Goal: Information Seeking & Learning: Learn about a topic

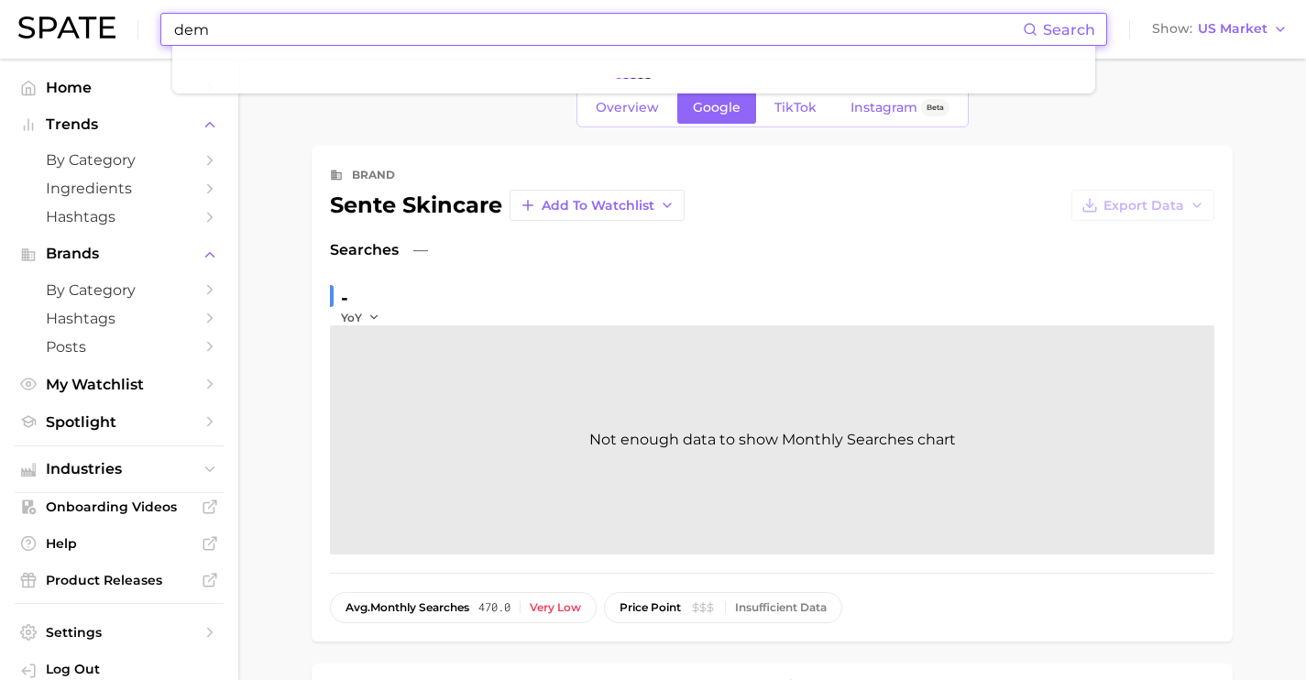
scroll to position [281, 0]
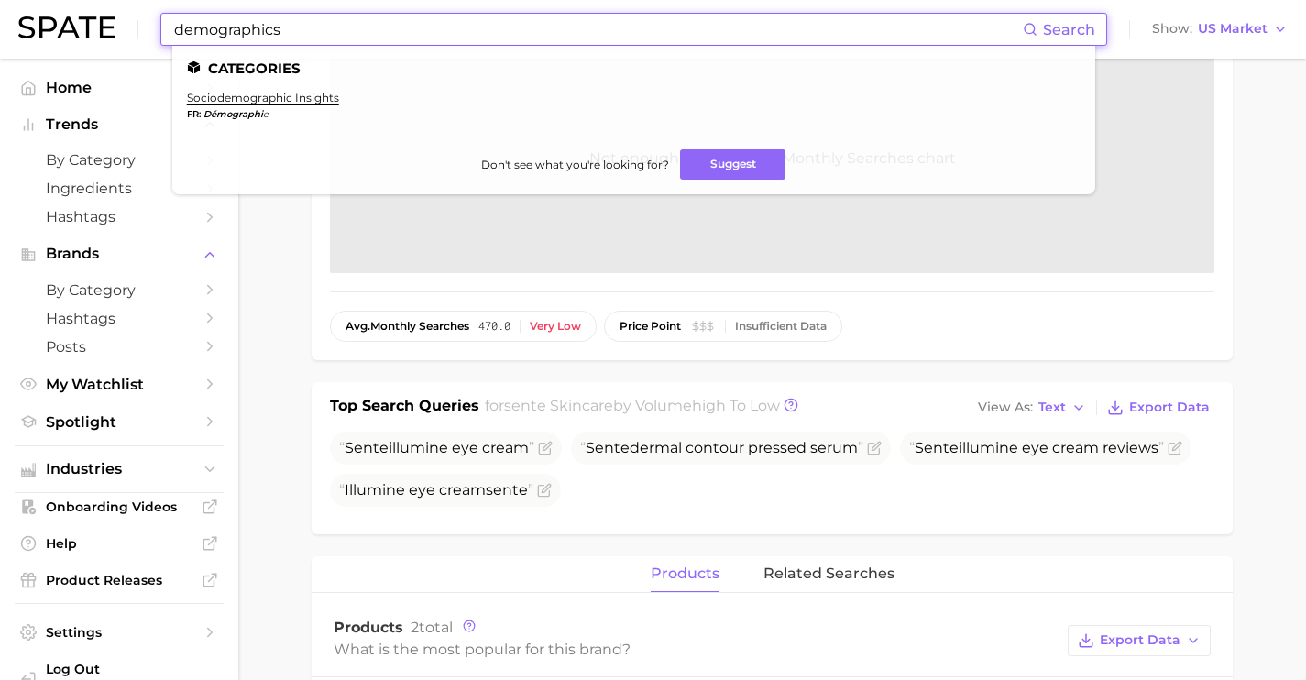
type input "demographics"
click at [290, 104] on link "sociodemographic insights" at bounding box center [263, 98] width 152 height 14
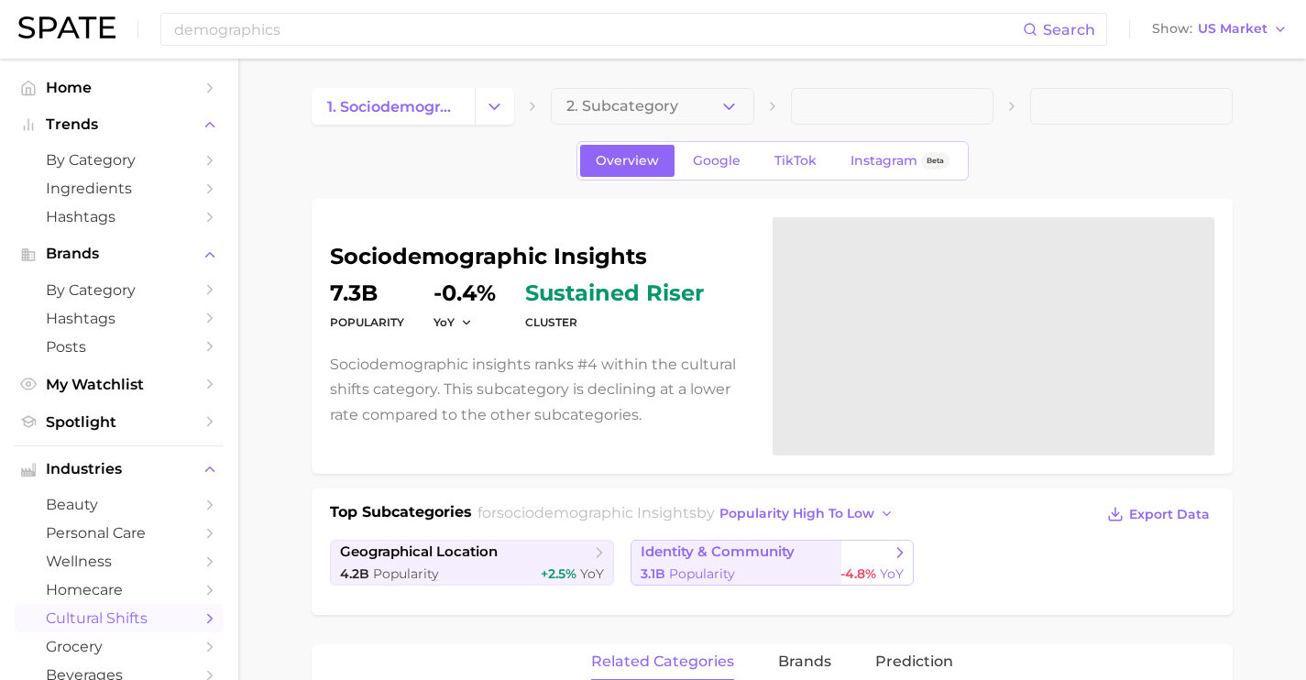
click at [675, 554] on span "identity & community" at bounding box center [718, 552] width 154 height 17
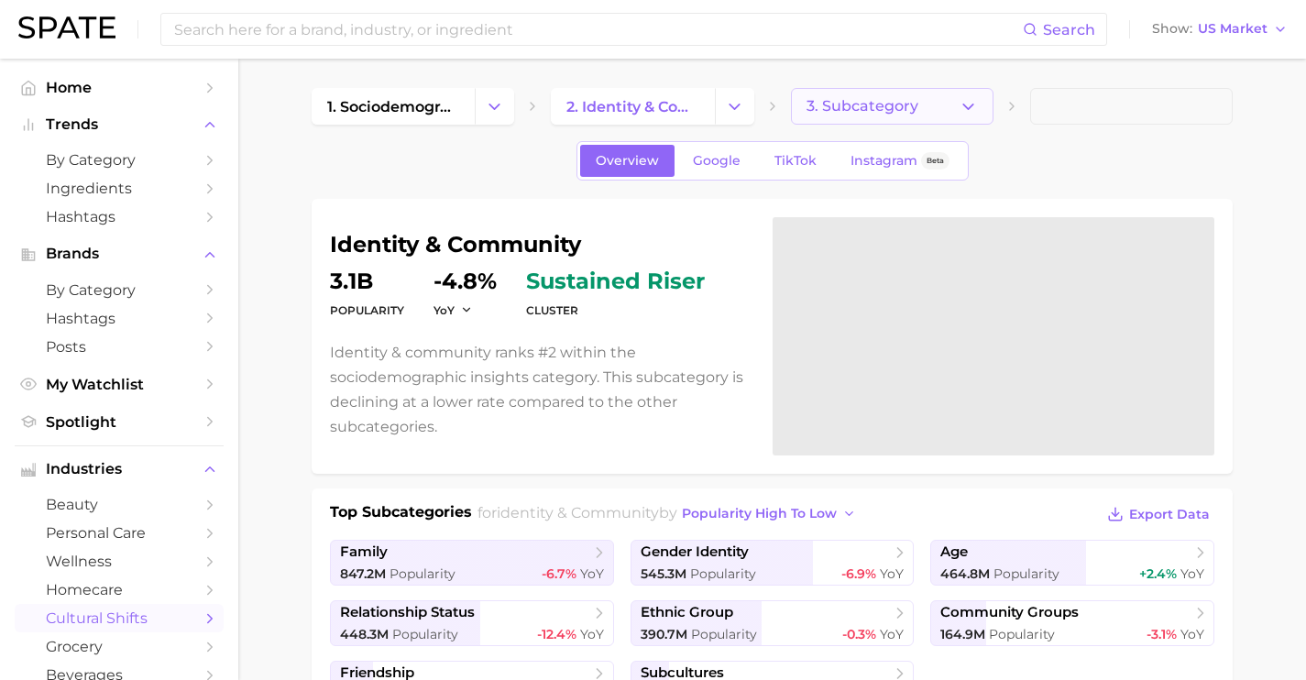
click at [894, 104] on span "3. Subcategory" at bounding box center [863, 106] width 112 height 16
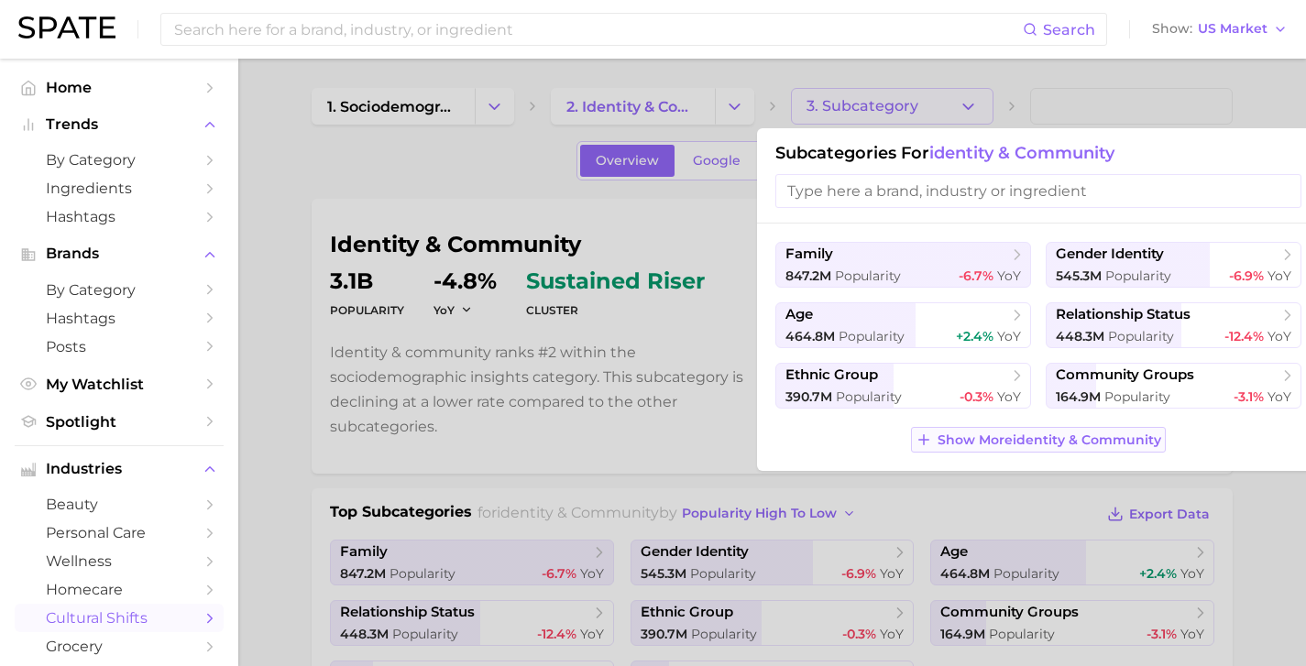
click at [1000, 444] on span "Show More identity & community" at bounding box center [1050, 441] width 224 height 16
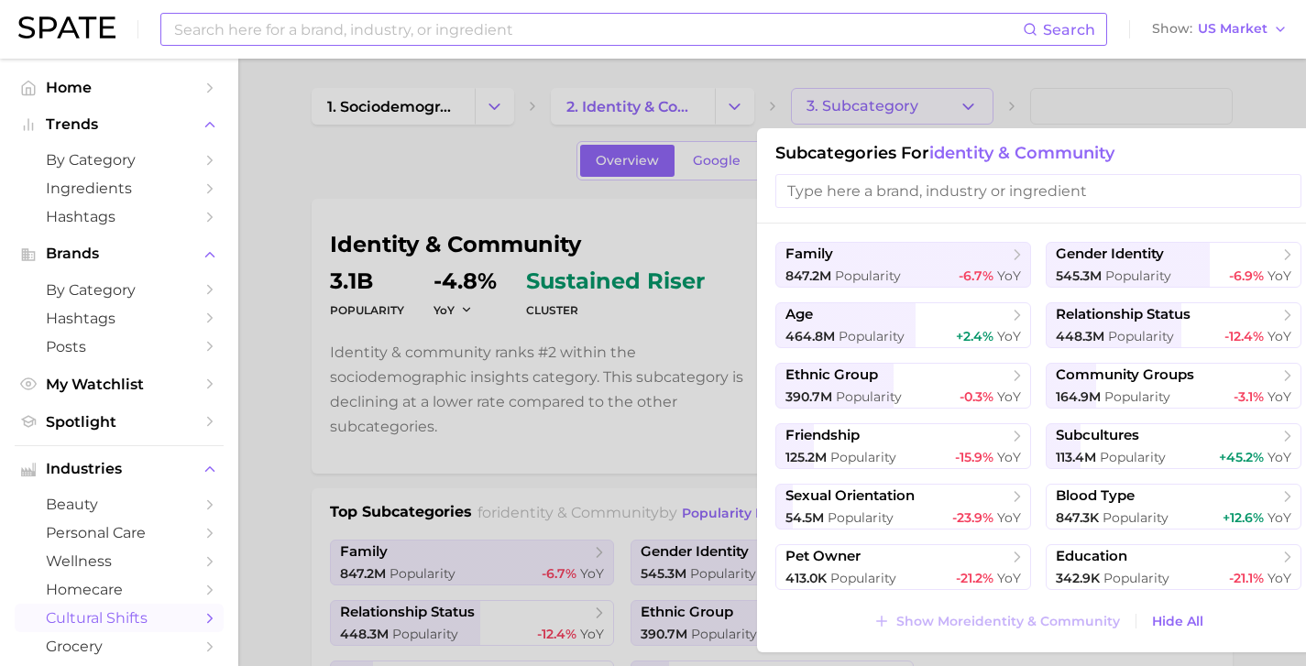
click at [461, 36] on input at bounding box center [597, 29] width 851 height 31
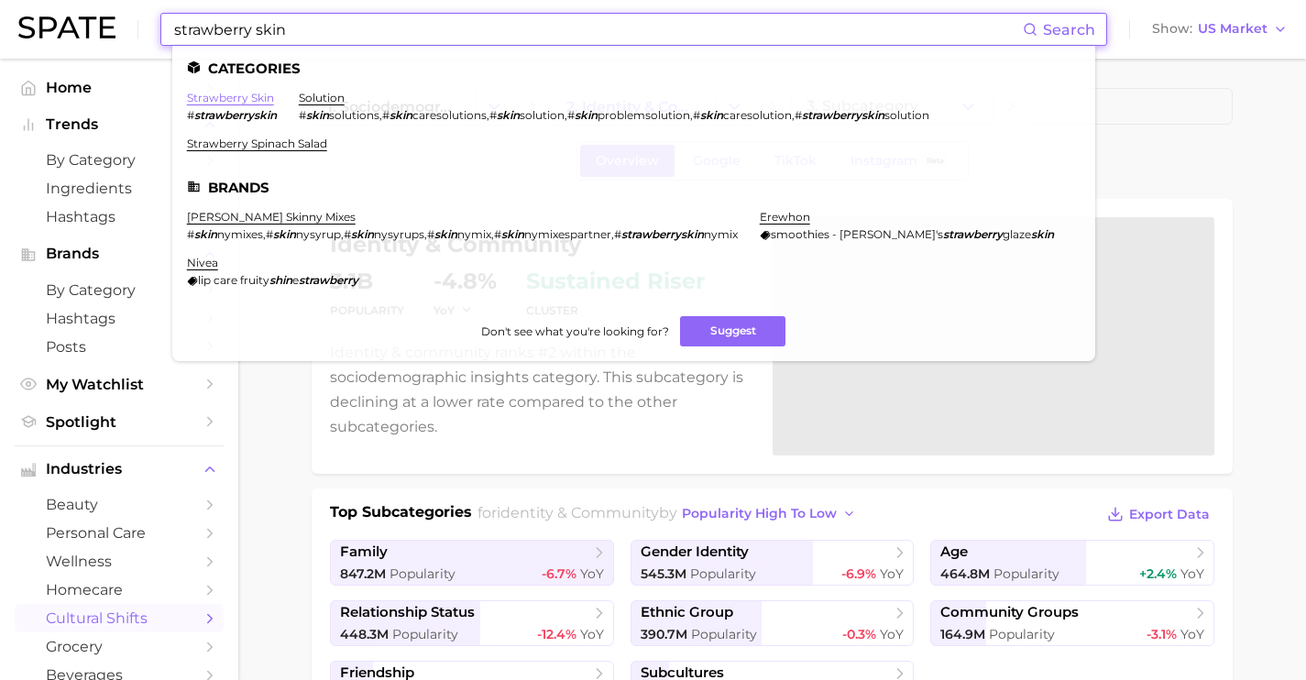
type input "strawberry skin"
click at [255, 96] on link "strawberry skin" at bounding box center [230, 98] width 87 height 14
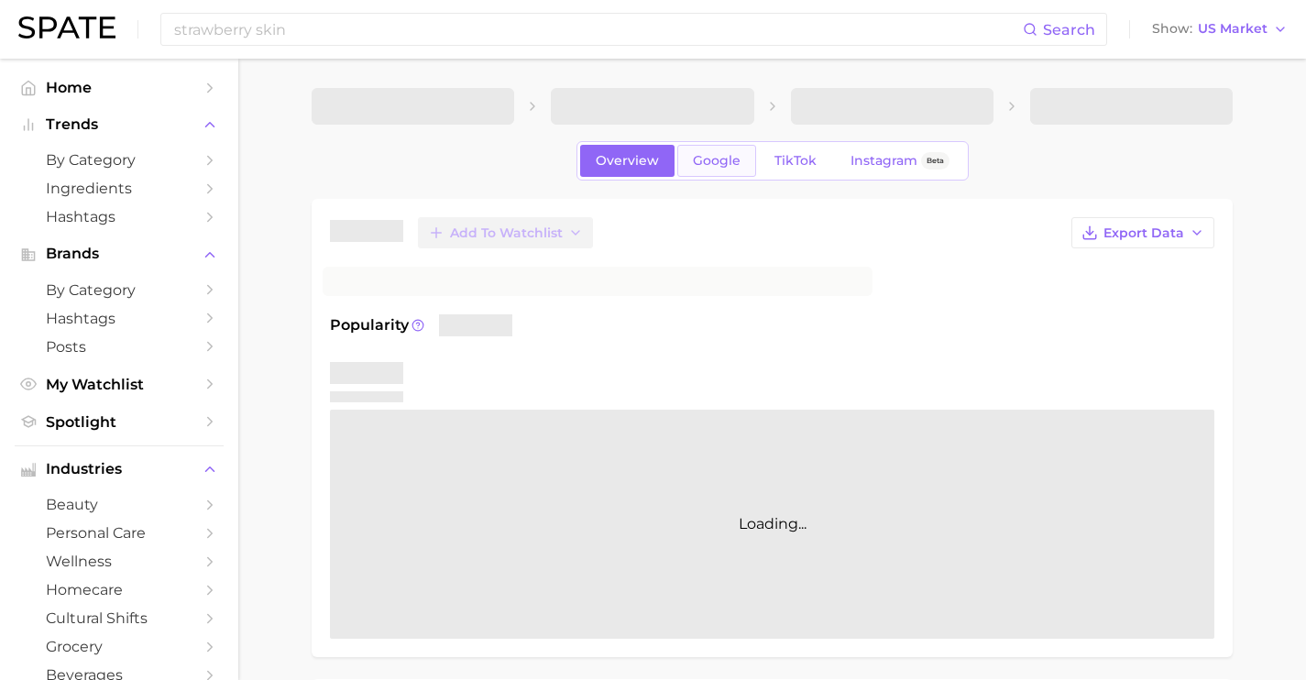
click at [678, 160] on link "Google" at bounding box center [716, 161] width 79 height 32
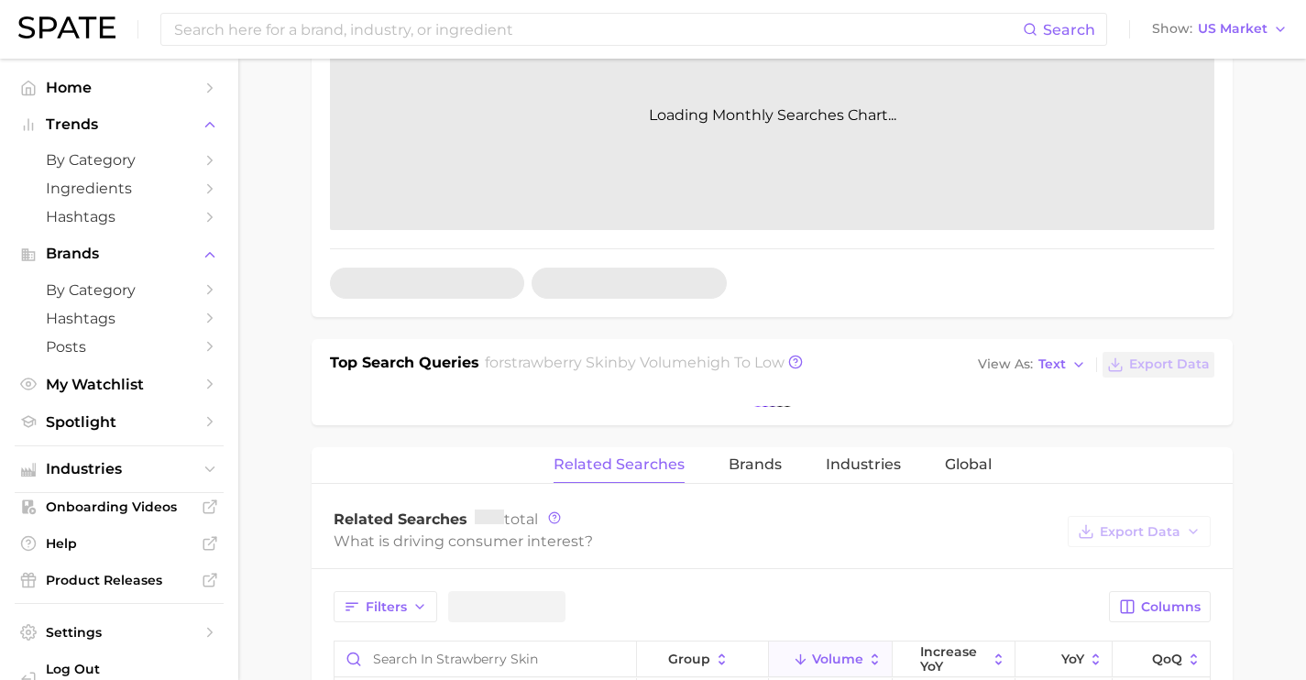
scroll to position [504, 0]
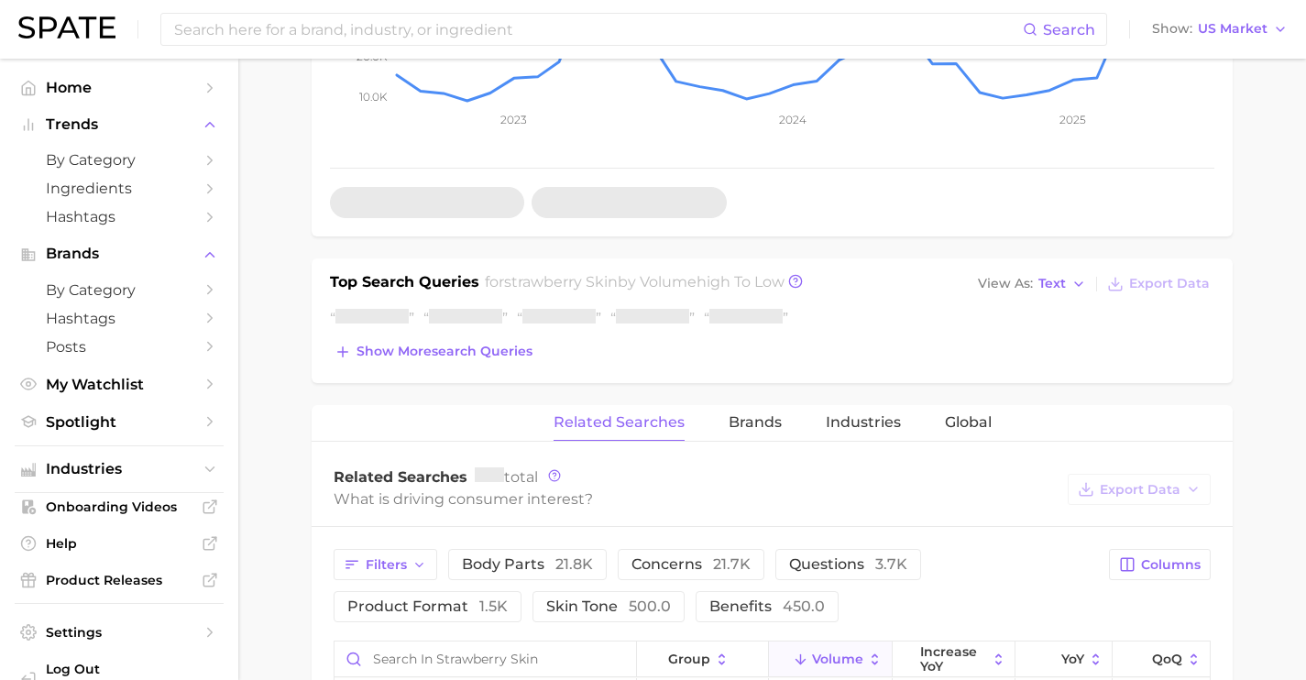
drag, startPoint x: 520, startPoint y: 349, endPoint x: 520, endPoint y: 392, distance: 43.1
click at [520, 350] on span "Show more search queries" at bounding box center [445, 352] width 176 height 16
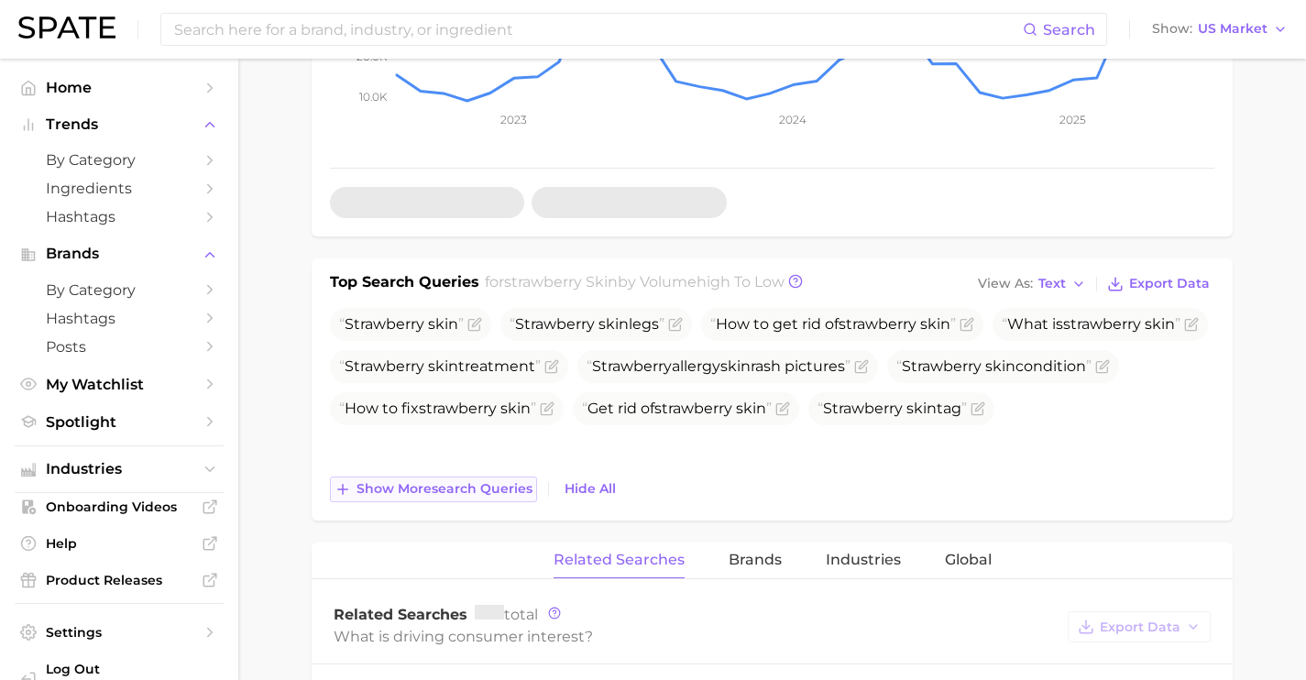
click at [508, 485] on span "Show more search queries" at bounding box center [445, 489] width 176 height 16
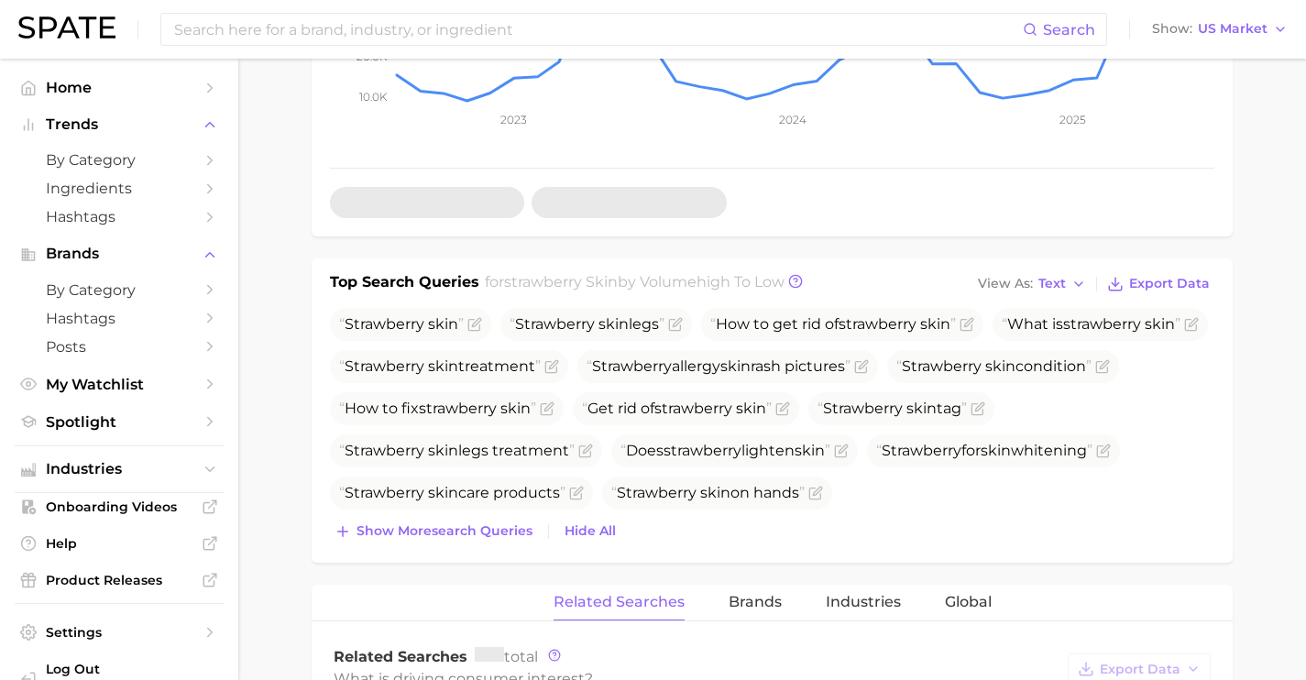
click at [496, 511] on div "Strawberry skin Strawberry skin legs How to get rid of strawberry skin What is …" at bounding box center [772, 426] width 884 height 236
click at [492, 525] on span "Show more search queries" at bounding box center [445, 531] width 176 height 16
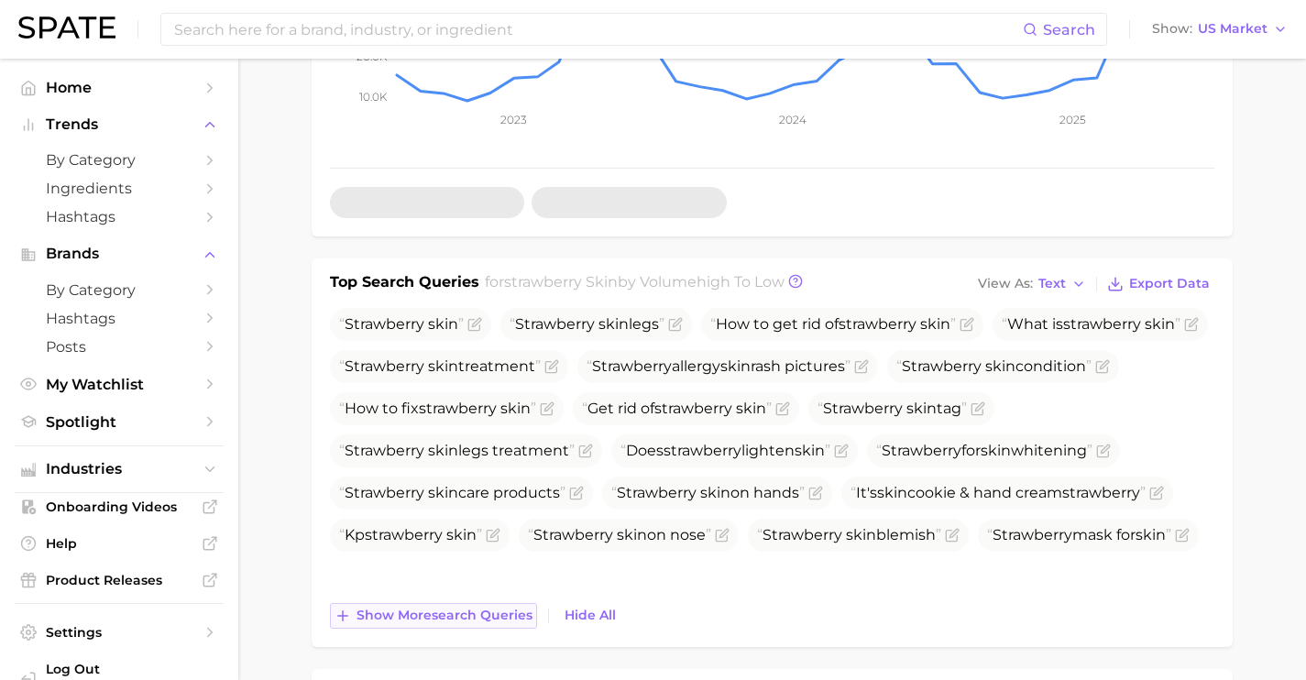
click at [521, 620] on span "Show more search queries" at bounding box center [445, 616] width 176 height 16
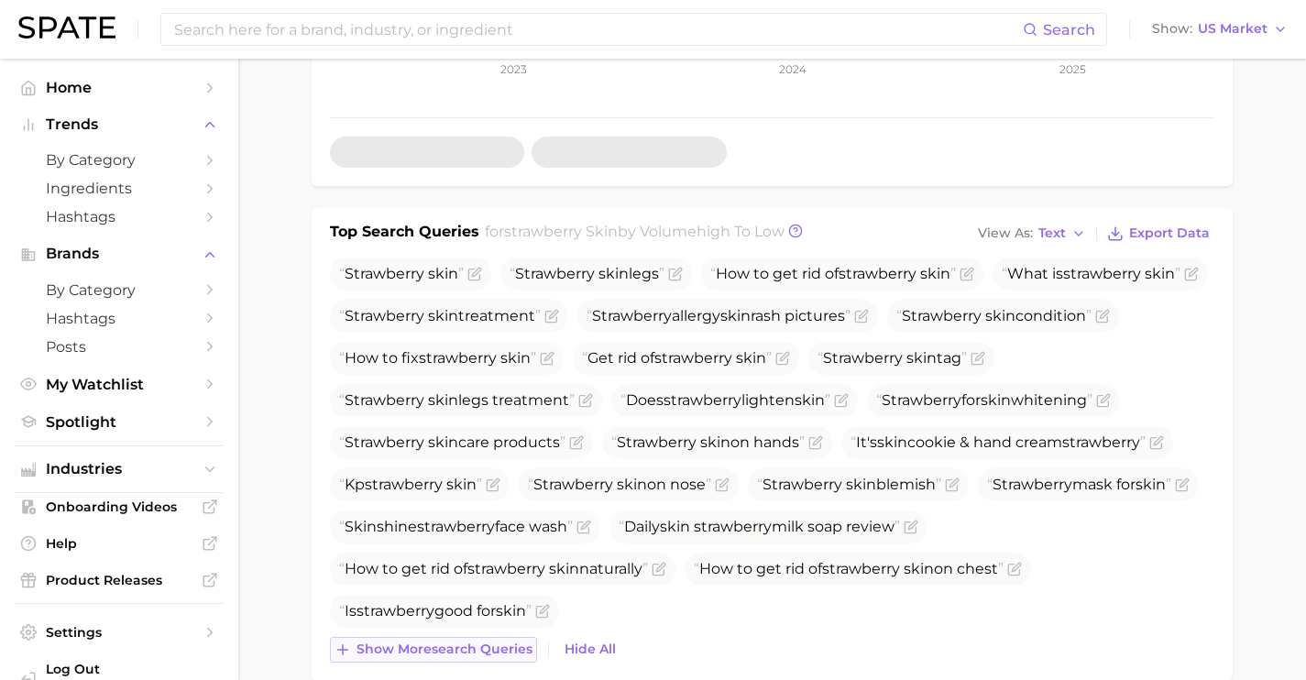
scroll to position [583, 0]
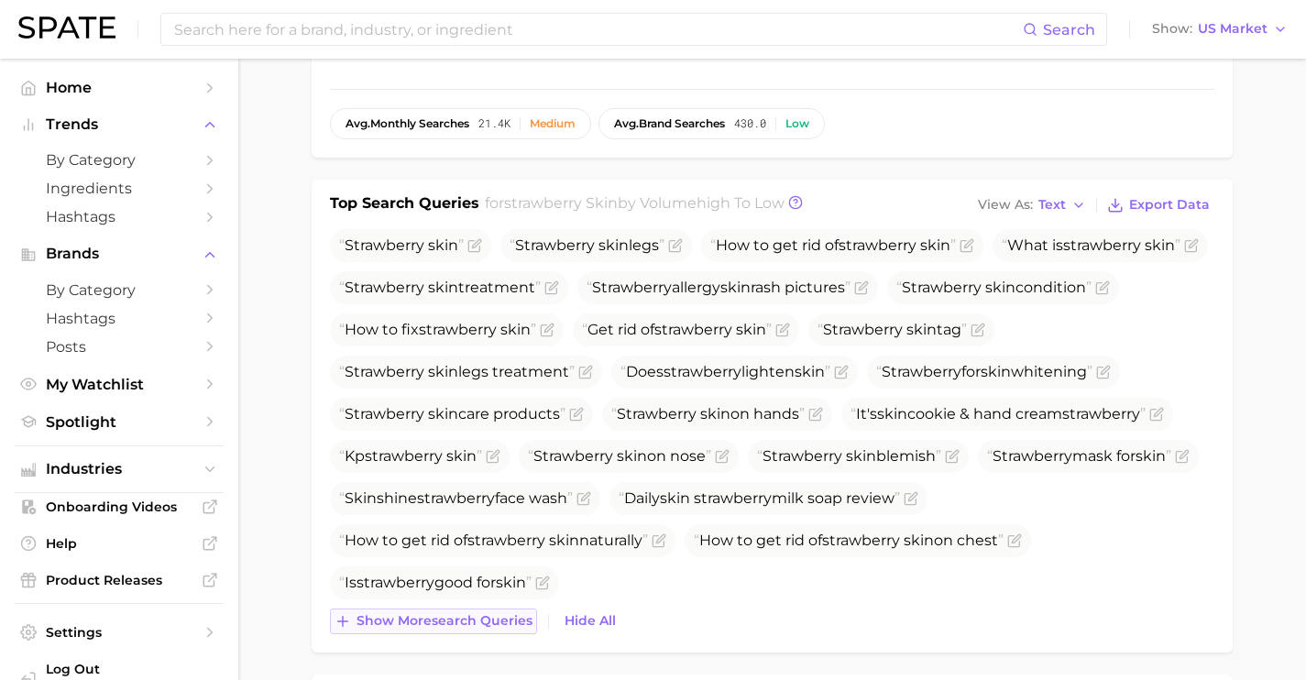
click at [521, 620] on span "Show more search queries" at bounding box center [445, 621] width 176 height 16
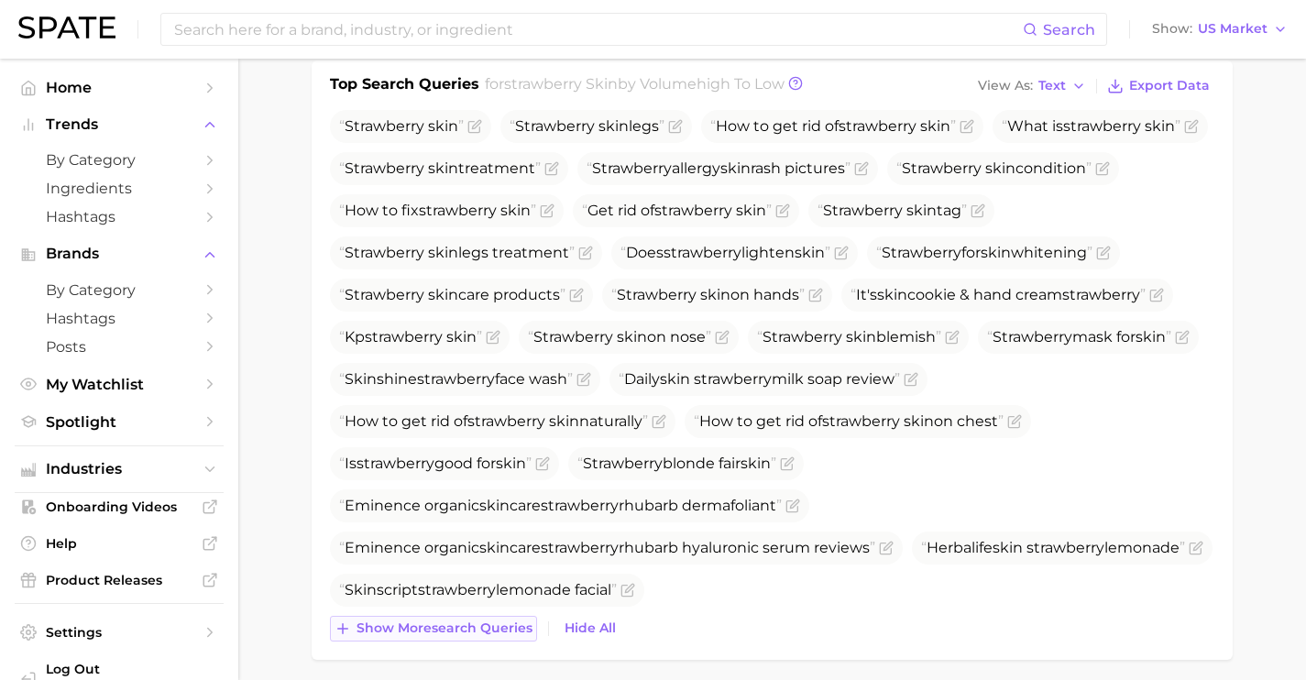
scroll to position [708, 0]
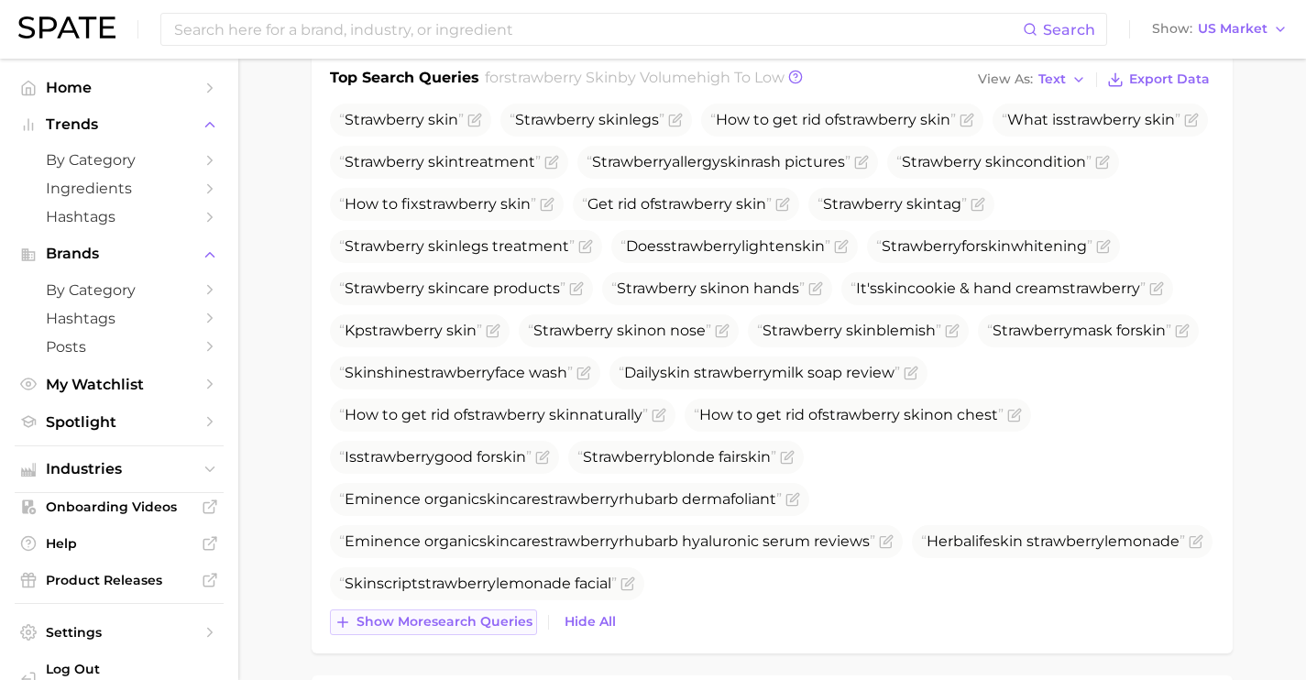
click at [521, 620] on span "Show more search queries" at bounding box center [445, 622] width 176 height 16
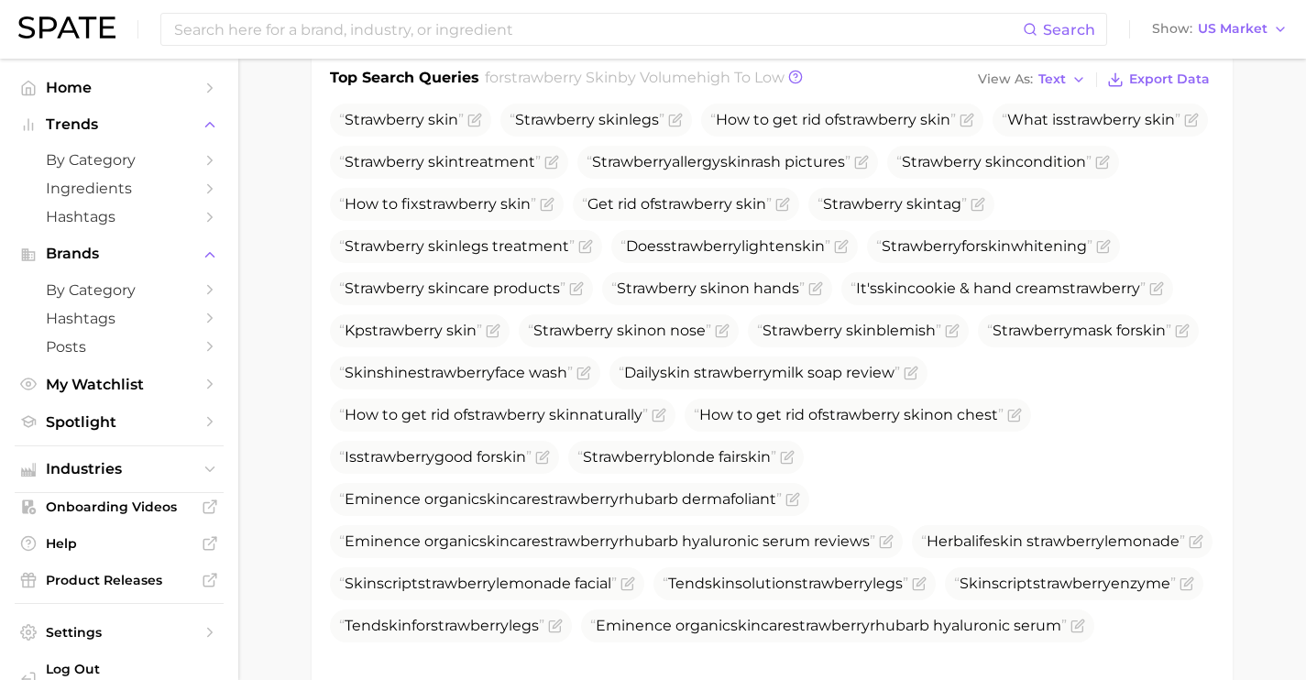
scroll to position [1019, 0]
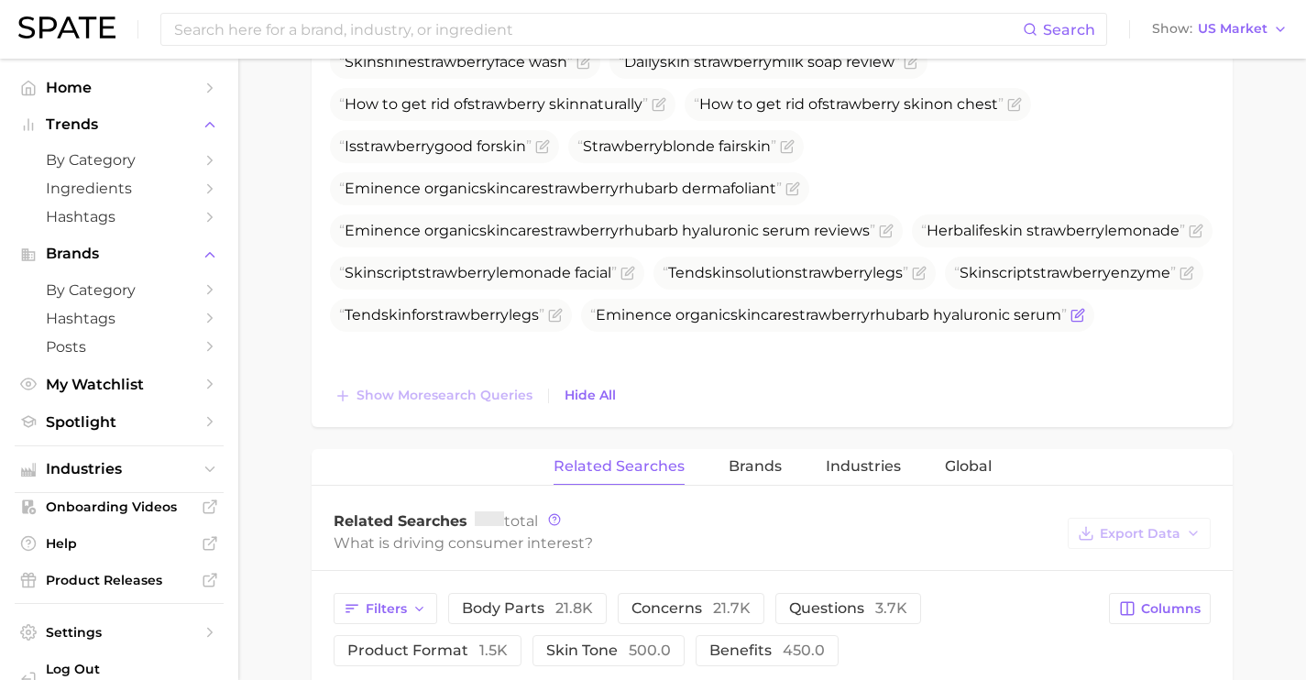
click at [1071, 323] on icon "Flag as miscategorized or irrelevant" at bounding box center [1078, 315] width 15 height 15
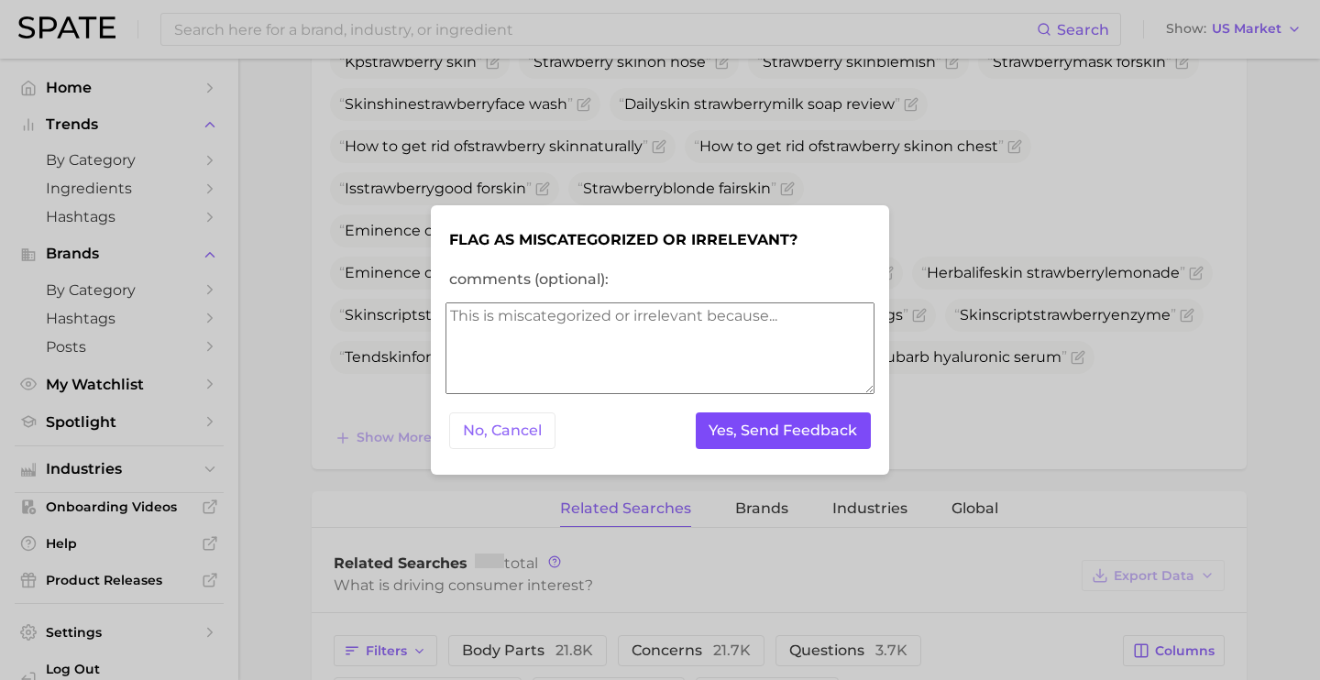
click at [789, 418] on button "Yes, Send Feedback" at bounding box center [784, 431] width 176 height 38
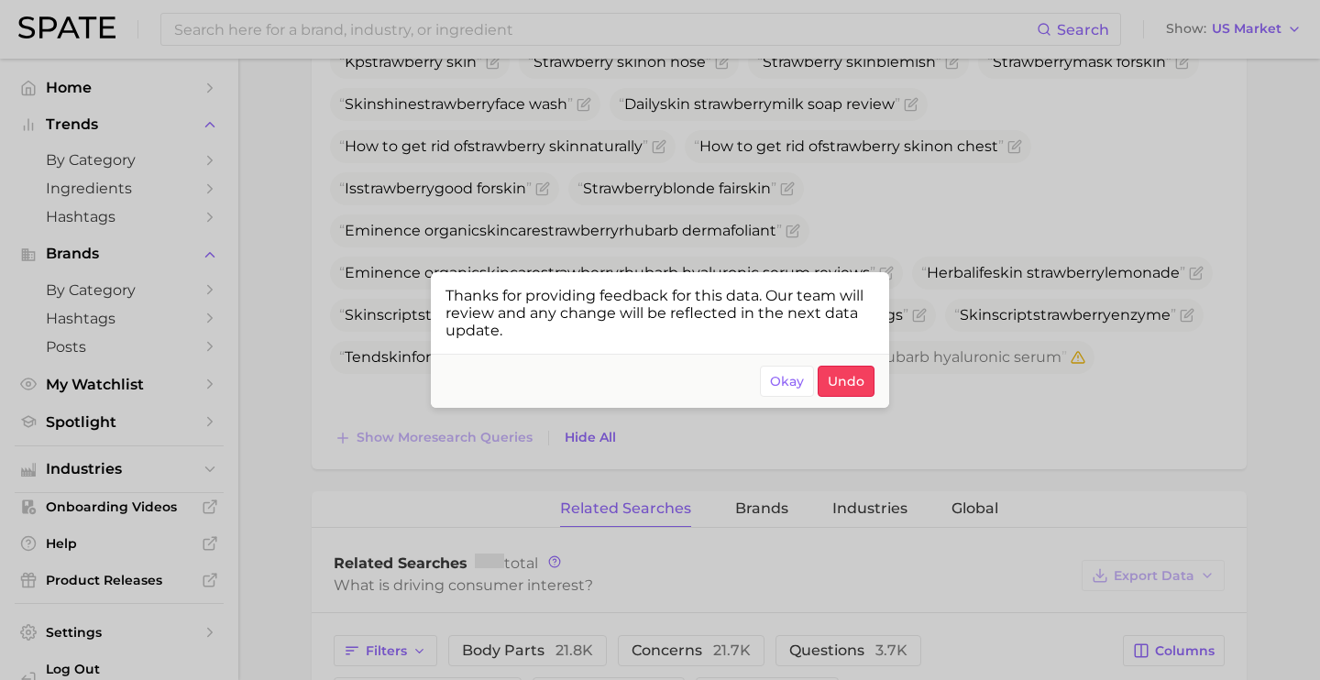
click at [891, 113] on div at bounding box center [660, 340] width 1320 height 680
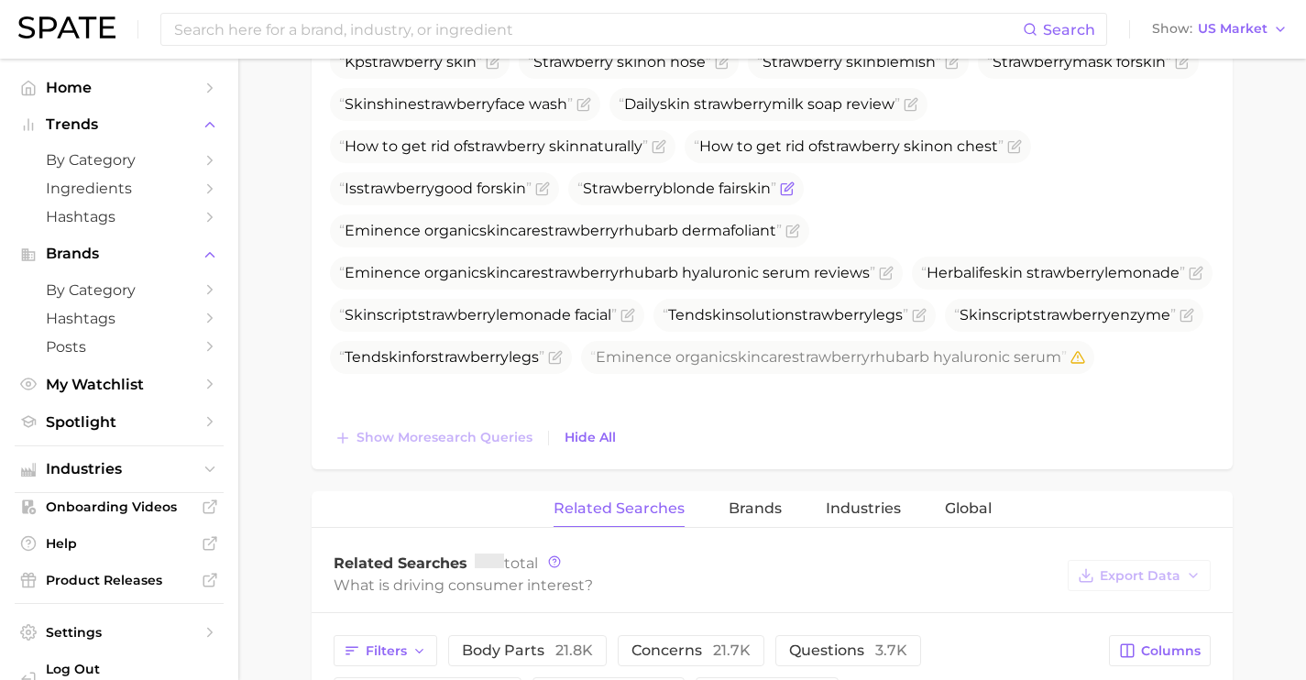
click at [793, 189] on icon "Flag as miscategorized or irrelevant" at bounding box center [789, 186] width 8 height 8
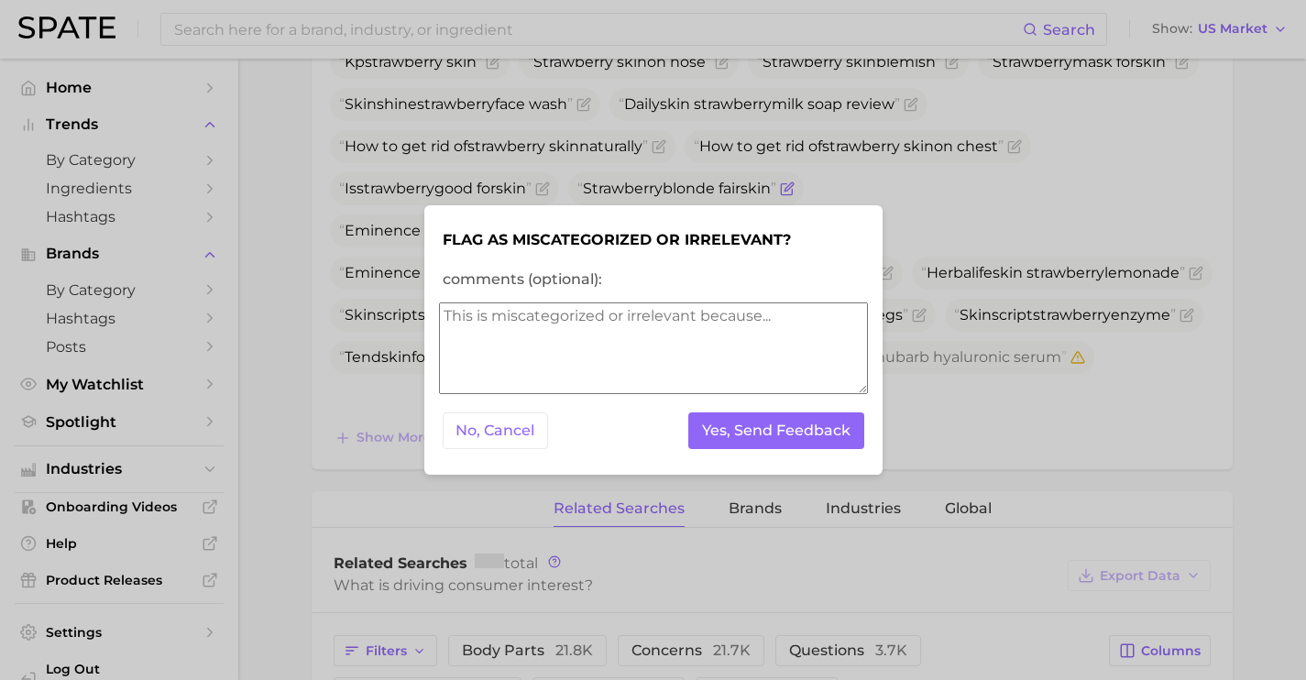
scroll to position [935, 0]
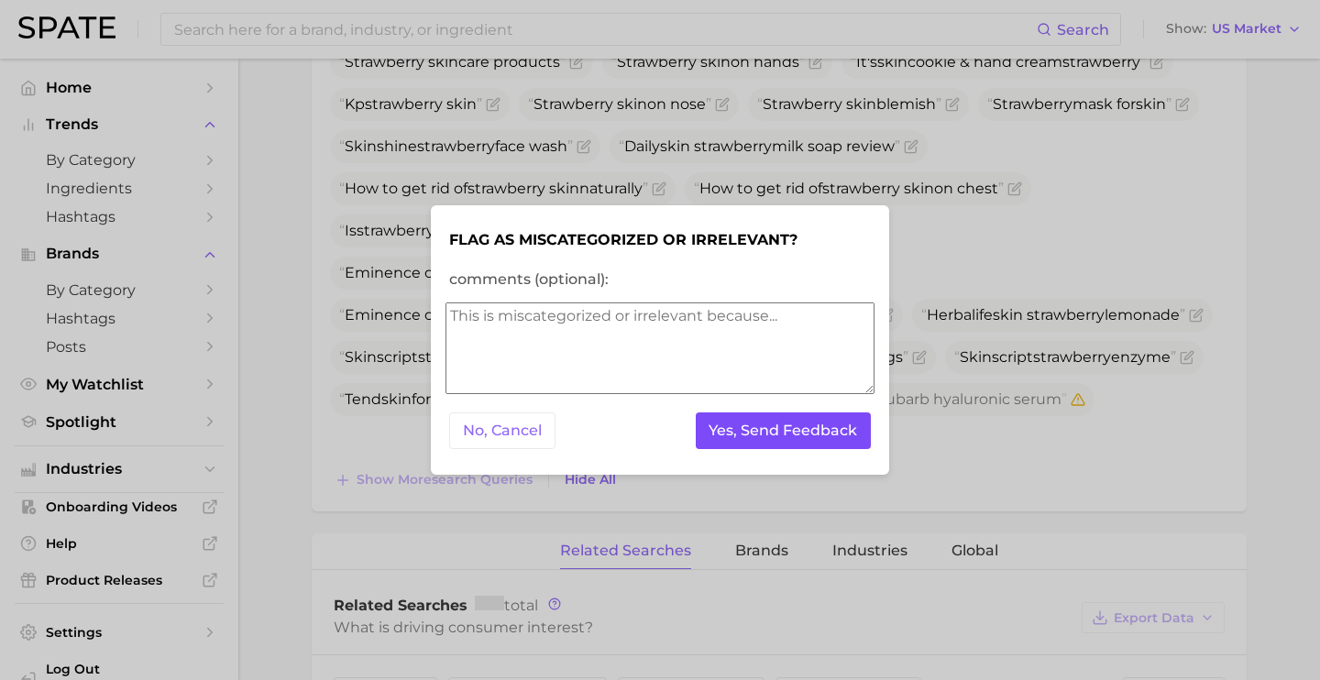
click at [809, 434] on button "Yes, Send Feedback" at bounding box center [784, 431] width 176 height 38
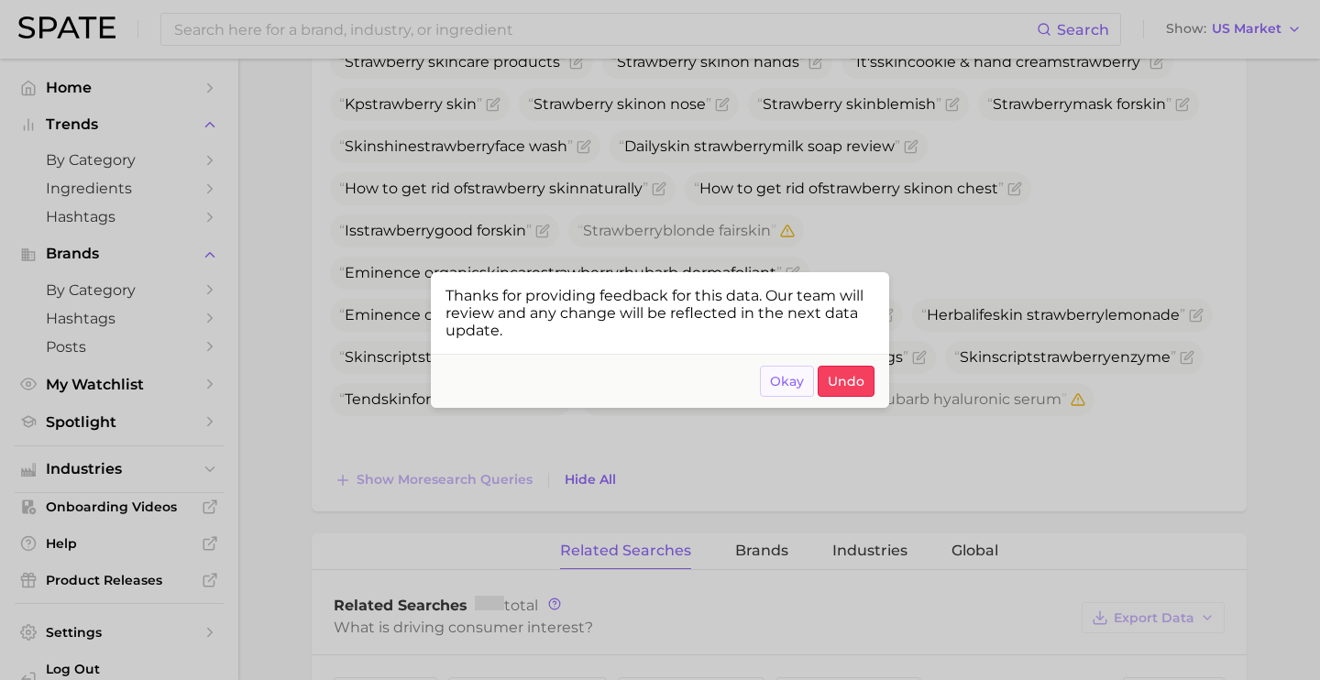
click at [789, 385] on span "Okay" at bounding box center [787, 382] width 34 height 16
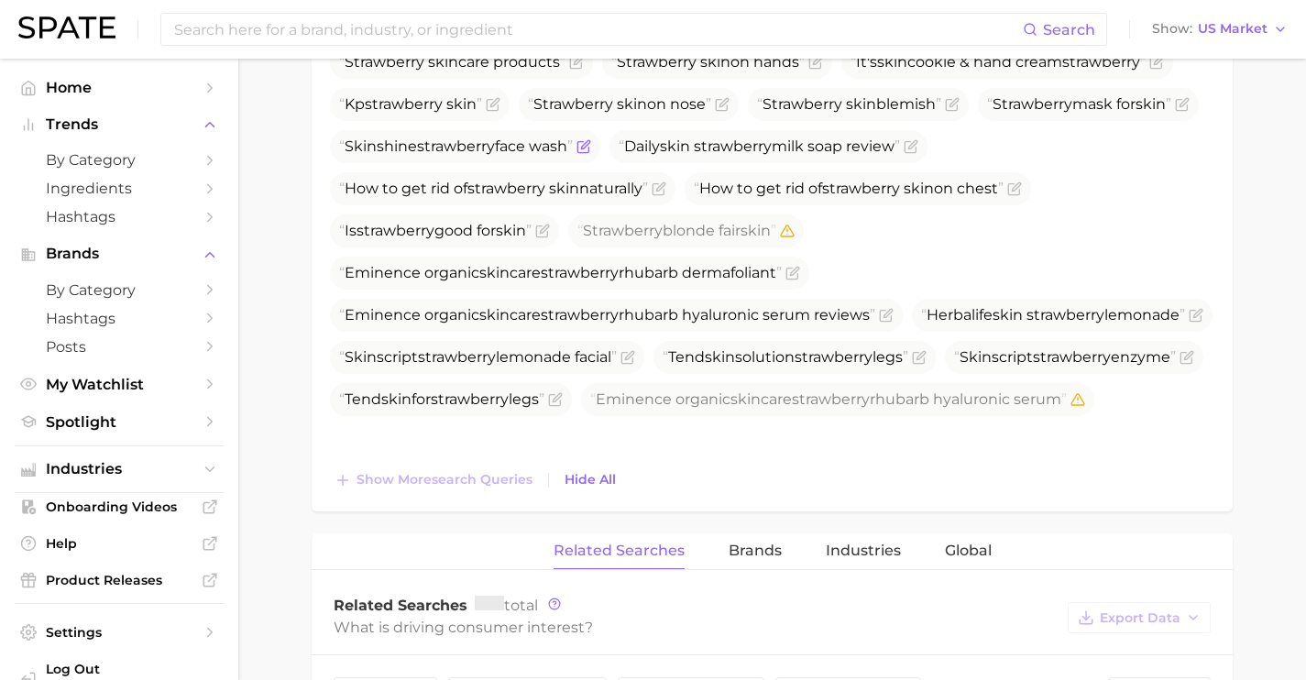
click at [589, 148] on icon "Flag as miscategorized or irrelevant" at bounding box center [585, 144] width 8 height 8
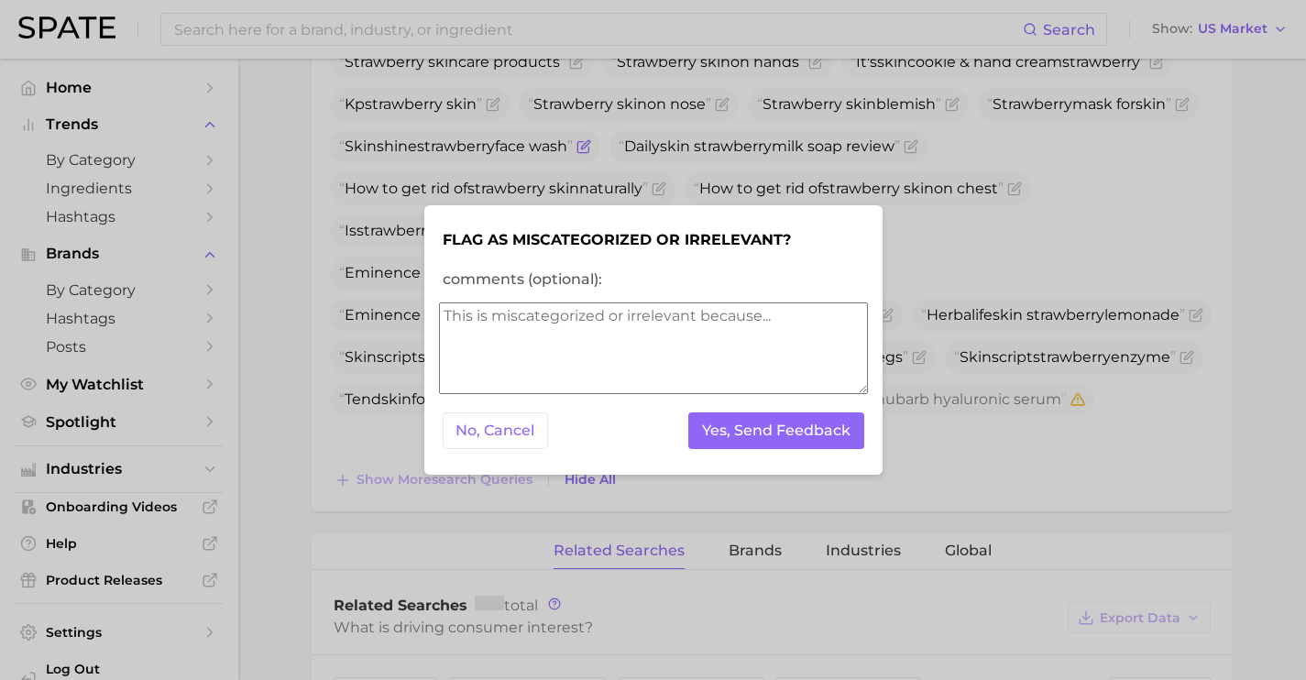
scroll to position [893, 0]
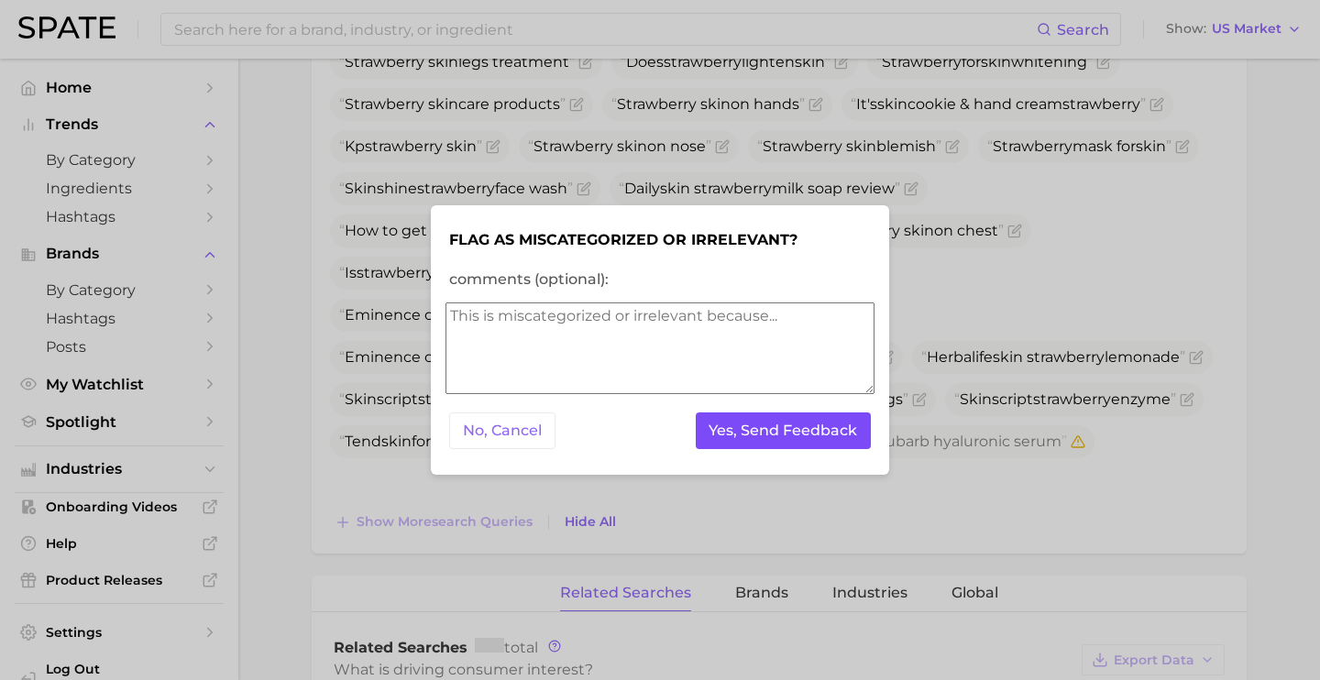
click at [818, 426] on button "Yes, Send Feedback" at bounding box center [784, 431] width 176 height 38
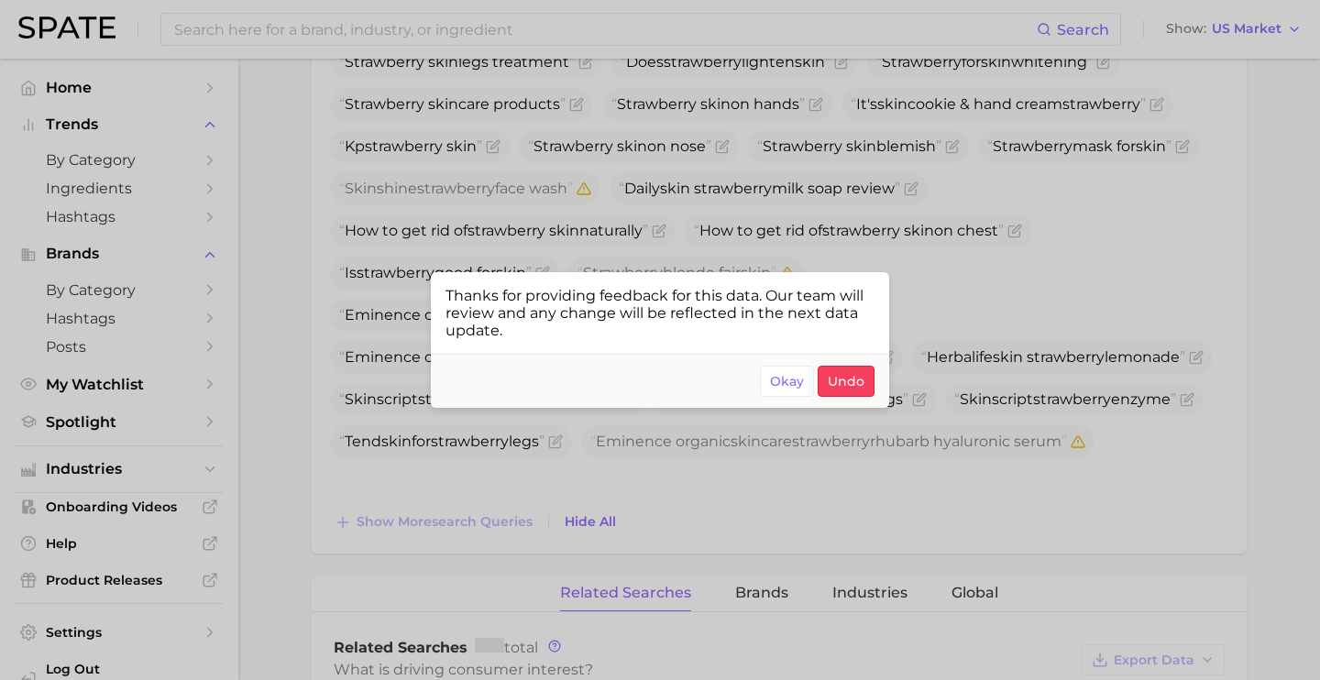
click at [620, 262] on div at bounding box center [660, 340] width 1320 height 680
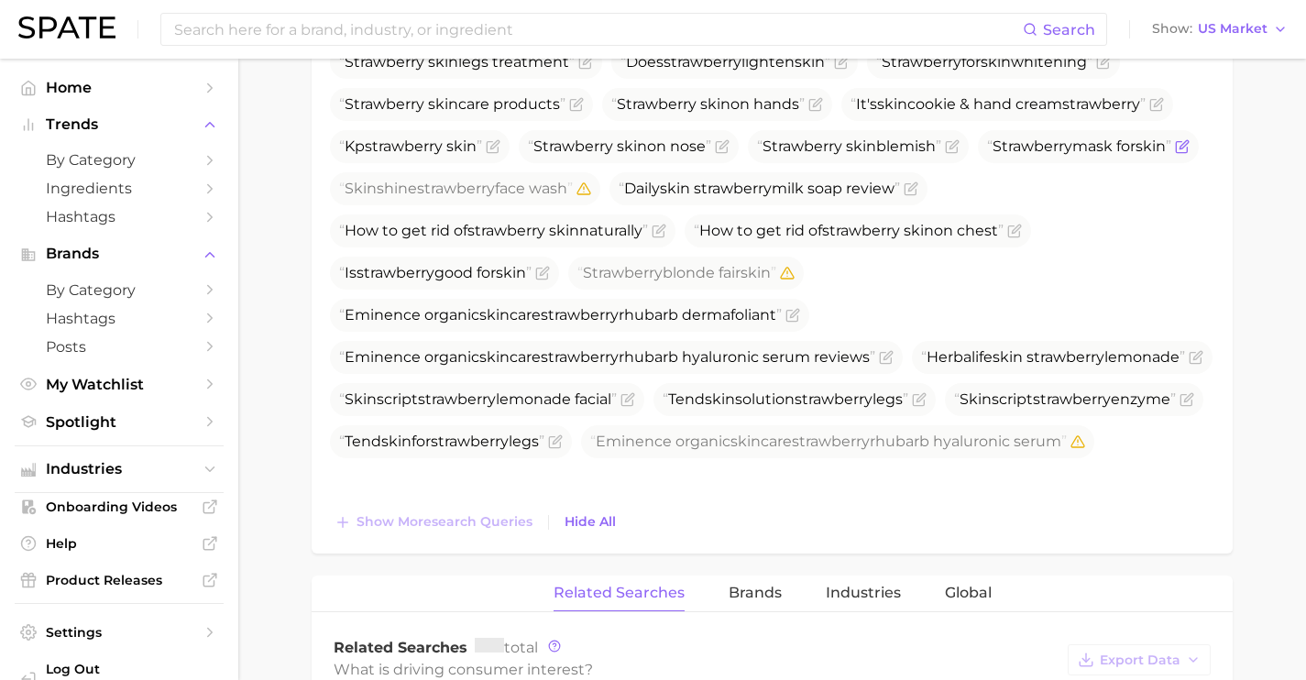
click at [1180, 148] on icon "Flag as miscategorized or irrelevant" at bounding box center [1184, 144] width 8 height 8
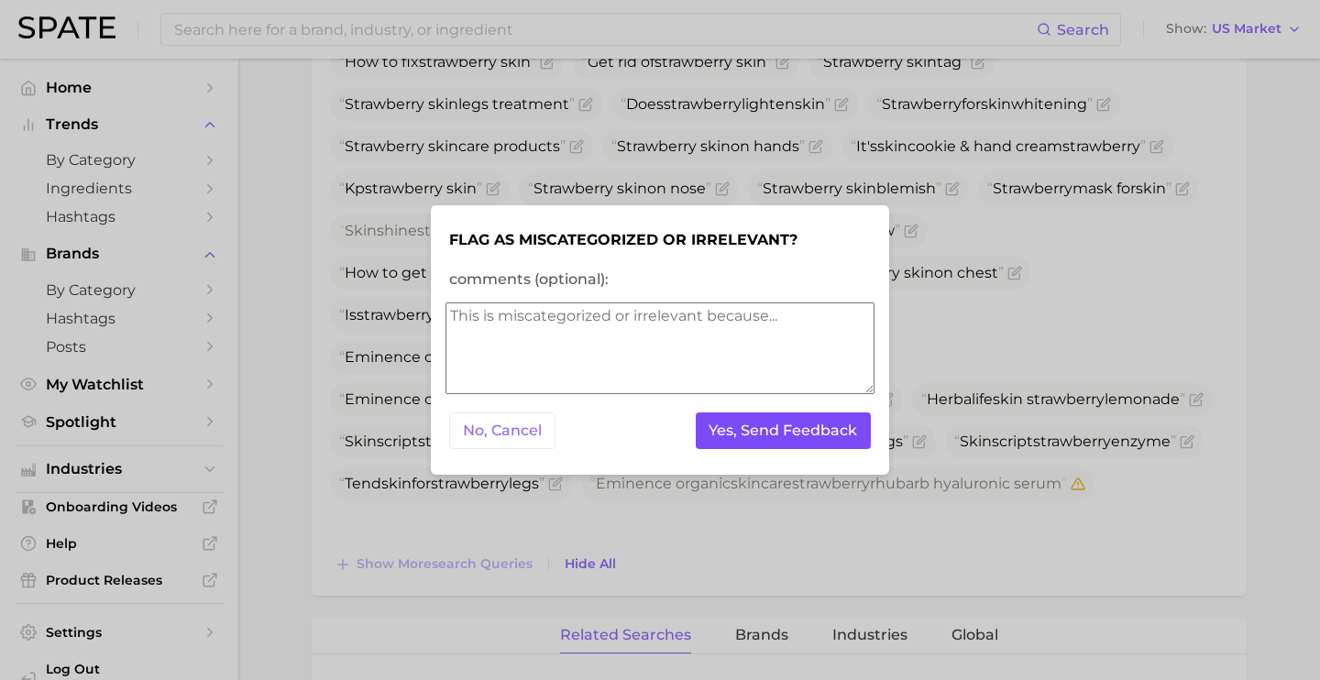
click at [774, 424] on button "Yes, Send Feedback" at bounding box center [784, 431] width 176 height 38
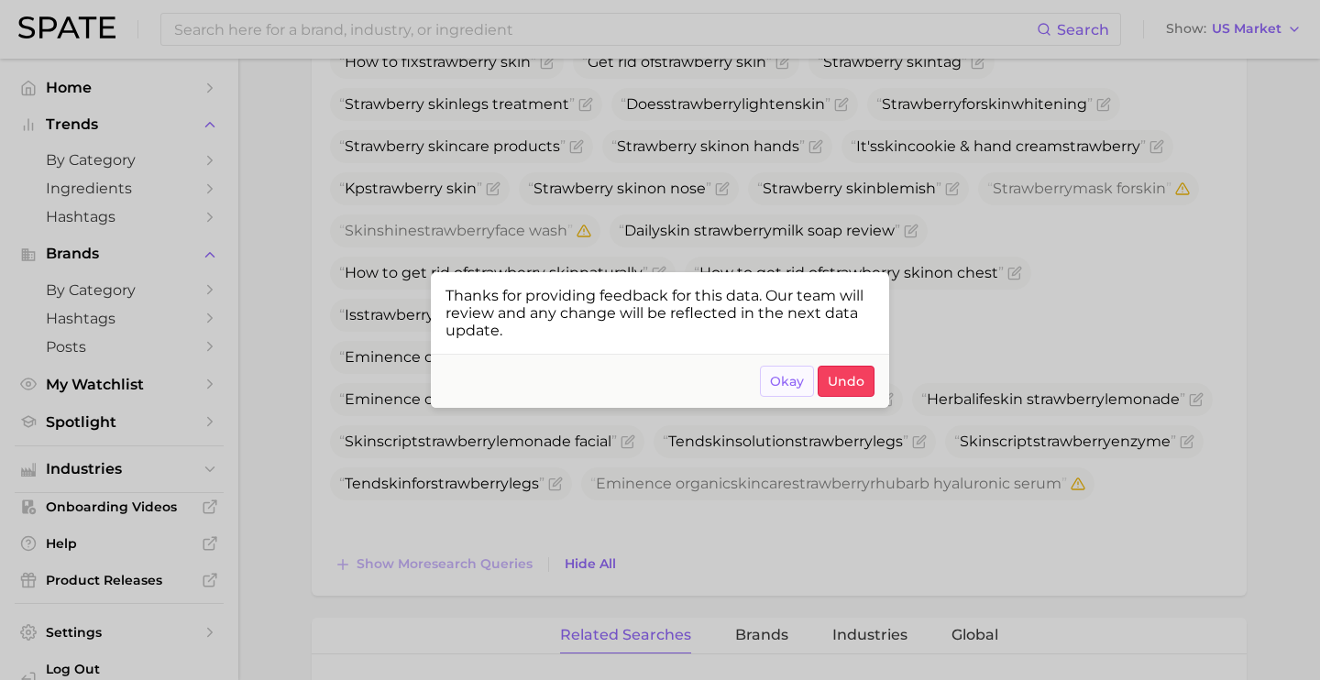
click at [787, 384] on span "Okay" at bounding box center [787, 382] width 34 height 16
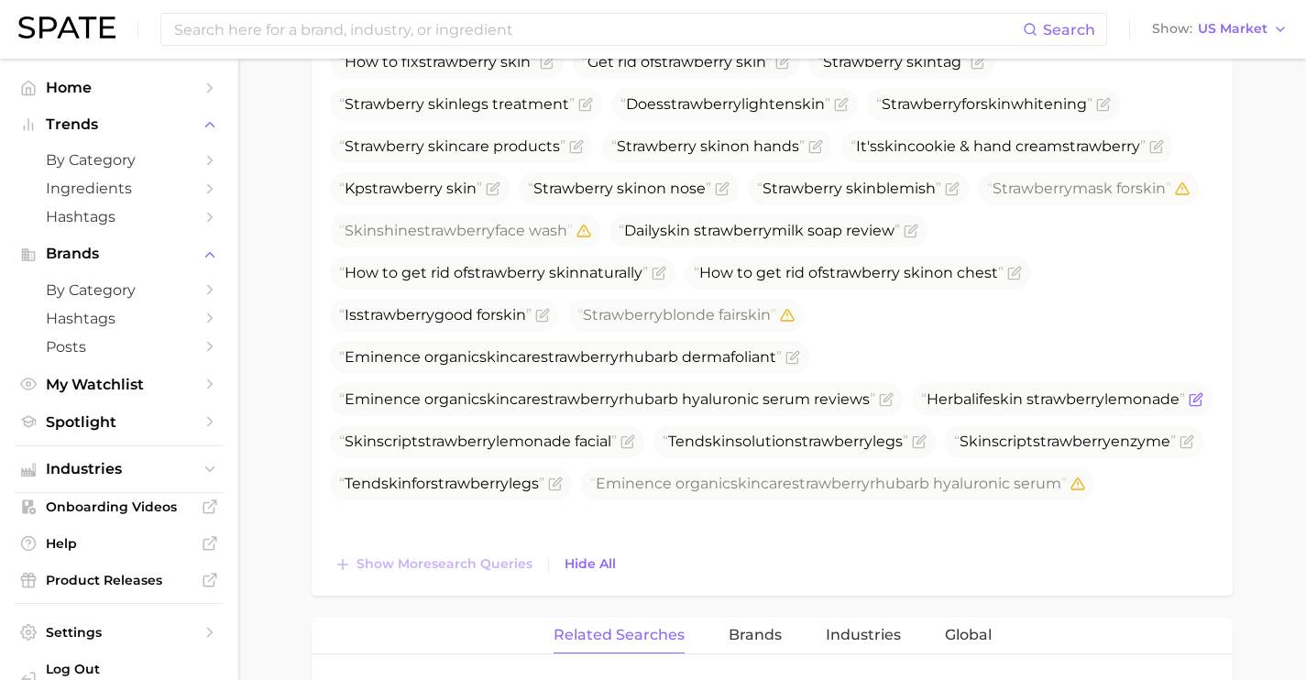
drag, startPoint x: 604, startPoint y: 442, endPoint x: 348, endPoint y: 450, distance: 255.8
click at [921, 411] on span "Herbalife skin strawberry lemonade" at bounding box center [1053, 400] width 264 height 22
copy span "Herbalife skin strawberry lemonade"
click at [1189, 407] on icon "Flag as miscategorized or irrelevant" at bounding box center [1196, 399] width 15 height 15
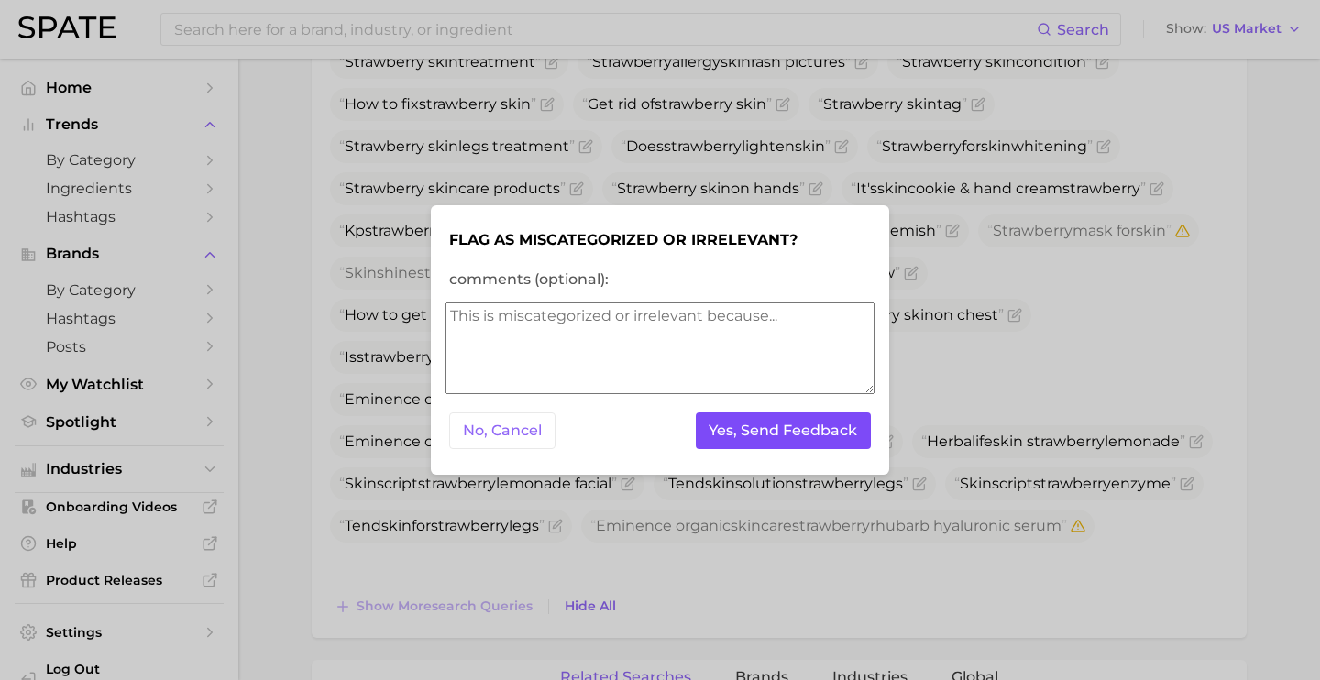
click at [786, 432] on button "Yes, Send Feedback" at bounding box center [784, 431] width 176 height 38
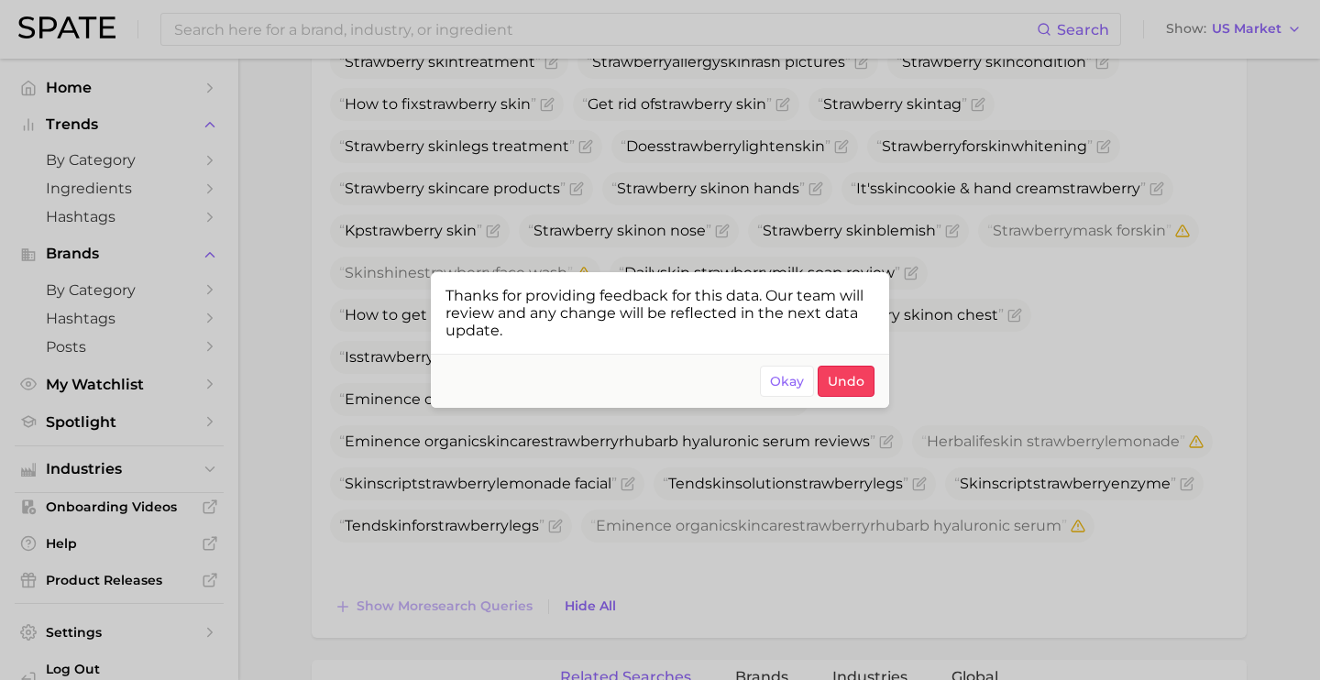
click at [421, 31] on div at bounding box center [660, 340] width 1320 height 680
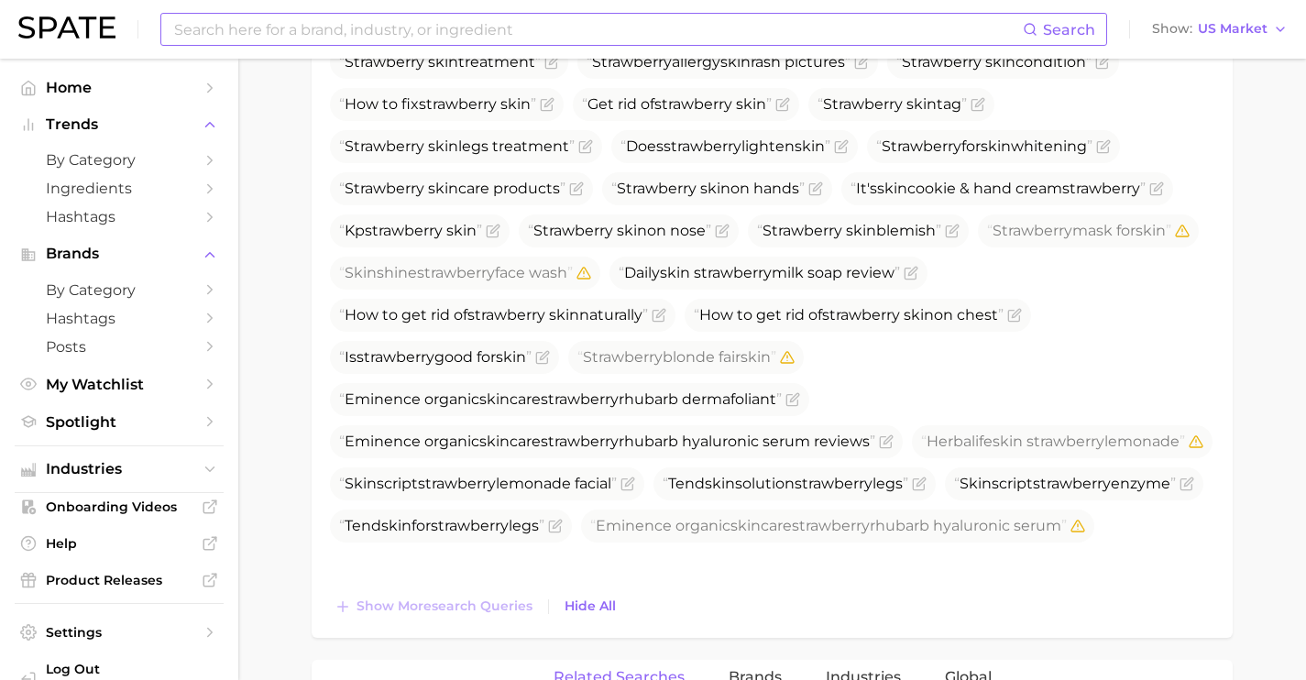
click at [435, 31] on input at bounding box center [597, 29] width 851 height 31
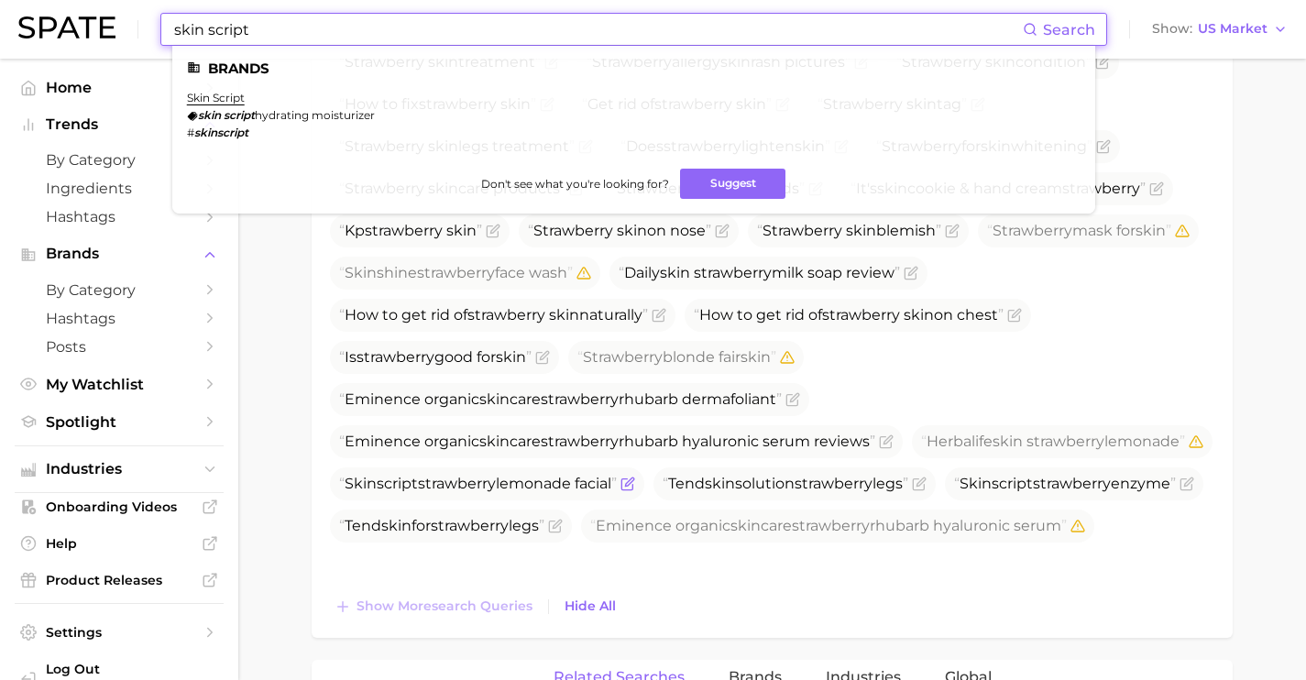
click at [617, 485] on span "Skin script strawberry lemonade facial" at bounding box center [478, 483] width 278 height 17
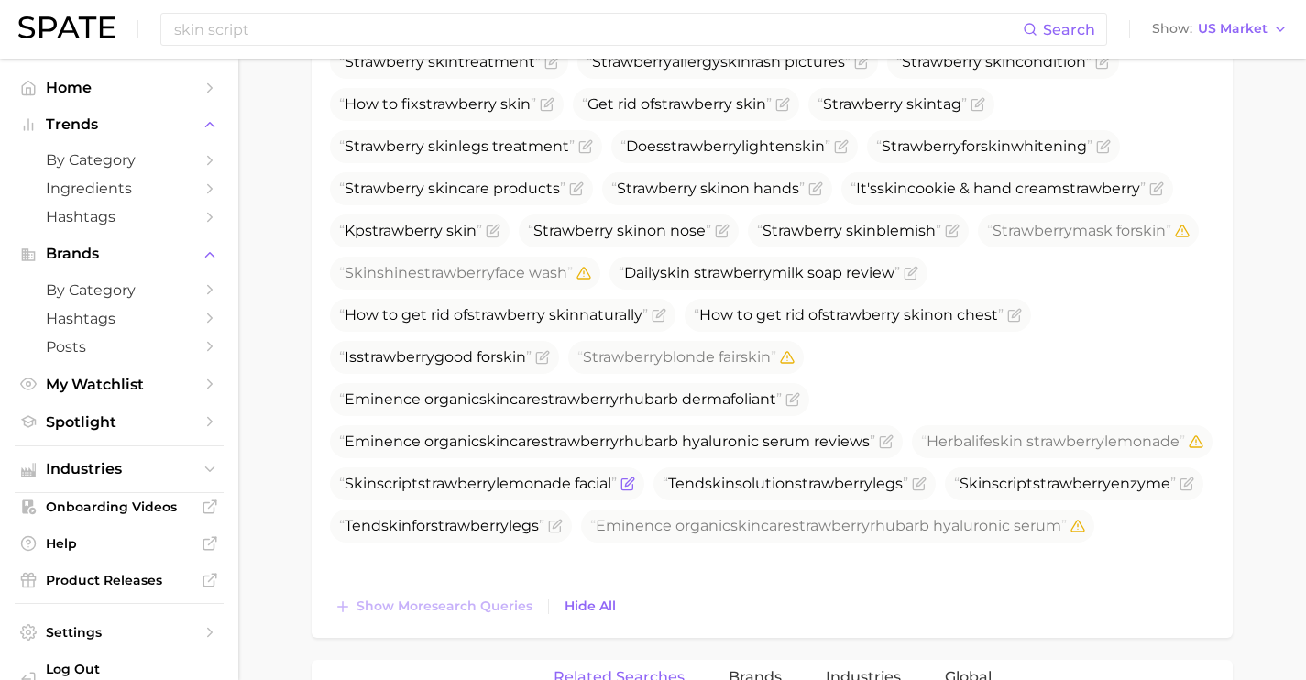
click at [635, 484] on icon "Flag as miscategorized or irrelevant" at bounding box center [627, 484] width 15 height 15
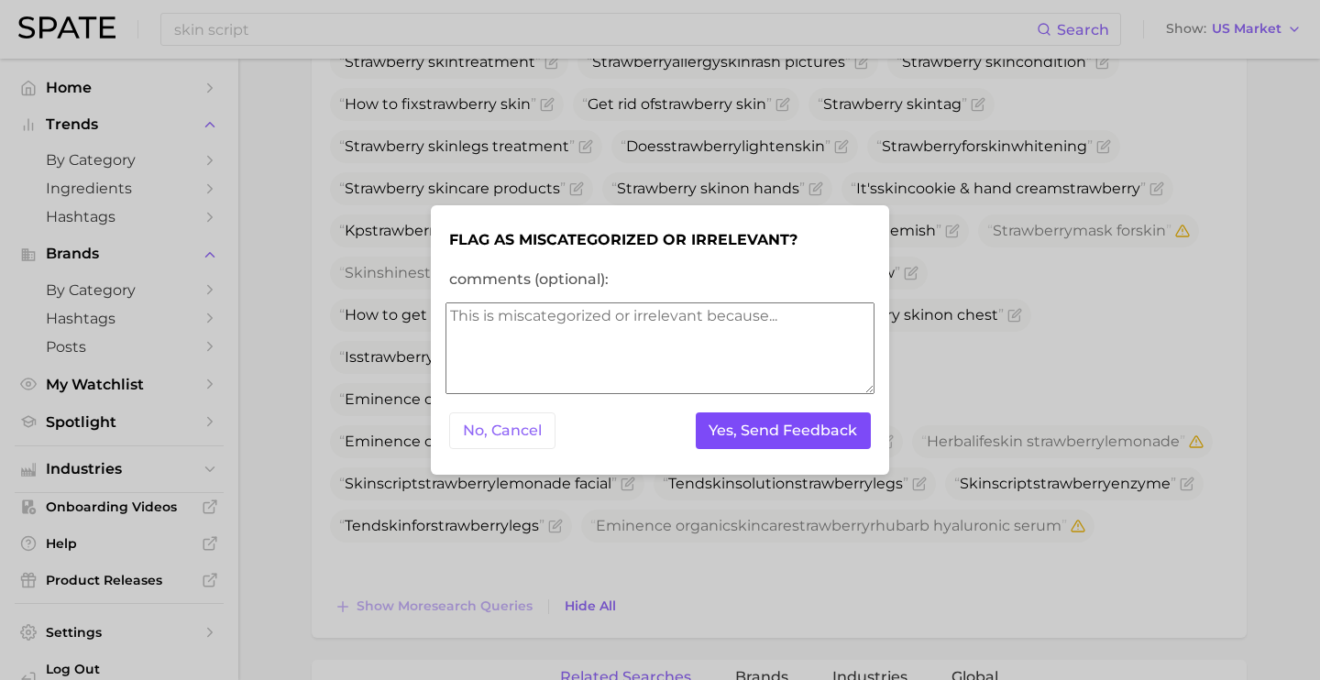
click at [778, 423] on button "Yes, Send Feedback" at bounding box center [784, 431] width 176 height 38
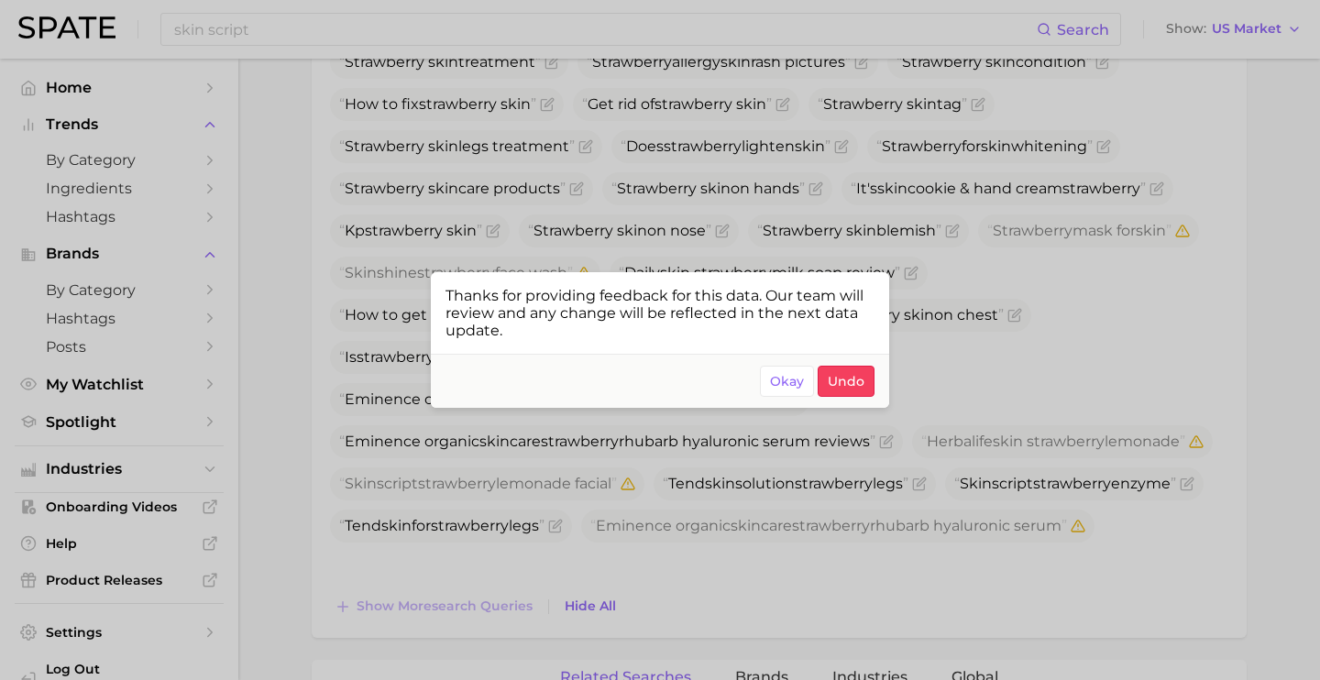
click at [873, 541] on div at bounding box center [660, 340] width 1320 height 680
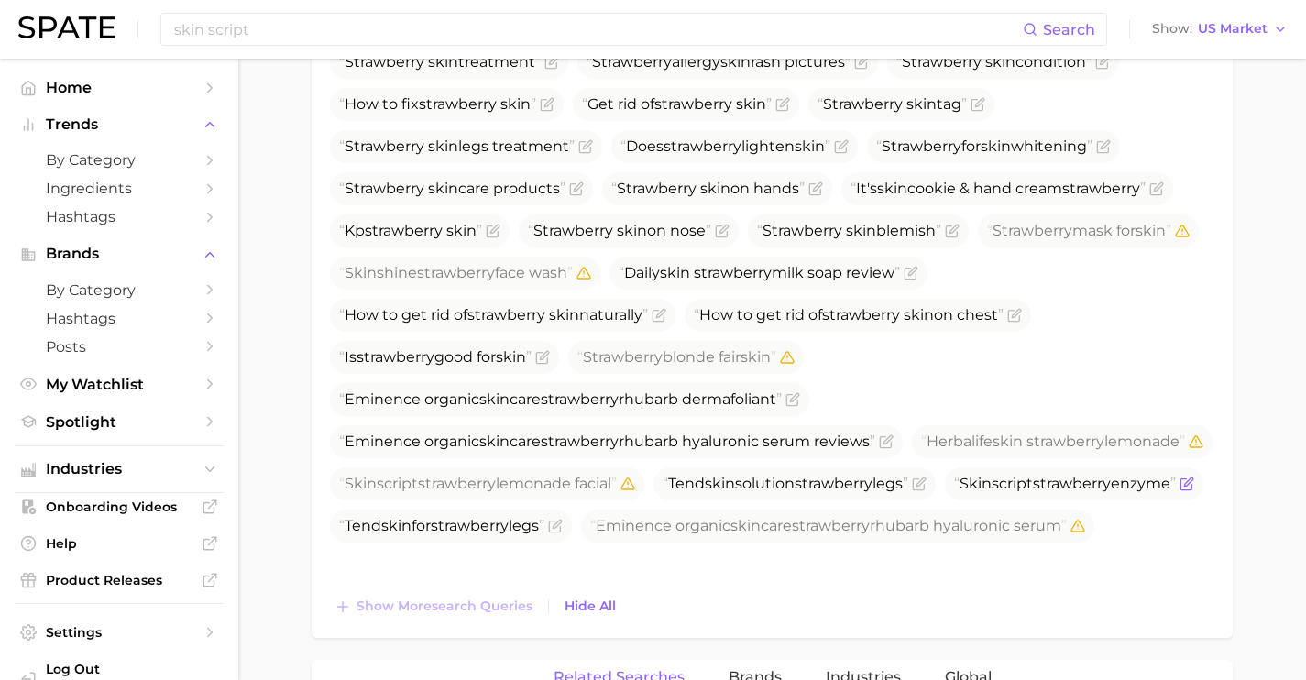
click at [1180, 491] on icon "Flag as miscategorized or irrelevant" at bounding box center [1187, 484] width 15 height 15
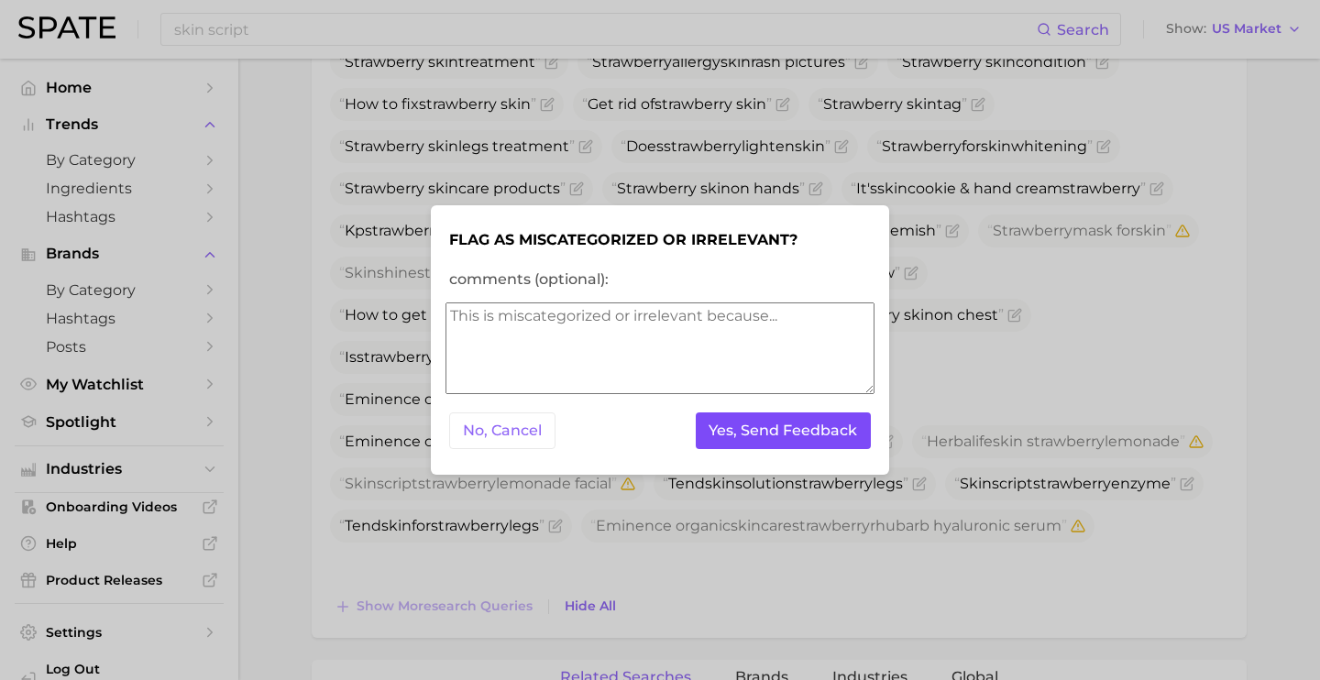
click at [825, 444] on button "Yes, Send Feedback" at bounding box center [784, 431] width 176 height 38
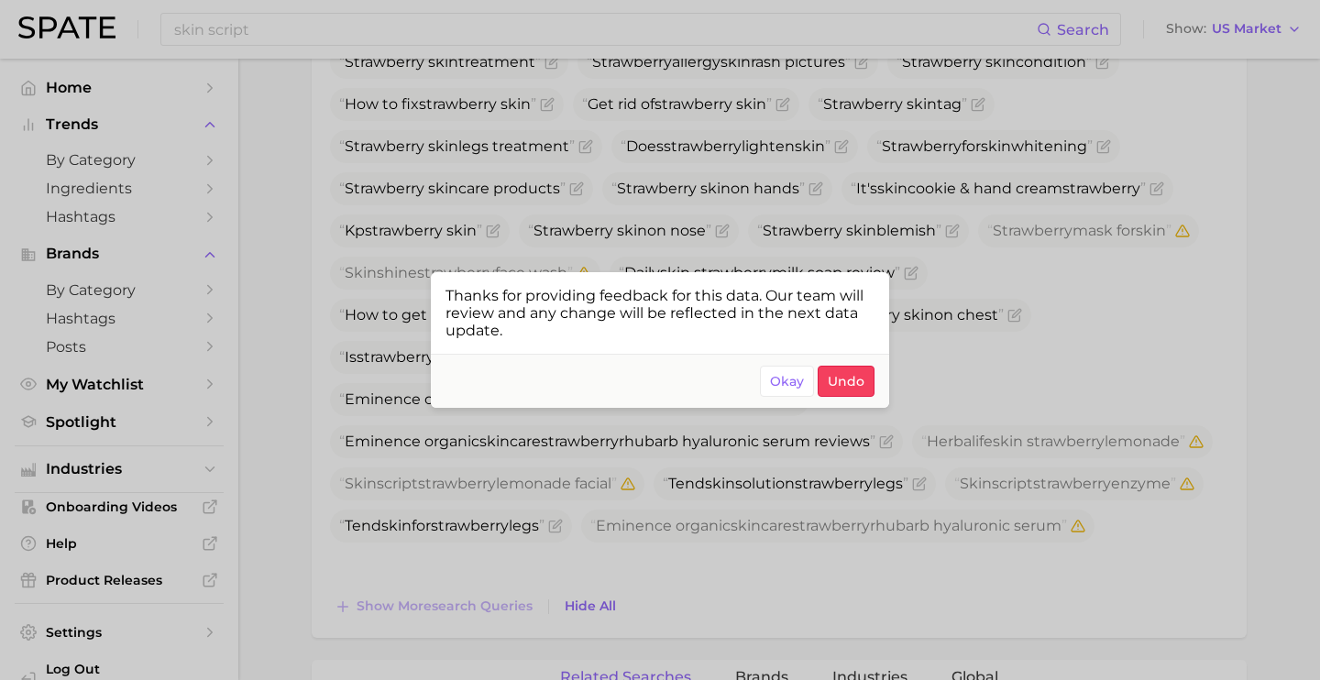
click at [1125, 367] on div at bounding box center [660, 340] width 1320 height 680
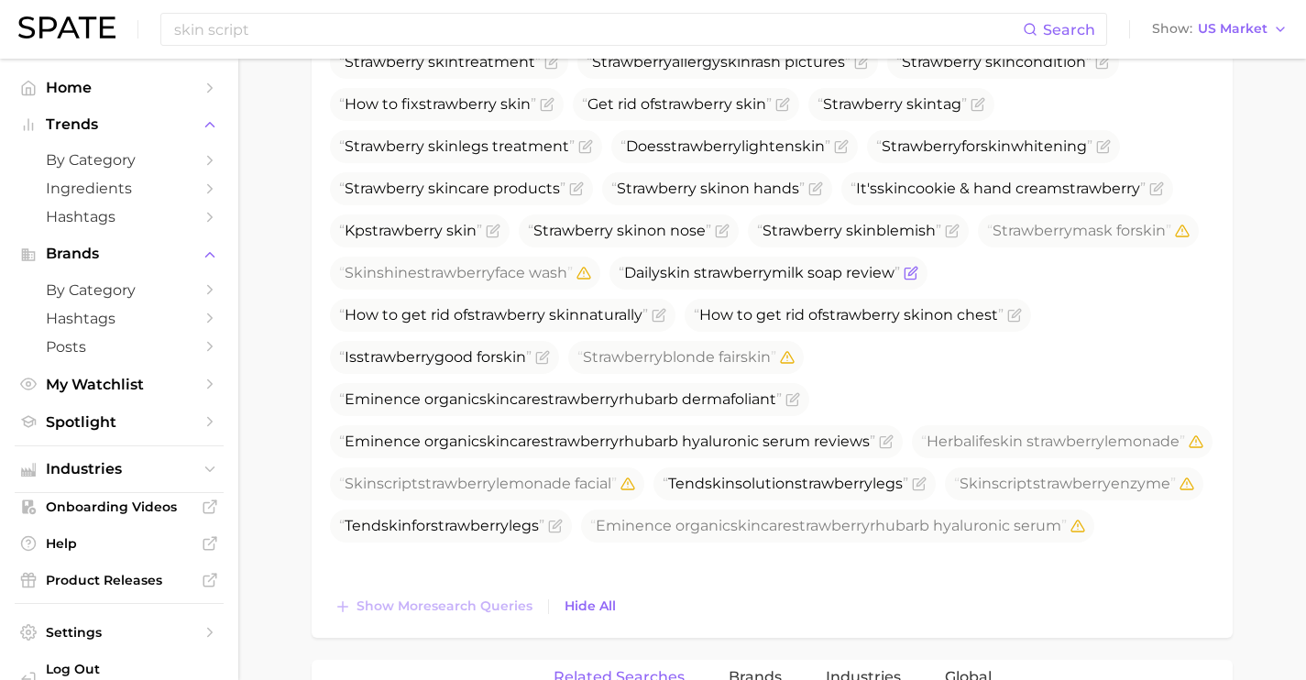
click at [904, 280] on icon "Flag as miscategorized or irrelevant" at bounding box center [911, 273] width 15 height 15
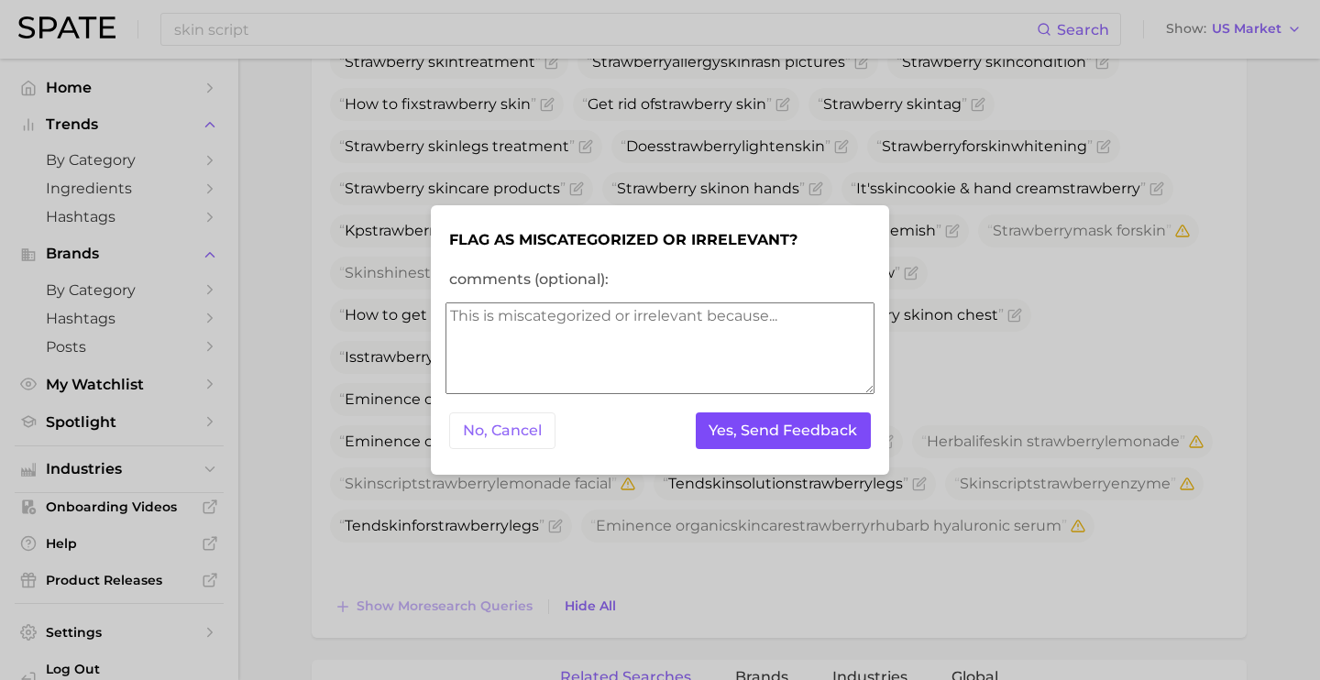
click at [794, 424] on button "Yes, Send Feedback" at bounding box center [784, 431] width 176 height 38
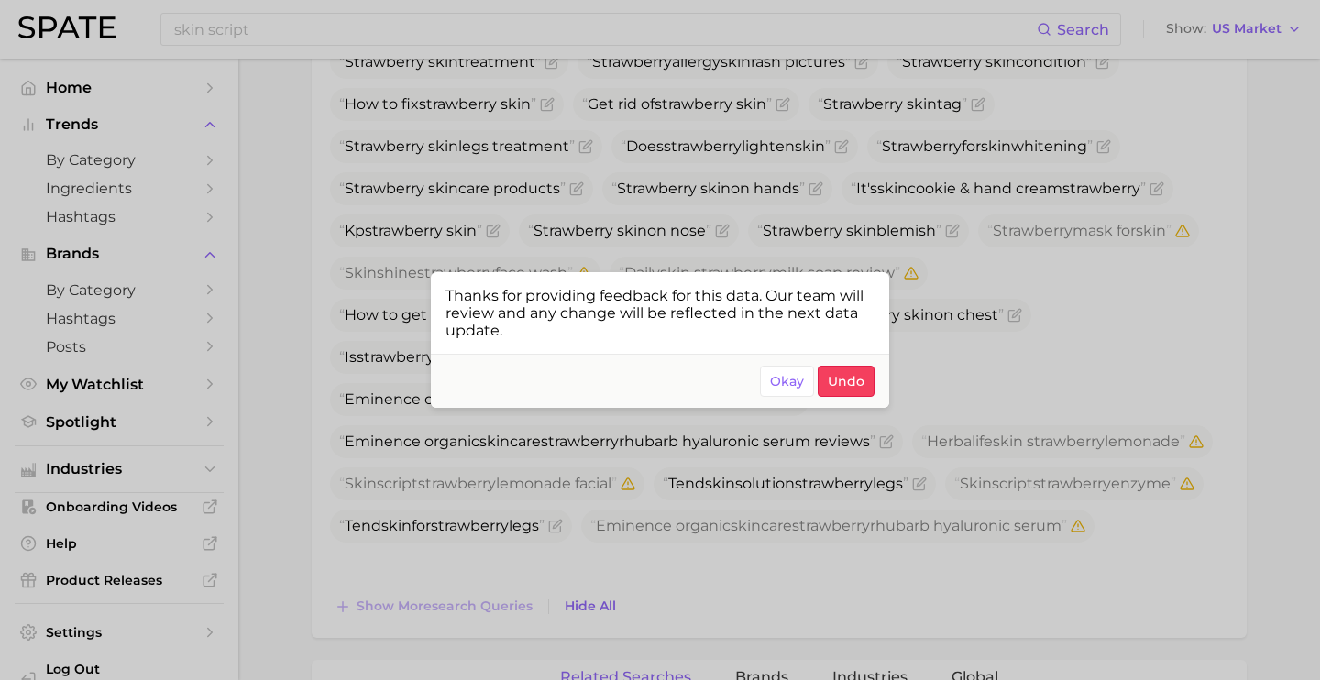
click at [996, 299] on div at bounding box center [660, 340] width 1320 height 680
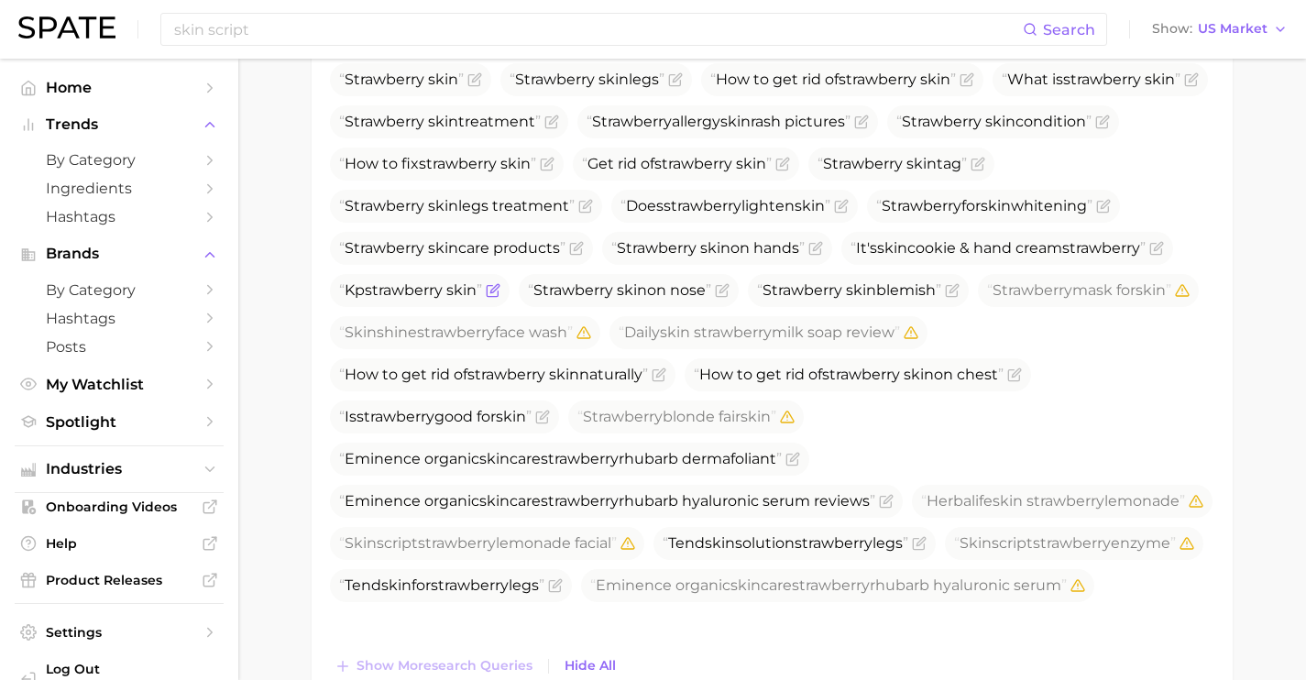
scroll to position [730, 0]
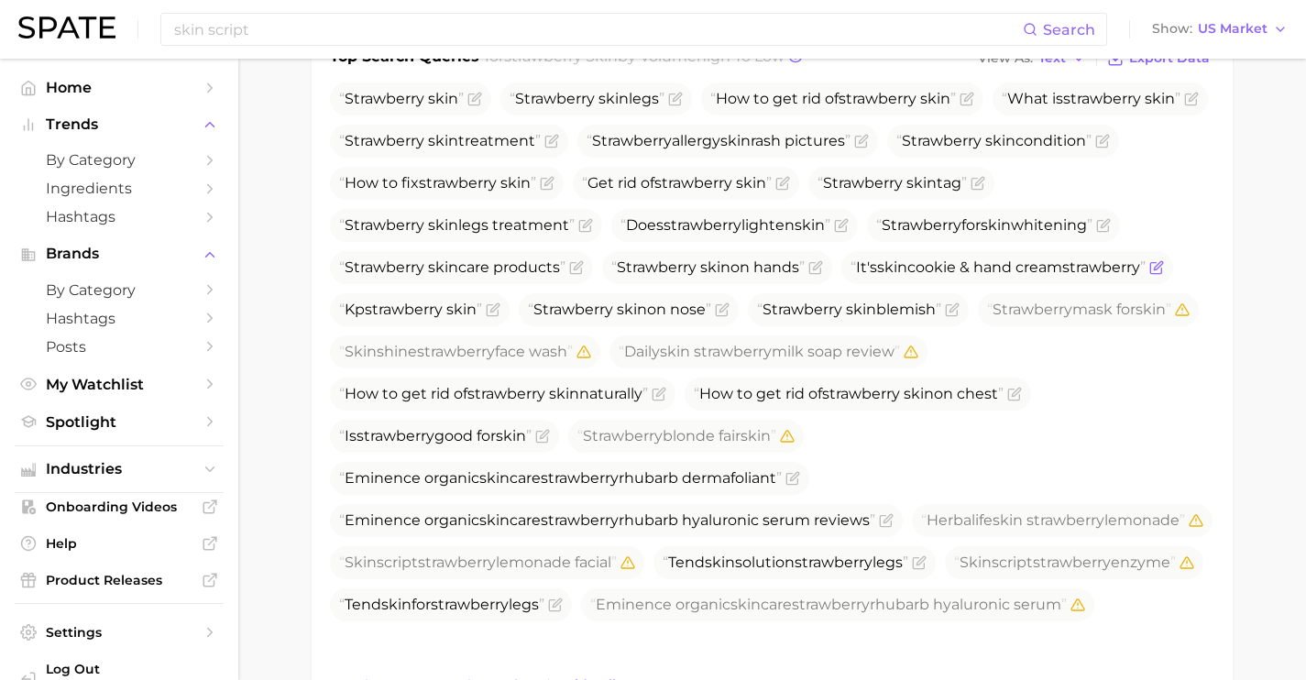
click at [1149, 275] on icon "Flag as miscategorized or irrelevant" at bounding box center [1156, 267] width 15 height 15
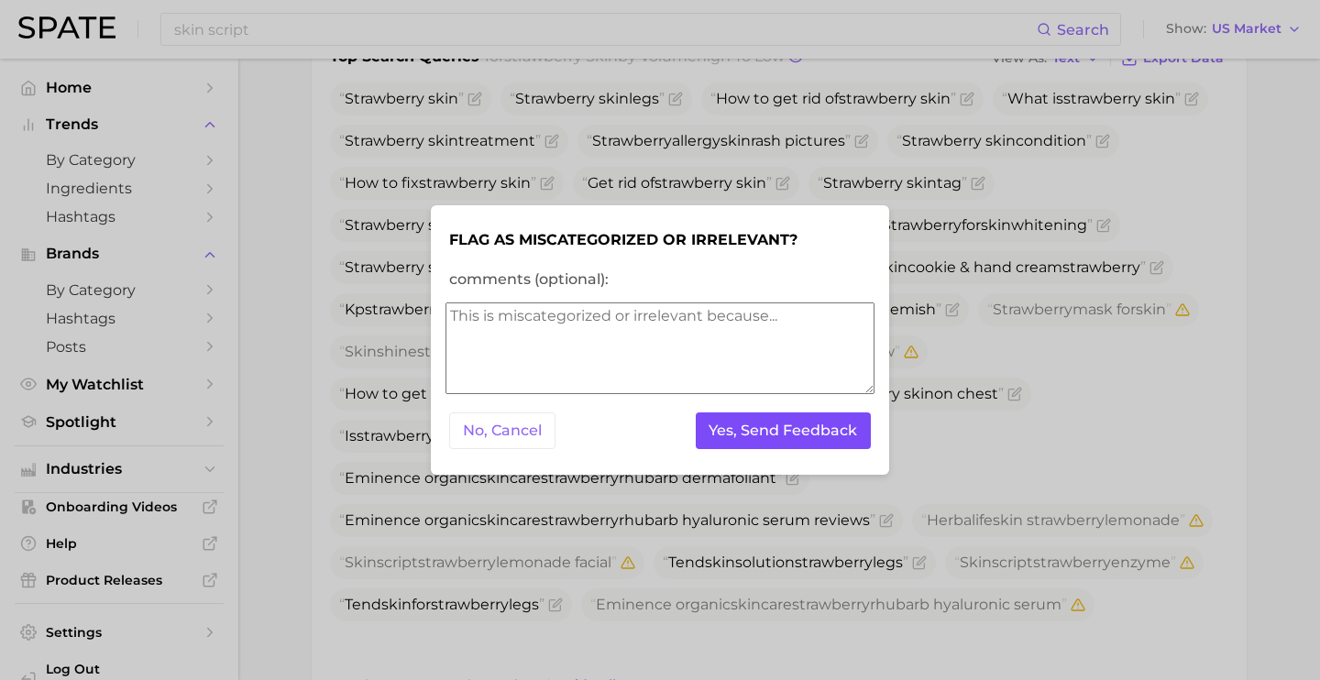
click at [818, 438] on button "Yes, Send Feedback" at bounding box center [784, 431] width 176 height 38
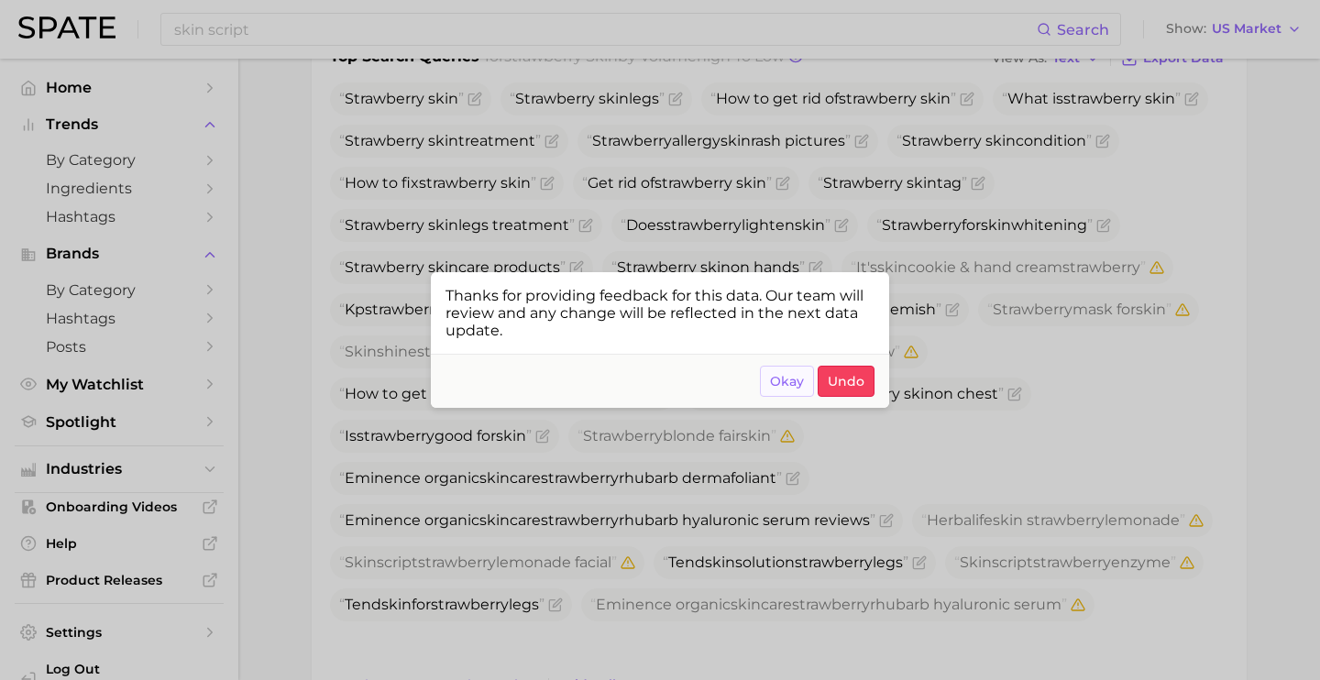
click at [794, 383] on span "Okay" at bounding box center [787, 382] width 34 height 16
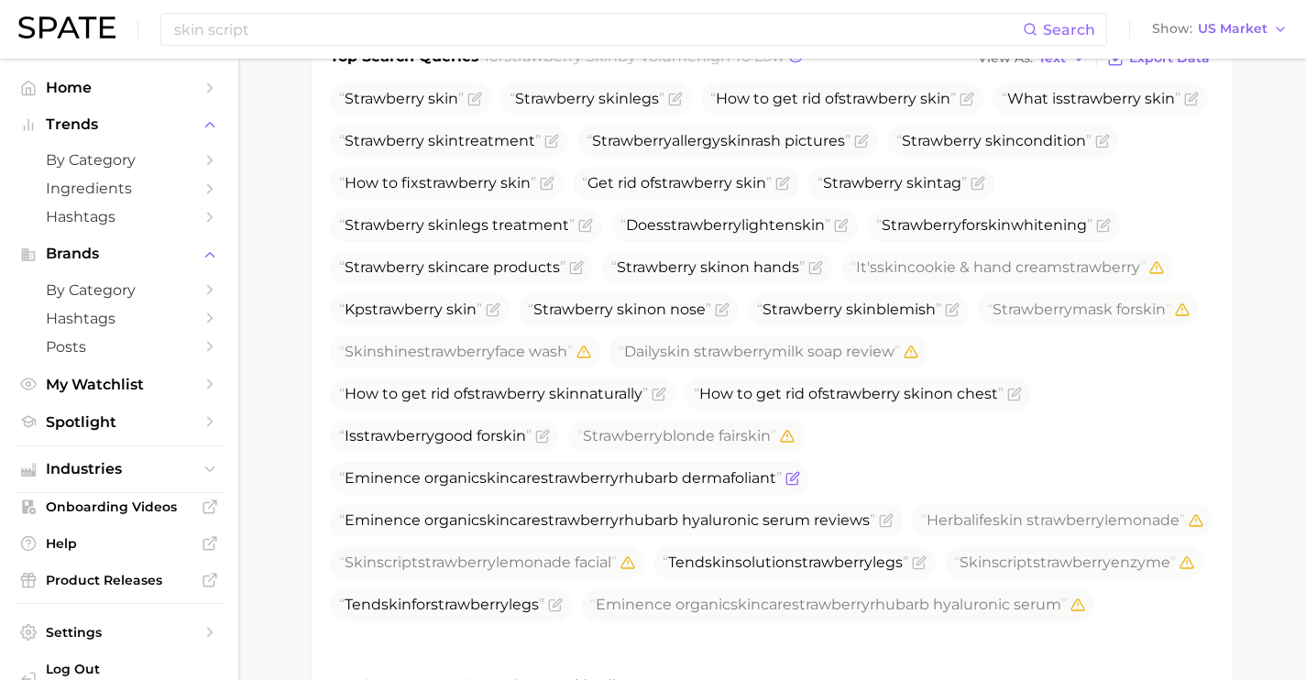
click at [798, 478] on icon "Flag as miscategorized or irrelevant" at bounding box center [794, 476] width 8 height 8
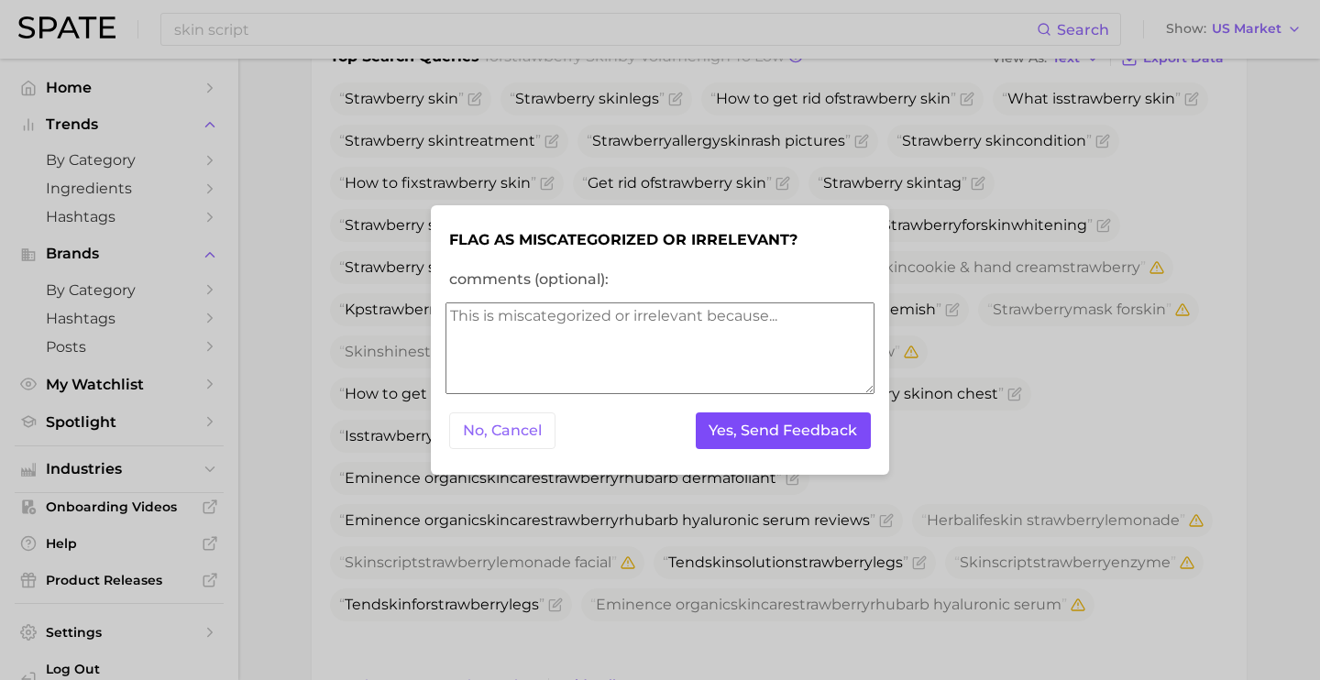
click at [826, 434] on button "Yes, Send Feedback" at bounding box center [784, 431] width 176 height 38
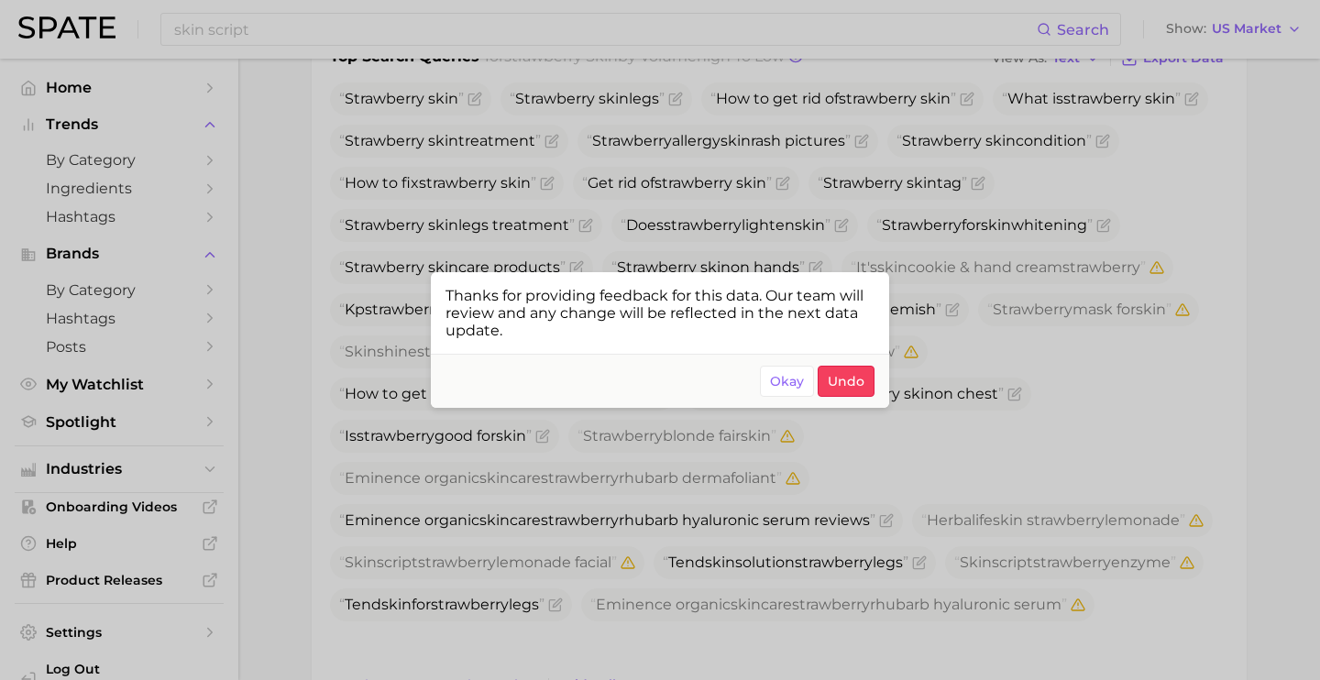
click at [813, 537] on div at bounding box center [660, 340] width 1320 height 680
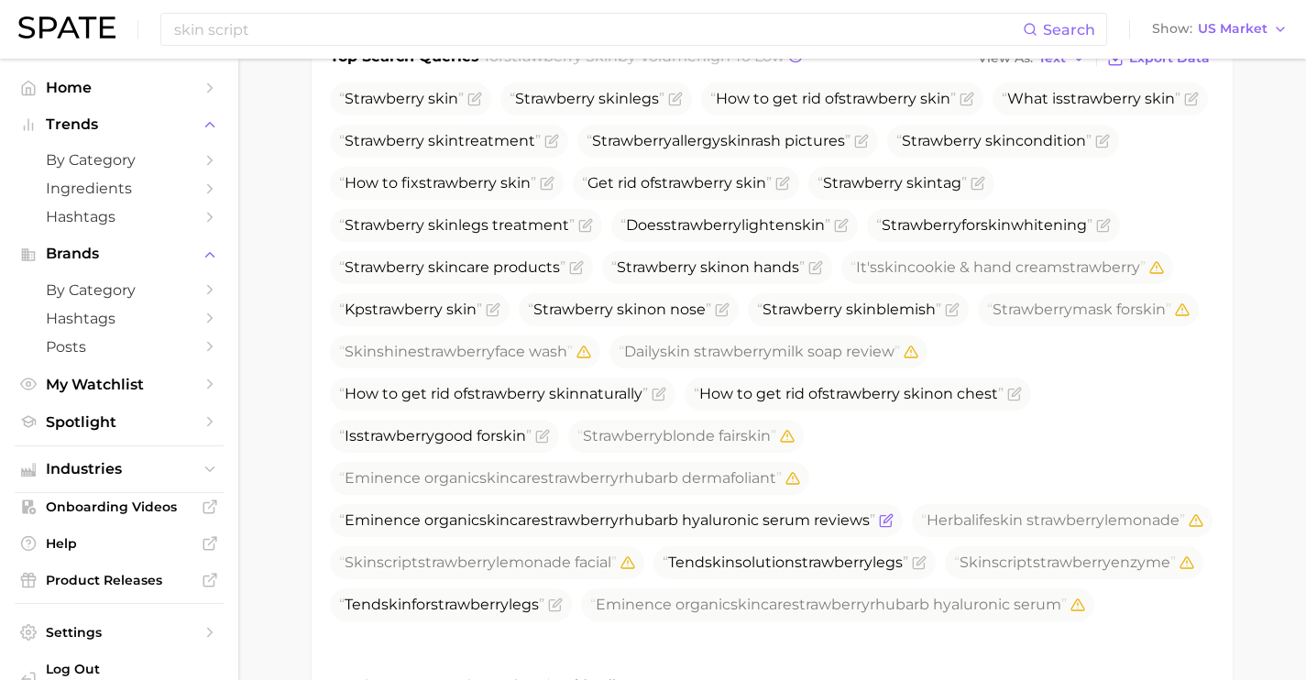
click at [892, 522] on icon "Flag as miscategorized or irrelevant" at bounding box center [888, 518] width 8 height 8
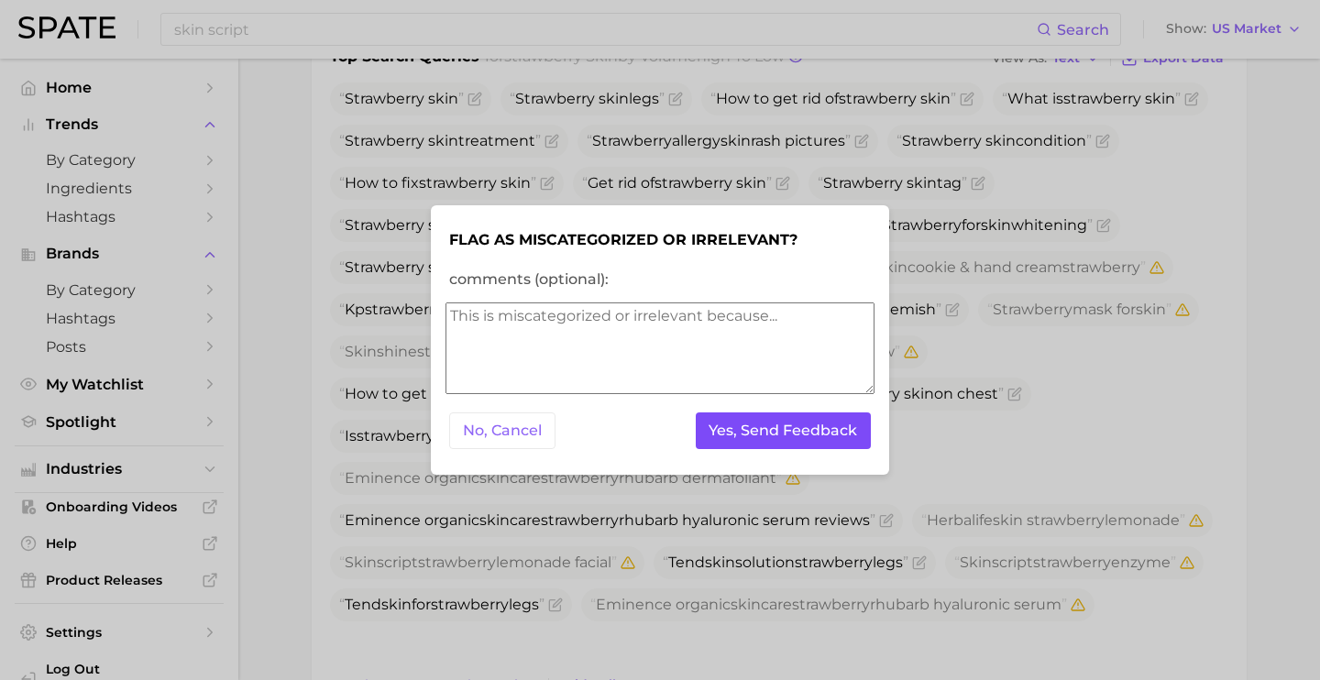
click at [750, 425] on button "Yes, Send Feedback" at bounding box center [784, 431] width 176 height 38
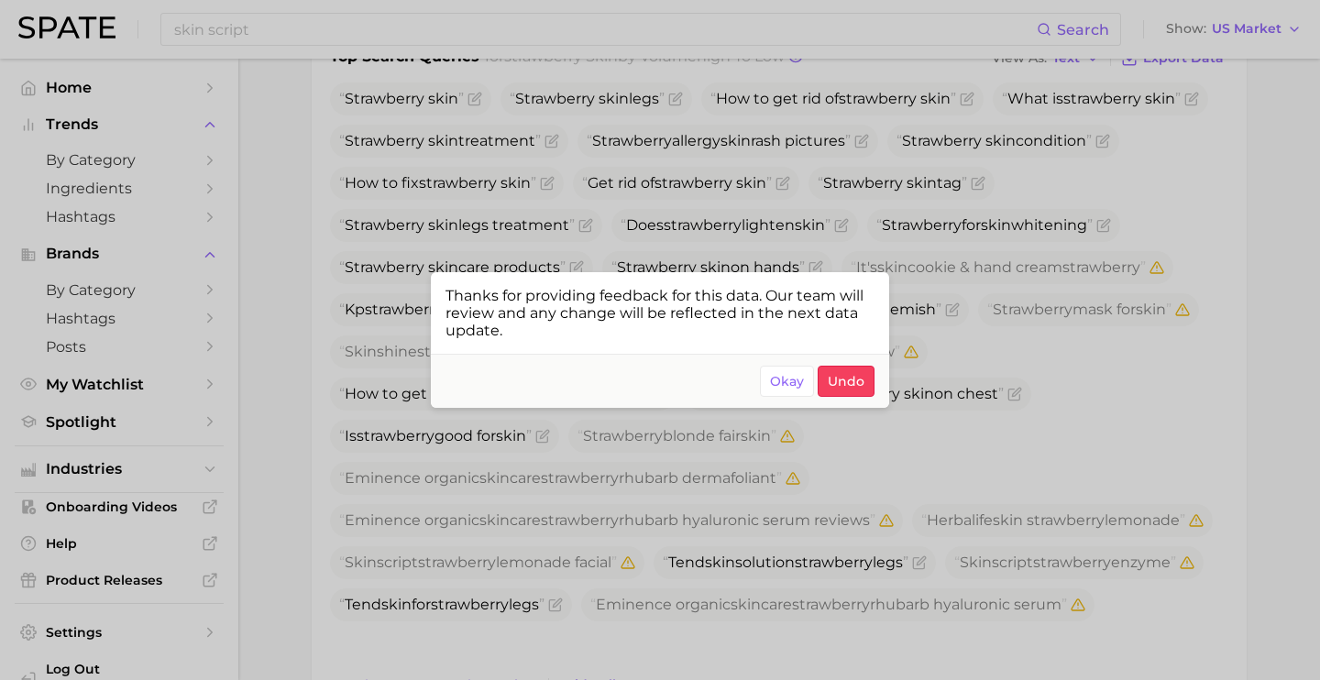
click at [851, 511] on div at bounding box center [660, 340] width 1320 height 680
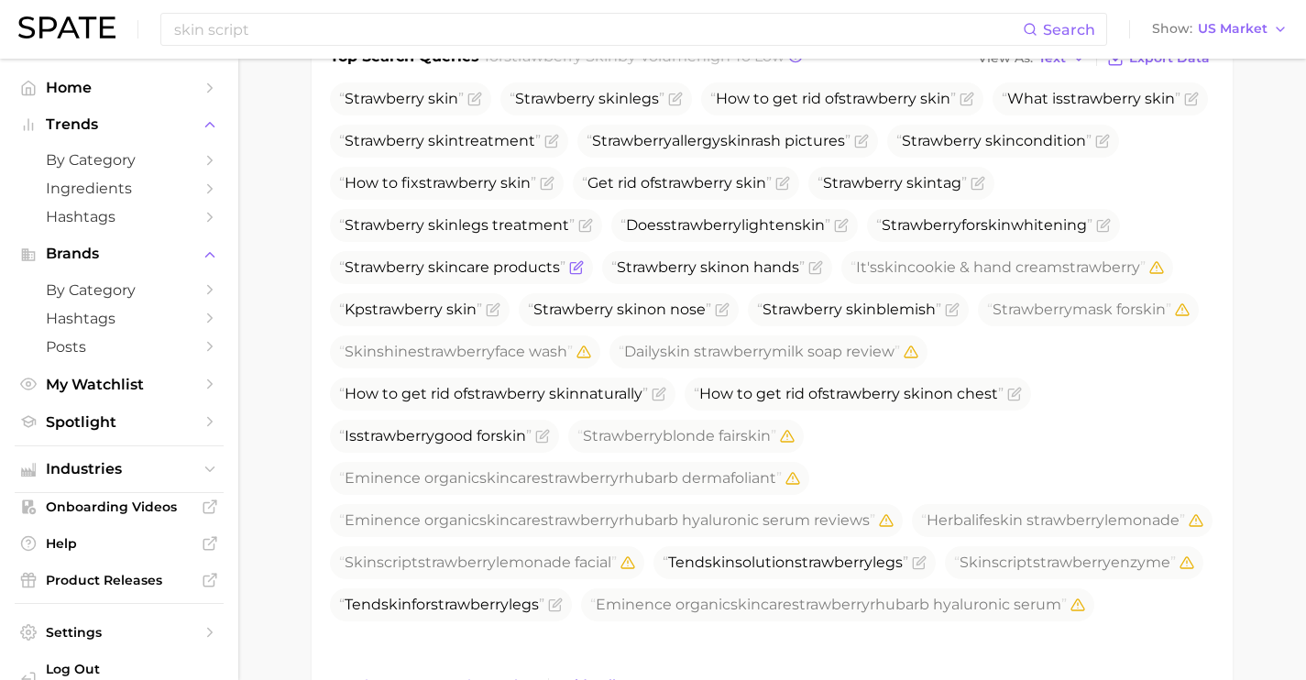
click at [584, 269] on icon "Flag as miscategorized or irrelevant" at bounding box center [576, 267] width 15 height 15
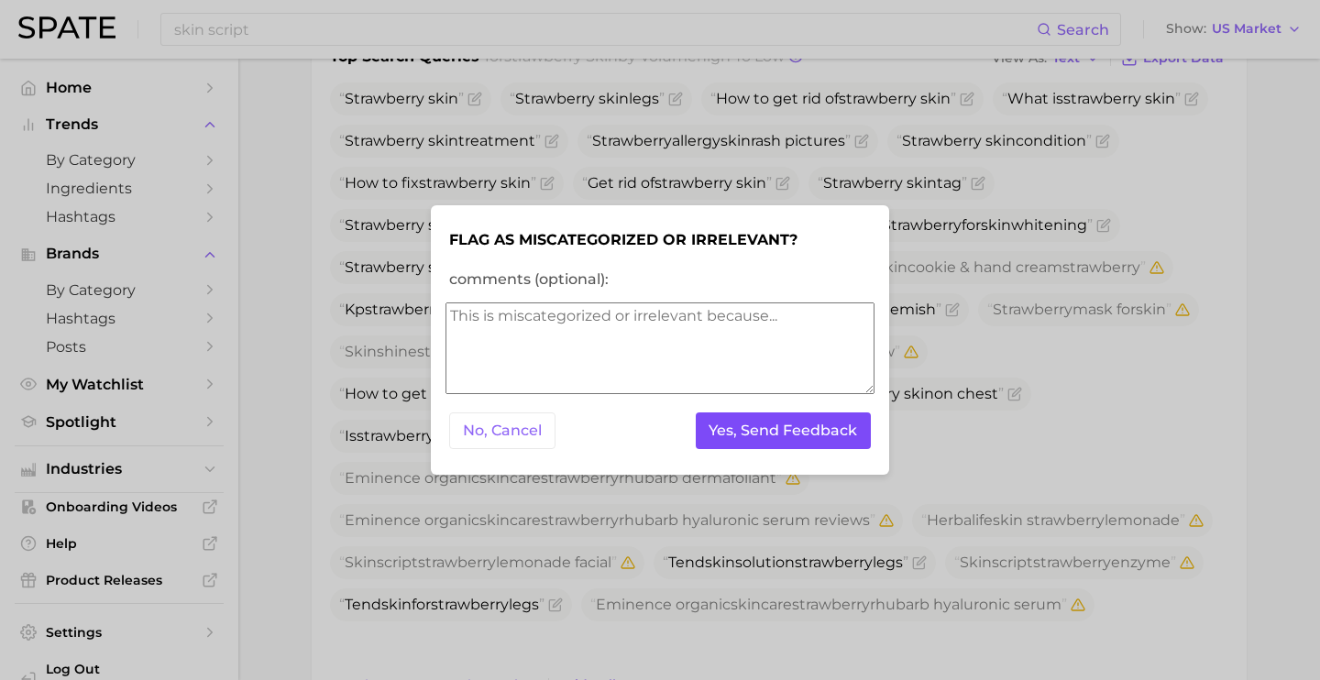
click at [860, 426] on button "Yes, Send Feedback" at bounding box center [784, 431] width 176 height 38
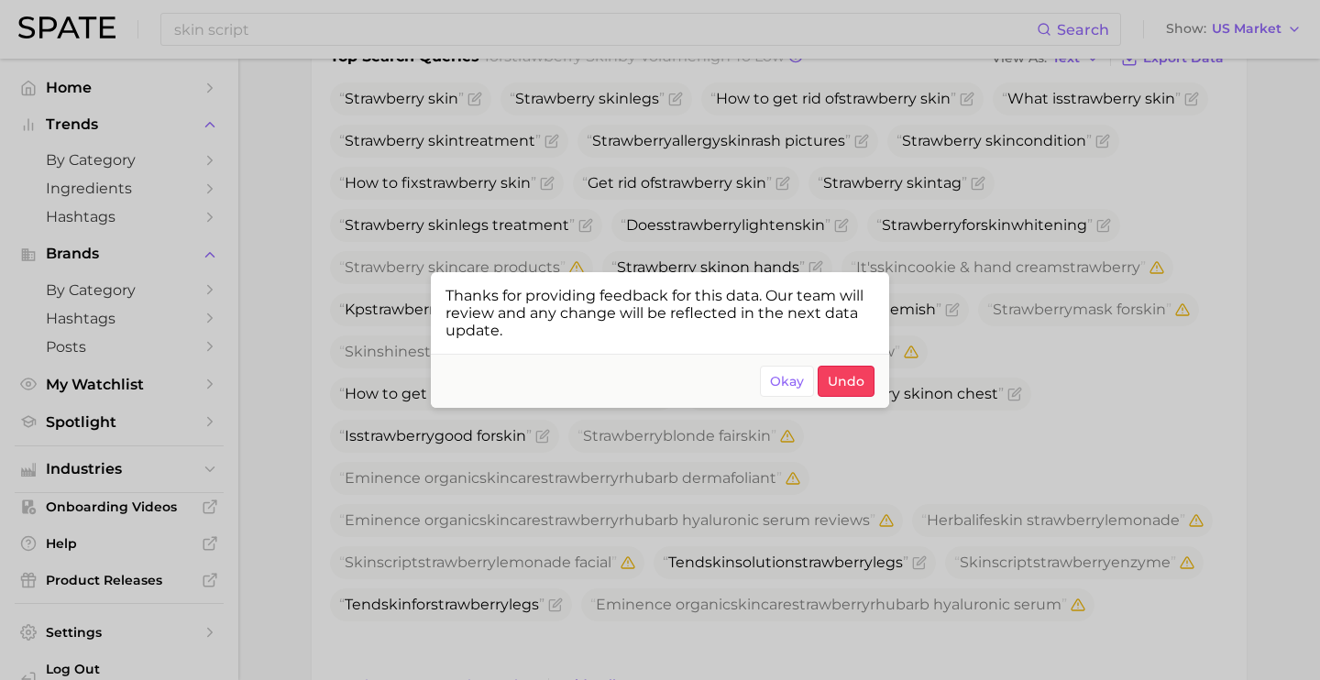
click at [1155, 357] on div at bounding box center [660, 340] width 1320 height 680
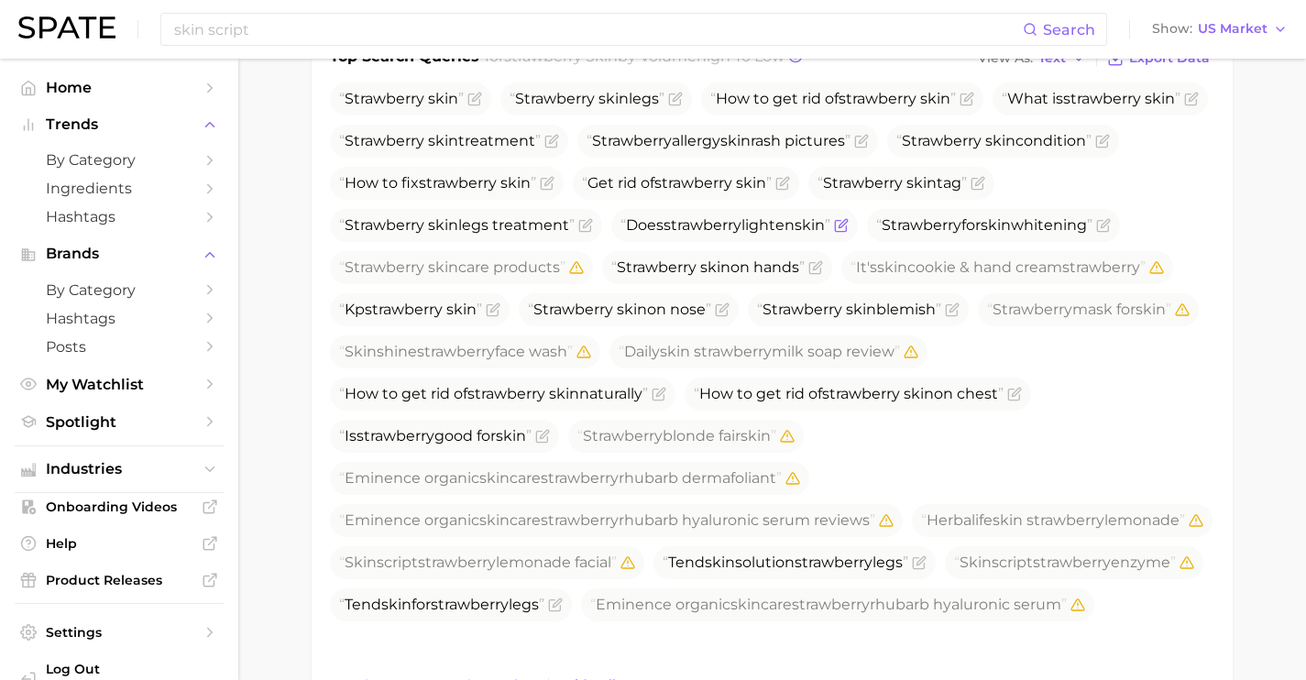
click at [849, 228] on icon "Flag as miscategorized or irrelevant" at bounding box center [841, 225] width 15 height 15
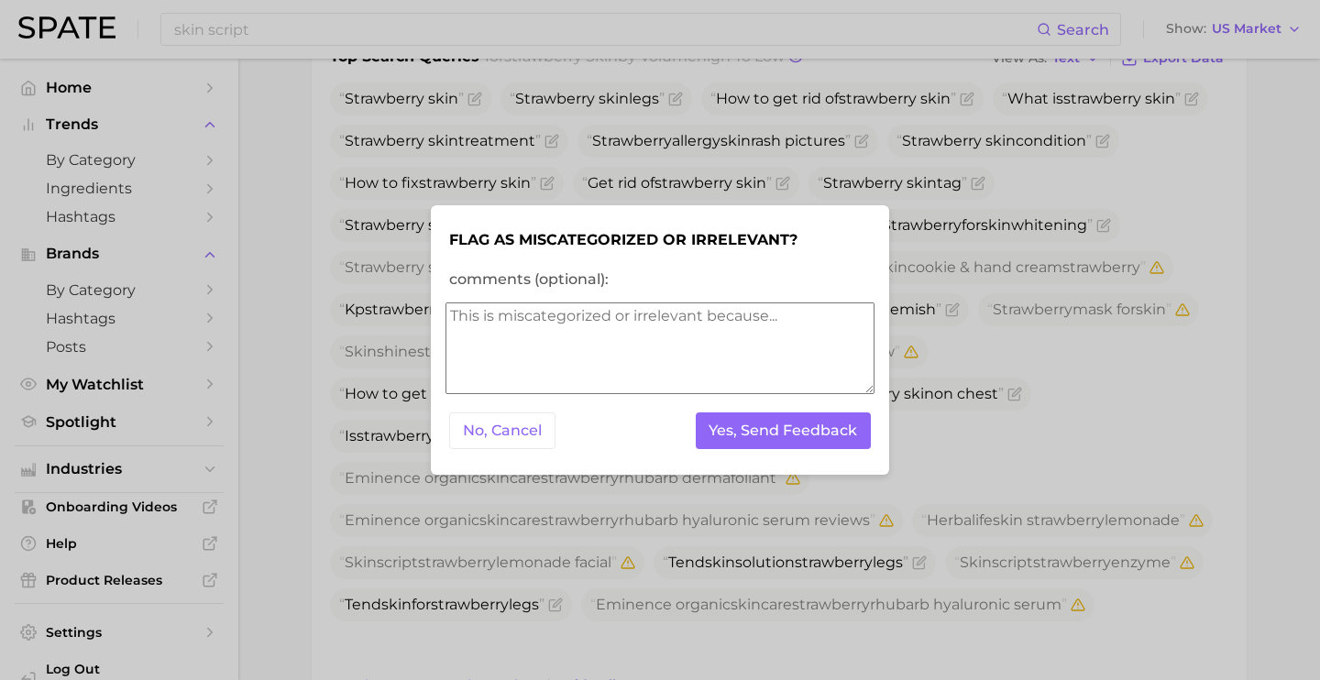
click at [814, 406] on form "Flag as miscategorized or irrelevant? comments (optional): No, Cancel Yes, Send…" at bounding box center [659, 340] width 429 height 241
click at [814, 417] on button "Yes, Send Feedback" at bounding box center [784, 431] width 176 height 38
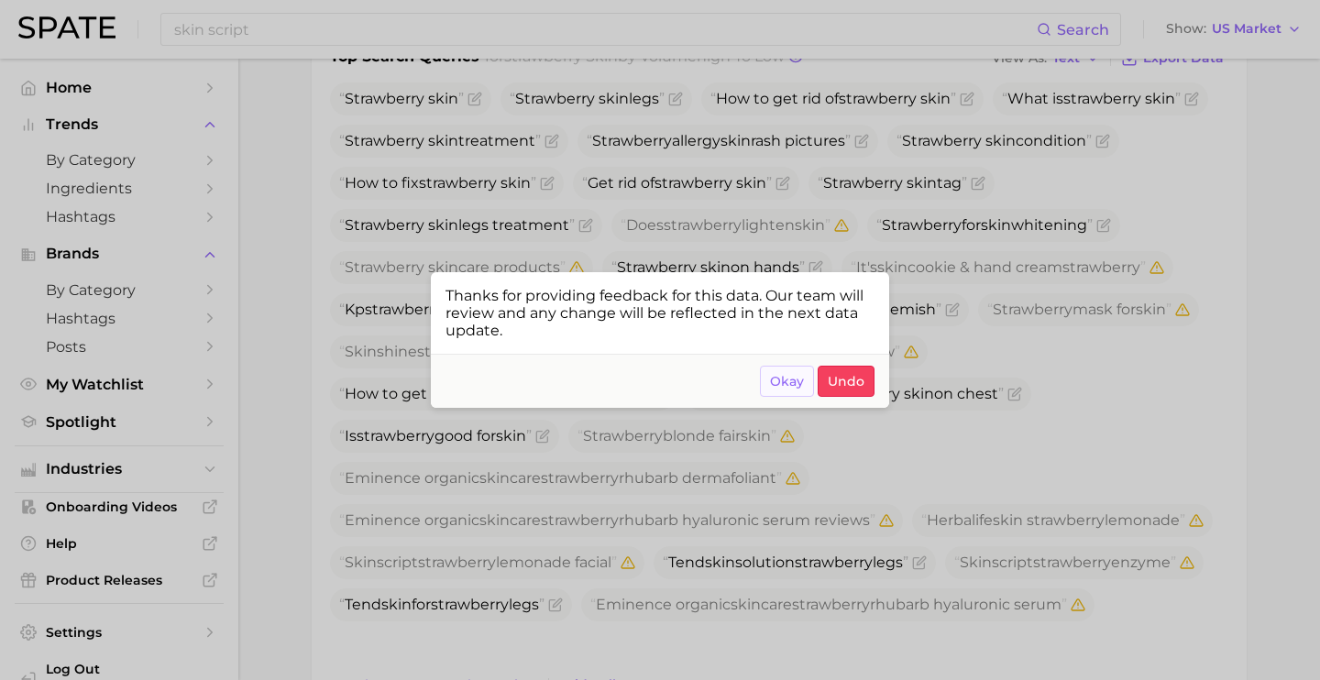
click at [789, 388] on span "Okay" at bounding box center [787, 382] width 34 height 16
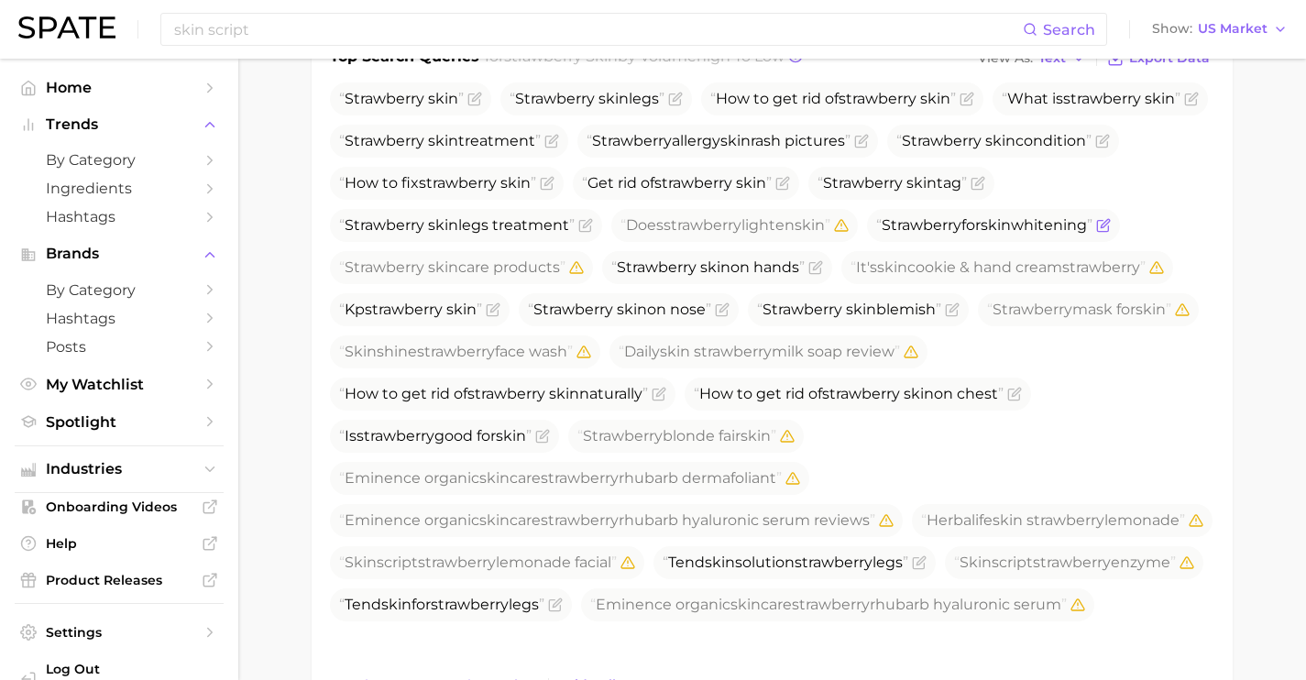
click at [1096, 233] on icon "Flag as miscategorized or irrelevant" at bounding box center [1103, 225] width 15 height 15
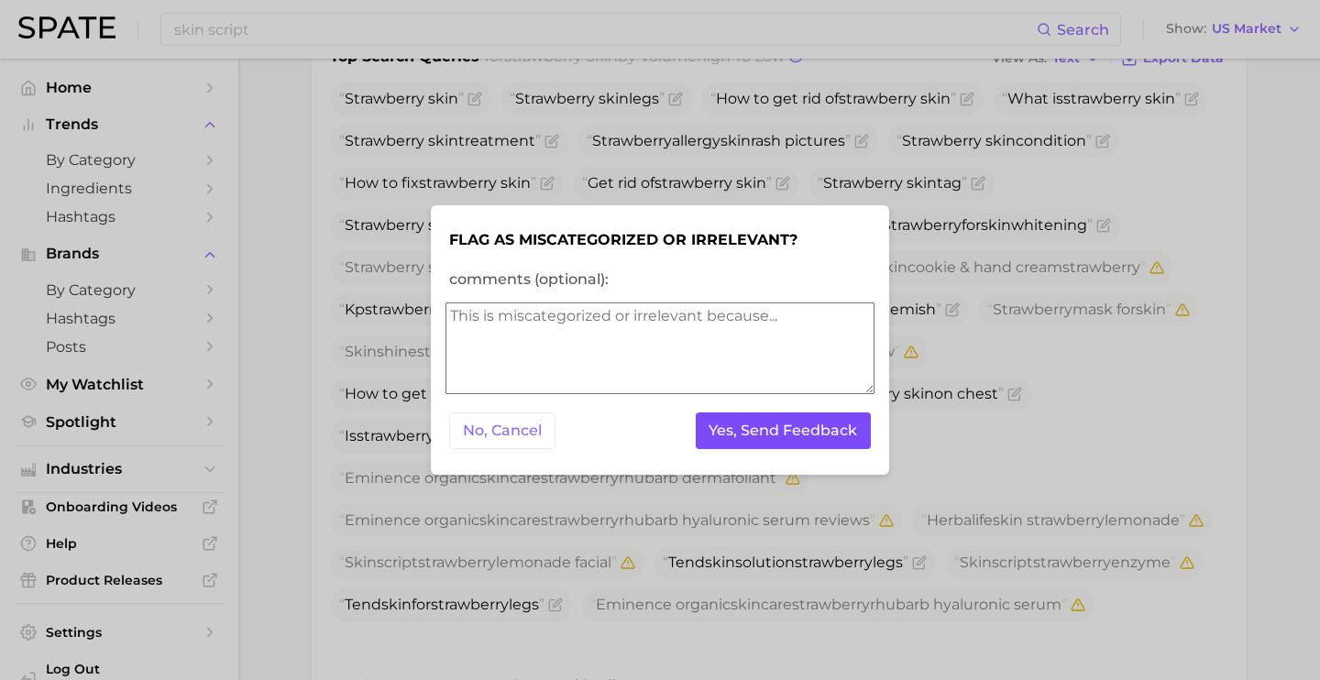
click at [792, 441] on button "Yes, Send Feedback" at bounding box center [784, 431] width 176 height 38
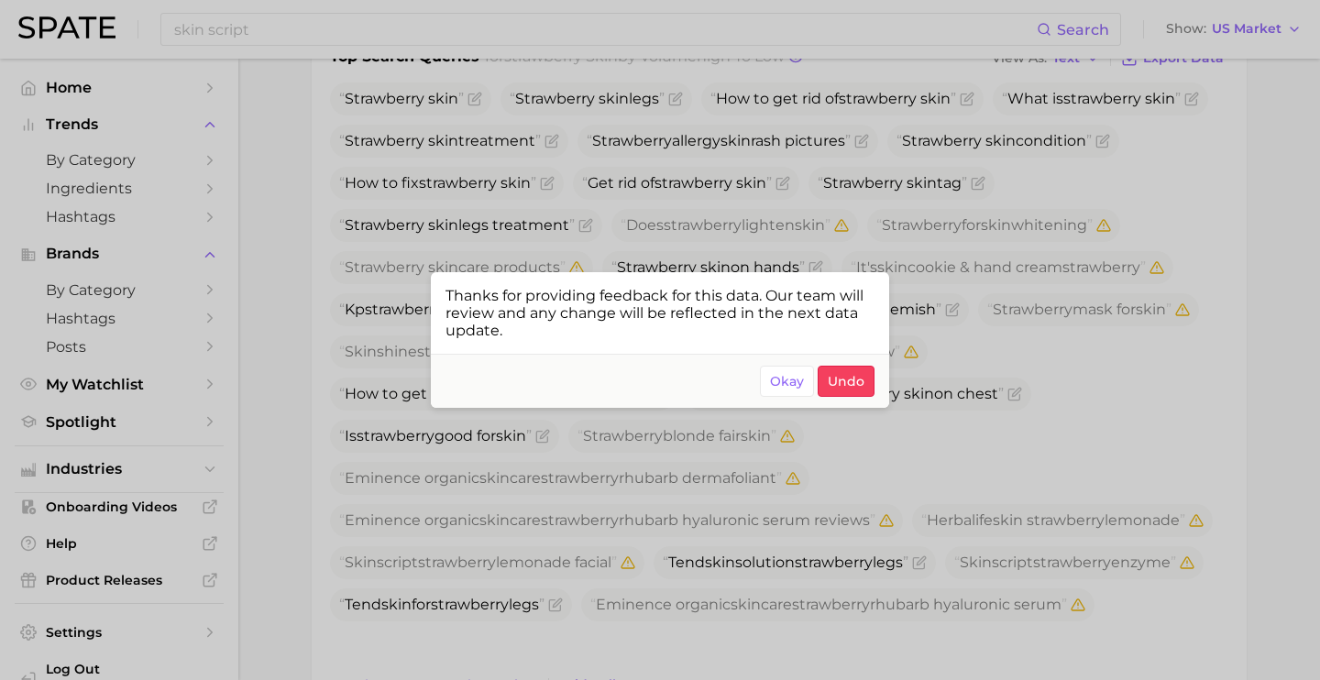
click at [1071, 460] on div at bounding box center [660, 340] width 1320 height 680
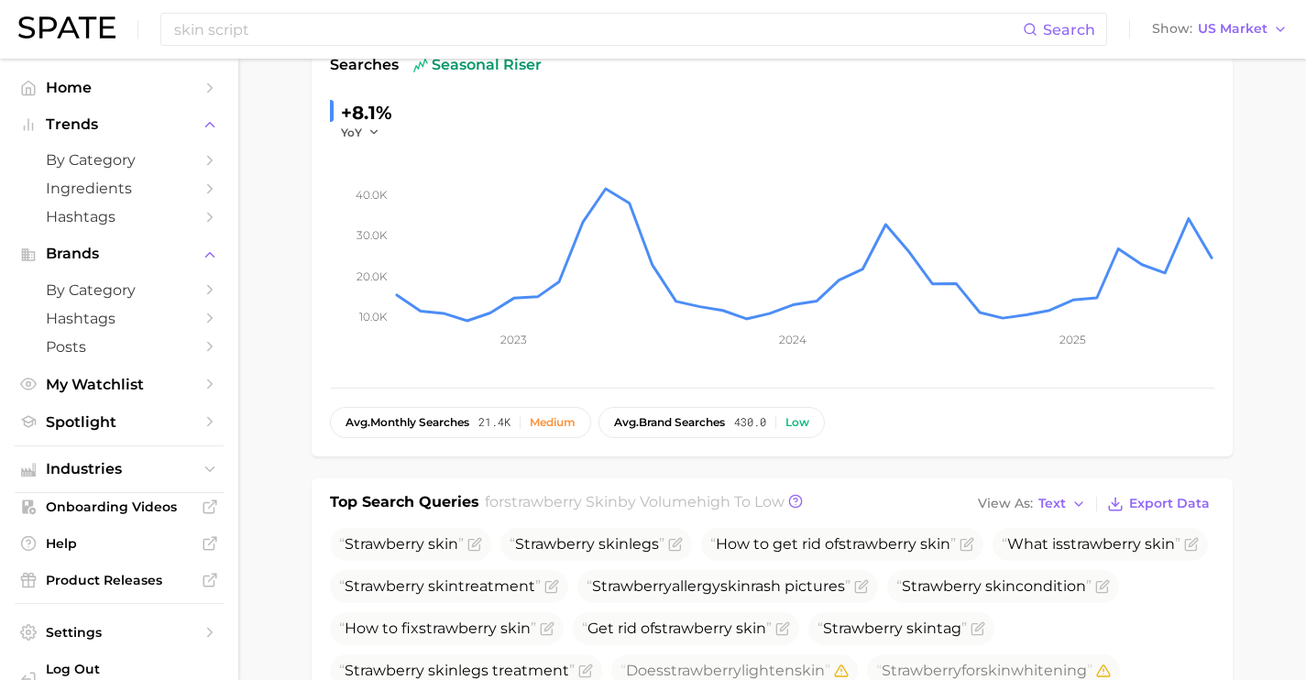
scroll to position [0, 0]
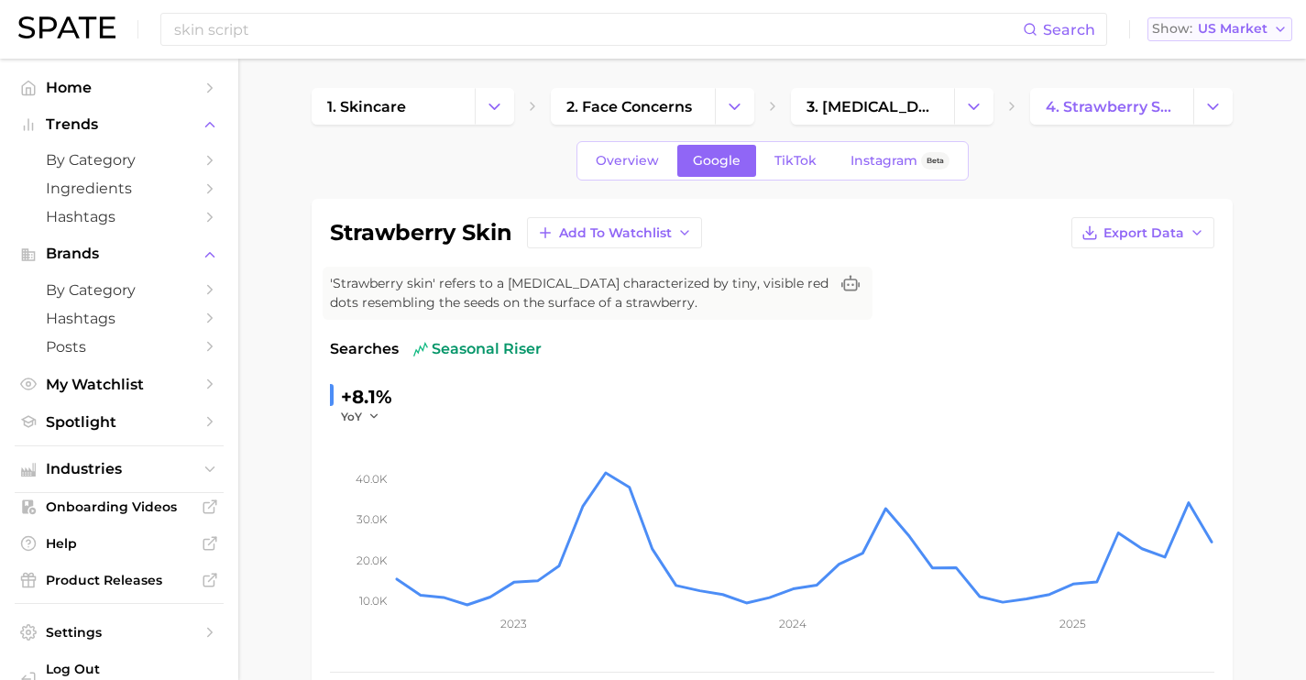
click at [1262, 24] on span "US Market" at bounding box center [1233, 29] width 70 height 10
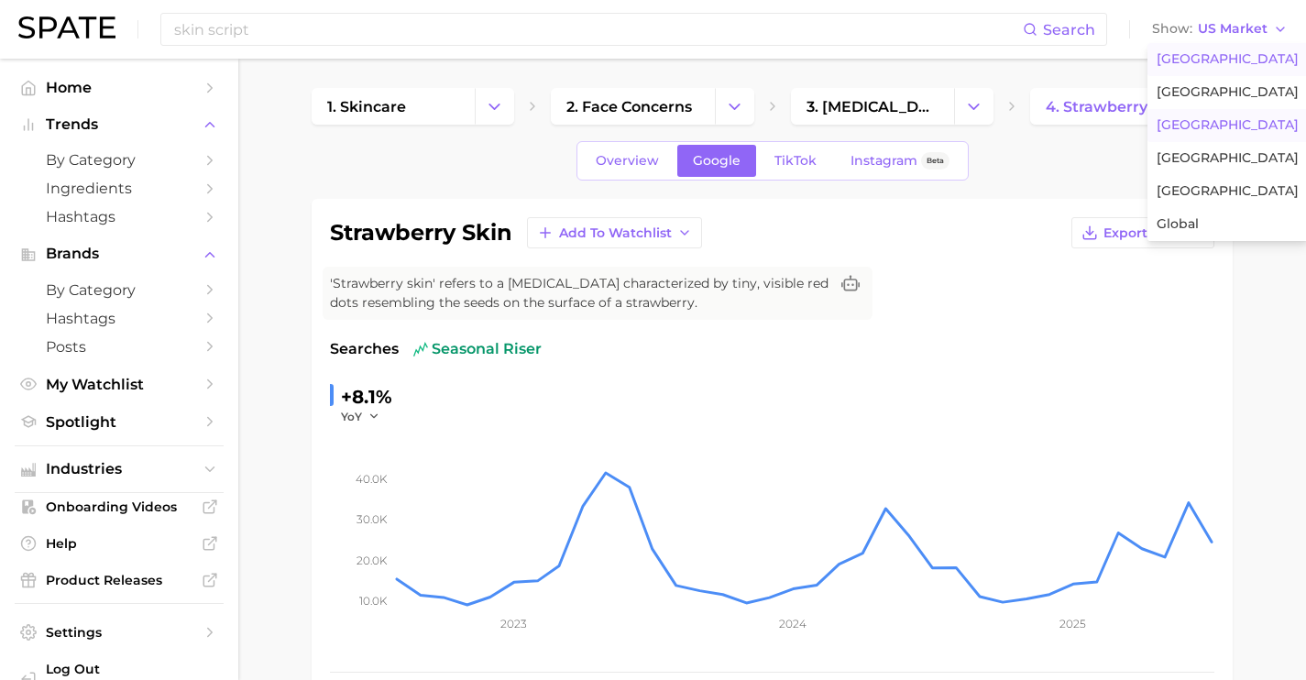
click at [1229, 120] on button "[GEOGRAPHIC_DATA]" at bounding box center [1227, 125] width 160 height 33
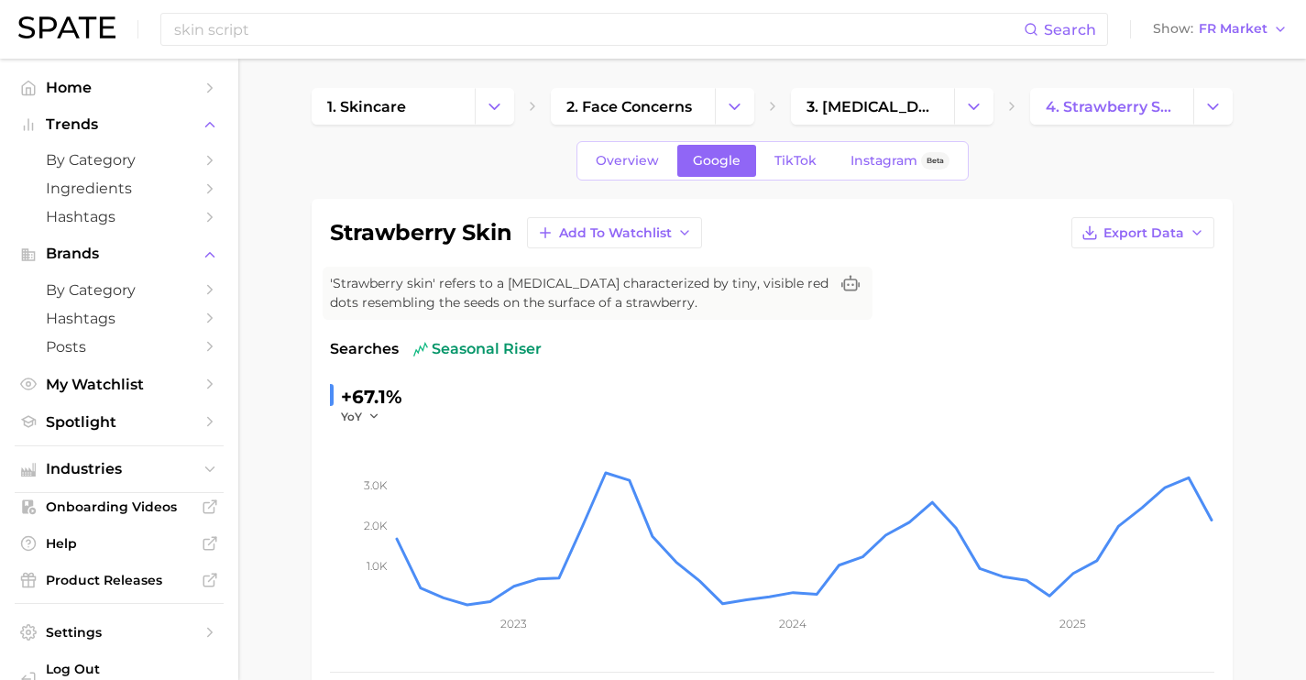
click at [297, 51] on div "skin script Search Show FR Market" at bounding box center [652, 29] width 1269 height 59
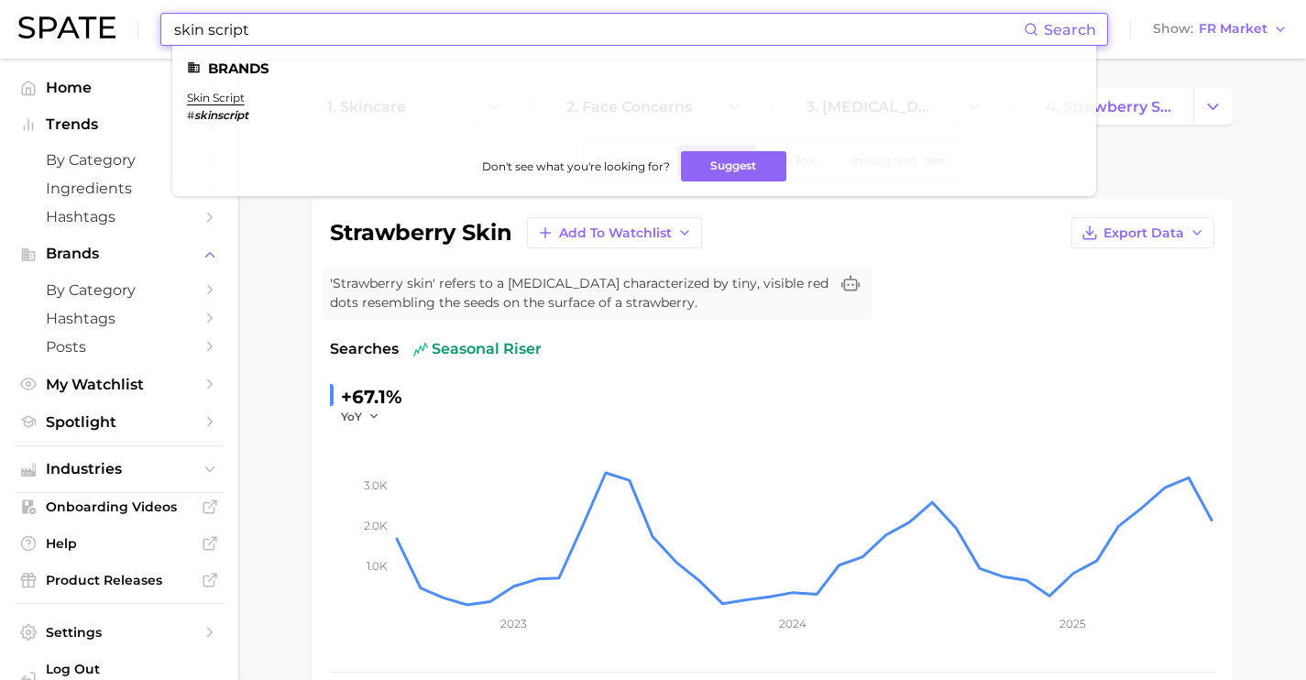
drag, startPoint x: 294, startPoint y: 40, endPoint x: 15, endPoint y: 30, distance: 279.7
click at [18, 30] on div "skin script Search Brands skin script # skinscript Don't see what you're lookin…" at bounding box center [652, 29] width 1269 height 59
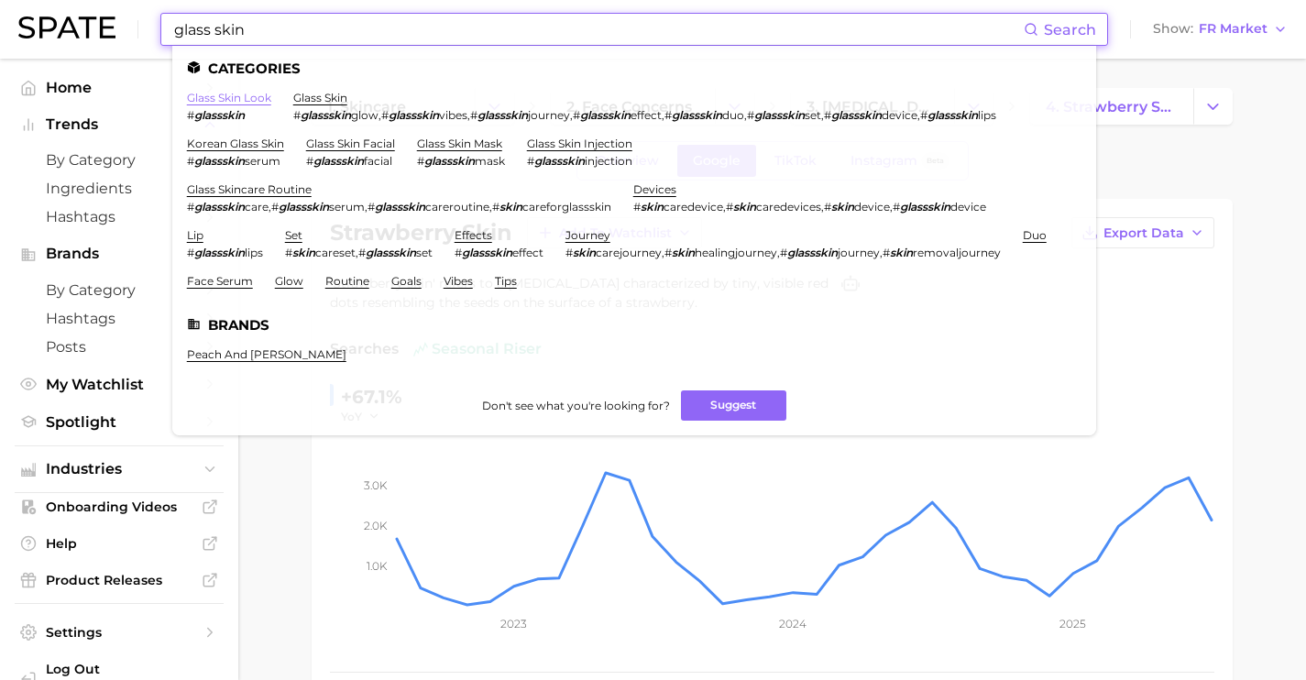
type input "glass skin"
click at [240, 99] on link "glass skin look" at bounding box center [229, 98] width 84 height 14
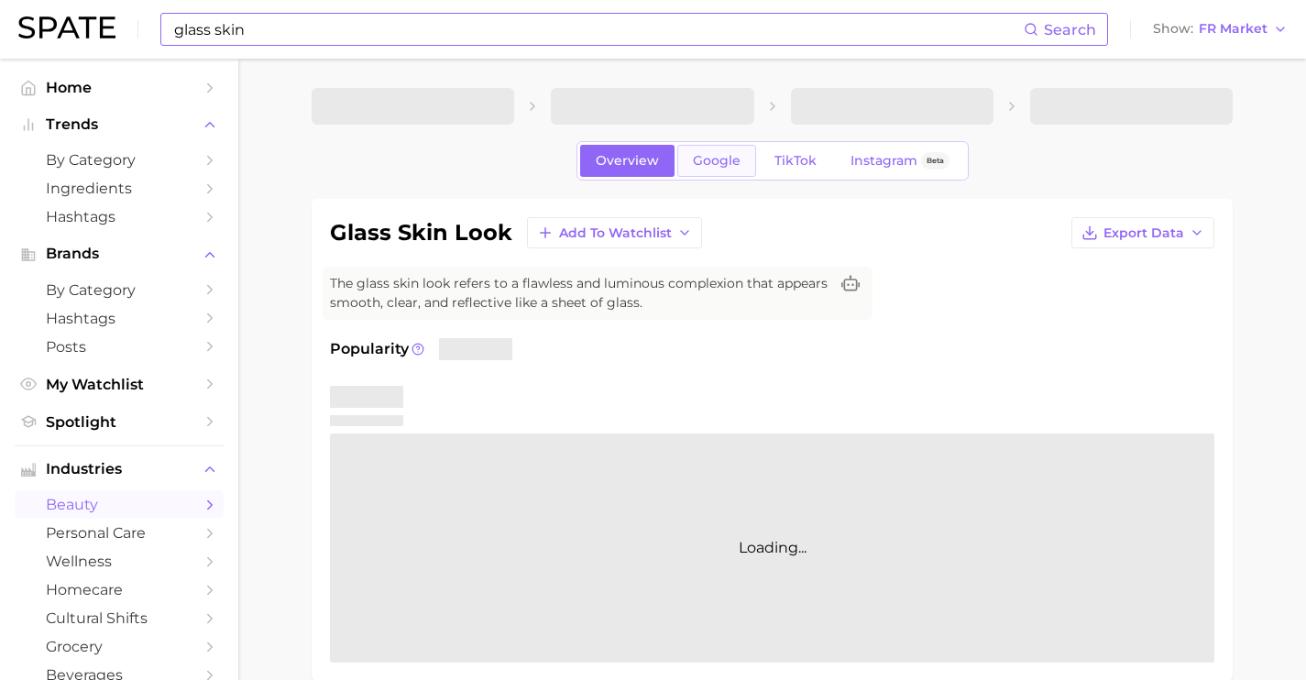
click at [693, 168] on span "Google" at bounding box center [717, 161] width 48 height 16
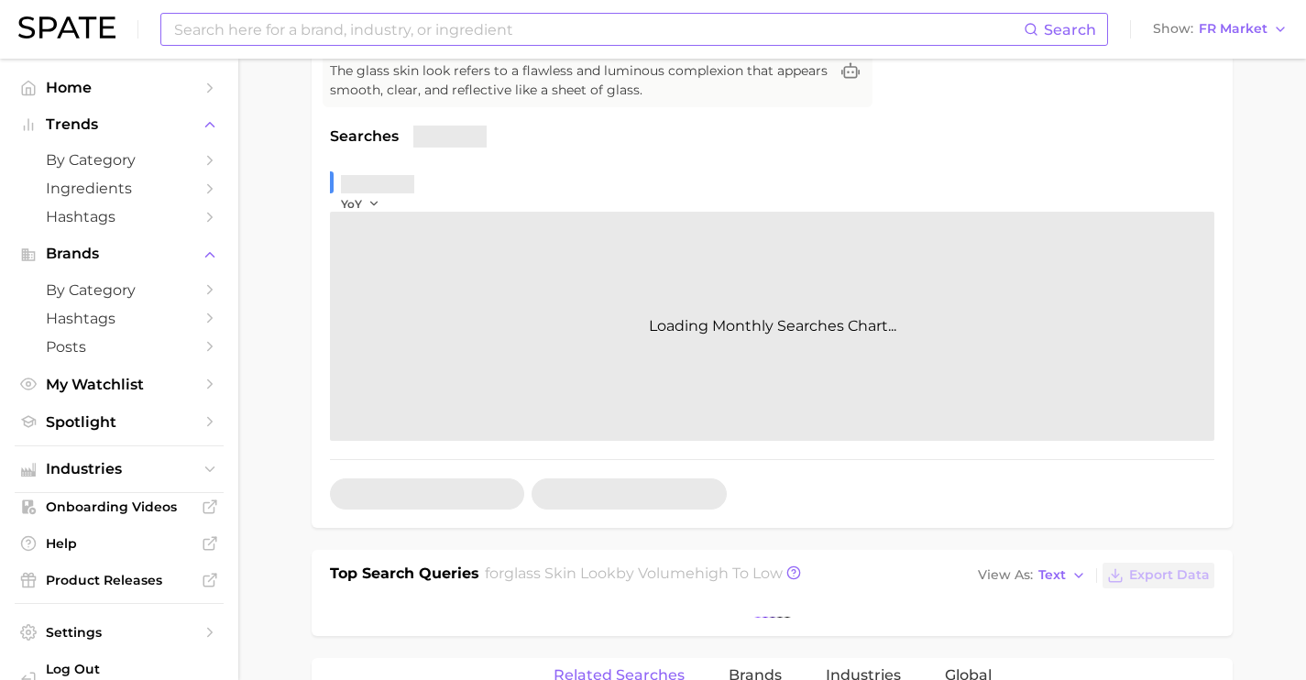
scroll to position [339, 0]
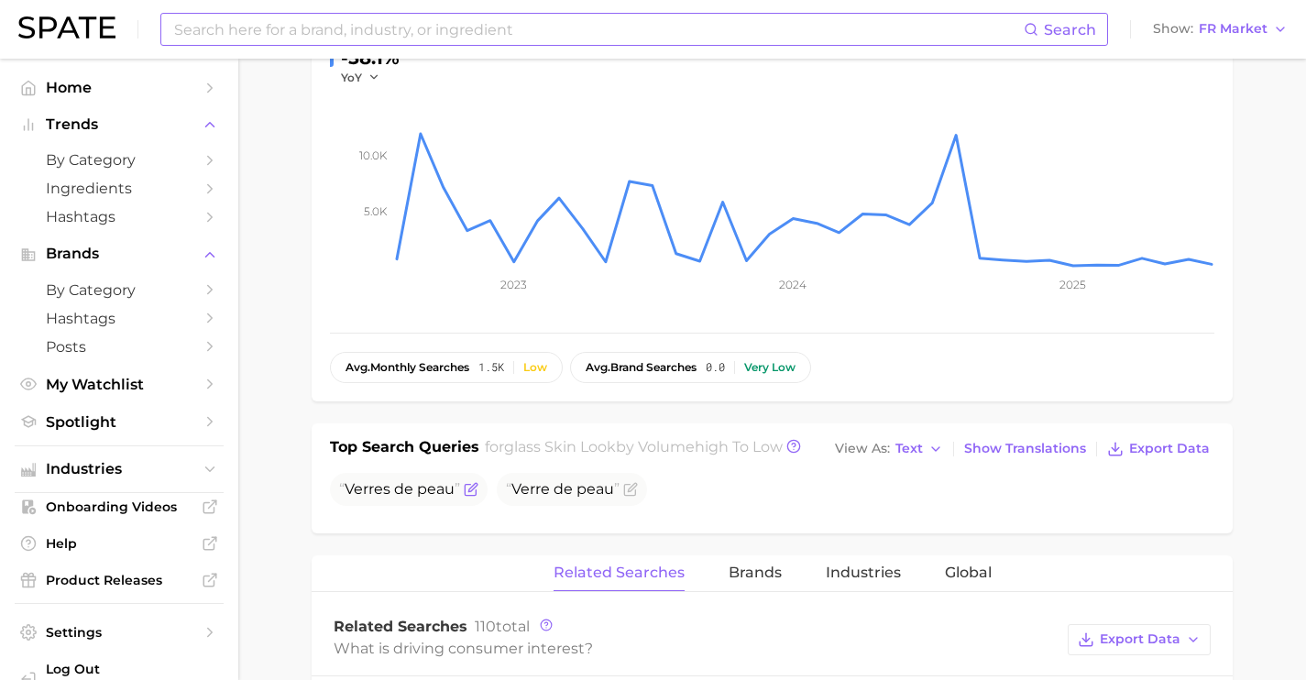
click at [469, 488] on icon "Flag as miscategorized or irrelevant" at bounding box center [471, 489] width 15 height 15
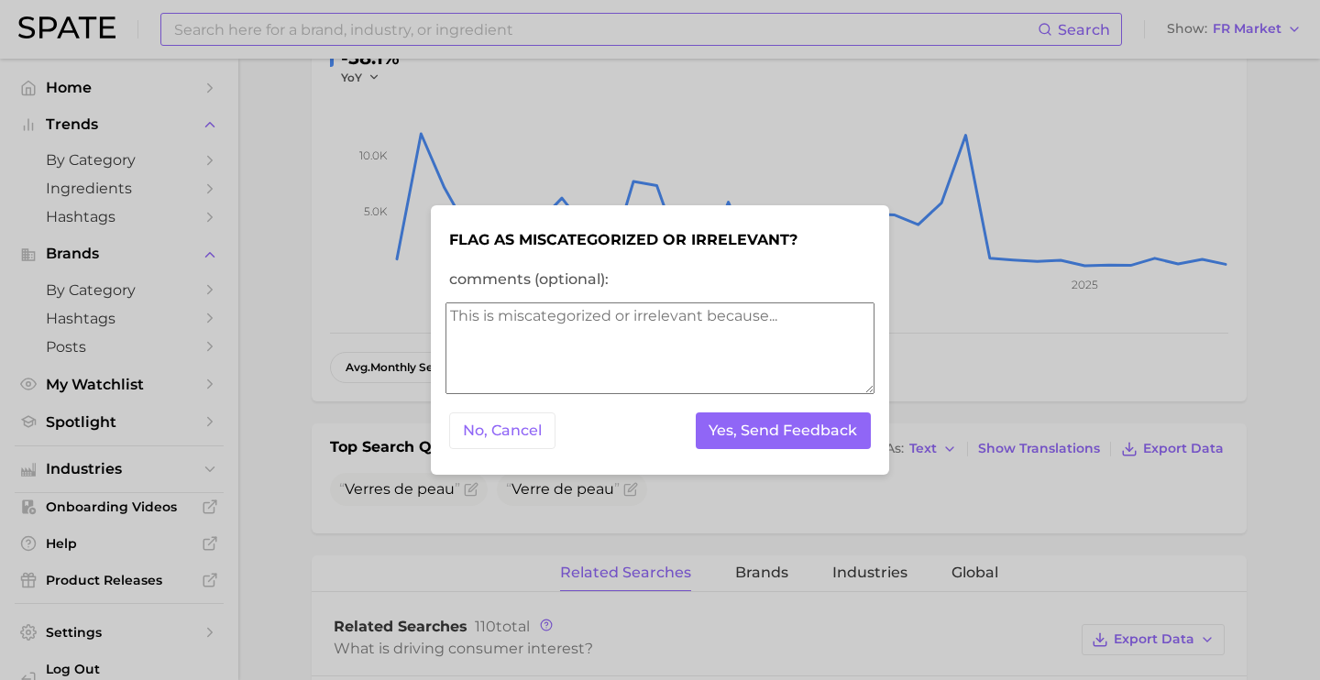
click at [540, 346] on textarea "comments (optional):" at bounding box center [659, 348] width 429 height 92
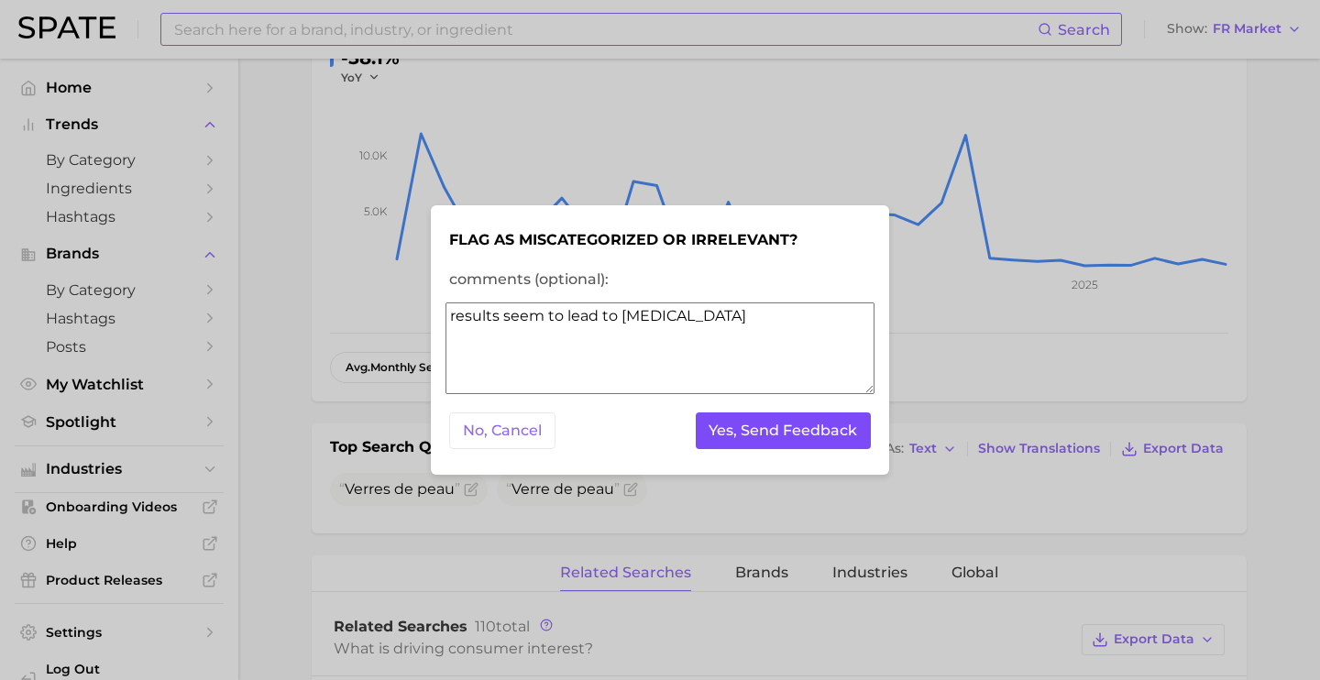
type textarea "results seem to lead to [MEDICAL_DATA]"
click at [759, 422] on button "Yes, Send Feedback" at bounding box center [784, 431] width 176 height 38
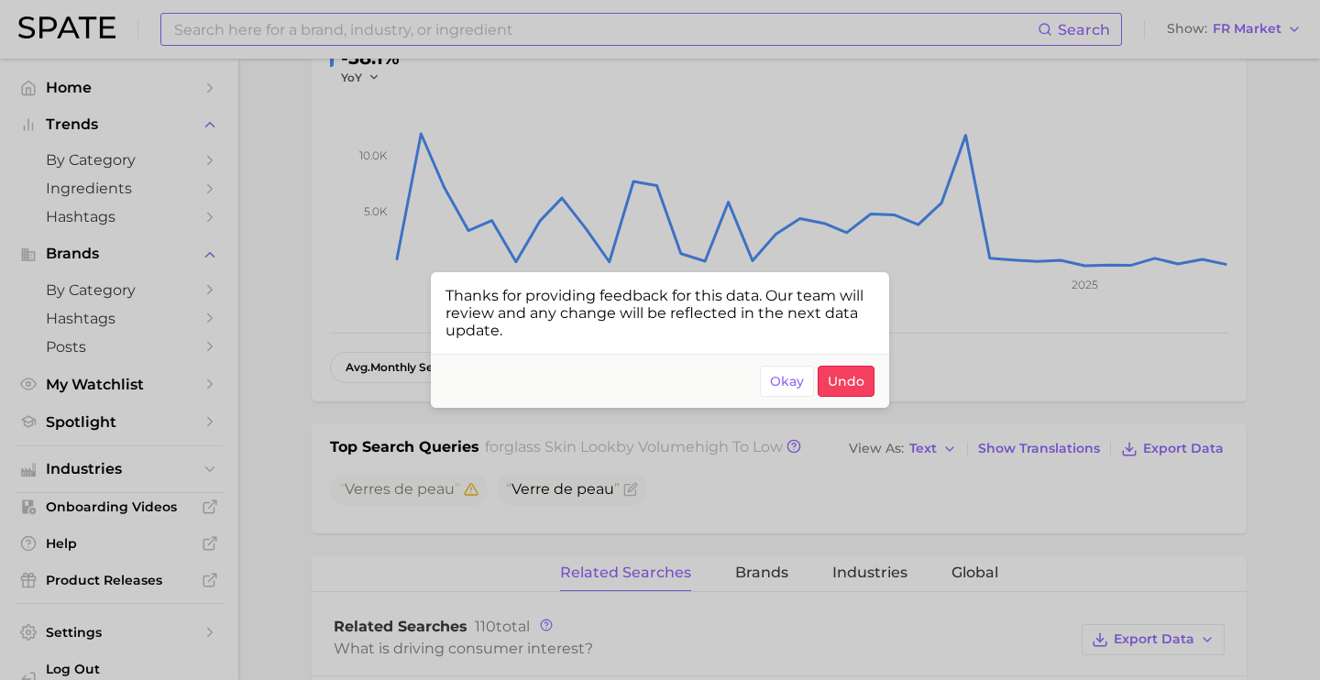
click at [530, 197] on div at bounding box center [660, 340] width 1320 height 680
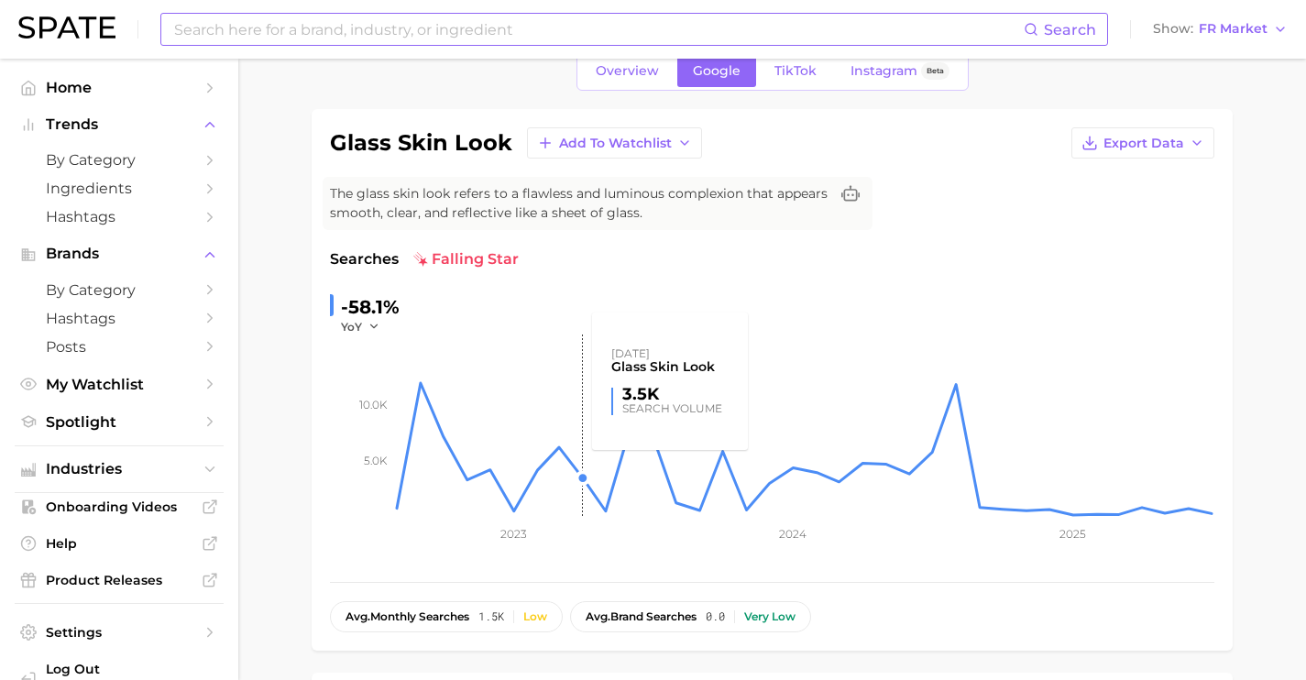
scroll to position [0, 0]
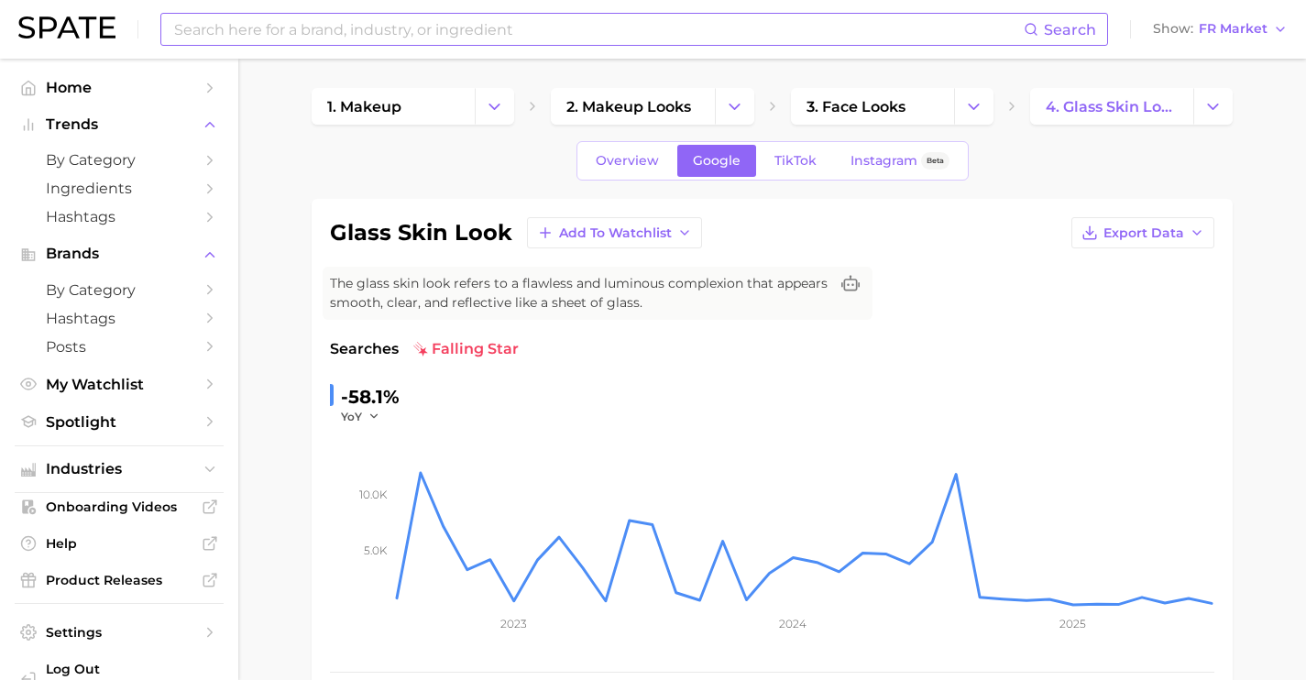
click at [414, 33] on input at bounding box center [597, 29] width 851 height 31
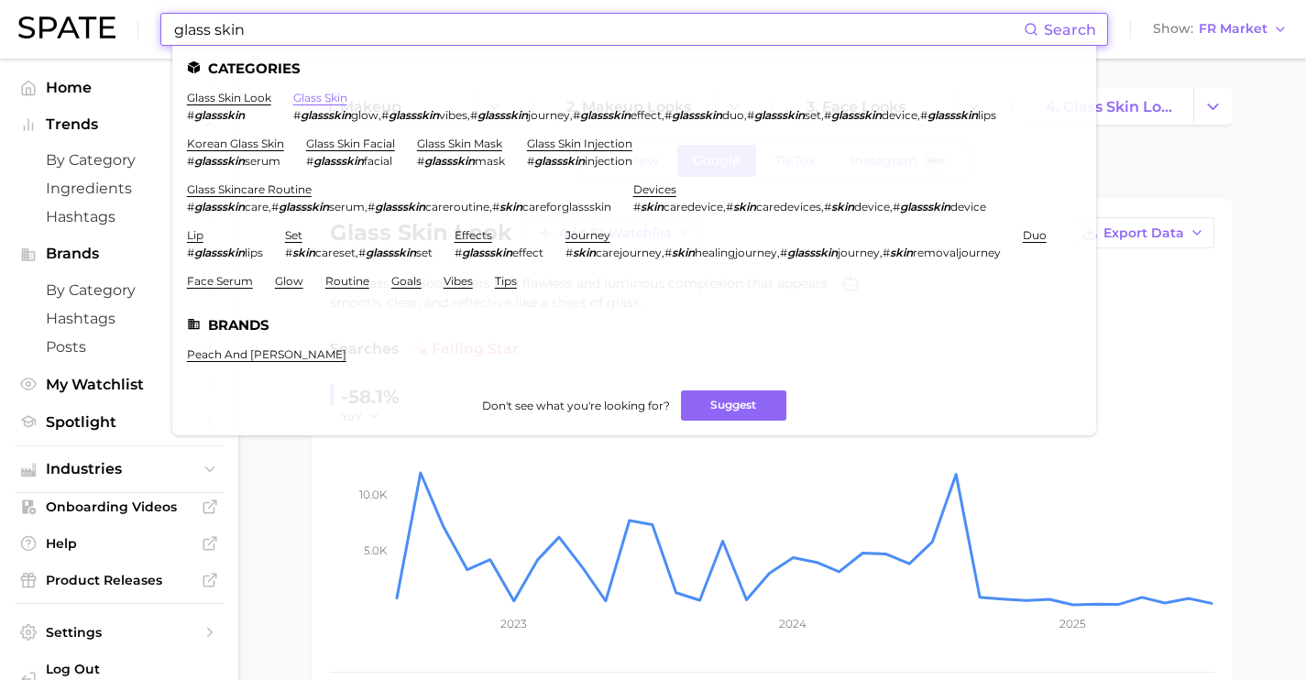
type input "glass skin"
click at [330, 94] on link "glass skin" at bounding box center [320, 98] width 54 height 14
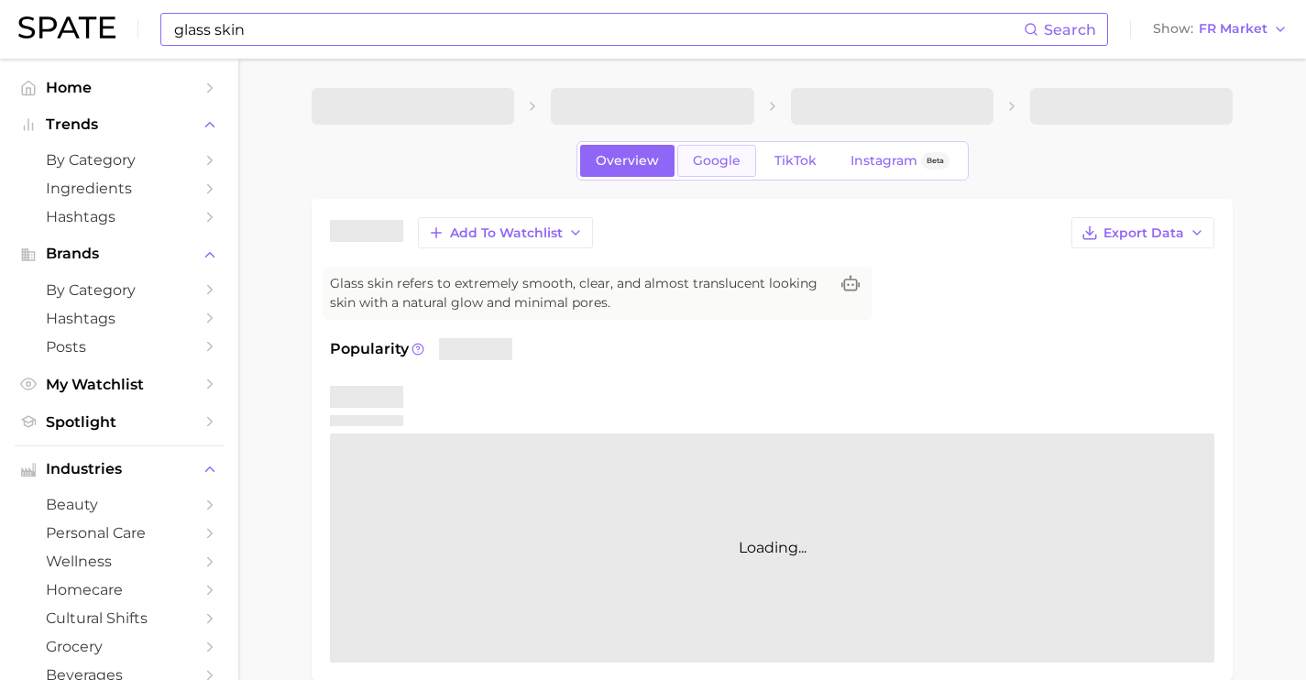
click at [690, 161] on link "Google" at bounding box center [716, 161] width 79 height 32
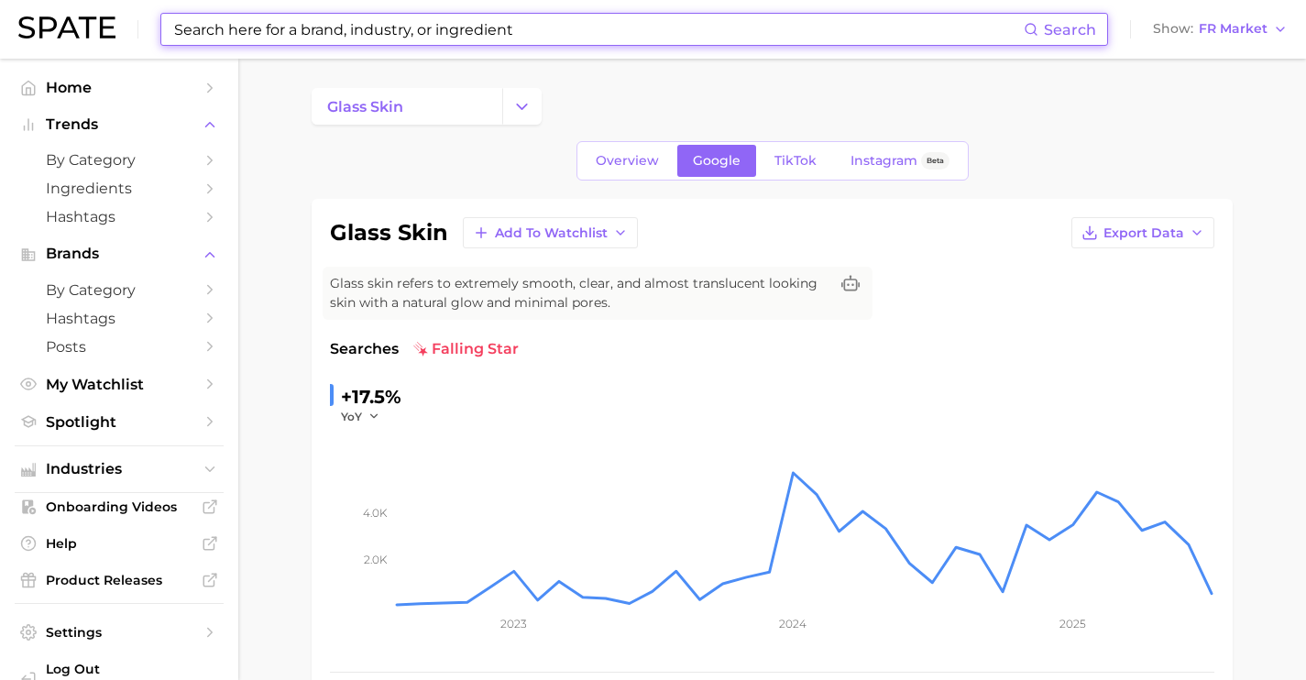
click at [460, 19] on input at bounding box center [597, 29] width 851 height 31
click at [146, 148] on link "by Category" at bounding box center [119, 160] width 209 height 28
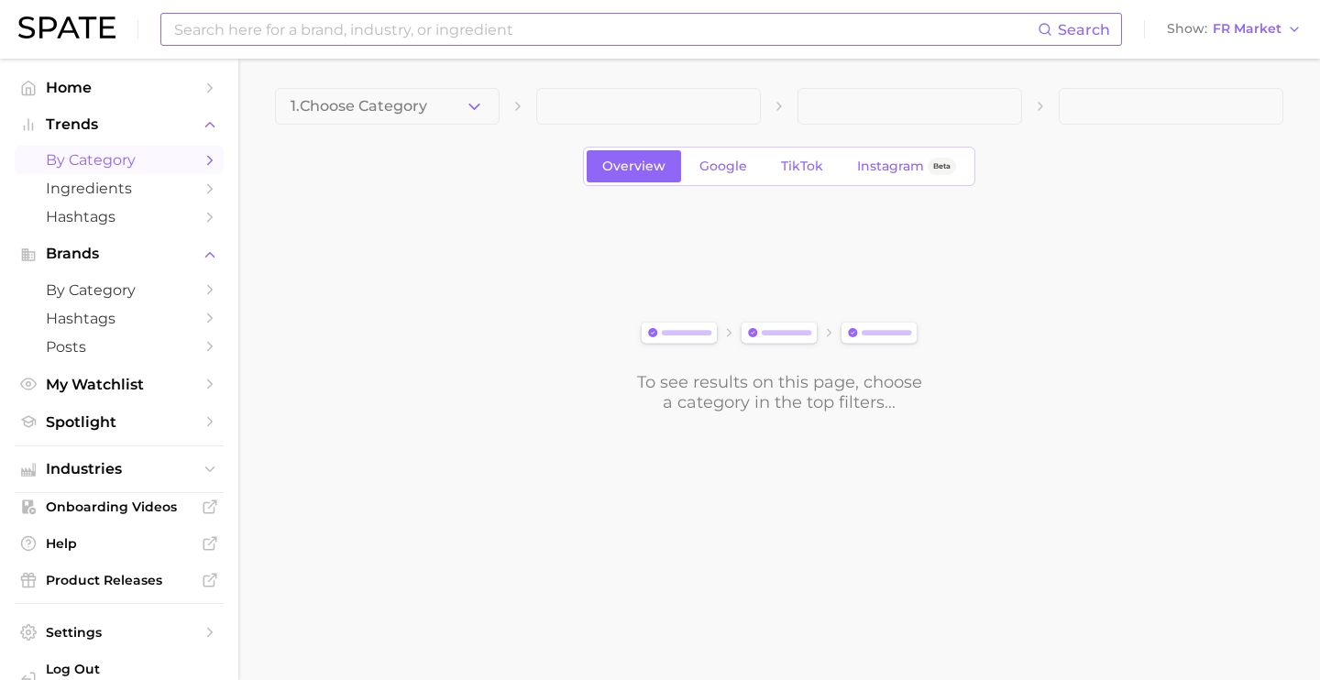
click at [369, 32] on input at bounding box center [604, 29] width 865 height 31
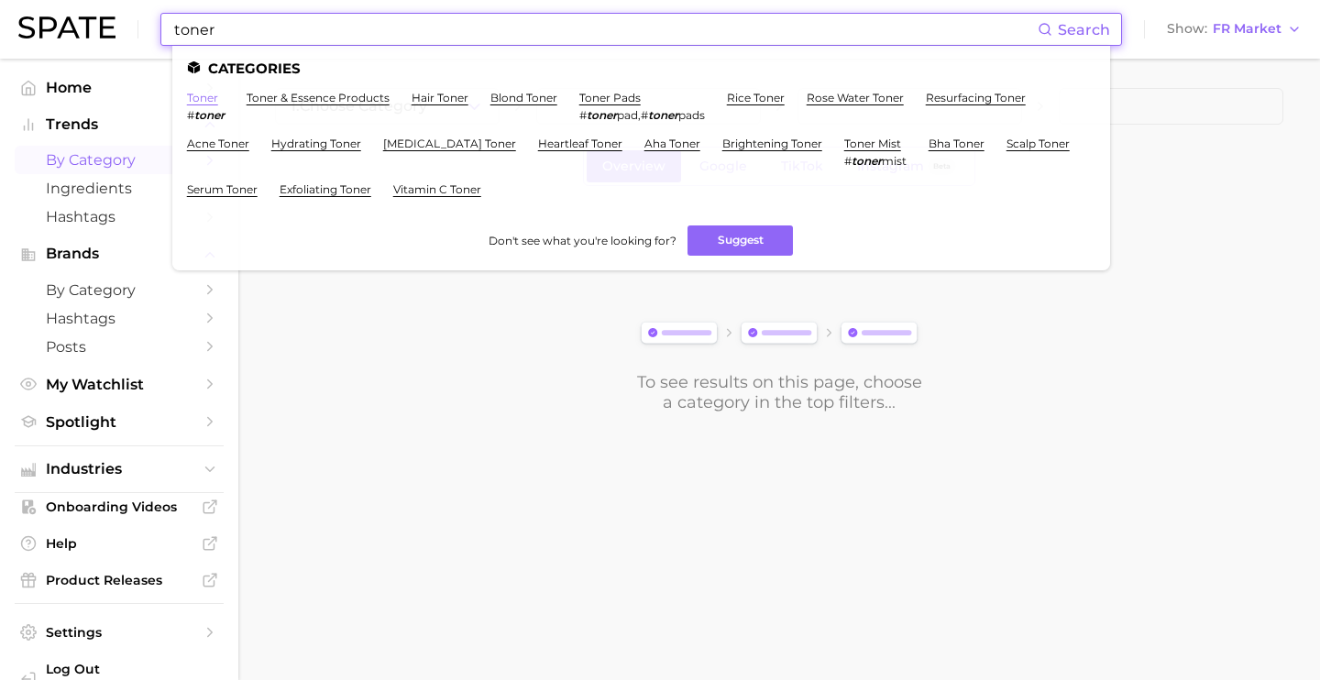
type input "toner"
click at [207, 100] on link "toner" at bounding box center [202, 98] width 31 height 14
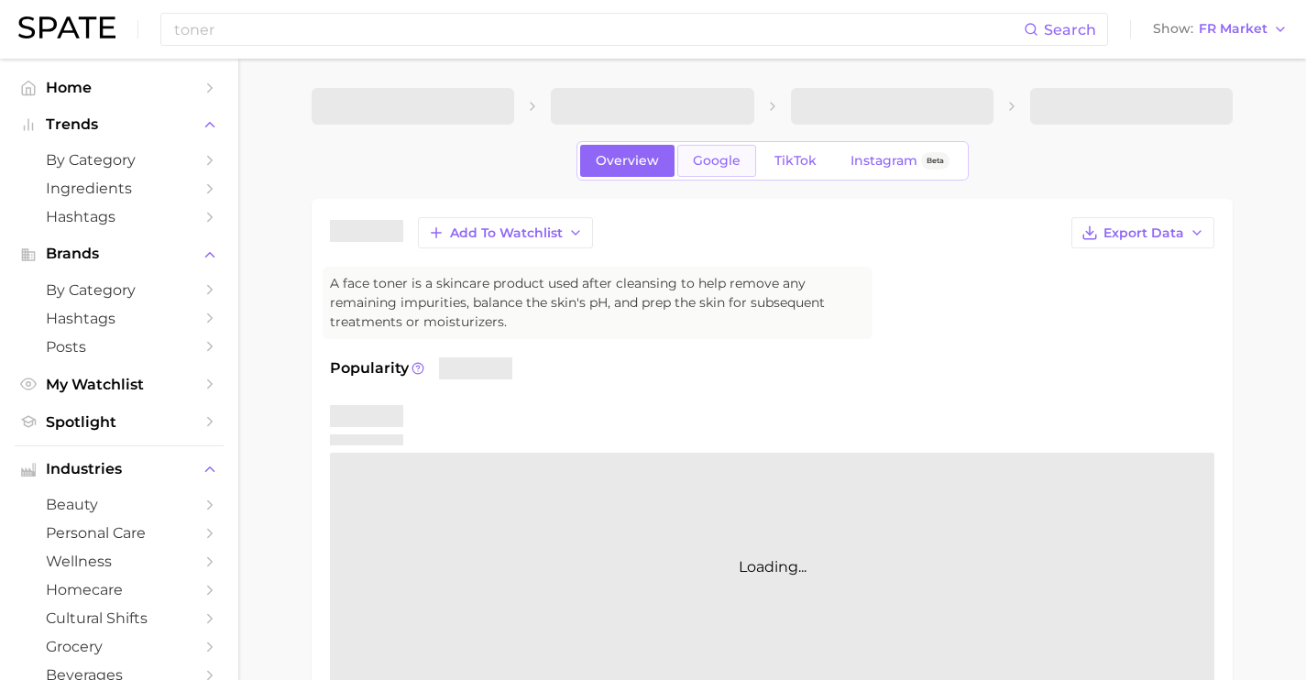
click at [724, 166] on span "Google" at bounding box center [717, 161] width 48 height 16
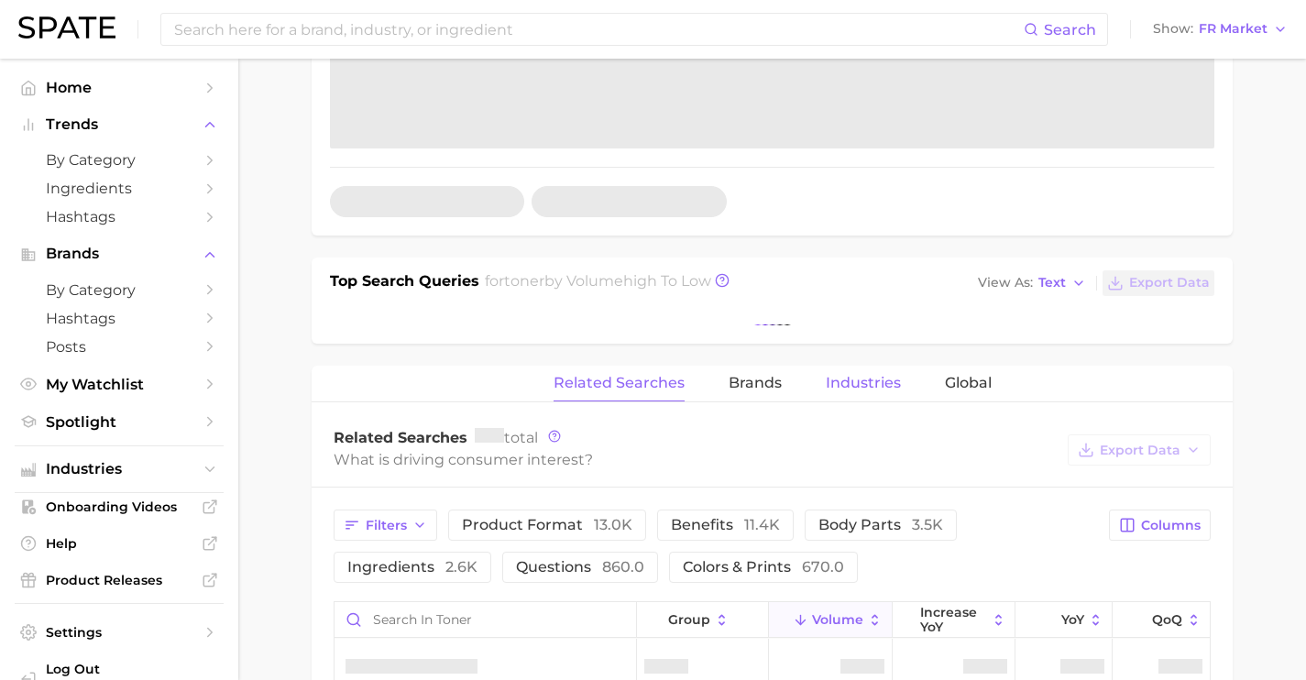
scroll to position [543, 0]
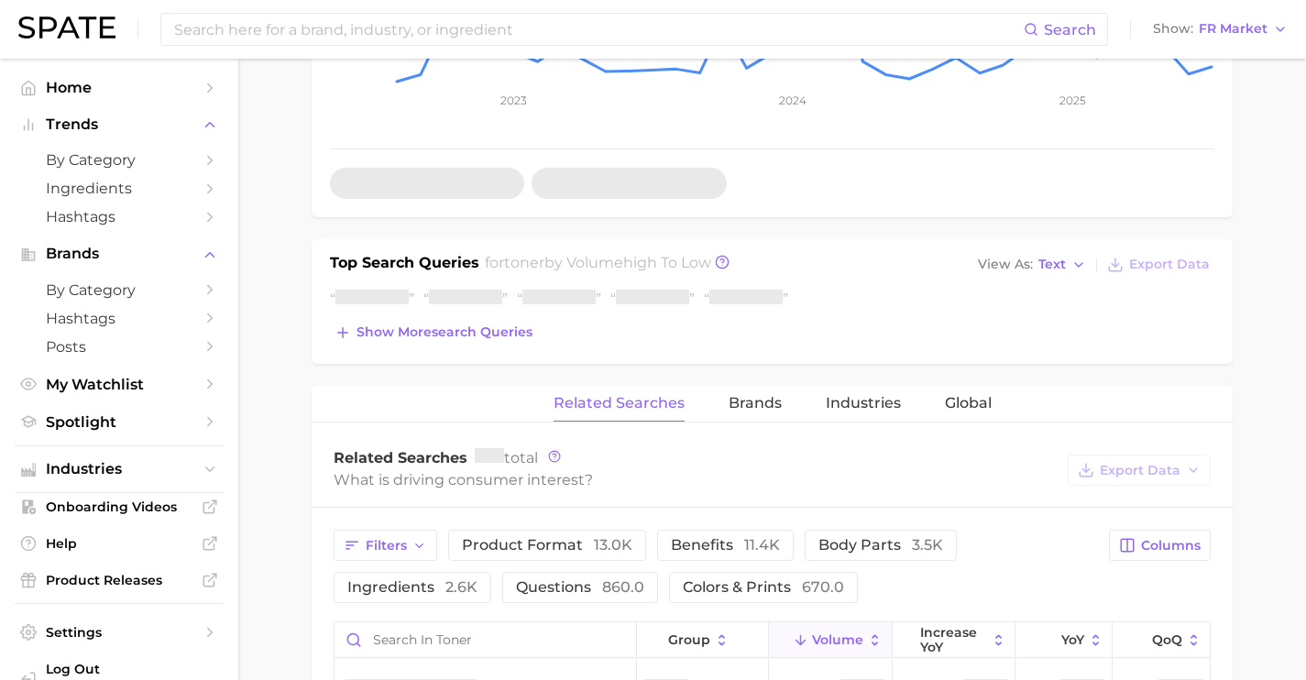
click at [502, 340] on span "Show more search queries" at bounding box center [445, 332] width 176 height 16
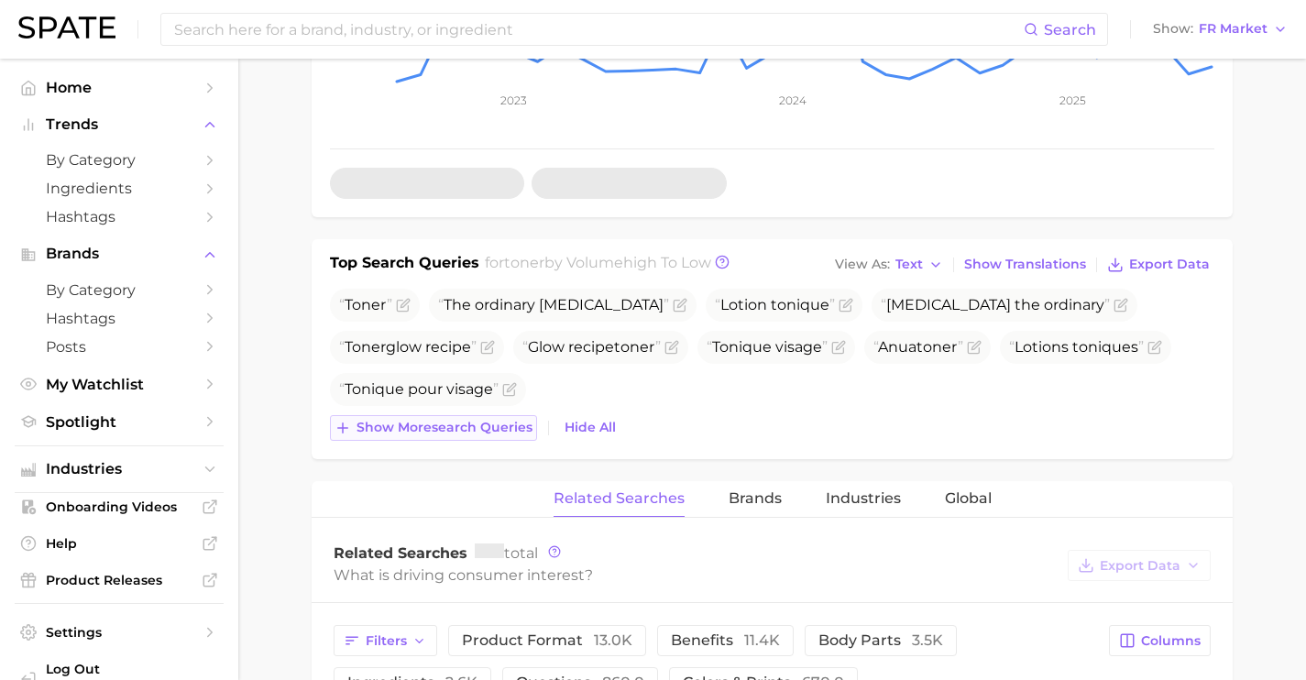
click at [488, 427] on span "Show more search queries" at bounding box center [445, 428] width 176 height 16
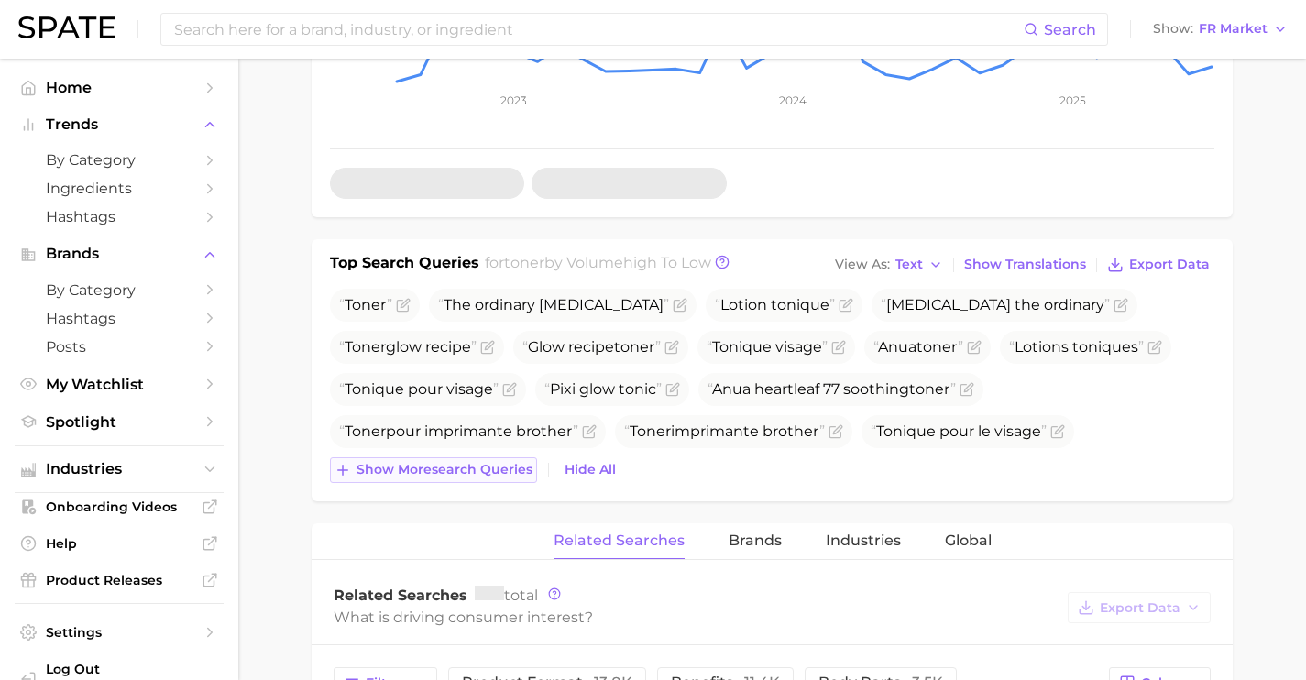
click at [503, 475] on span "Show more search queries" at bounding box center [445, 470] width 176 height 16
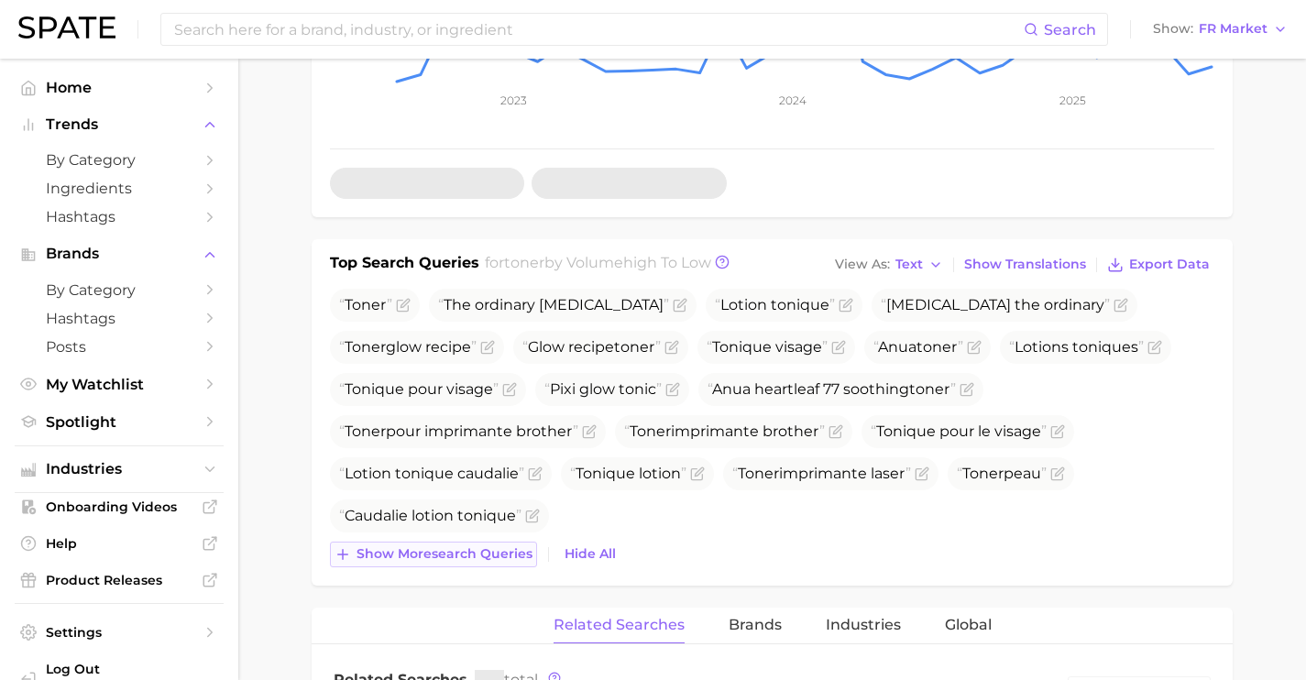
click at [503, 546] on span "Show more search queries" at bounding box center [445, 554] width 176 height 16
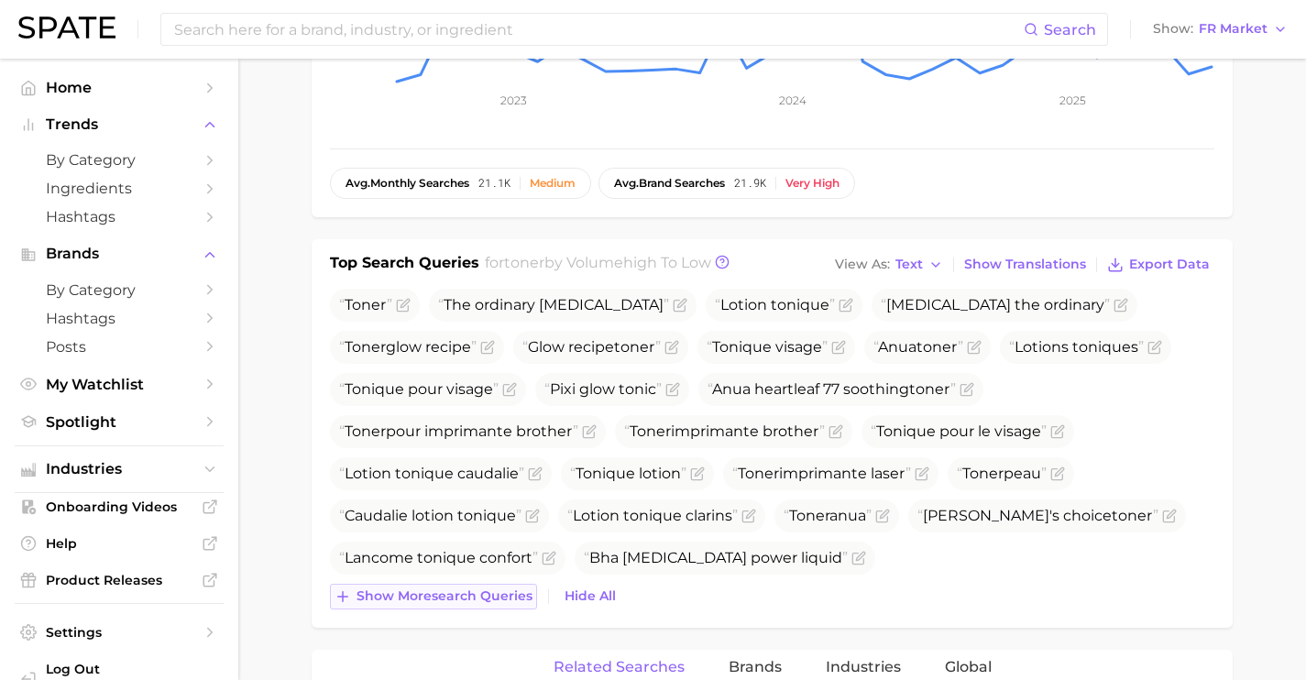
click at [499, 585] on button "Show more search queries" at bounding box center [433, 597] width 207 height 26
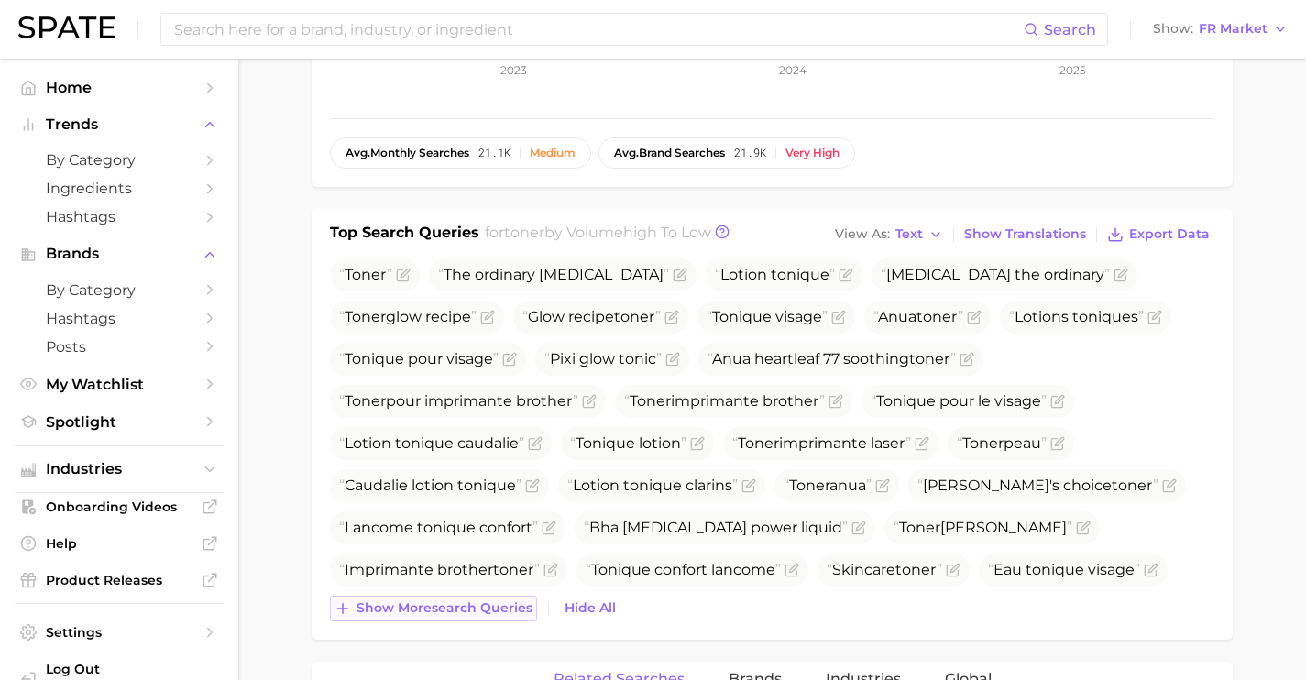
click at [512, 604] on span "Show more search queries" at bounding box center [445, 608] width 176 height 16
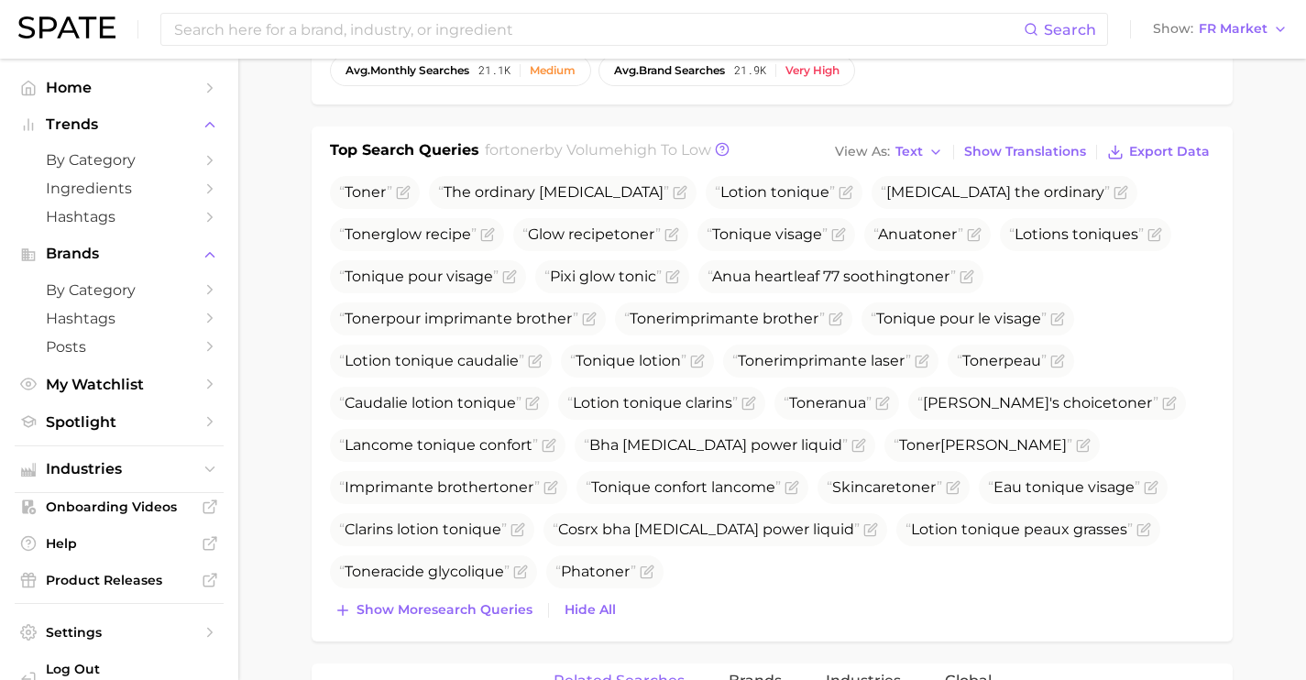
scroll to position [735, 0]
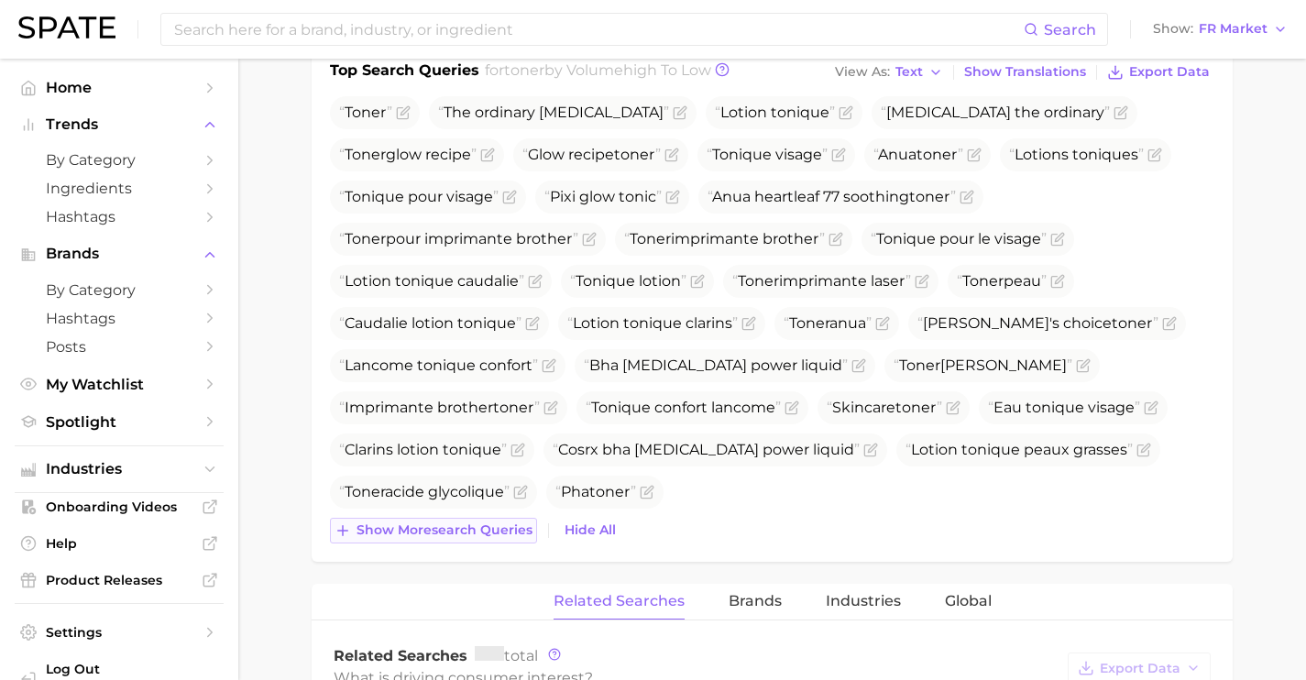
click at [515, 533] on span "Show more search queries" at bounding box center [445, 530] width 176 height 16
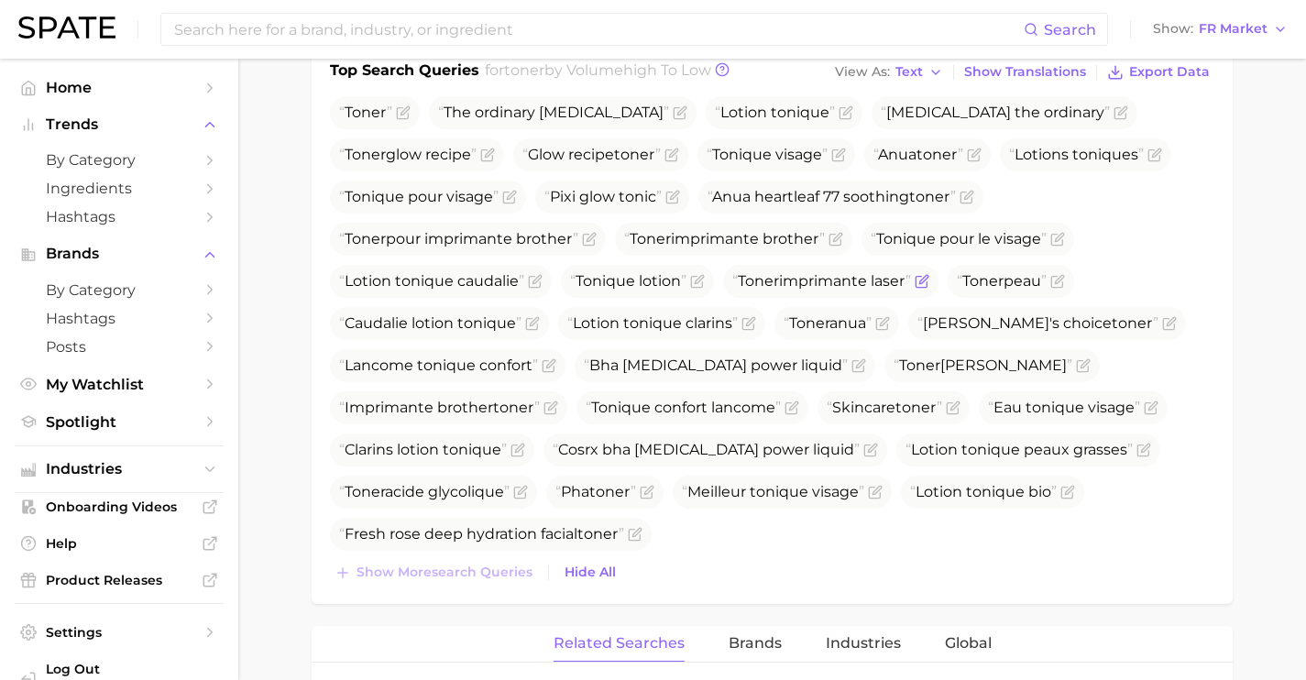
click at [927, 281] on icon "Flag as miscategorized or irrelevant" at bounding box center [922, 281] width 15 height 15
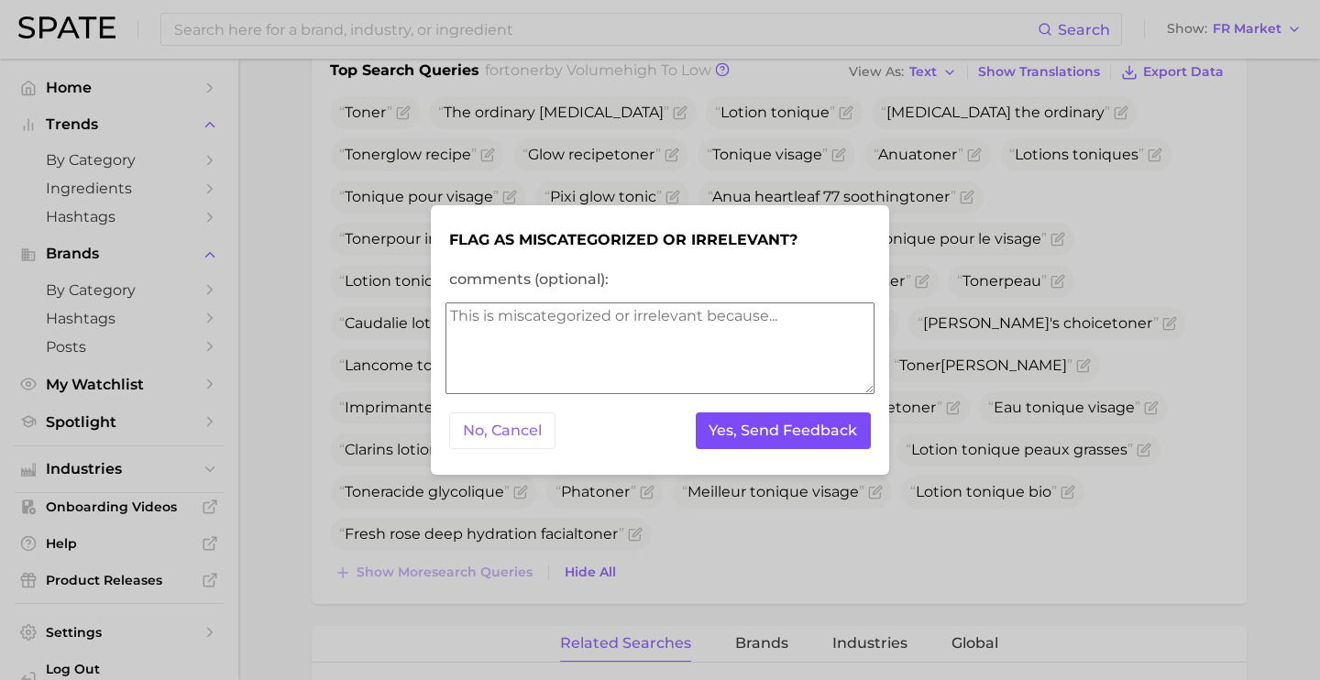
click at [760, 422] on button "Yes, Send Feedback" at bounding box center [784, 431] width 176 height 38
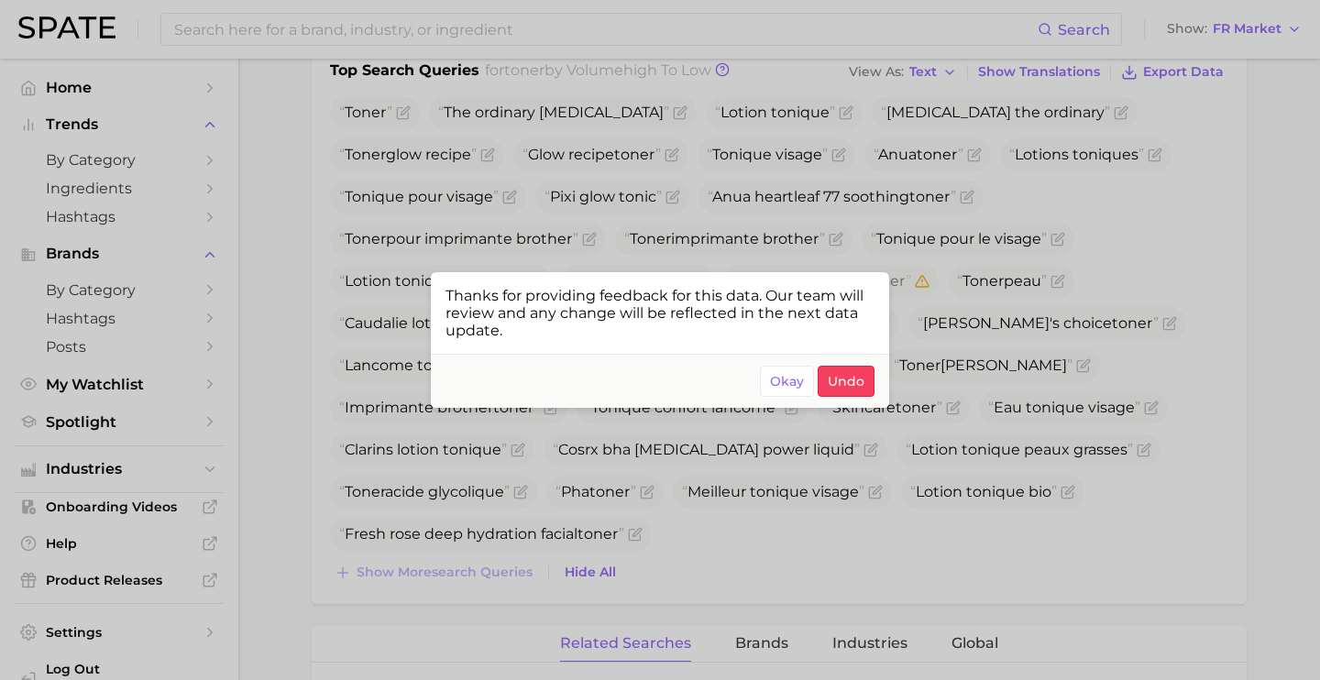
click at [1156, 352] on div at bounding box center [660, 340] width 1320 height 680
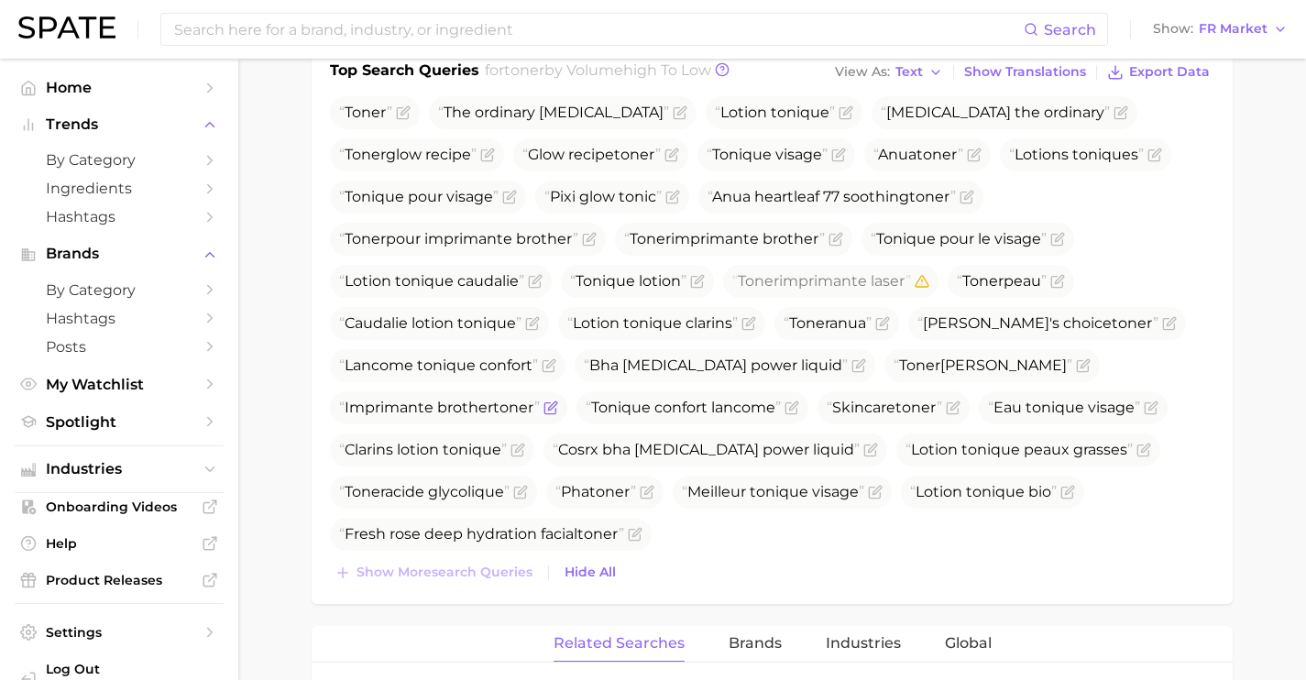
click at [547, 409] on icon "Flag as miscategorized or irrelevant" at bounding box center [551, 408] width 15 height 15
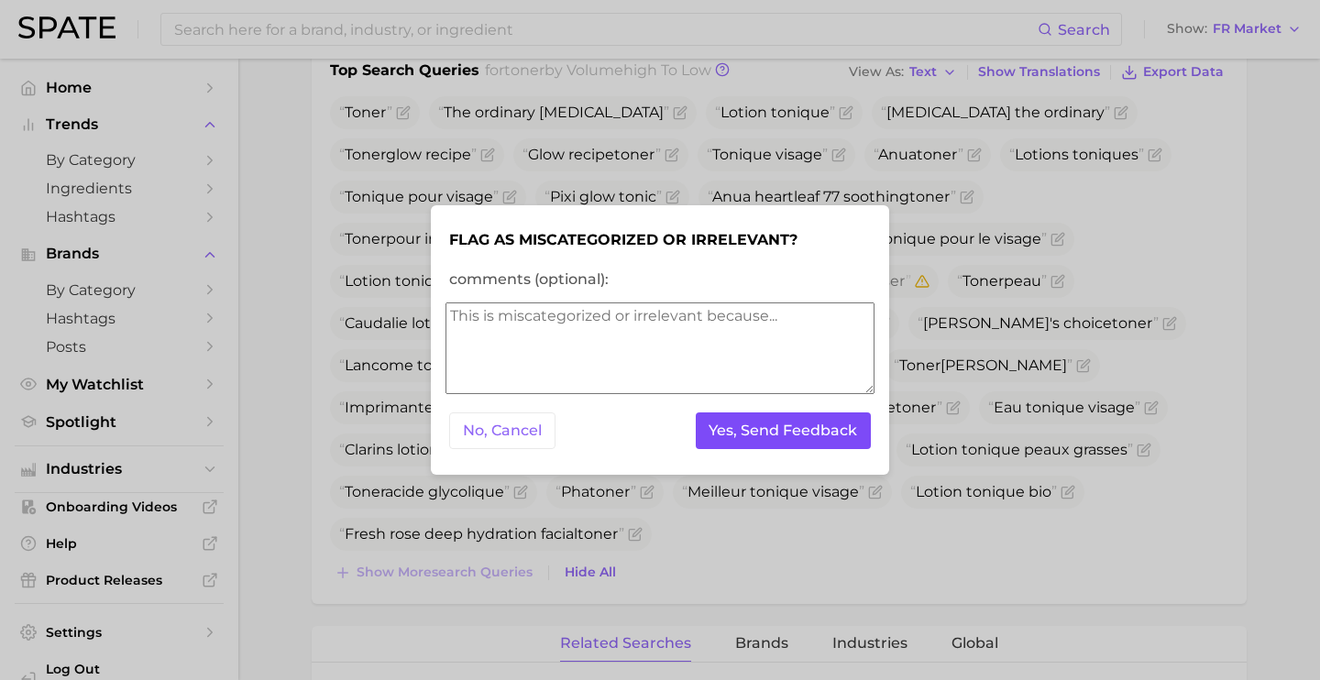
click at [757, 433] on button "Yes, Send Feedback" at bounding box center [784, 431] width 176 height 38
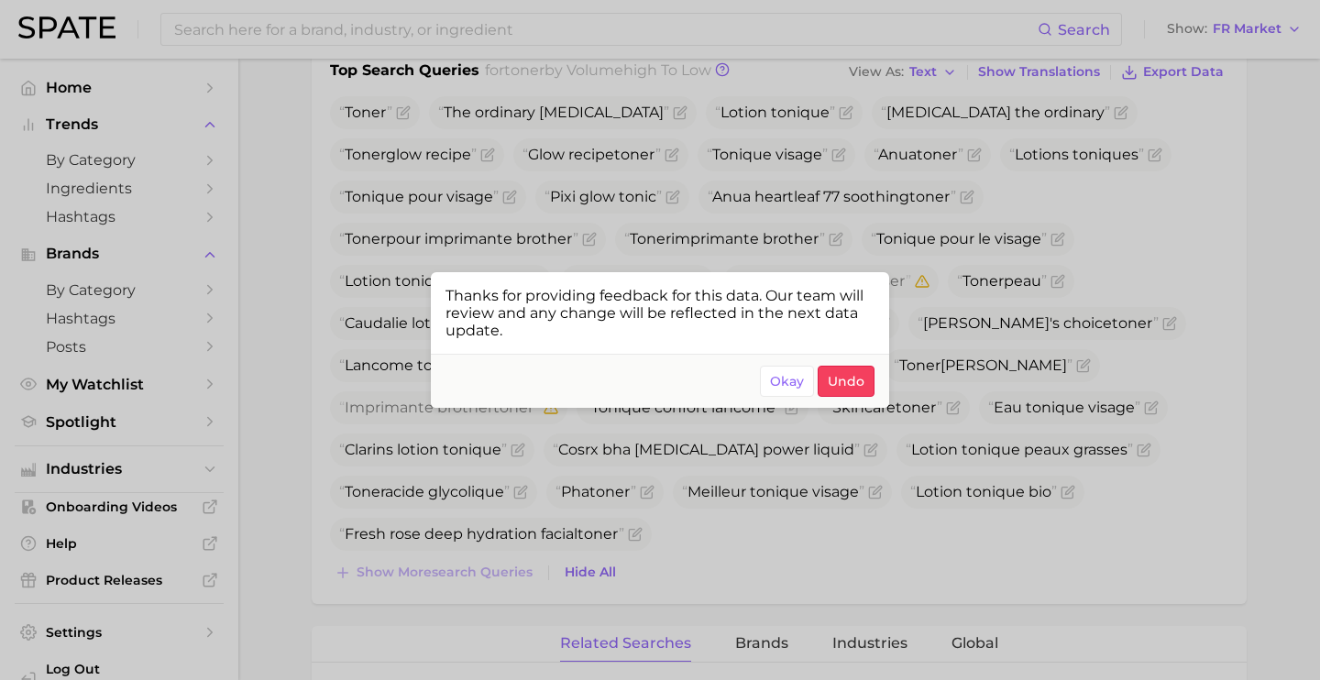
click at [1134, 356] on div at bounding box center [660, 340] width 1320 height 680
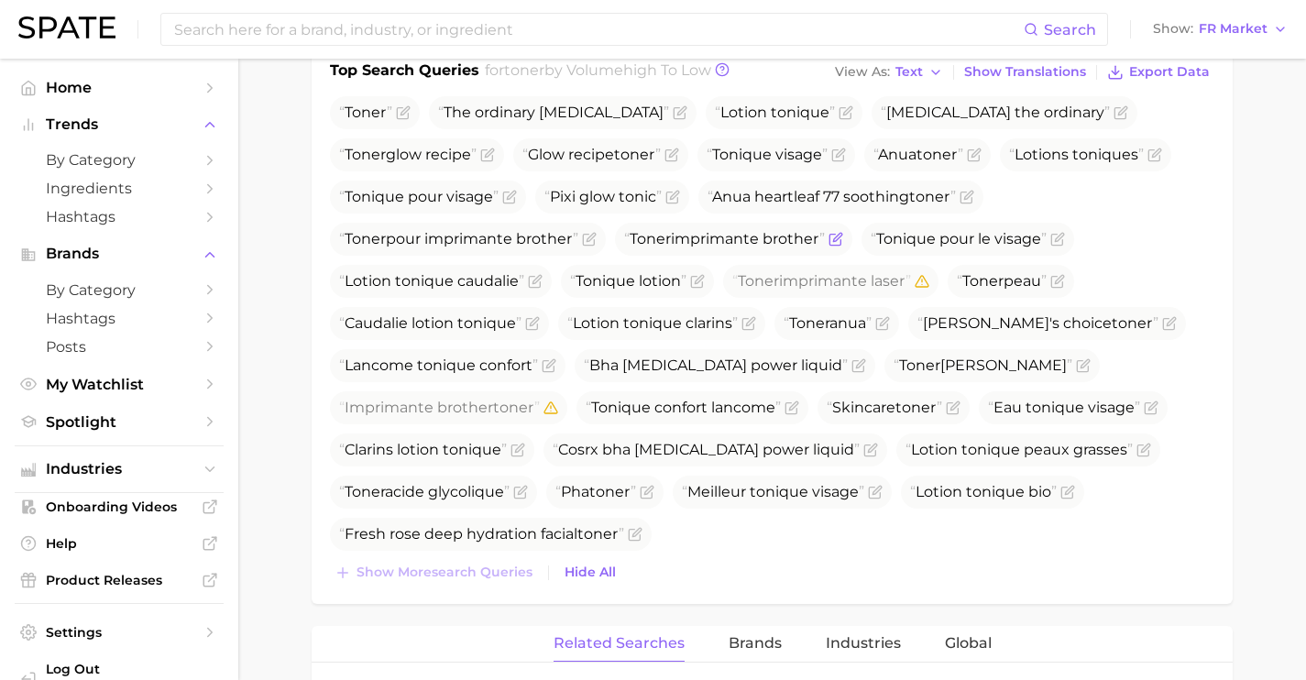
click at [843, 239] on icon "Flag as miscategorized or irrelevant" at bounding box center [836, 239] width 15 height 15
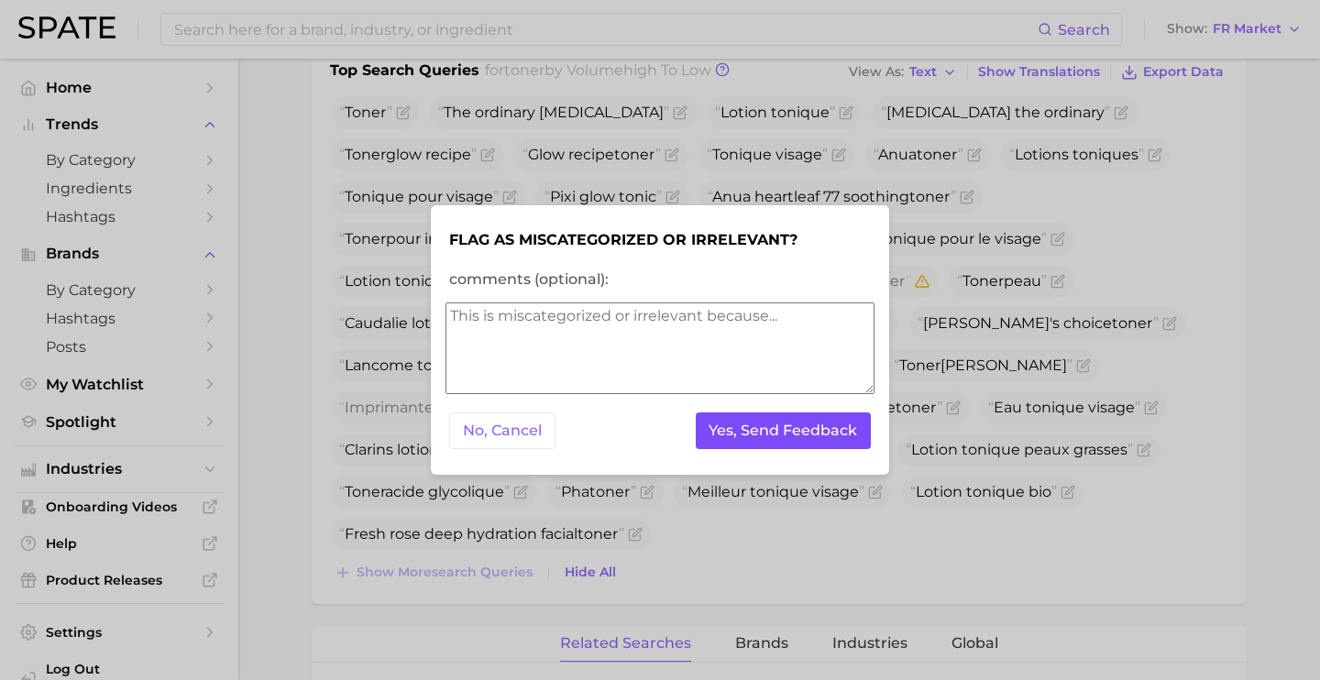
click at [775, 420] on button "Yes, Send Feedback" at bounding box center [784, 431] width 176 height 38
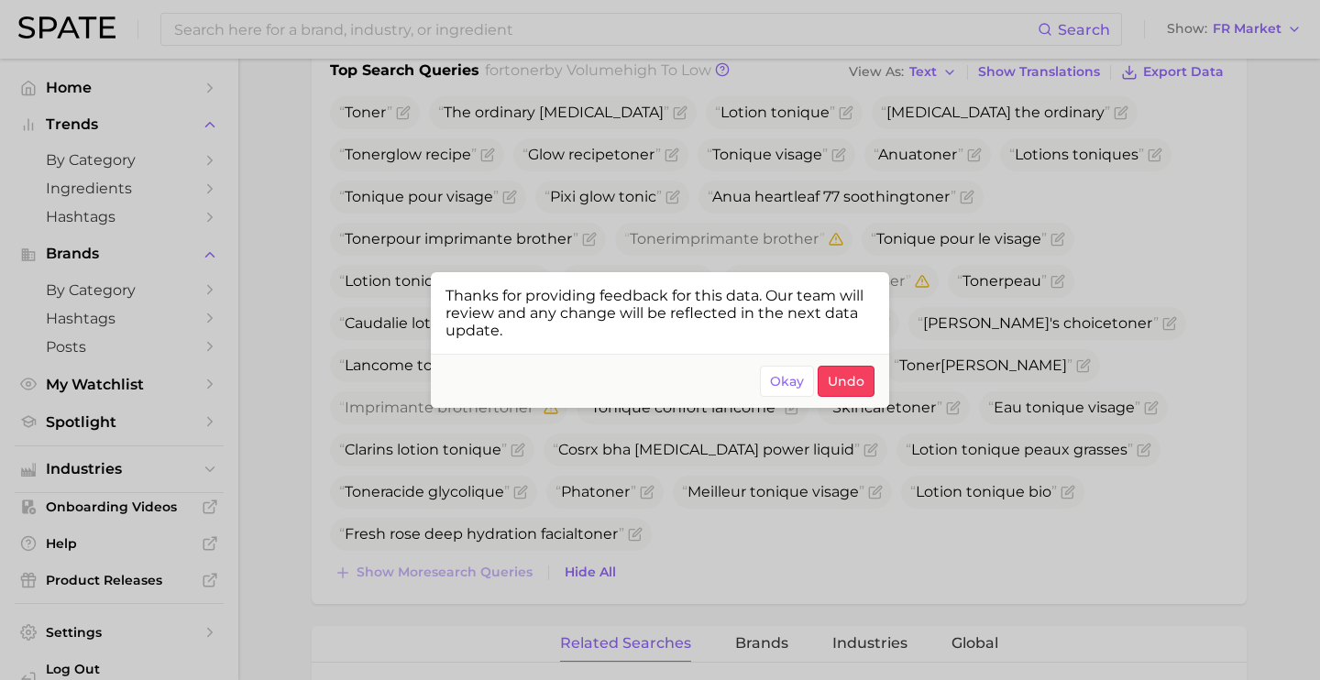
click at [560, 34] on div at bounding box center [660, 340] width 1320 height 680
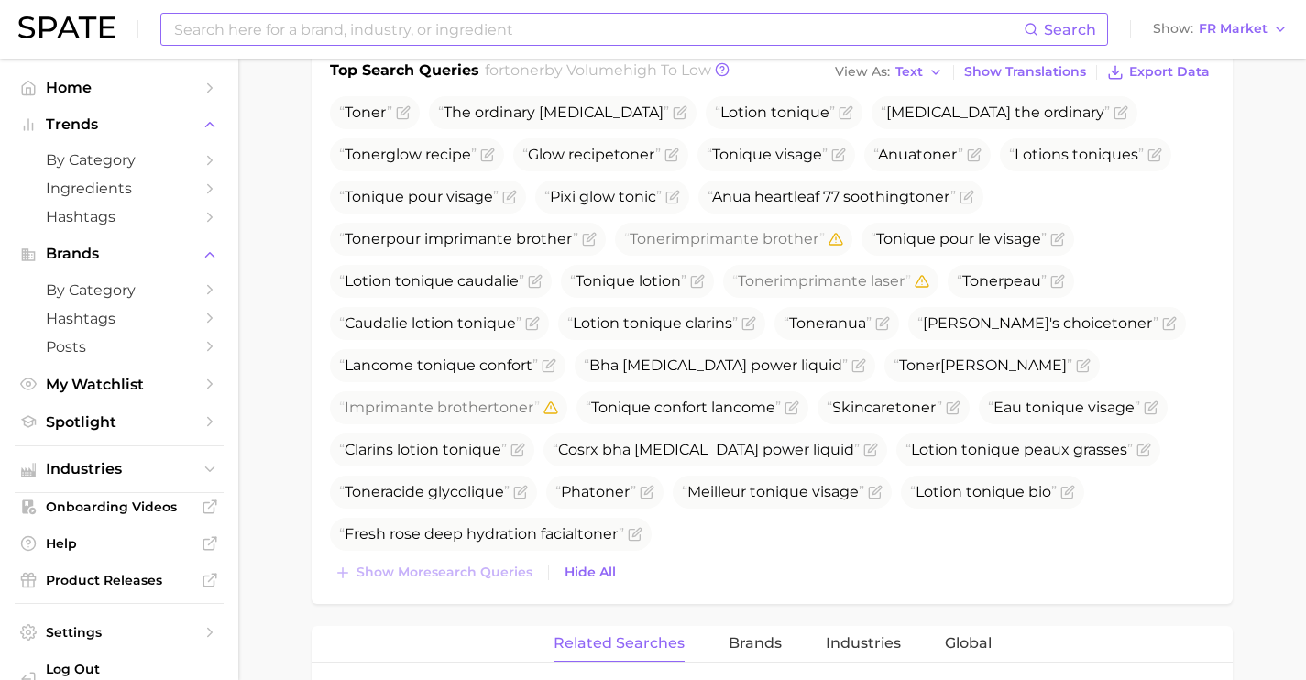
click at [563, 33] on input at bounding box center [597, 29] width 851 height 31
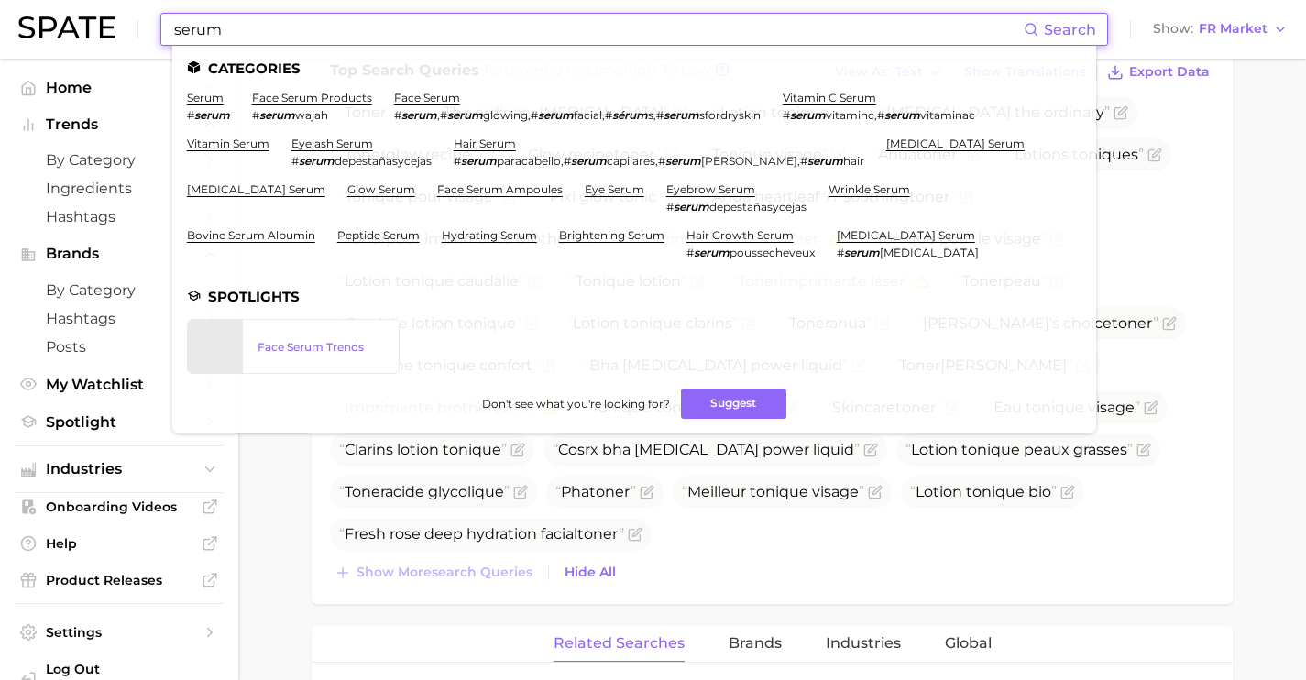
type input "serum"
click at [224, 97] on li "serum # serum" at bounding box center [208, 106] width 43 height 31
click at [214, 97] on link "serum" at bounding box center [205, 98] width 37 height 14
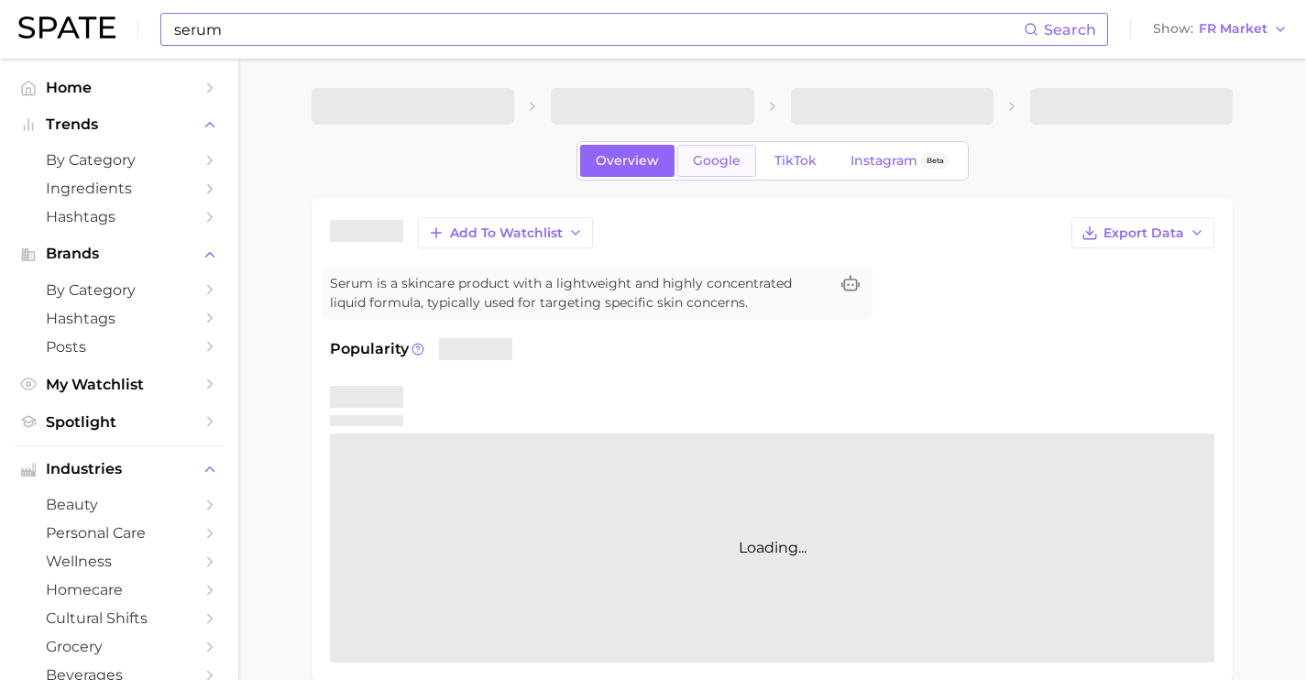
click at [733, 168] on span "Google" at bounding box center [717, 161] width 48 height 16
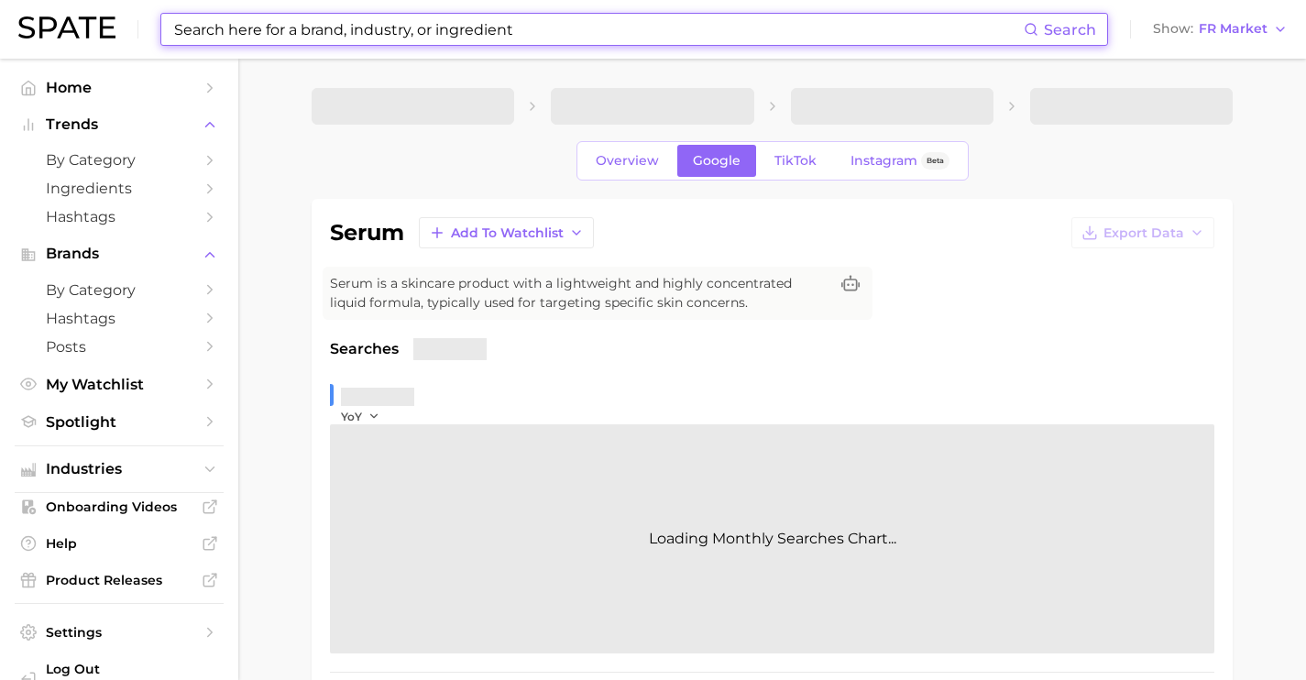
scroll to position [373, 0]
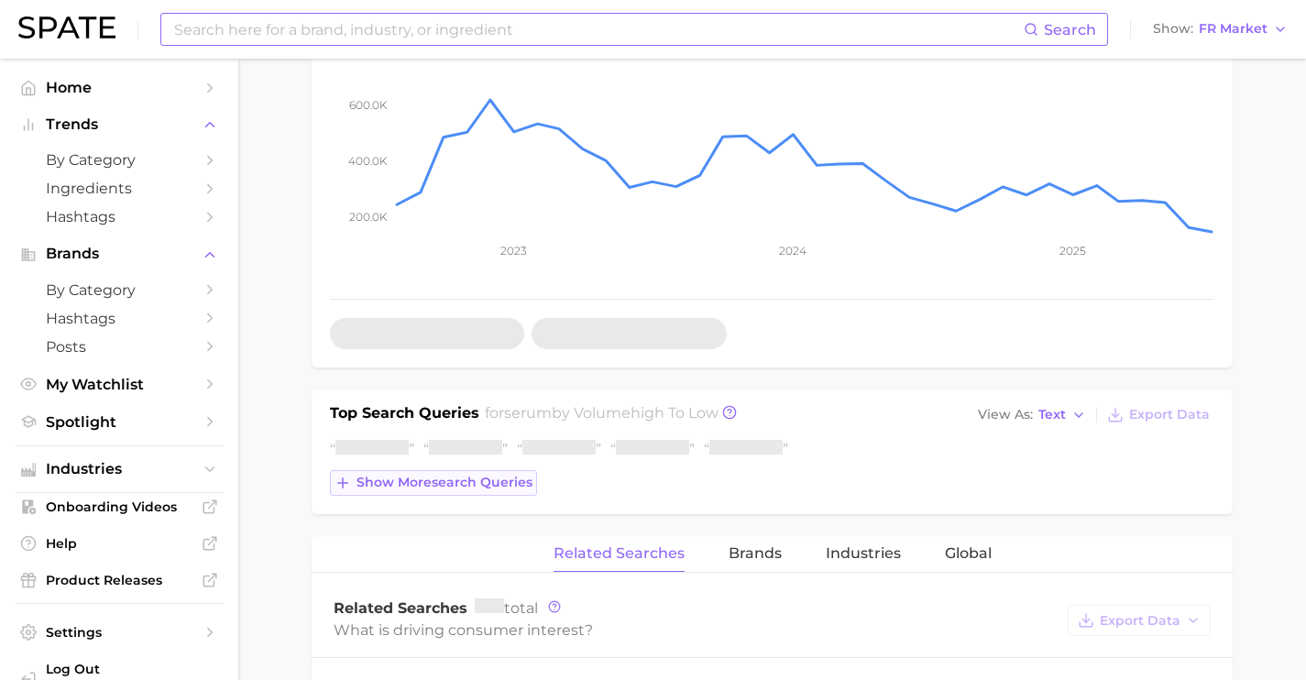
click at [468, 488] on span "Show more search queries" at bounding box center [445, 483] width 176 height 16
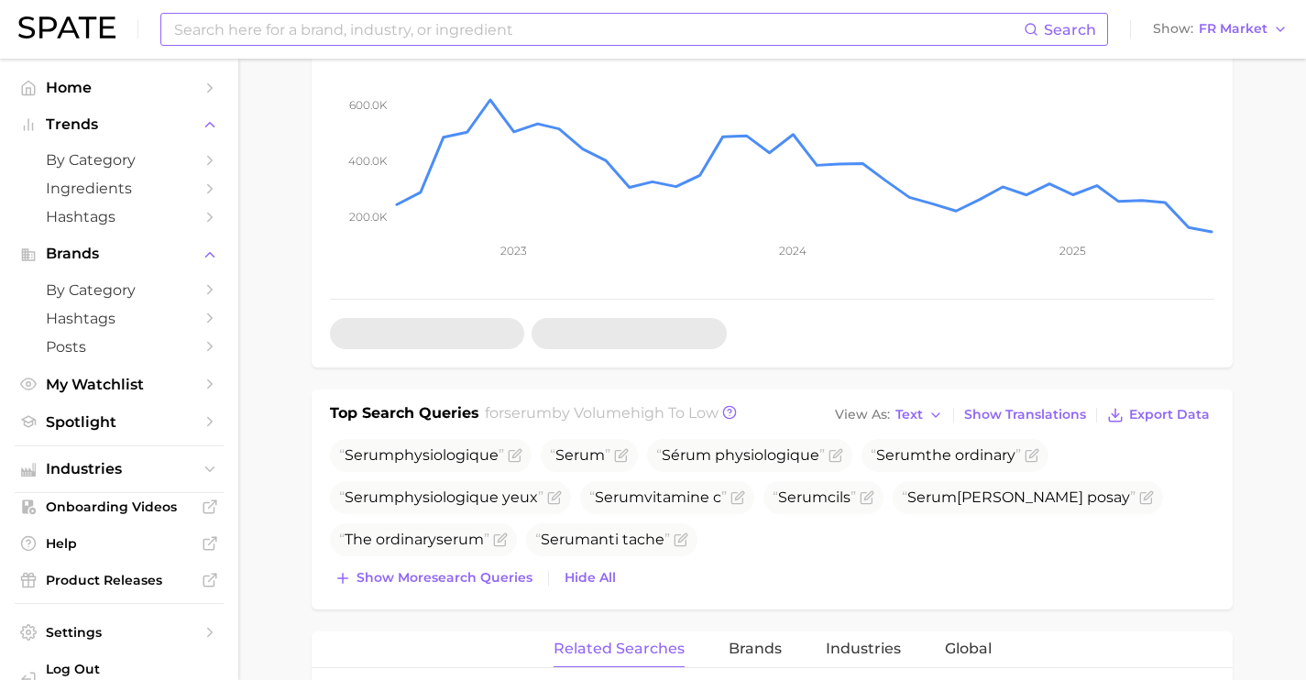
click at [484, 524] on span "The ordinary serum" at bounding box center [423, 539] width 187 height 33
click at [489, 565] on button "Show more search queries" at bounding box center [433, 578] width 207 height 26
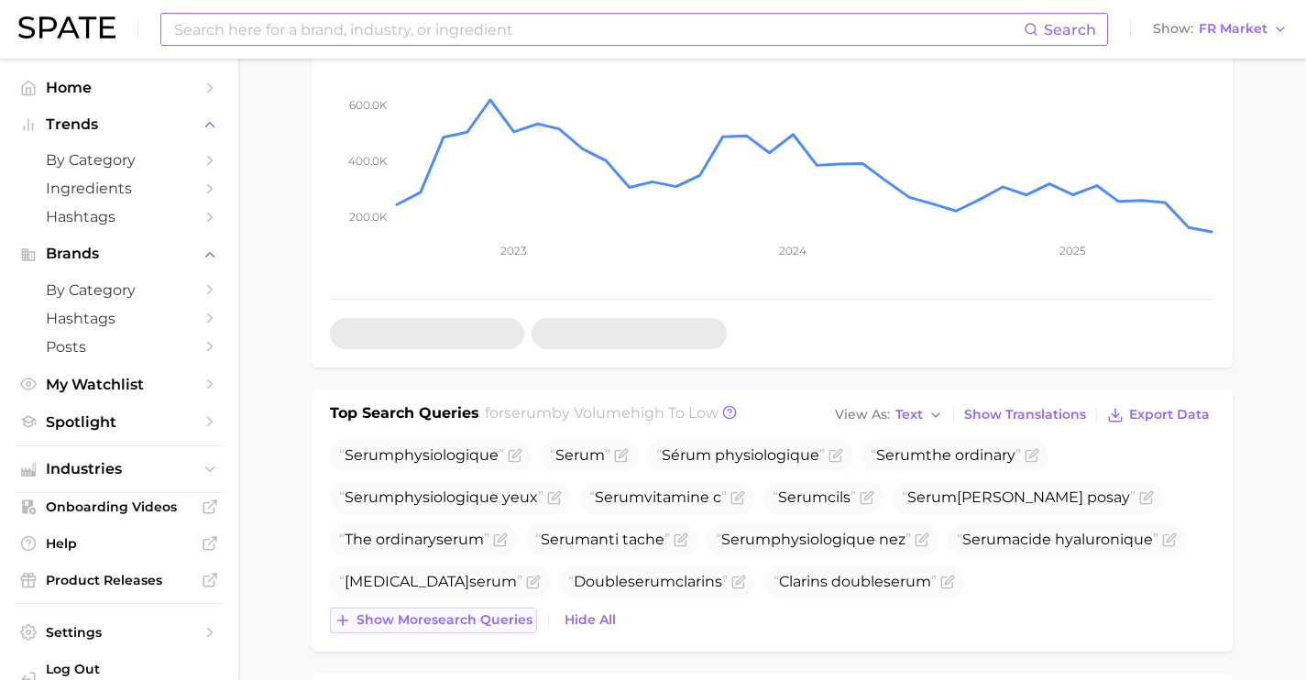
click at [494, 610] on button "Show more search queries" at bounding box center [433, 621] width 207 height 26
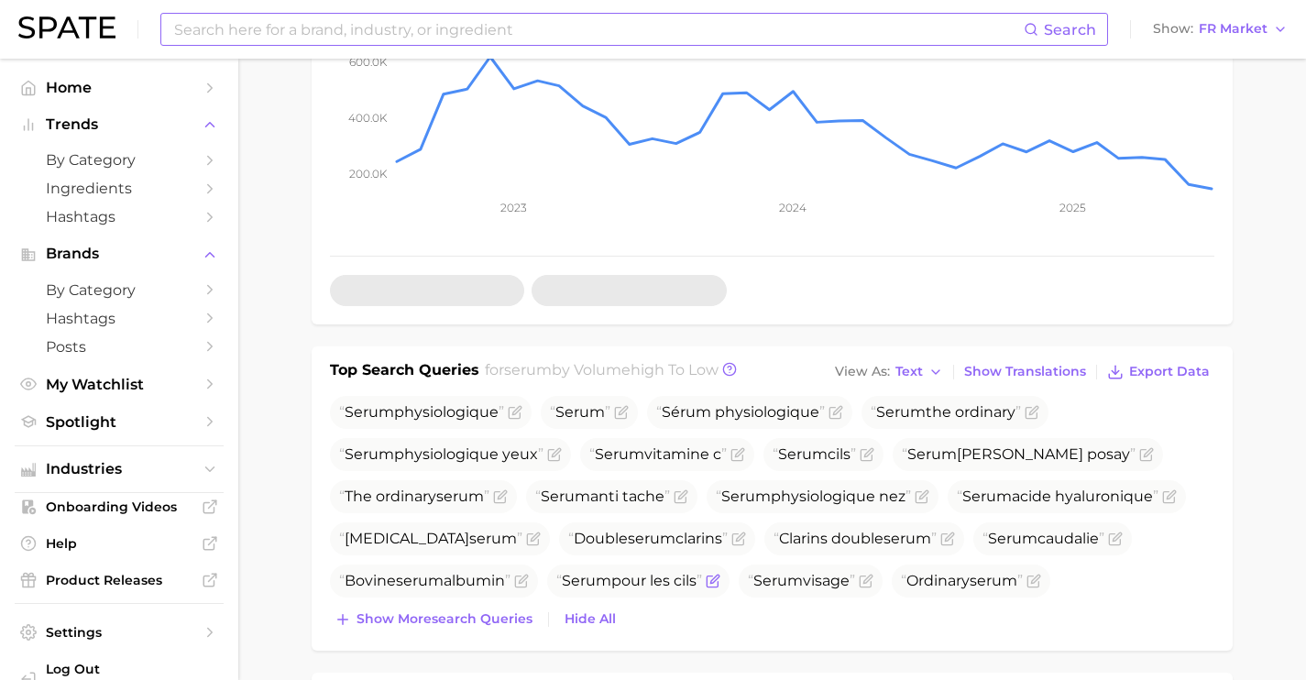
scroll to position [522, 0]
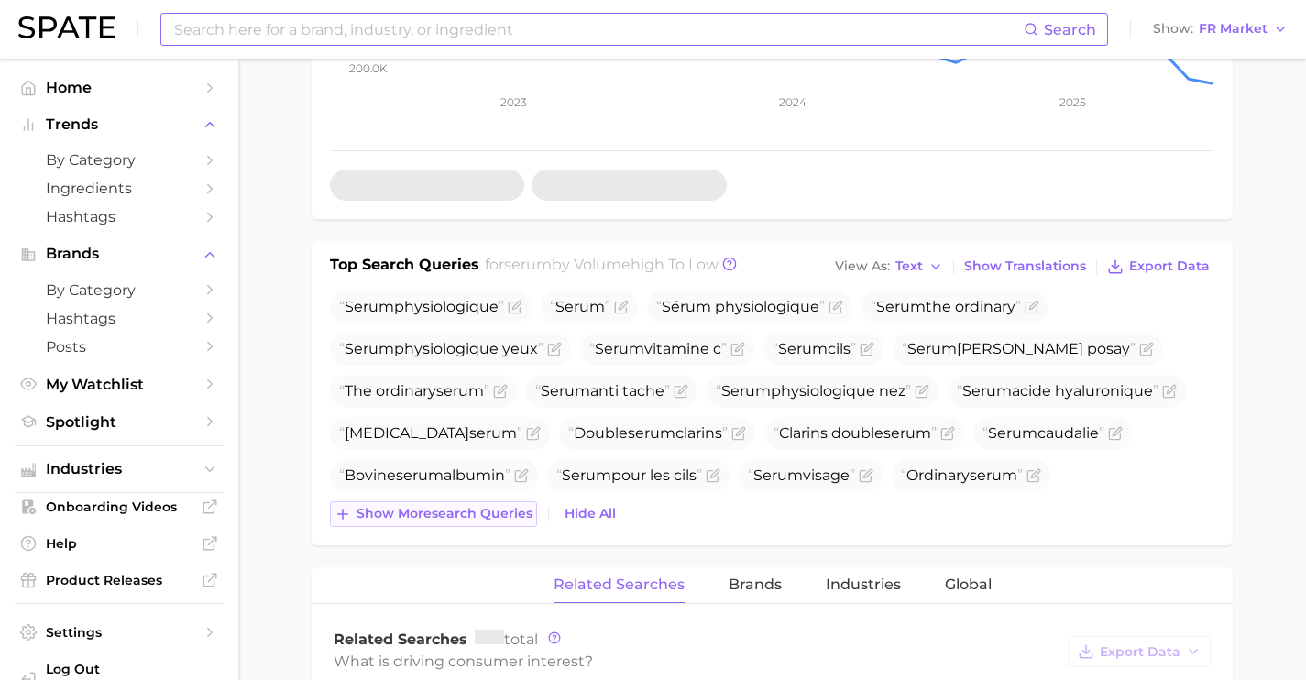
click at [474, 516] on span "Show more search queries" at bounding box center [445, 514] width 176 height 16
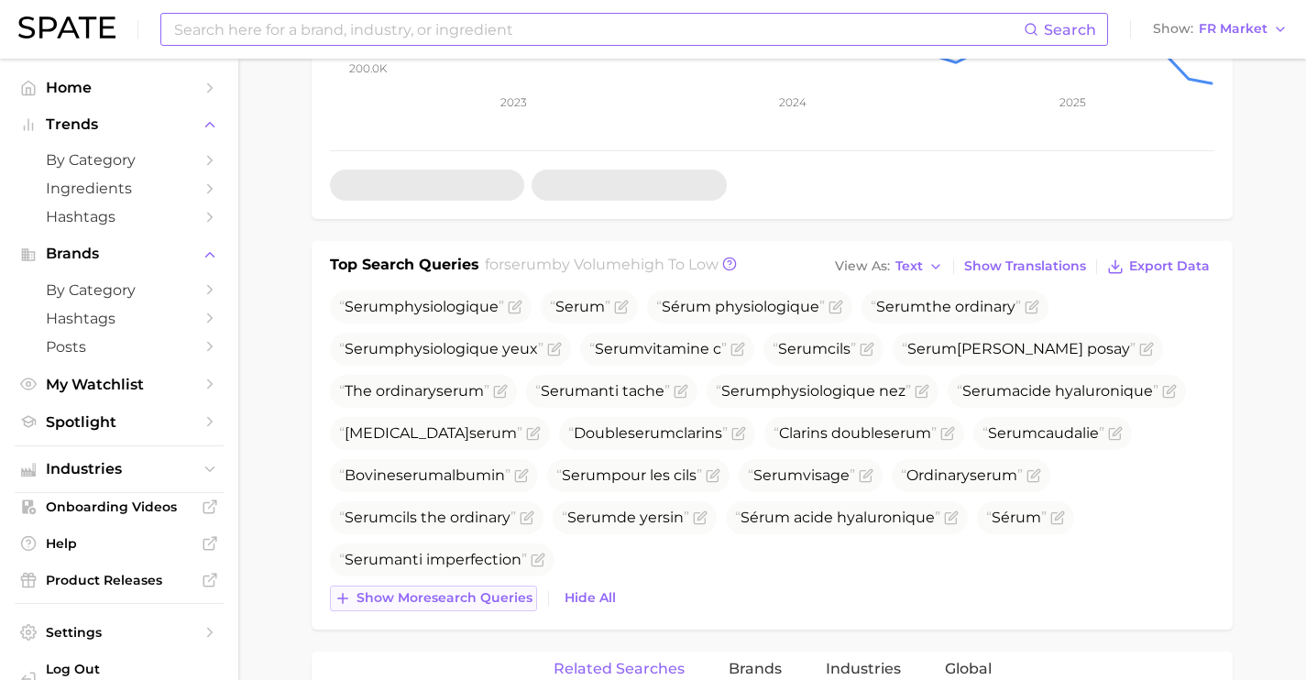
click at [482, 599] on span "Show more search queries" at bounding box center [445, 598] width 176 height 16
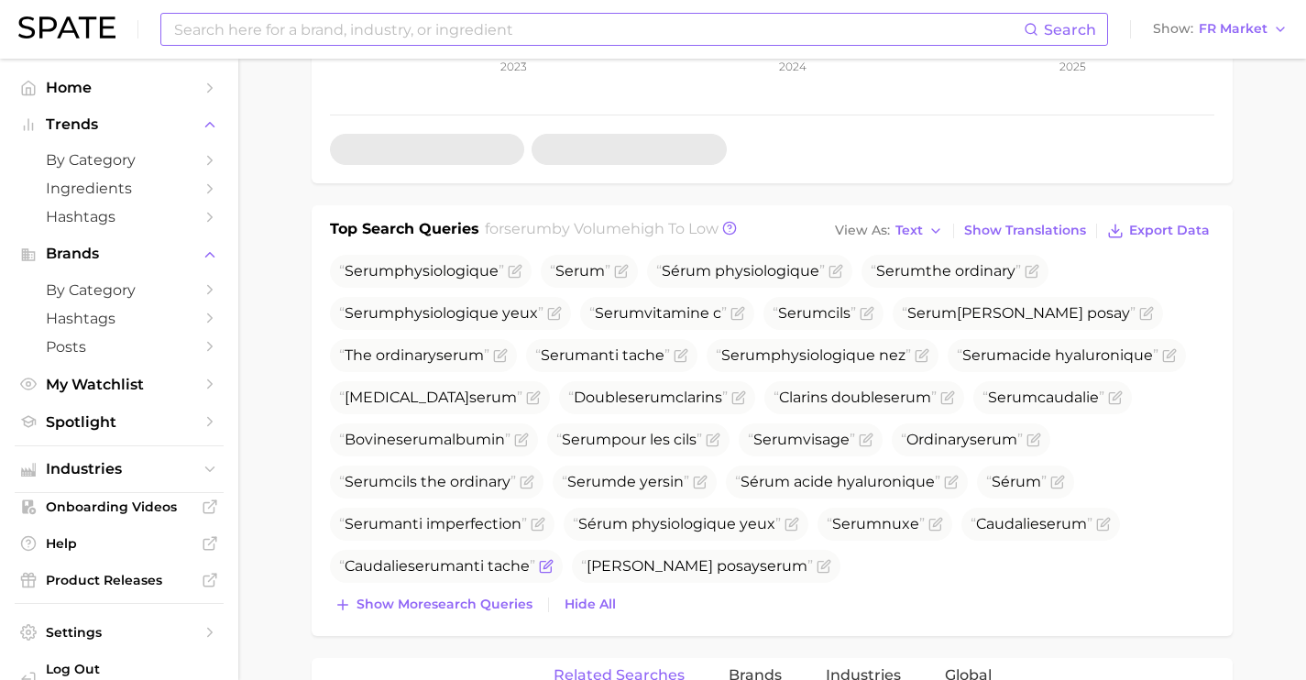
scroll to position [646, 0]
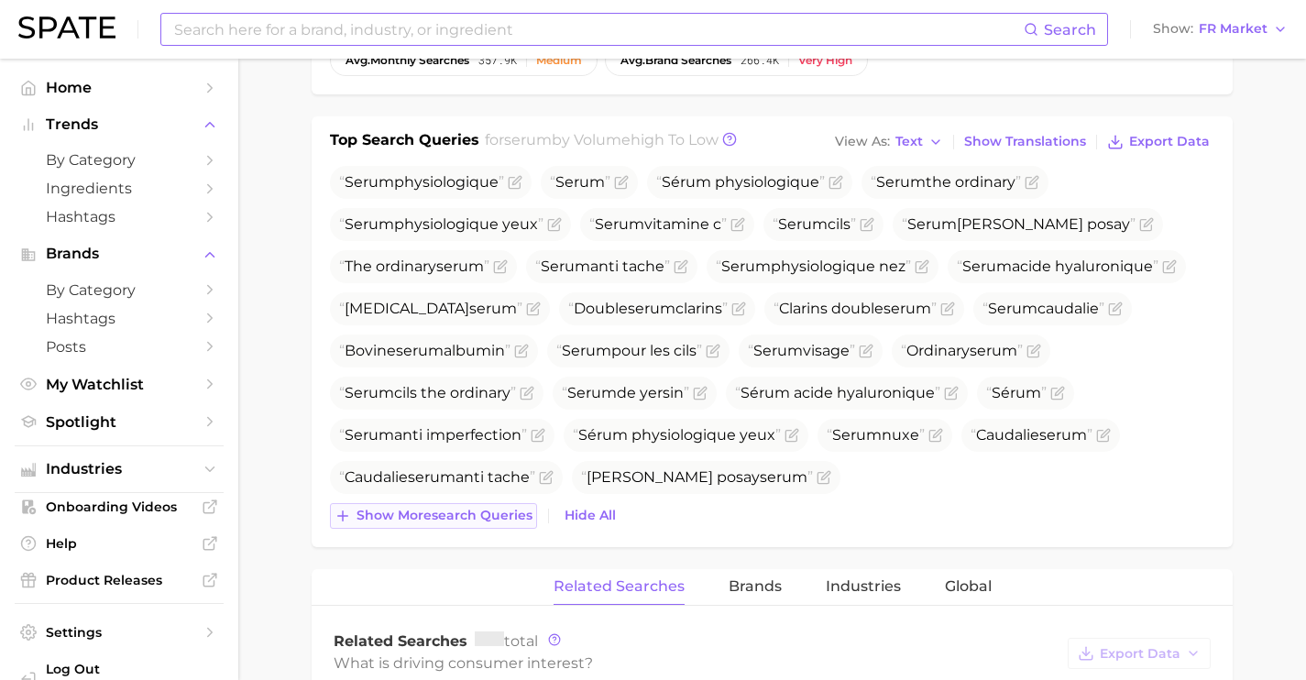
click at [488, 527] on button "Show more search queries" at bounding box center [433, 516] width 207 height 26
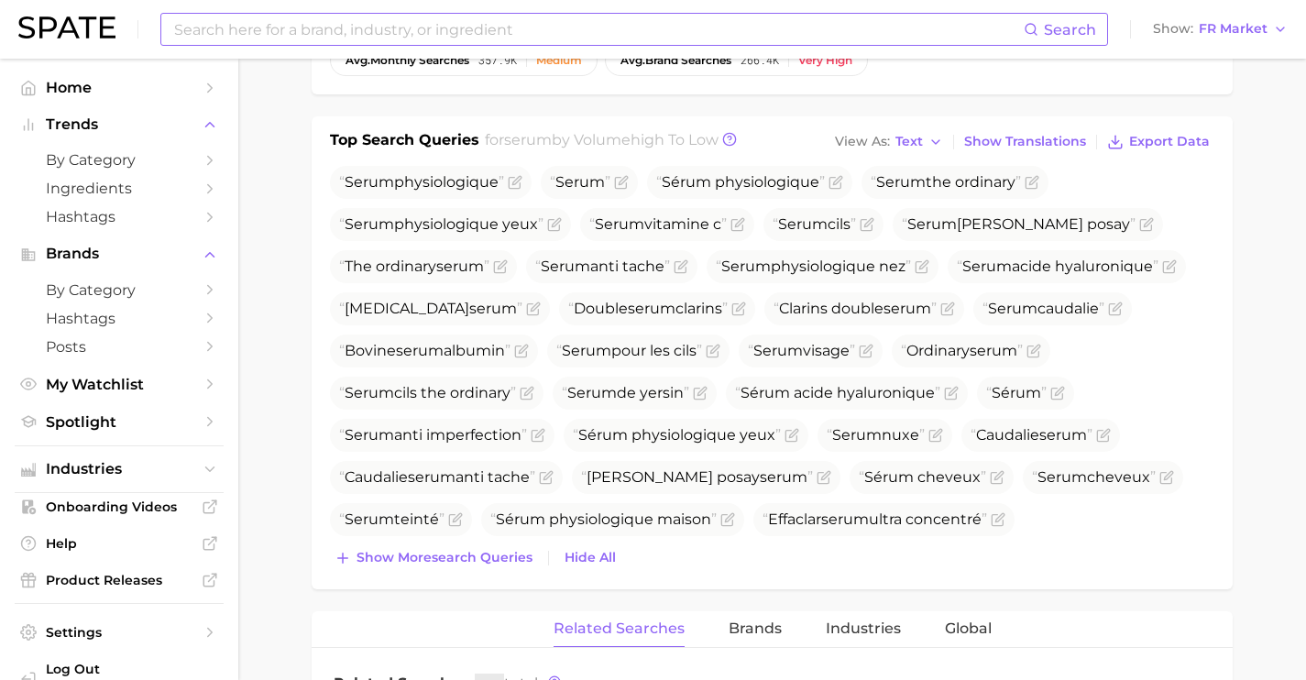
click at [496, 577] on div "Top Search Queries for serum by Volume high to low View As Text Show Translatio…" at bounding box center [772, 352] width 921 height 473
click at [486, 556] on span "Show more search queries" at bounding box center [445, 558] width 176 height 16
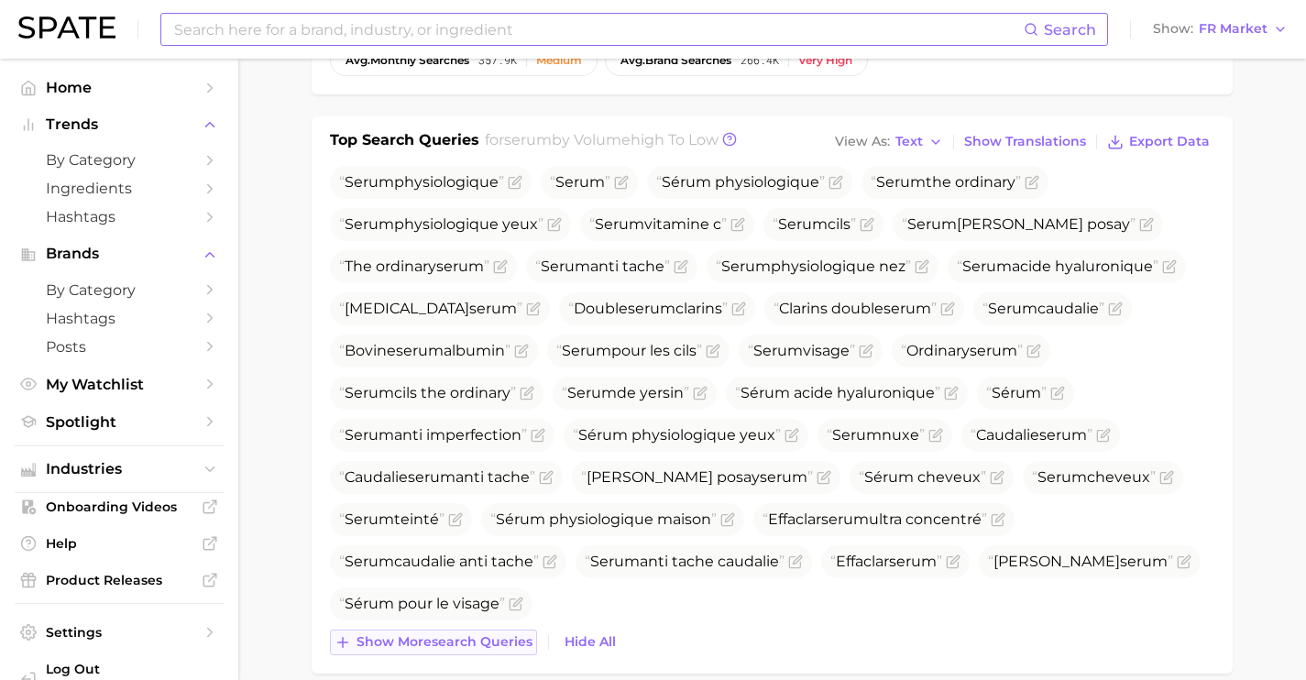
click at [496, 634] on span "Show more search queries" at bounding box center [445, 642] width 176 height 16
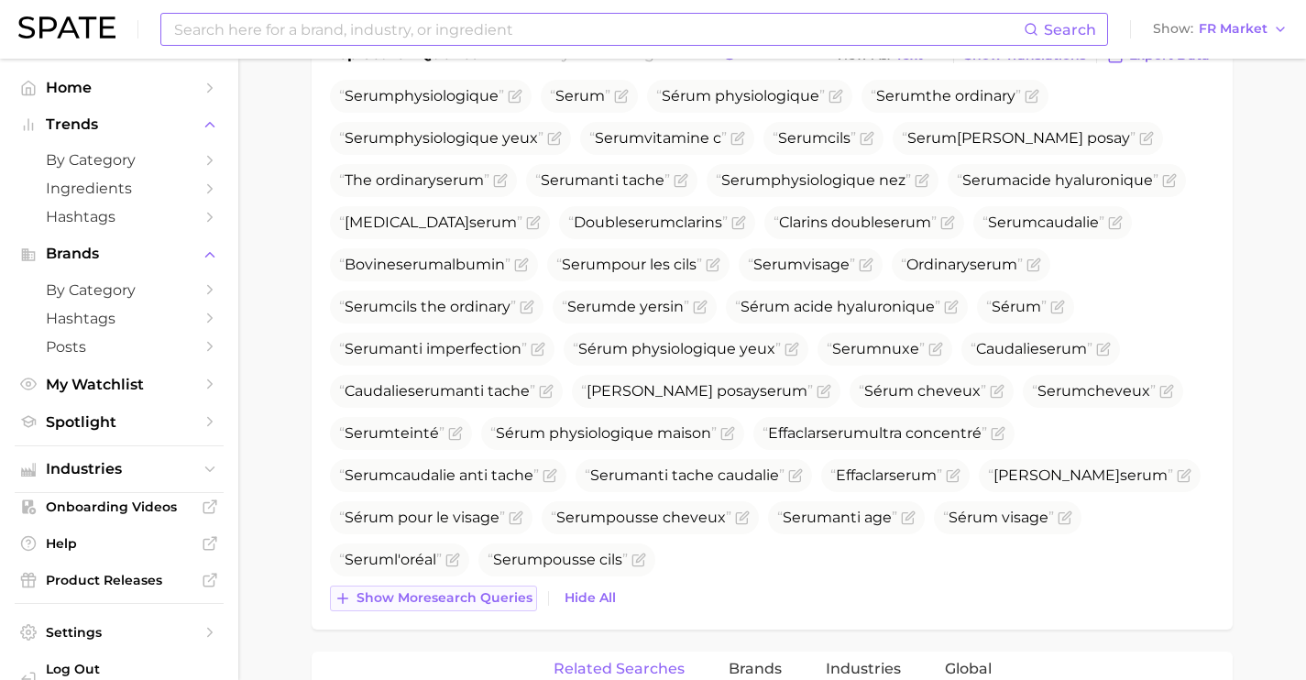
scroll to position [742, 0]
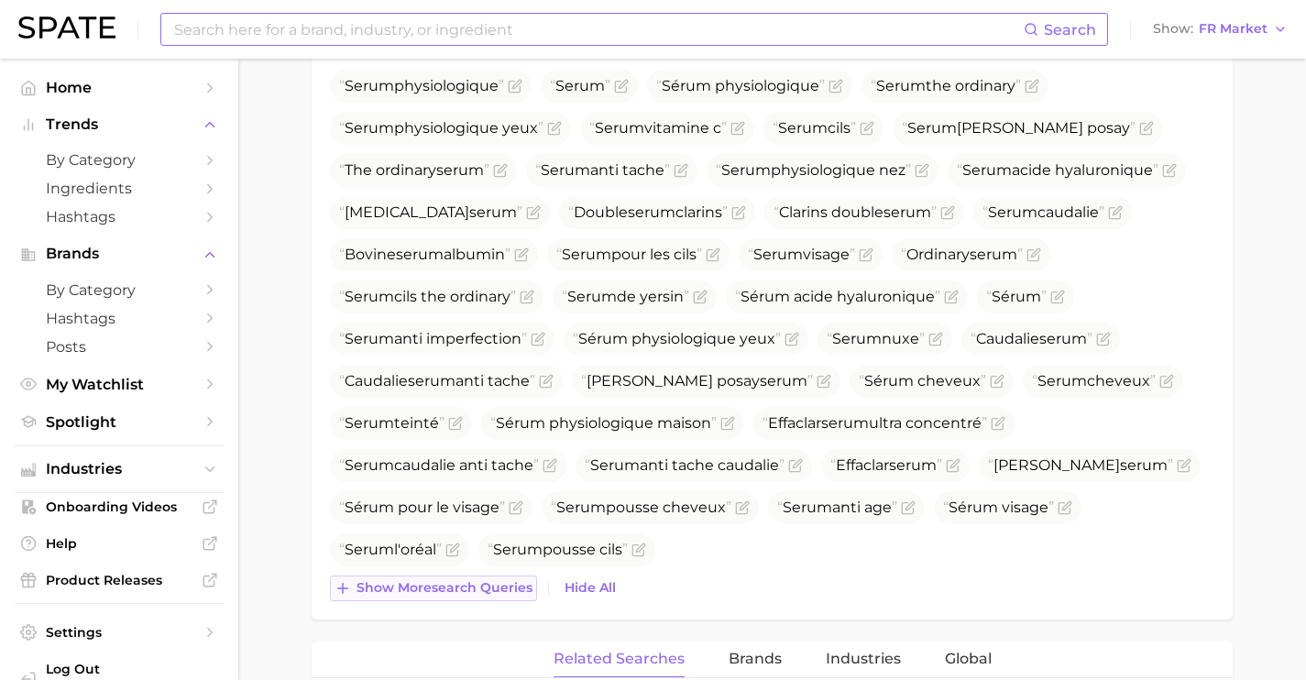
click at [499, 591] on span "Show more search queries" at bounding box center [445, 588] width 176 height 16
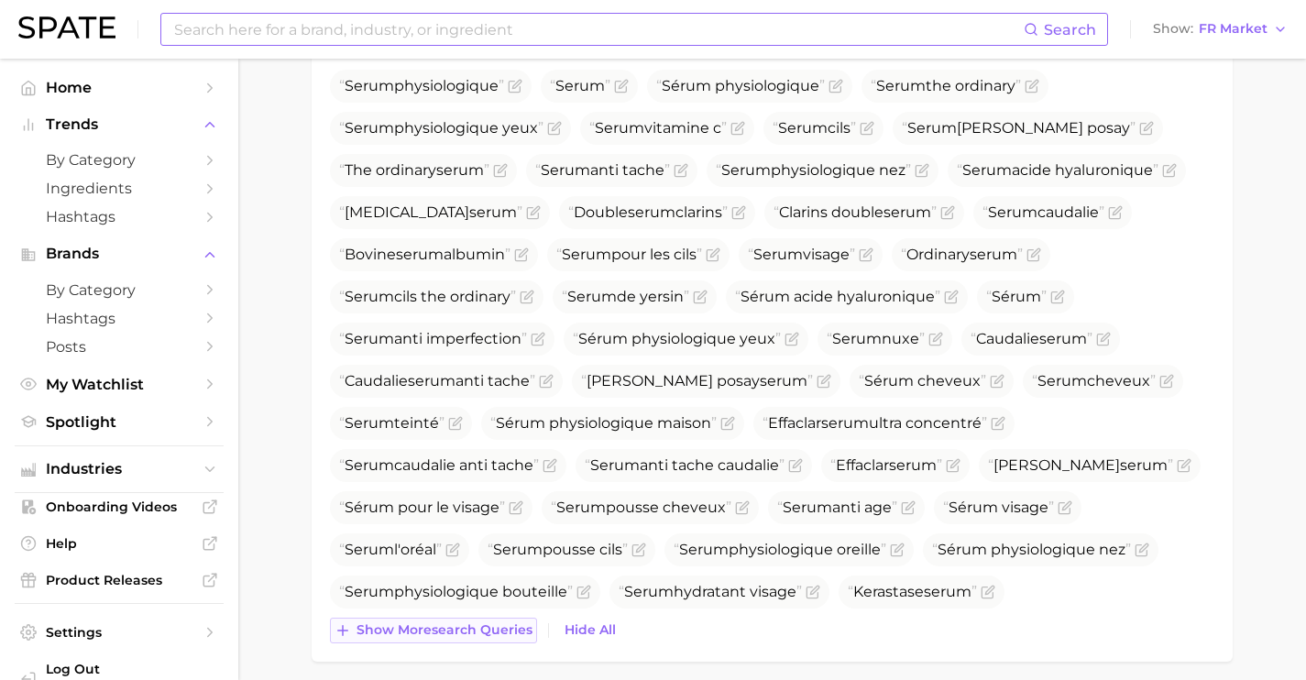
click at [506, 635] on span "Show more search queries" at bounding box center [445, 630] width 176 height 16
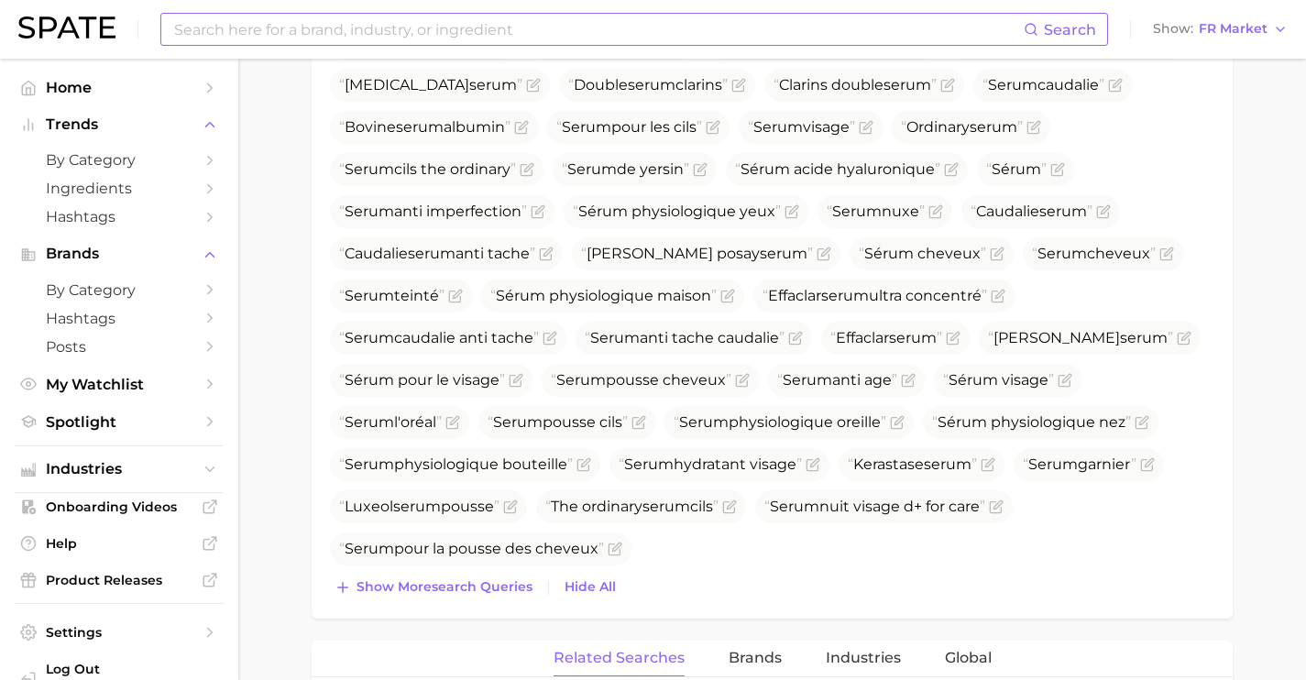
scroll to position [872, 0]
click at [493, 591] on span "Show more search queries" at bounding box center [445, 585] width 176 height 16
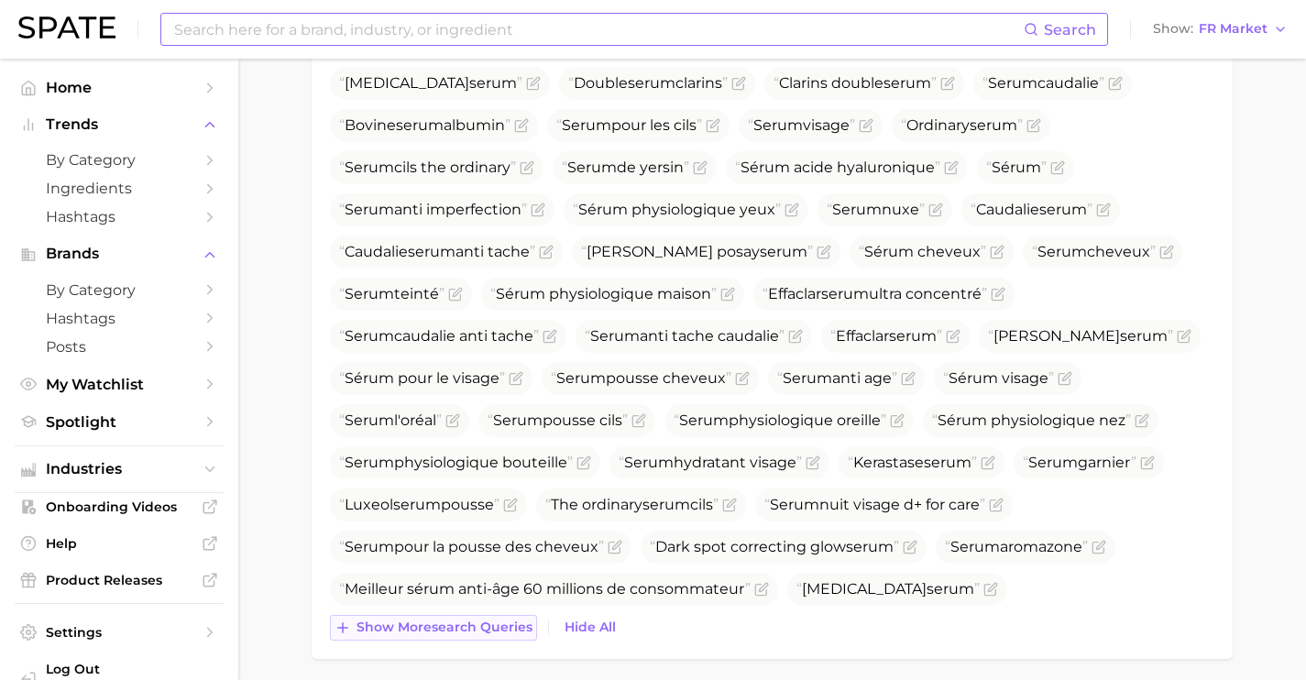
click at [520, 636] on button "Show more search queries" at bounding box center [433, 628] width 207 height 26
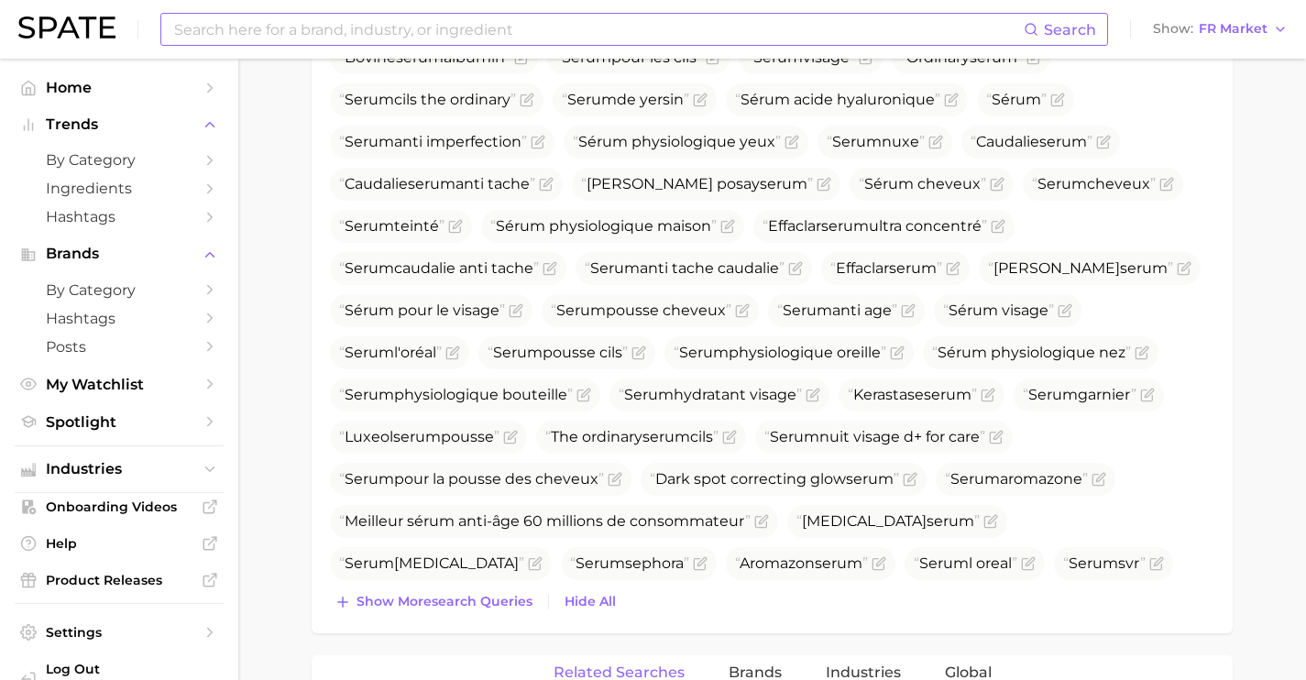
scroll to position [1010, 0]
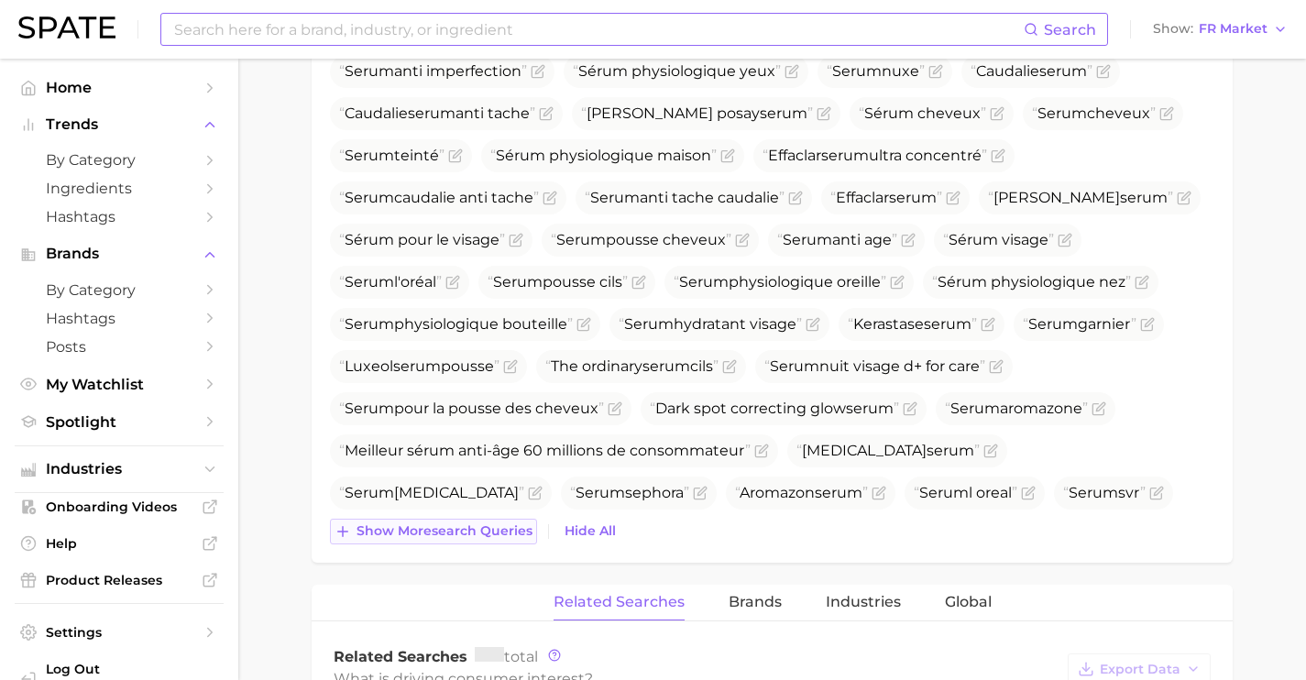
click at [465, 522] on button "Show more search queries" at bounding box center [433, 532] width 207 height 26
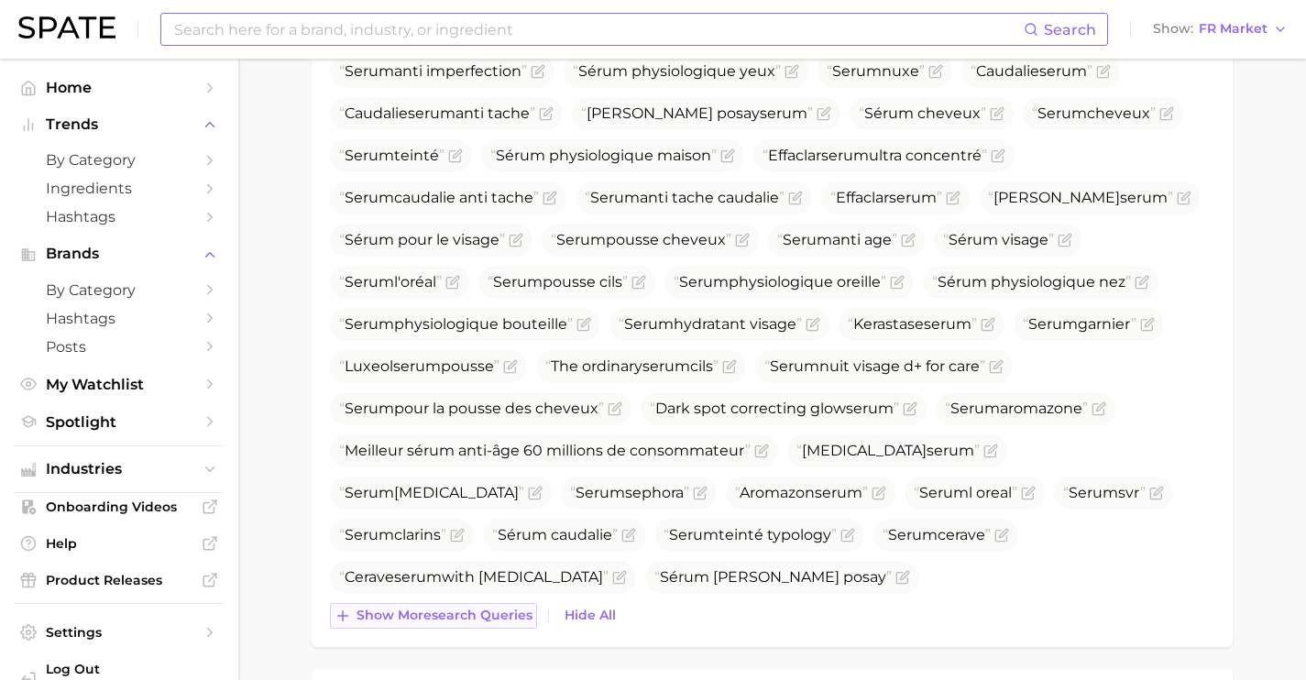
click at [486, 604] on button "Show more search queries" at bounding box center [433, 616] width 207 height 26
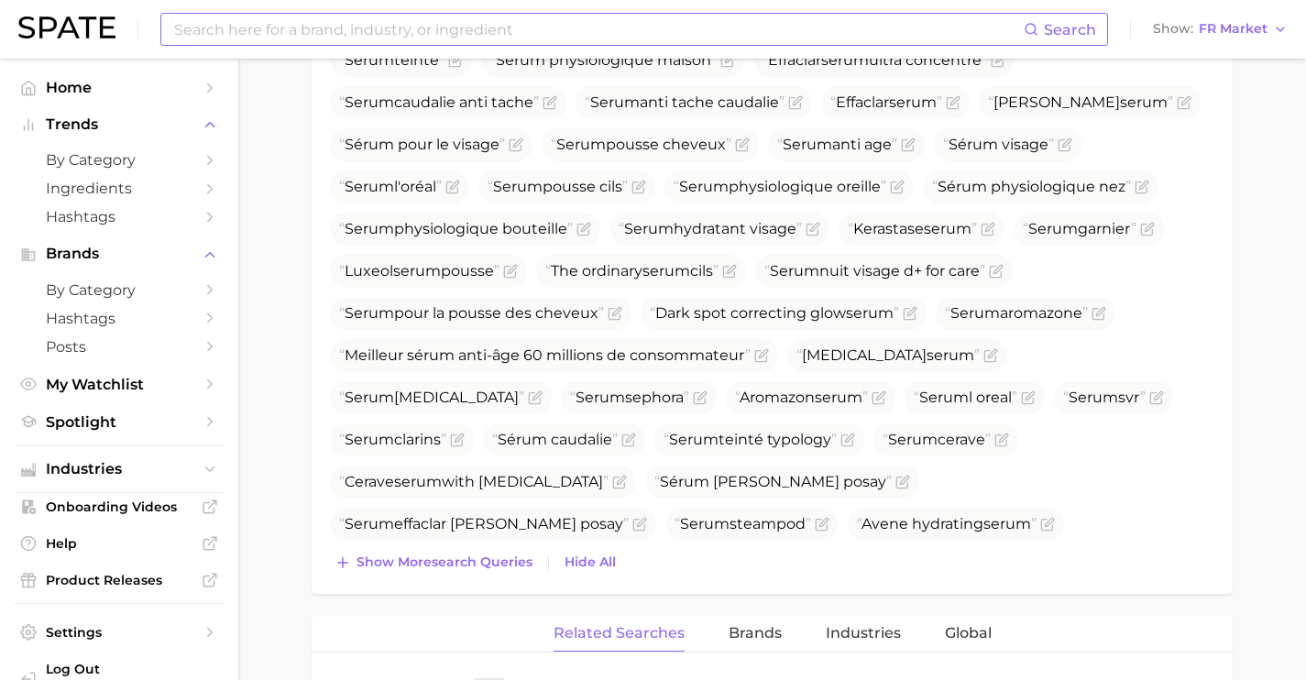
scroll to position [1117, 0]
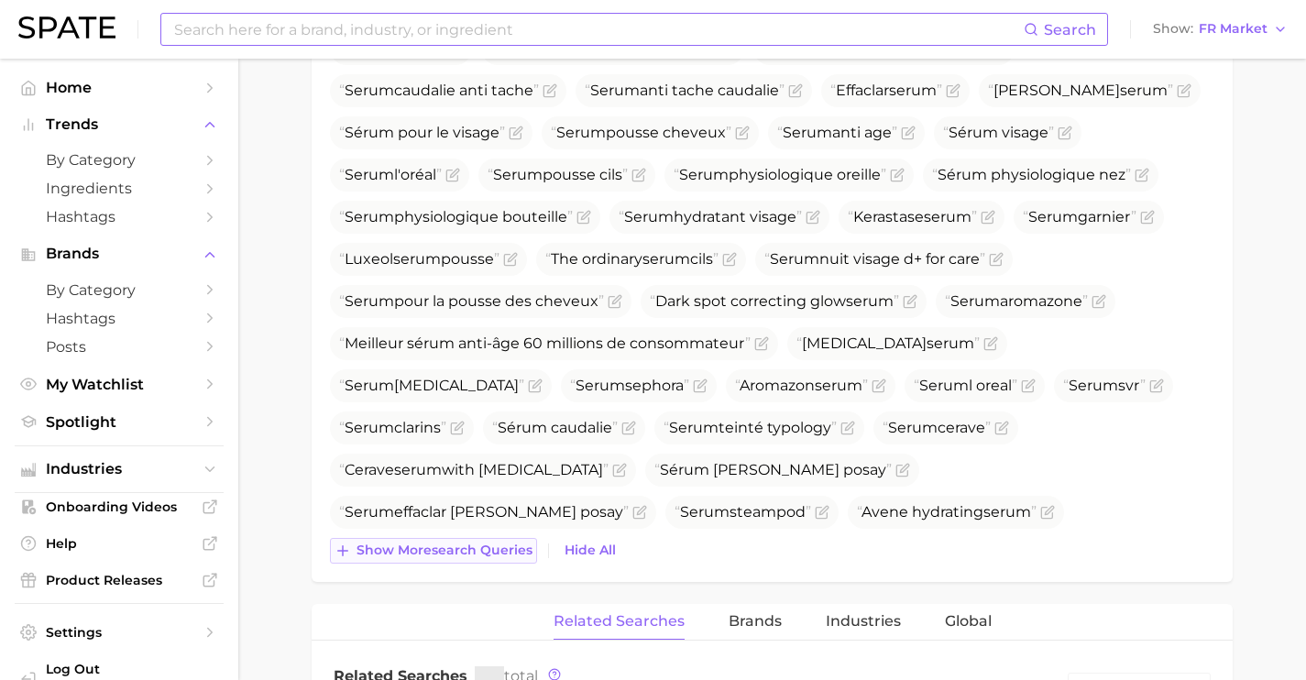
click at [473, 562] on button "Show more search queries" at bounding box center [433, 551] width 207 height 26
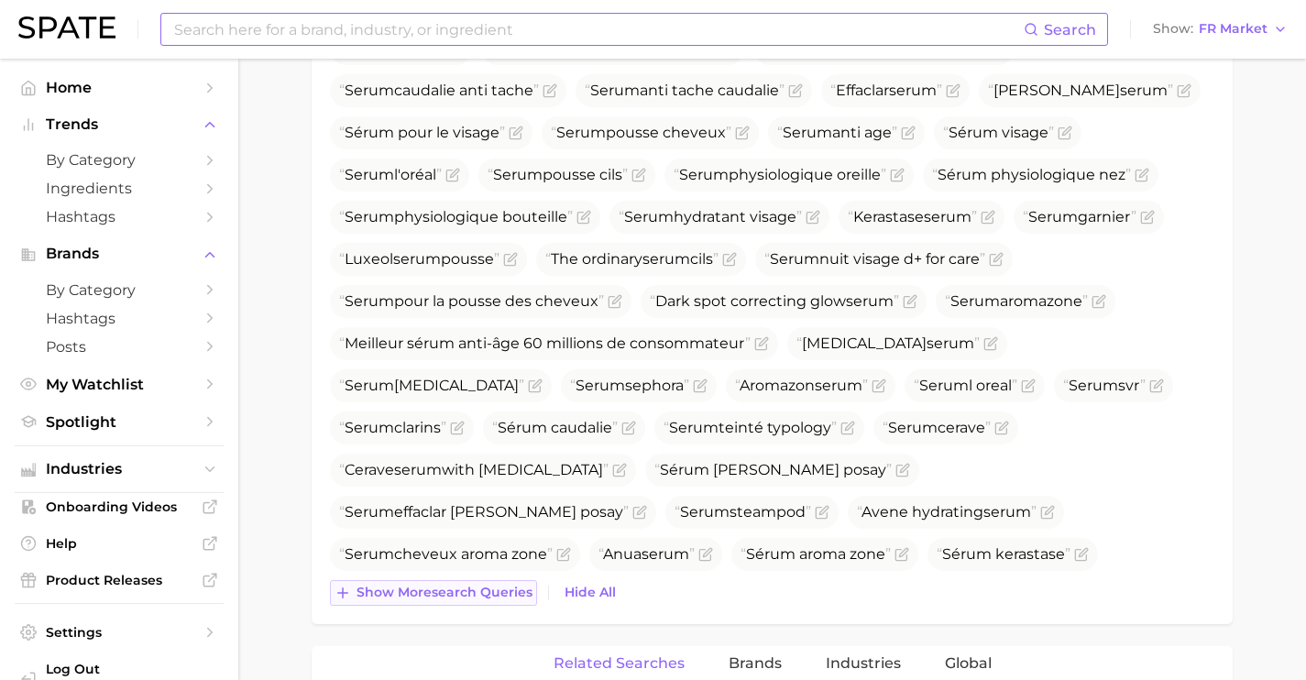
click at [491, 604] on button "Show more search queries" at bounding box center [433, 593] width 207 height 26
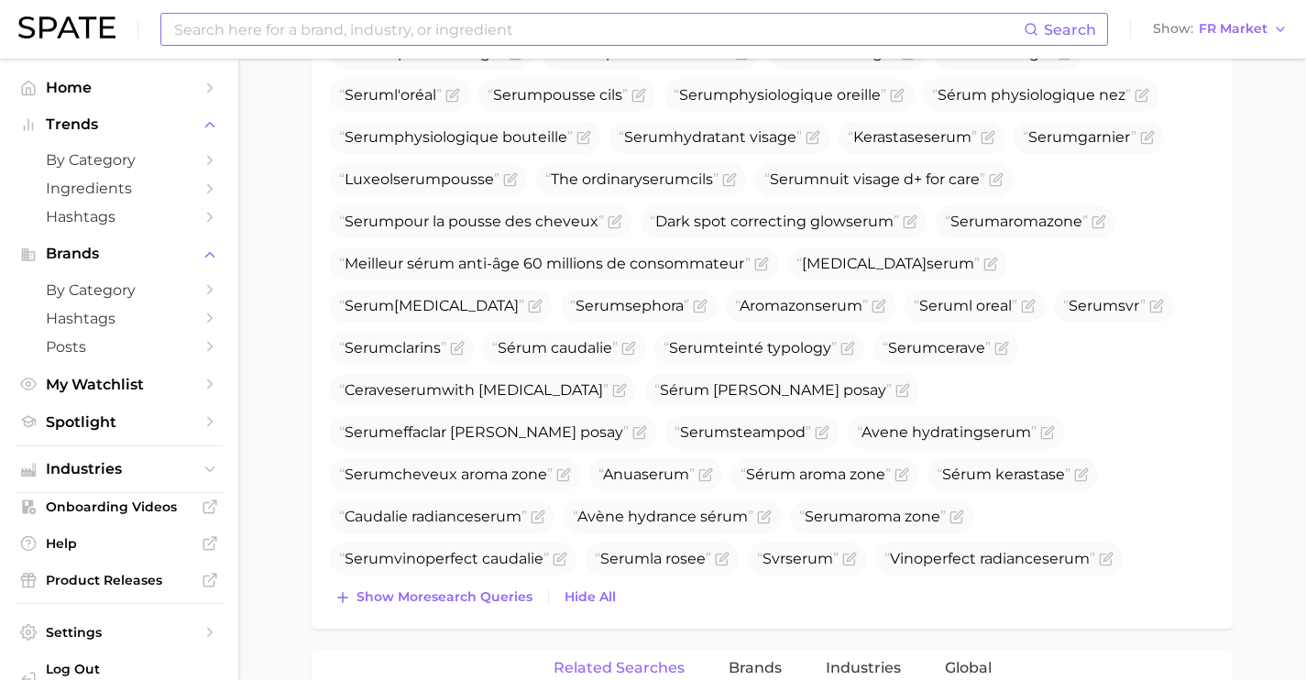
scroll to position [1209, 0]
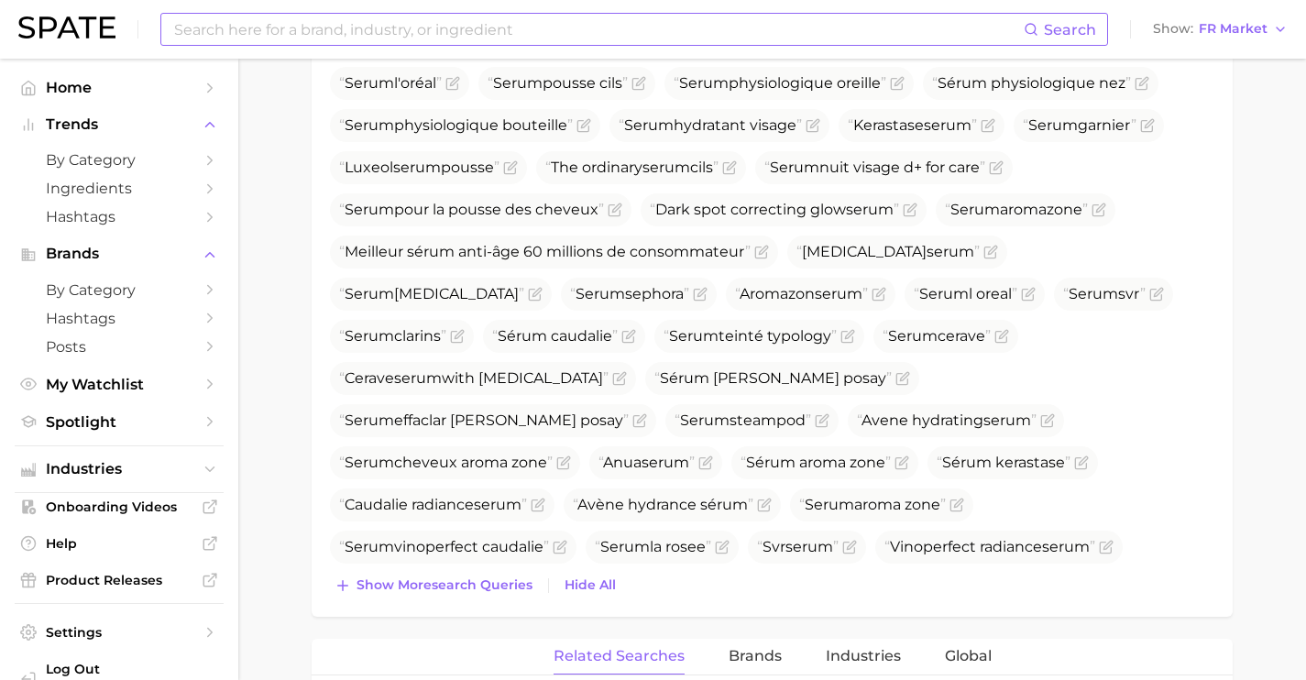
click at [502, 601] on div "Top Search Queries for serum by Volume high to low View As Text Show Translatio…" at bounding box center [772, 85] width 921 height 1063
drag, startPoint x: 506, startPoint y: 593, endPoint x: 526, endPoint y: 598, distance: 20.9
click at [506, 593] on button "Show more search queries" at bounding box center [433, 586] width 207 height 26
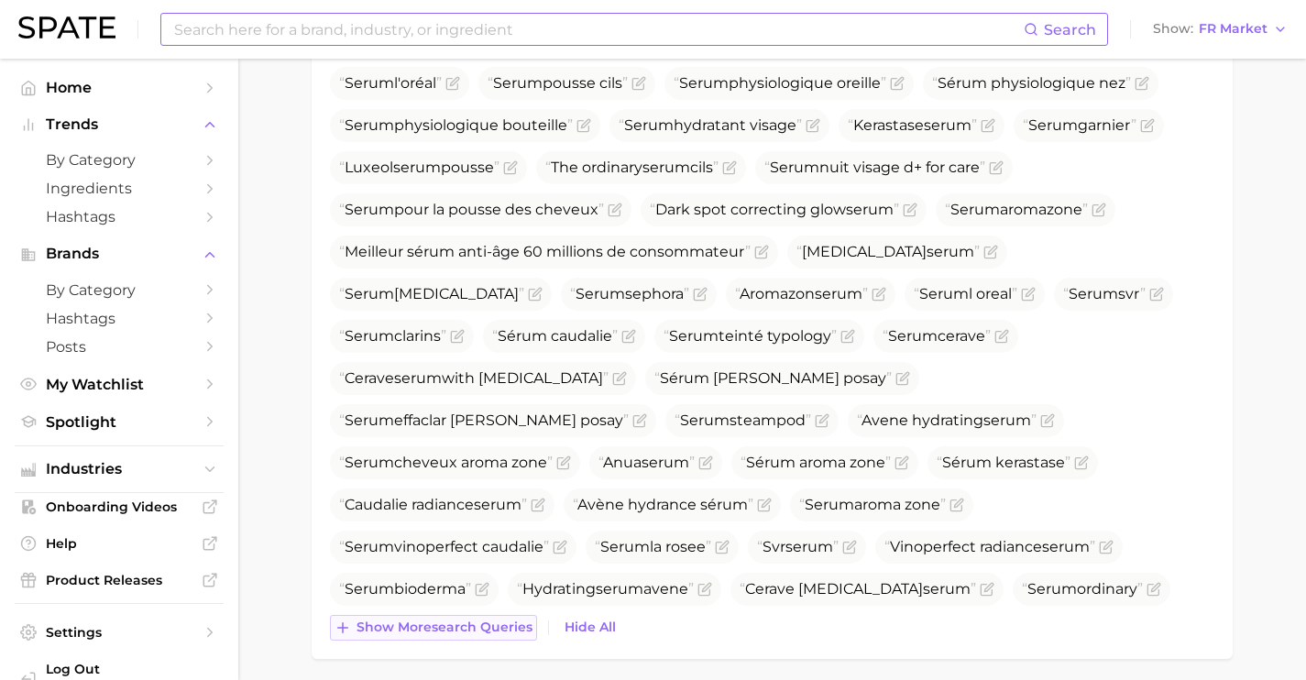
click at [504, 632] on span "Show more search queries" at bounding box center [445, 628] width 176 height 16
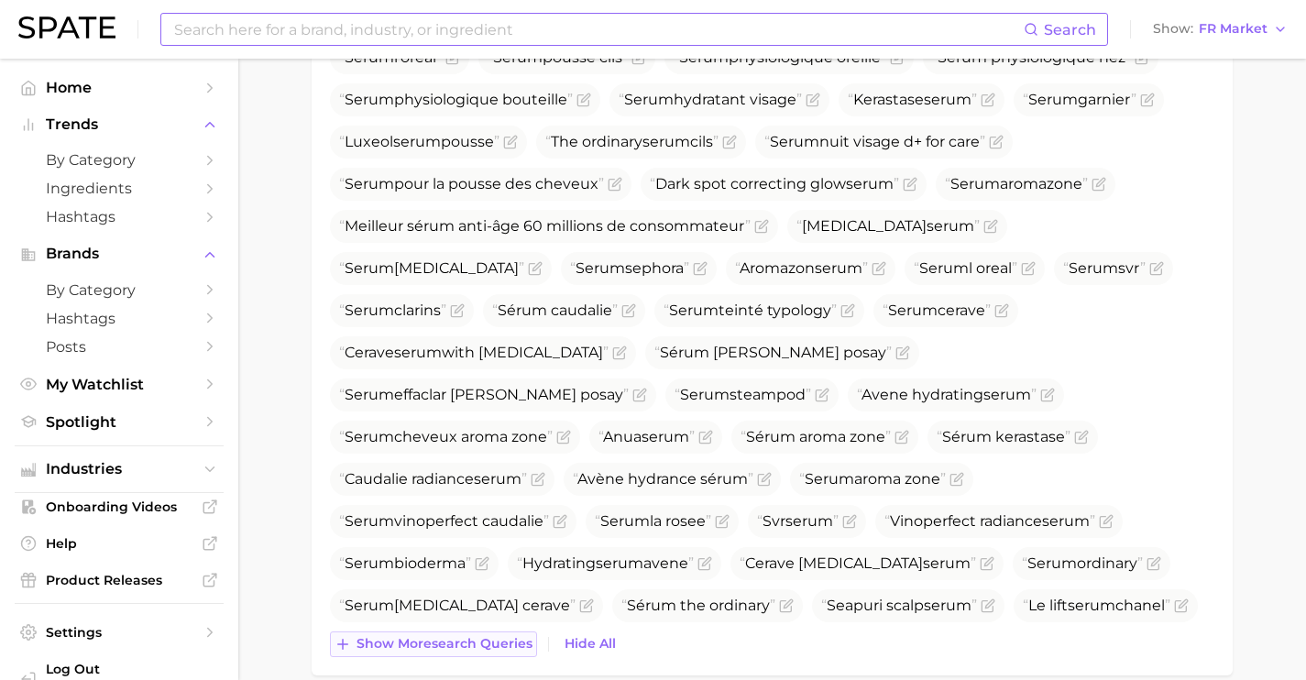
click at [485, 645] on span "Show more search queries" at bounding box center [445, 644] width 176 height 16
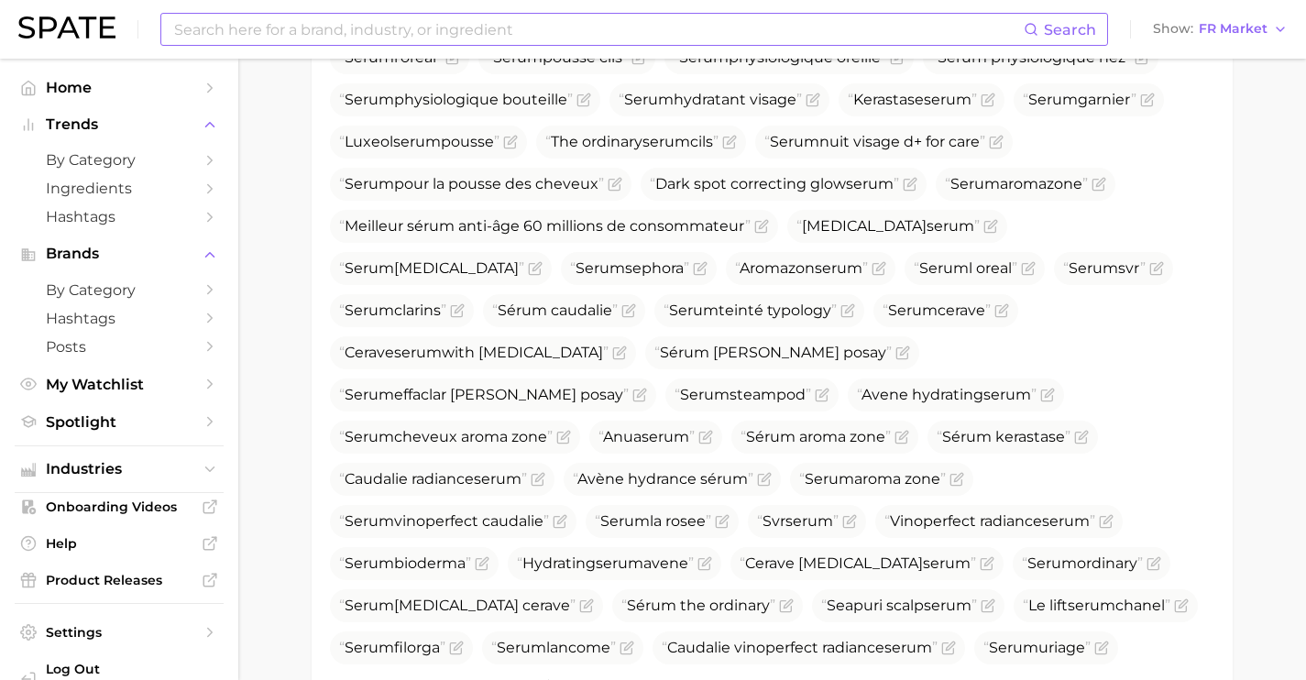
scroll to position [1373, 0]
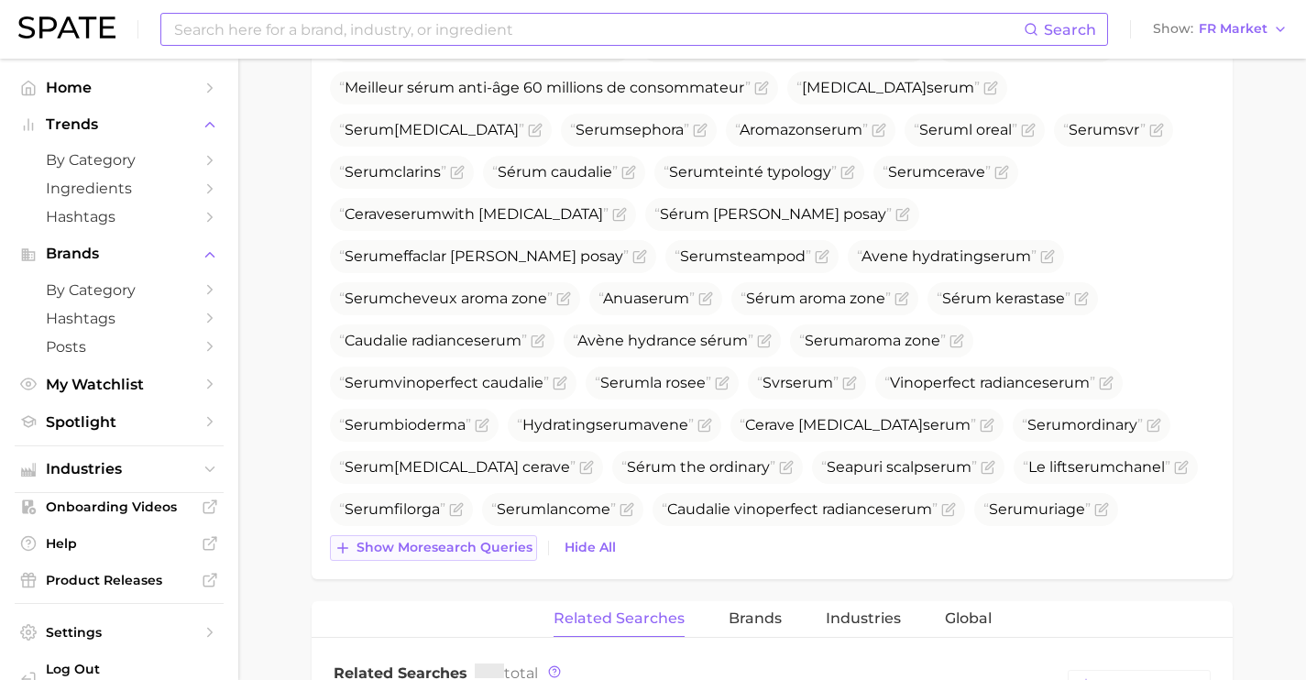
click at [494, 557] on button "Show more search queries" at bounding box center [433, 548] width 207 height 26
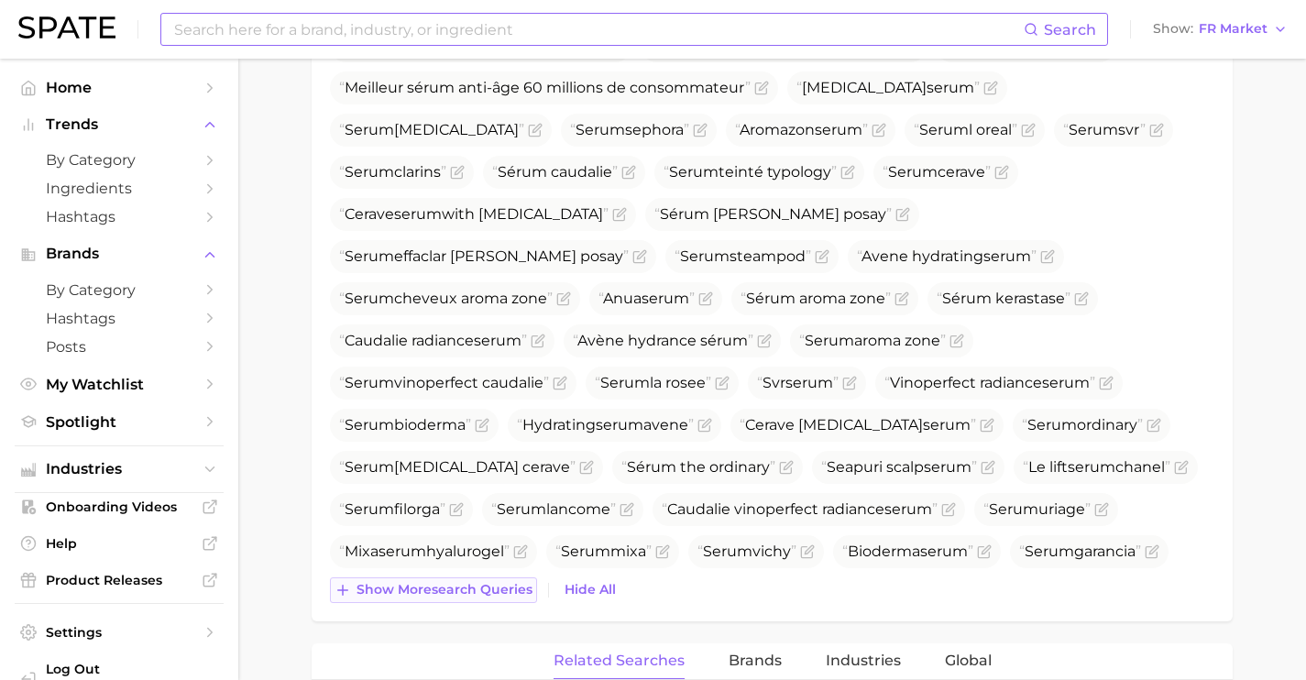
click at [492, 587] on span "Show more search queries" at bounding box center [445, 590] width 176 height 16
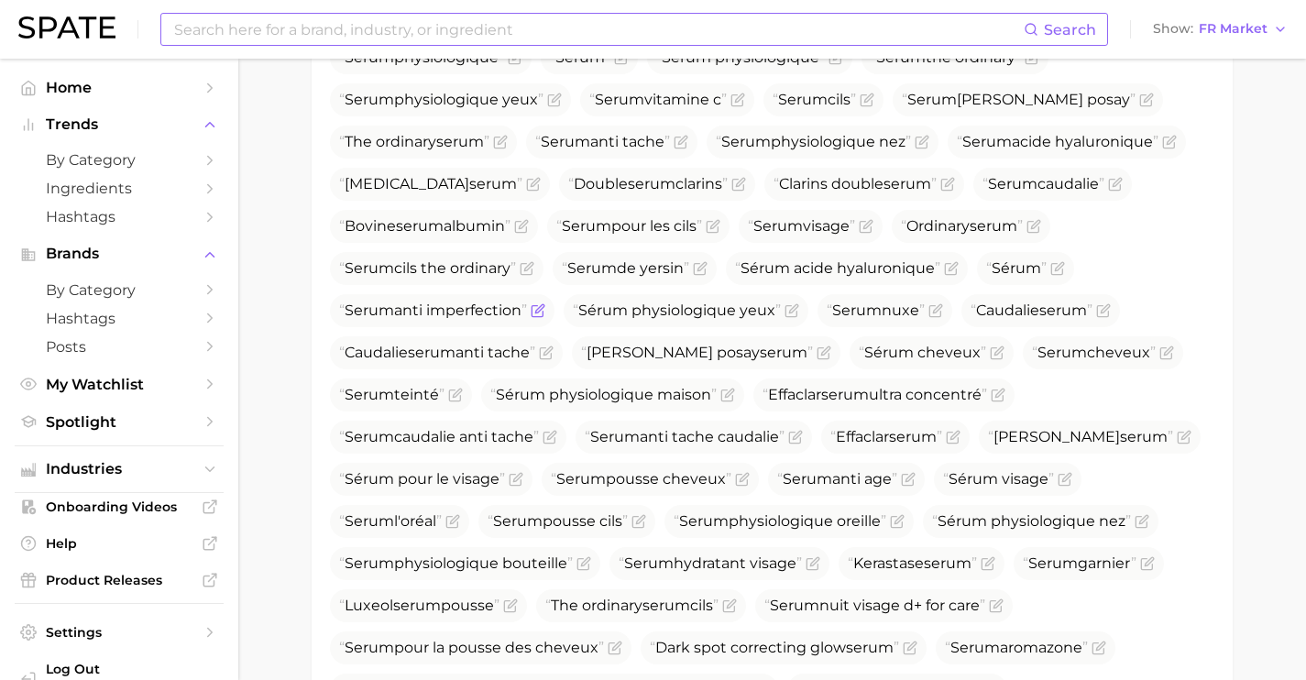
scroll to position [669, 0]
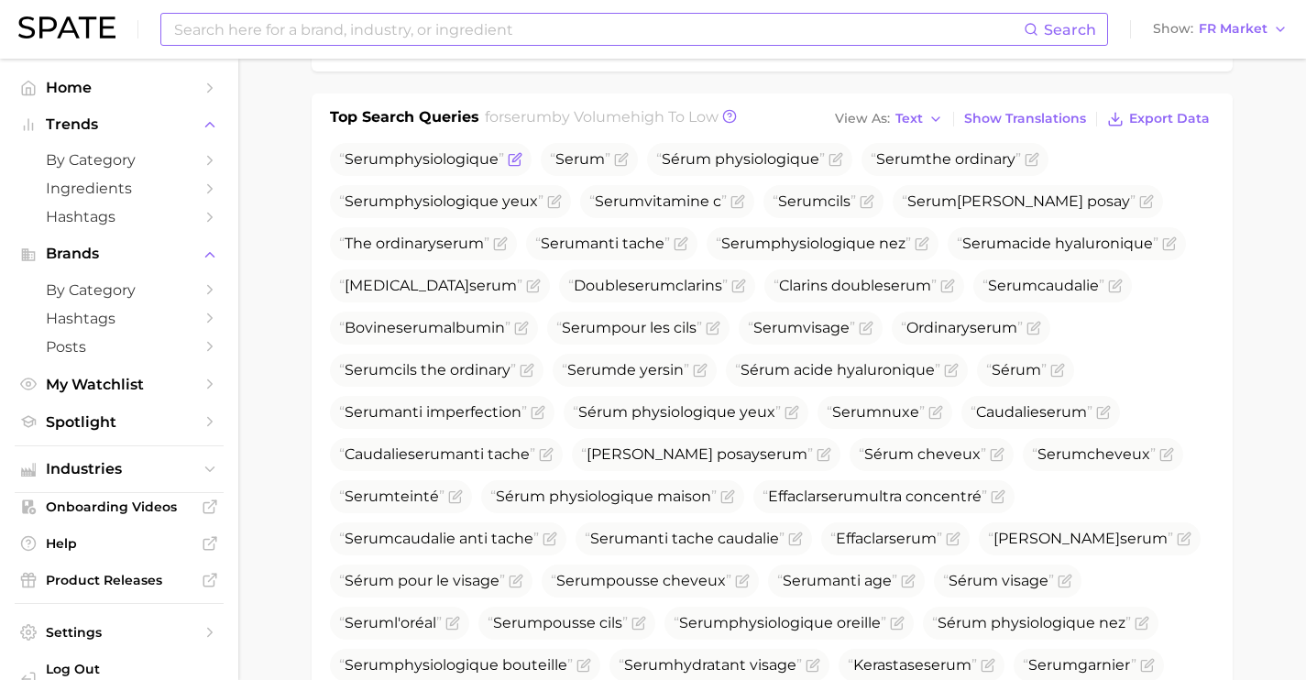
click at [517, 161] on icon "Flag as miscategorized or irrelevant" at bounding box center [516, 157] width 8 height 8
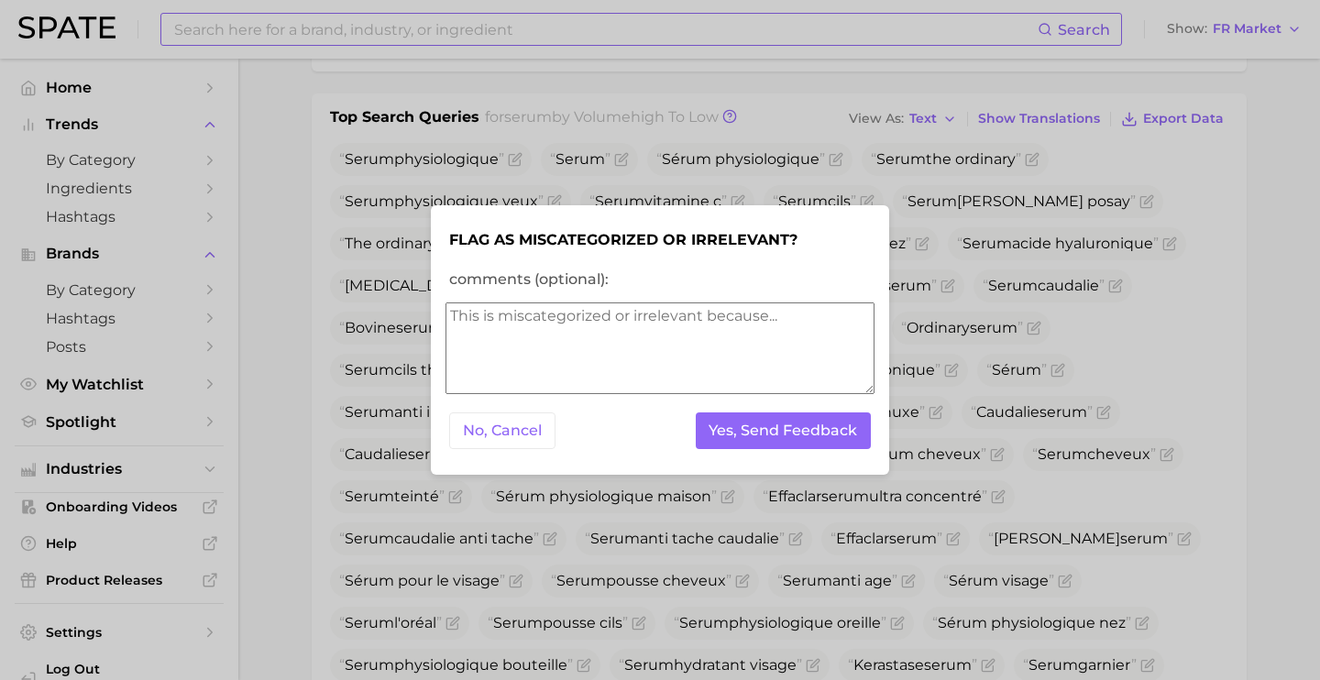
click at [546, 307] on textarea "comments (optional):" at bounding box center [659, 348] width 429 height 92
click at [544, 383] on textarea "comments (optional):" at bounding box center [659, 348] width 429 height 92
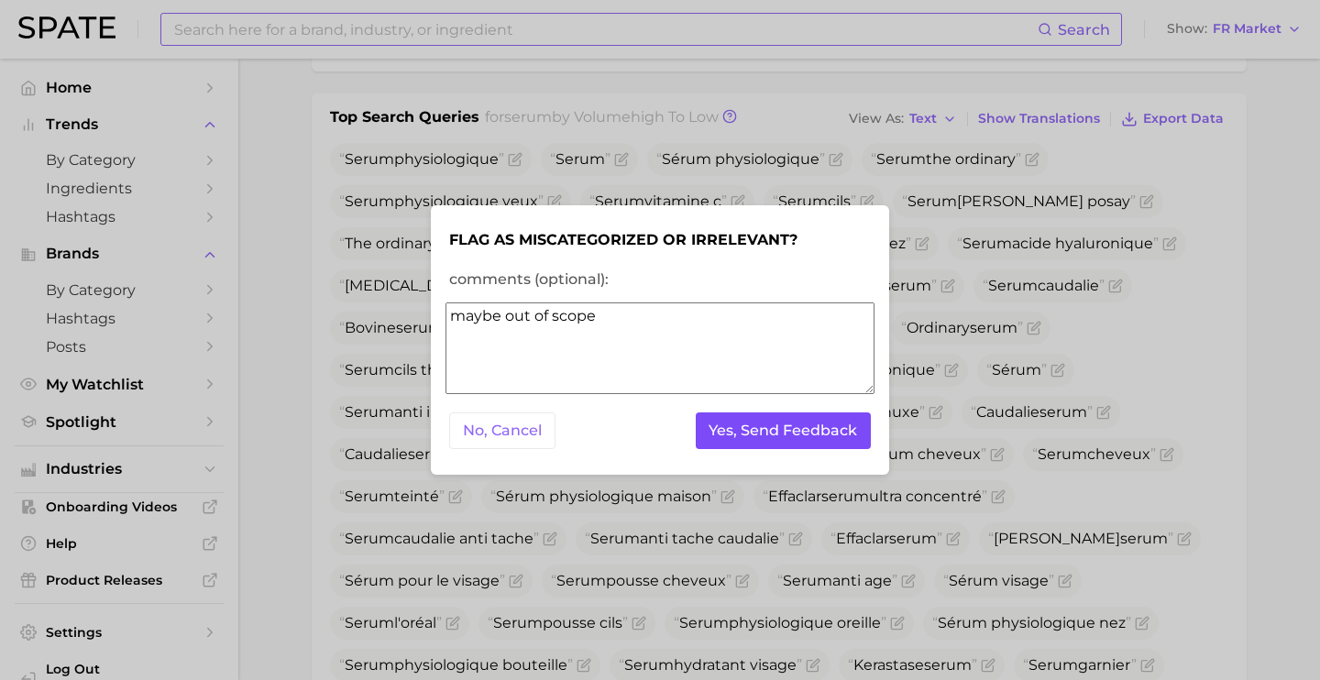
type textarea "maybe out of scope"
click at [719, 435] on button "Yes, Send Feedback" at bounding box center [784, 431] width 176 height 38
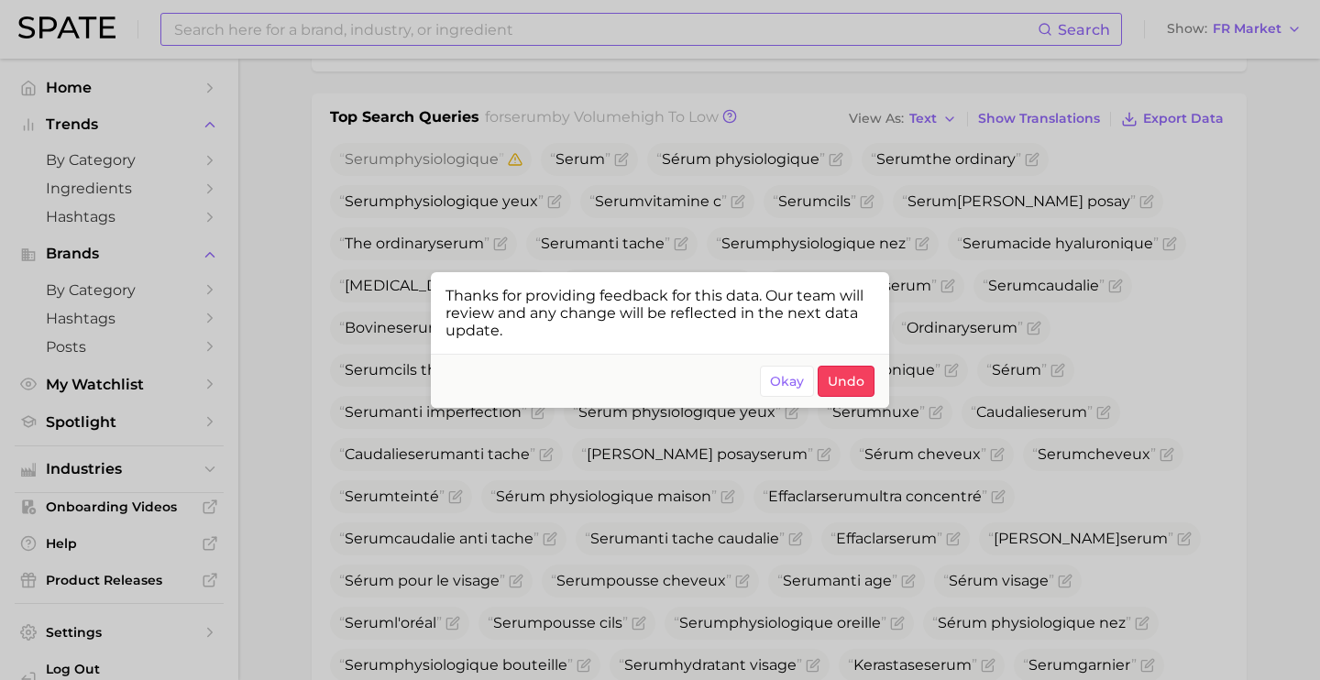
click at [1191, 311] on div at bounding box center [660, 340] width 1320 height 680
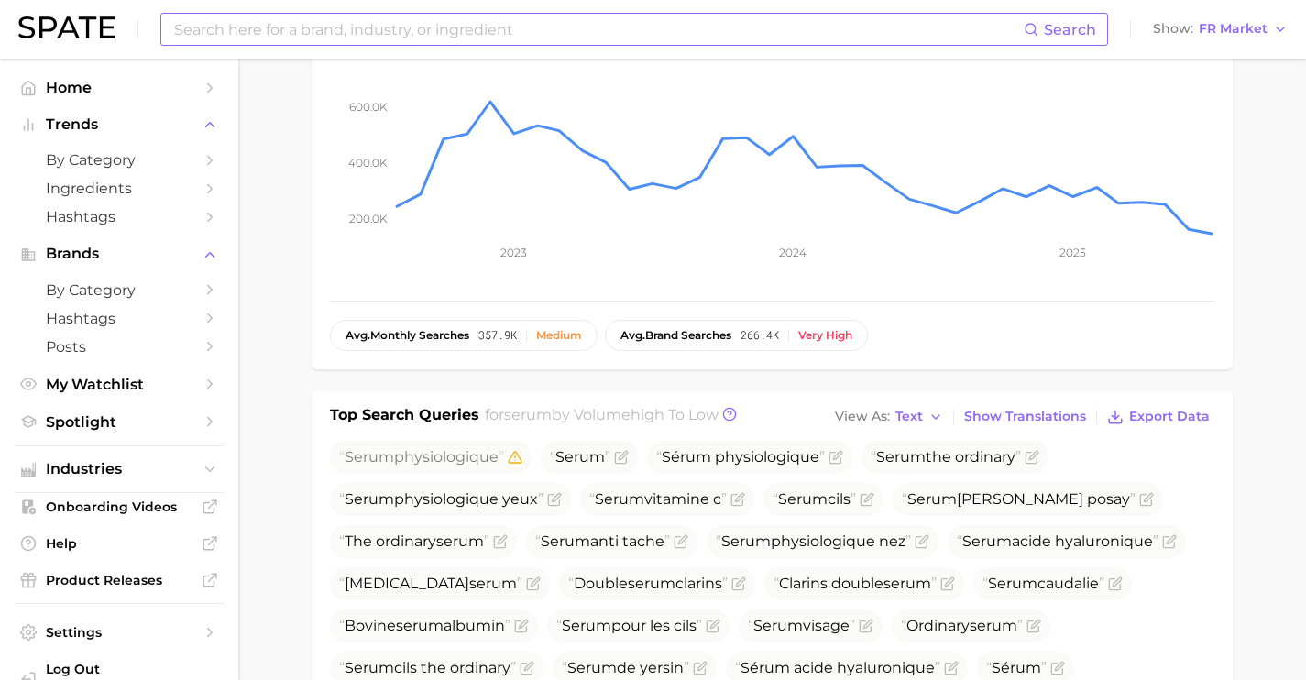
scroll to position [392, 0]
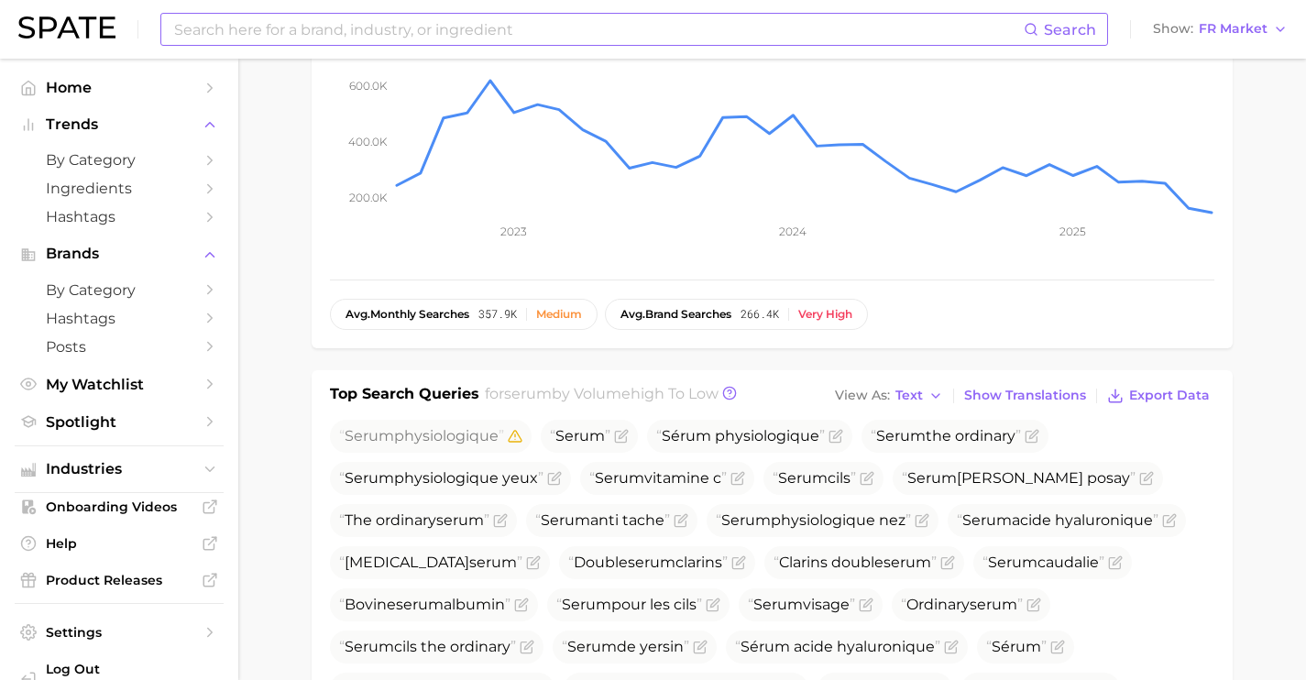
click at [521, 434] on icon "Remove this flag" at bounding box center [515, 436] width 13 height 11
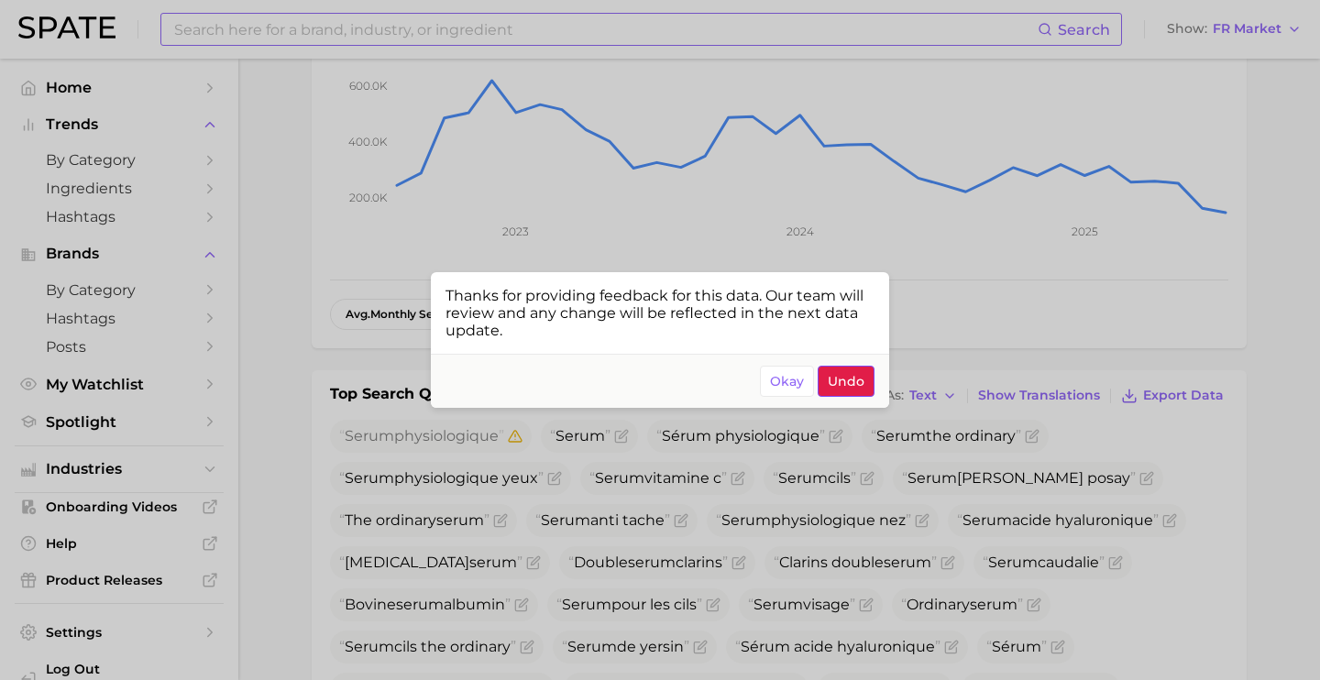
click at [836, 389] on span "Undo" at bounding box center [846, 382] width 37 height 16
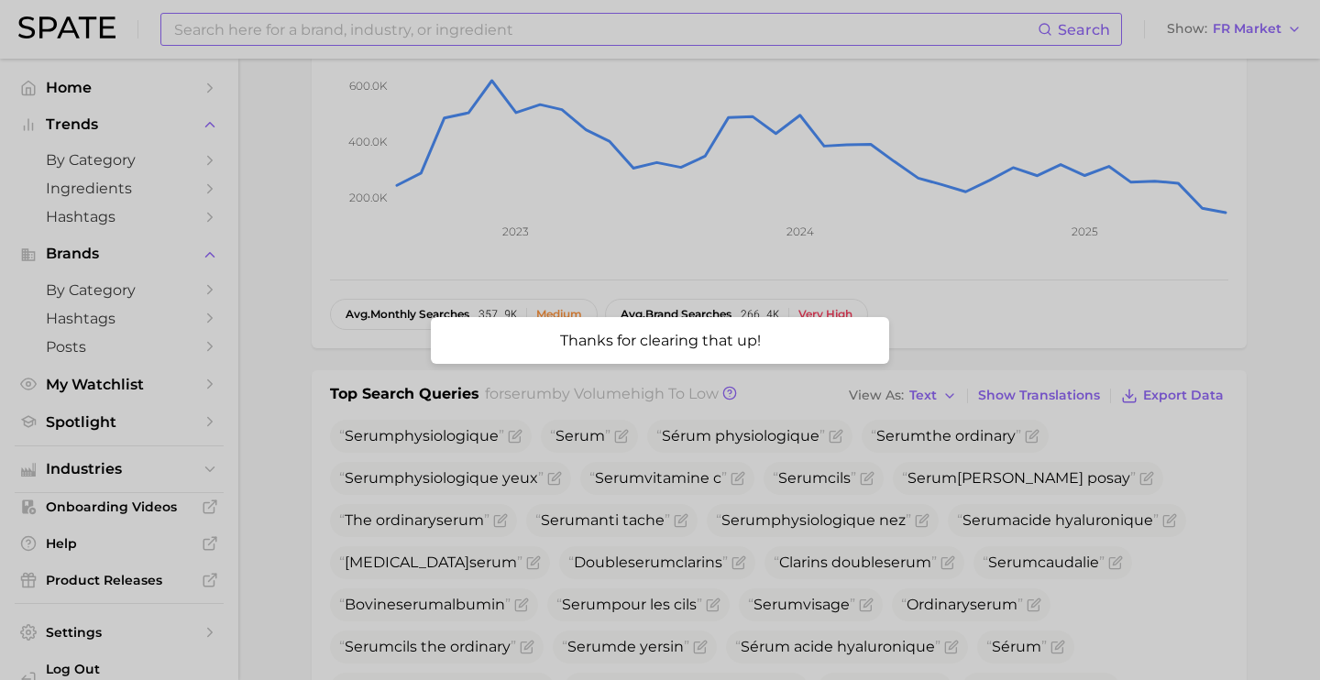
click at [460, 38] on div at bounding box center [660, 340] width 1320 height 680
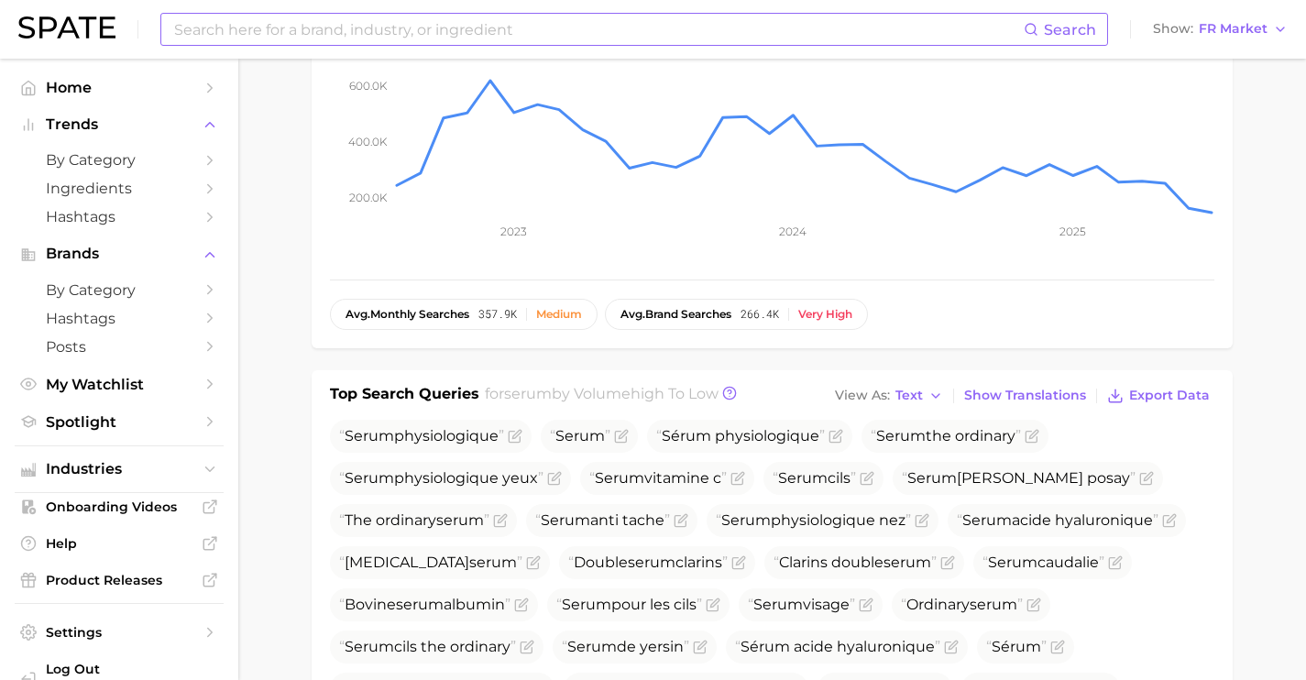
click at [463, 28] on input at bounding box center [597, 29] width 851 height 31
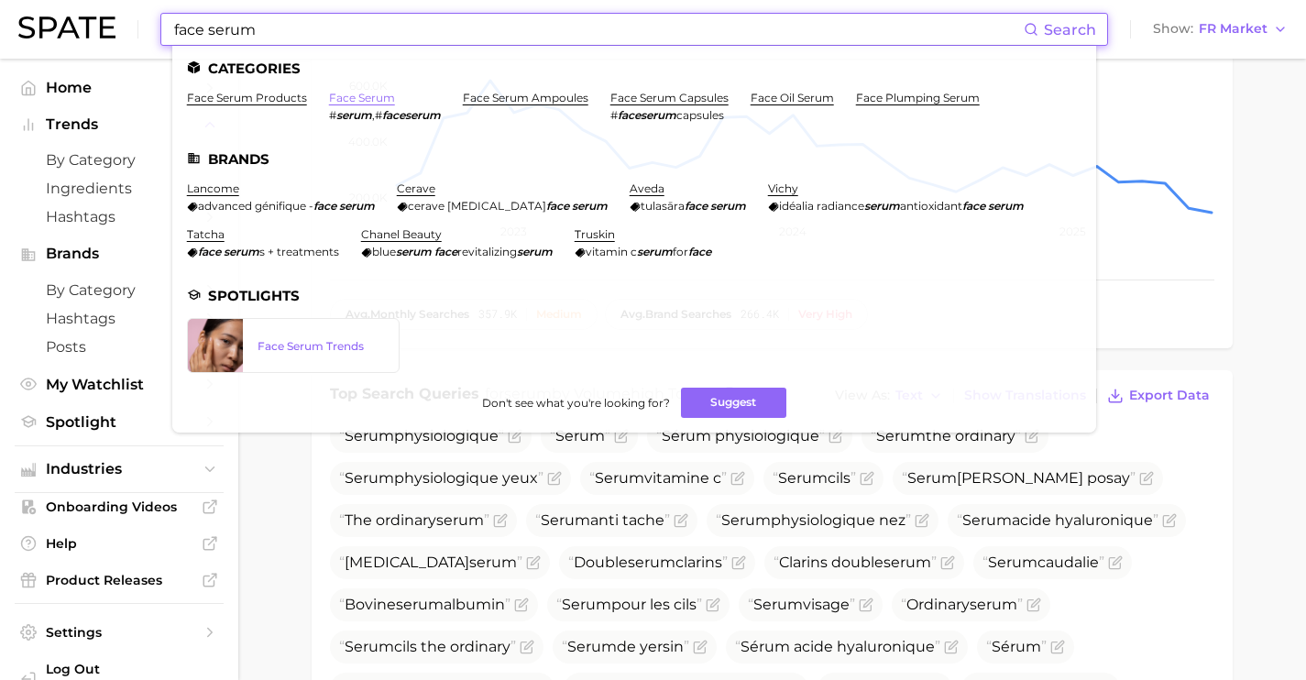
type input "face serum"
click at [346, 100] on link "face serum" at bounding box center [362, 98] width 66 height 14
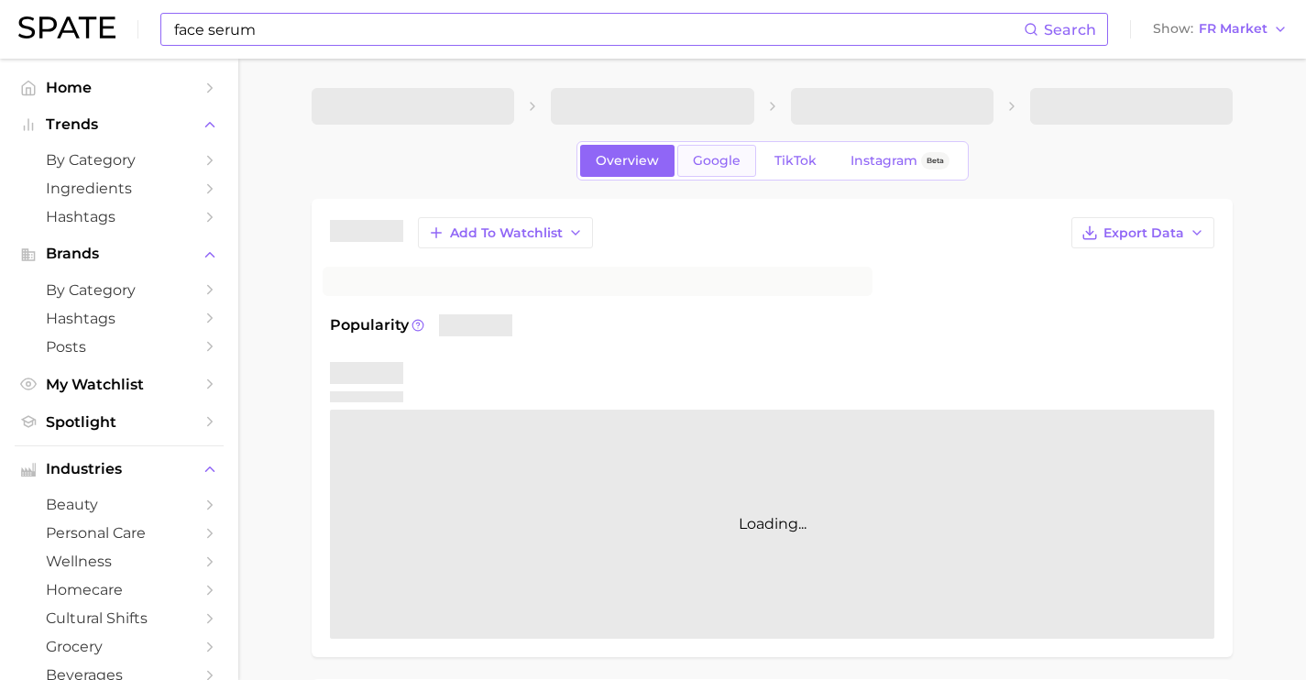
click at [718, 165] on span "Google" at bounding box center [717, 161] width 48 height 16
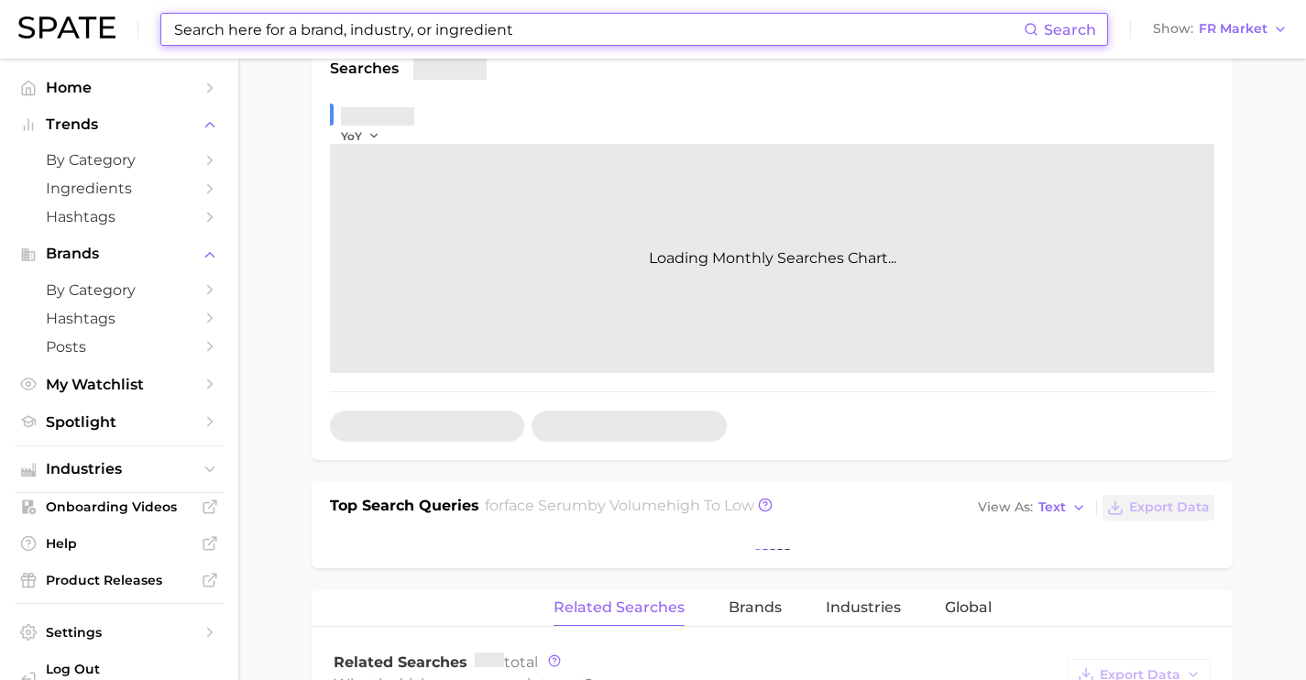
scroll to position [580, 0]
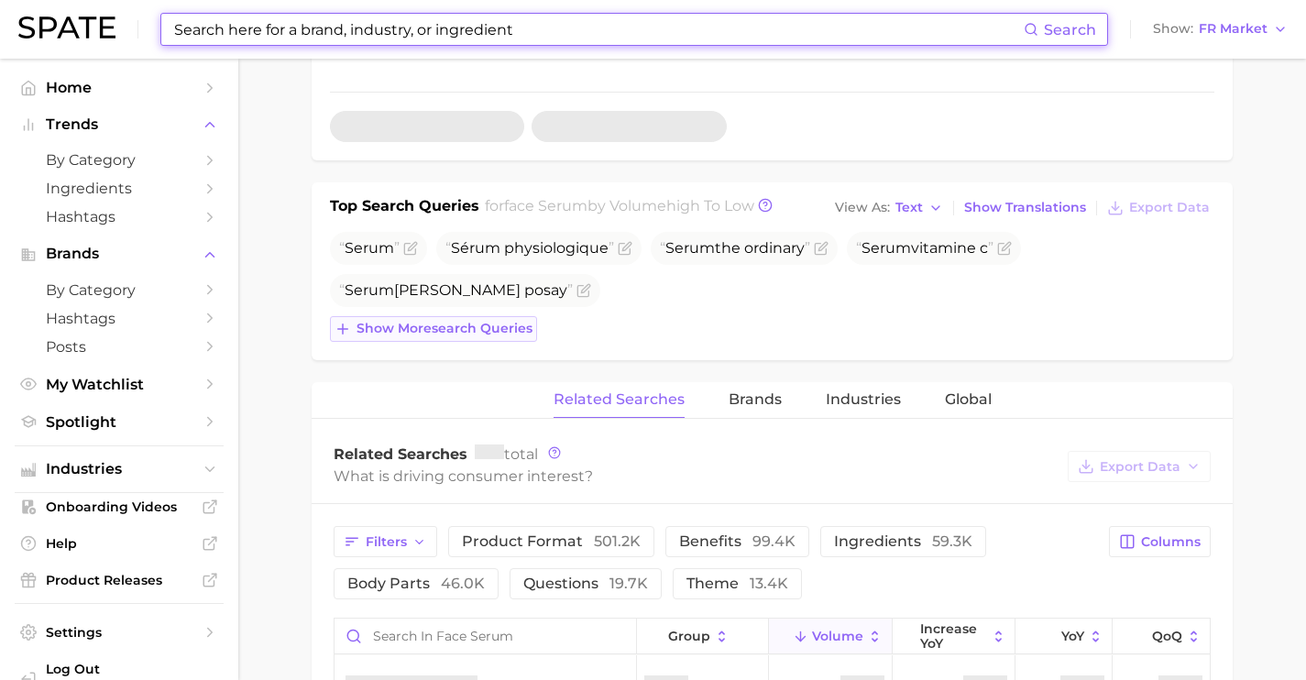
click at [479, 326] on span "Show more search queries" at bounding box center [445, 329] width 176 height 16
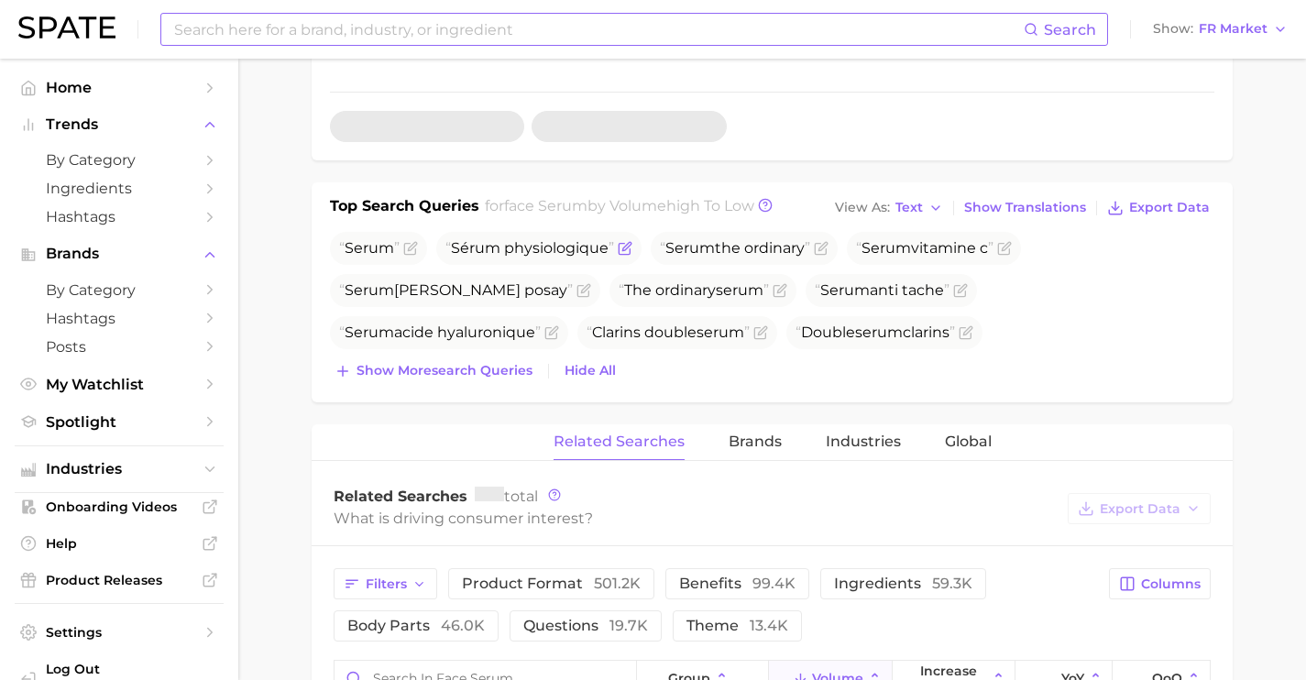
click at [619, 250] on icon "Flag as miscategorized or irrelevant" at bounding box center [624, 249] width 11 height 11
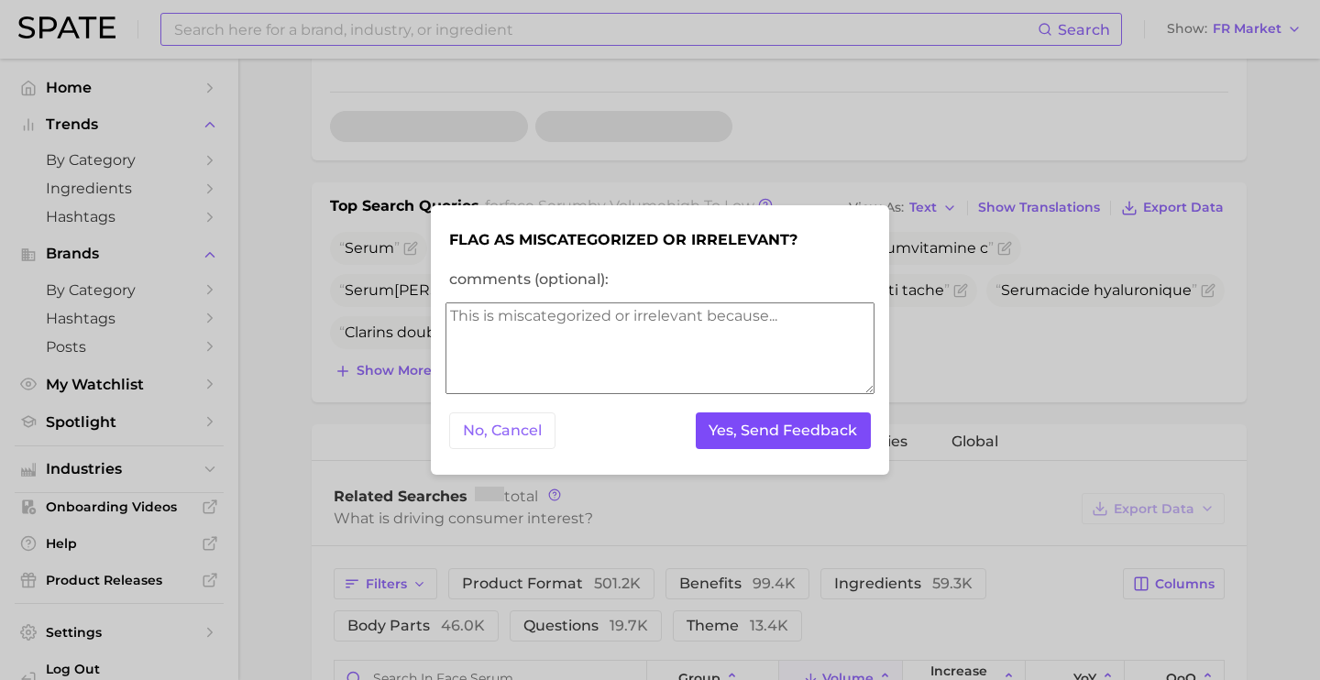
click at [762, 432] on button "Yes, Send Feedback" at bounding box center [784, 431] width 176 height 38
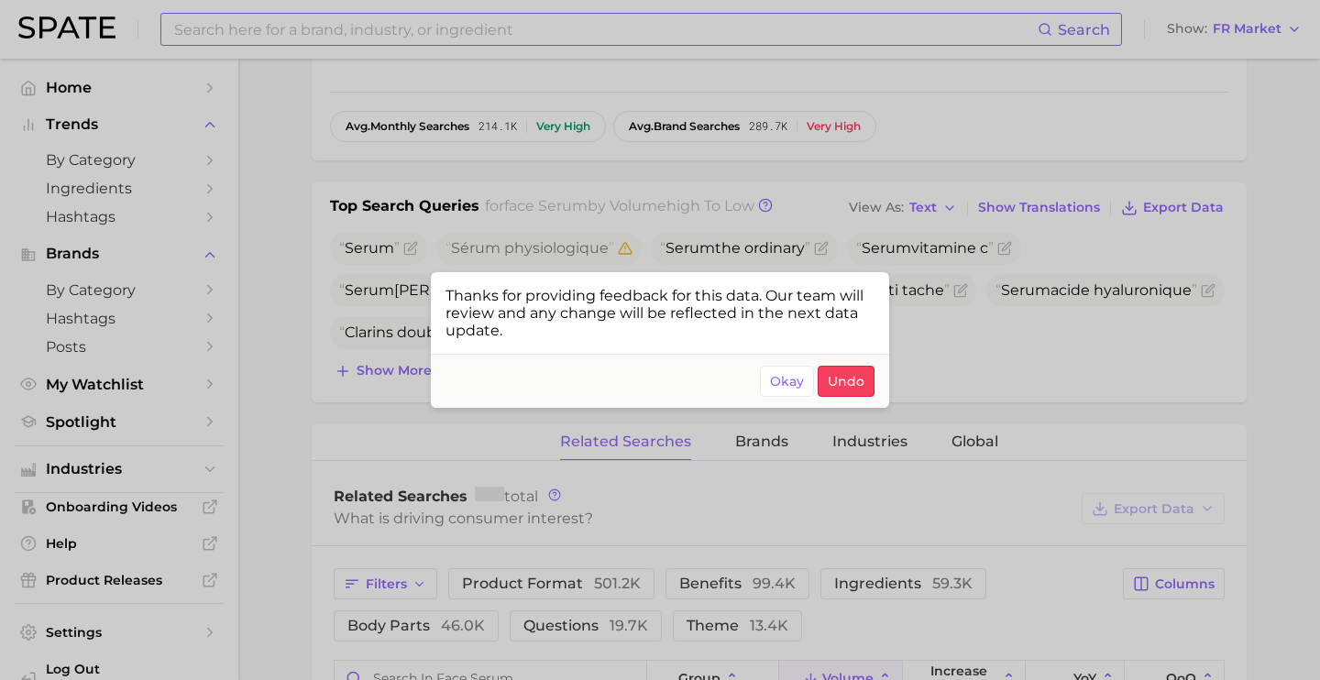
click at [1054, 346] on div at bounding box center [660, 340] width 1320 height 680
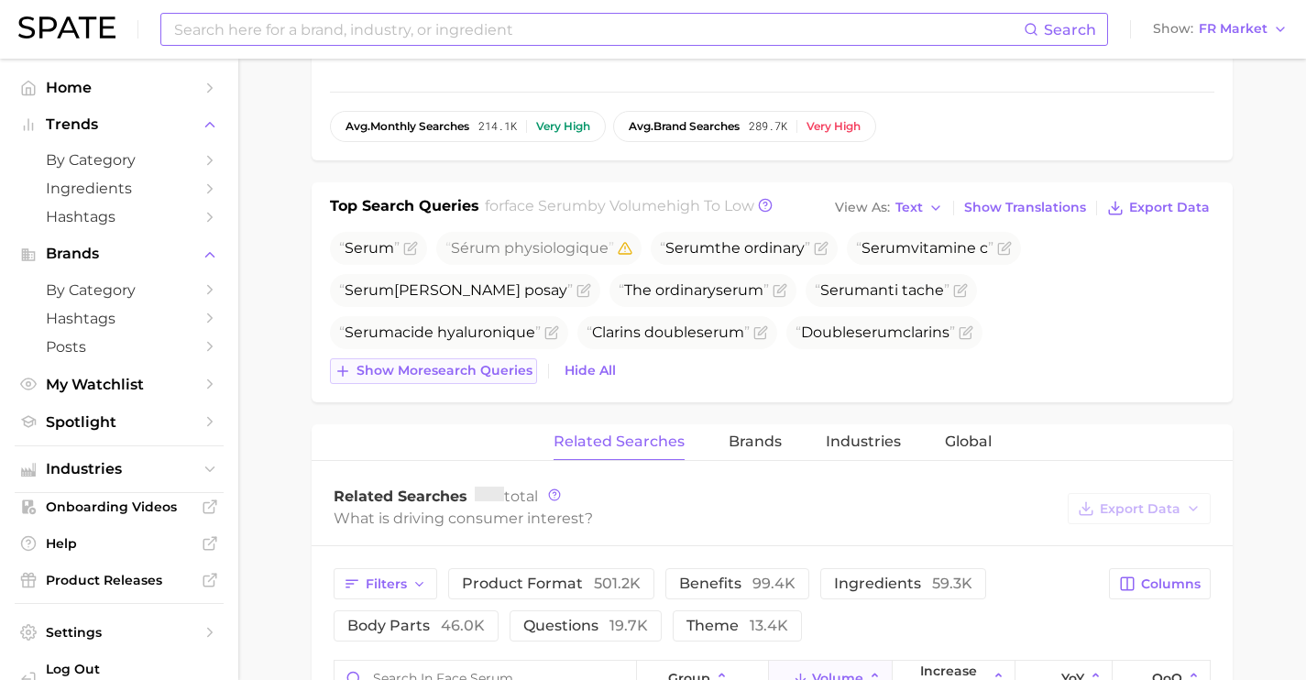
click at [419, 359] on button "Show more search queries" at bounding box center [433, 371] width 207 height 26
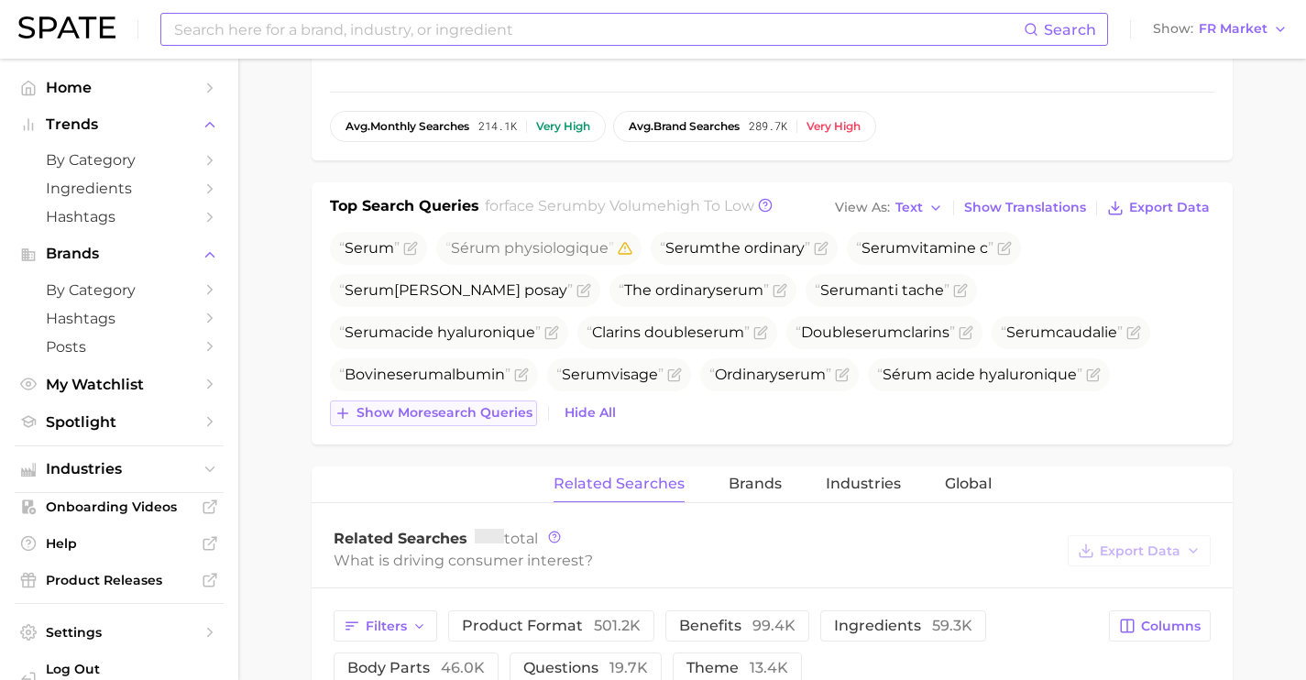
click at [458, 412] on span "Show more search queries" at bounding box center [445, 413] width 176 height 16
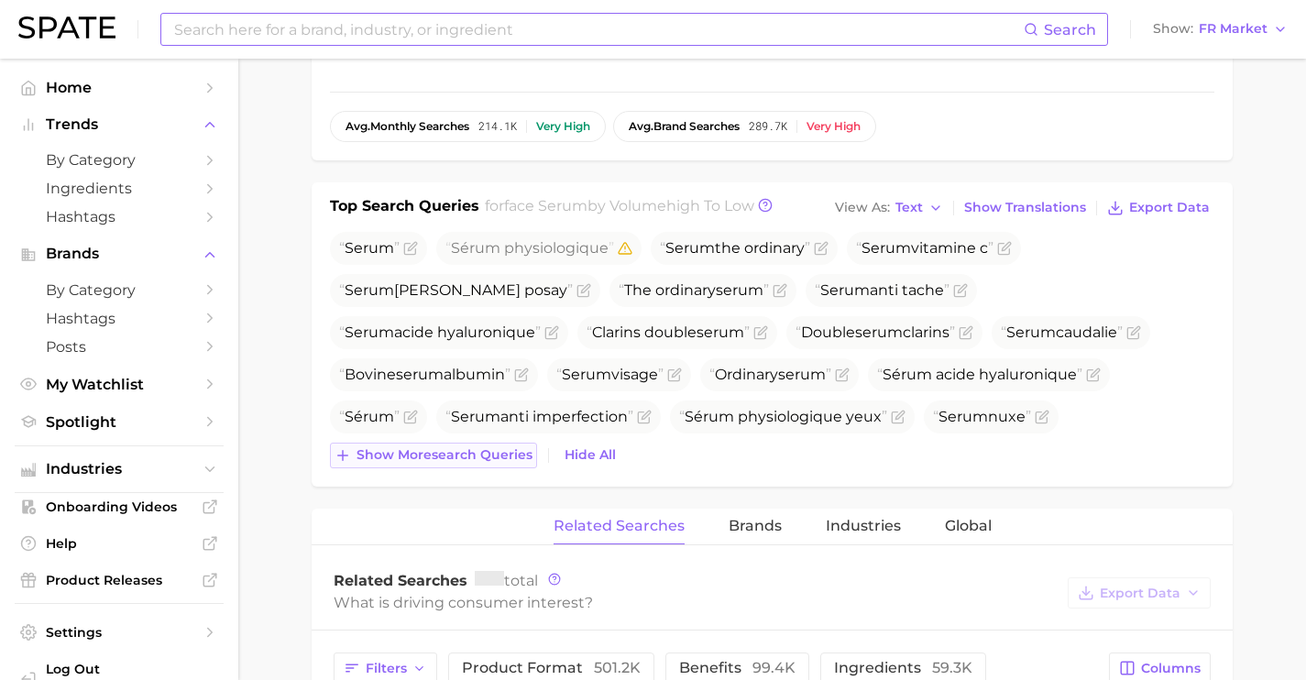
click at [500, 458] on span "Show more search queries" at bounding box center [445, 455] width 176 height 16
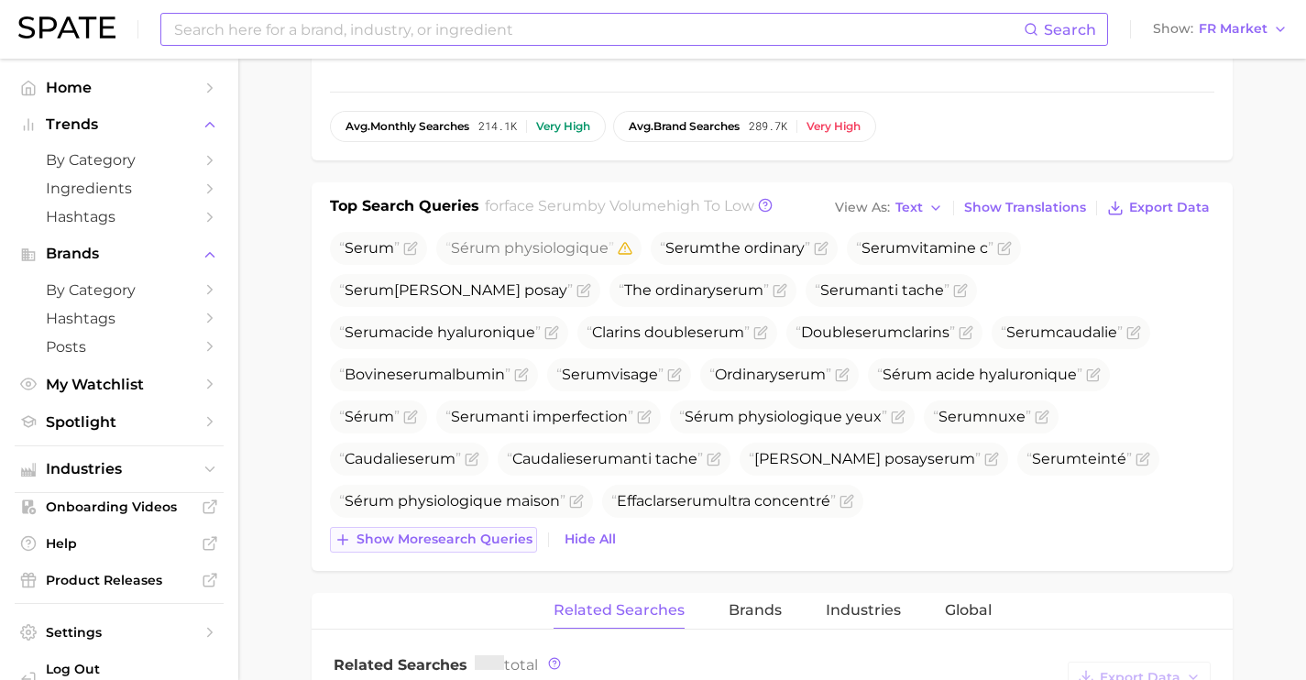
click at [499, 544] on span "Show more search queries" at bounding box center [445, 540] width 176 height 16
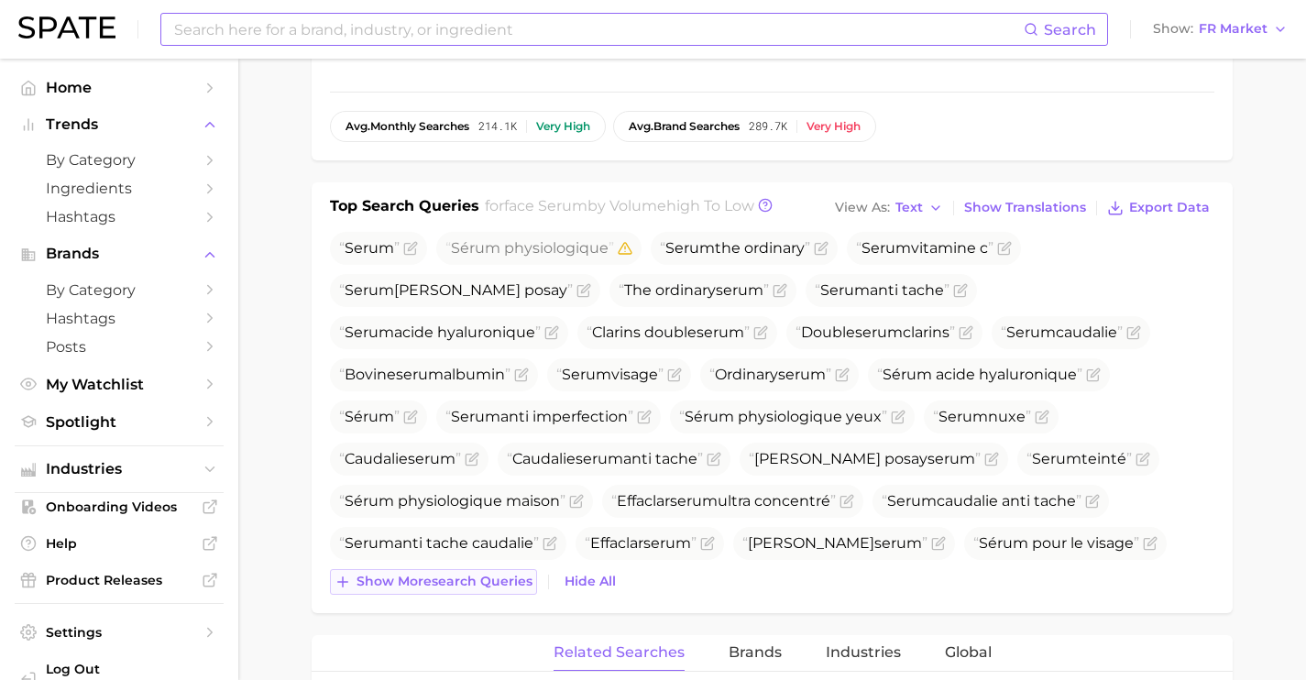
click at [490, 581] on span "Show more search queries" at bounding box center [445, 582] width 176 height 16
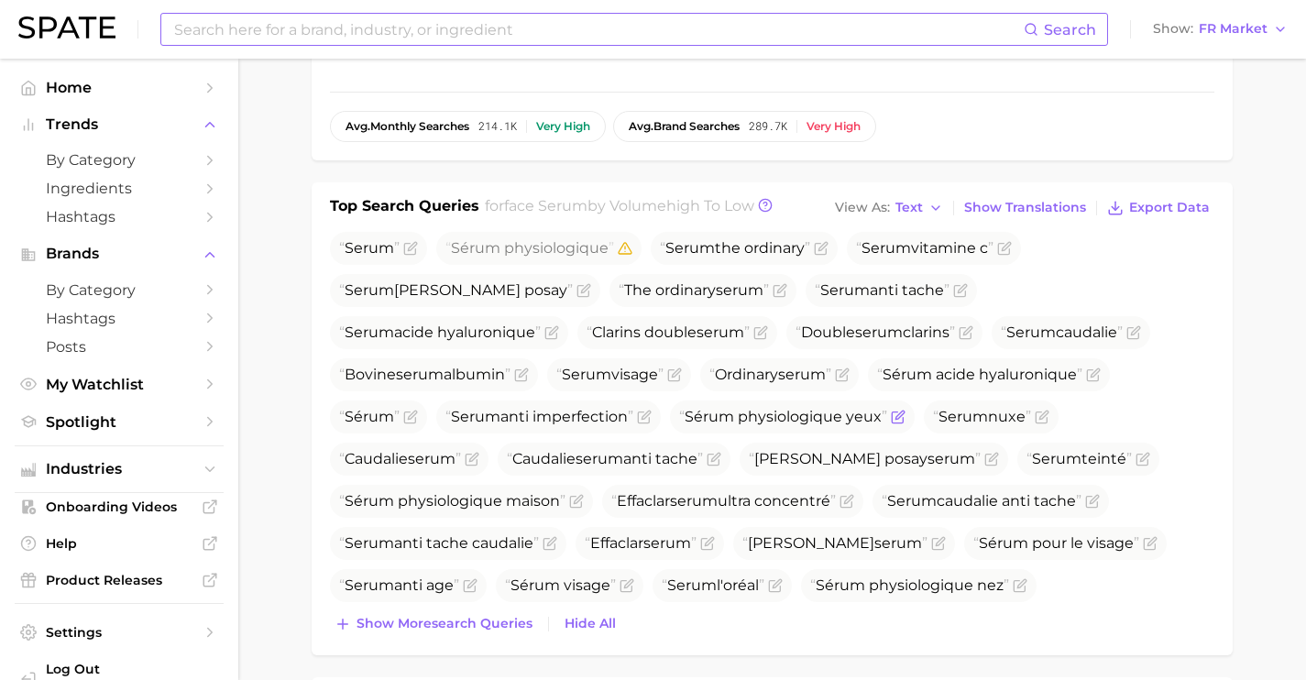
click at [891, 417] on icon "Flag as miscategorized or irrelevant" at bounding box center [898, 417] width 15 height 15
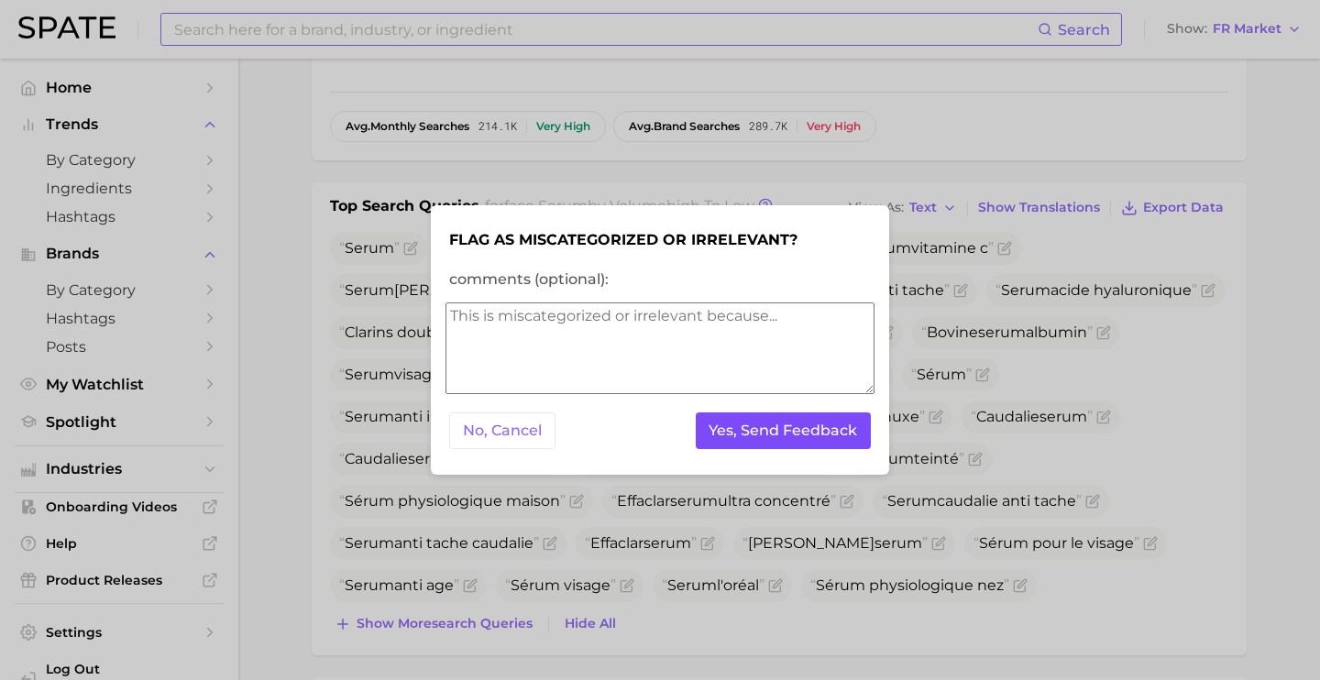
click at [827, 432] on button "Yes, Send Feedback" at bounding box center [784, 431] width 176 height 38
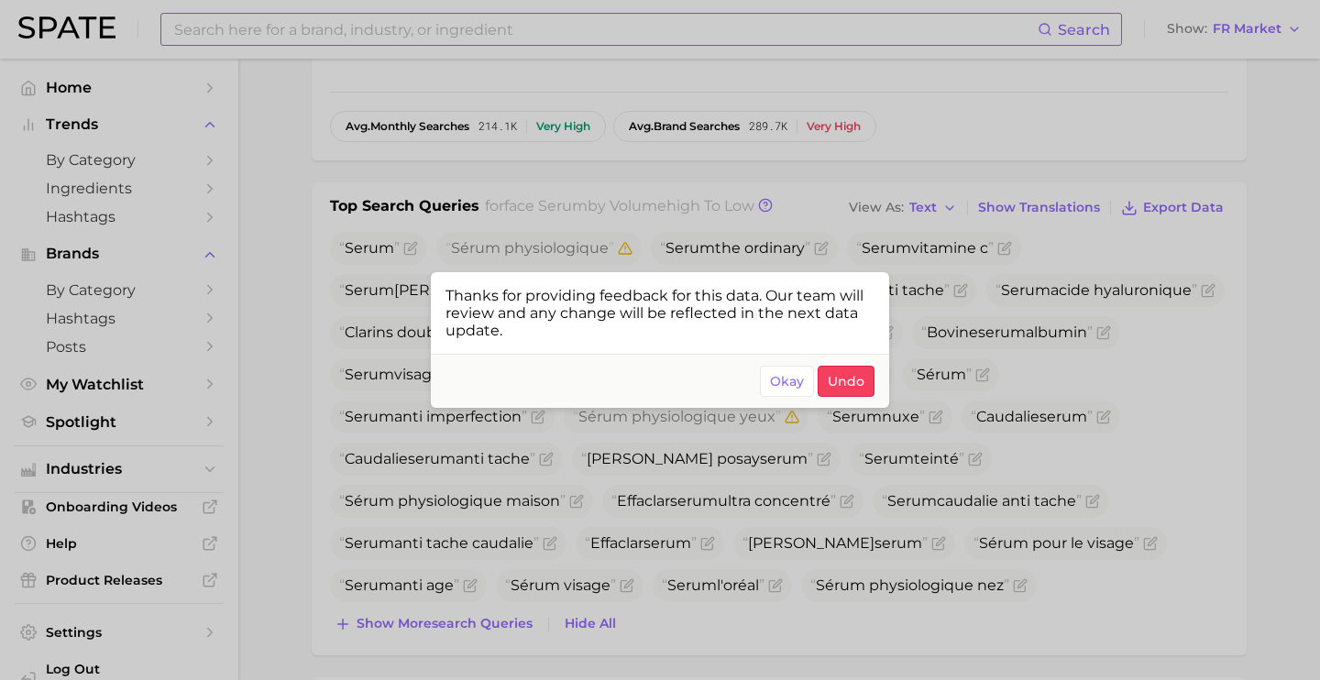
click at [1167, 474] on div at bounding box center [660, 340] width 1320 height 680
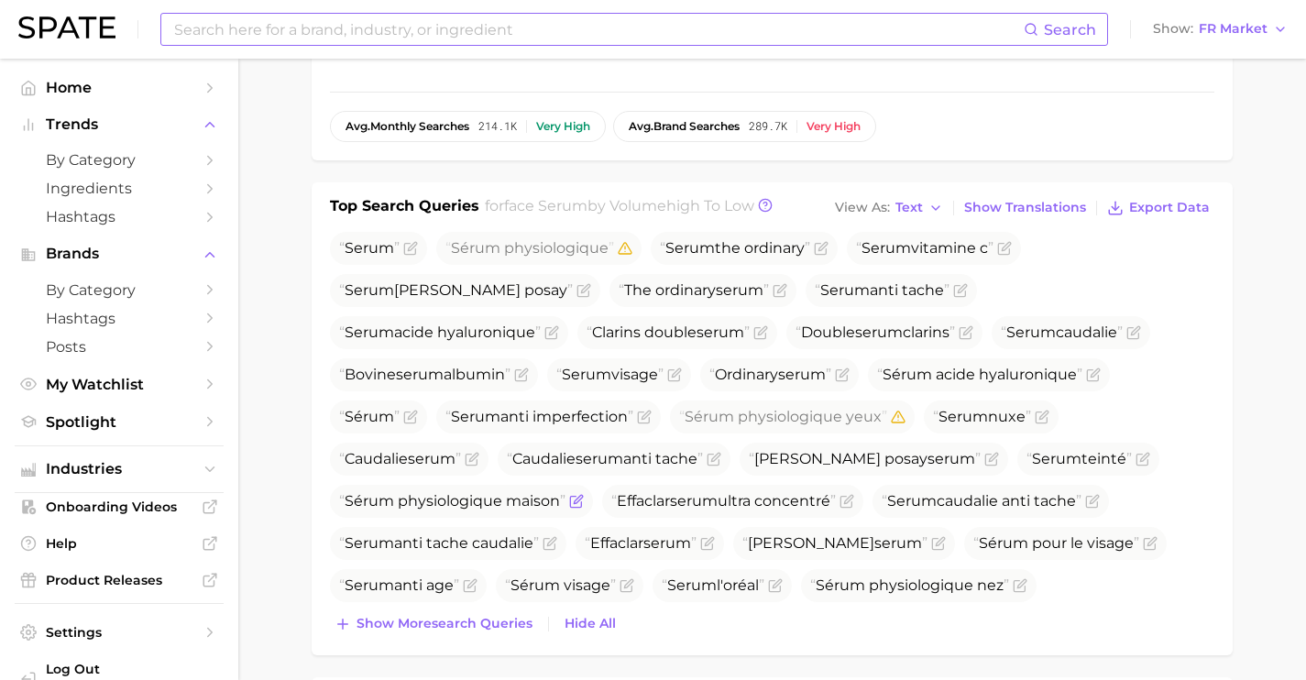
click at [582, 495] on icon "Flag as miscategorized or irrelevant" at bounding box center [578, 499] width 8 height 8
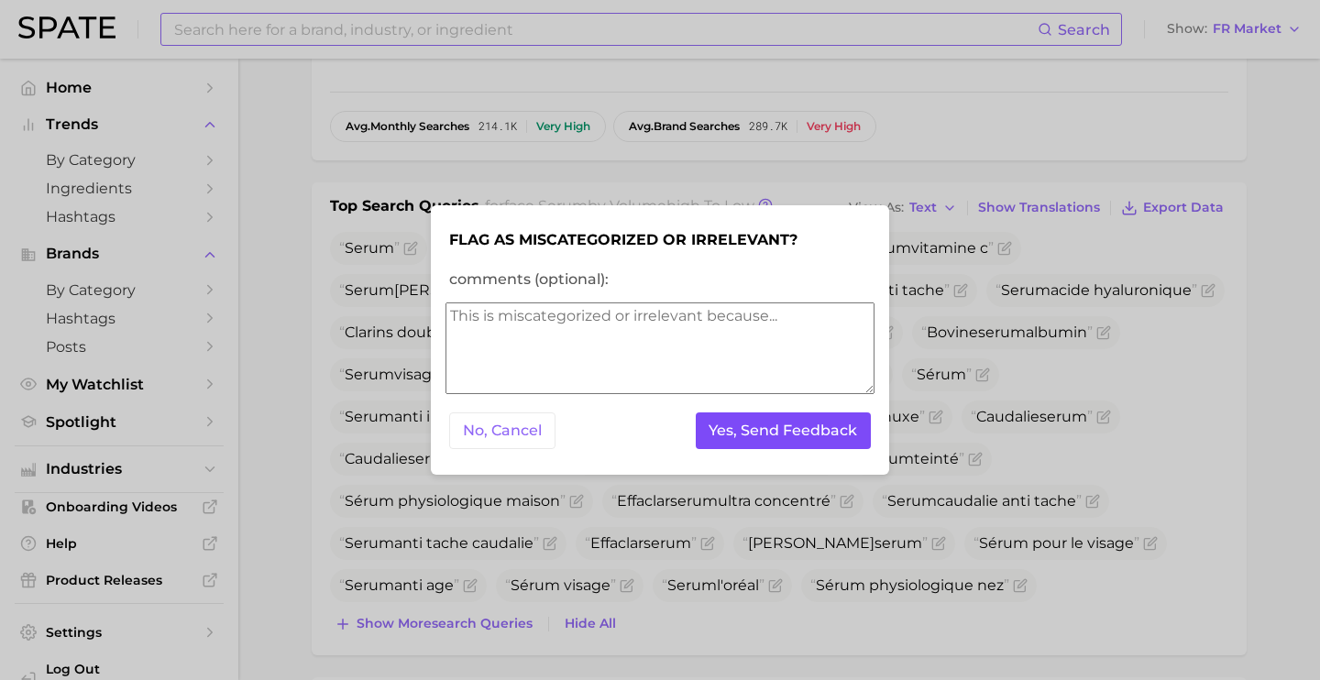
click at [771, 437] on button "Yes, Send Feedback" at bounding box center [784, 431] width 176 height 38
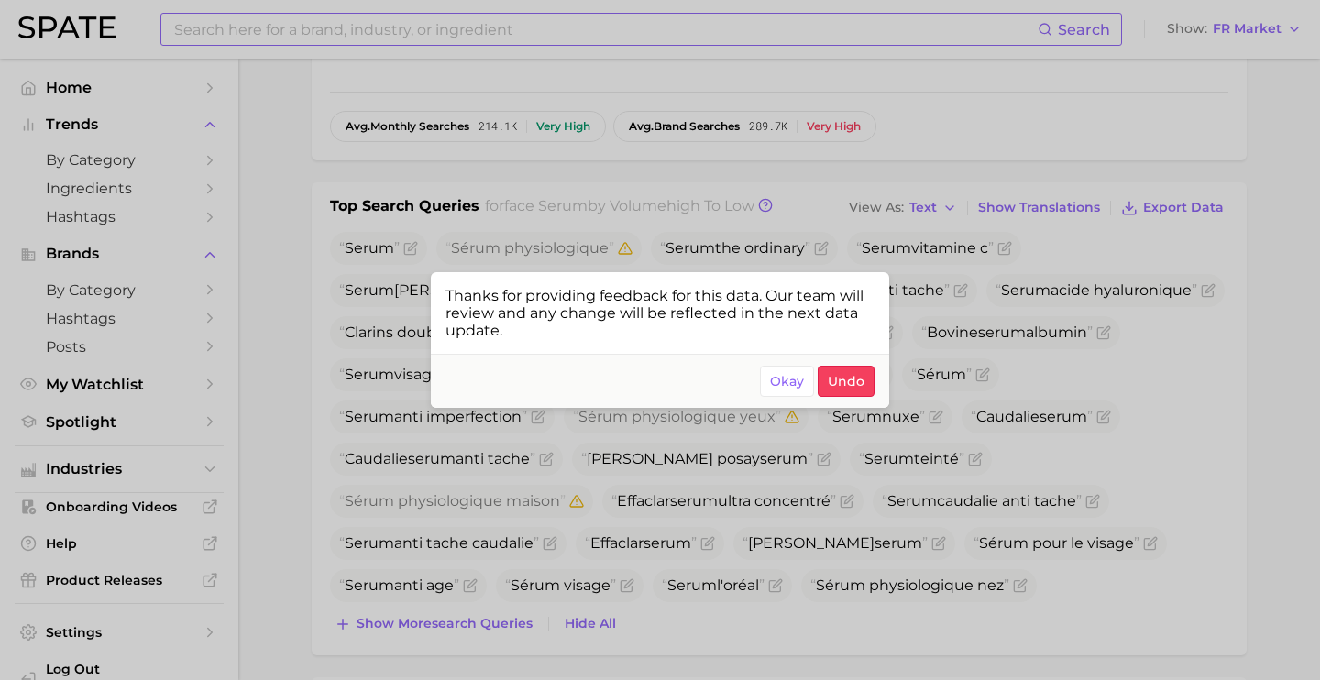
click at [436, 48] on div at bounding box center [660, 340] width 1320 height 680
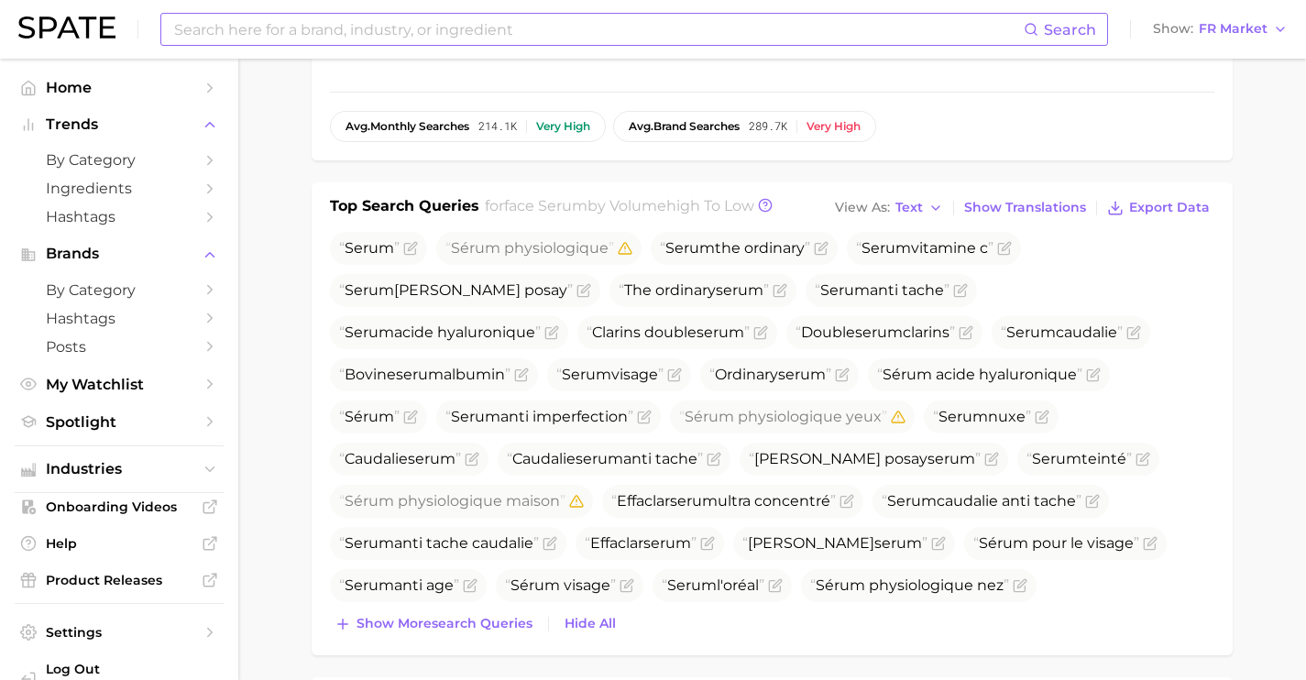
click at [440, 34] on input at bounding box center [597, 29] width 851 height 31
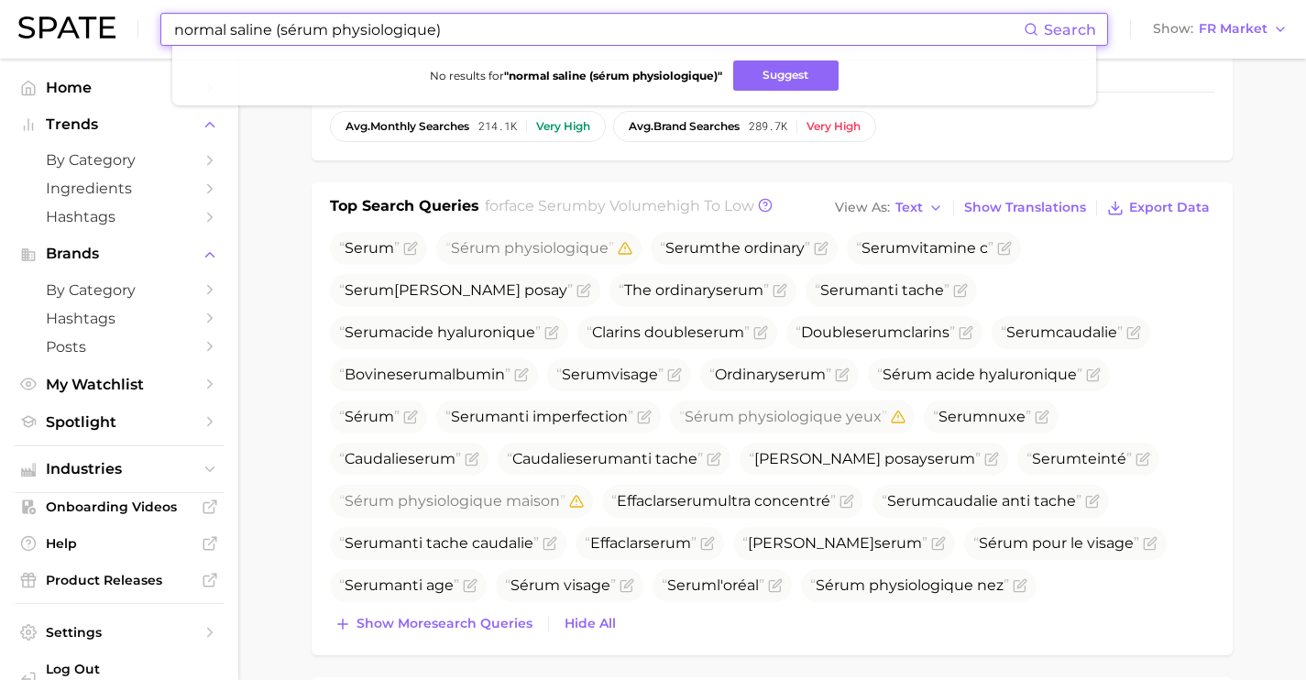
drag, startPoint x: 440, startPoint y: 31, endPoint x: 273, endPoint y: 29, distance: 166.8
click at [273, 29] on input "normal saline (sérum physiologique)" at bounding box center [597, 29] width 851 height 31
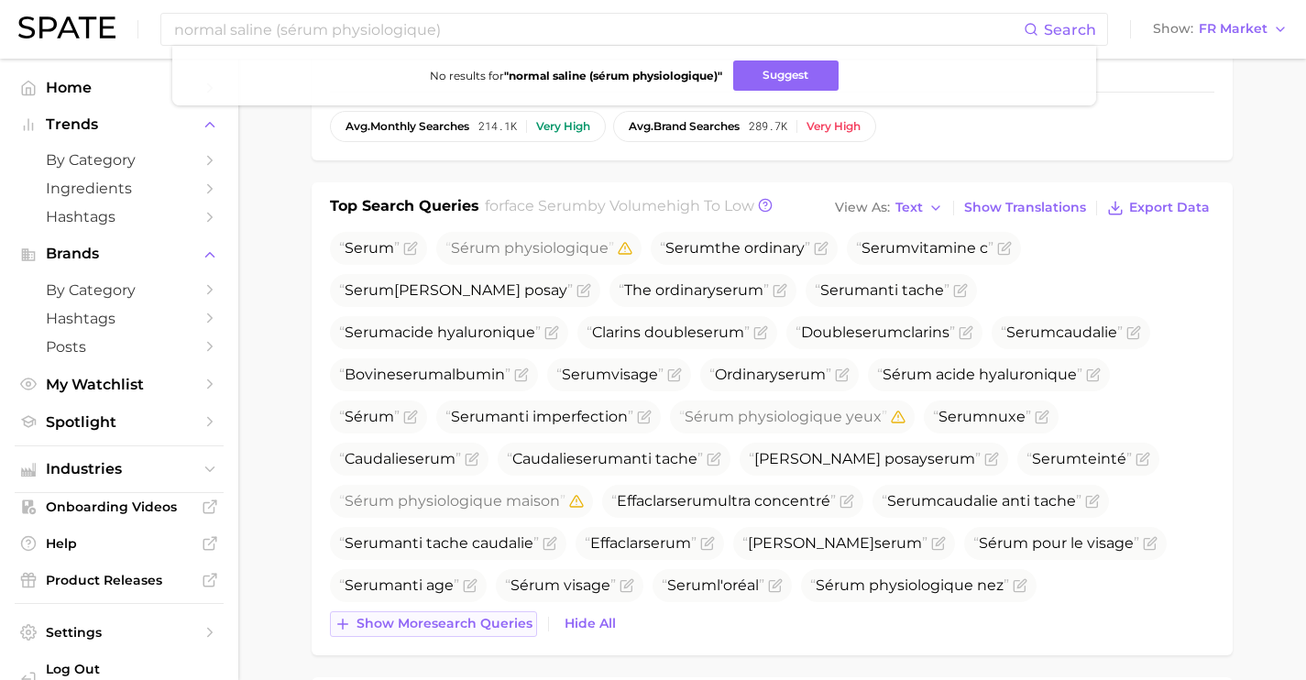
click at [470, 631] on span "Show more search queries" at bounding box center [445, 624] width 176 height 16
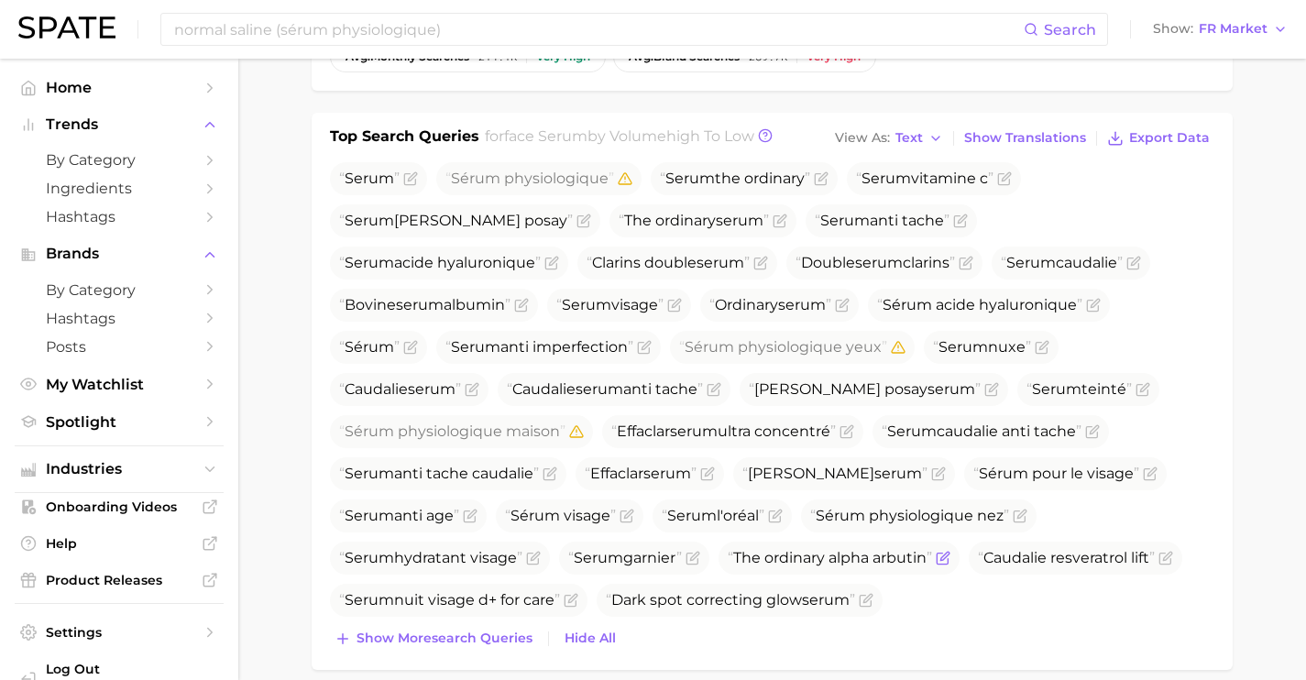
scroll to position [929, 0]
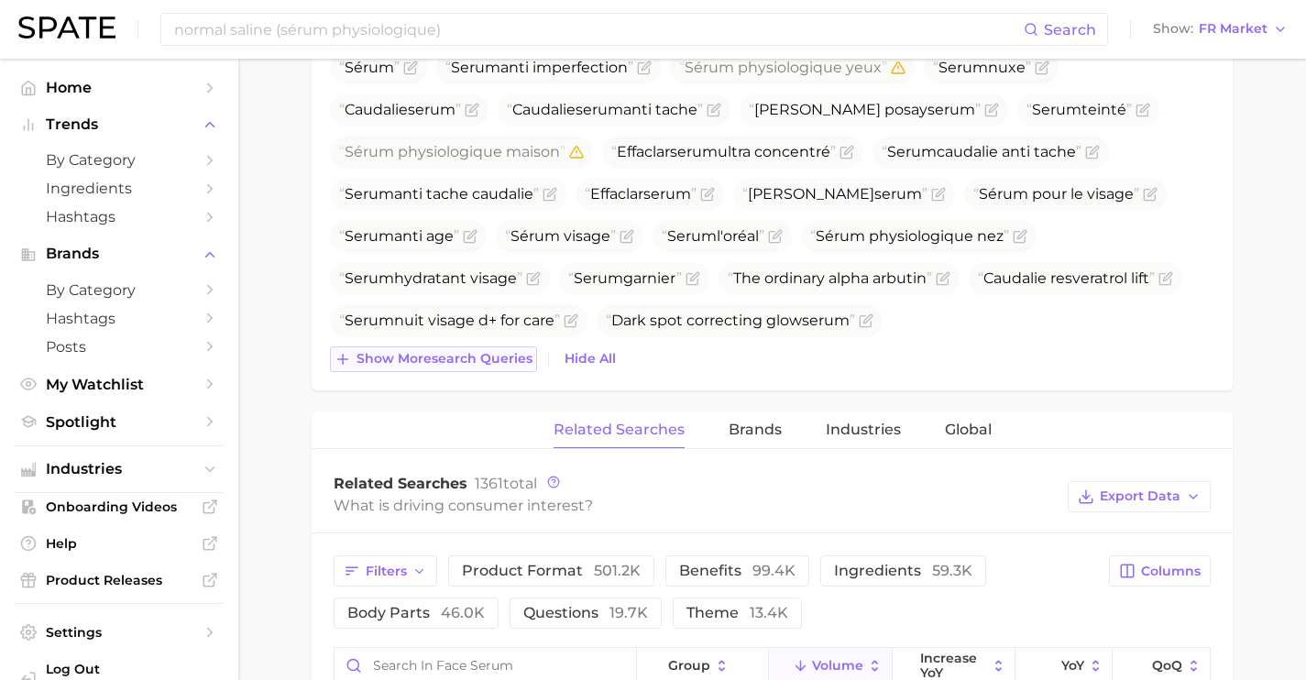
click at [460, 351] on span "Show more search queries" at bounding box center [445, 359] width 176 height 16
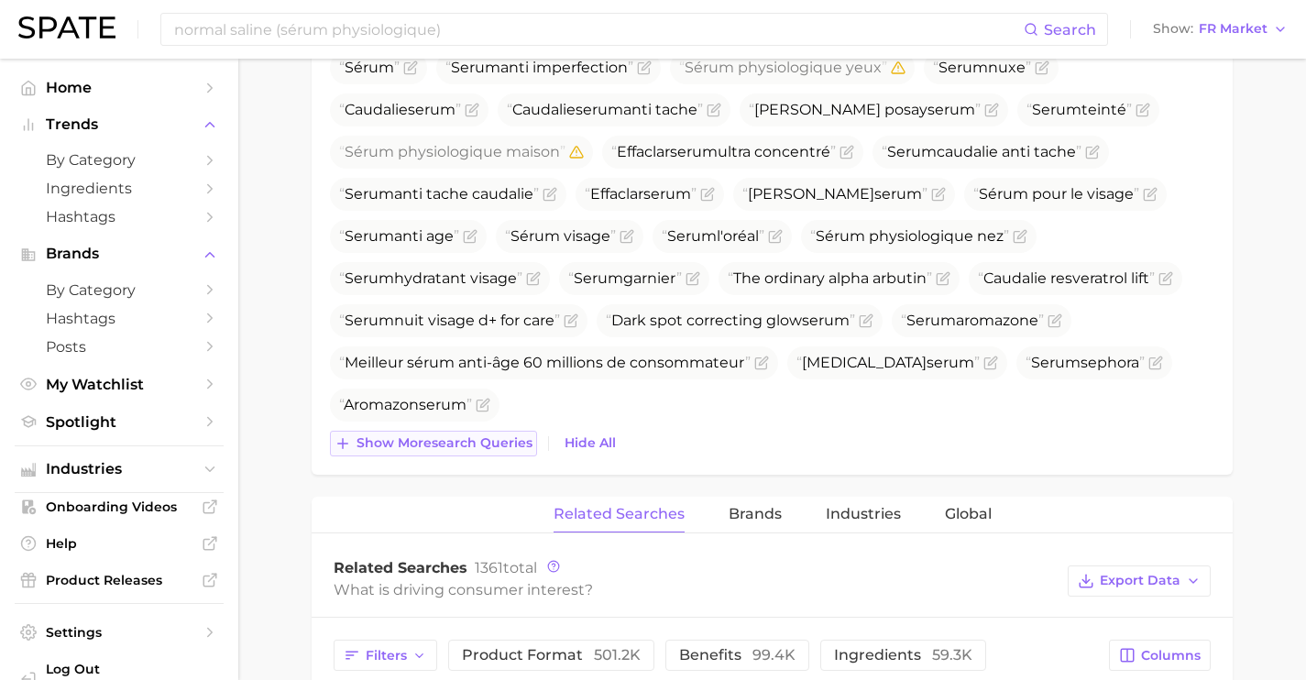
click at [467, 434] on button "Show more search queries" at bounding box center [433, 444] width 207 height 26
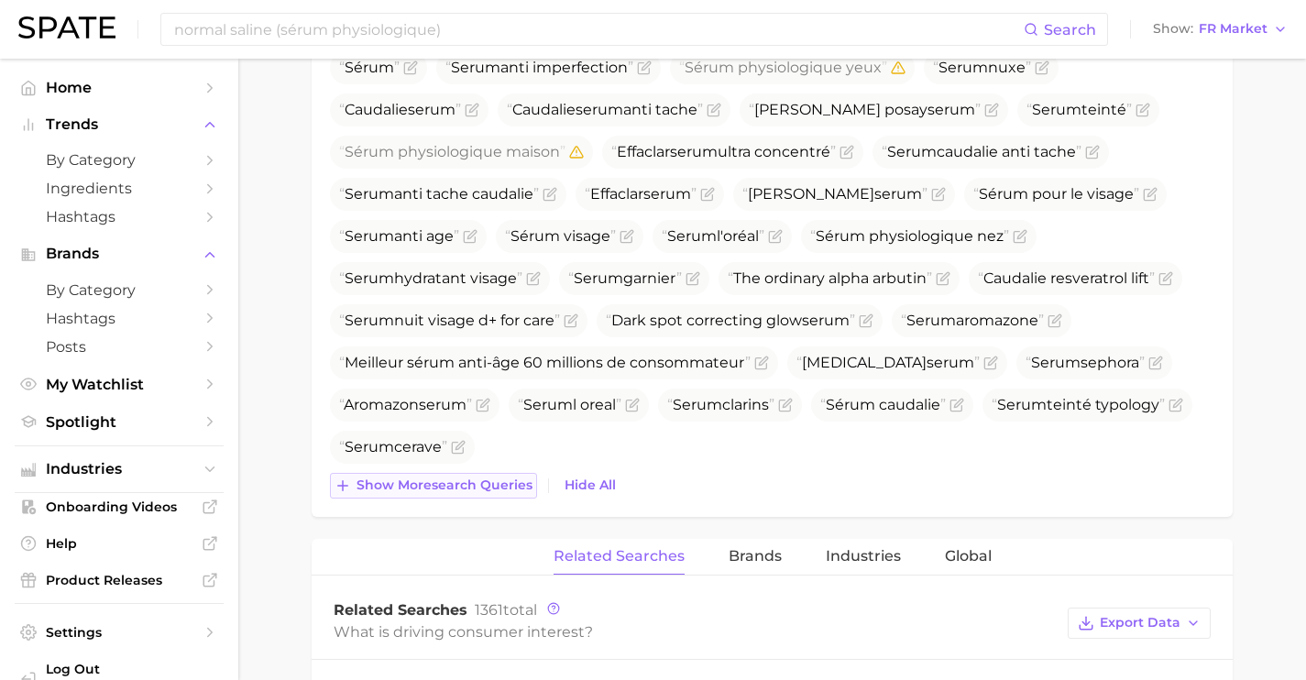
click at [489, 493] on button "Show more search queries" at bounding box center [433, 486] width 207 height 26
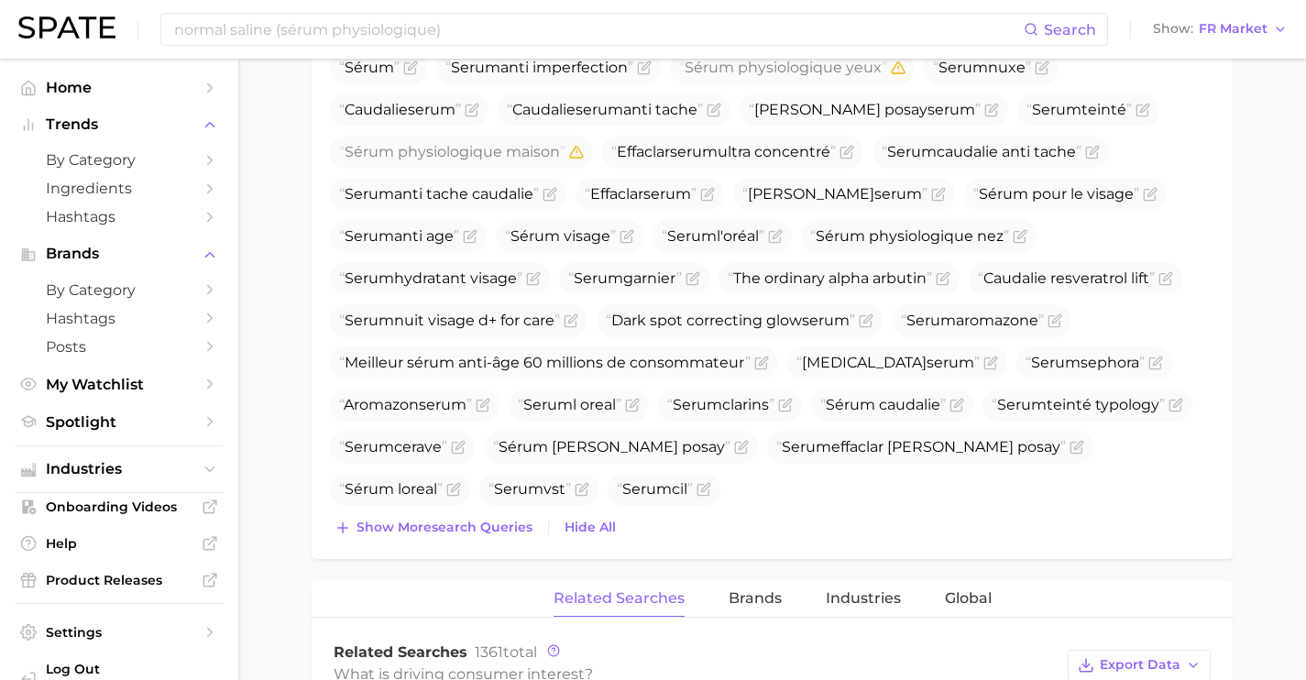
click at [497, 541] on div "Top Search Queries for face serum by Volume high to low View As Text Show Trans…" at bounding box center [772, 196] width 921 height 726
click at [493, 521] on span "Show more search queries" at bounding box center [445, 528] width 176 height 16
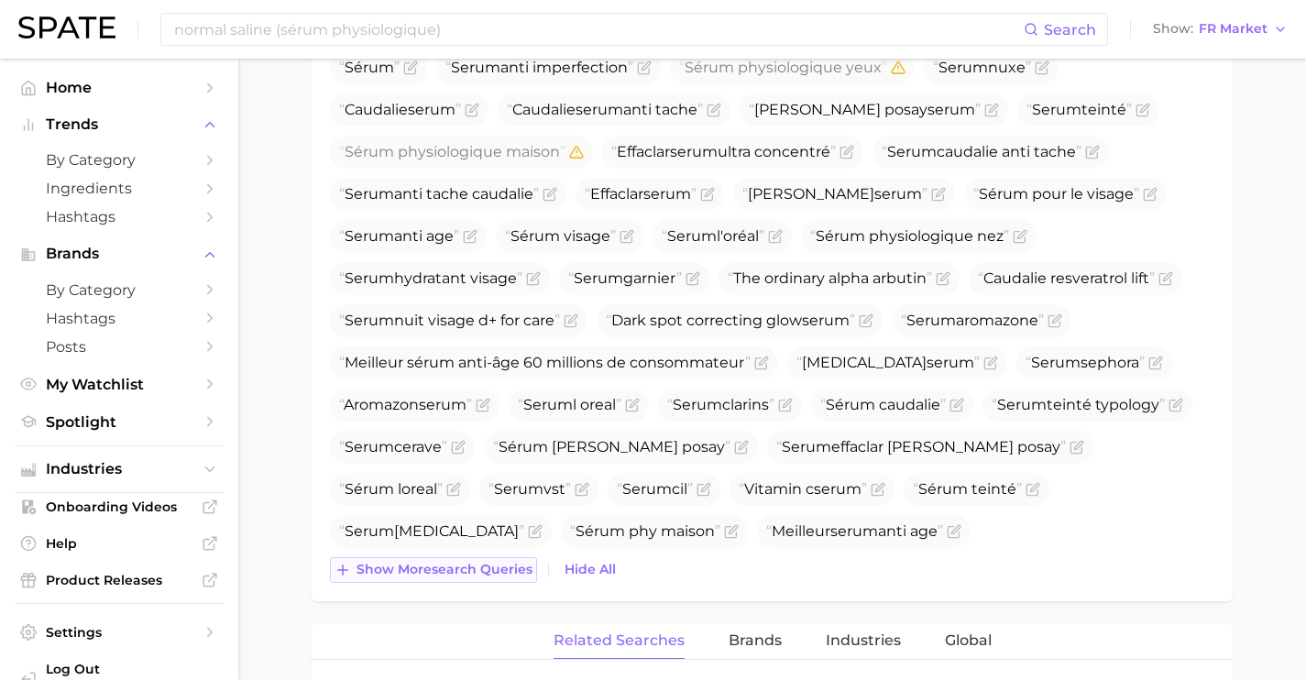
click at [499, 563] on span "Show more search queries" at bounding box center [445, 570] width 176 height 16
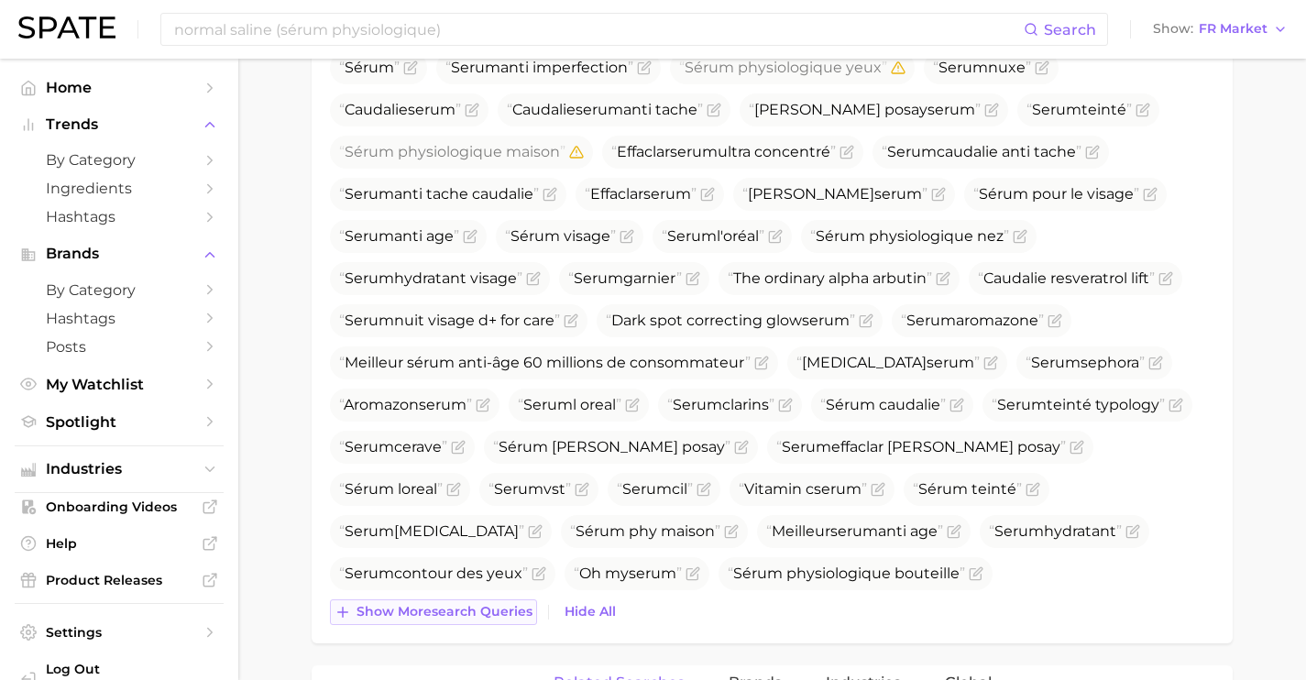
click at [508, 609] on span "Show more search queries" at bounding box center [445, 612] width 176 height 16
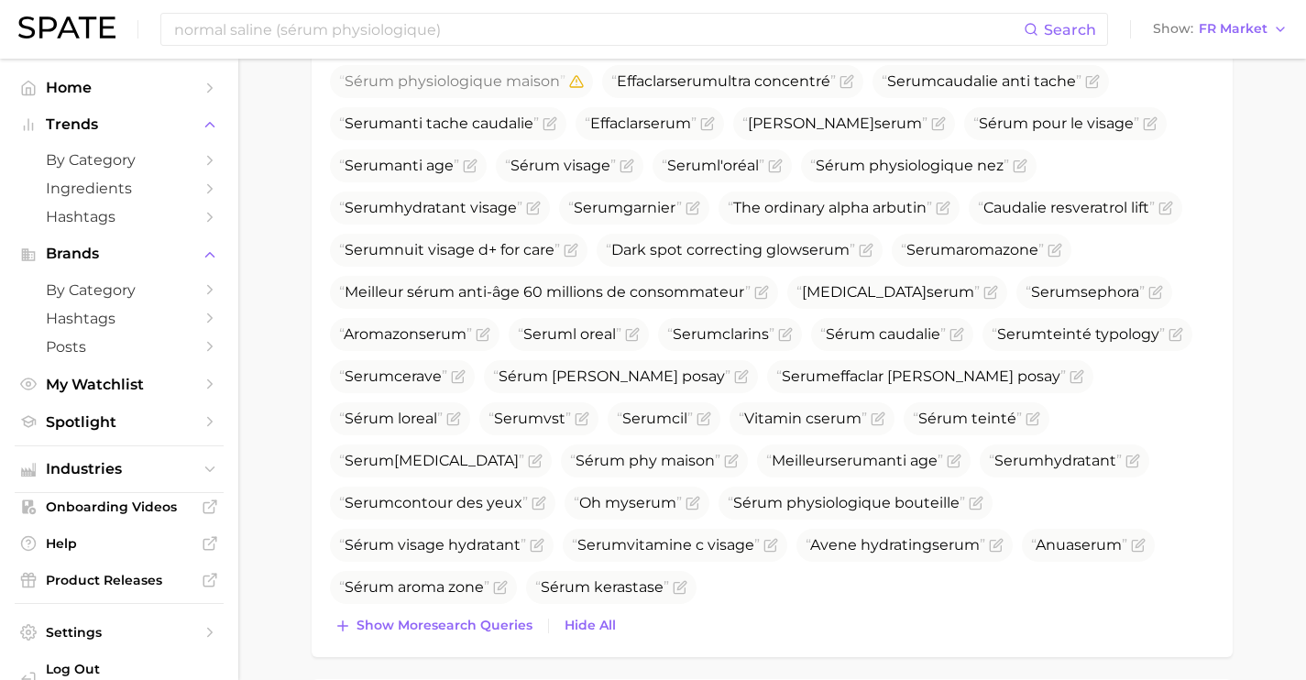
scroll to position [1045, 0]
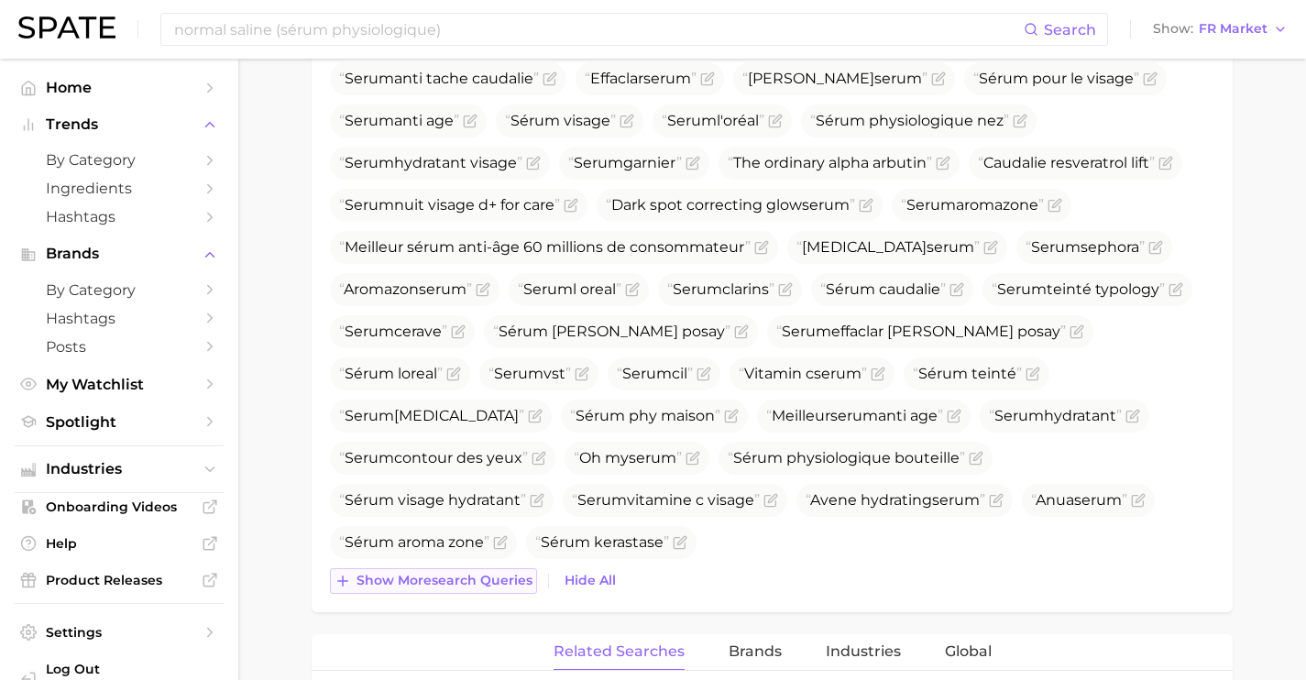
click at [500, 587] on span "Show more search queries" at bounding box center [445, 581] width 176 height 16
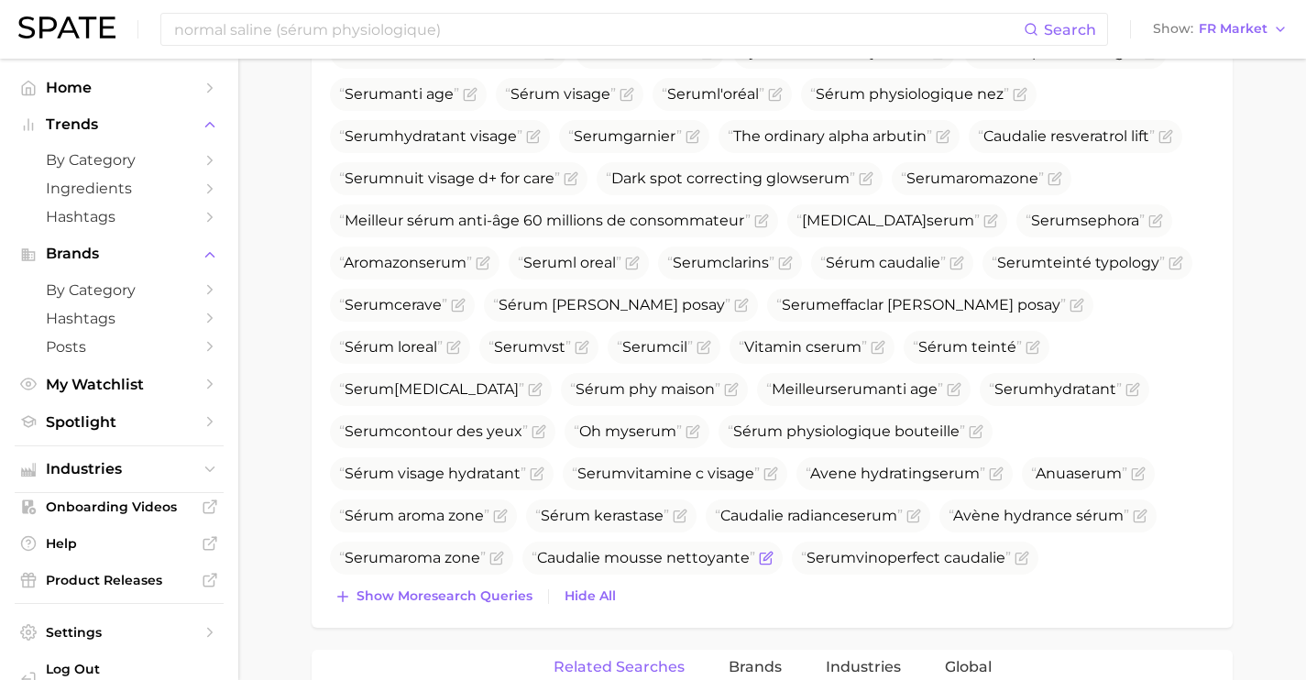
scroll to position [1100, 0]
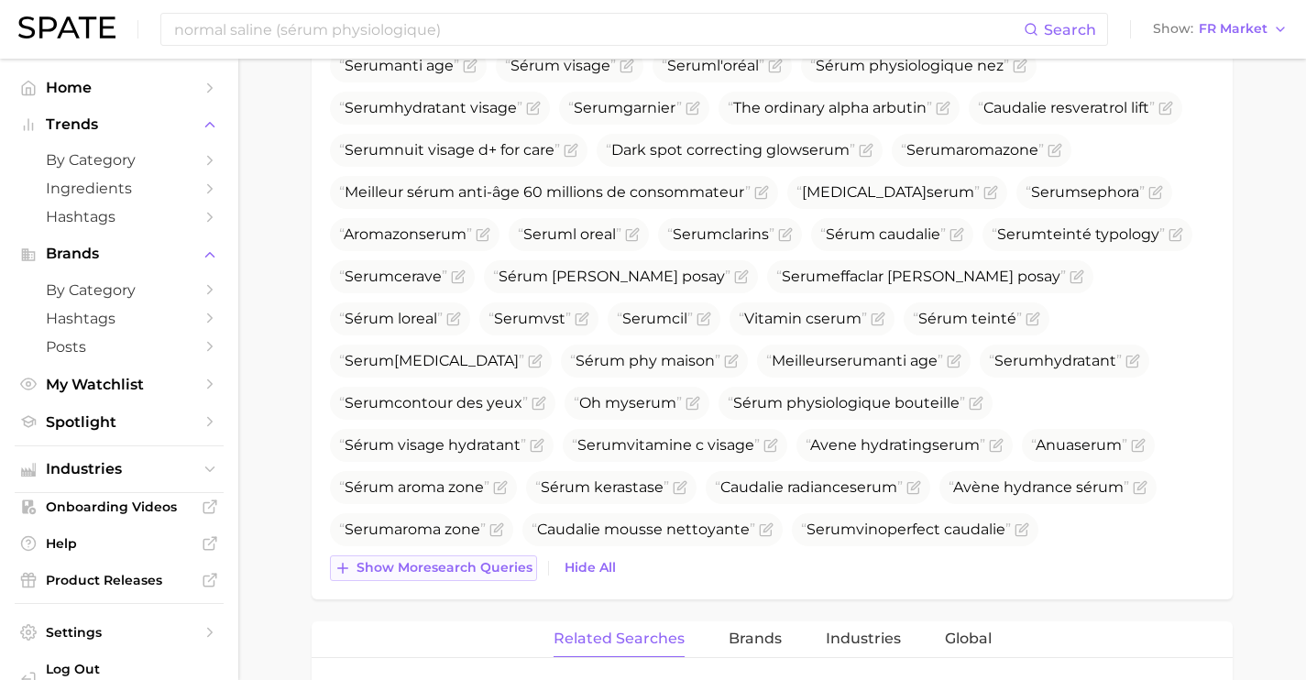
click at [491, 565] on span "Show more search queries" at bounding box center [445, 568] width 176 height 16
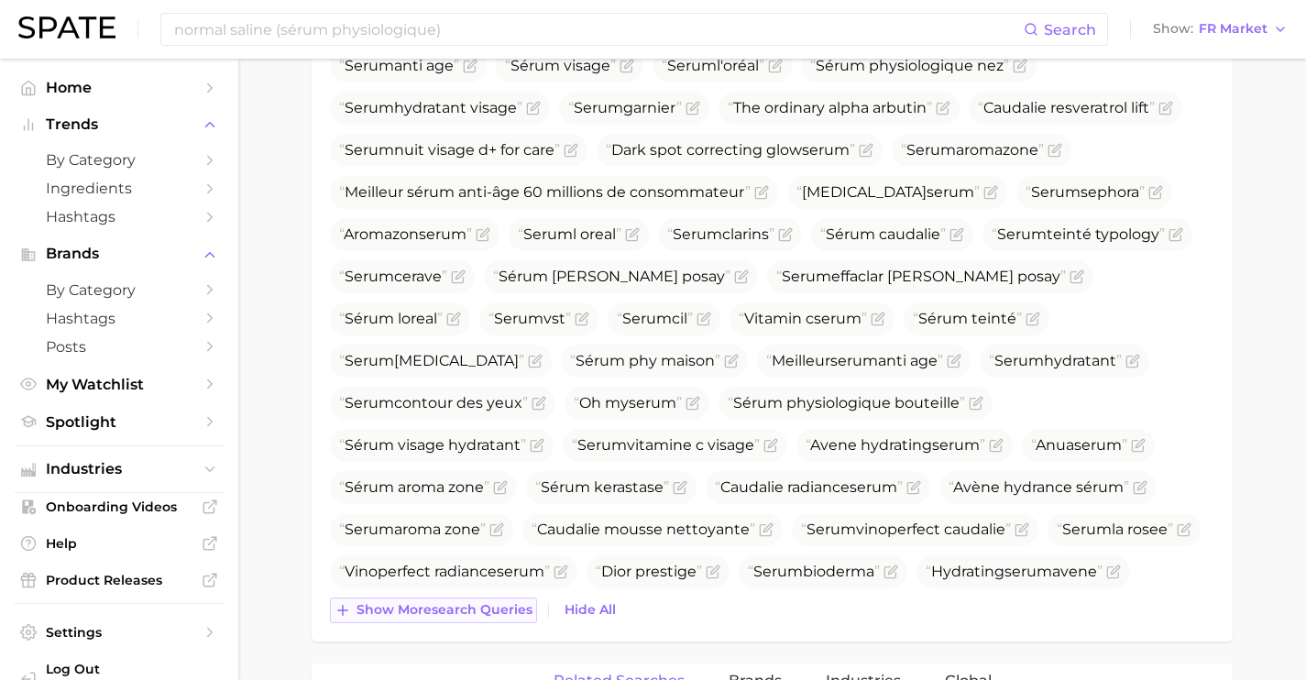
click at [520, 611] on span "Show more search queries" at bounding box center [445, 610] width 176 height 16
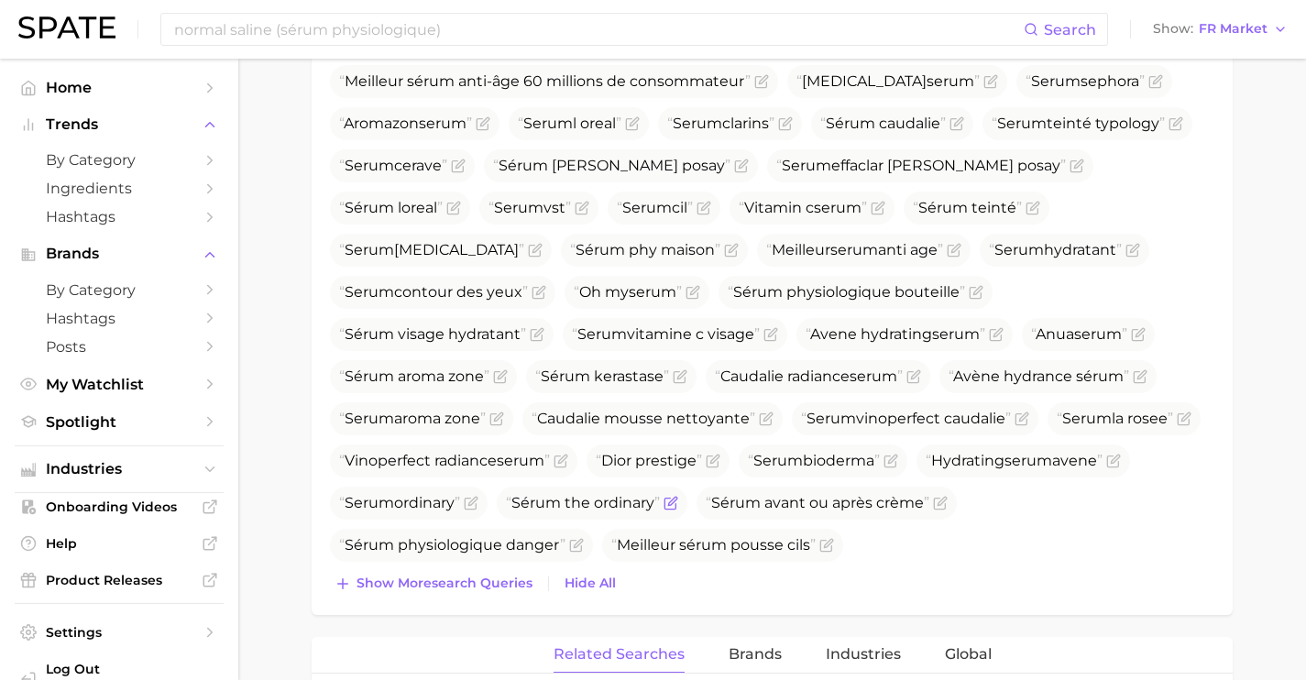
scroll to position [1218, 0]
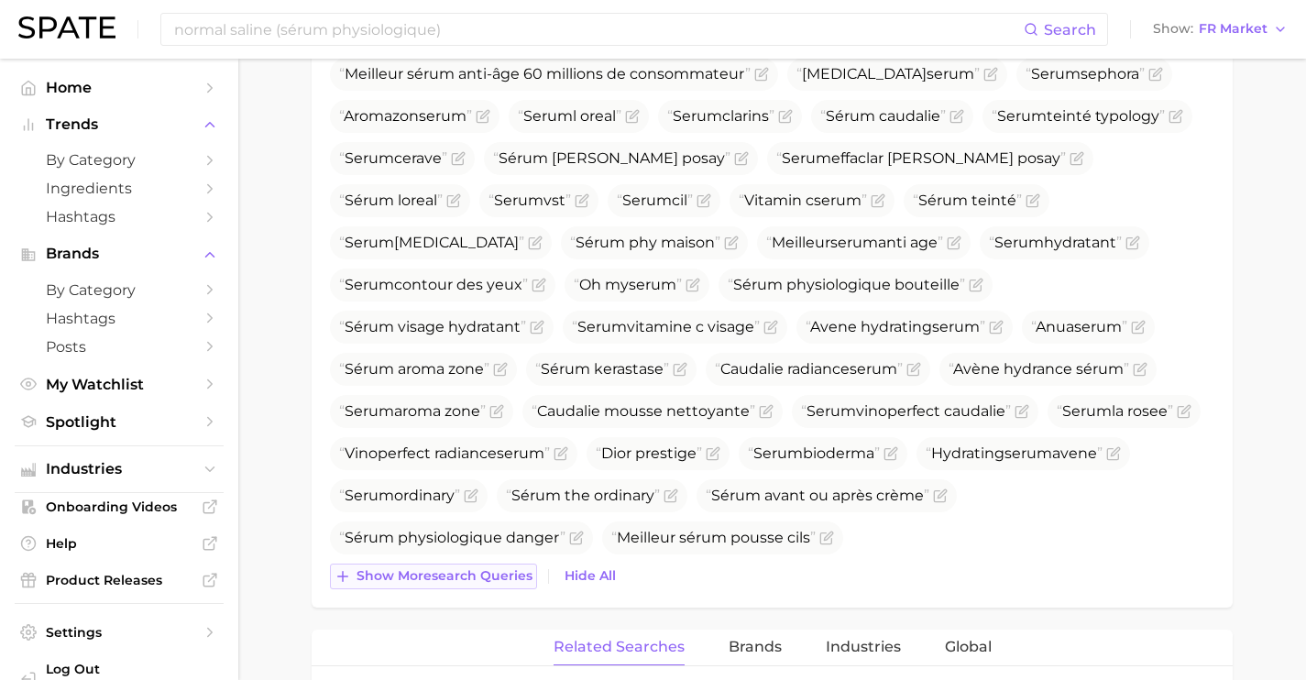
click at [479, 584] on button "Show more search queries" at bounding box center [433, 577] width 207 height 26
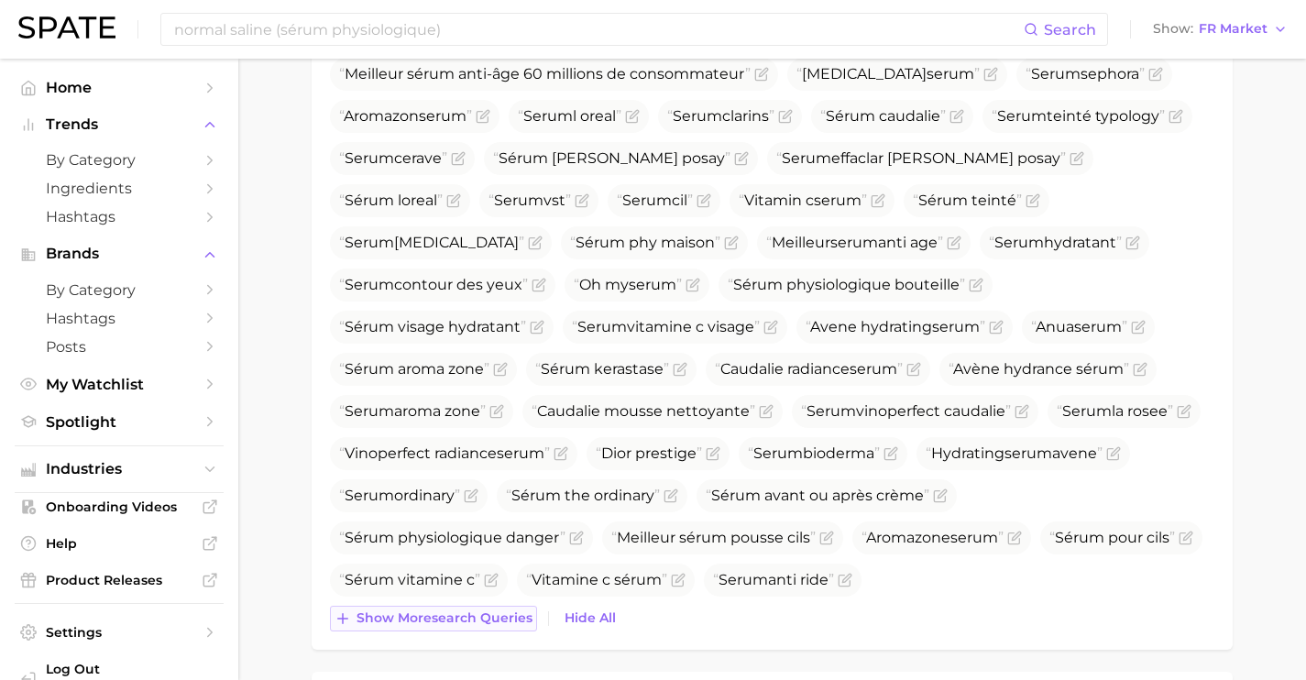
click at [493, 607] on button "Show more search queries" at bounding box center [433, 619] width 207 height 26
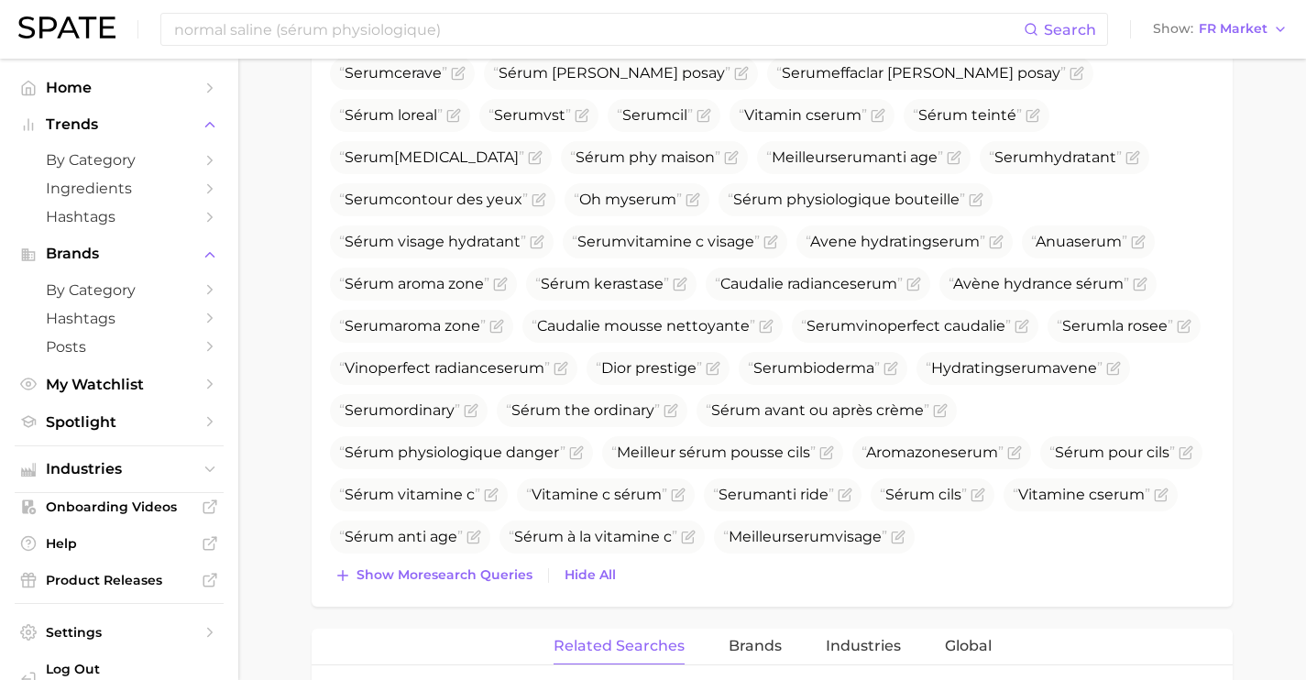
scroll to position [1367, 0]
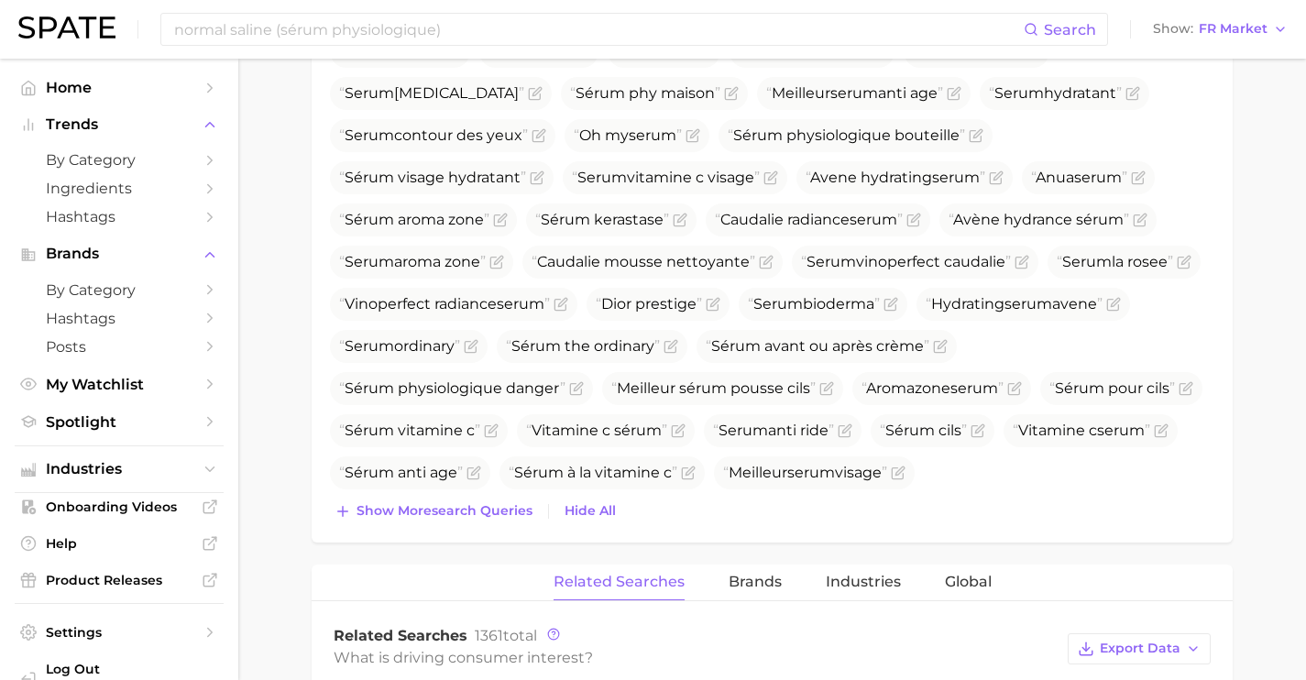
click at [485, 519] on button "Show more search queries" at bounding box center [433, 512] width 207 height 26
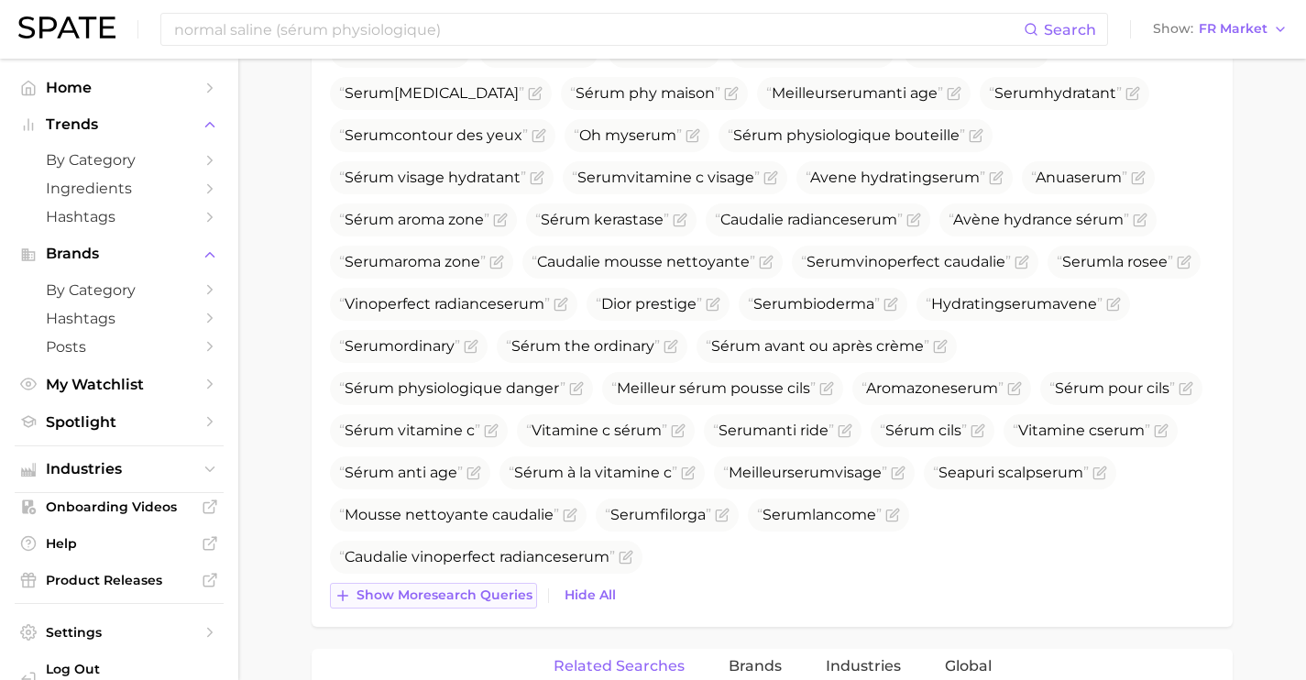
click at [492, 590] on span "Show more search queries" at bounding box center [445, 595] width 176 height 16
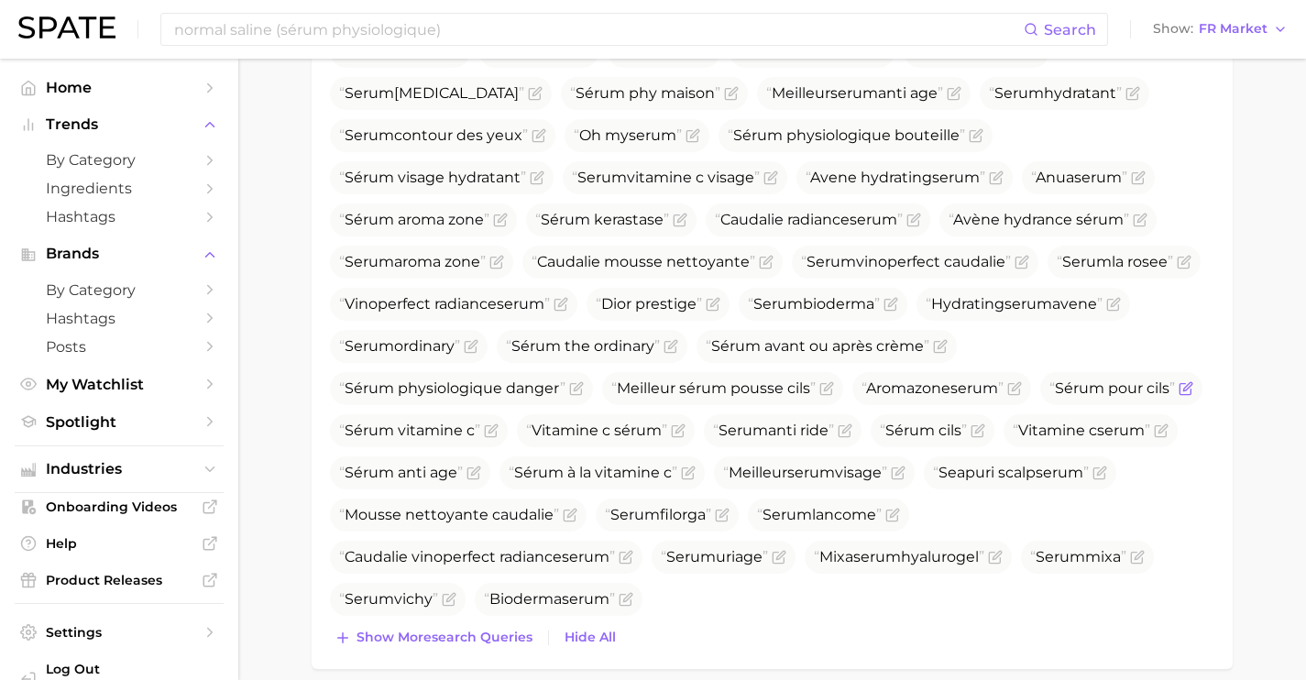
click at [1191, 388] on icon "Flag as miscategorized or irrelevant" at bounding box center [1186, 388] width 15 height 15
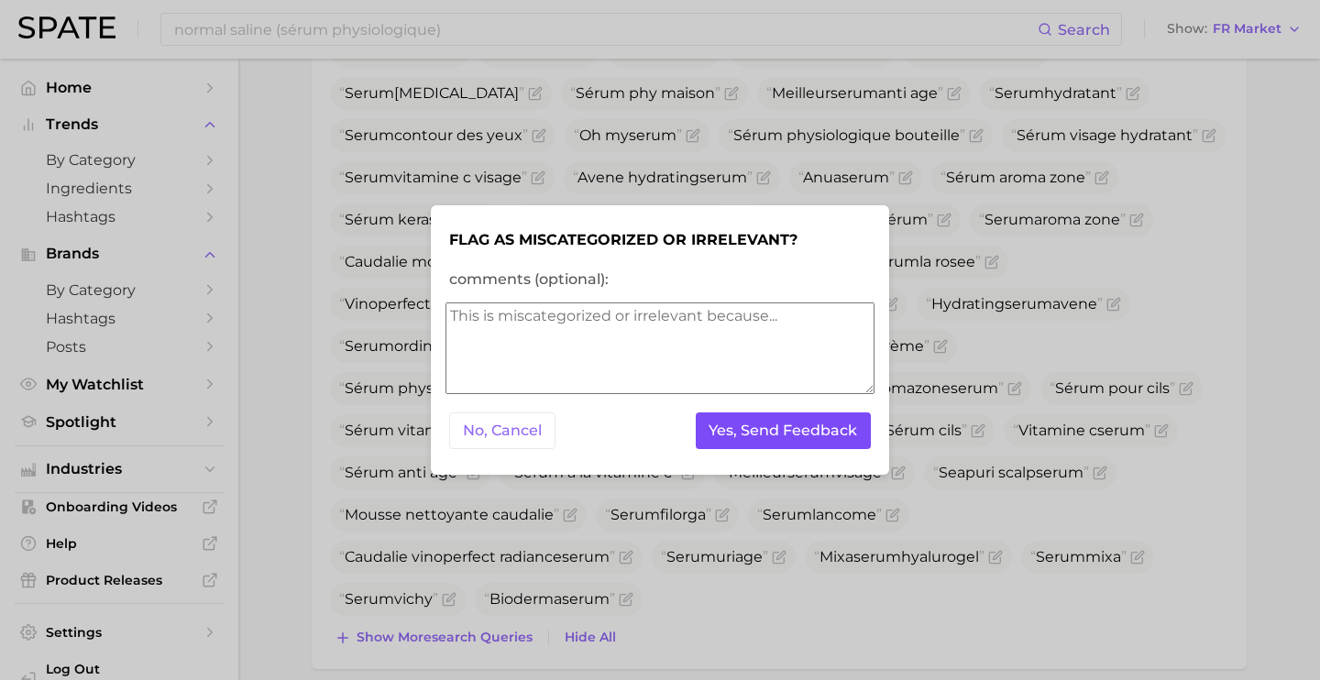
click at [808, 429] on button "Yes, Send Feedback" at bounding box center [784, 431] width 176 height 38
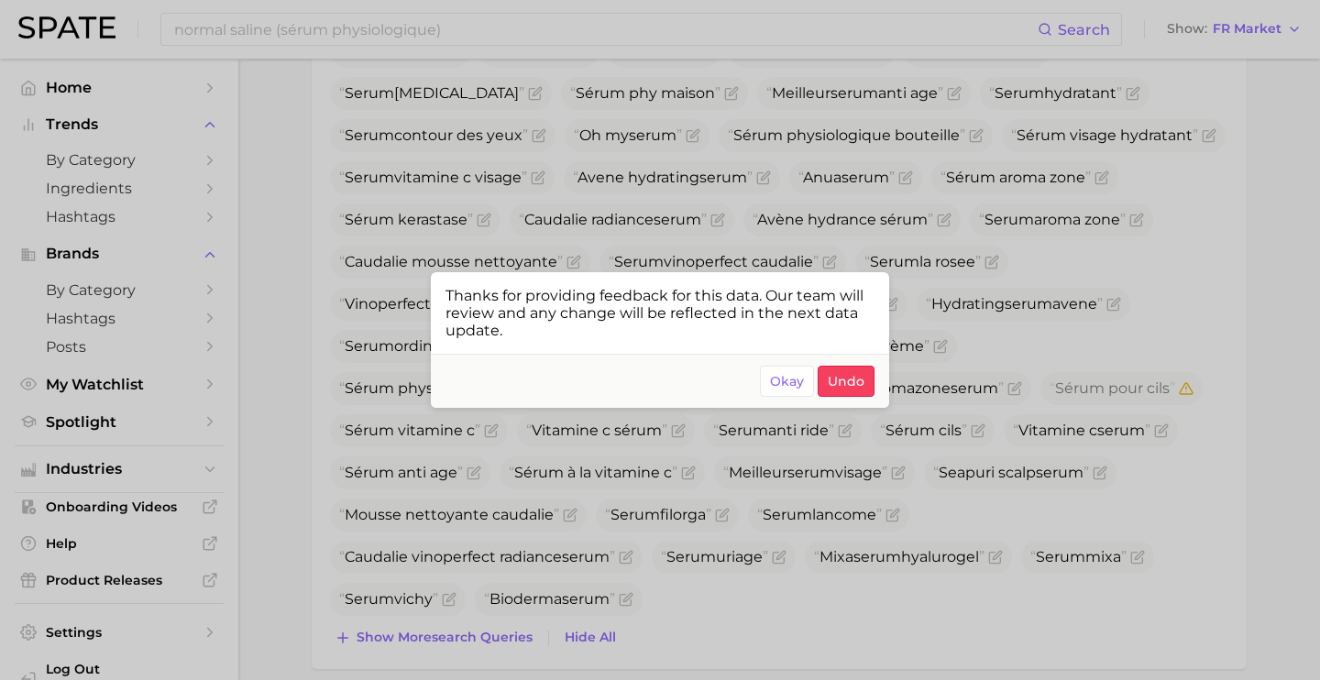
click at [1039, 528] on div at bounding box center [660, 340] width 1320 height 680
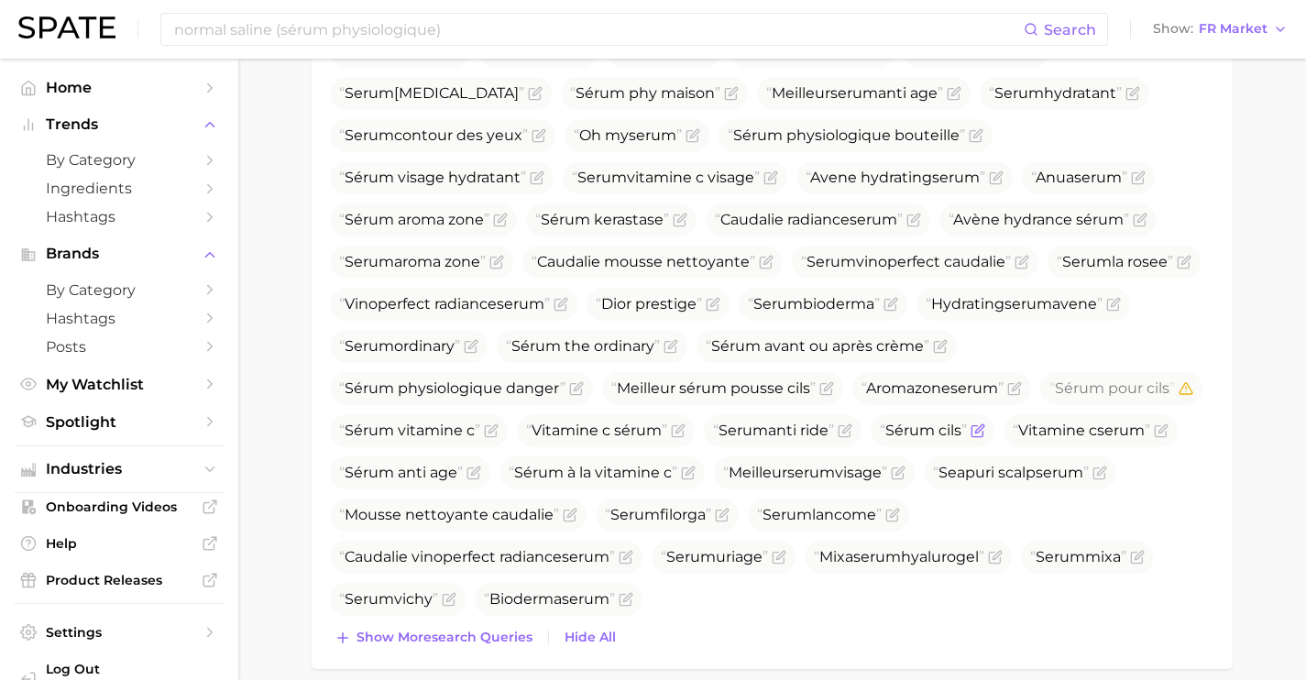
click at [985, 434] on icon "Flag as miscategorized or irrelevant" at bounding box center [978, 430] width 15 height 15
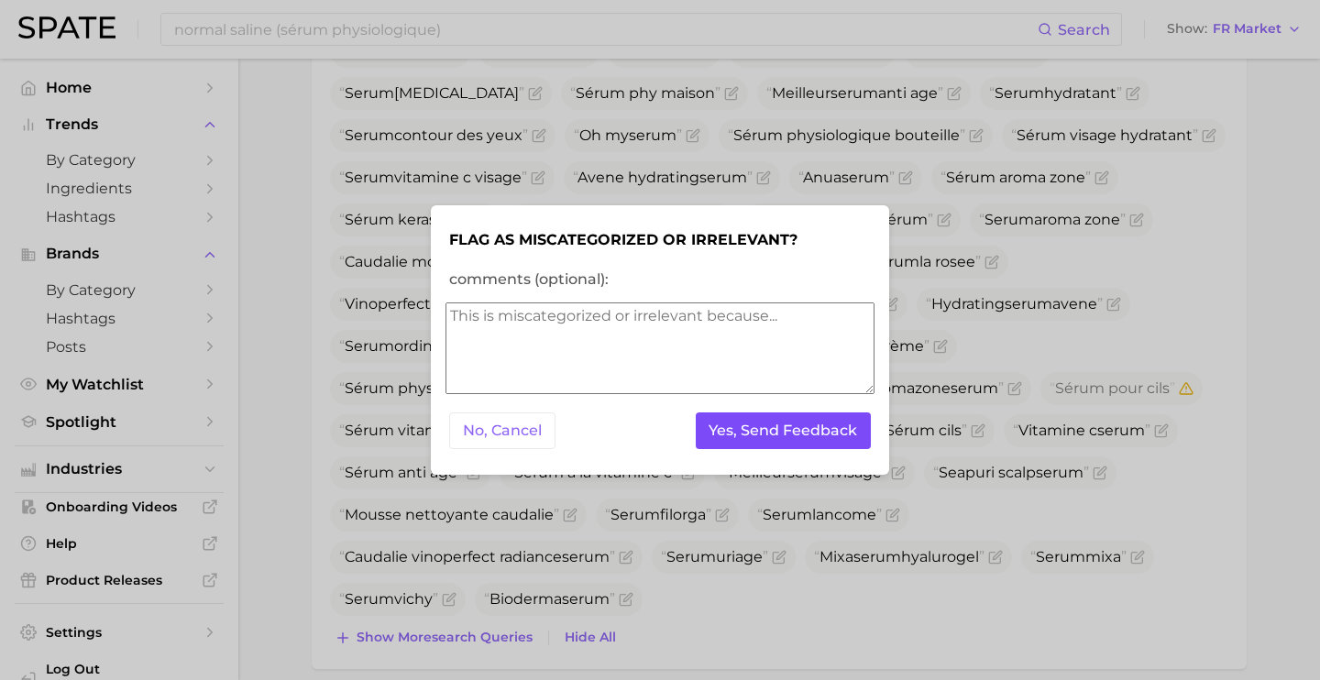
click at [818, 432] on button "Yes, Send Feedback" at bounding box center [784, 431] width 176 height 38
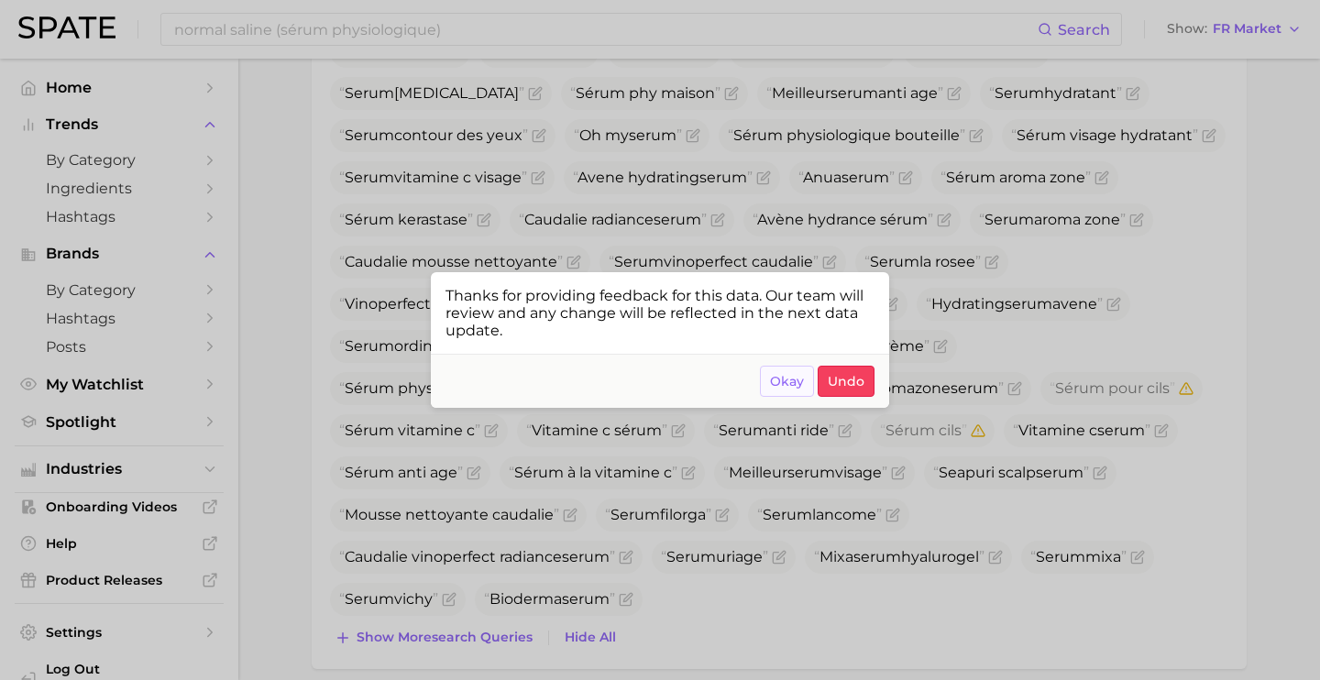
click at [790, 386] on span "Okay" at bounding box center [787, 382] width 34 height 16
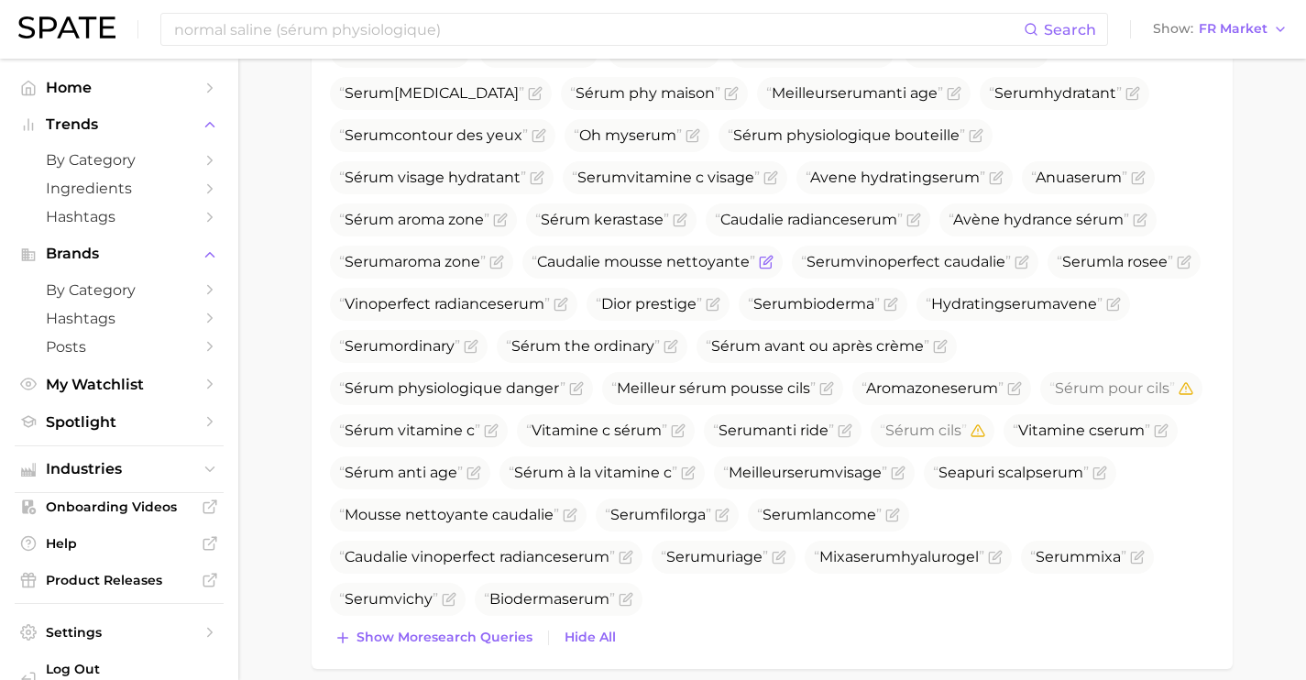
click at [759, 261] on icon "Flag as miscategorized or irrelevant" at bounding box center [766, 262] width 15 height 15
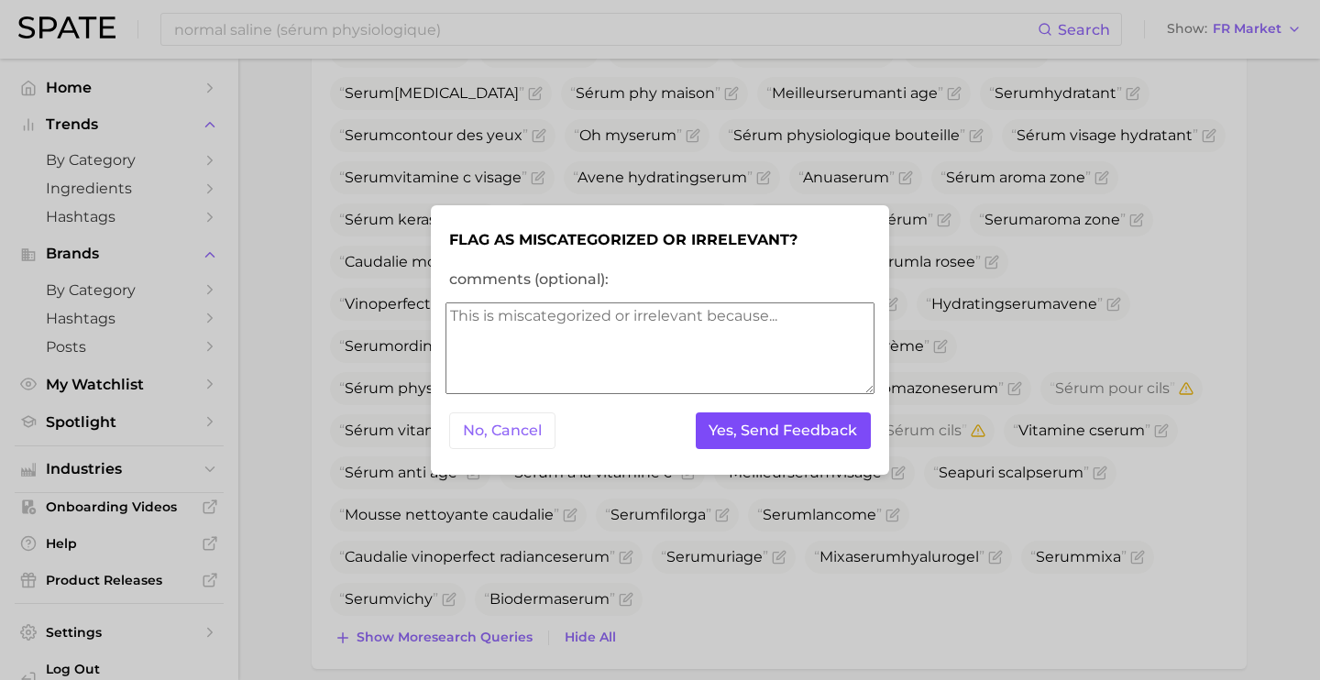
click at [739, 424] on button "Yes, Send Feedback" at bounding box center [784, 431] width 176 height 38
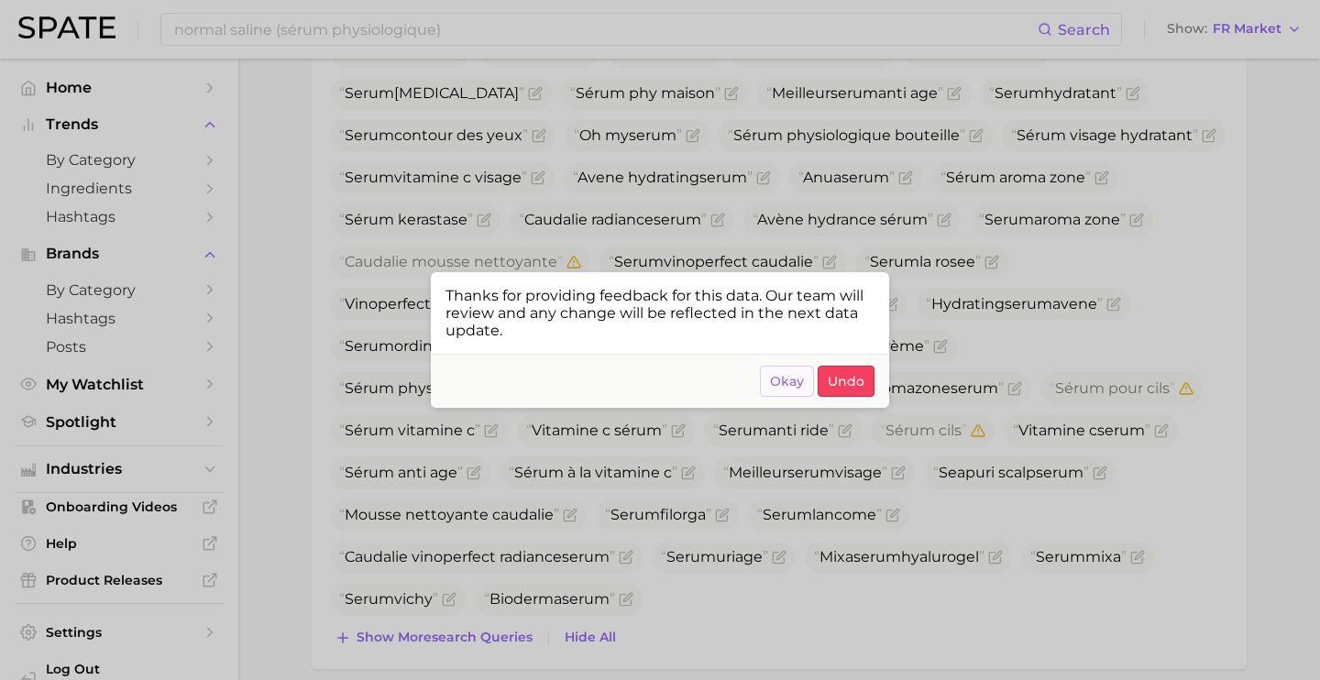
click at [789, 380] on span "Okay" at bounding box center [787, 382] width 34 height 16
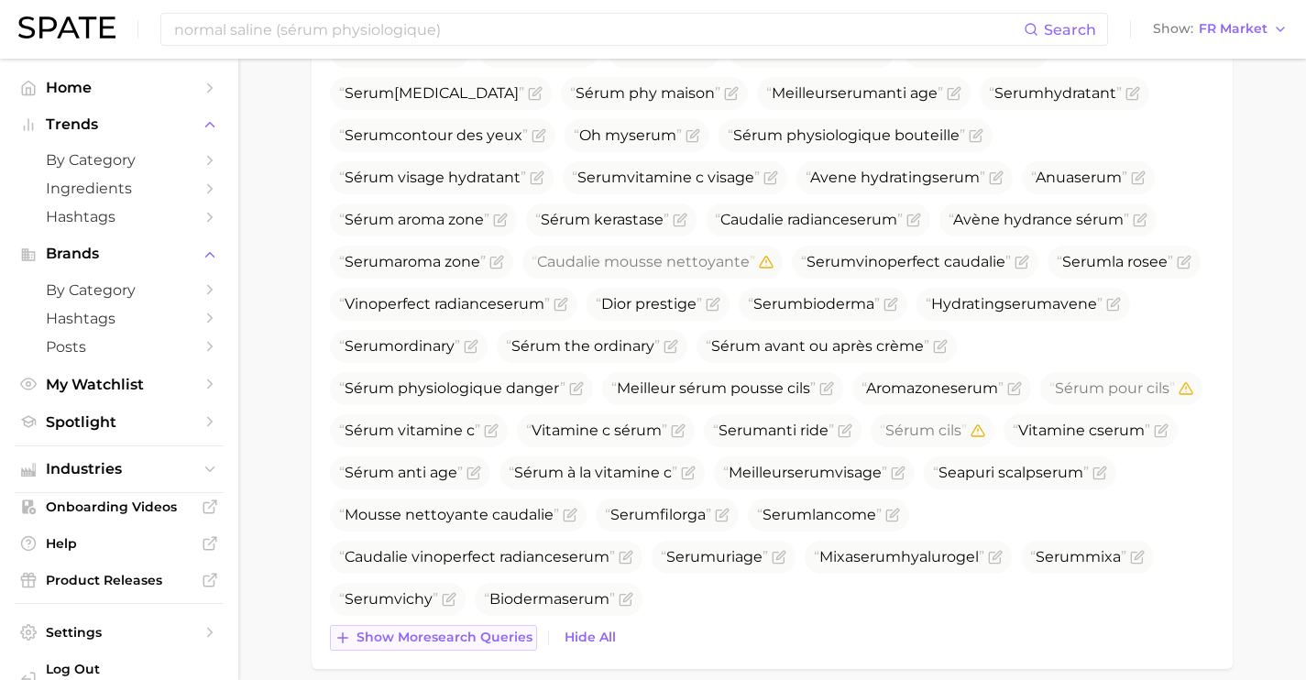
click at [470, 637] on span "Show more search queries" at bounding box center [445, 638] width 176 height 16
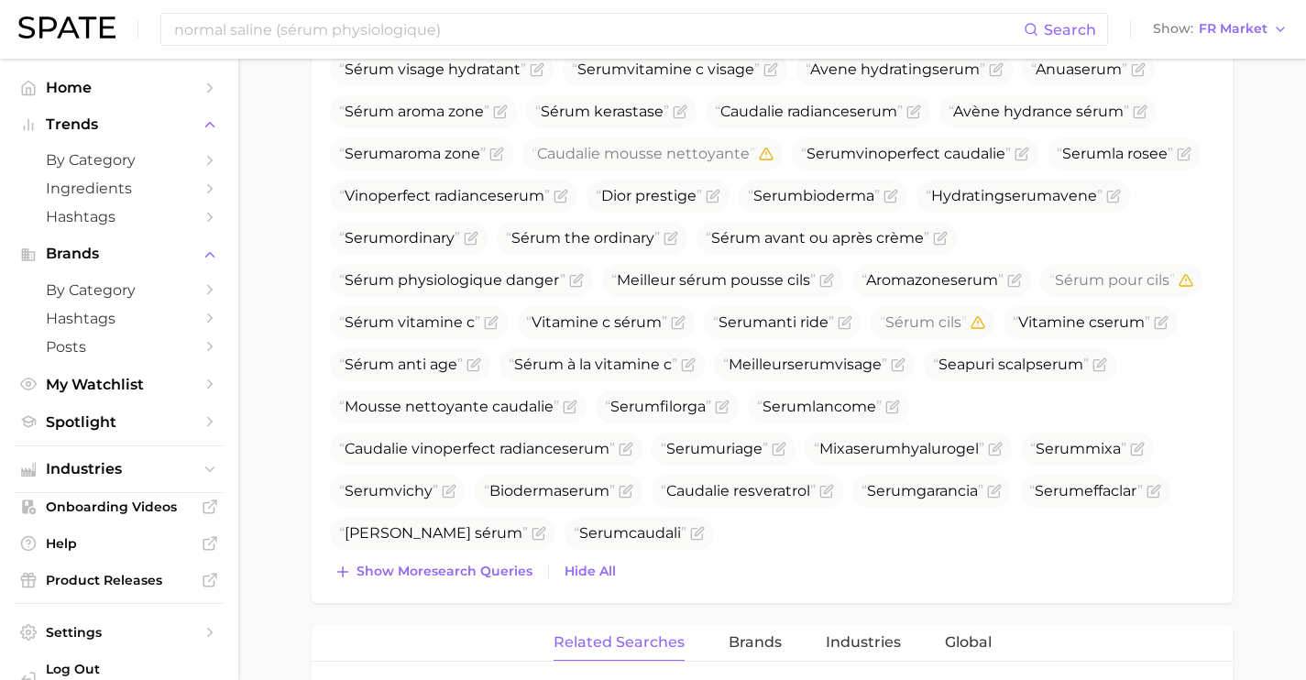
scroll to position [1482, 0]
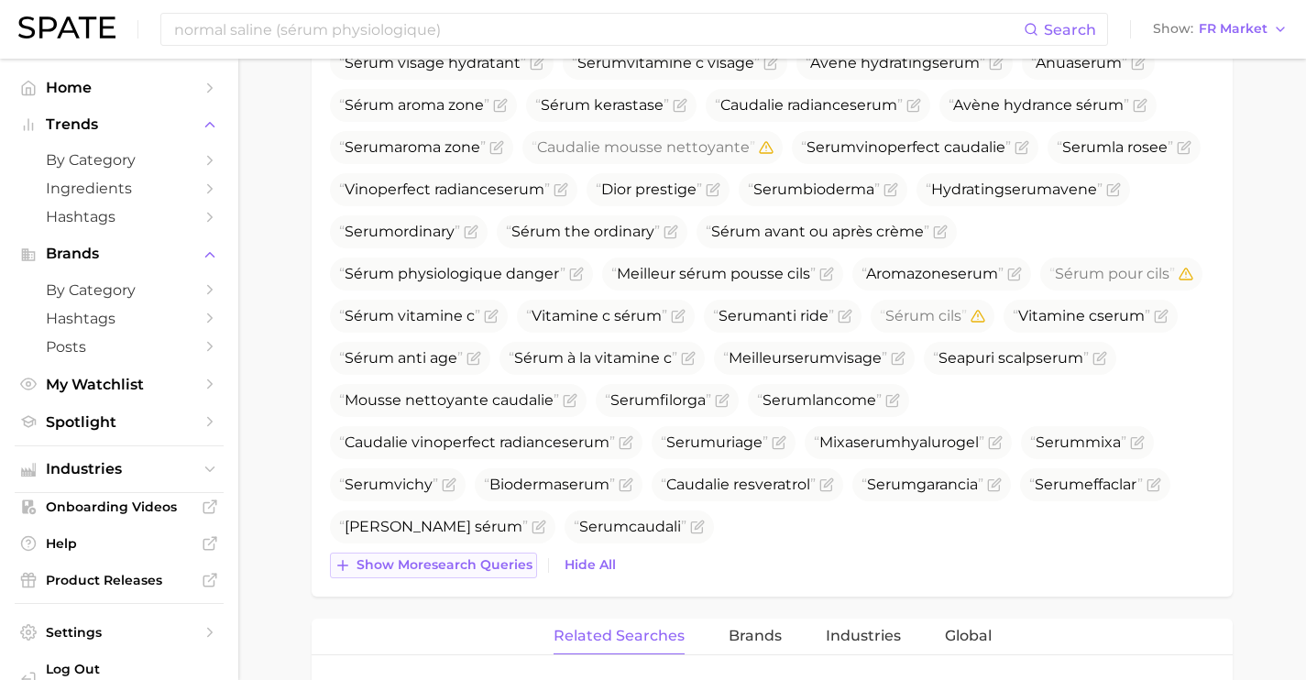
click at [466, 572] on span "Show more search queries" at bounding box center [445, 565] width 176 height 16
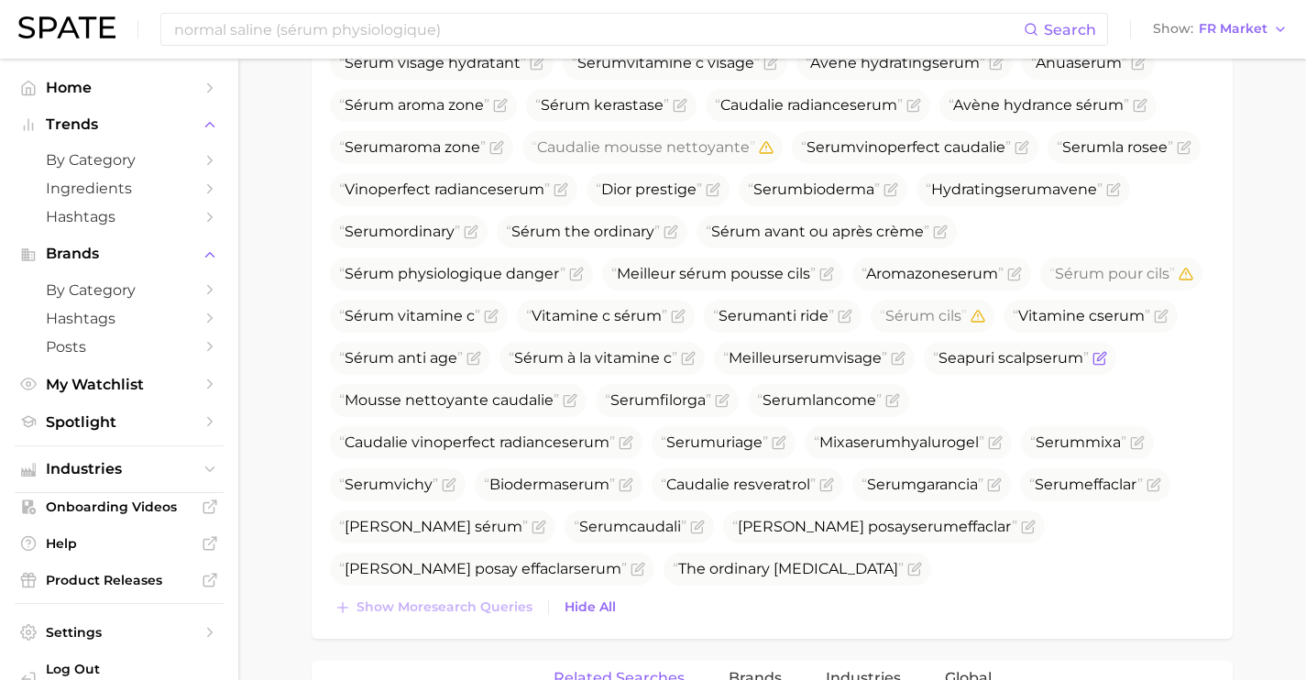
click at [1105, 358] on icon "Flag as miscategorized or irrelevant" at bounding box center [1101, 356] width 8 height 8
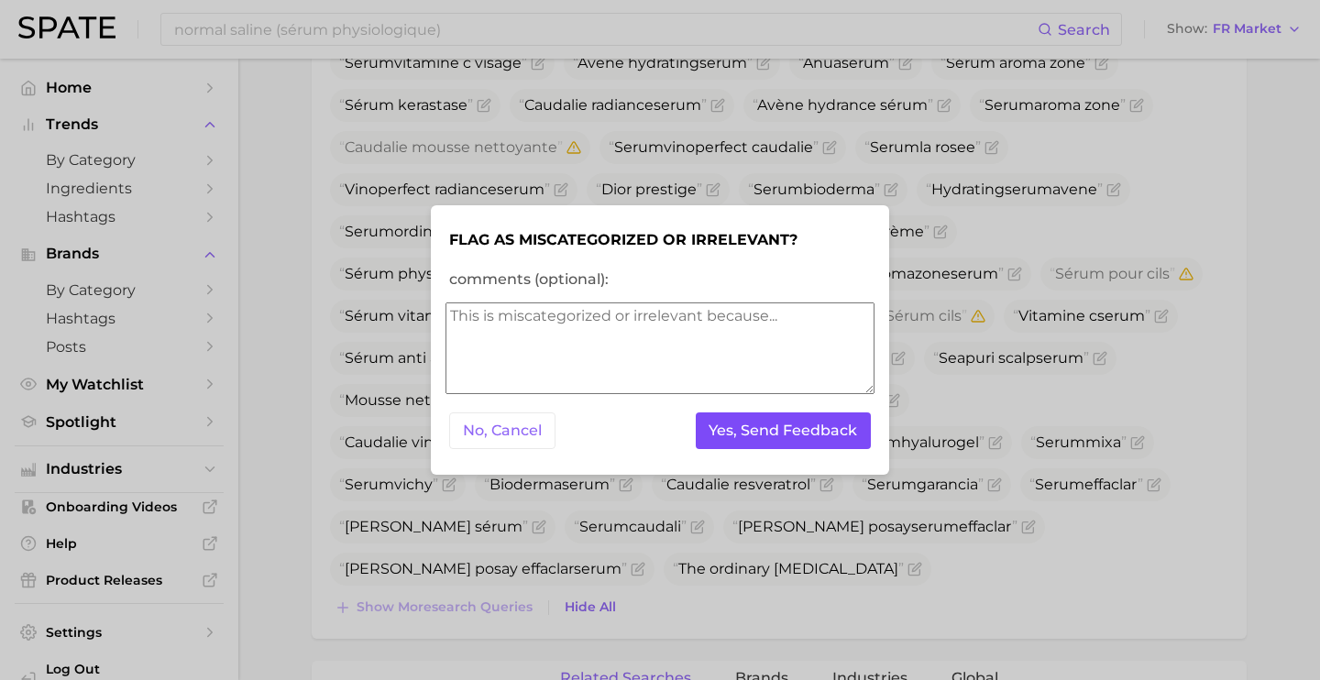
click at [842, 424] on button "Yes, Send Feedback" at bounding box center [784, 431] width 176 height 38
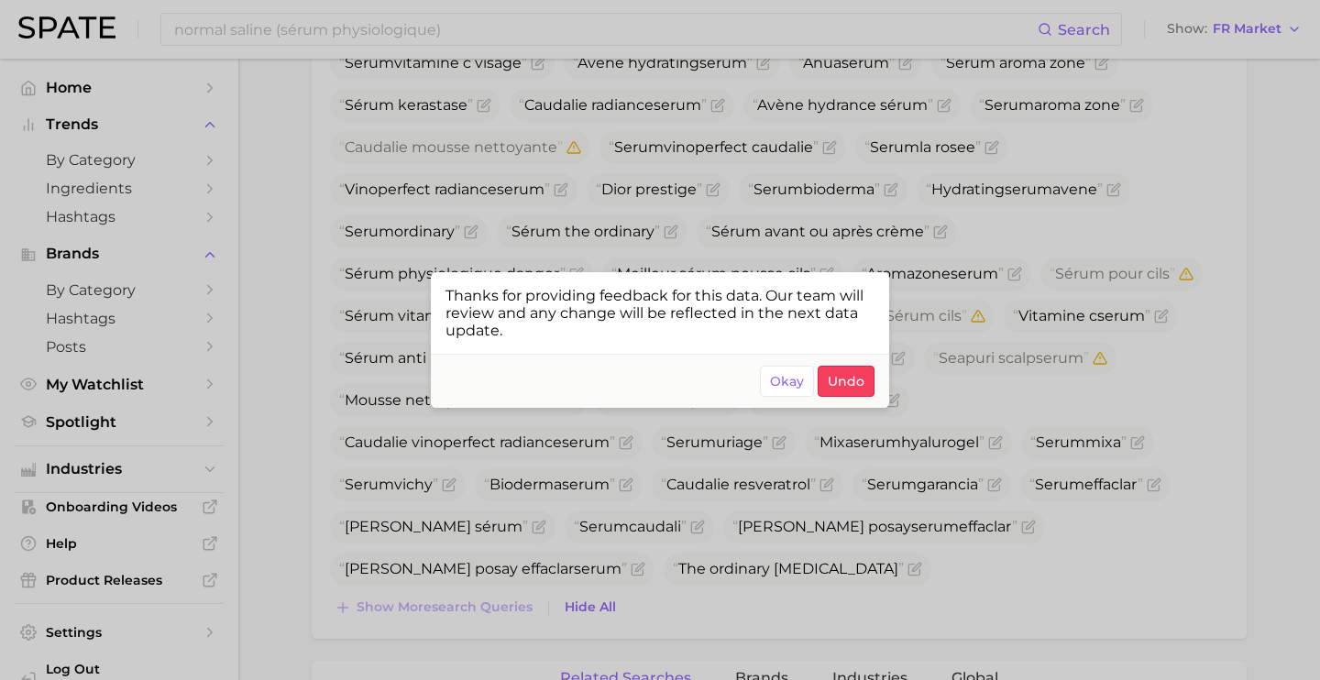
click at [951, 358] on div at bounding box center [660, 340] width 1320 height 680
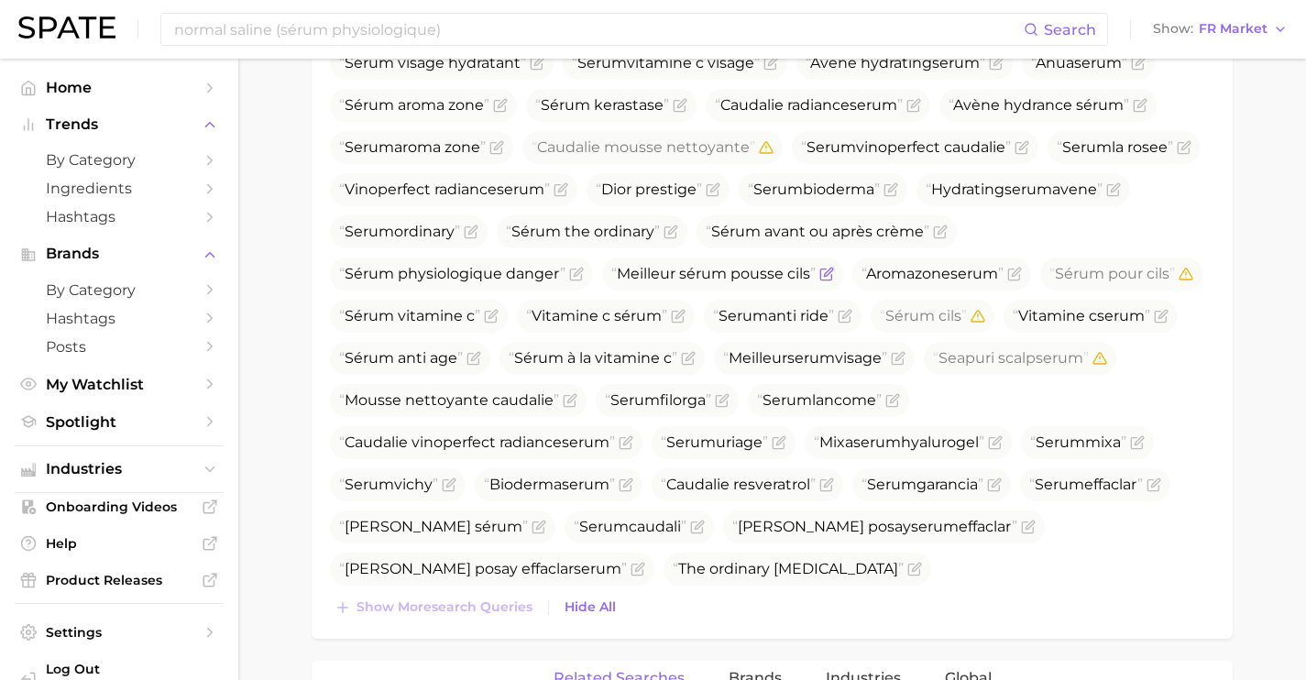
click at [831, 276] on icon "Flag as miscategorized or irrelevant" at bounding box center [826, 274] width 15 height 15
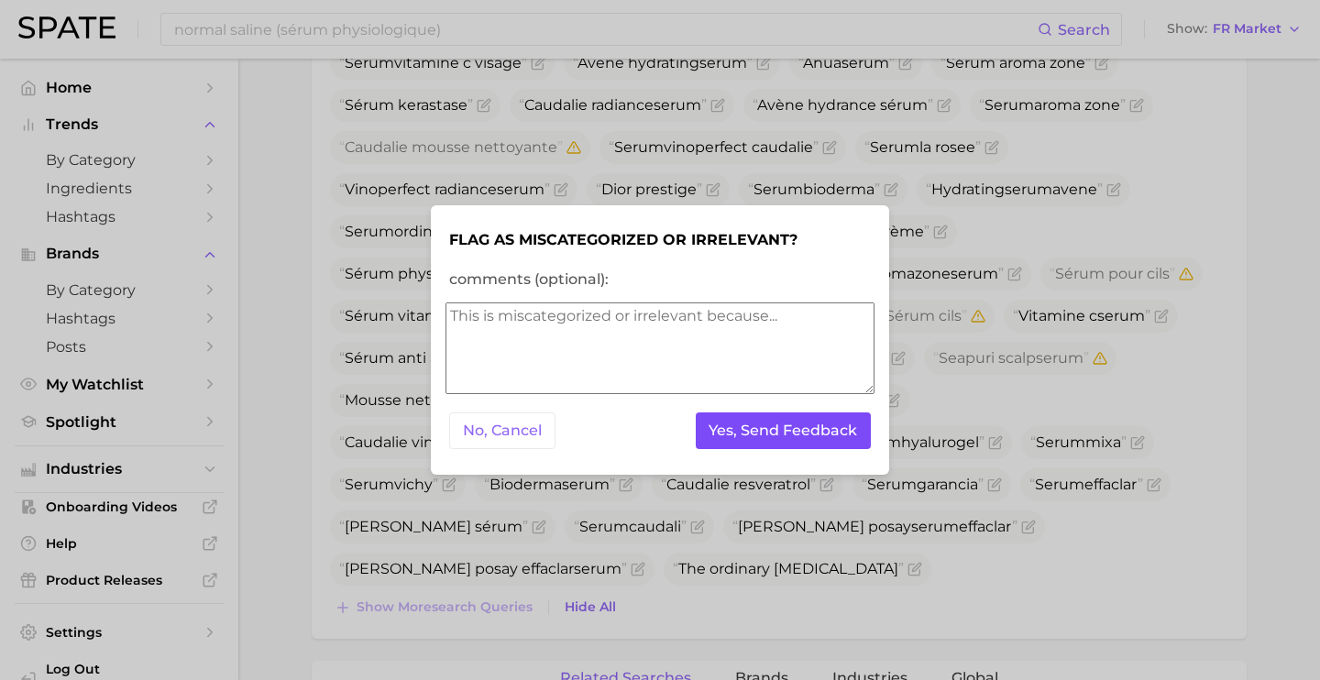
click at [829, 432] on button "Yes, Send Feedback" at bounding box center [784, 431] width 176 height 38
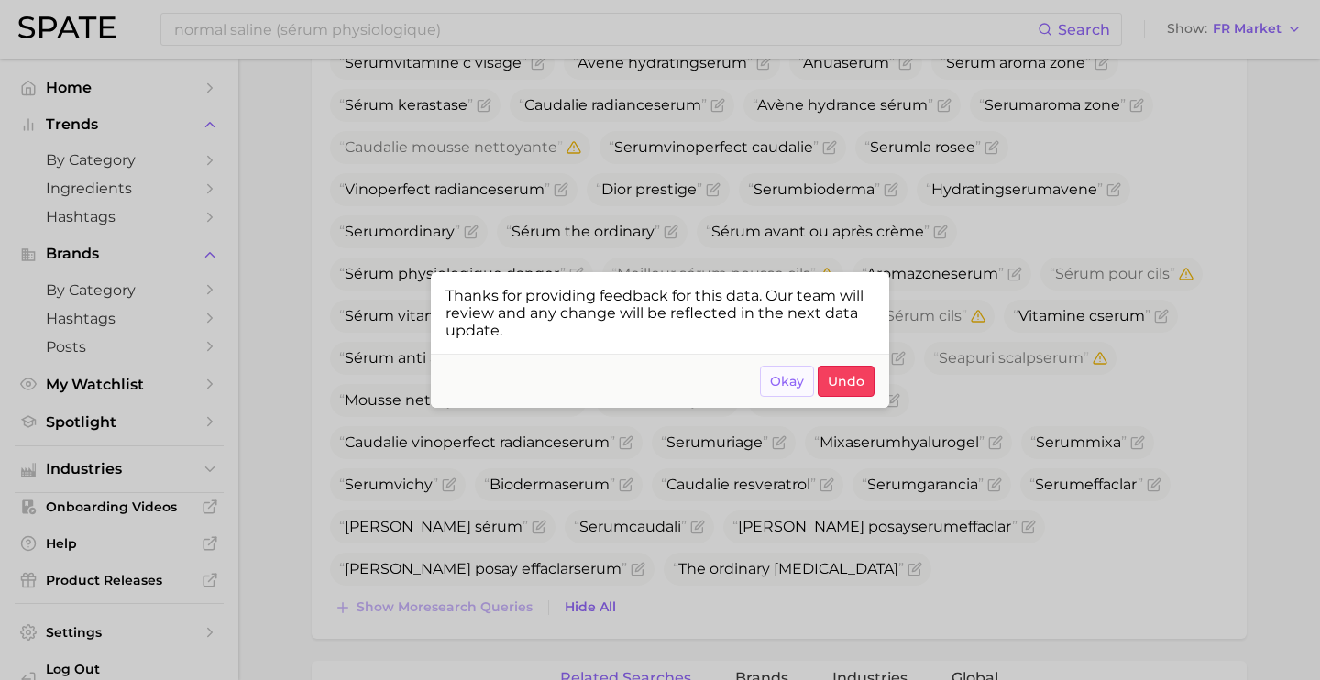
click at [803, 381] on span "Okay" at bounding box center [787, 382] width 34 height 16
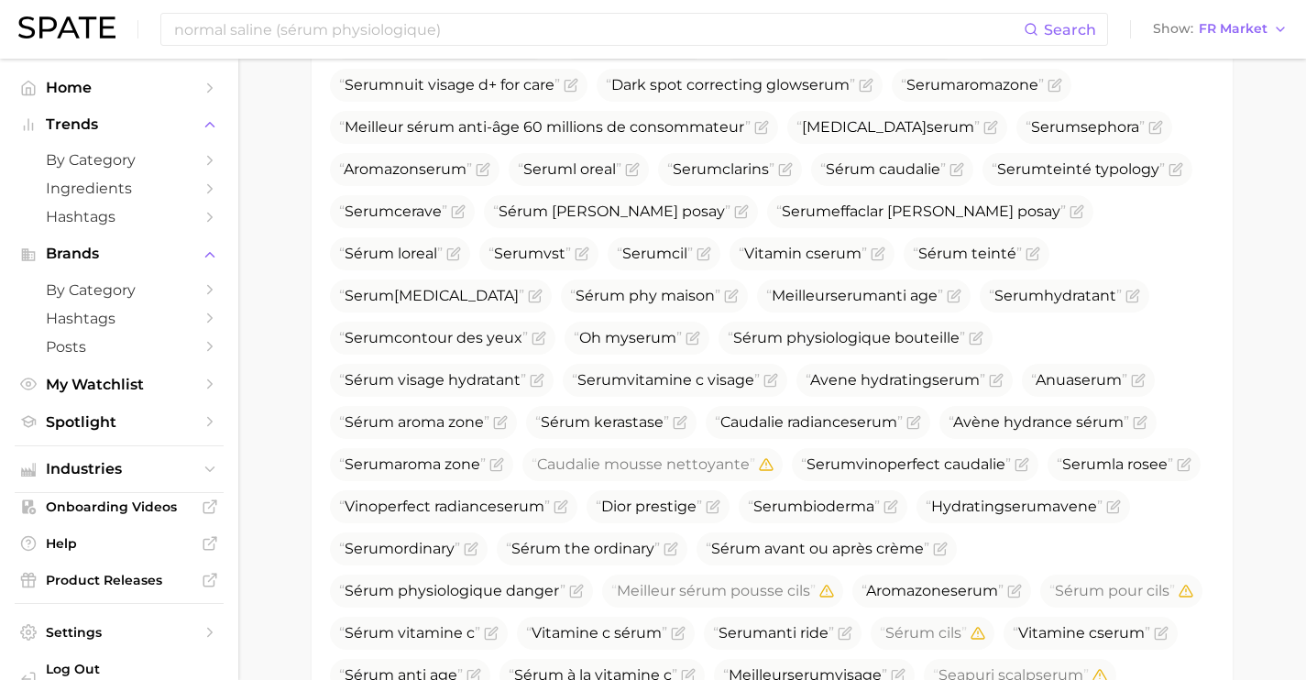
scroll to position [1165, 0]
click at [969, 341] on icon "Flag as miscategorized or irrelevant" at bounding box center [976, 338] width 15 height 15
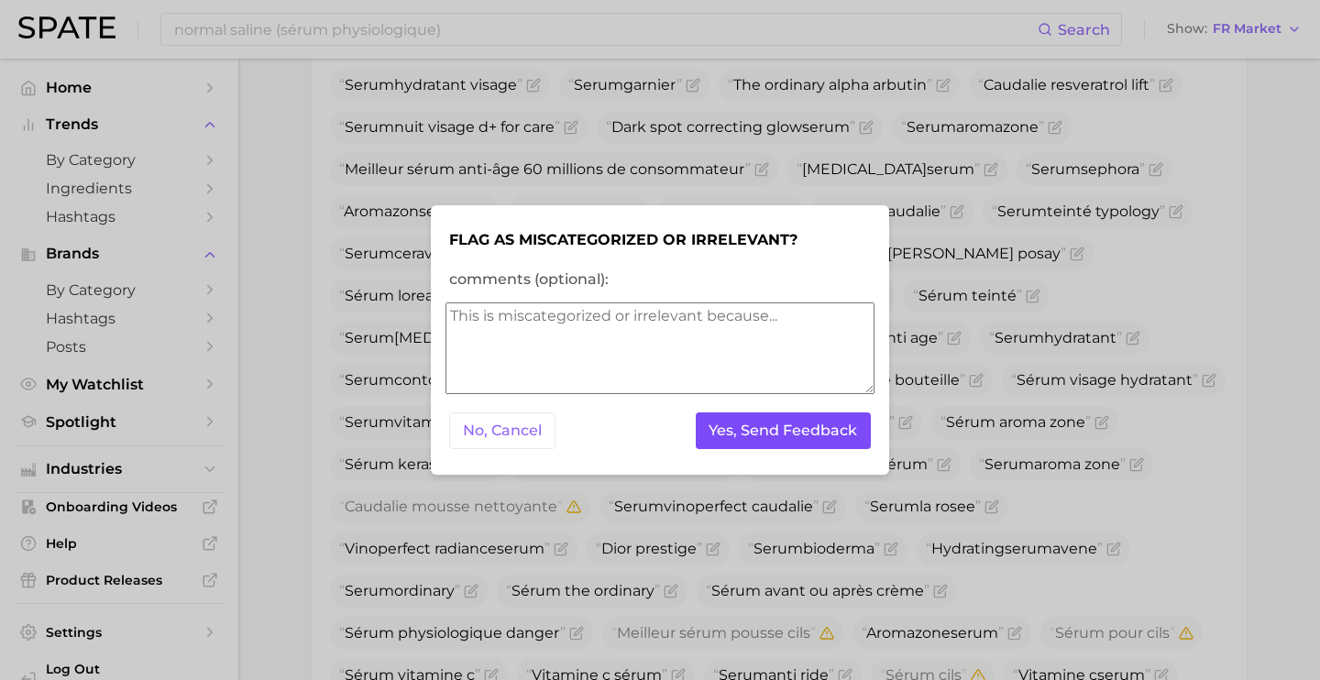
click at [784, 441] on button "Yes, Send Feedback" at bounding box center [784, 431] width 176 height 38
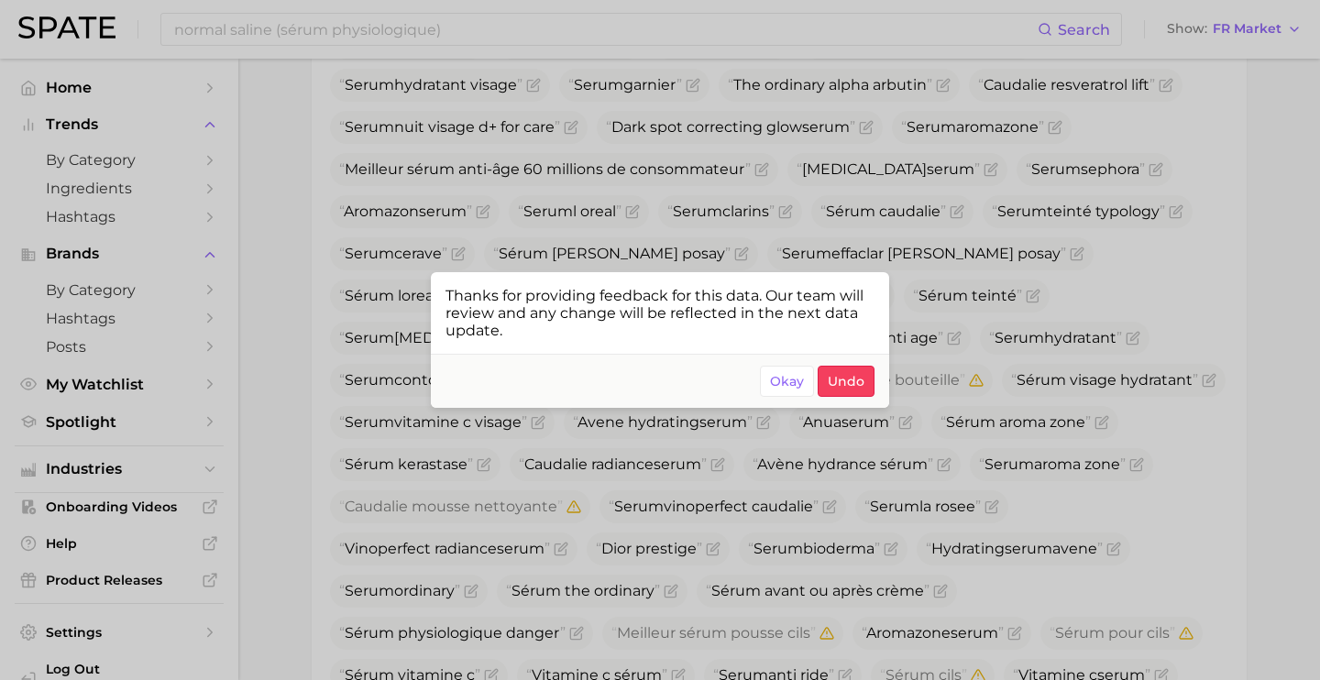
click at [1006, 354] on div at bounding box center [660, 340] width 1320 height 680
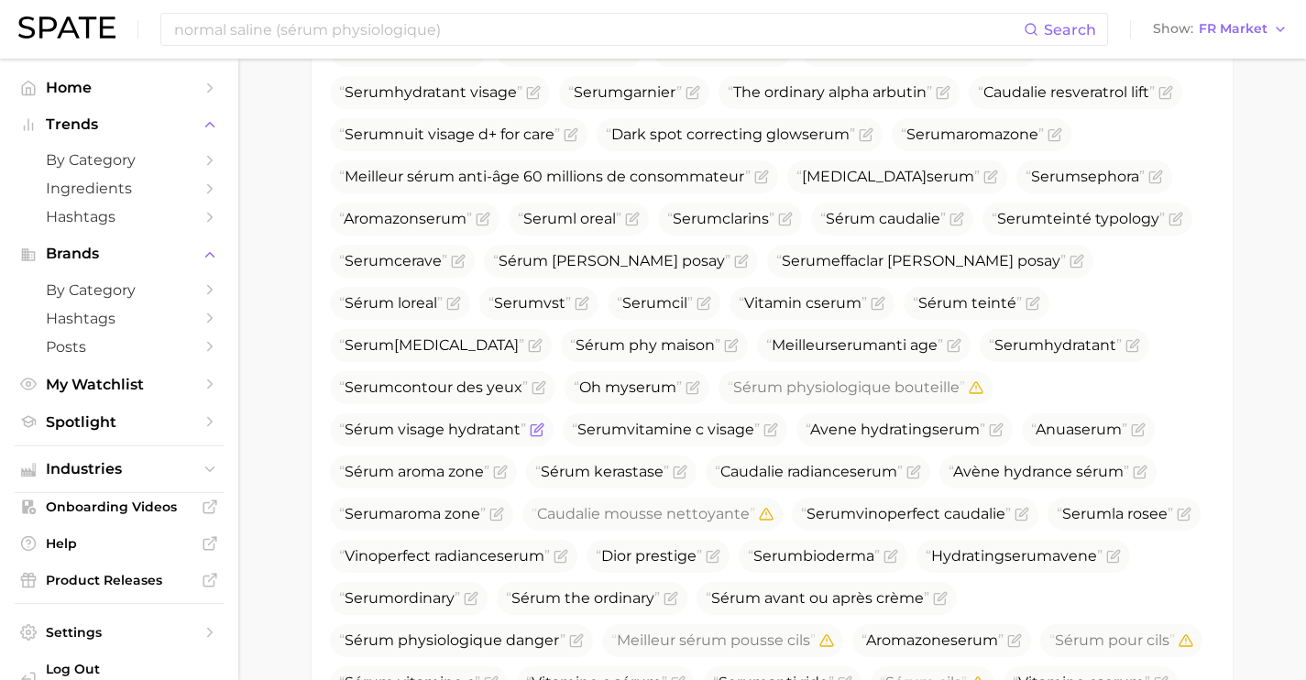
scroll to position [1115, 0]
click at [697, 302] on icon "Flag as miscategorized or irrelevant" at bounding box center [704, 303] width 15 height 15
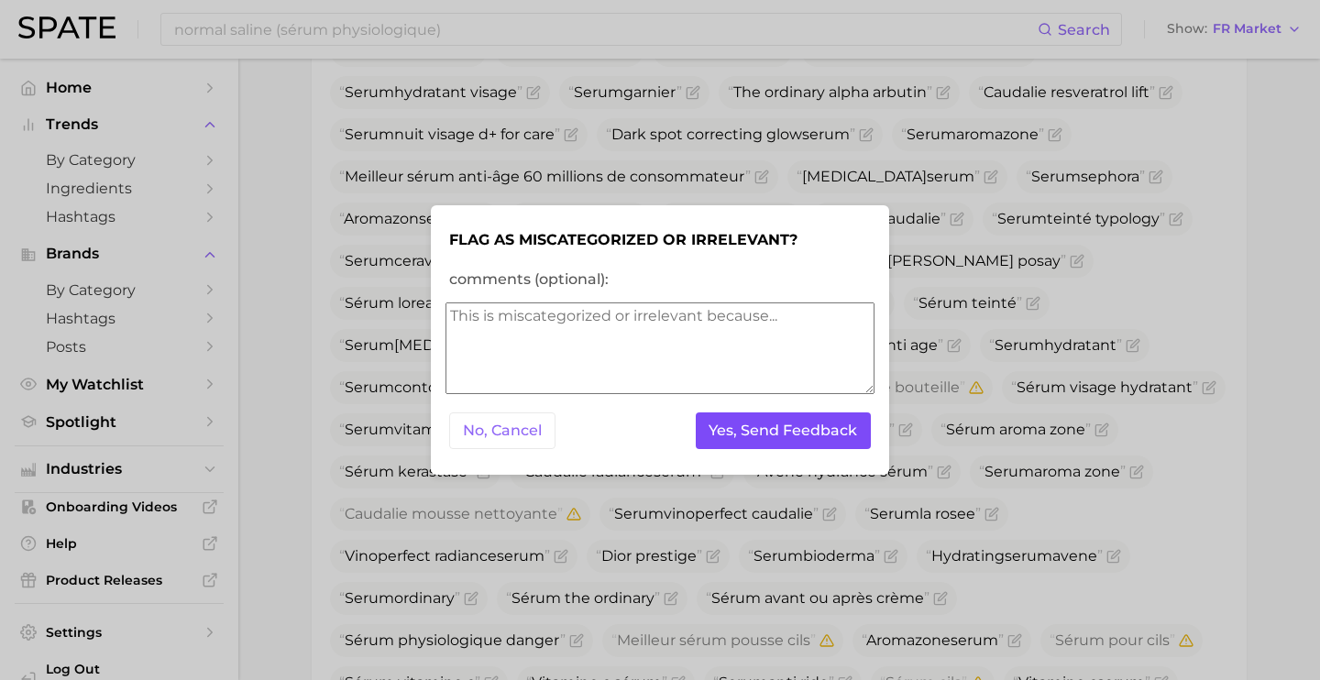
click at [768, 426] on button "Yes, Send Feedback" at bounding box center [784, 431] width 176 height 38
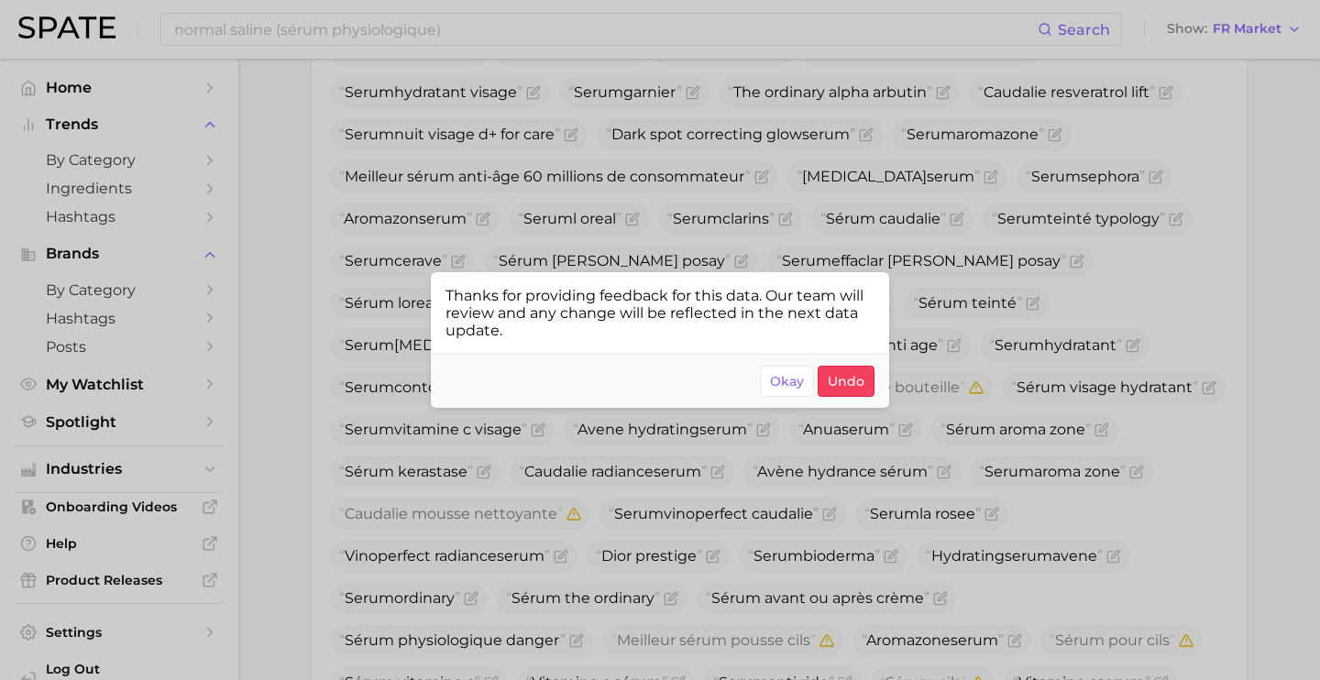
click at [642, 208] on div at bounding box center [660, 340] width 1320 height 680
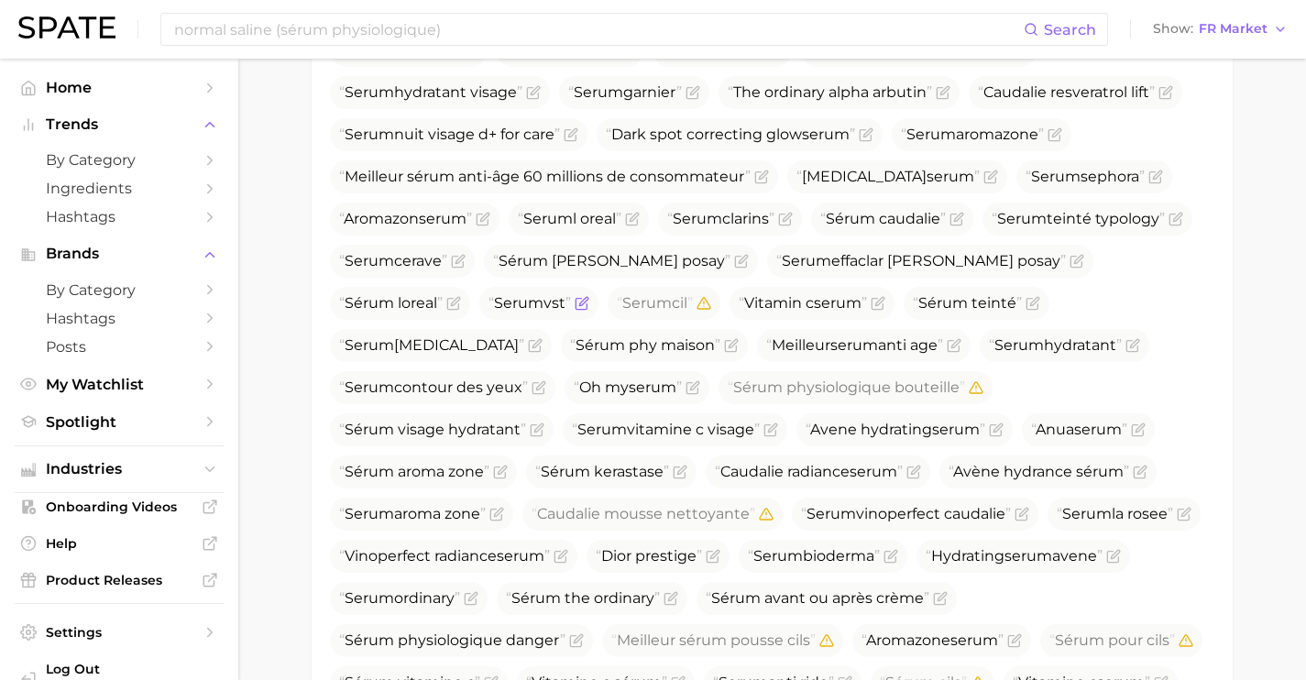
click at [575, 302] on icon "Flag as miscategorized or irrelevant" at bounding box center [582, 303] width 15 height 15
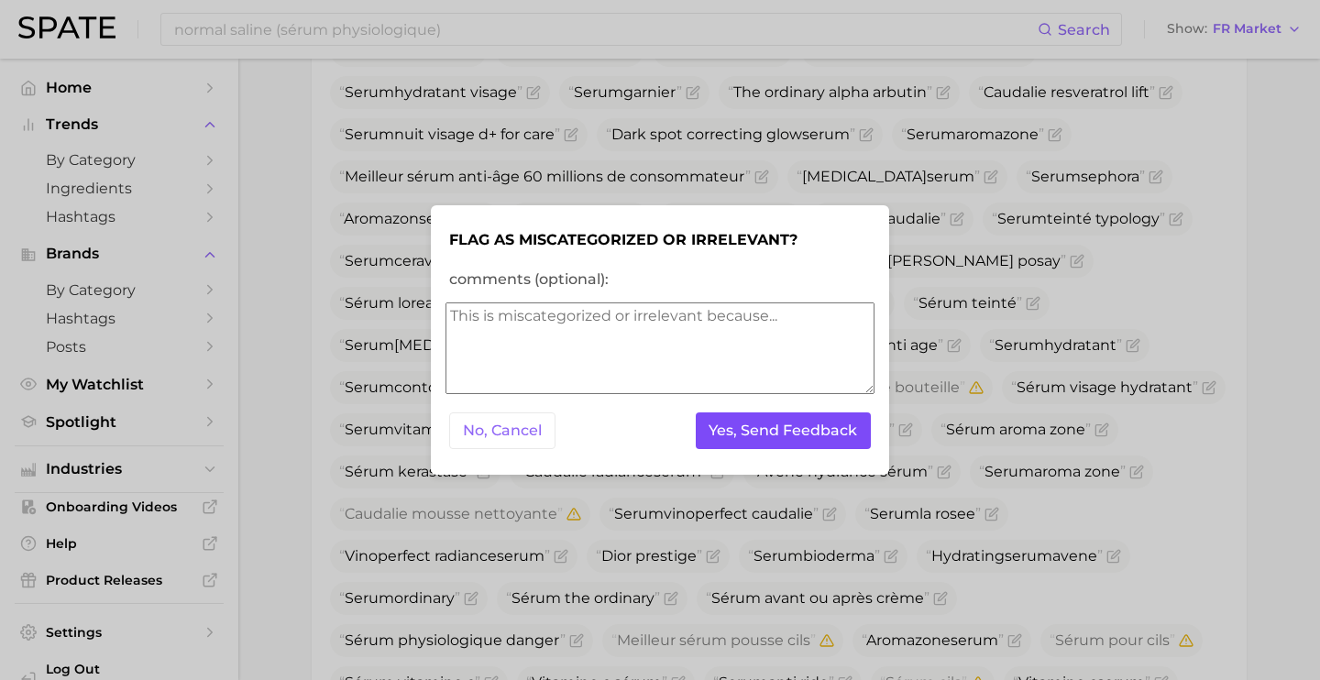
click at [847, 434] on button "Yes, Send Feedback" at bounding box center [784, 431] width 176 height 38
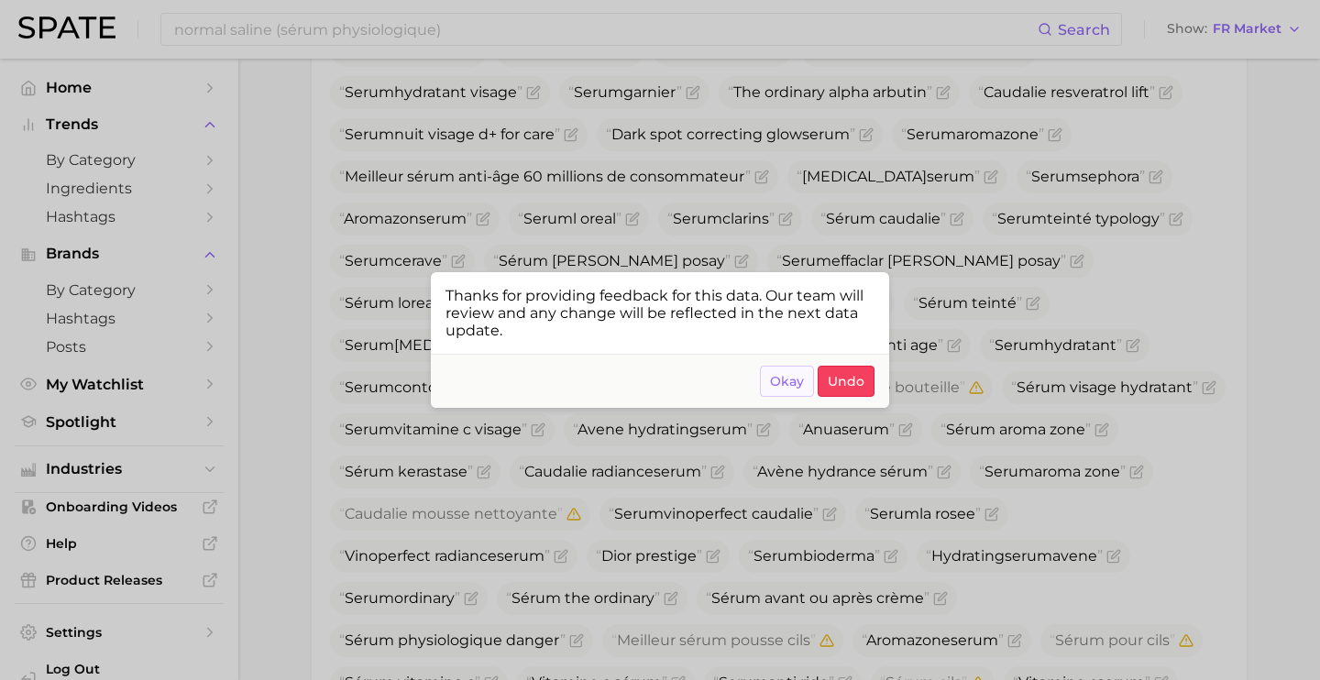
click at [783, 377] on span "Okay" at bounding box center [787, 382] width 34 height 16
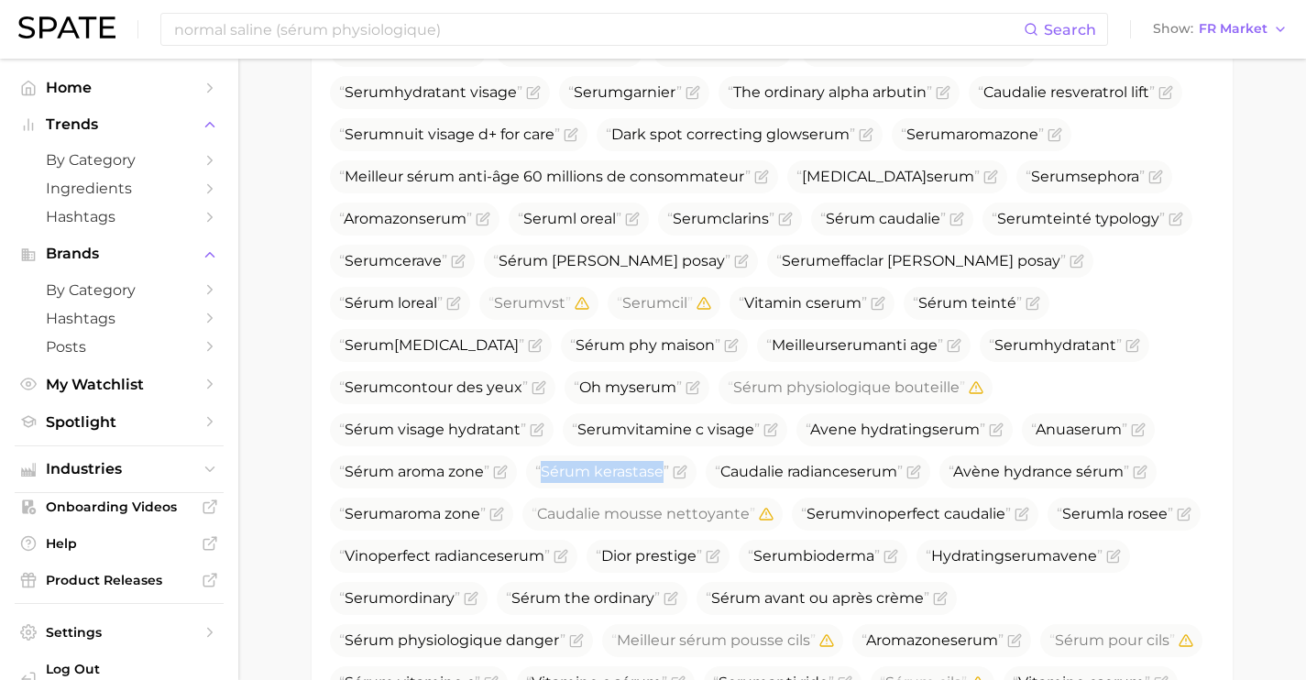
drag, startPoint x: 467, startPoint y: 474, endPoint x: 322, endPoint y: 472, distance: 145.7
click at [322, 472] on div "Top Search Queries for face serum by Volume high to low View As Text Show Trans…" at bounding box center [772, 326] width 921 height 1358
click at [673, 474] on icon "Flag as miscategorized or irrelevant" at bounding box center [680, 472] width 15 height 15
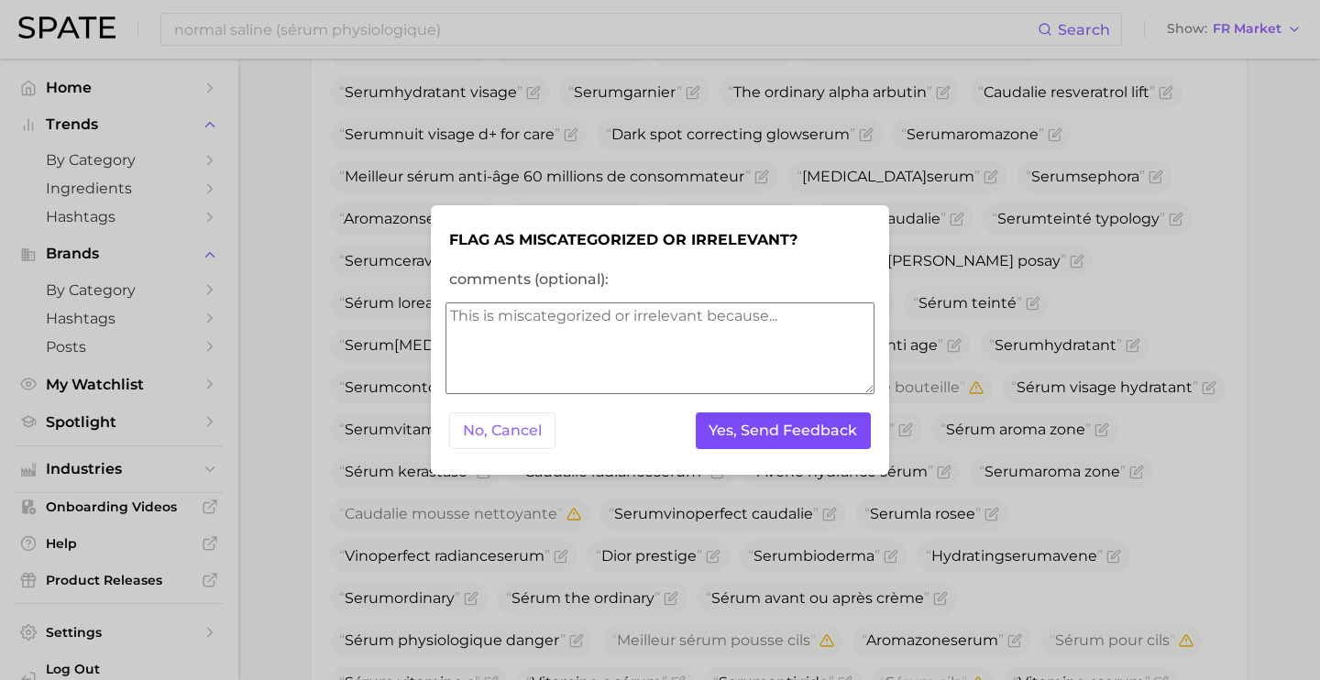
click at [772, 421] on button "Yes, Send Feedback" at bounding box center [784, 431] width 176 height 38
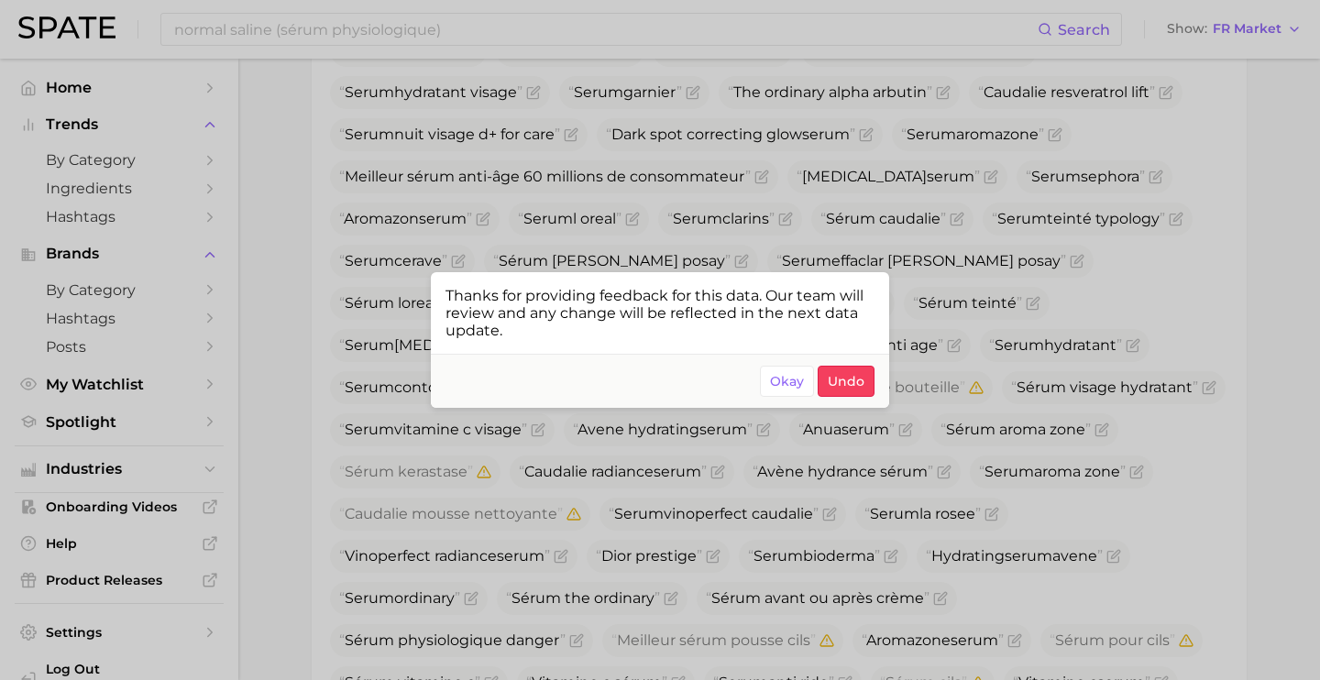
click at [812, 443] on div at bounding box center [660, 340] width 1320 height 680
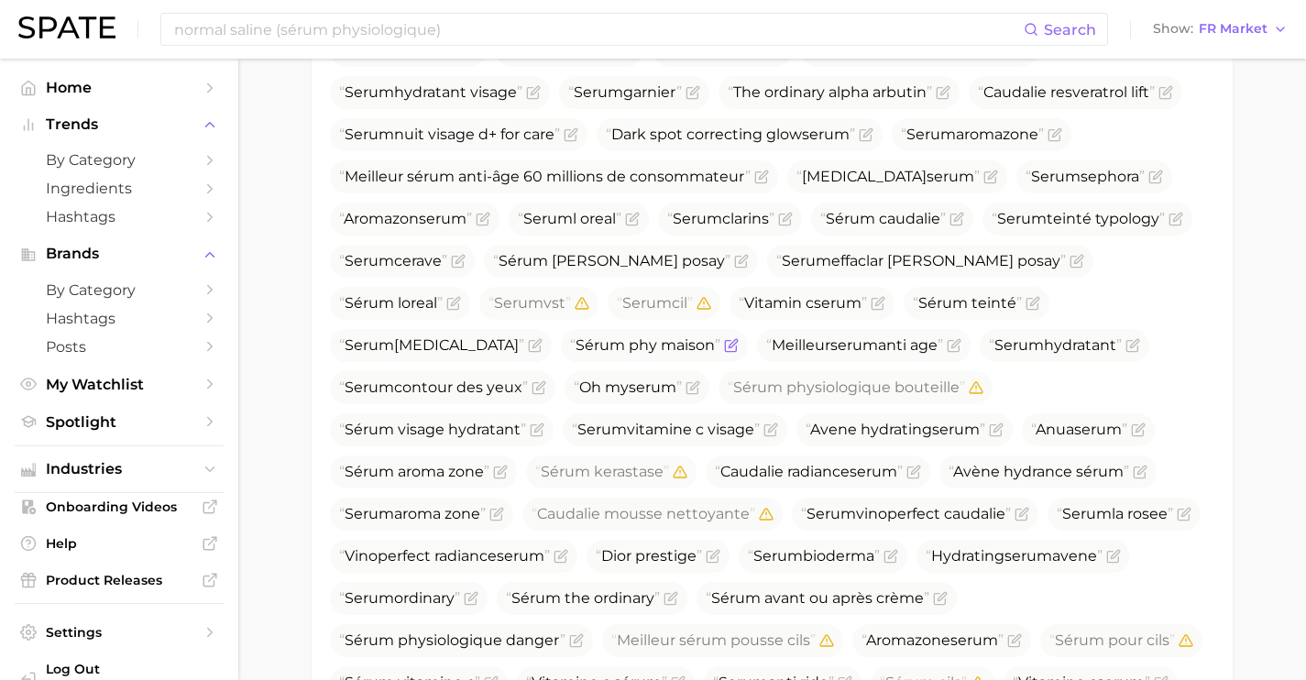
click at [724, 351] on icon "Flag as miscategorized or irrelevant" at bounding box center [731, 345] width 15 height 15
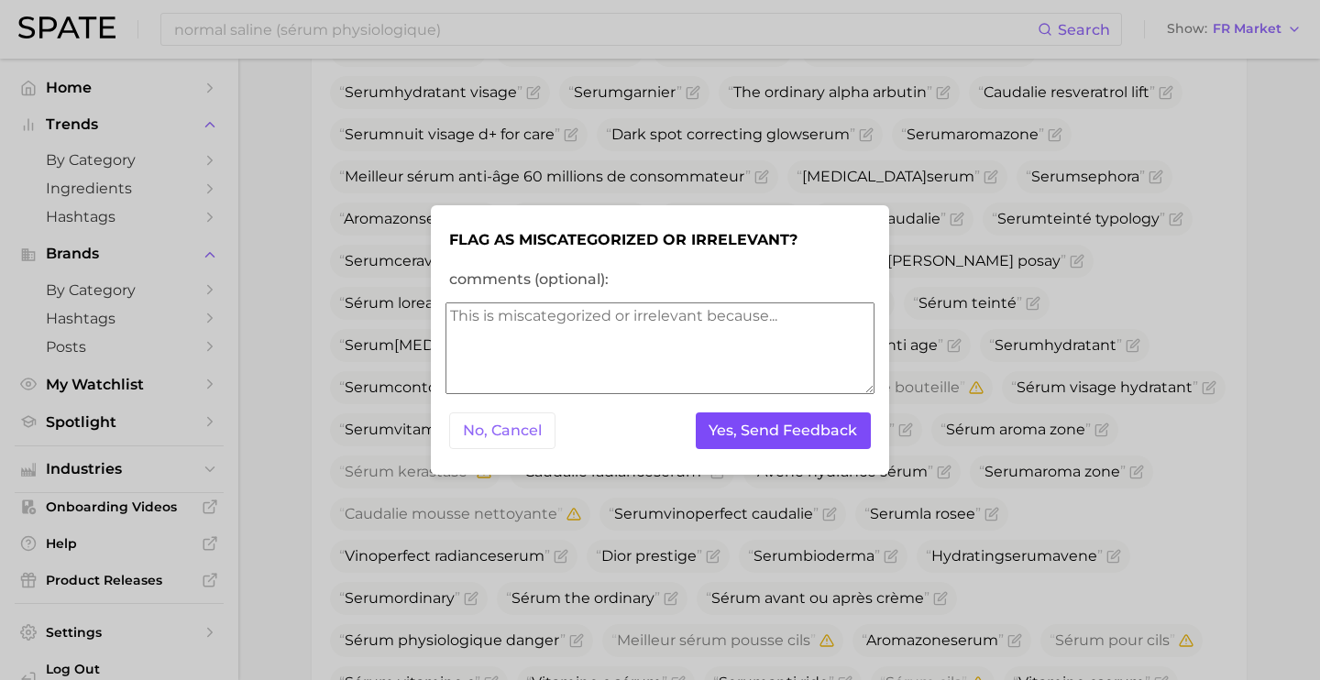
click at [774, 424] on button "Yes, Send Feedback" at bounding box center [784, 431] width 176 height 38
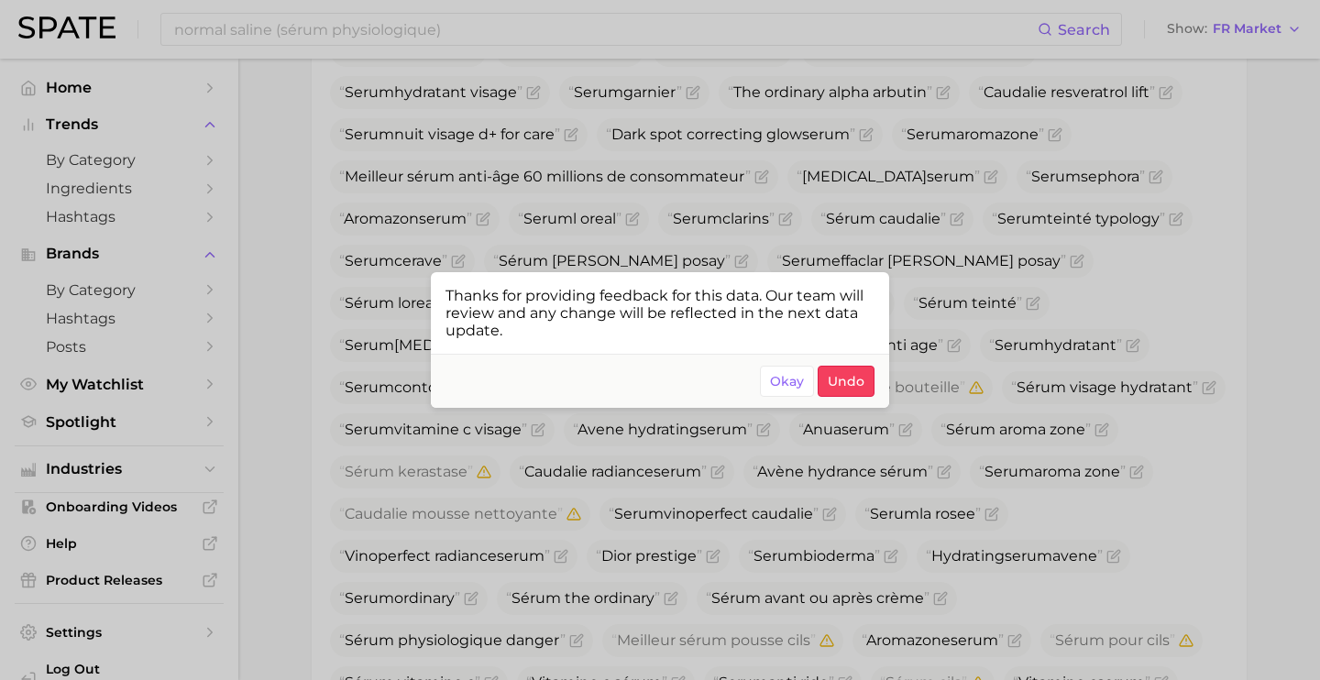
click at [1034, 268] on div at bounding box center [660, 340] width 1320 height 680
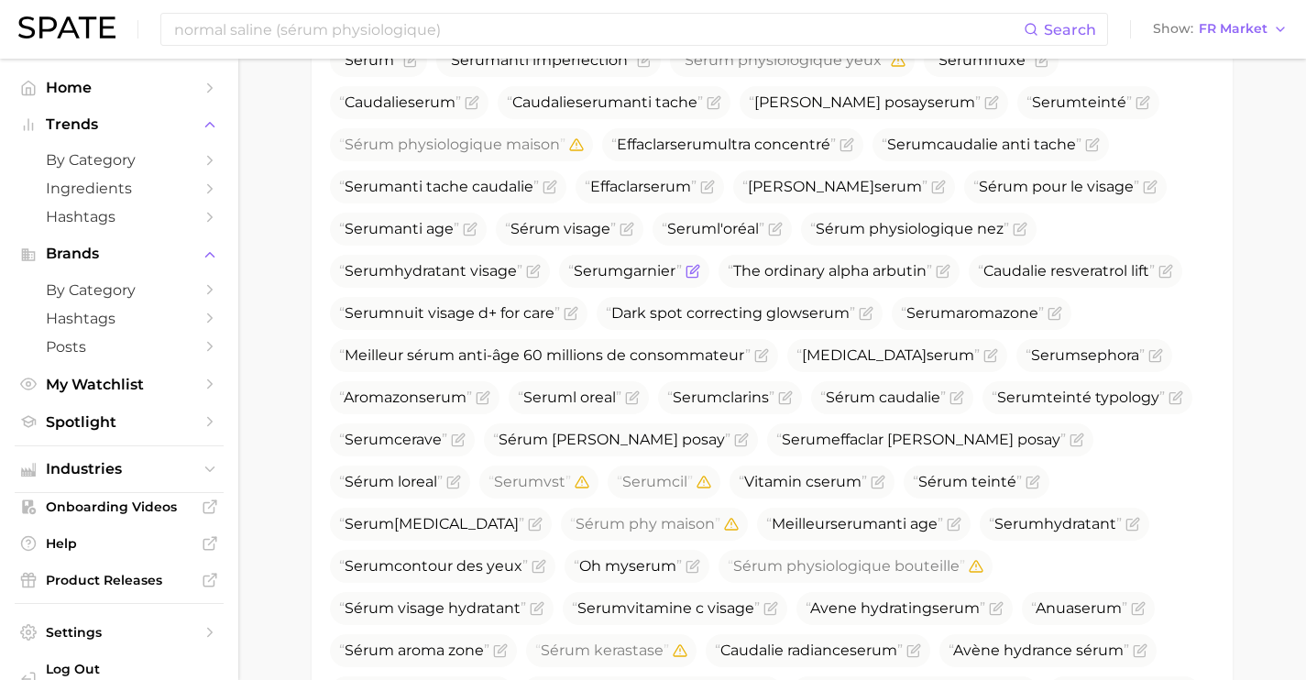
scroll to position [911, 0]
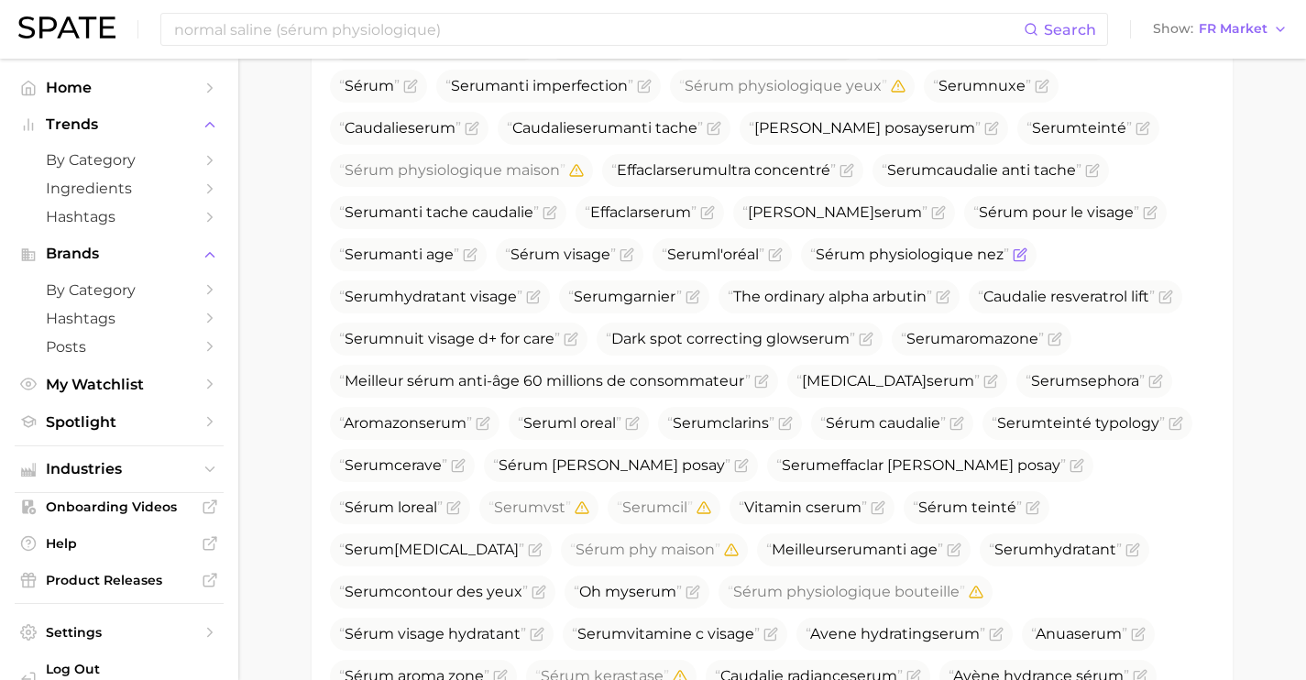
click at [1013, 258] on icon "Flag as miscategorized or irrelevant" at bounding box center [1020, 254] width 15 height 15
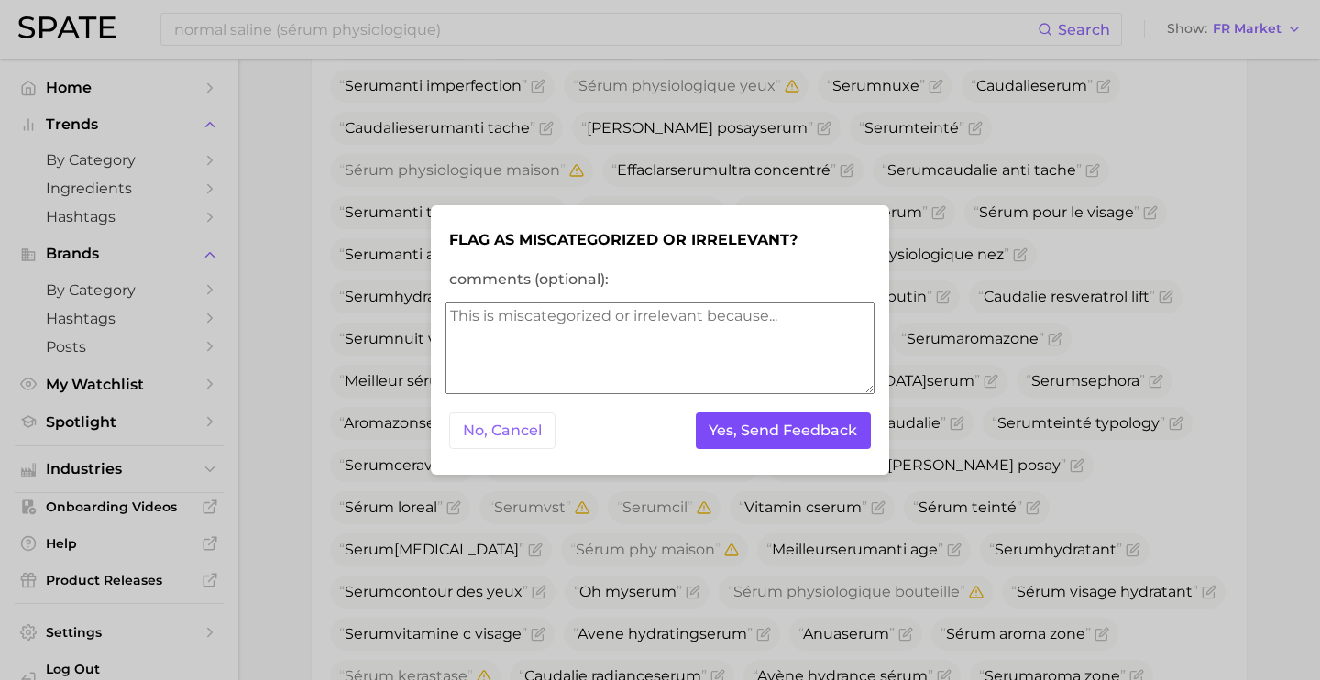
click at [821, 427] on button "Yes, Send Feedback" at bounding box center [784, 431] width 176 height 38
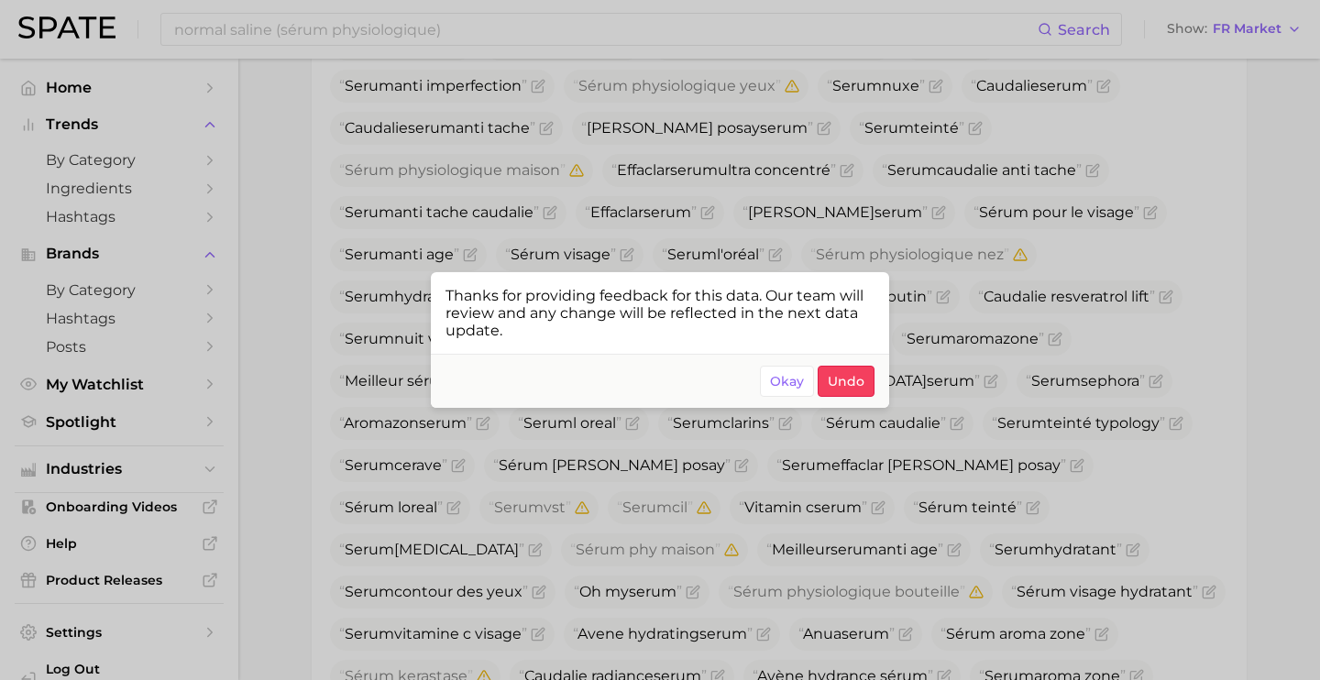
click at [1060, 318] on div at bounding box center [660, 340] width 1320 height 680
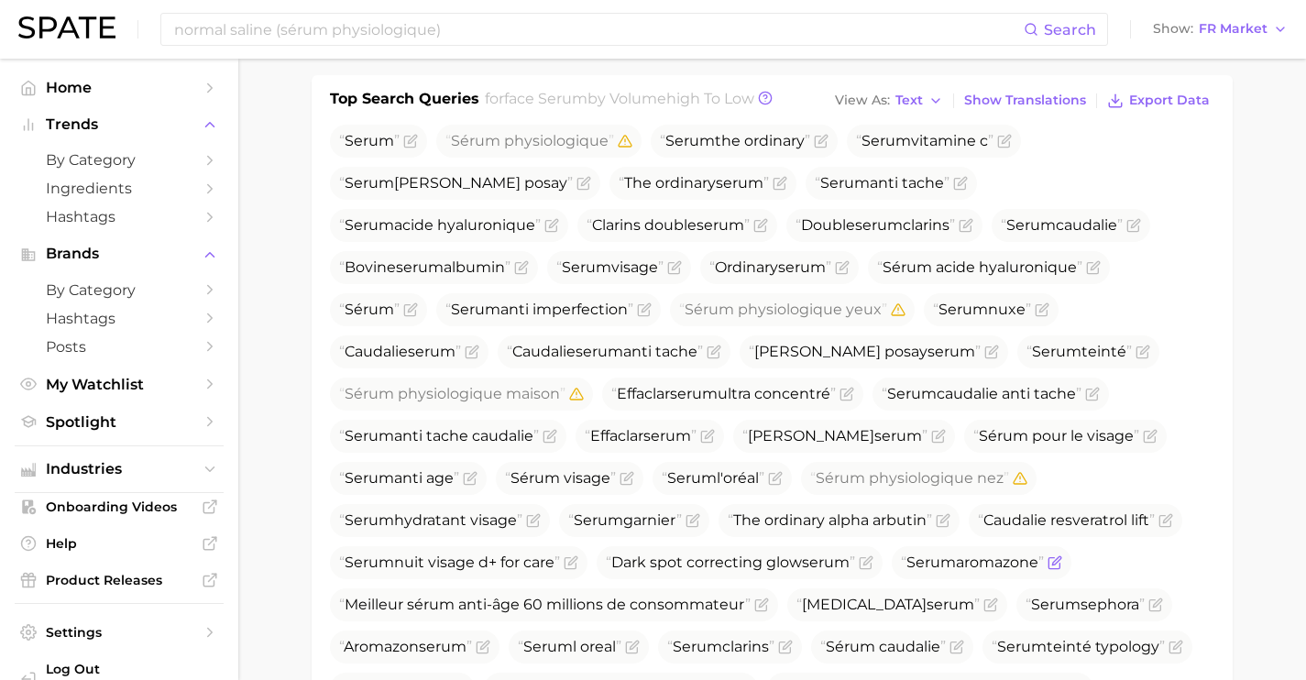
scroll to position [686, 0]
click at [527, 263] on icon "Flag as miscategorized or irrelevant" at bounding box center [523, 267] width 8 height 8
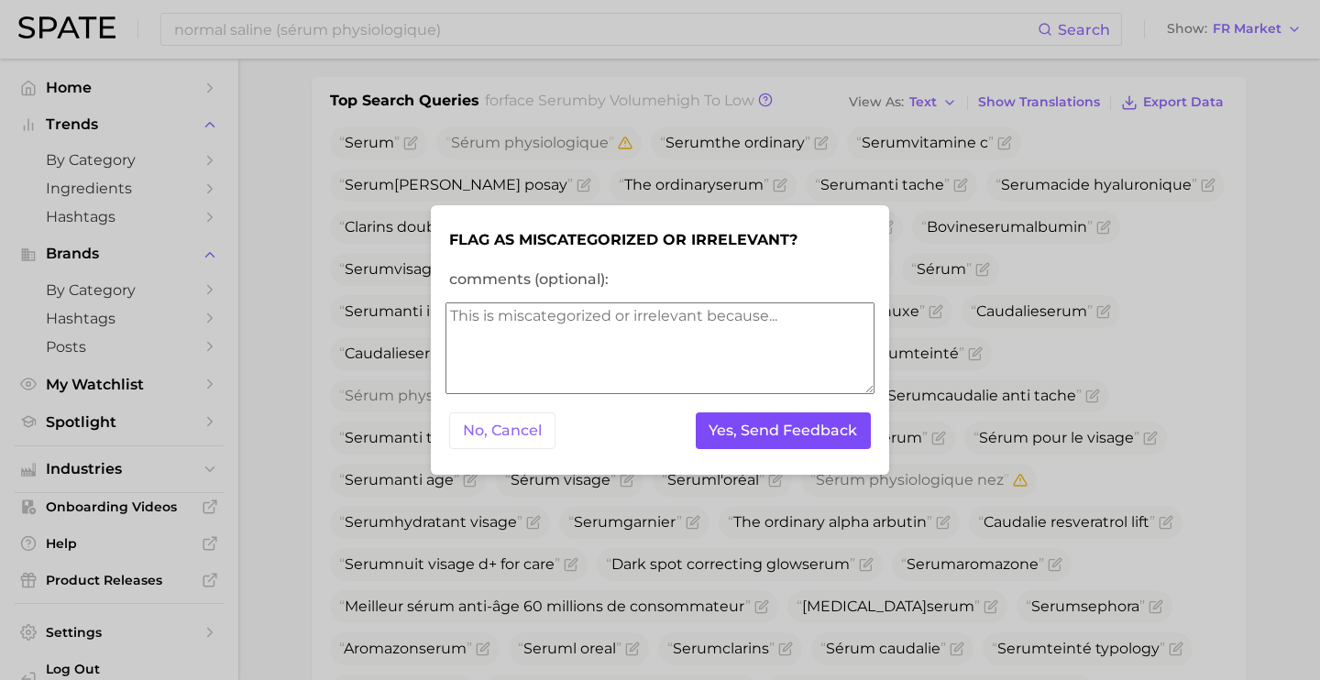
click at [805, 423] on button "Yes, Send Feedback" at bounding box center [784, 431] width 176 height 38
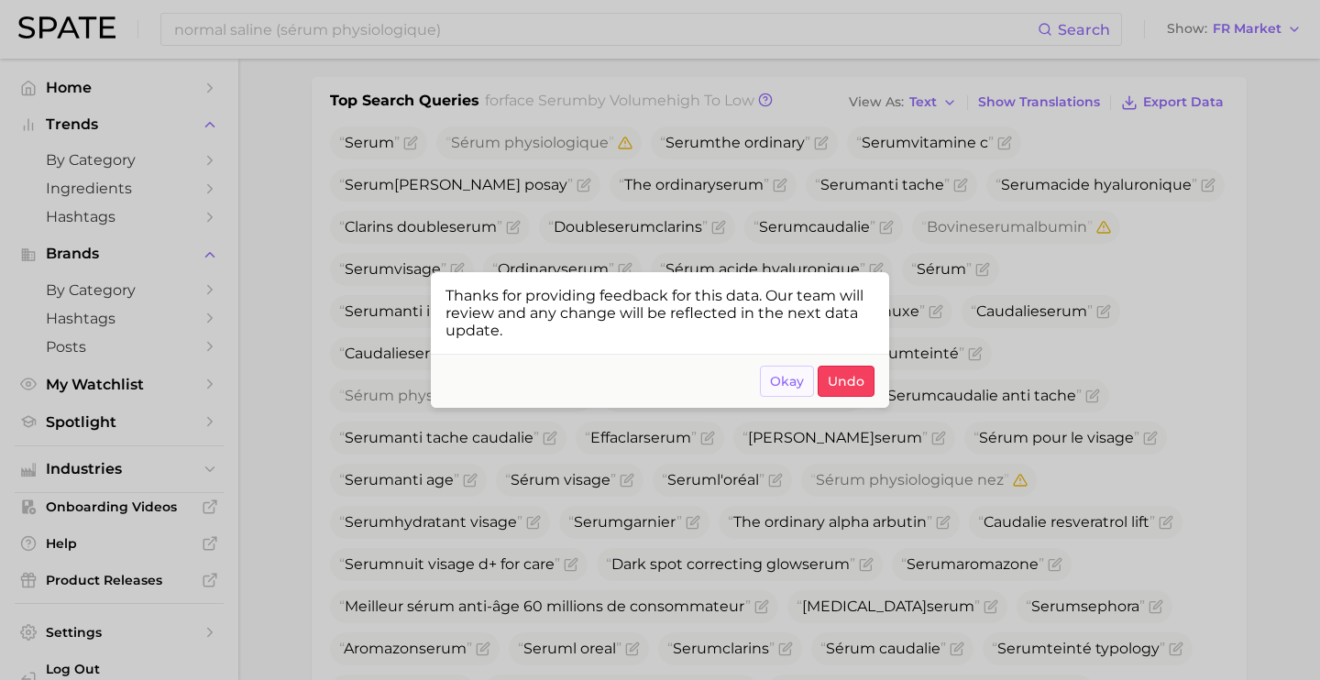
click at [788, 373] on button "Okay" at bounding box center [787, 381] width 54 height 31
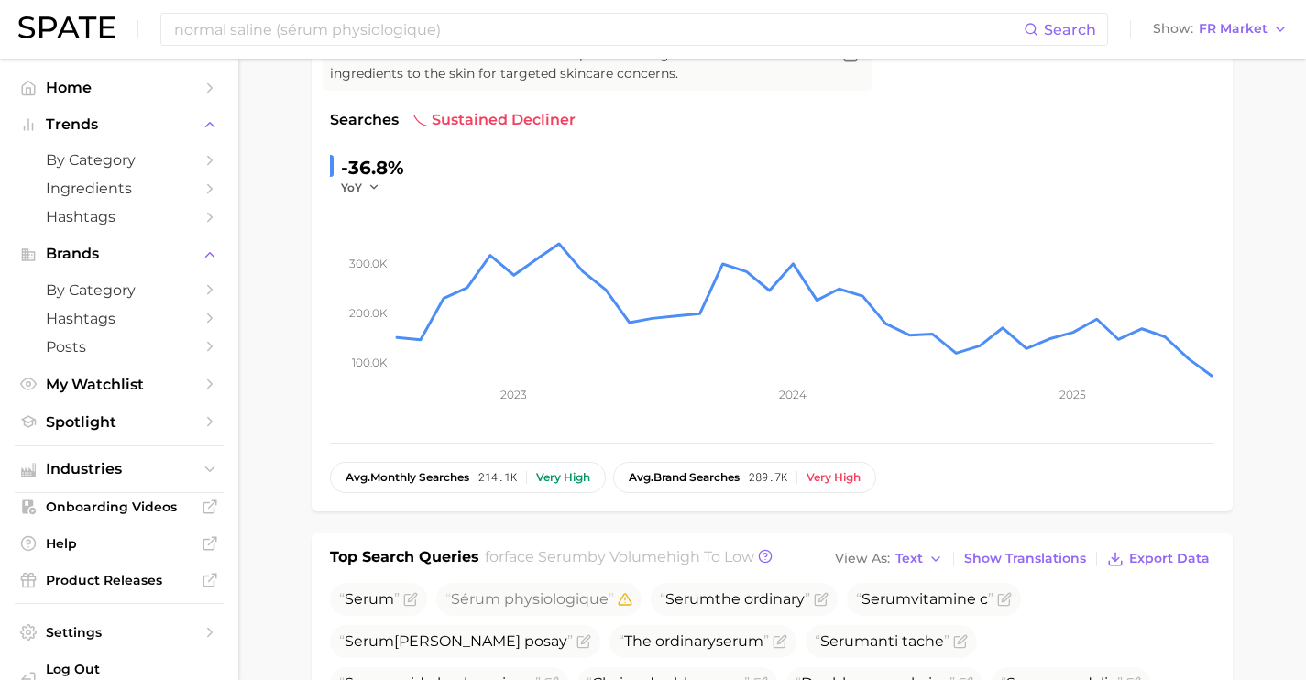
scroll to position [0, 0]
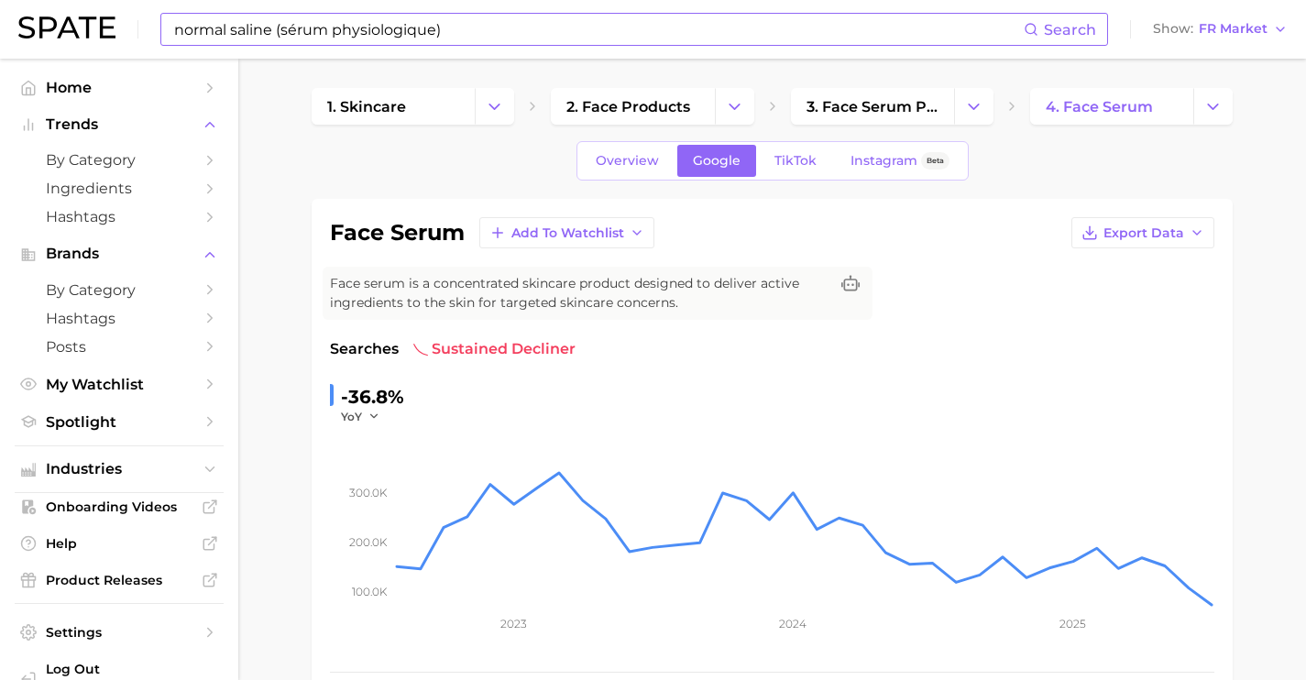
click at [389, 33] on input "normal saline (sérum physiologique)" at bounding box center [597, 29] width 851 height 31
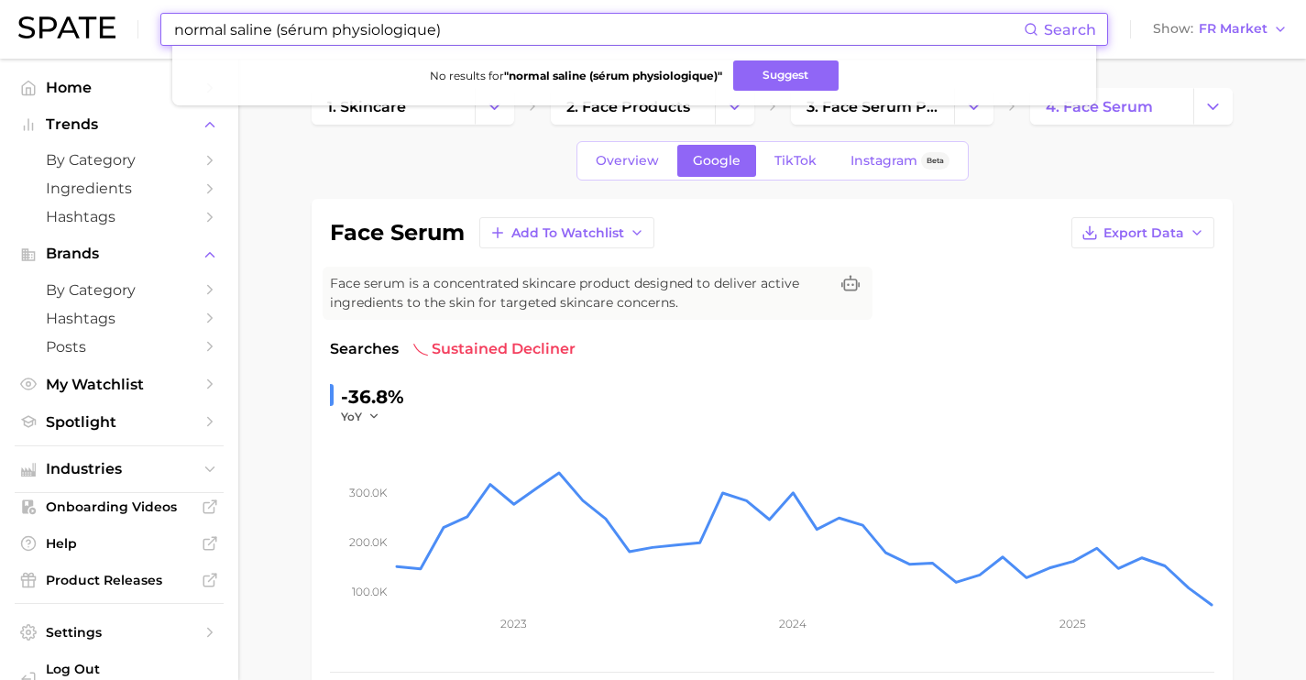
drag, startPoint x: 495, startPoint y: 29, endPoint x: 71, endPoint y: 14, distance: 424.6
click at [76, 14] on div "normal saline (sérum physiologique) Search No results for " normal saline (séru…" at bounding box center [652, 29] width 1269 height 59
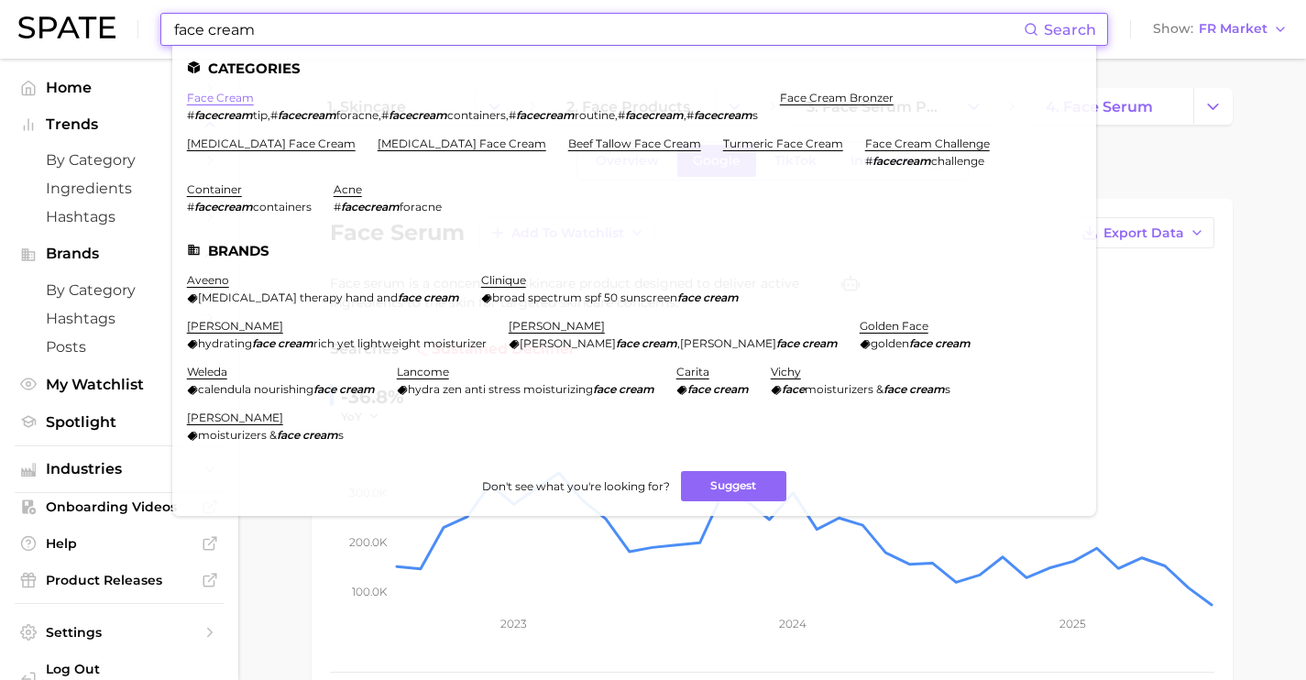
type input "face cream"
click at [225, 93] on link "face cream" at bounding box center [220, 98] width 67 height 14
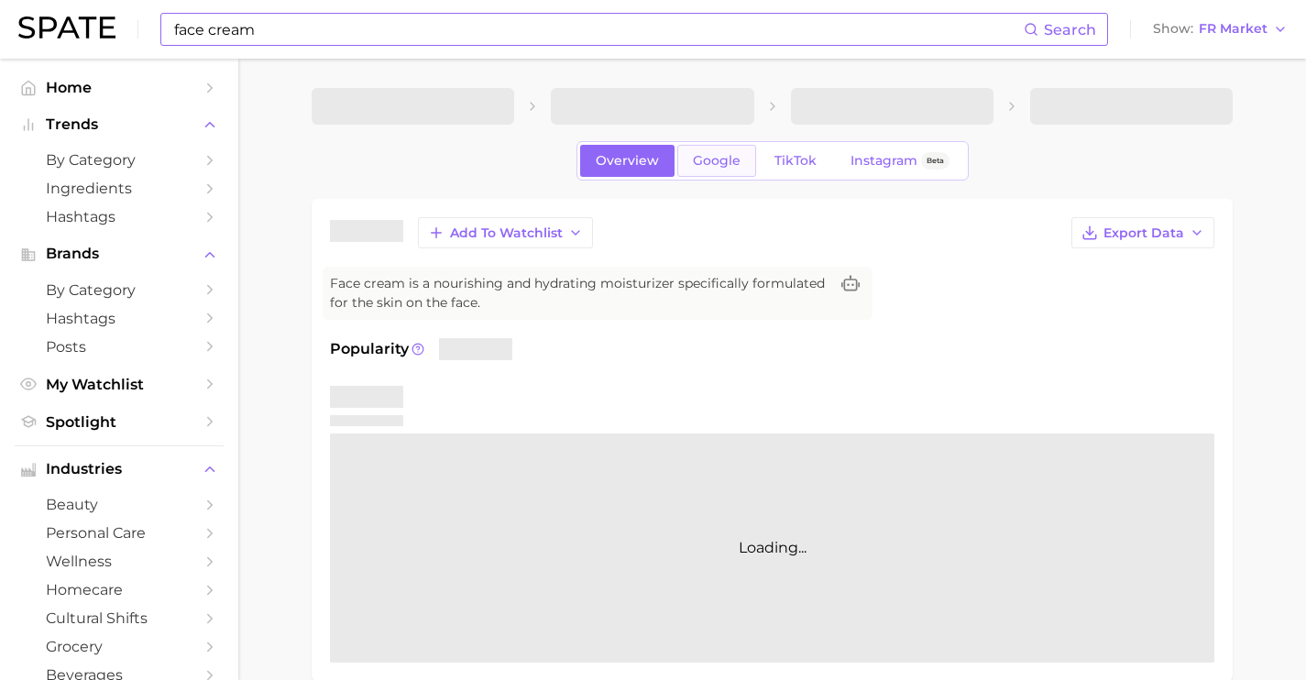
click at [735, 169] on link "Google" at bounding box center [716, 161] width 79 height 32
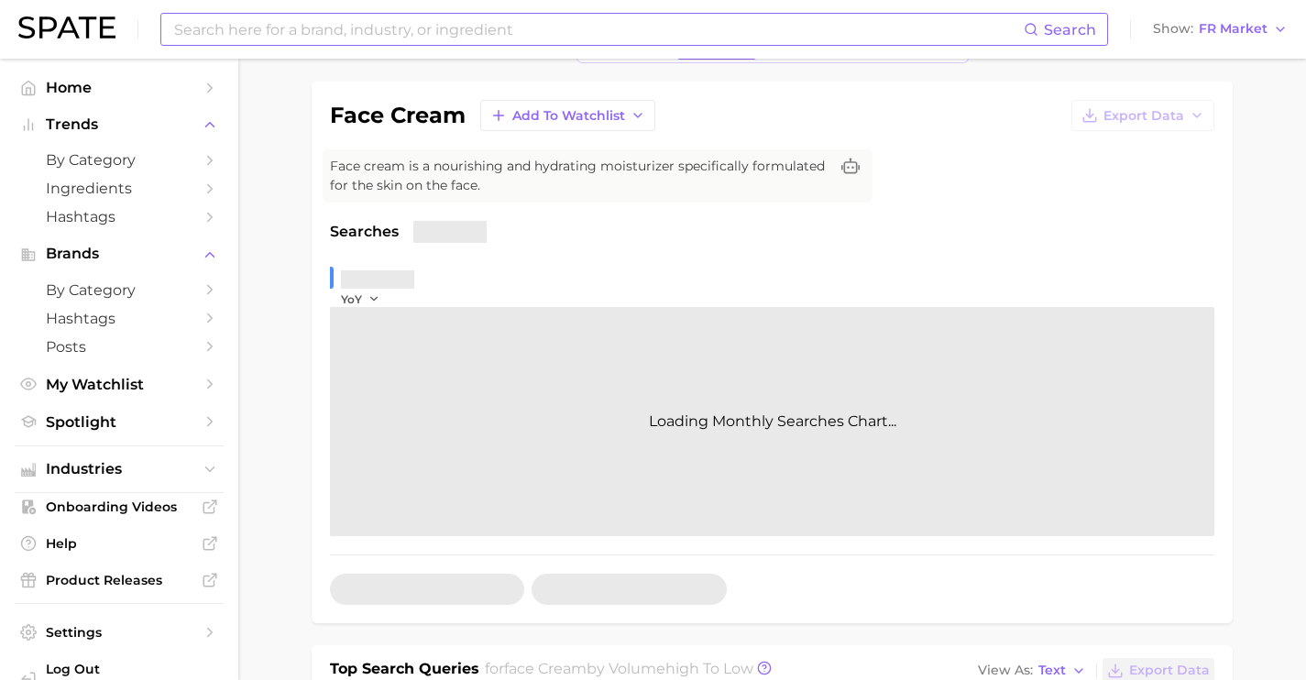
scroll to position [313, 0]
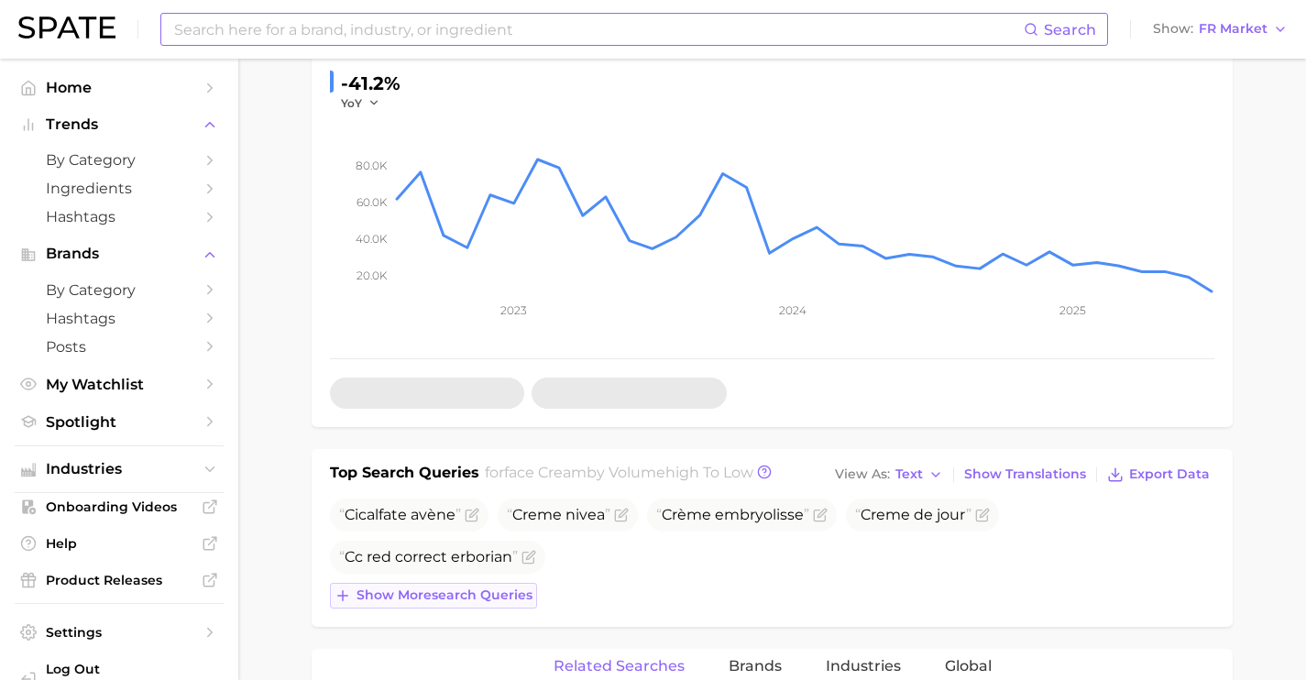
click at [492, 587] on span "Show more search queries" at bounding box center [445, 595] width 176 height 16
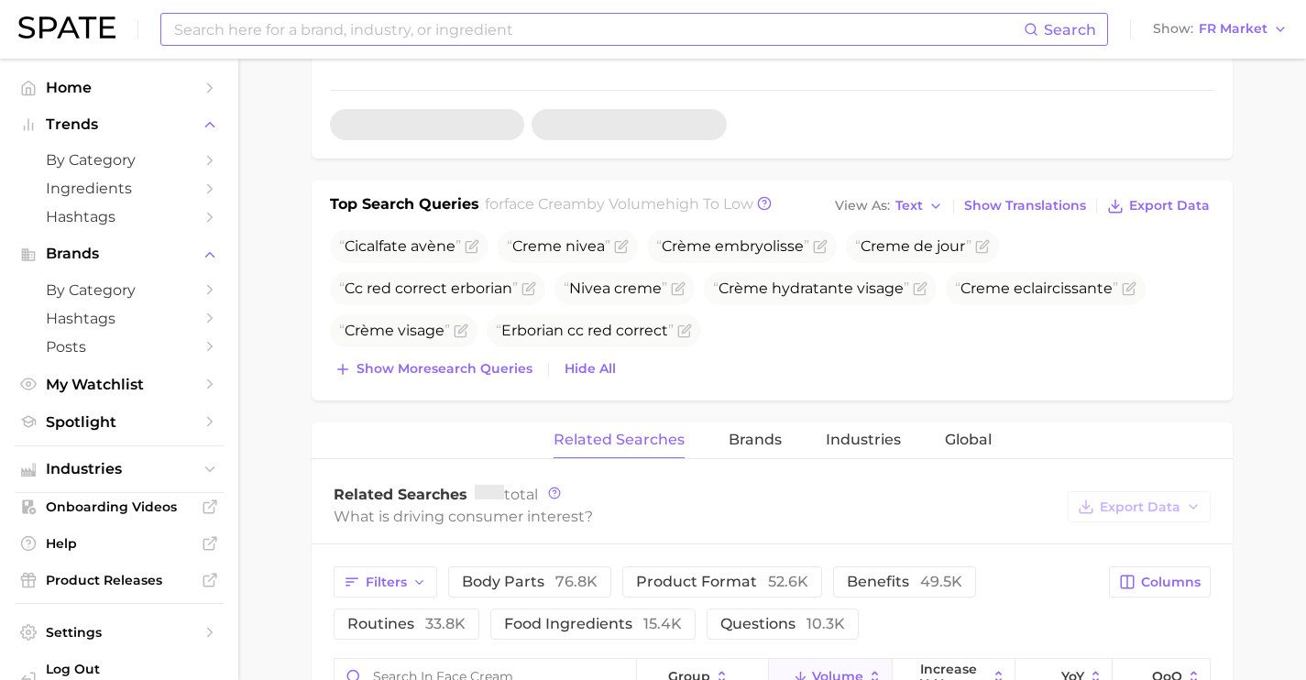
scroll to position [589, 0]
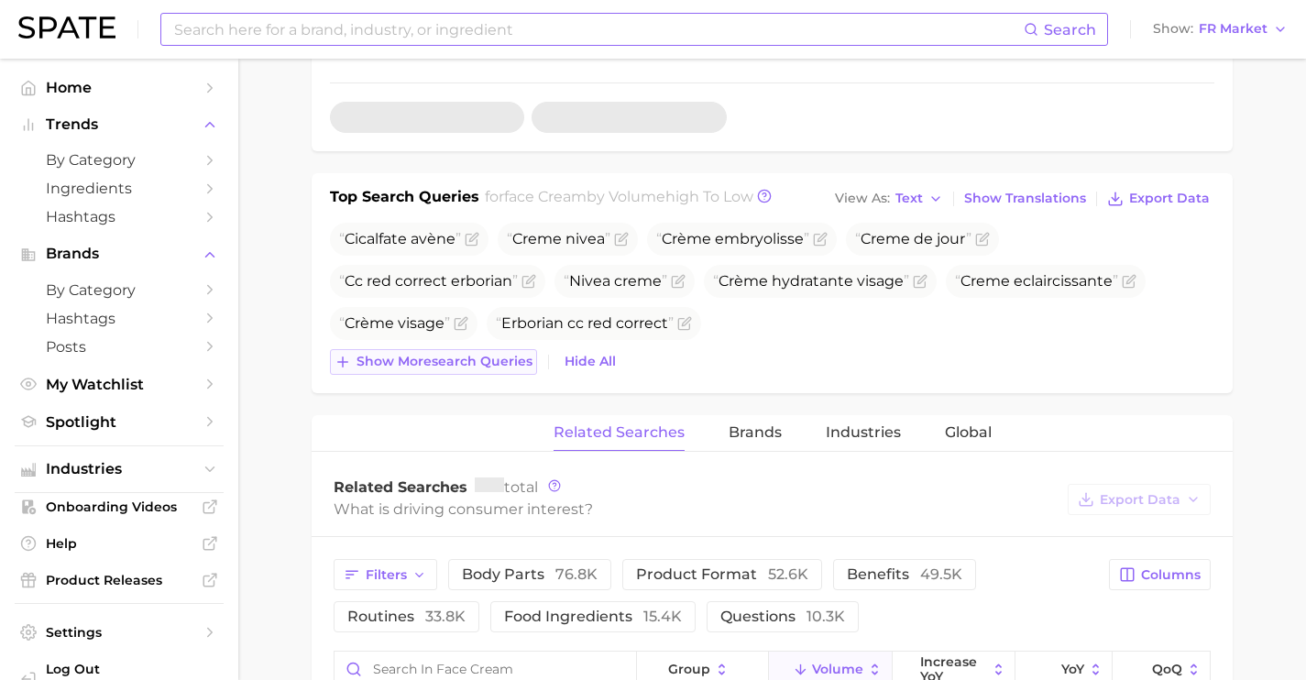
click at [453, 351] on button "Show more search queries" at bounding box center [433, 362] width 207 height 26
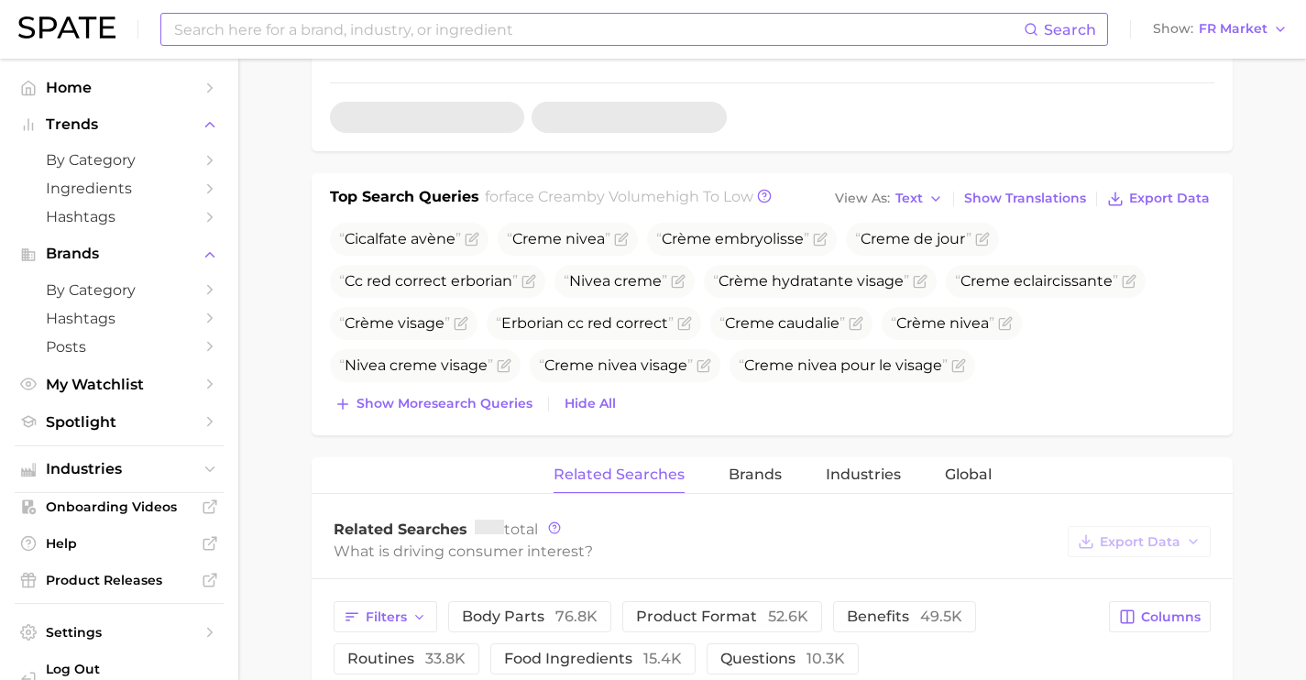
click at [467, 387] on div "Cicalfate avène Creme nivea Crème embryolisse Creme de jour Cc red correct erbo…" at bounding box center [772, 320] width 884 height 194
click at [479, 403] on span "Show more search queries" at bounding box center [445, 404] width 176 height 16
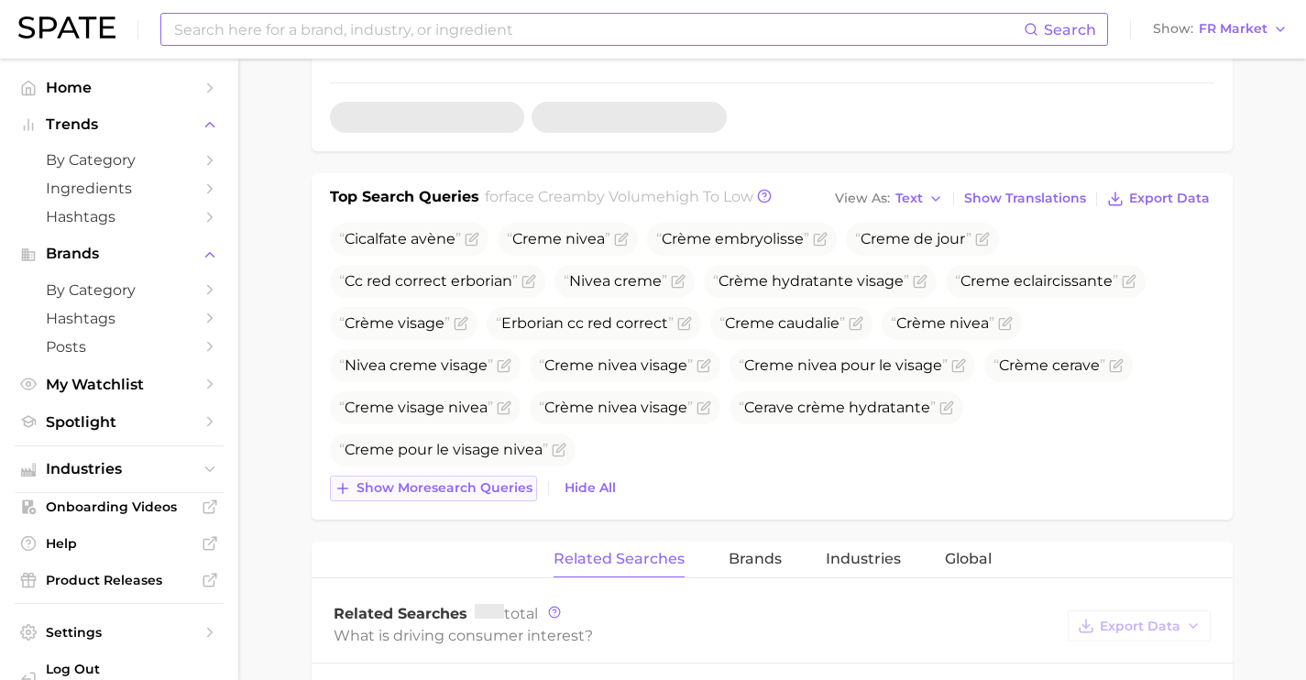
click at [482, 481] on span "Show more search queries" at bounding box center [445, 488] width 176 height 16
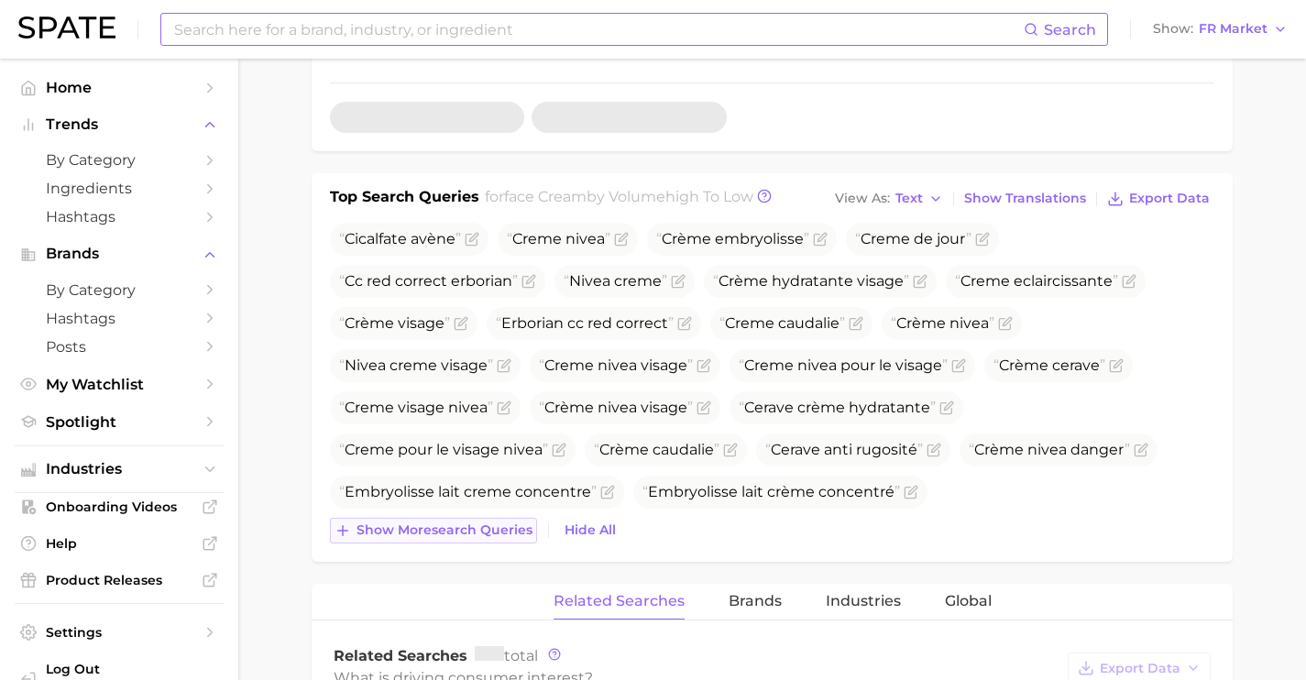
click at [504, 528] on span "Show more search queries" at bounding box center [445, 530] width 176 height 16
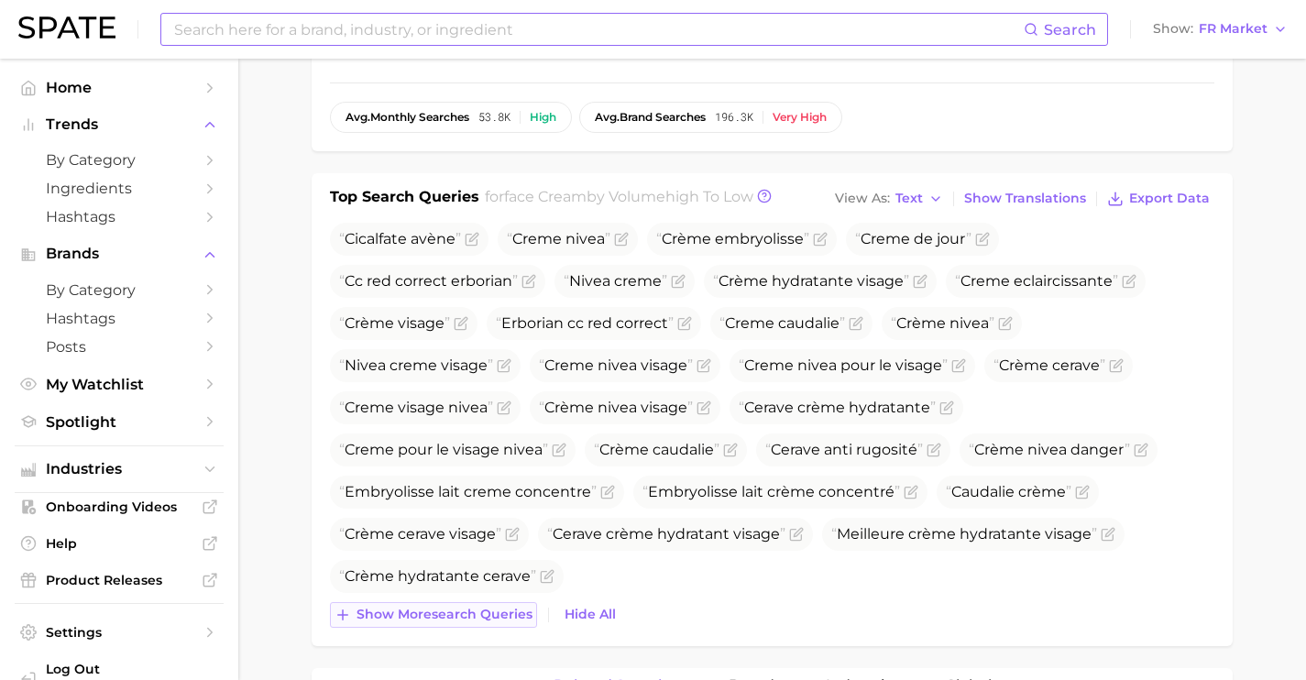
click at [500, 605] on button "Show more search queries" at bounding box center [433, 615] width 207 height 26
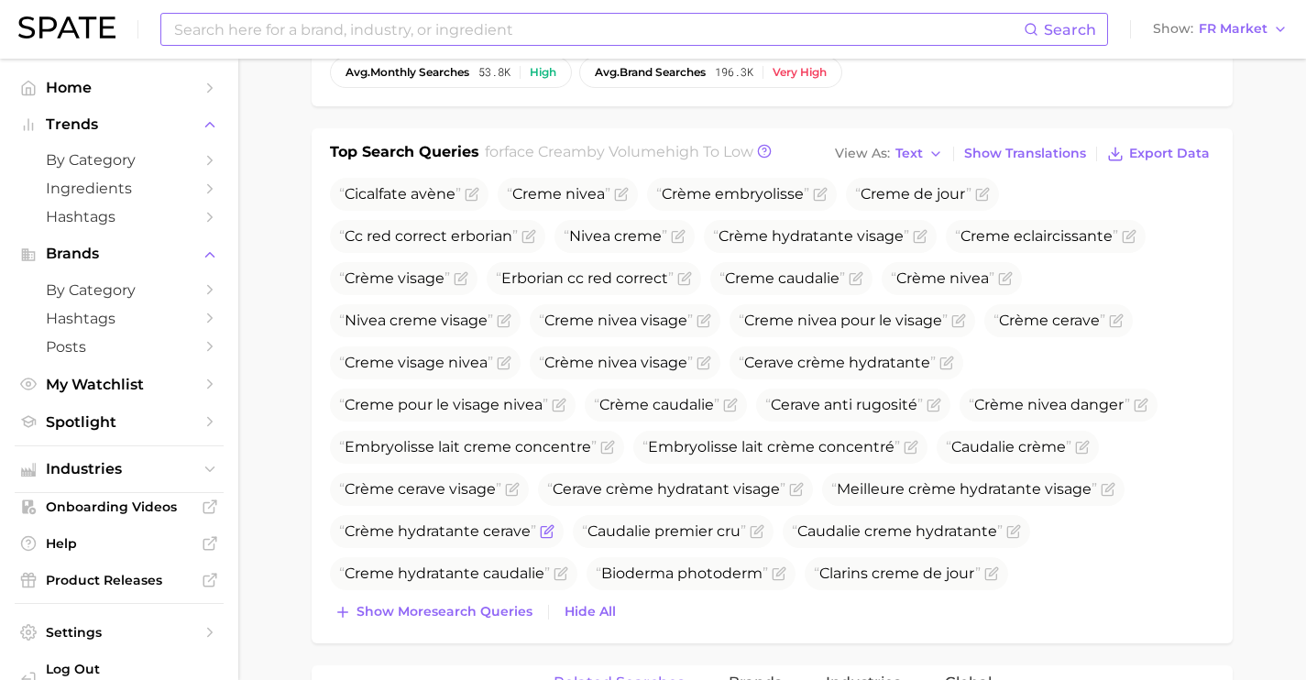
scroll to position [635, 0]
click at [503, 609] on span "Show more search queries" at bounding box center [445, 611] width 176 height 16
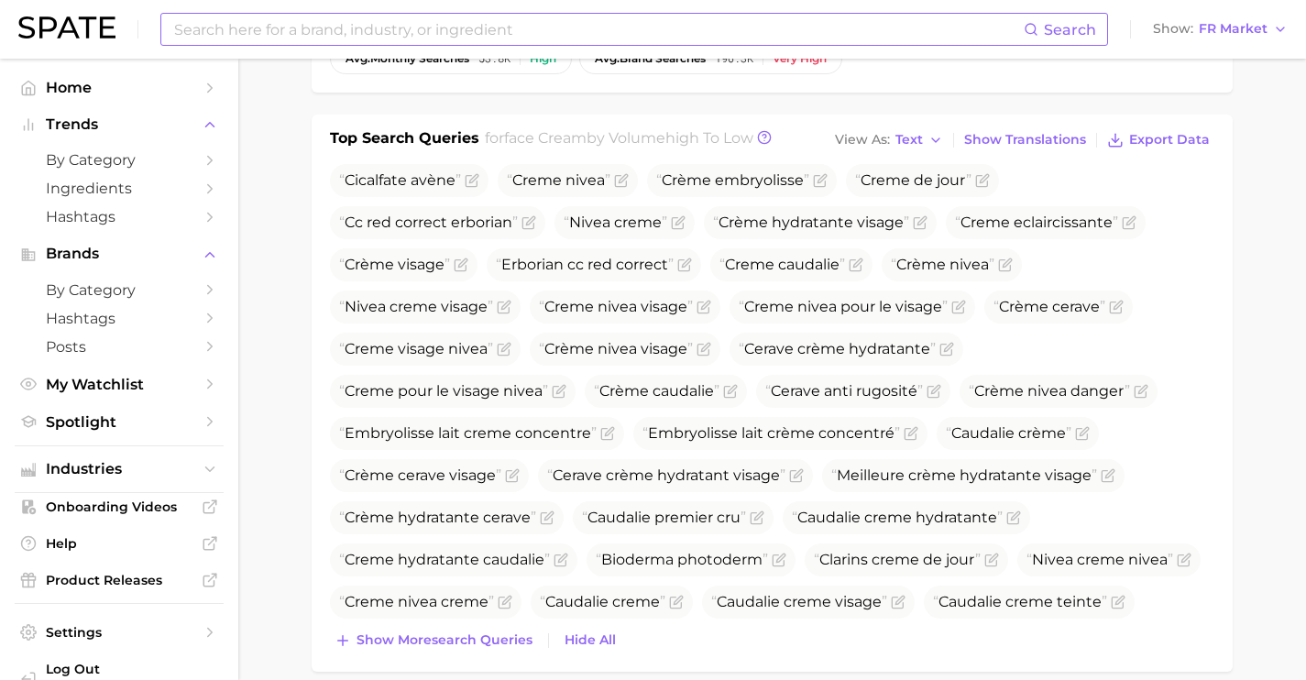
scroll to position [665, 0]
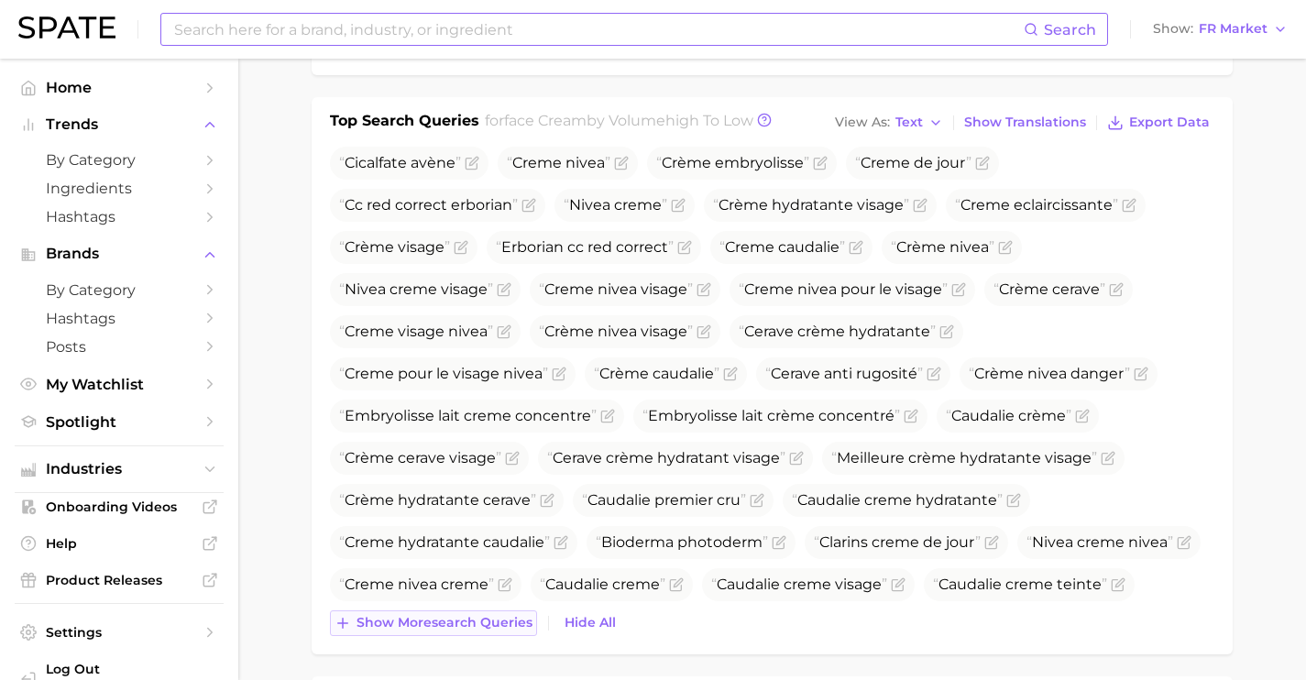
click at [501, 615] on span "Show more search queries" at bounding box center [445, 623] width 176 height 16
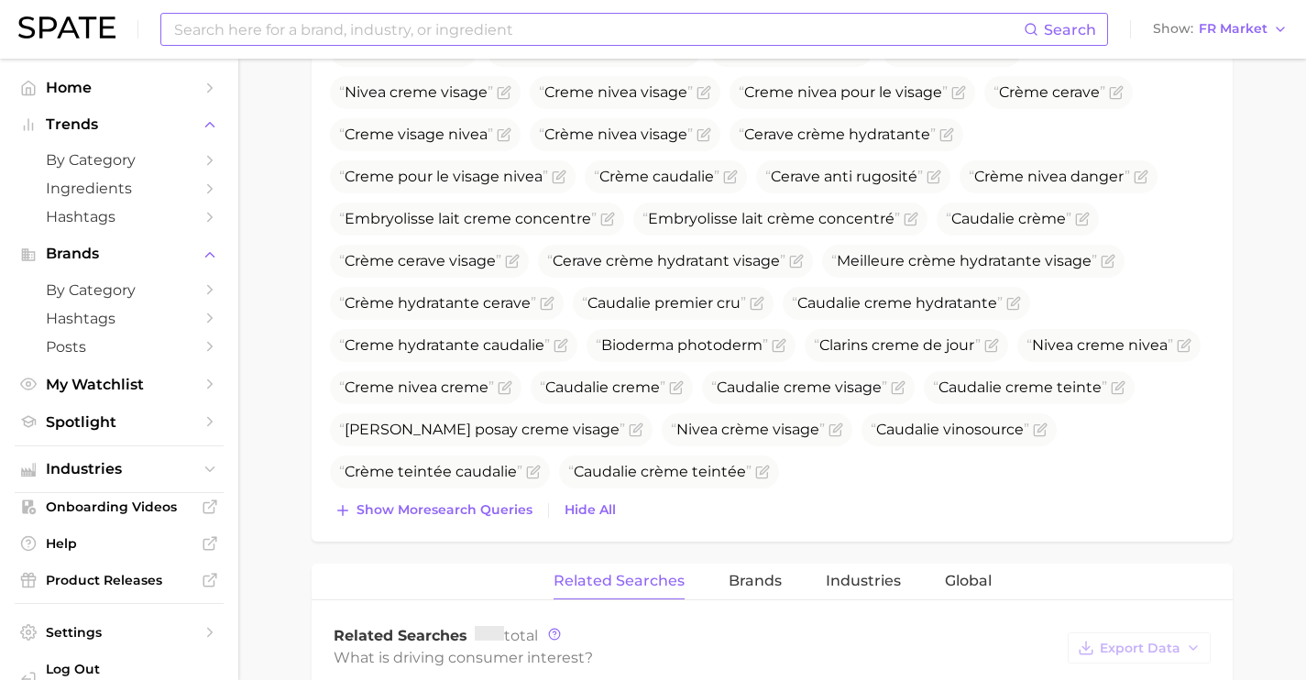
scroll to position [884, 0]
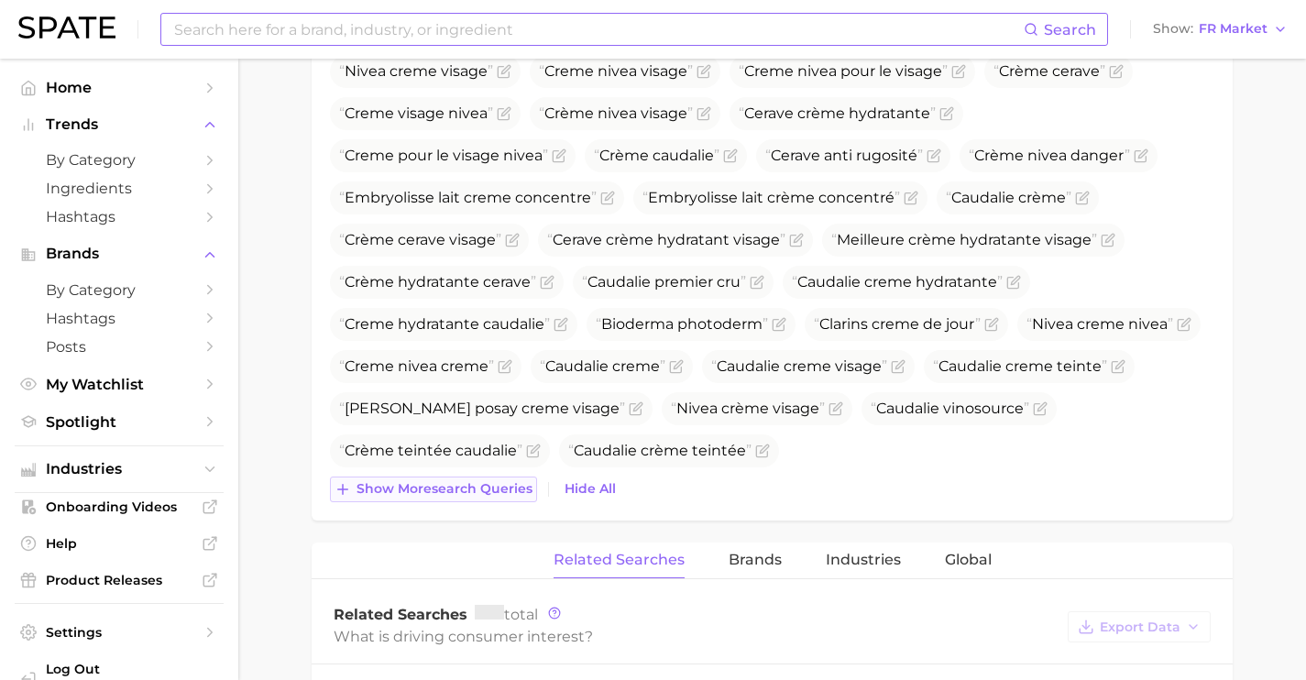
click at [508, 487] on span "Show more search queries" at bounding box center [445, 489] width 176 height 16
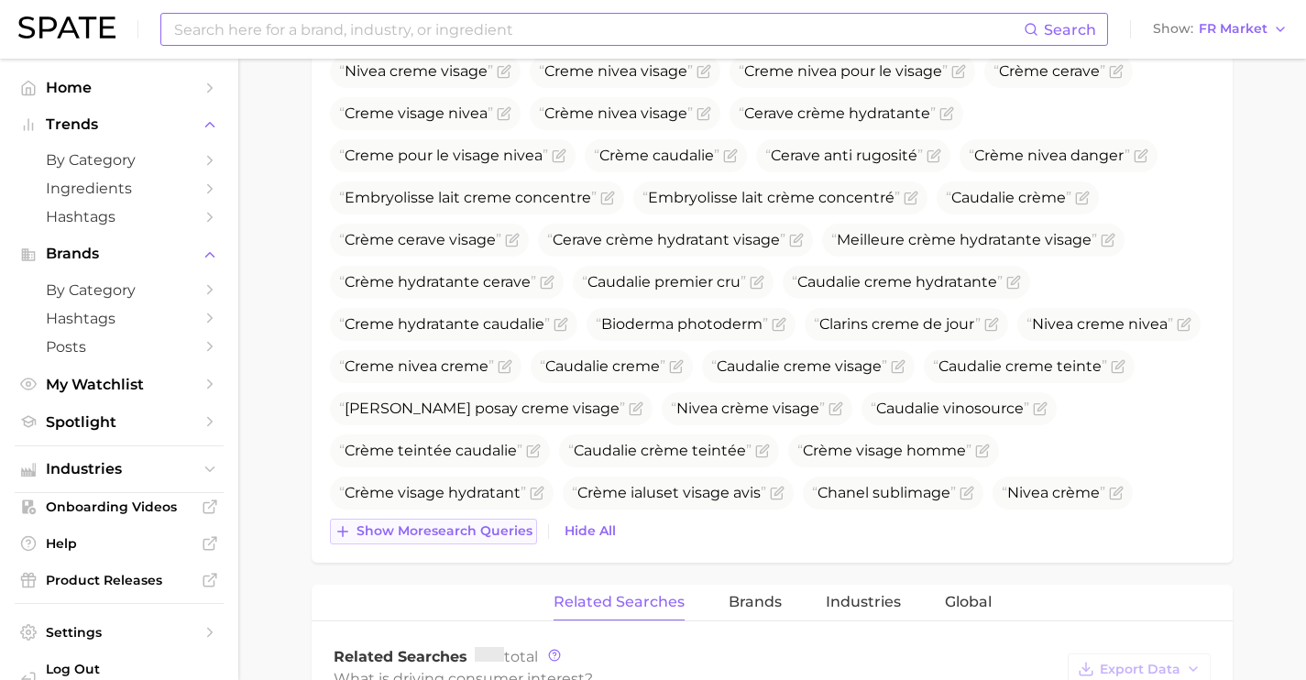
click at [507, 538] on span "Show more search queries" at bounding box center [445, 531] width 176 height 16
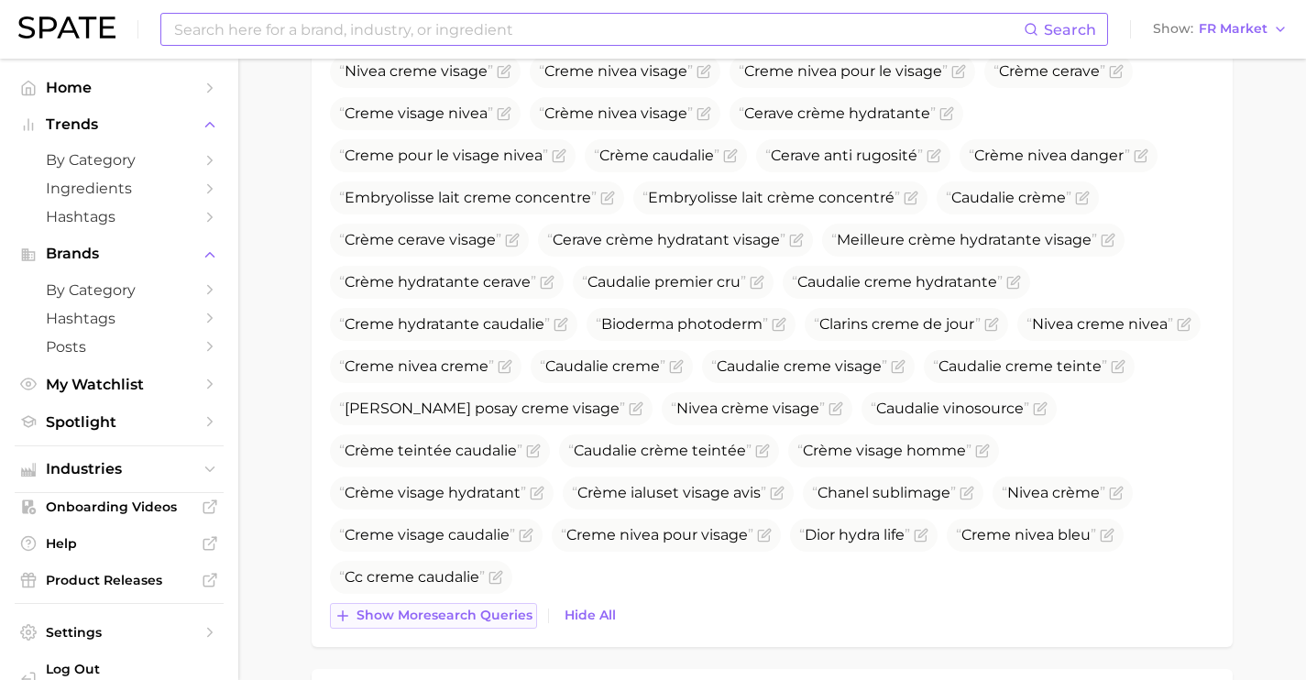
click at [506, 613] on span "Show more search queries" at bounding box center [445, 616] width 176 height 16
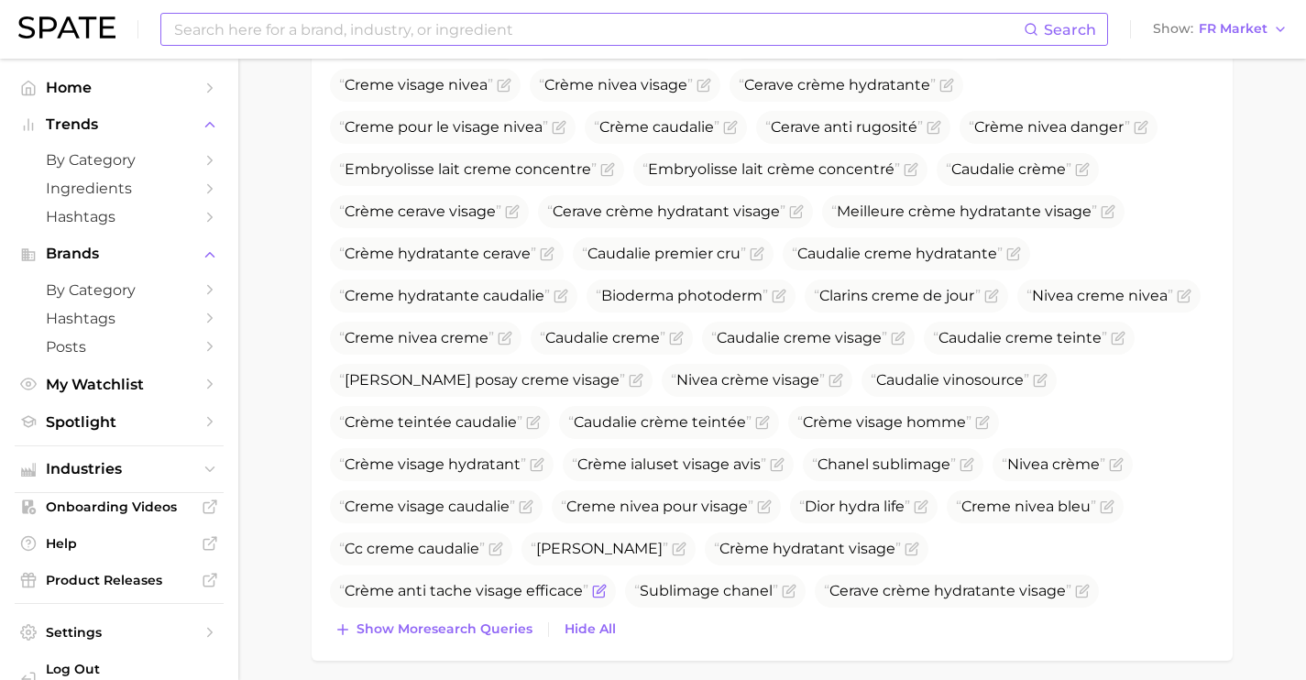
scroll to position [940, 0]
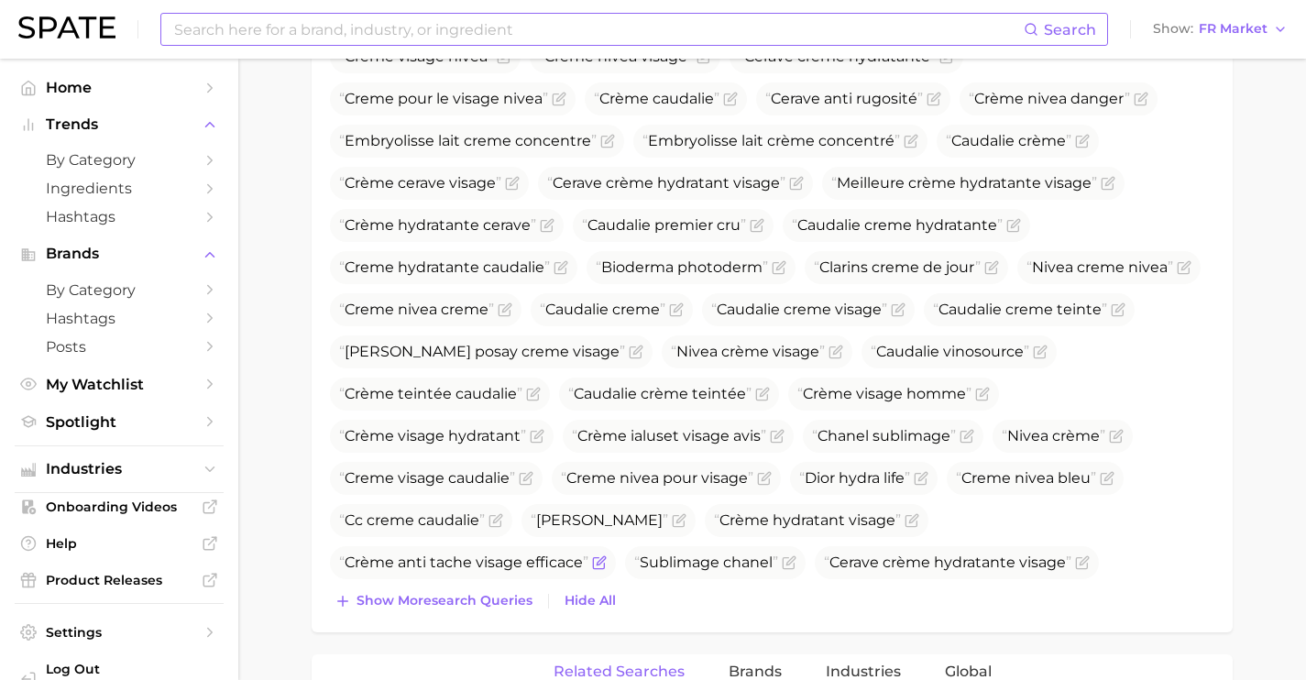
click at [512, 609] on button "Show more search queries" at bounding box center [433, 601] width 207 height 26
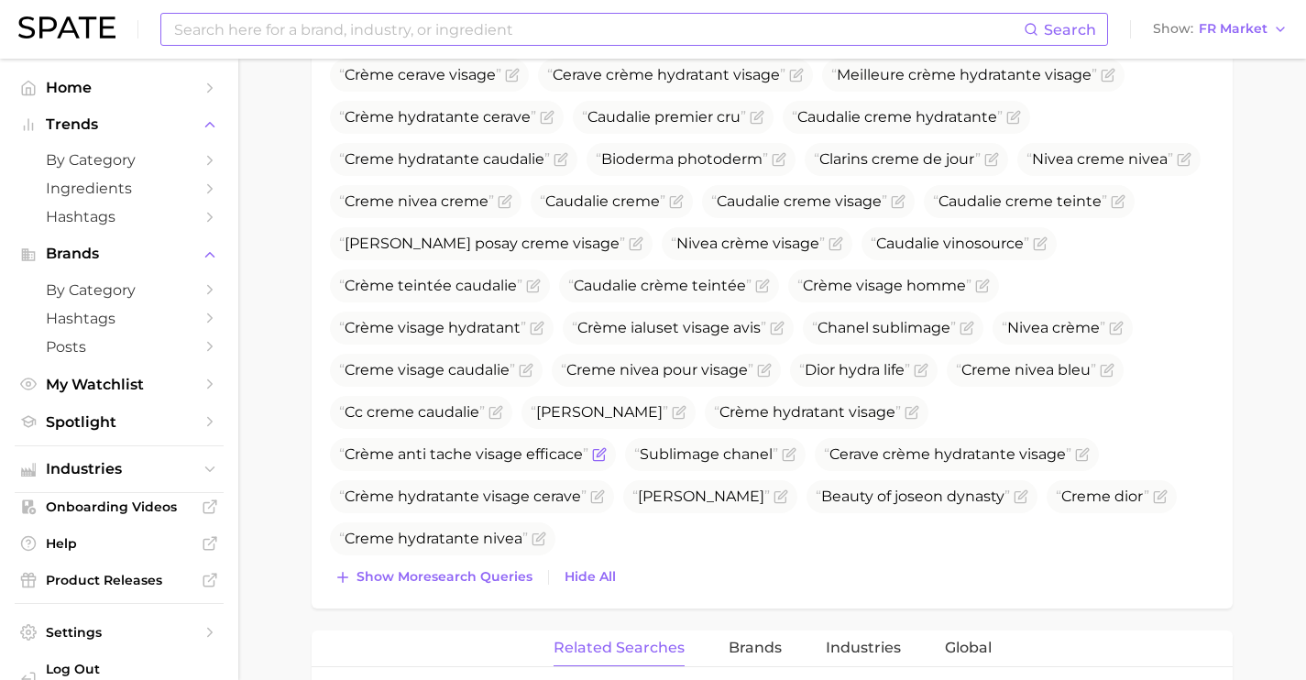
scroll to position [1056, 0]
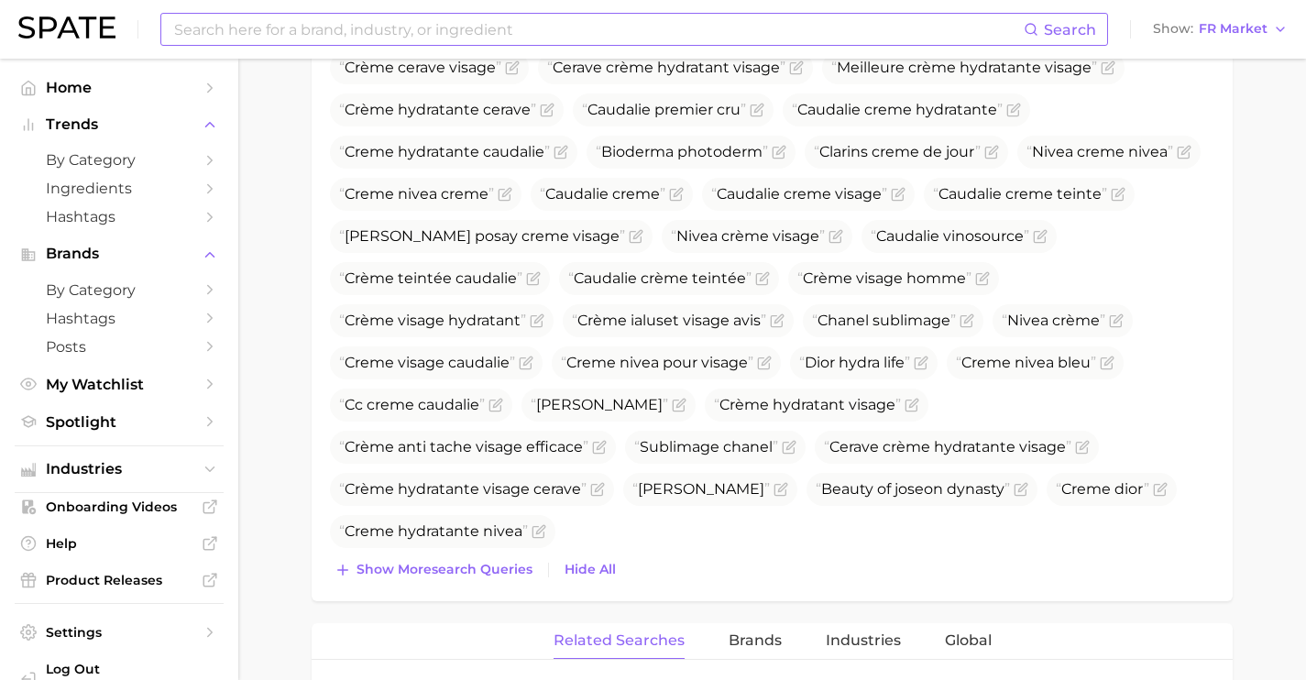
click at [512, 609] on div "face cream Add to Watchlist Export Data Face cream is a nourishing and hydratin…" at bounding box center [772, 164] width 921 height 2043
click at [511, 576] on span "Show more search queries" at bounding box center [445, 570] width 176 height 16
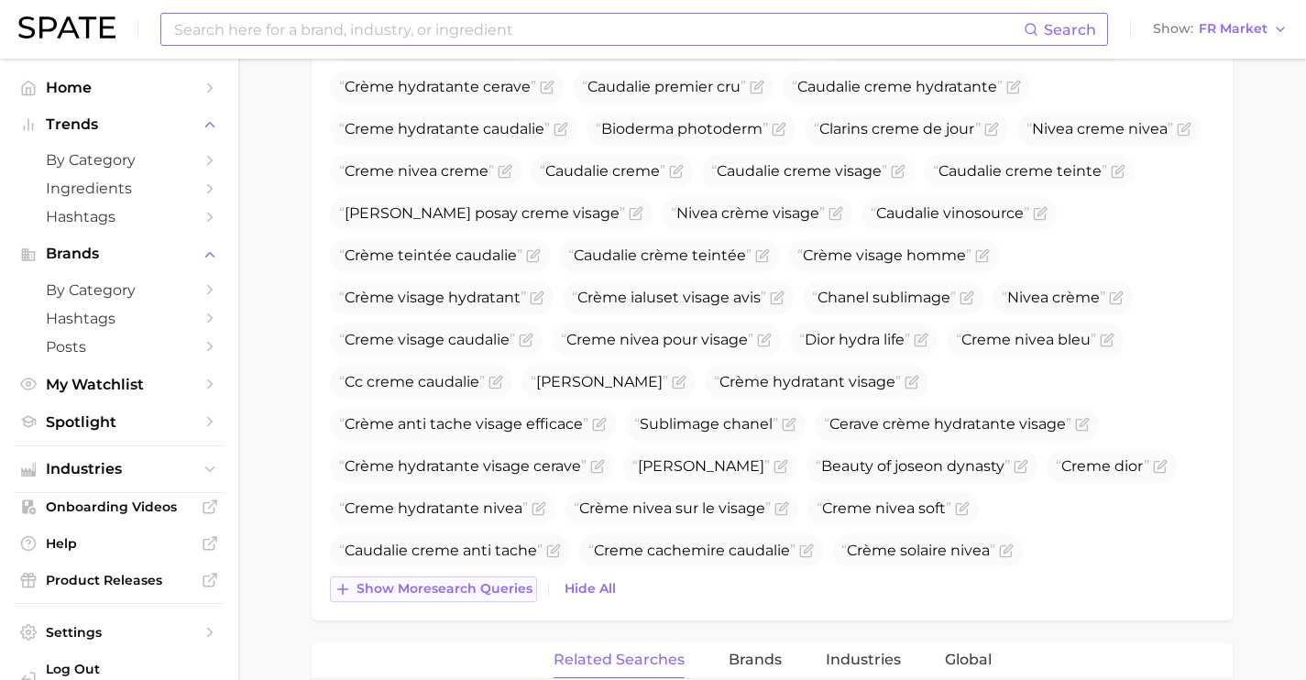
click at [482, 589] on span "Show more search queries" at bounding box center [445, 589] width 176 height 16
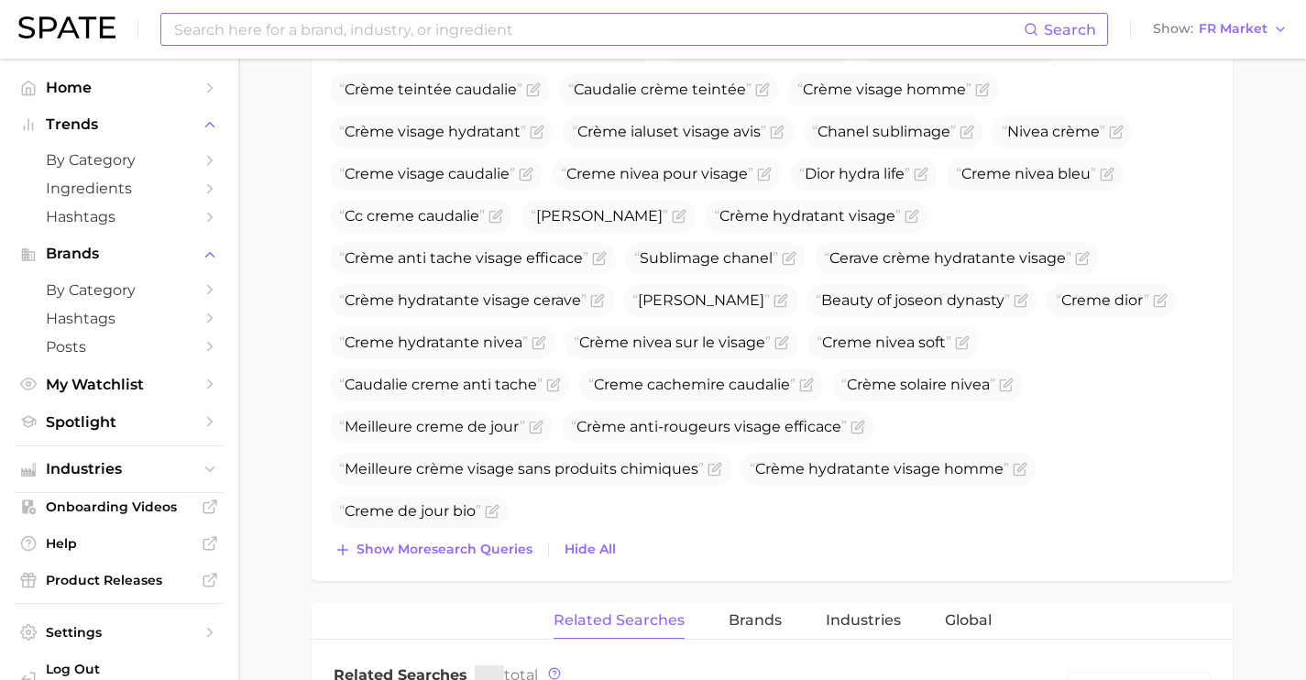
scroll to position [1248, 0]
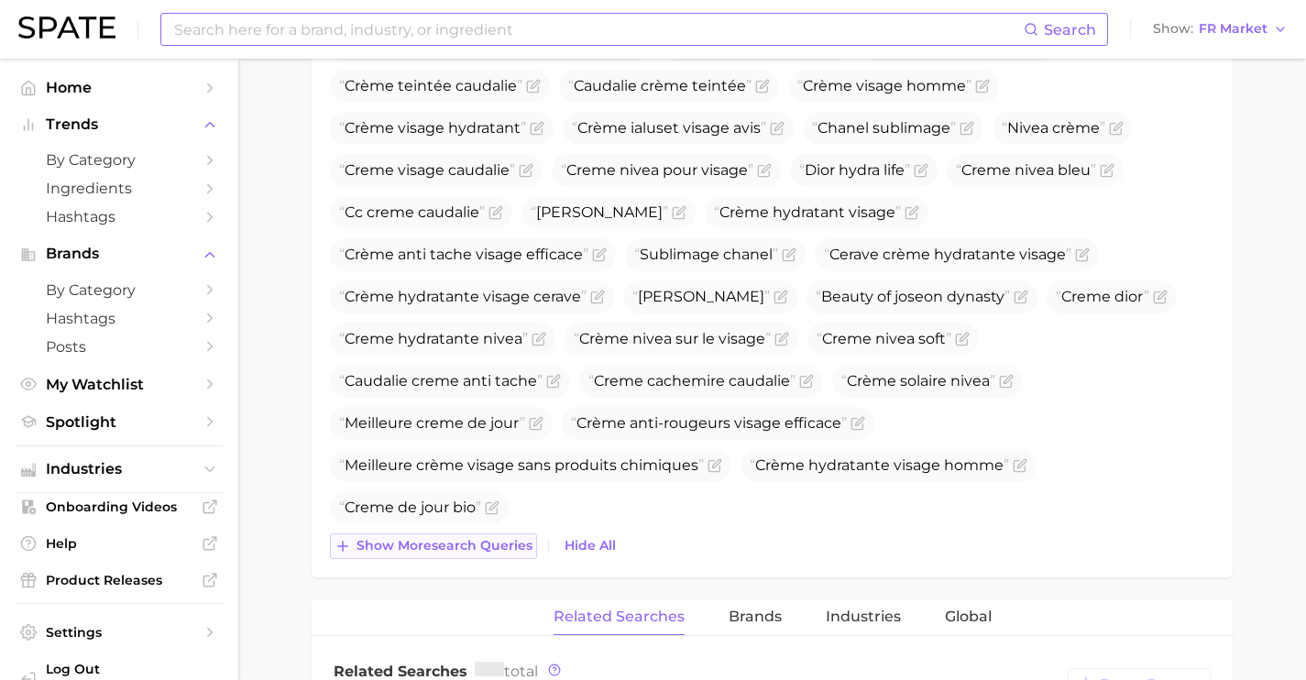
click at [477, 543] on span "Show more search queries" at bounding box center [445, 546] width 176 height 16
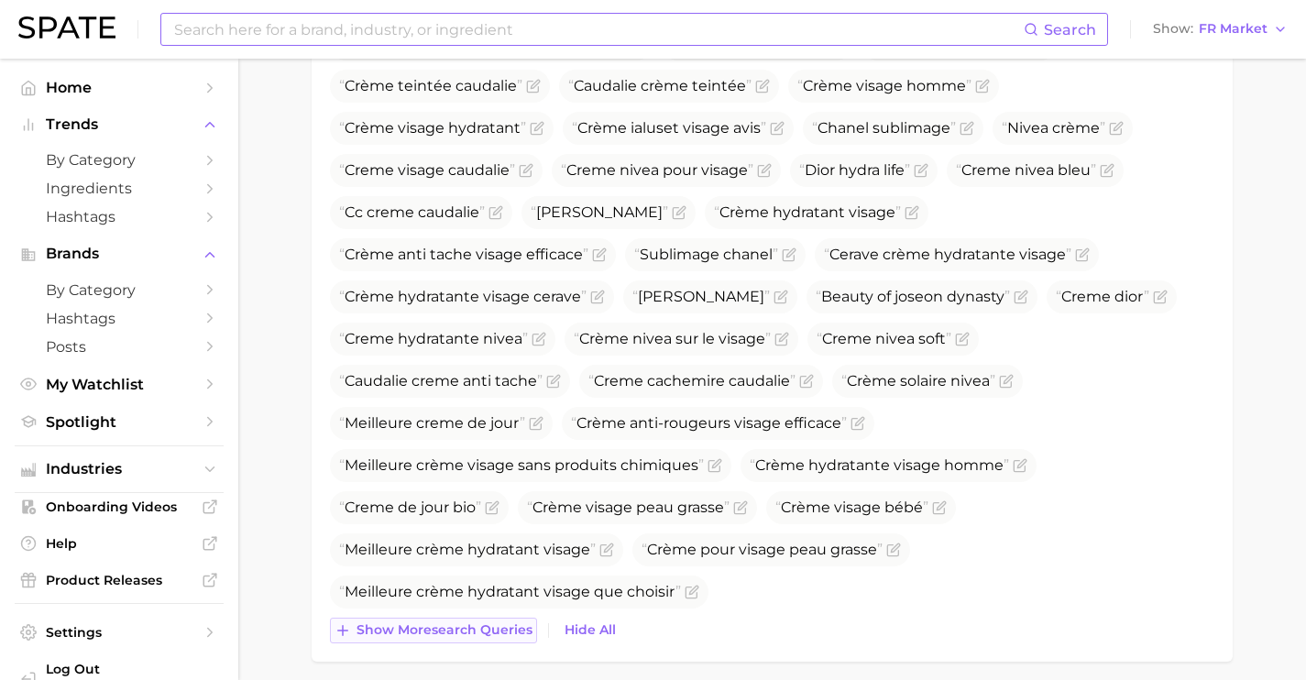
click at [502, 619] on button "Show more search queries" at bounding box center [433, 631] width 207 height 26
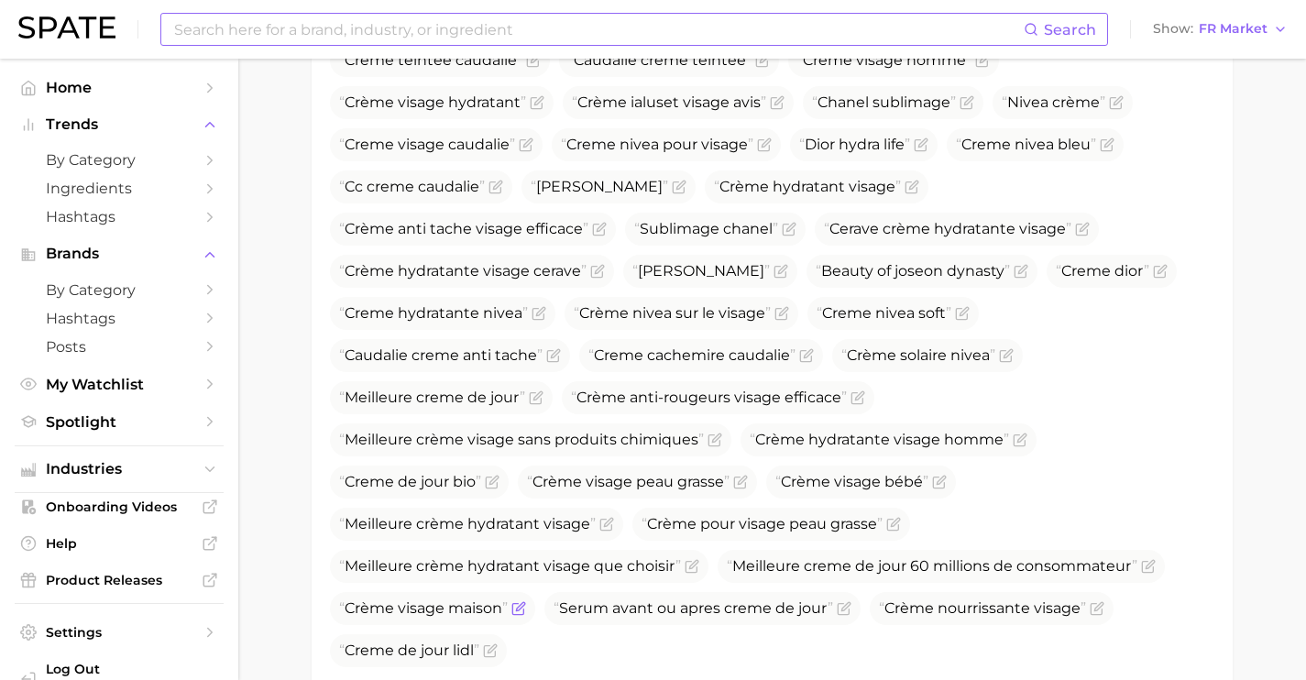
scroll to position [1325, 0]
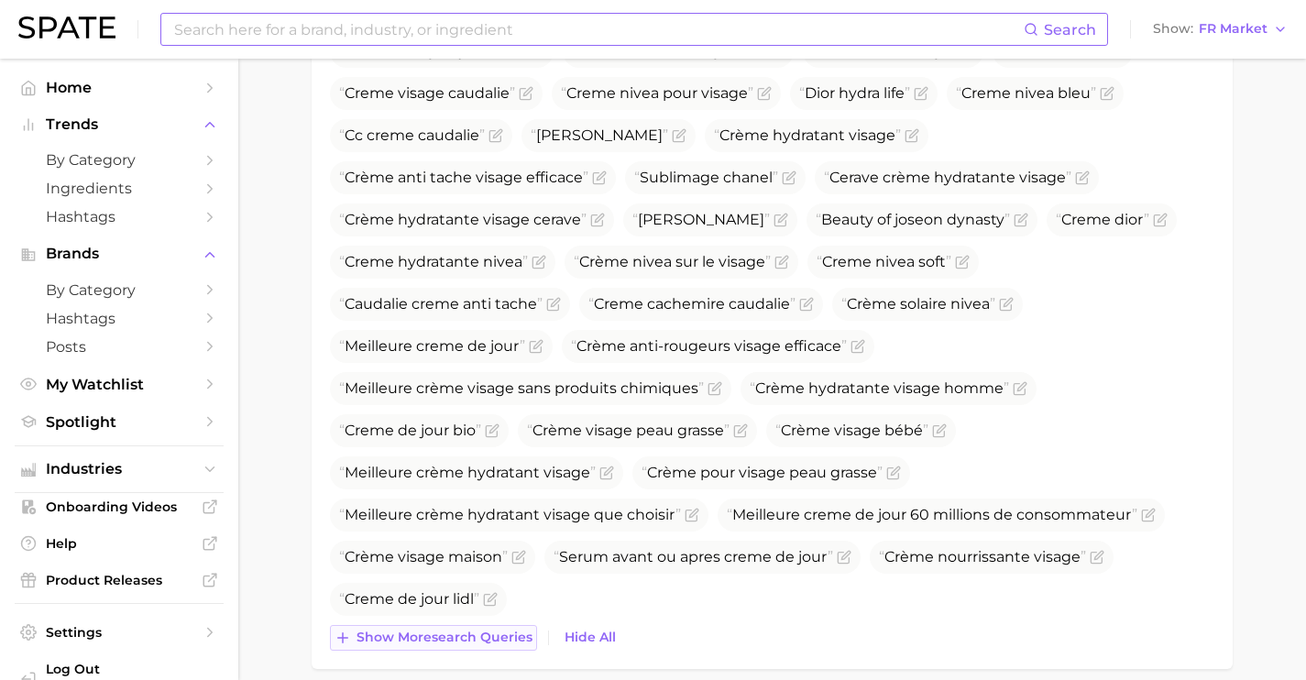
click at [484, 639] on span "Show more search queries" at bounding box center [445, 638] width 176 height 16
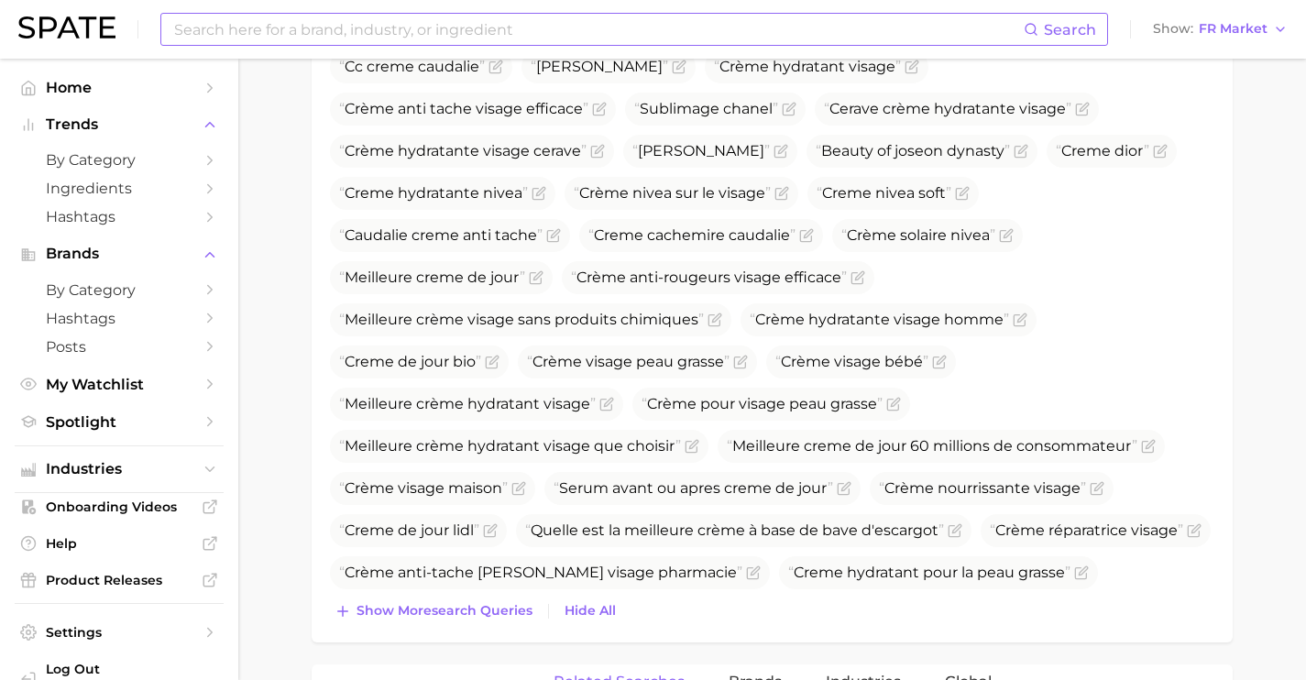
scroll to position [1491, 0]
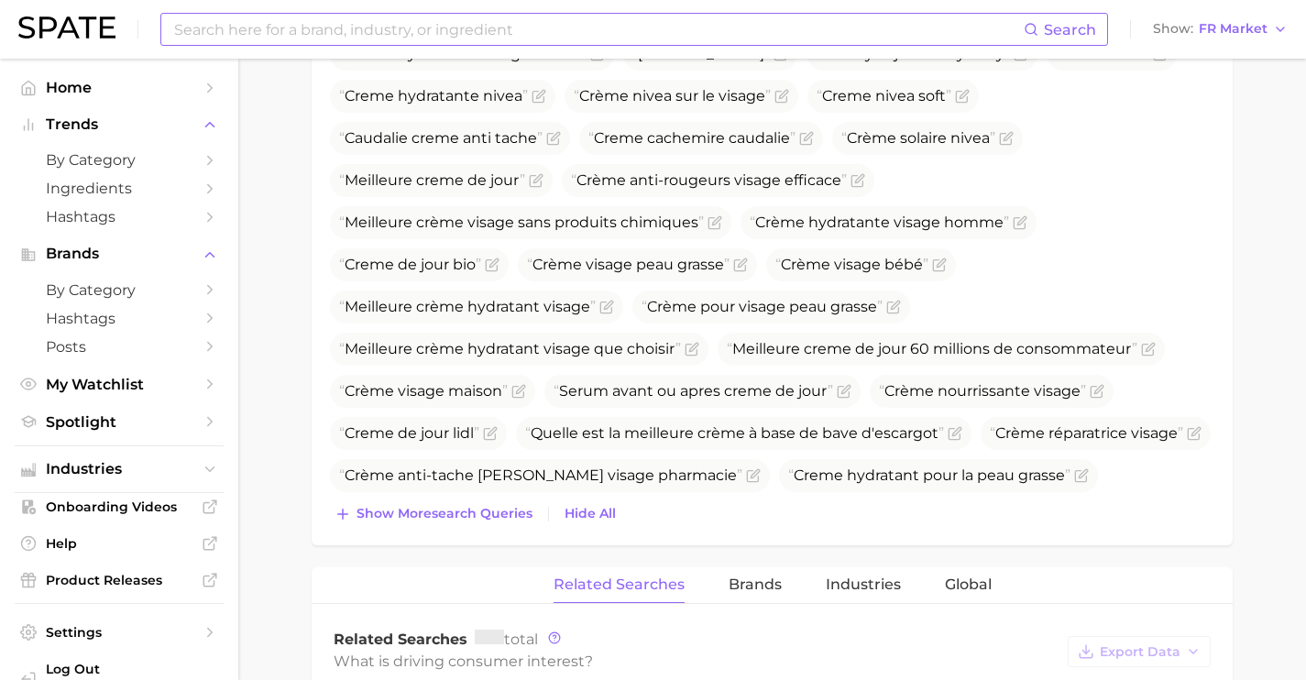
click at [491, 507] on span "Show more search queries" at bounding box center [445, 514] width 176 height 16
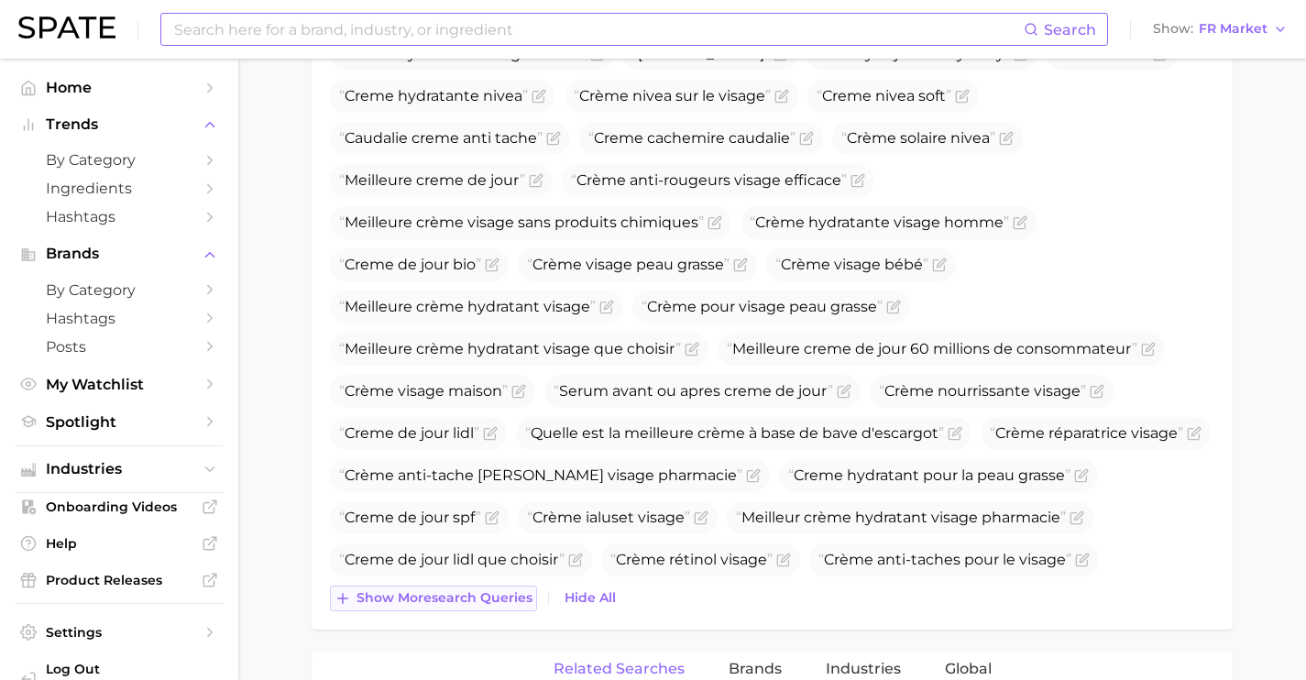
click at [500, 601] on span "Show more search queries" at bounding box center [445, 598] width 176 height 16
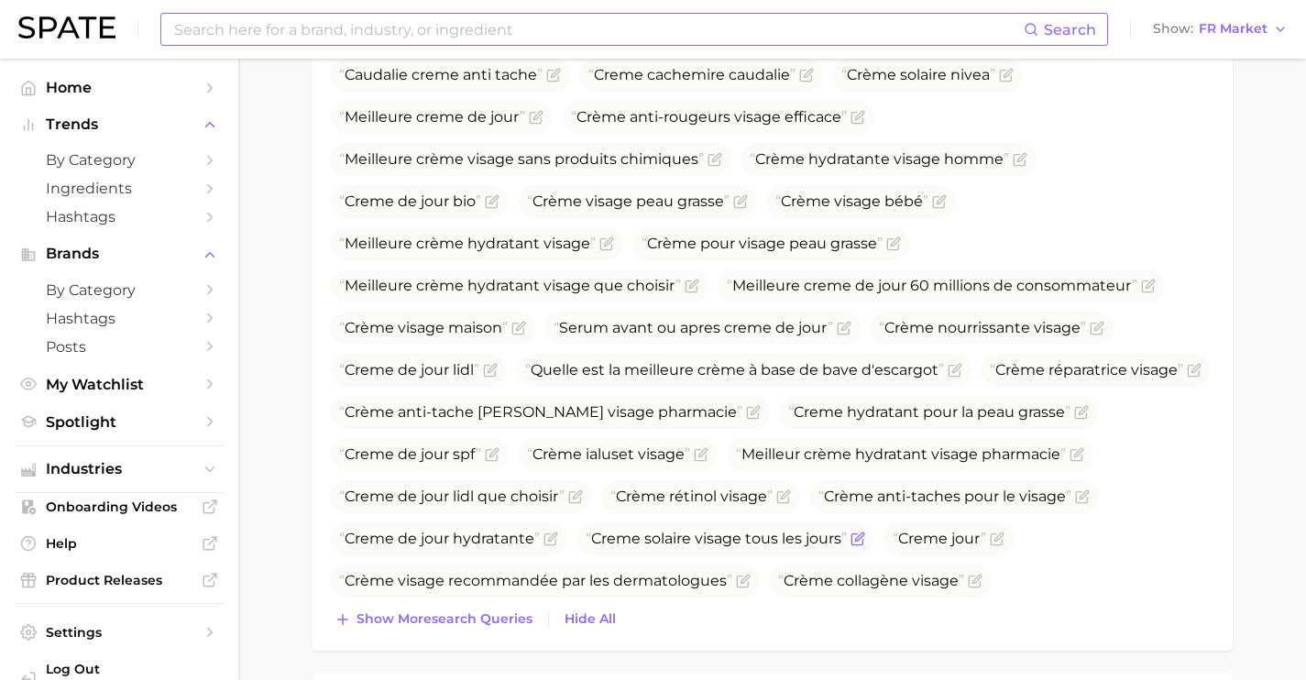
scroll to position [1554, 0]
click at [494, 626] on button "Show more search queries" at bounding box center [433, 620] width 207 height 26
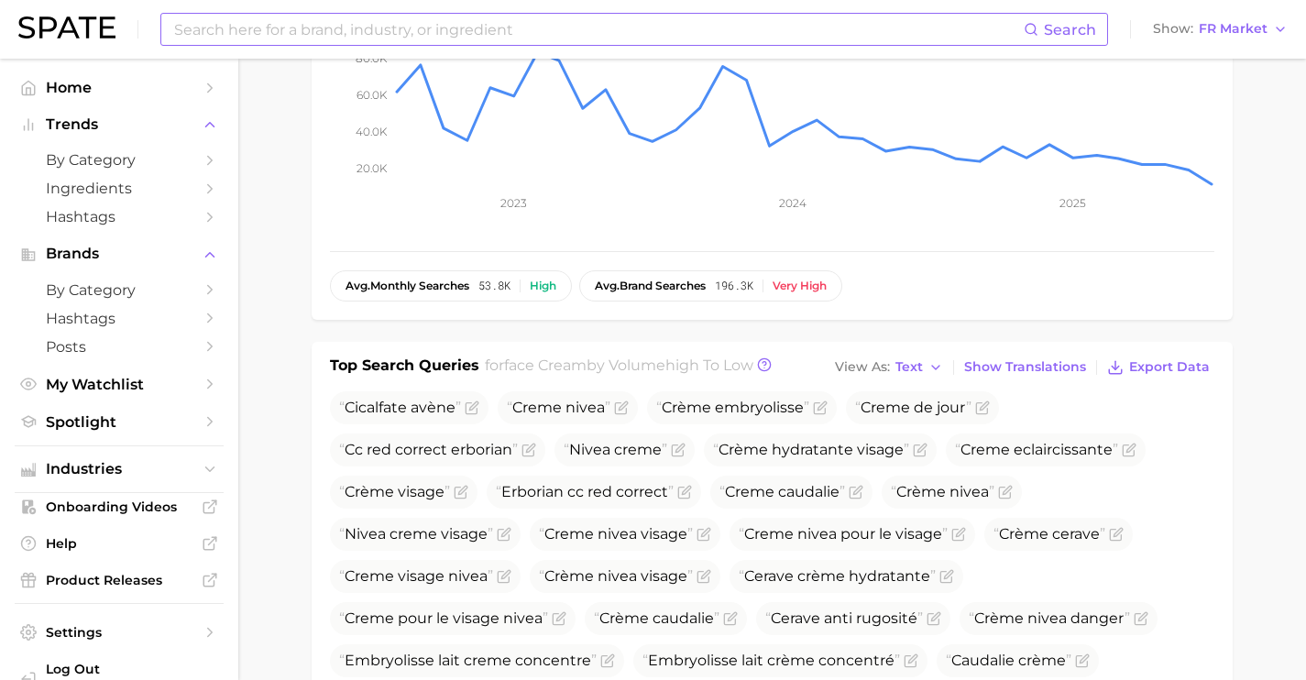
scroll to position [0, 0]
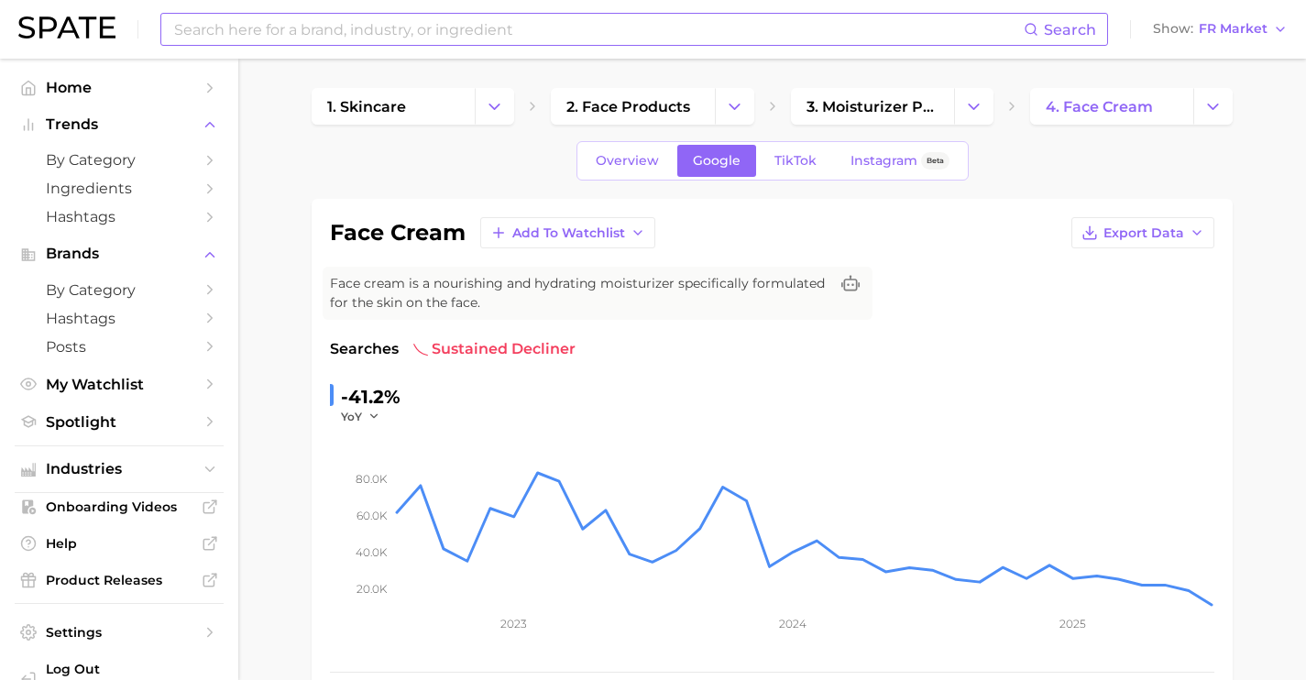
click at [444, 34] on input at bounding box center [597, 29] width 851 height 31
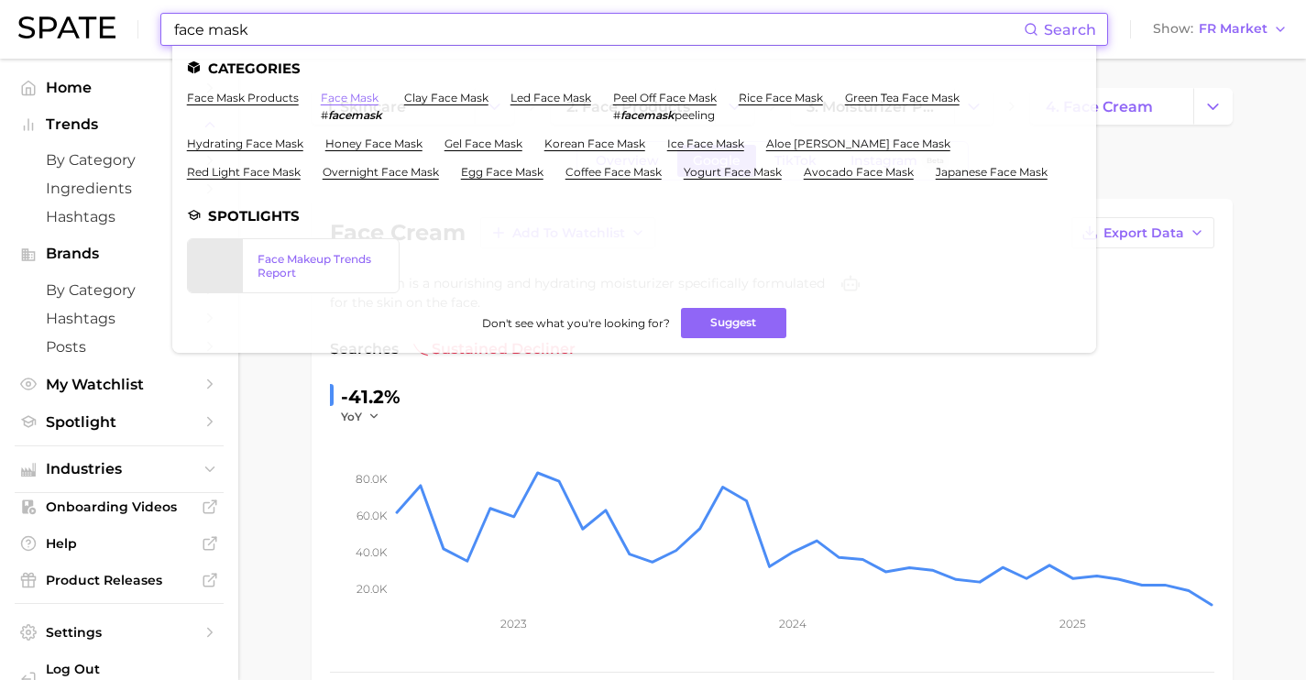
type input "face mask"
click at [357, 99] on link "face mask" at bounding box center [350, 98] width 58 height 14
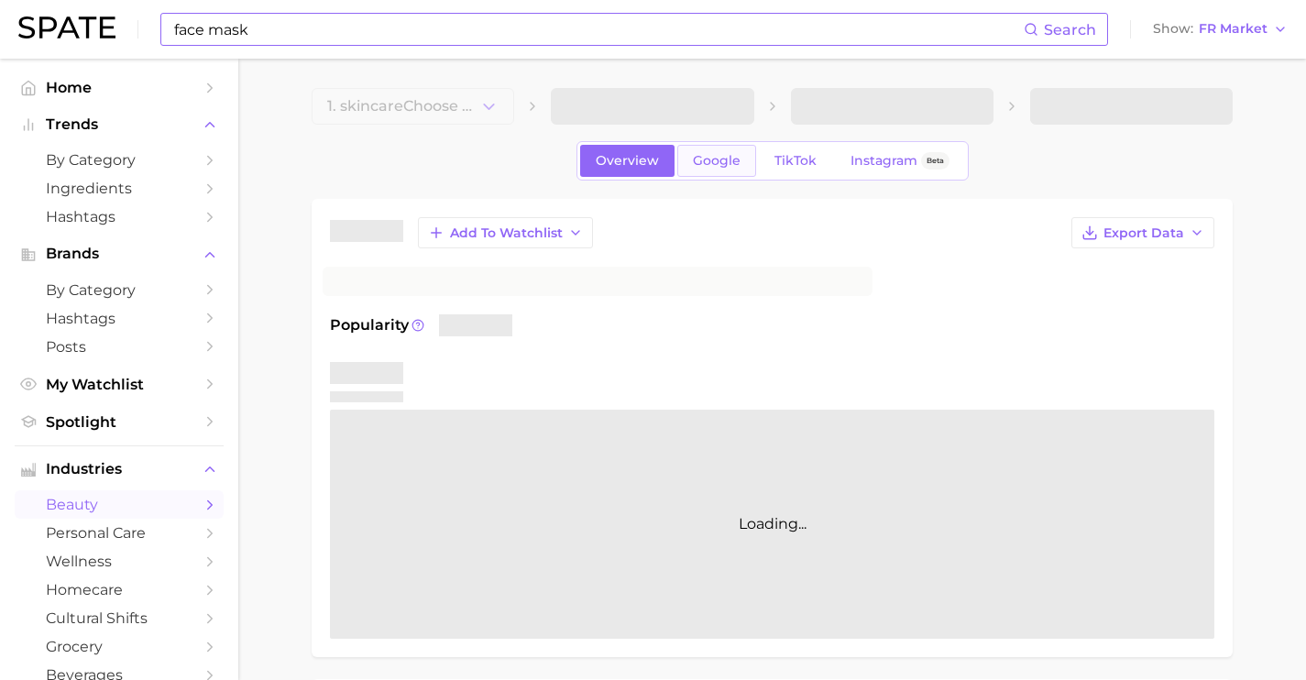
click at [698, 153] on span "Google" at bounding box center [717, 161] width 48 height 16
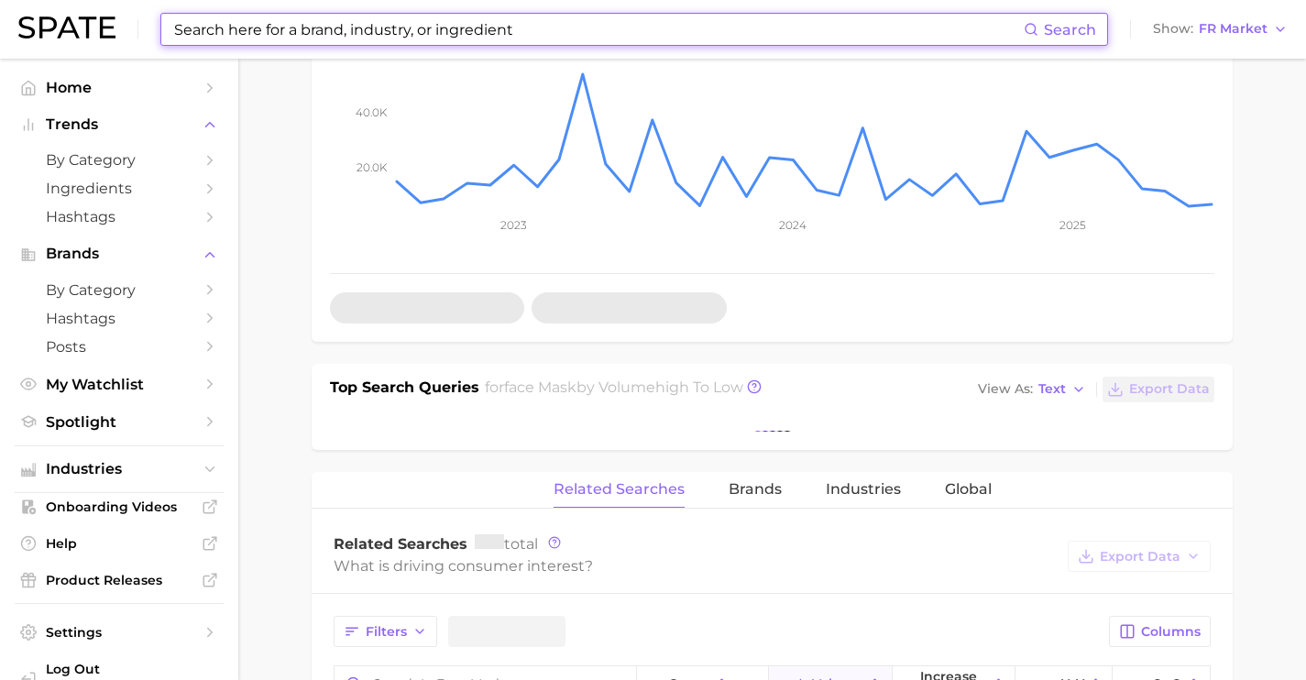
scroll to position [485, 0]
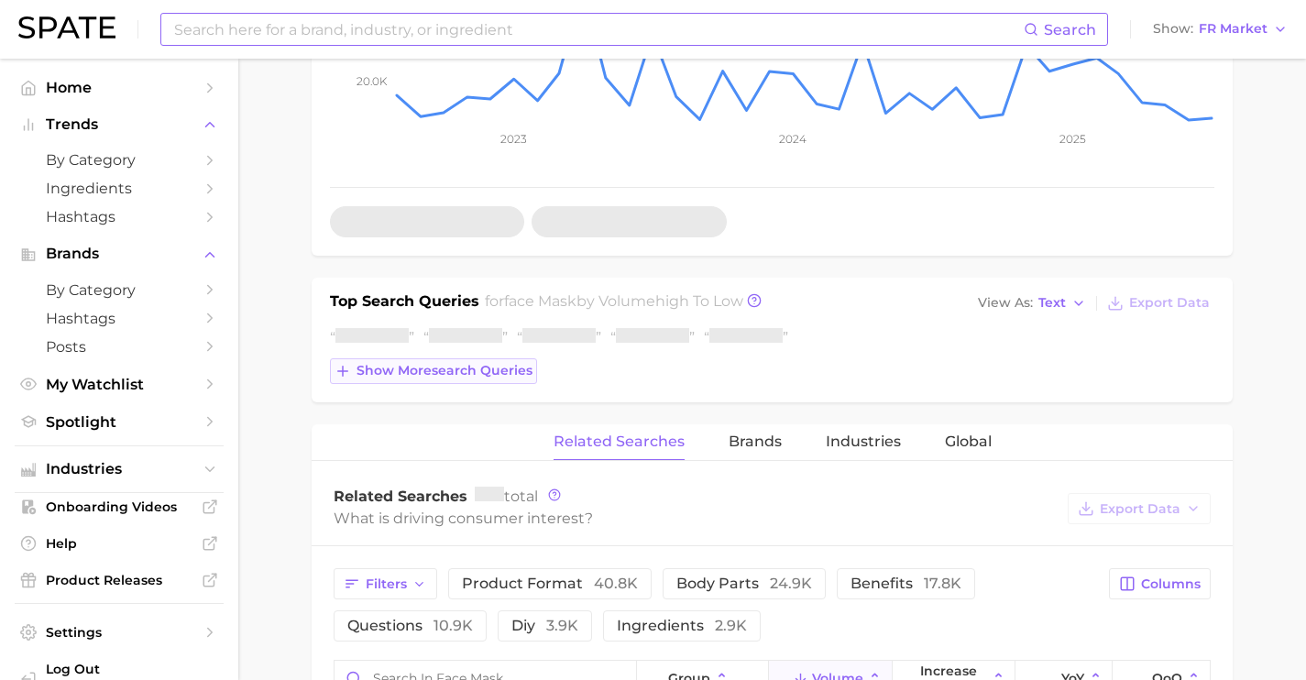
click at [481, 379] on span "Show more search queries" at bounding box center [445, 371] width 176 height 16
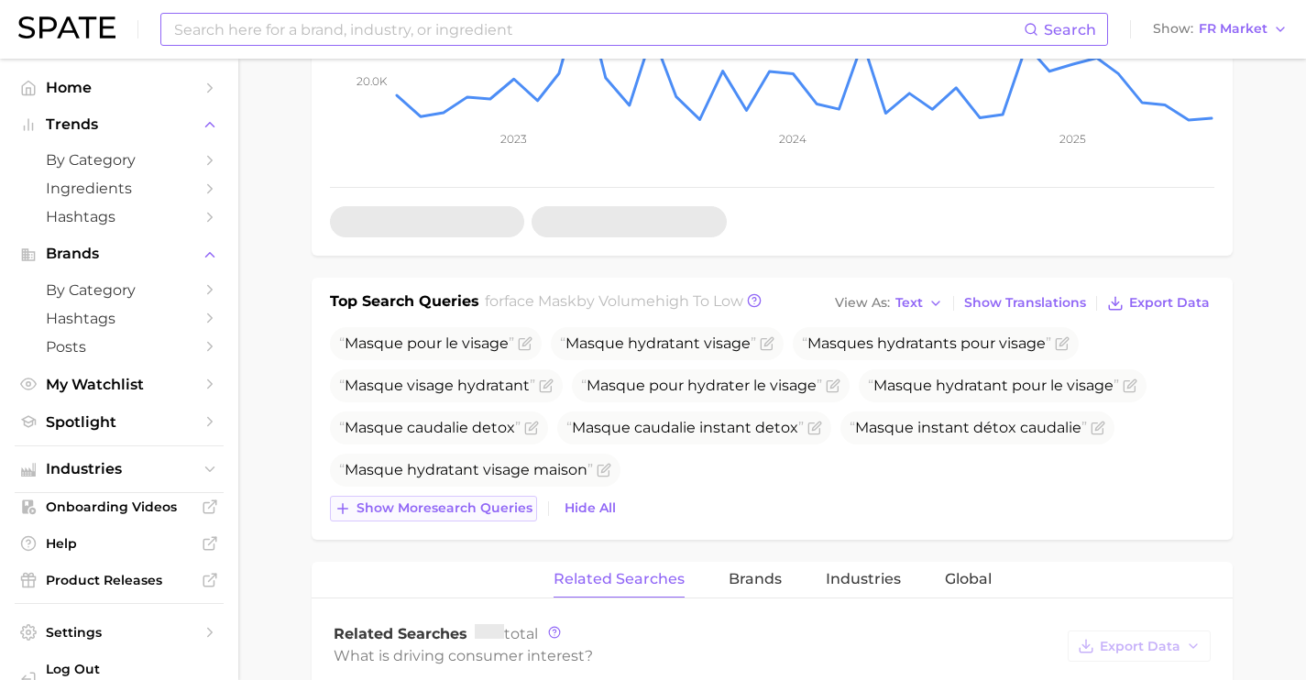
click at [509, 500] on button "Show more search queries" at bounding box center [433, 509] width 207 height 26
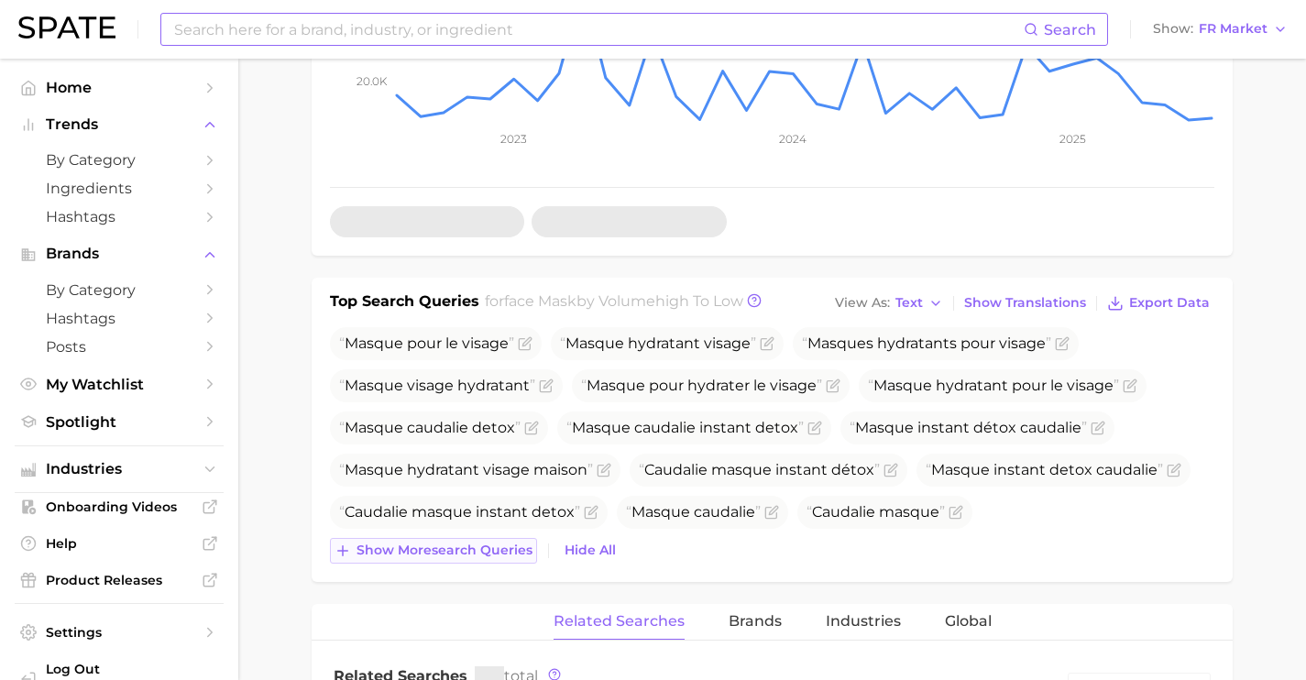
click at [505, 553] on span "Show more search queries" at bounding box center [445, 551] width 176 height 16
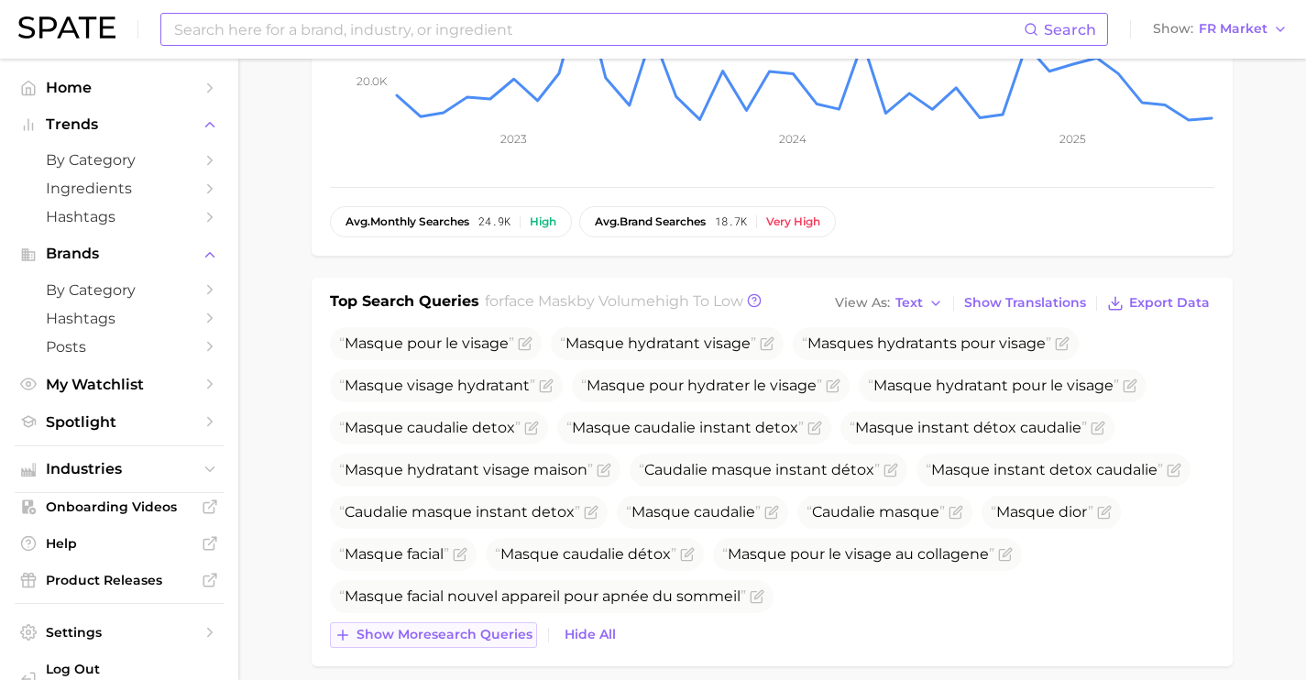
click at [508, 631] on span "Show more search queries" at bounding box center [445, 635] width 176 height 16
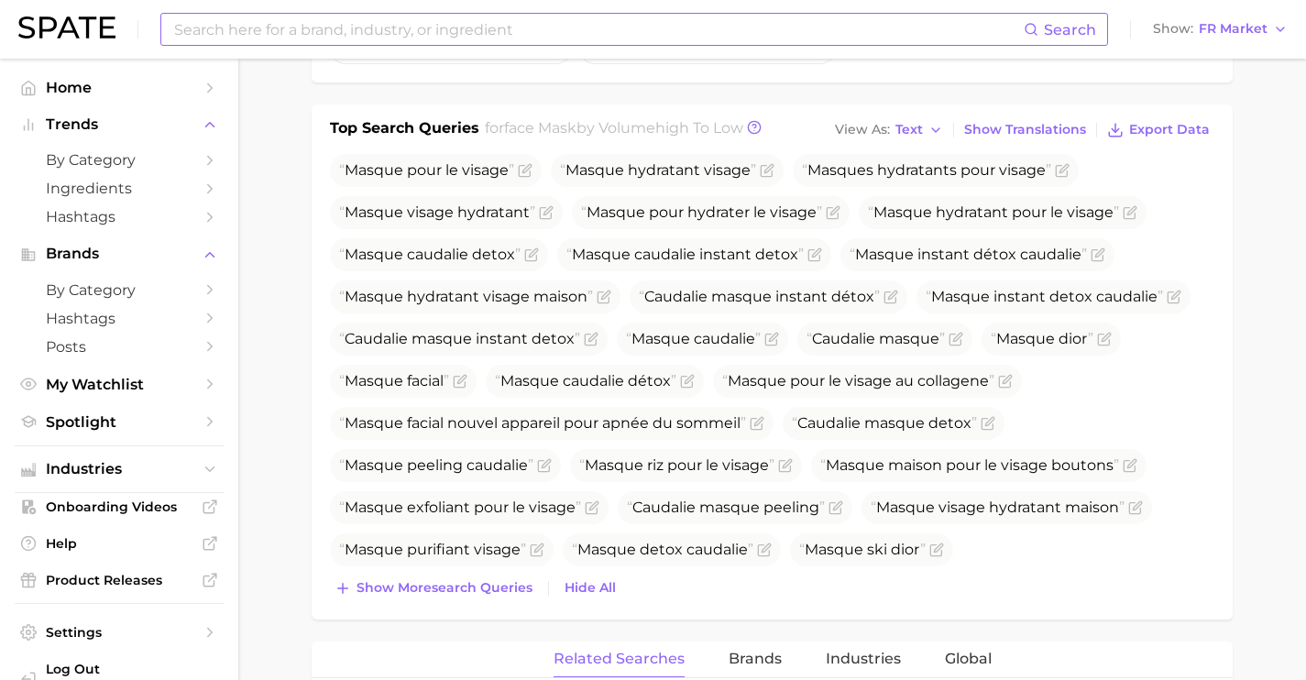
scroll to position [675, 0]
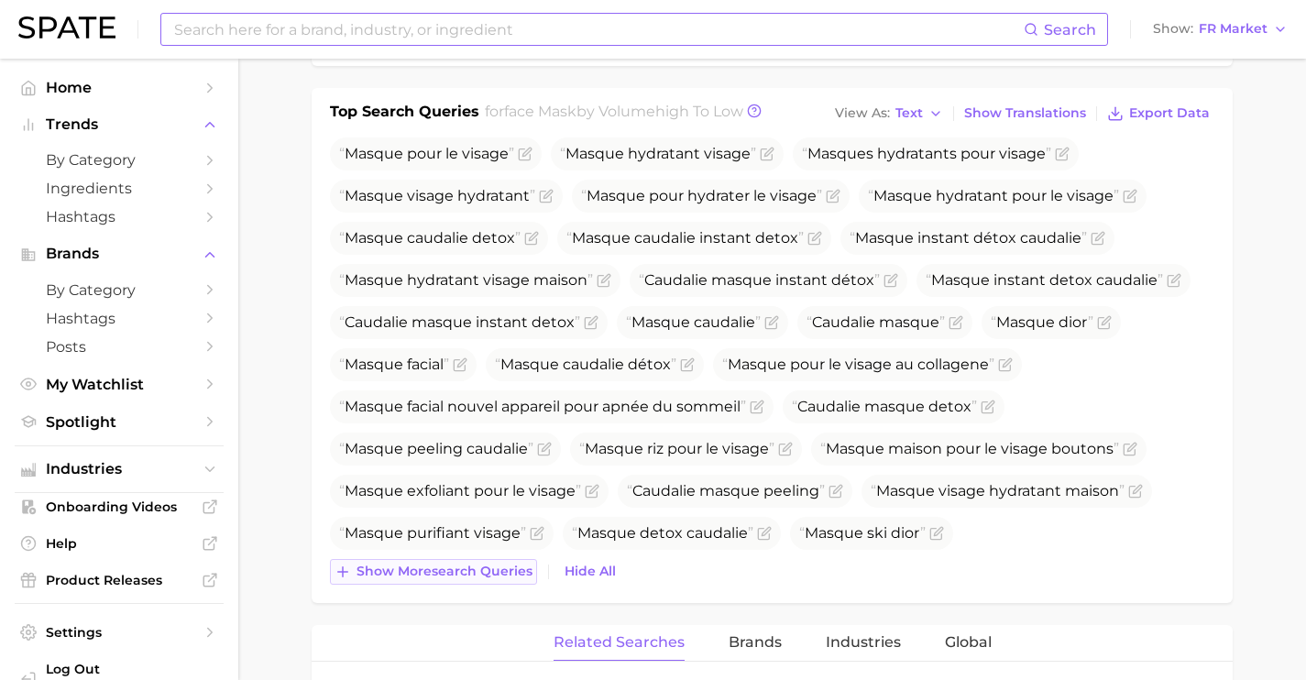
click at [487, 562] on button "Show more search queries" at bounding box center [433, 572] width 207 height 26
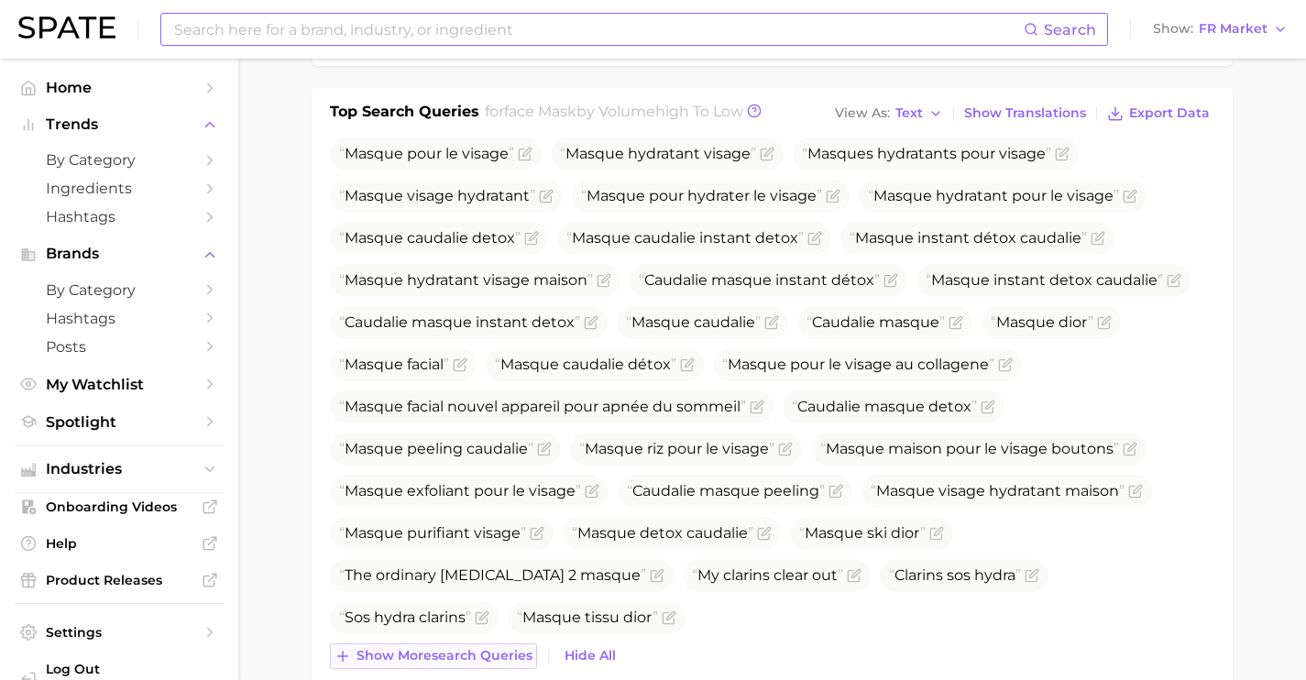
click at [508, 651] on span "Show more search queries" at bounding box center [445, 656] width 176 height 16
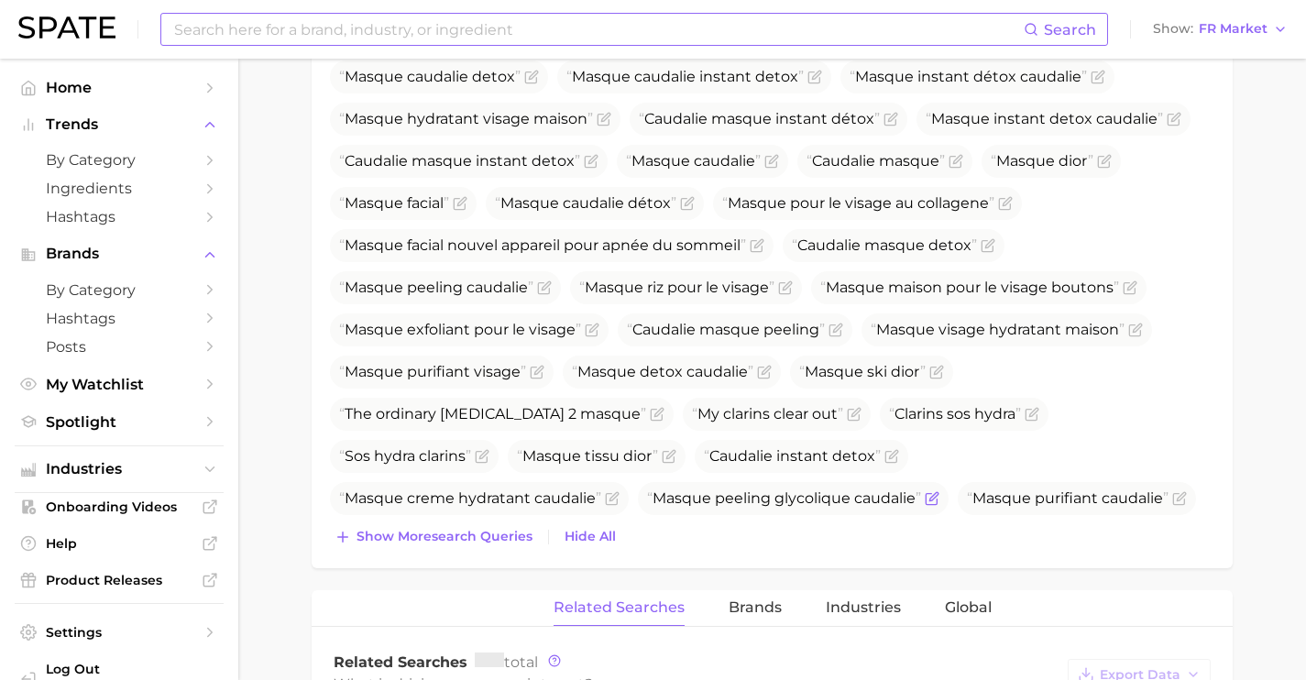
scroll to position [910, 0]
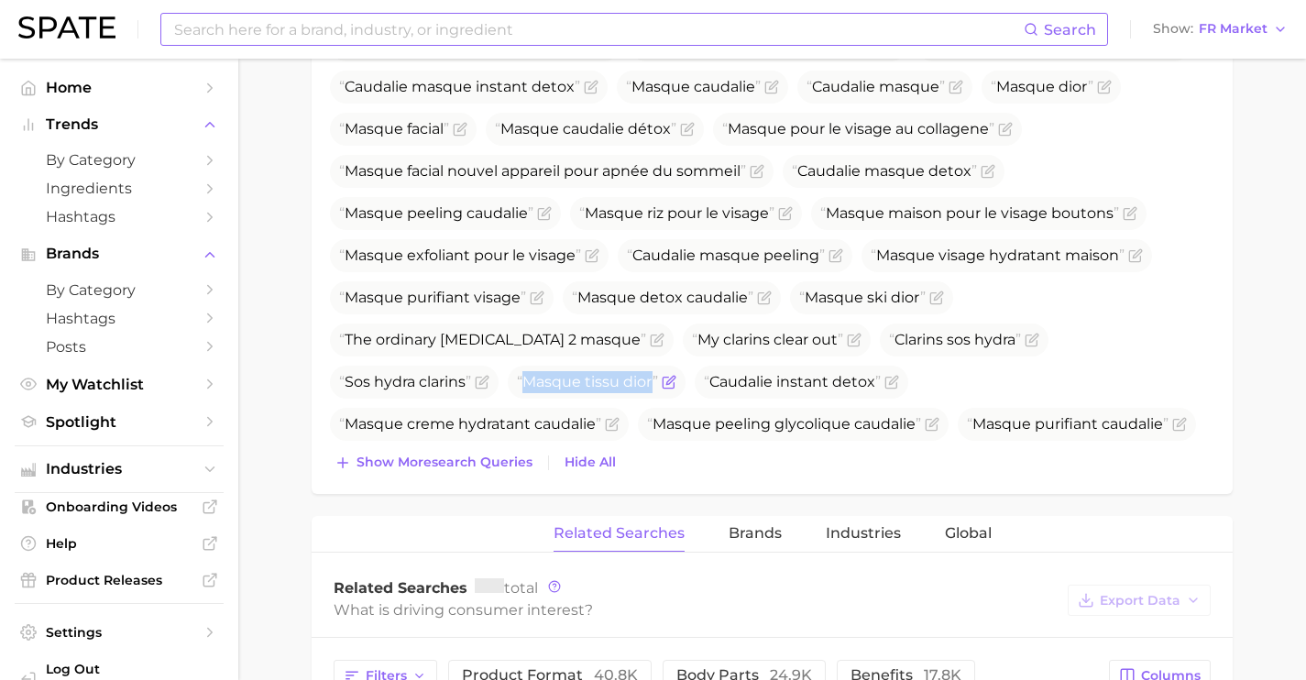
drag, startPoint x: 478, startPoint y: 389, endPoint x: 350, endPoint y: 390, distance: 127.4
click at [517, 390] on span "Masque tissu dior" at bounding box center [587, 381] width 141 height 17
copy span "Masque tissu dior"
click at [384, 456] on span "Show more search queries" at bounding box center [445, 463] width 176 height 16
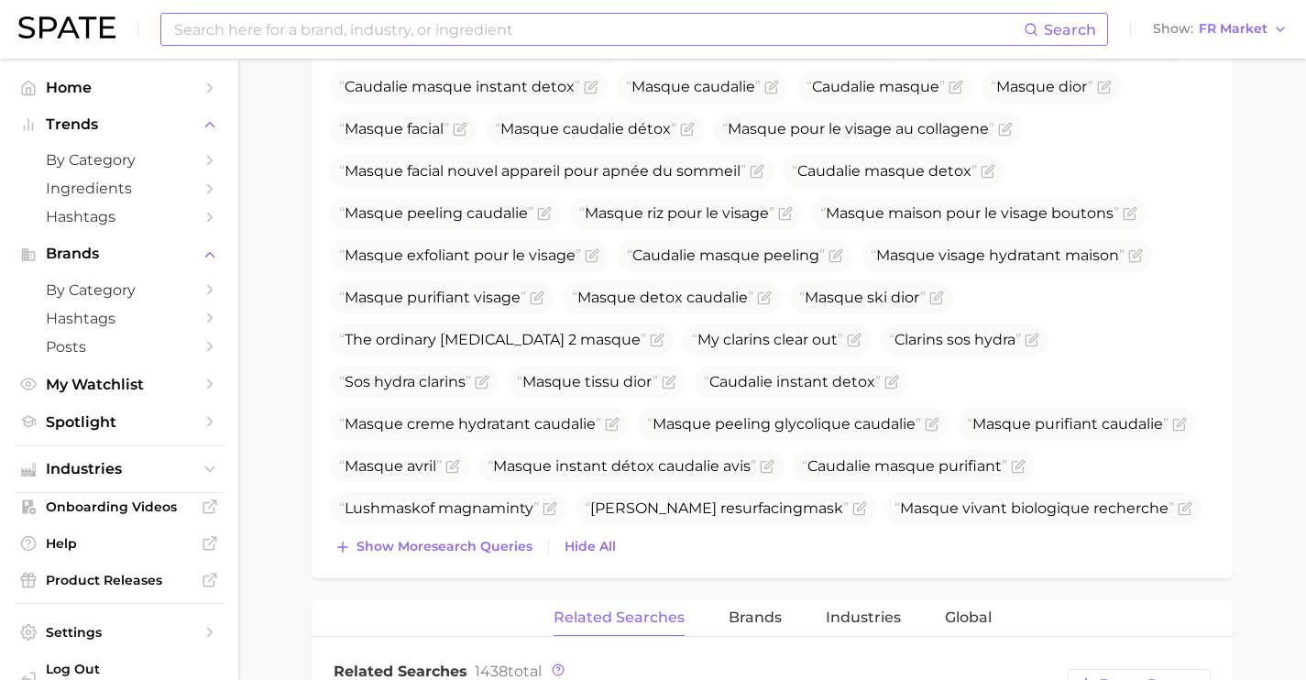
click at [456, 527] on div "Masque pour le visage Masque hydratant visage Masques hydratants pour visage Ma…" at bounding box center [772, 231] width 884 height 658
click at [476, 551] on span "Show more search queries" at bounding box center [445, 547] width 176 height 16
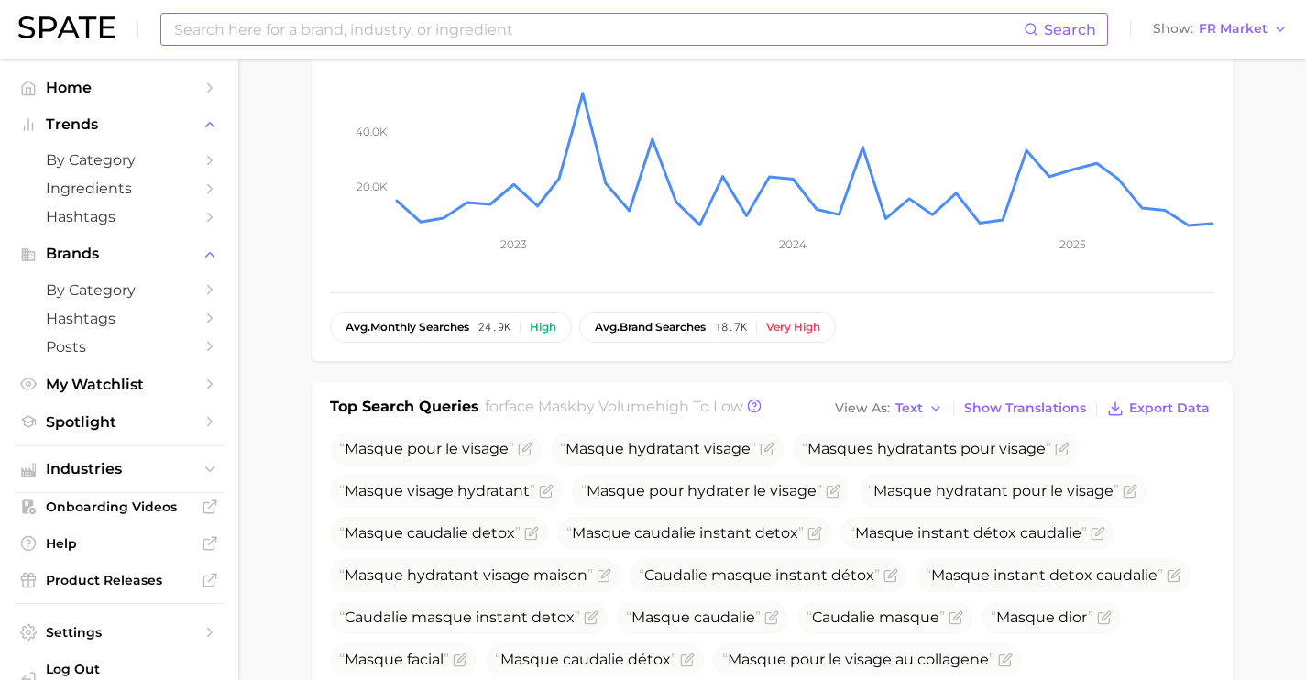
scroll to position [0, 0]
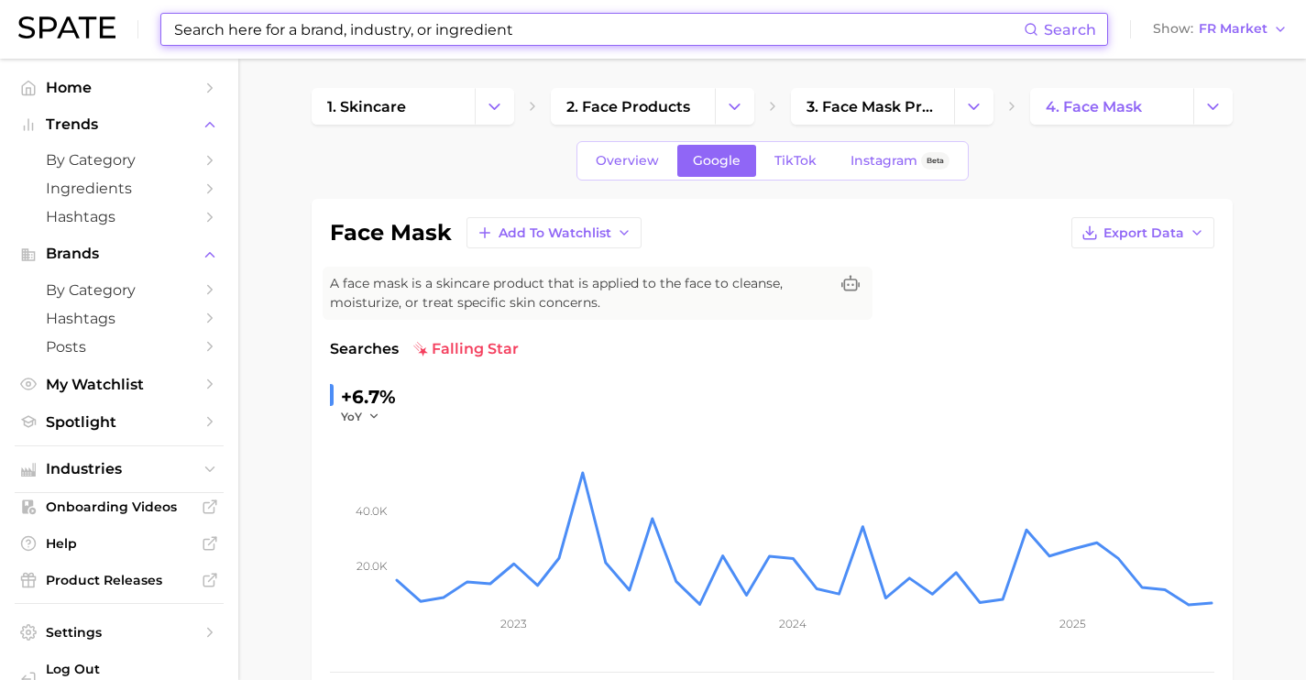
click at [429, 27] on input at bounding box center [597, 29] width 851 height 31
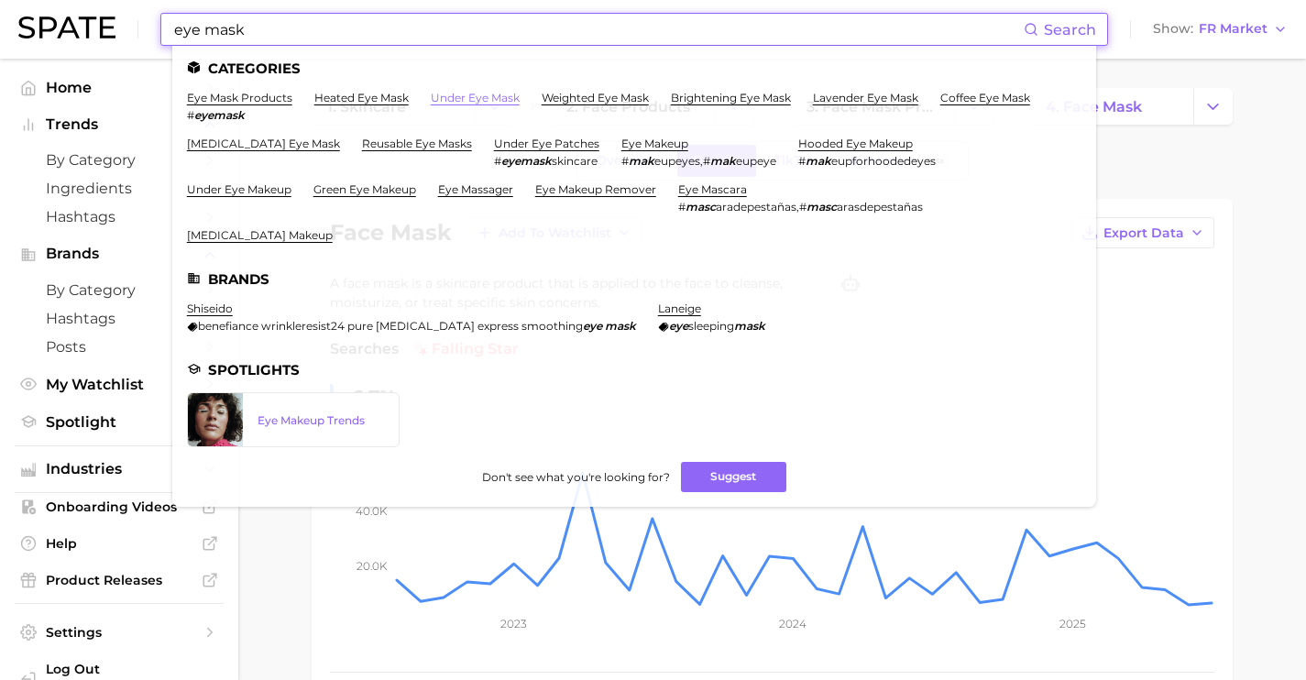
type input "eye mask"
click at [458, 93] on link "under eye mask" at bounding box center [475, 98] width 89 height 14
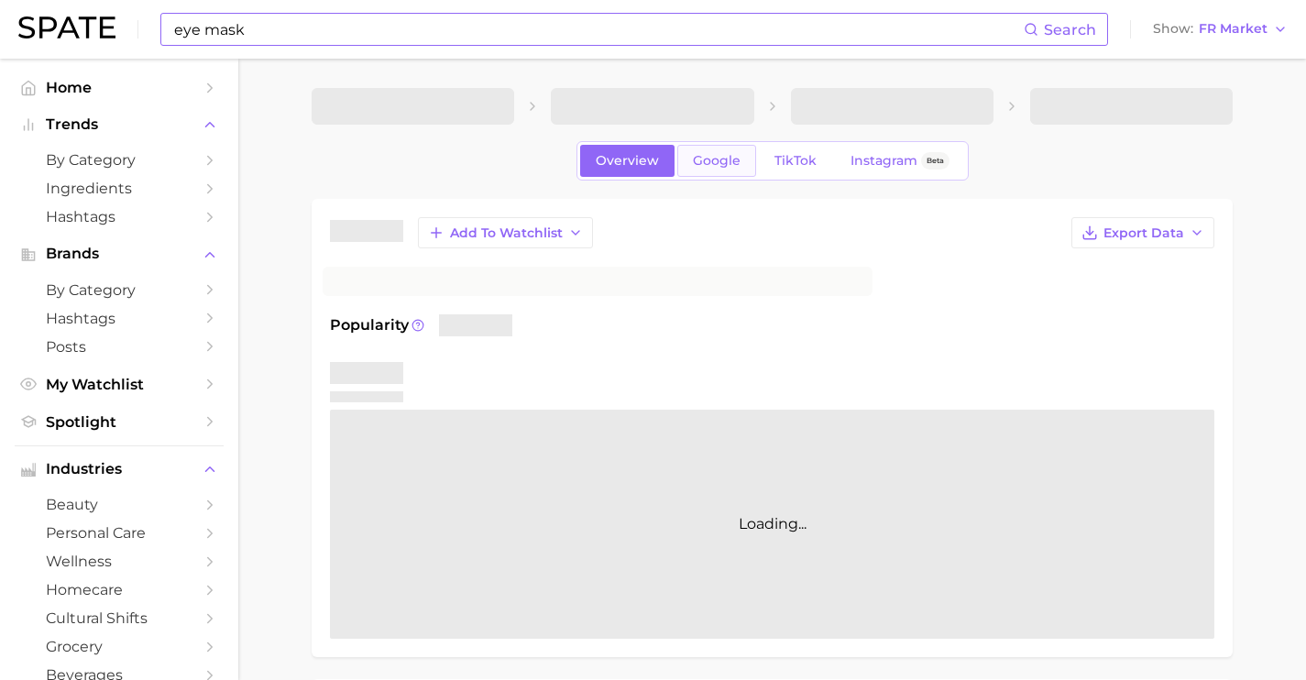
click at [725, 159] on span "Google" at bounding box center [717, 161] width 48 height 16
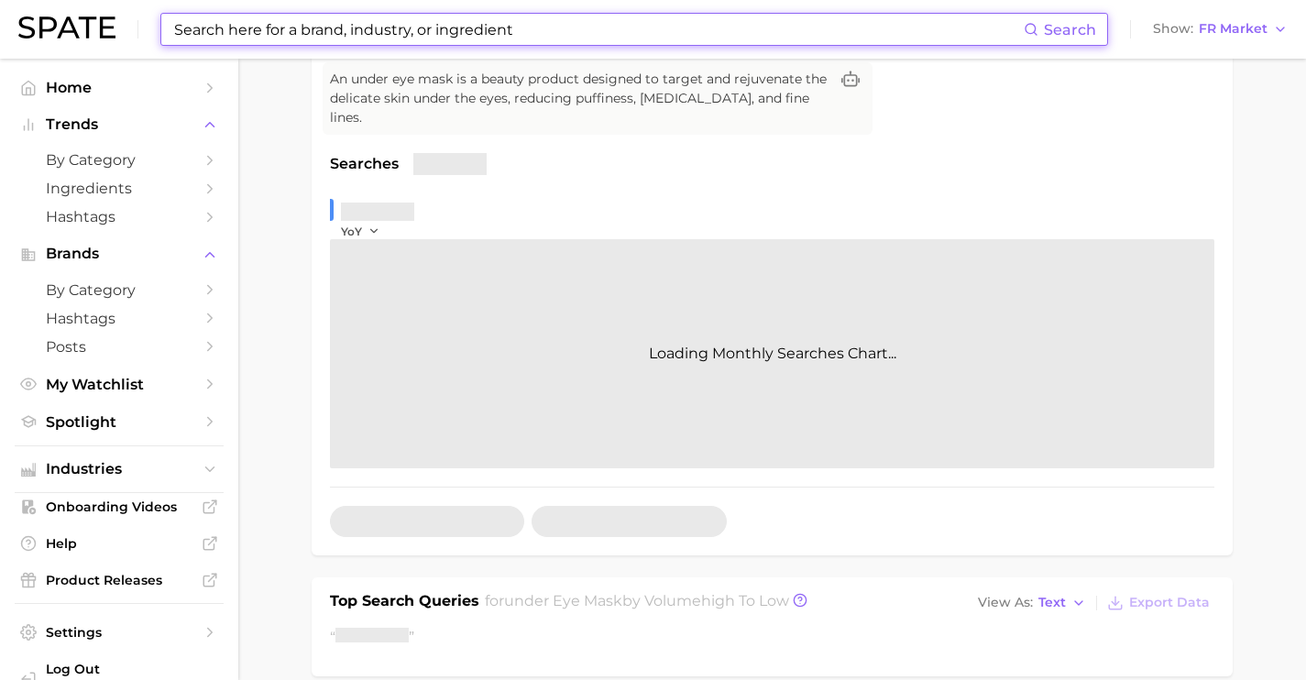
scroll to position [310, 0]
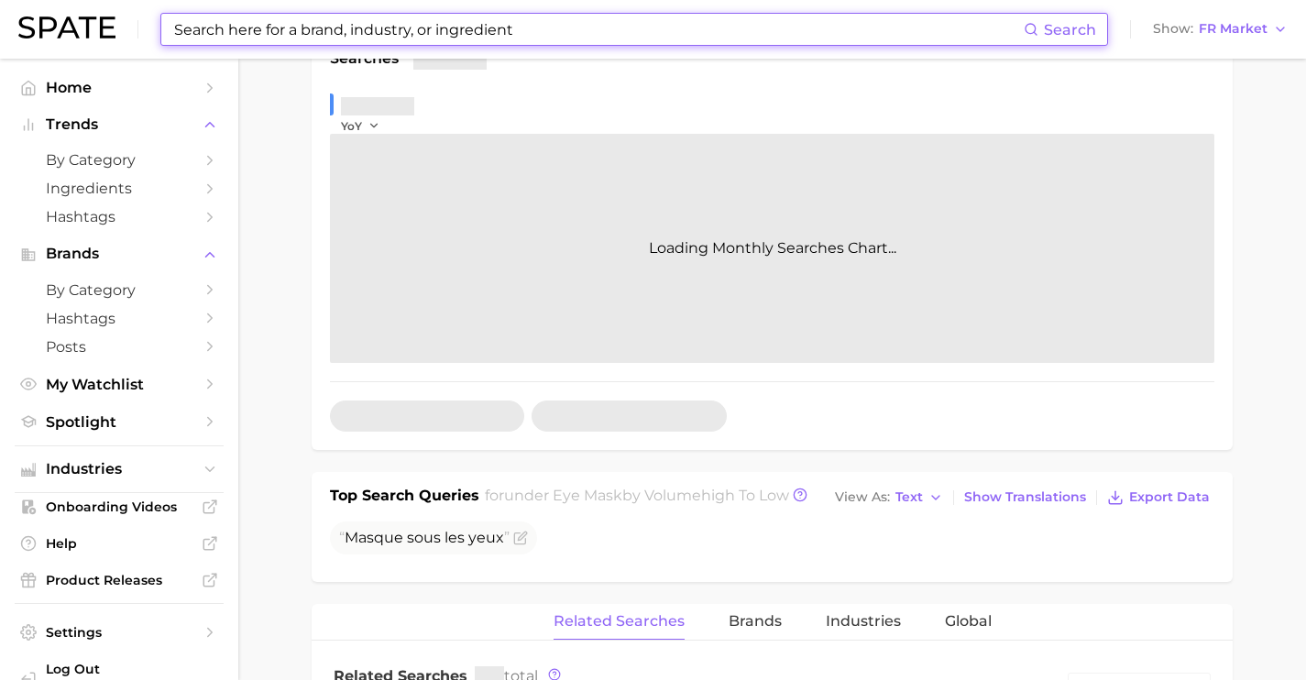
click at [454, 32] on input at bounding box center [597, 29] width 851 height 31
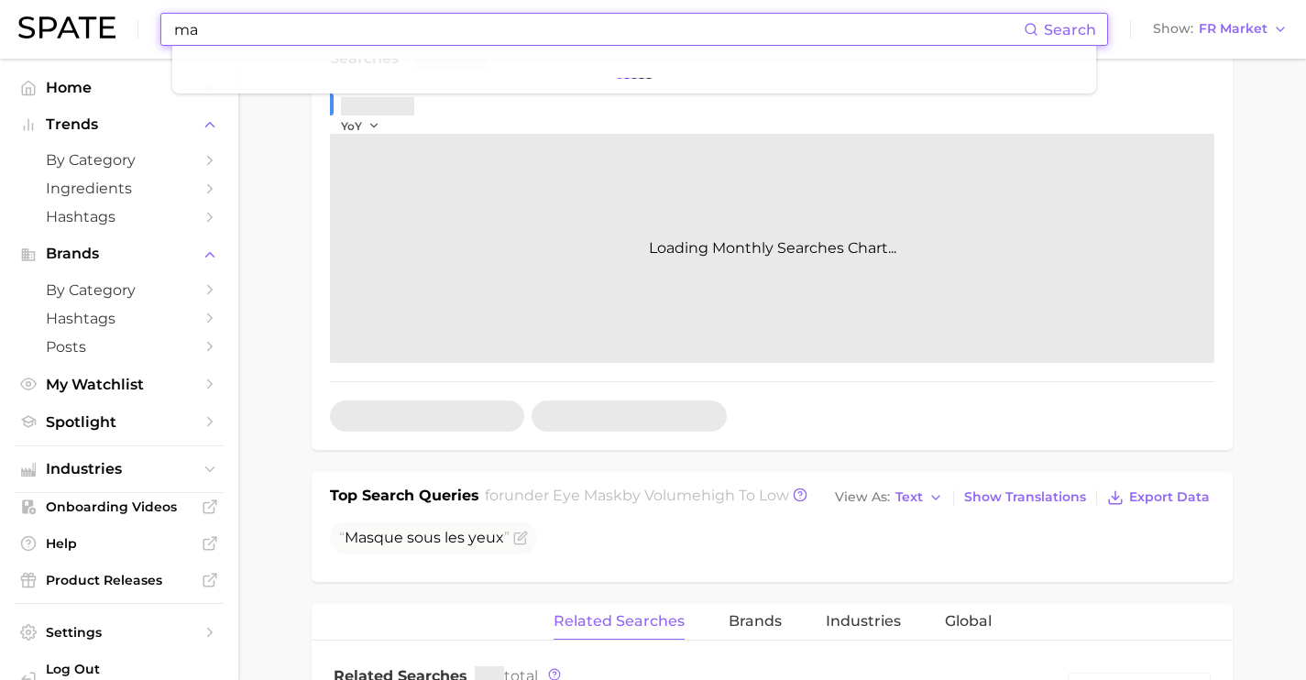
type input "m"
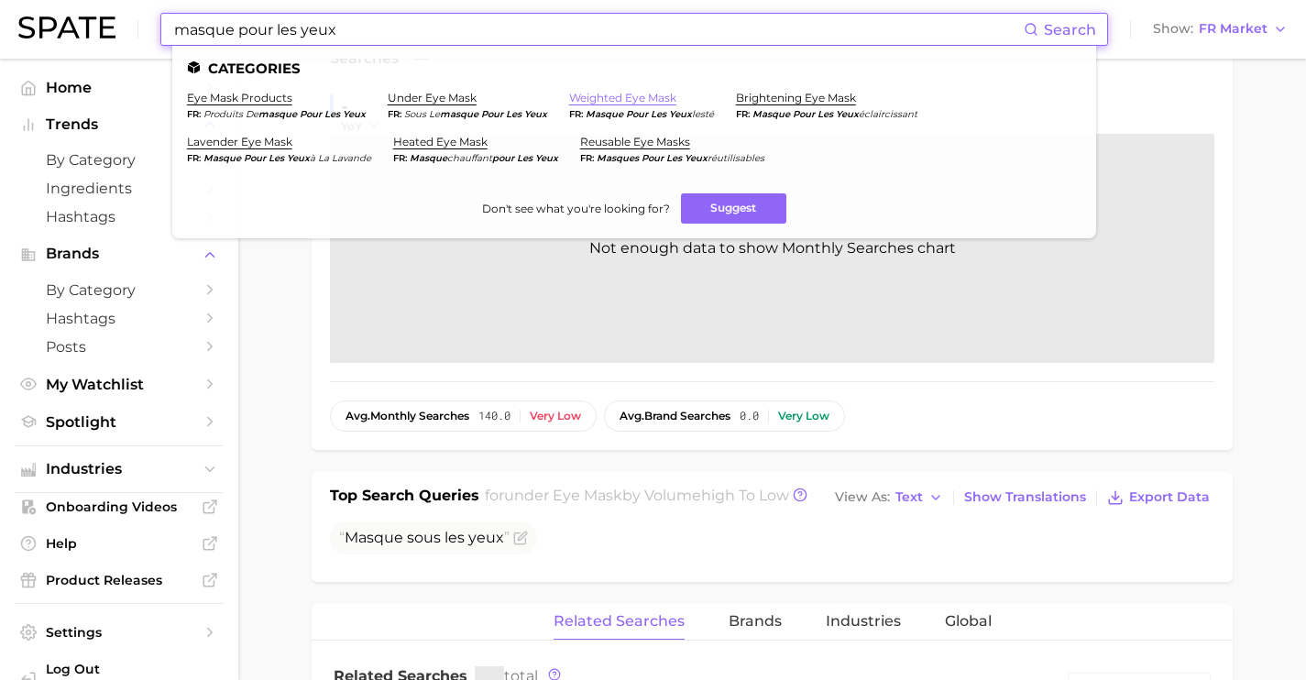
type input "masque pour les yeux"
click at [646, 100] on link "weighted eye mask" at bounding box center [622, 98] width 107 height 14
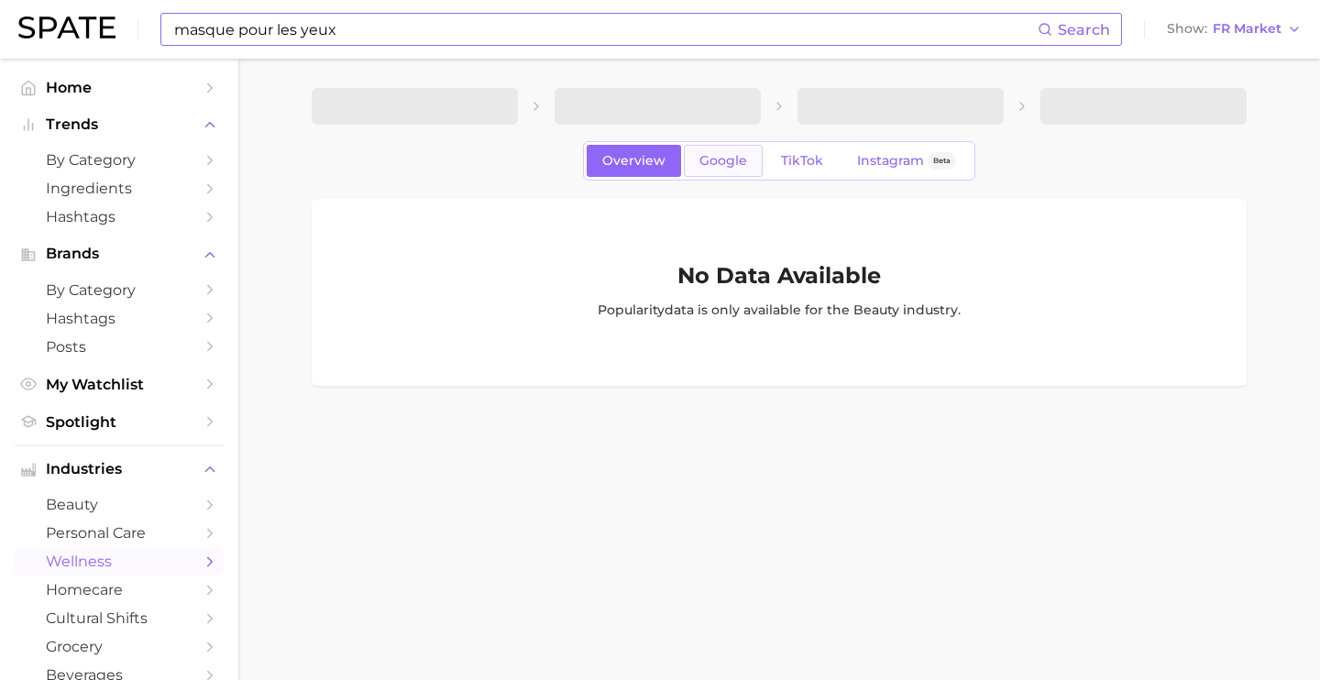
click at [728, 163] on span "Google" at bounding box center [723, 161] width 48 height 16
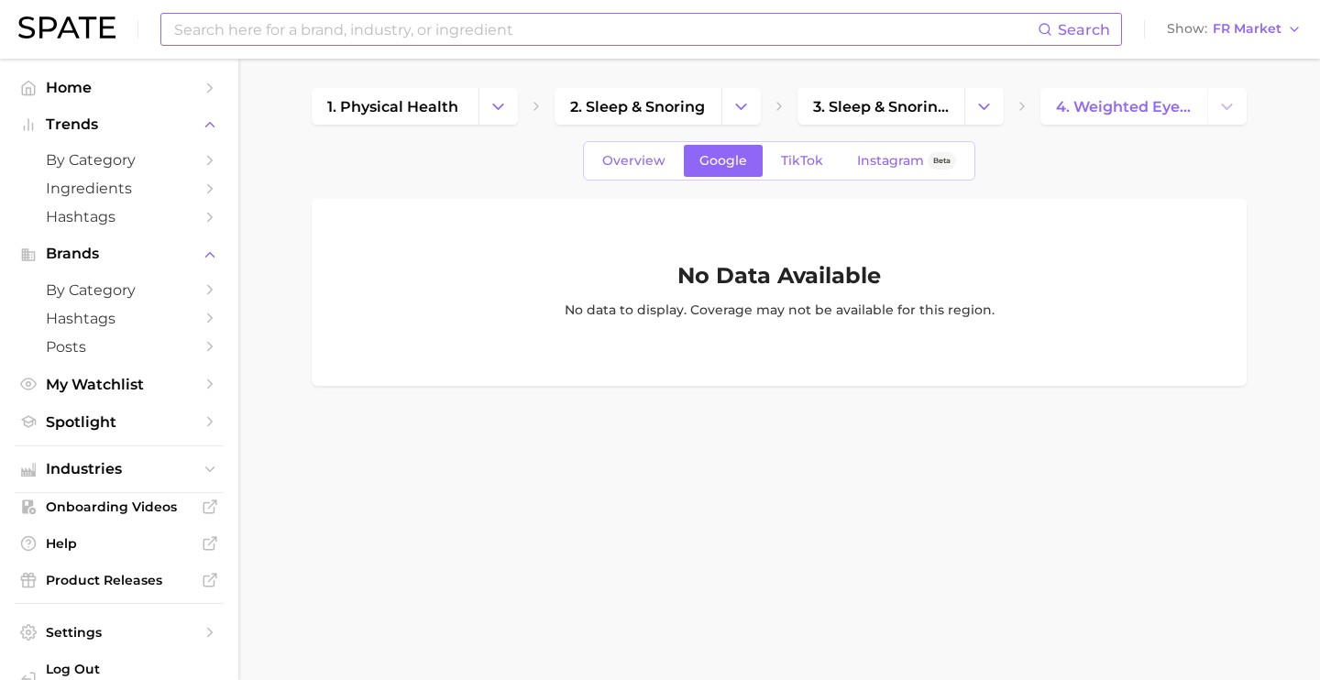
click at [283, 16] on input at bounding box center [604, 29] width 865 height 31
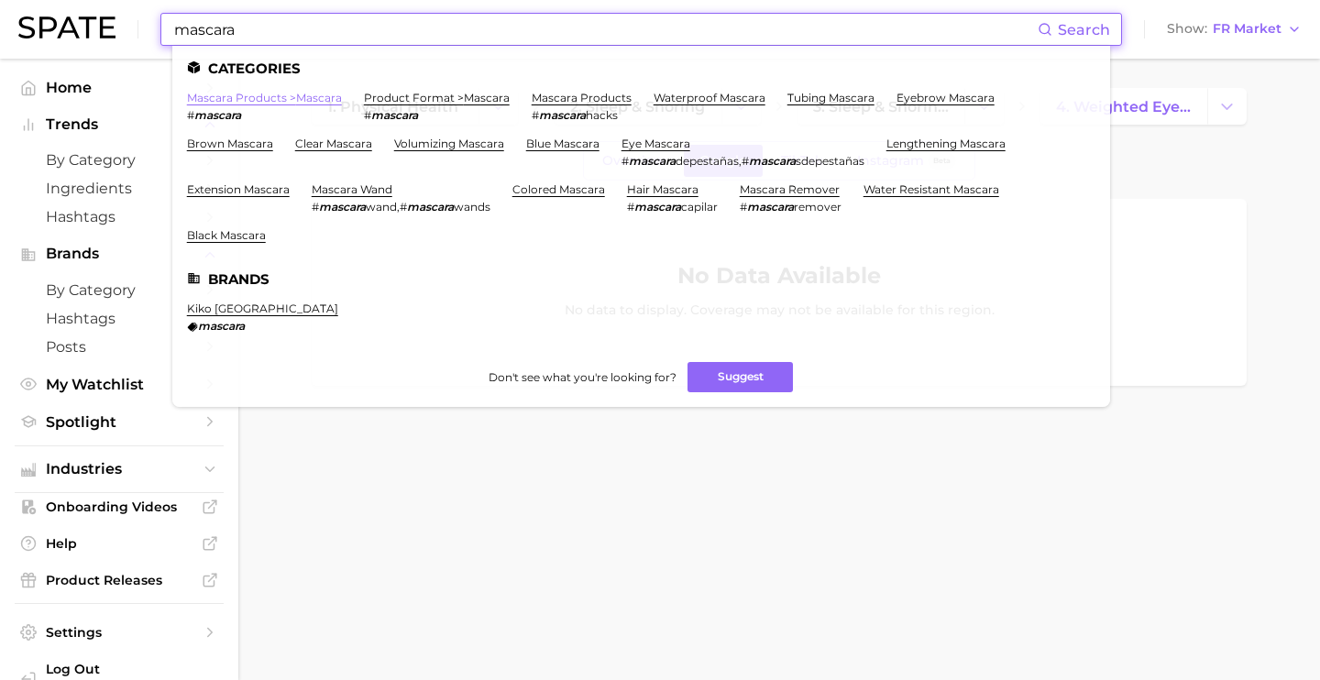
type input "mascara"
click at [300, 96] on link "mascara products > mascara" at bounding box center [264, 98] width 155 height 14
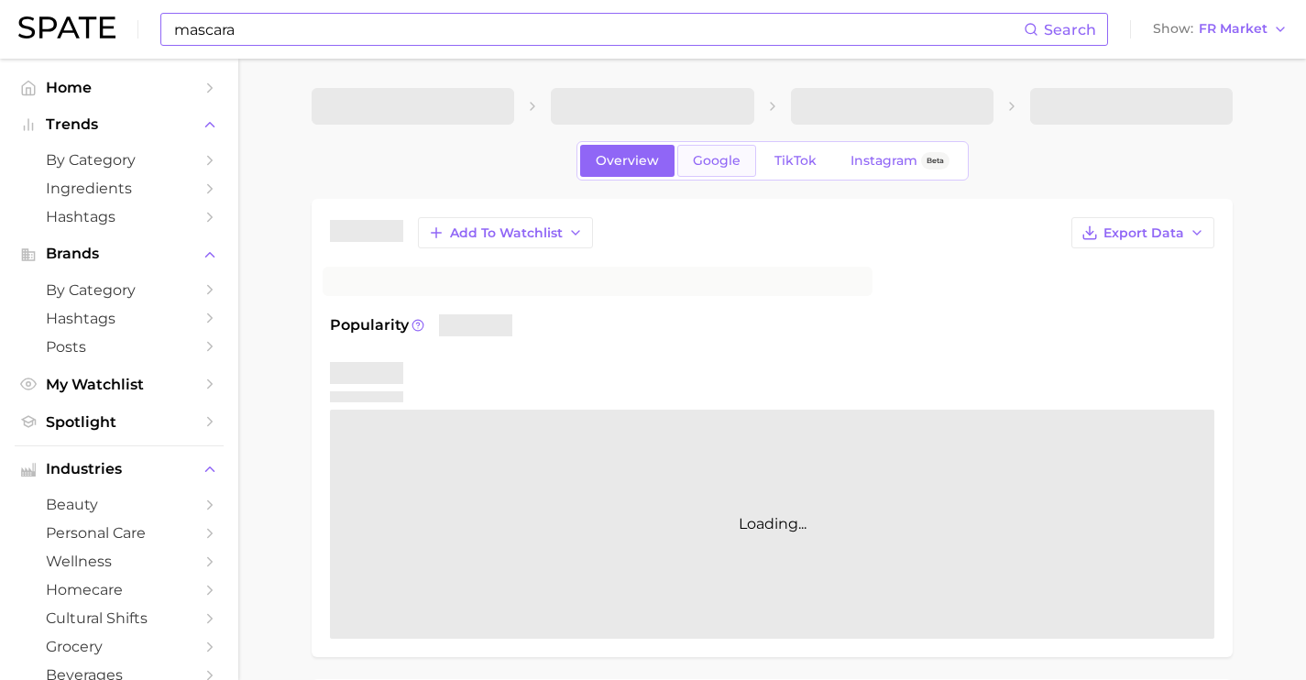
click at [719, 170] on link "Google" at bounding box center [716, 161] width 79 height 32
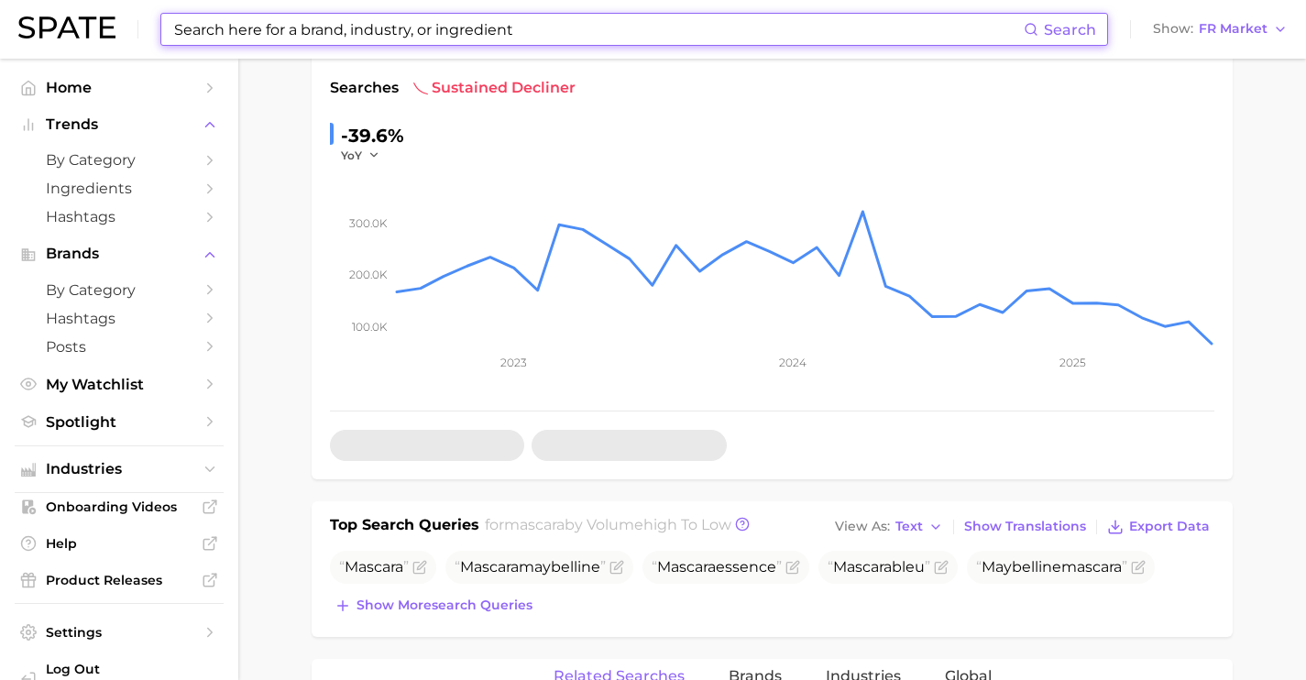
scroll to position [407, 0]
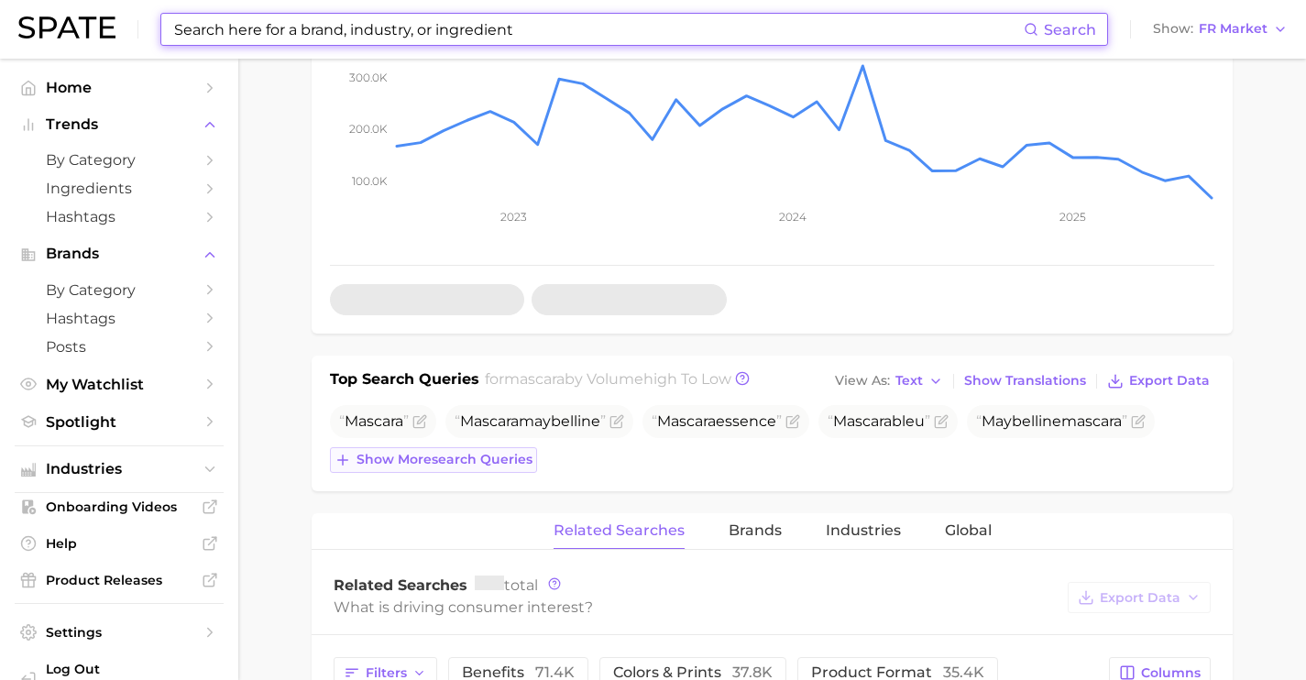
click at [494, 467] on span "Show more search queries" at bounding box center [445, 460] width 176 height 16
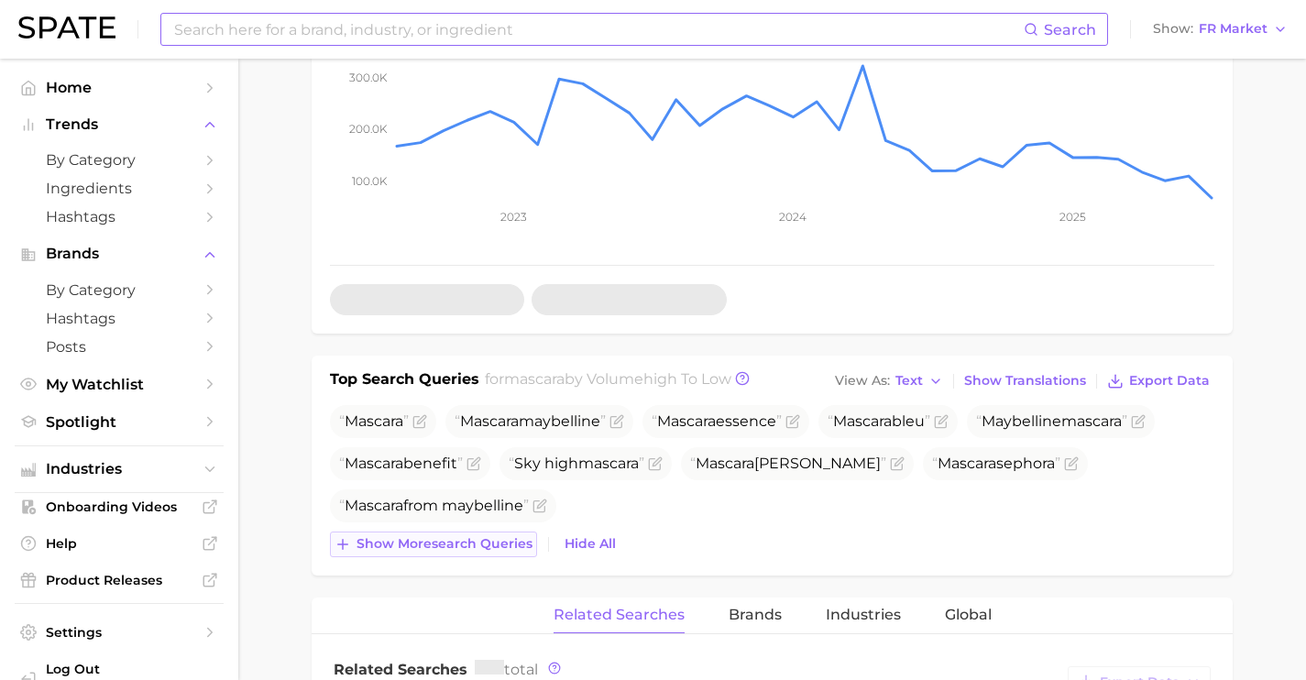
click at [517, 535] on button "Show more search queries" at bounding box center [433, 545] width 207 height 26
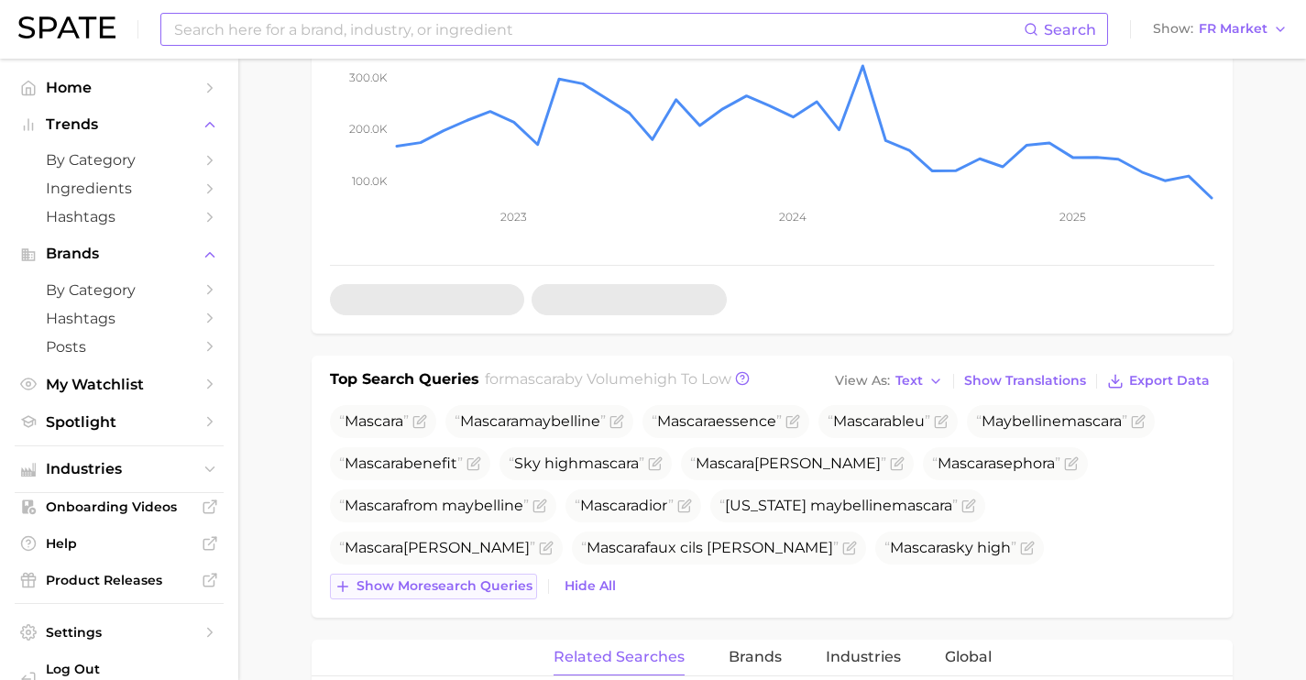
click at [508, 579] on span "Show more search queries" at bounding box center [445, 586] width 176 height 16
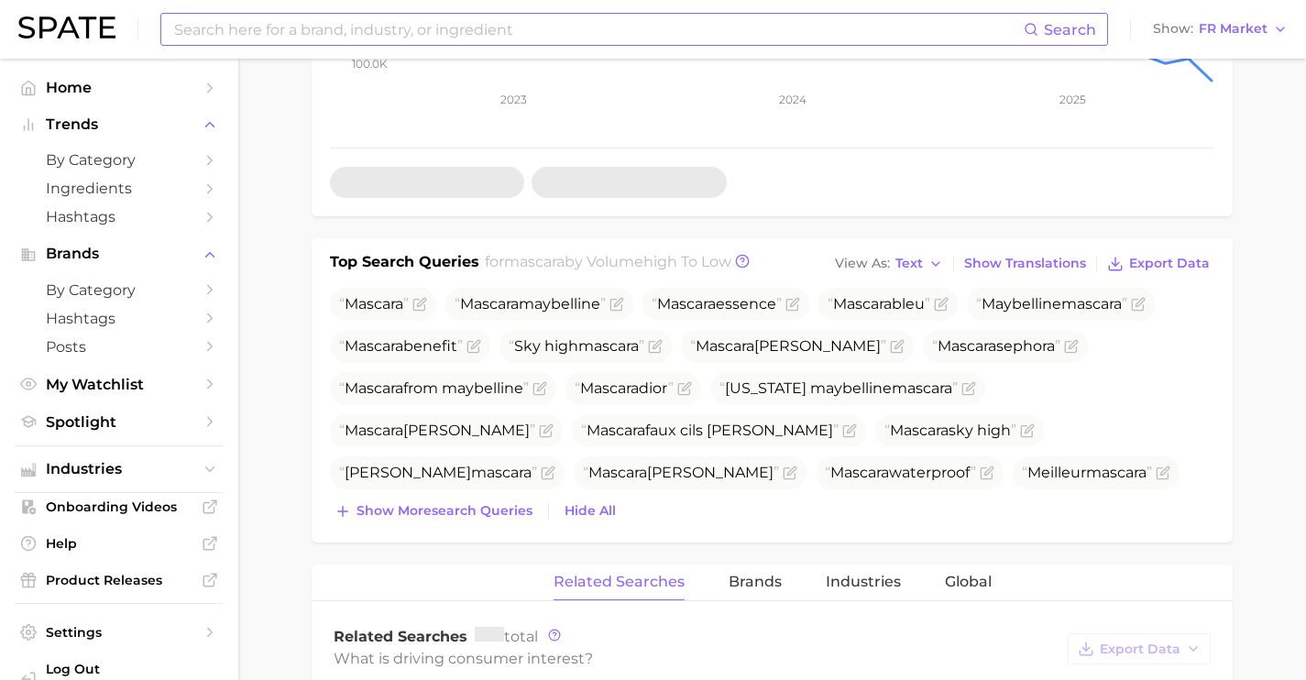
scroll to position [569, 0]
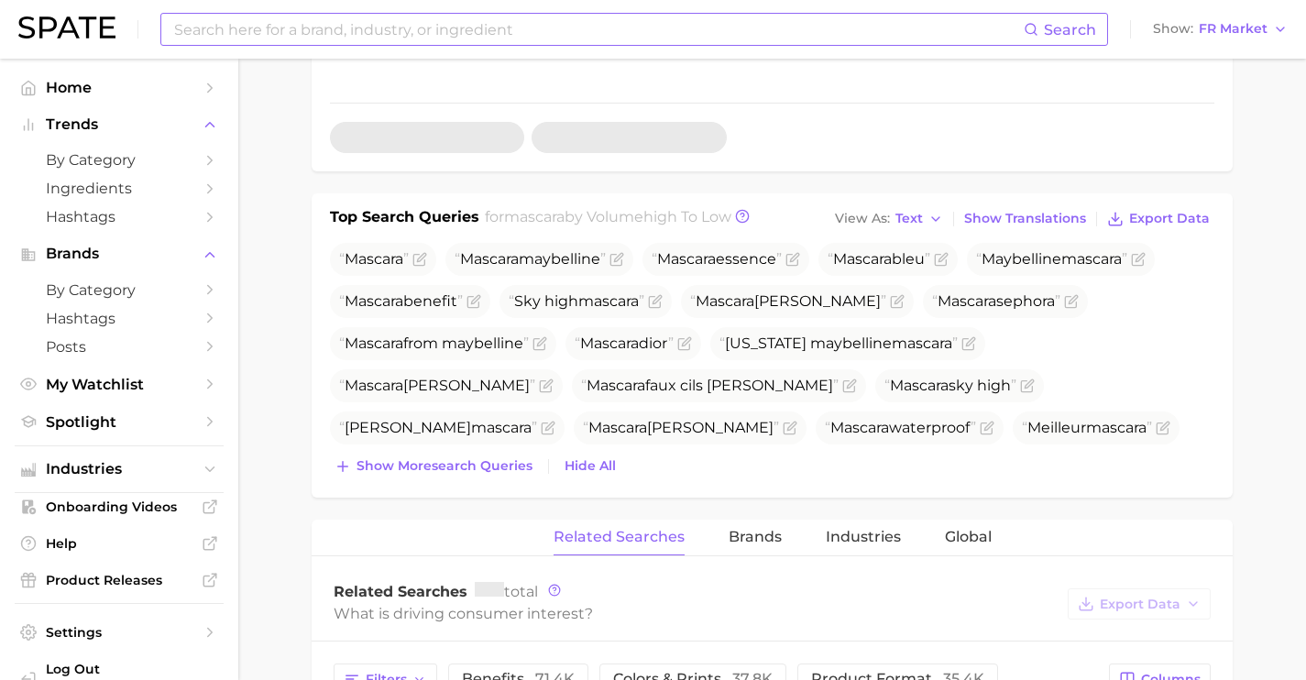
click at [488, 482] on div "Top Search Queries for mascara by Volume high to low View As Text Show Translat…" at bounding box center [772, 345] width 921 height 304
click at [487, 470] on span "Show more search queries" at bounding box center [445, 466] width 176 height 16
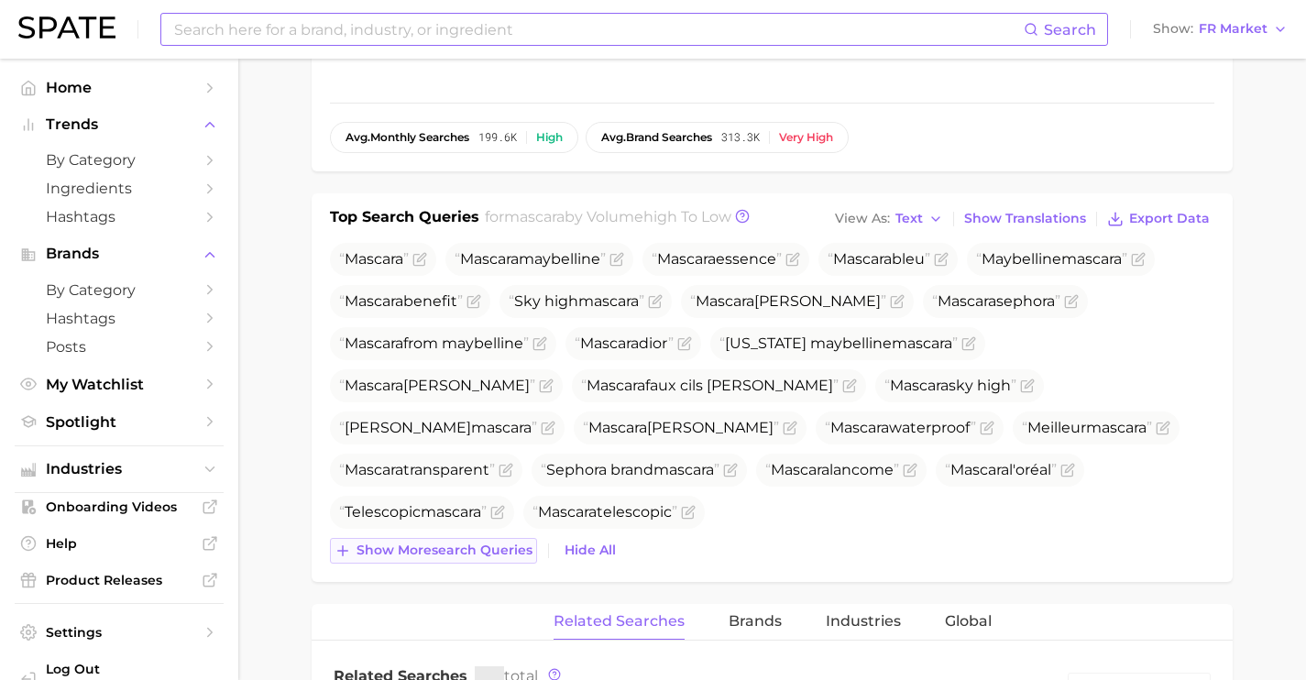
click at [490, 554] on span "Show more search queries" at bounding box center [445, 551] width 176 height 16
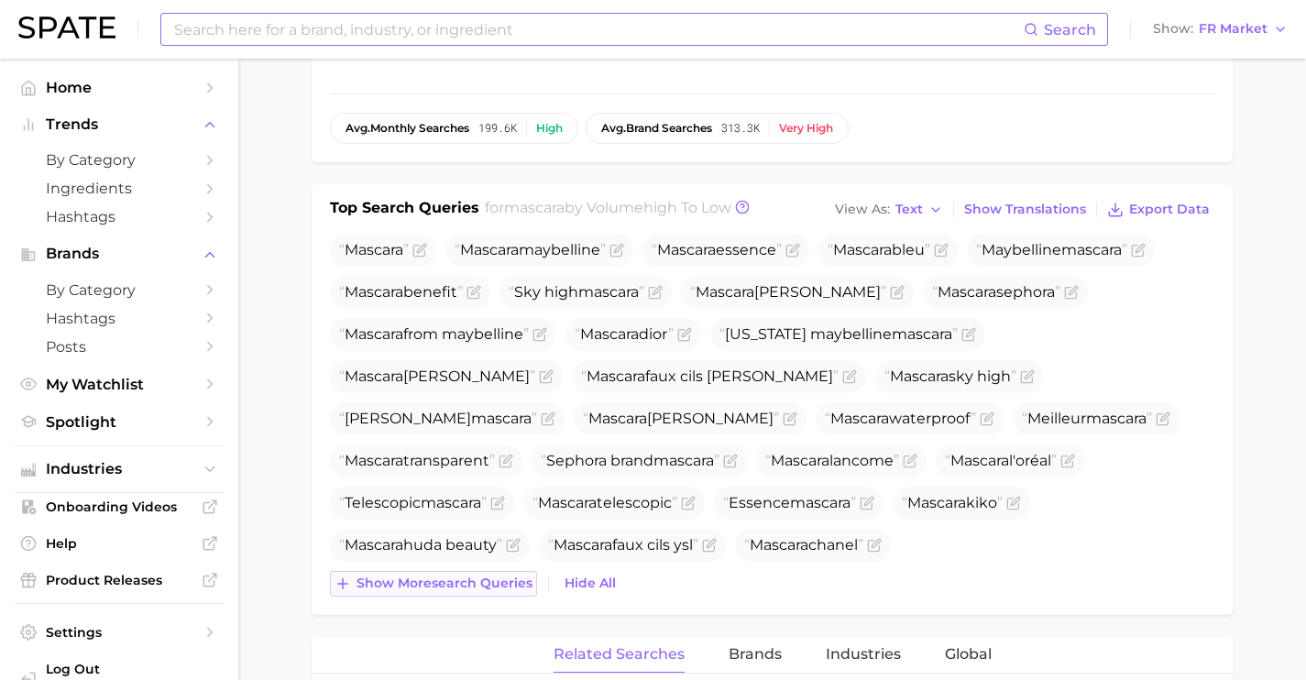
scroll to position [579, 0]
click at [475, 585] on span "Show more search queries" at bounding box center [445, 583] width 176 height 16
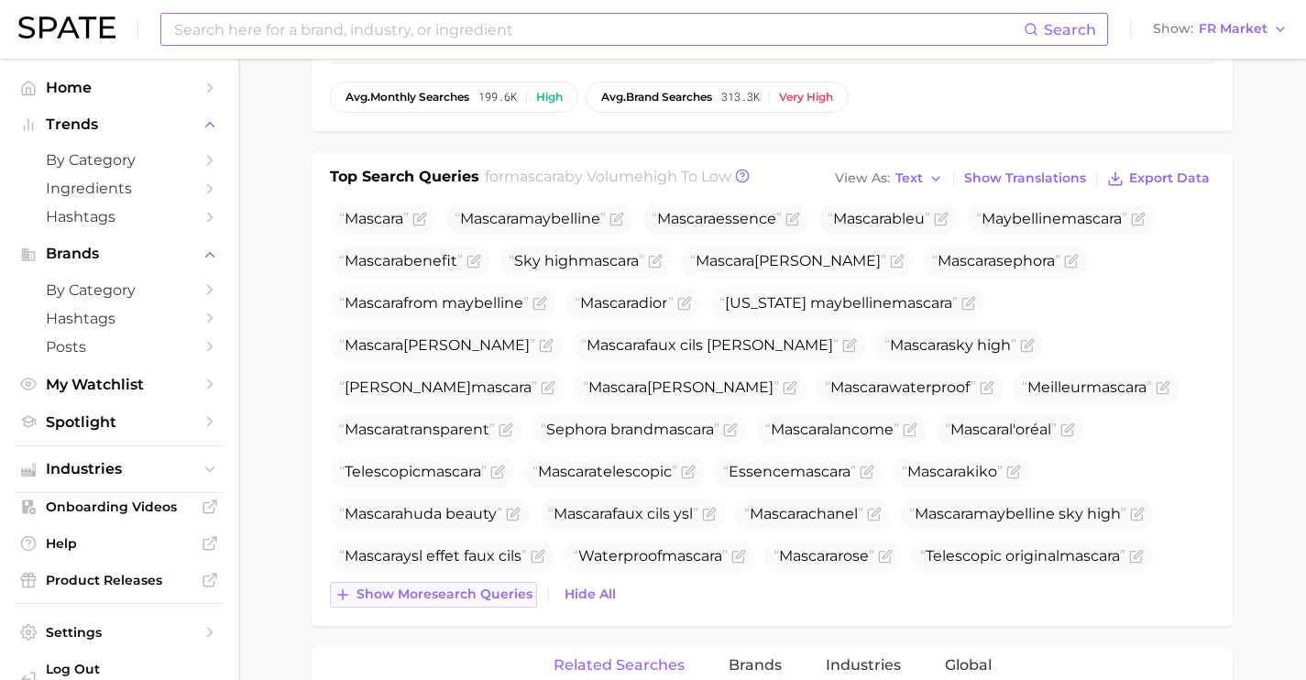
click at [510, 585] on button "Show more search queries" at bounding box center [433, 595] width 207 height 26
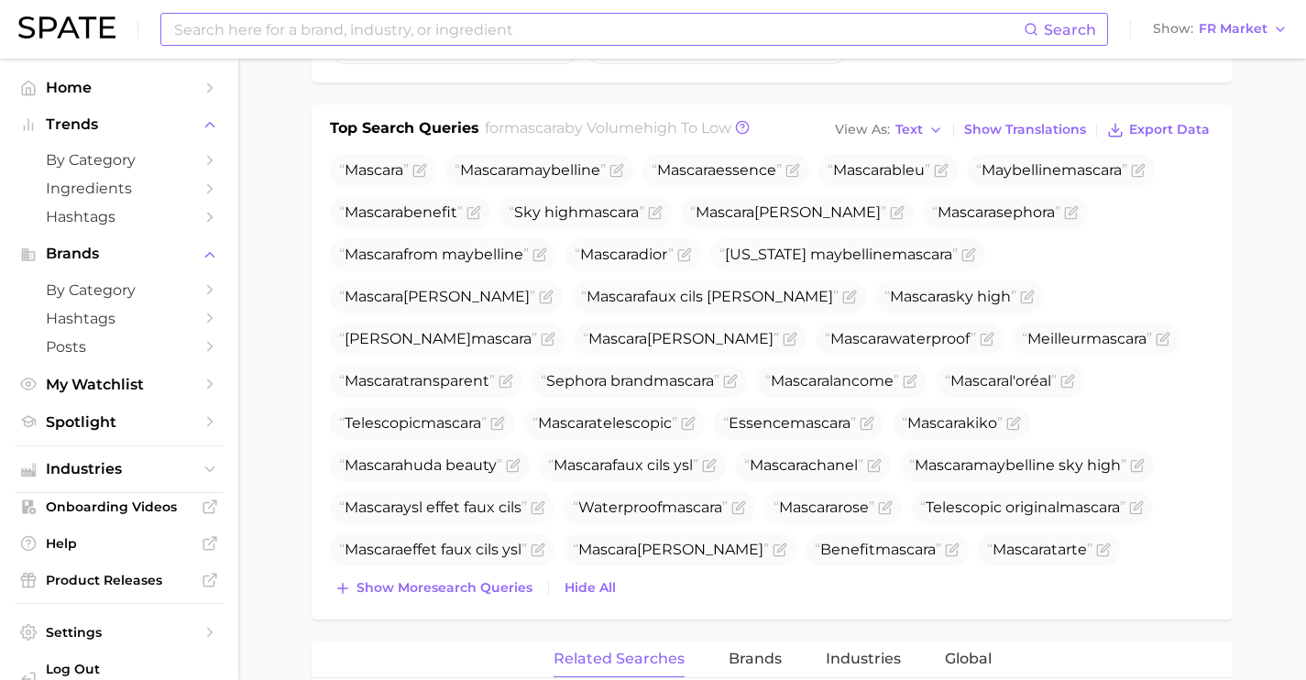
scroll to position [694, 0]
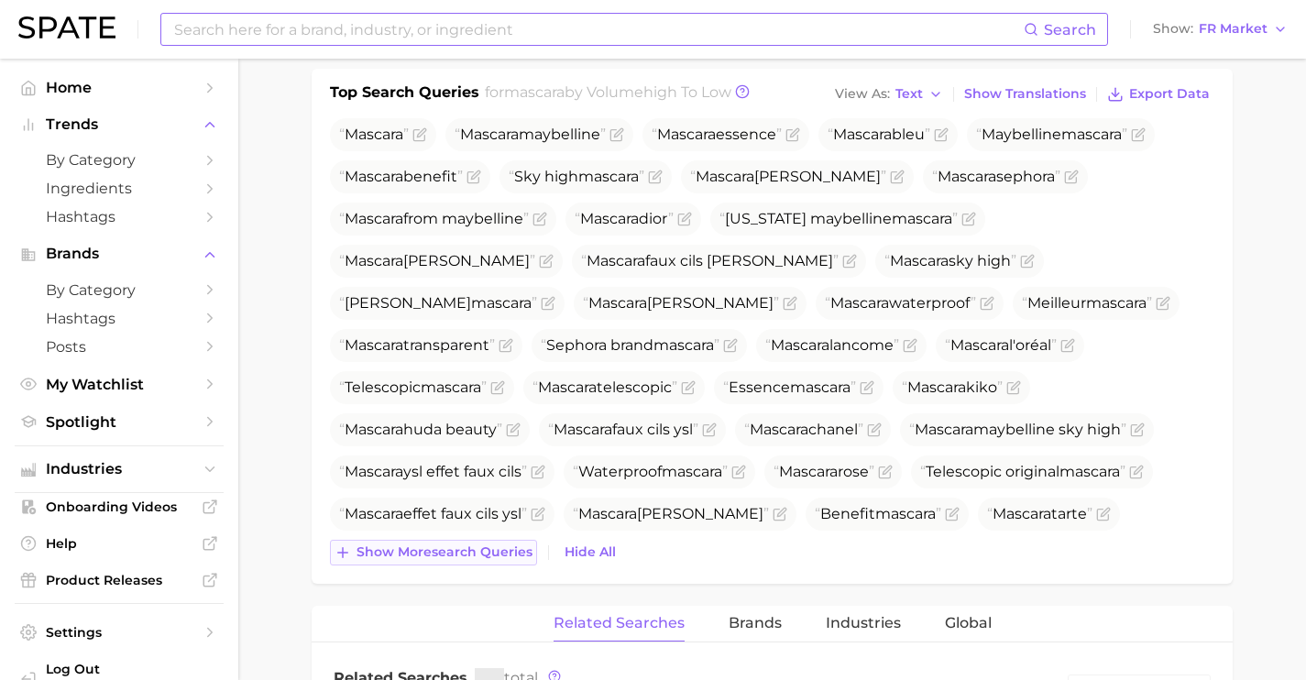
click at [492, 560] on button "Show more search queries" at bounding box center [433, 553] width 207 height 26
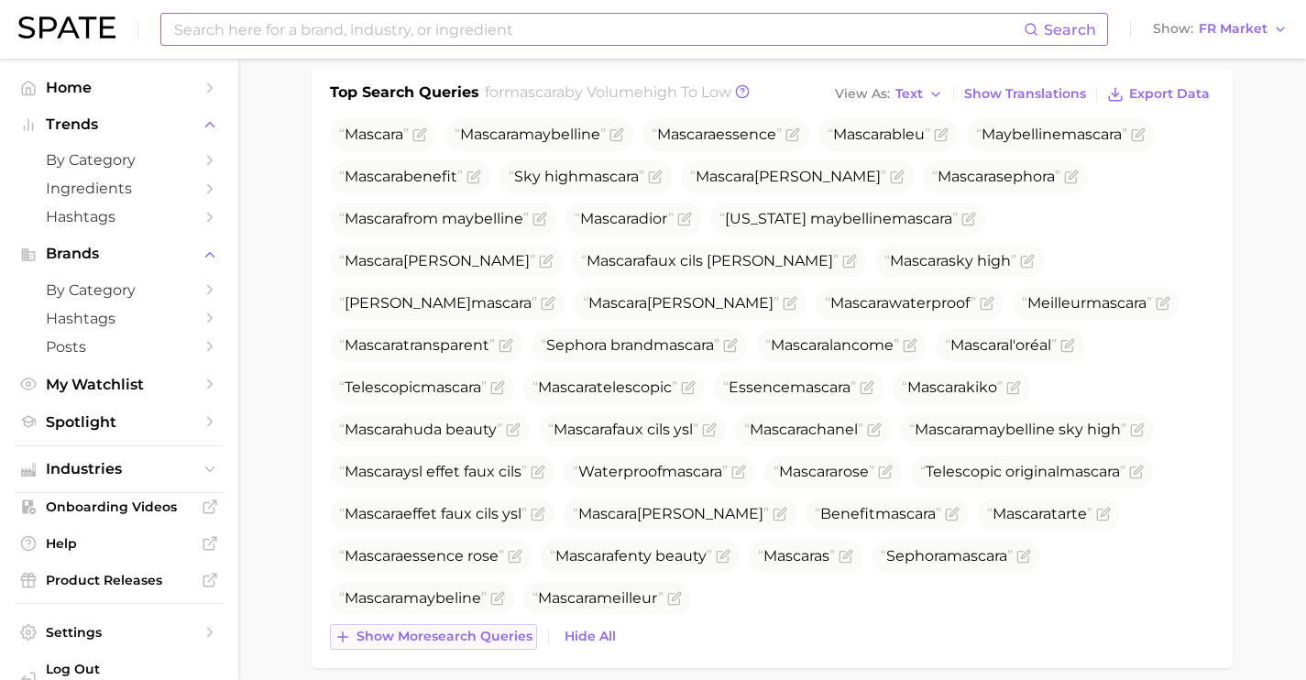
click at [489, 646] on button "Show more search queries" at bounding box center [433, 637] width 207 height 26
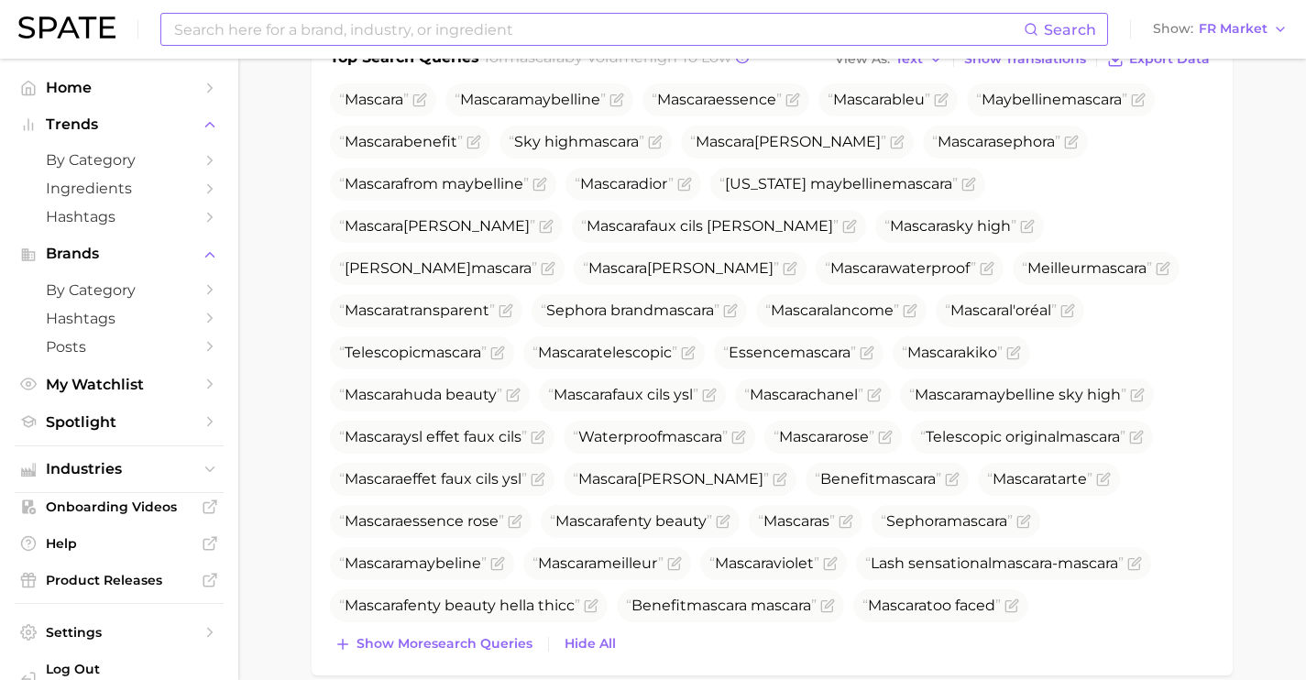
scroll to position [770, 0]
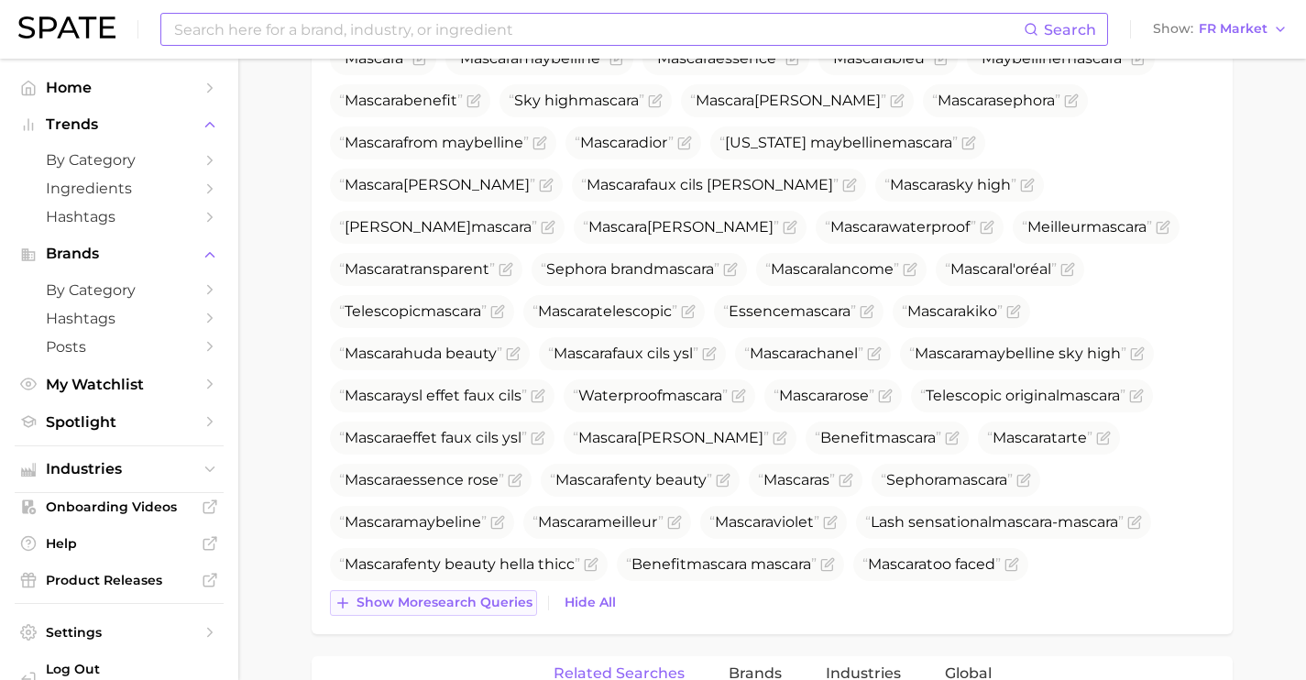
click at [463, 602] on span "Show more search queries" at bounding box center [445, 603] width 176 height 16
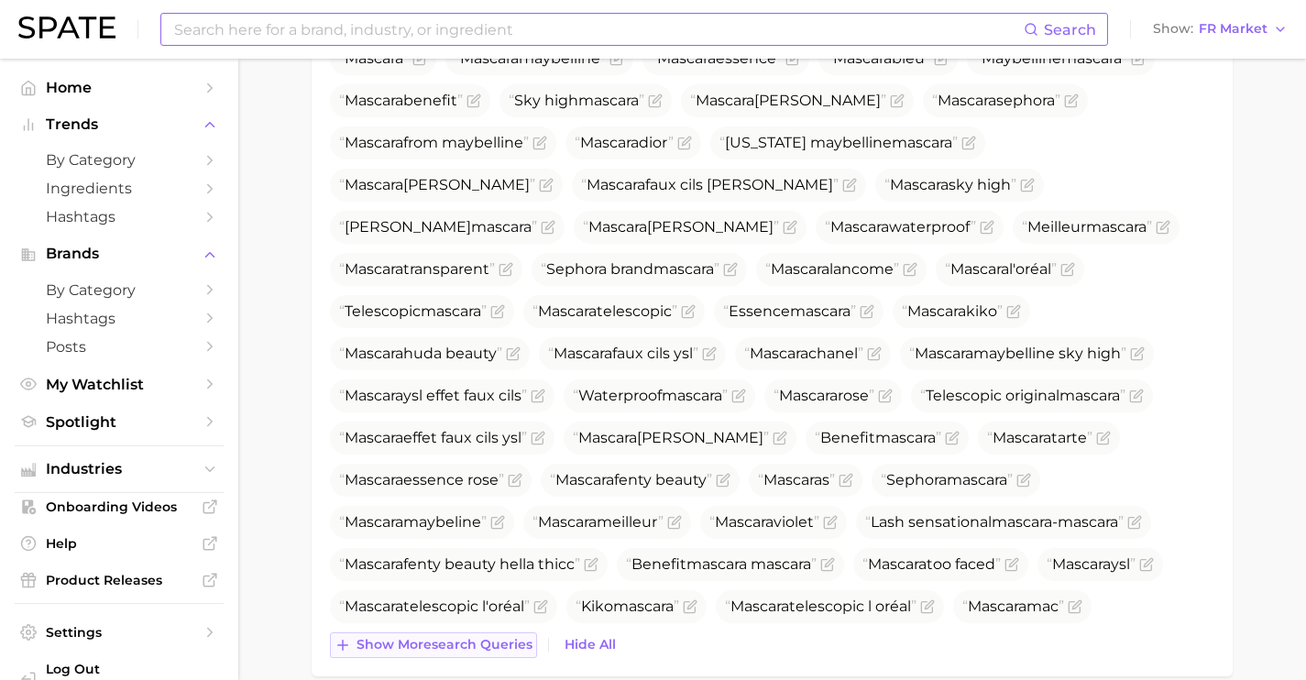
click at [498, 654] on button "Show more search queries" at bounding box center [433, 645] width 207 height 26
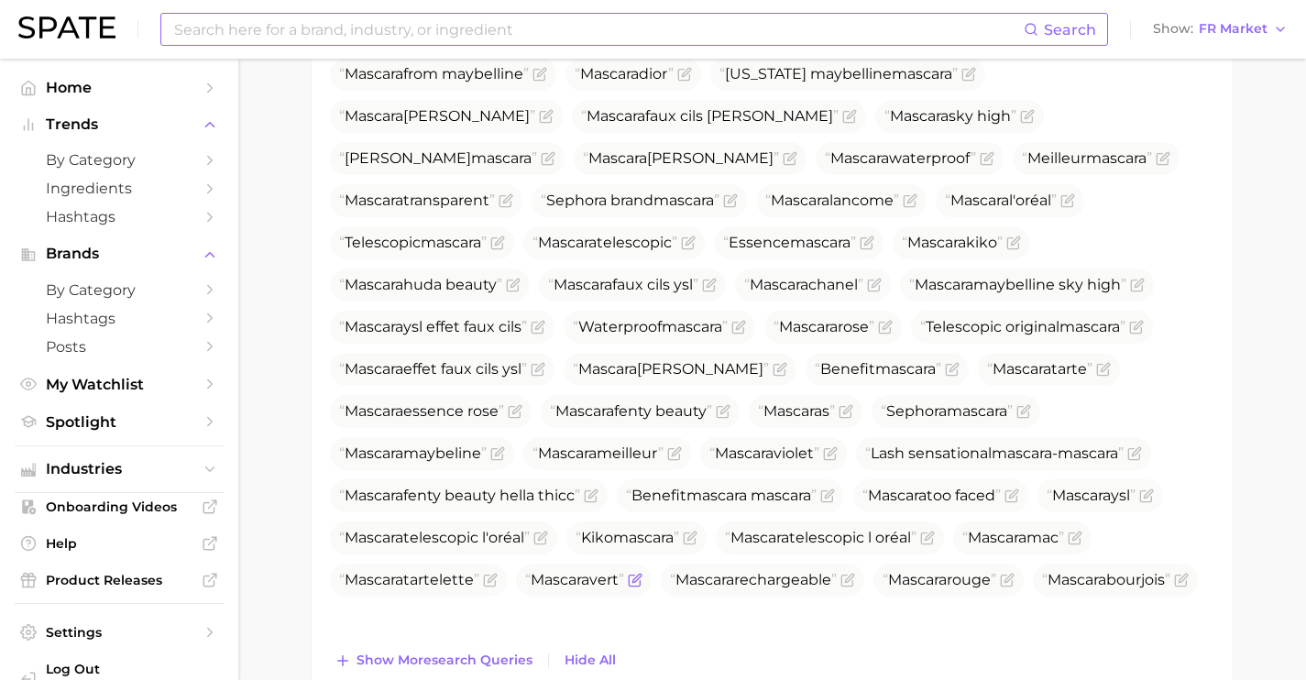
scroll to position [858, 0]
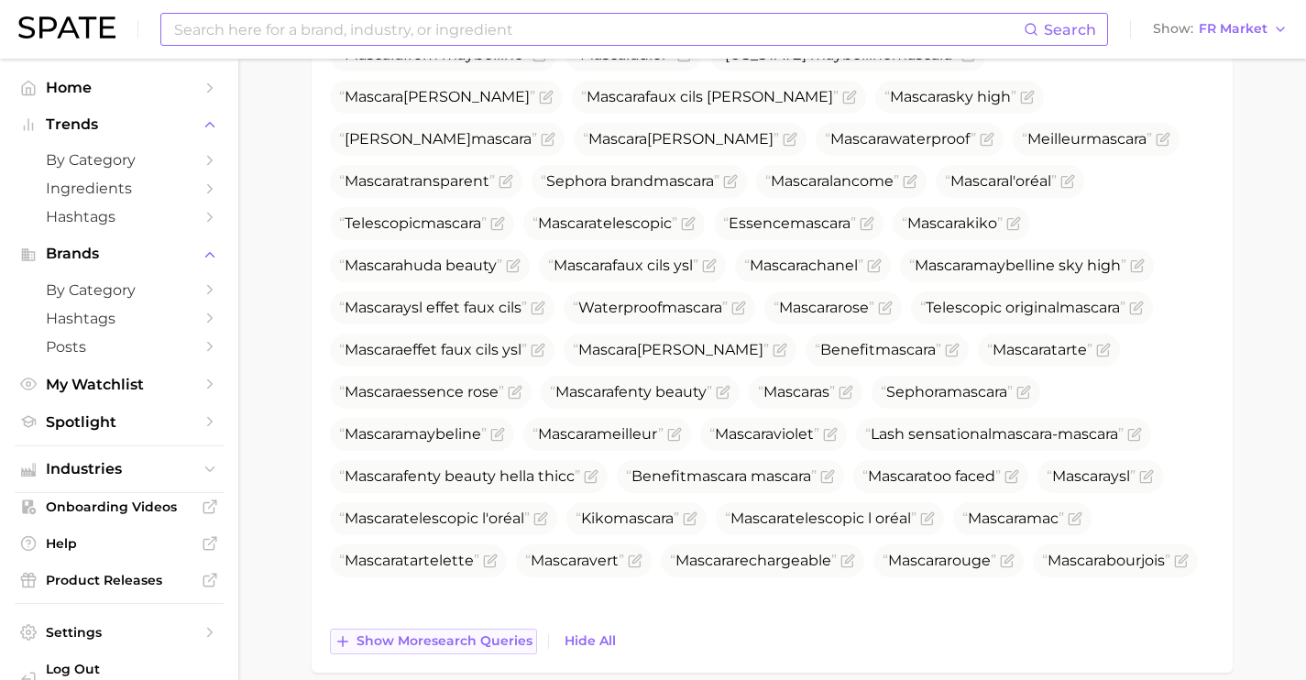
click at [481, 642] on span "Show more search queries" at bounding box center [445, 641] width 176 height 16
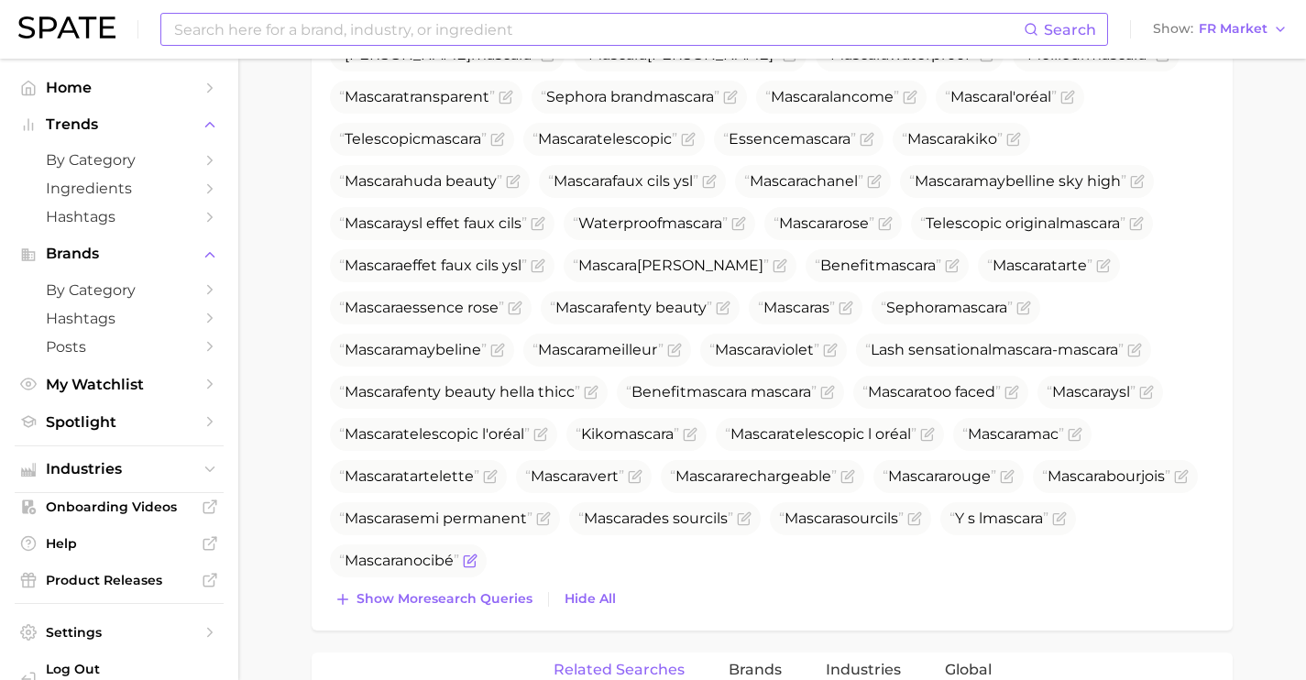
scroll to position [955, 0]
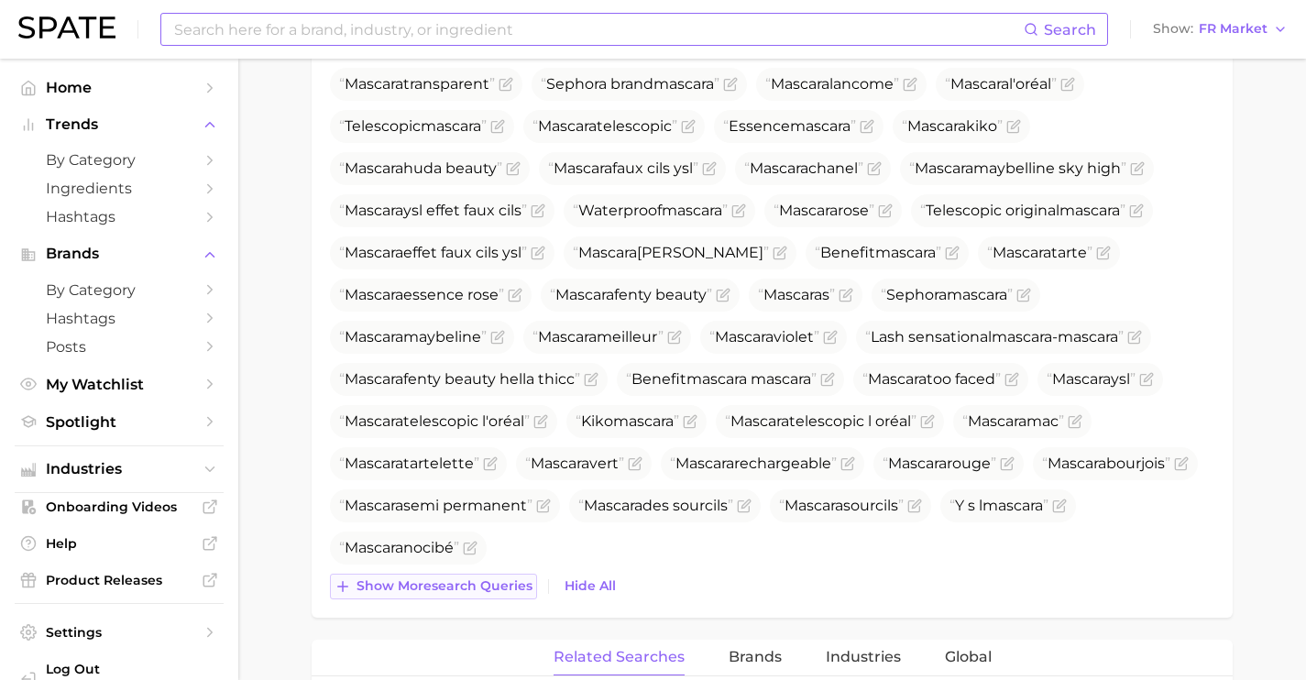
click at [491, 588] on span "Show more search queries" at bounding box center [445, 586] width 176 height 16
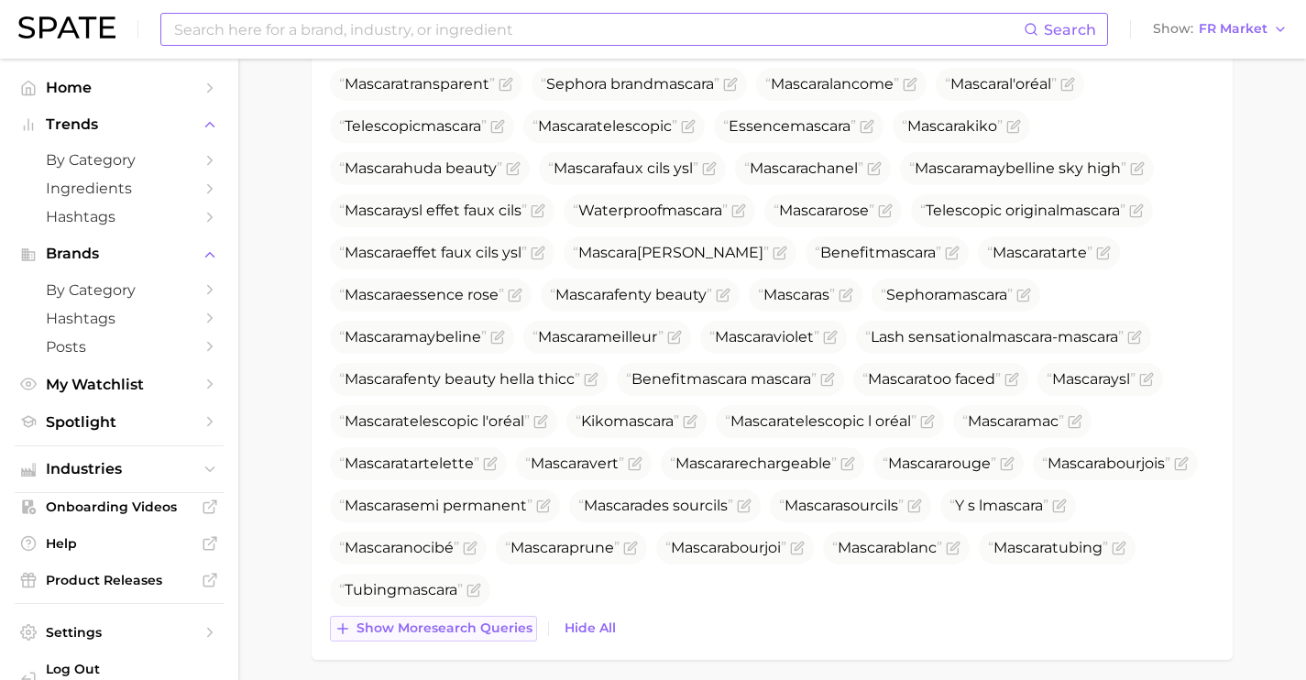
click at [500, 638] on button "Show more search queries" at bounding box center [433, 629] width 207 height 26
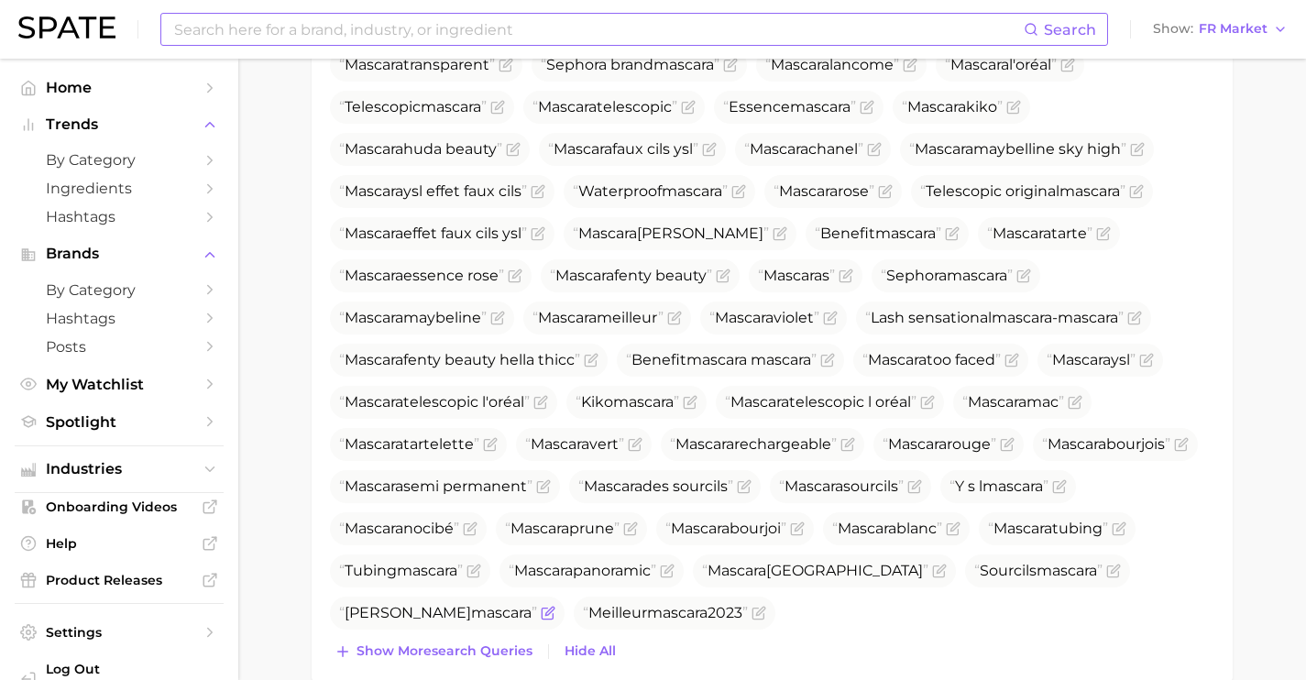
scroll to position [978, 0]
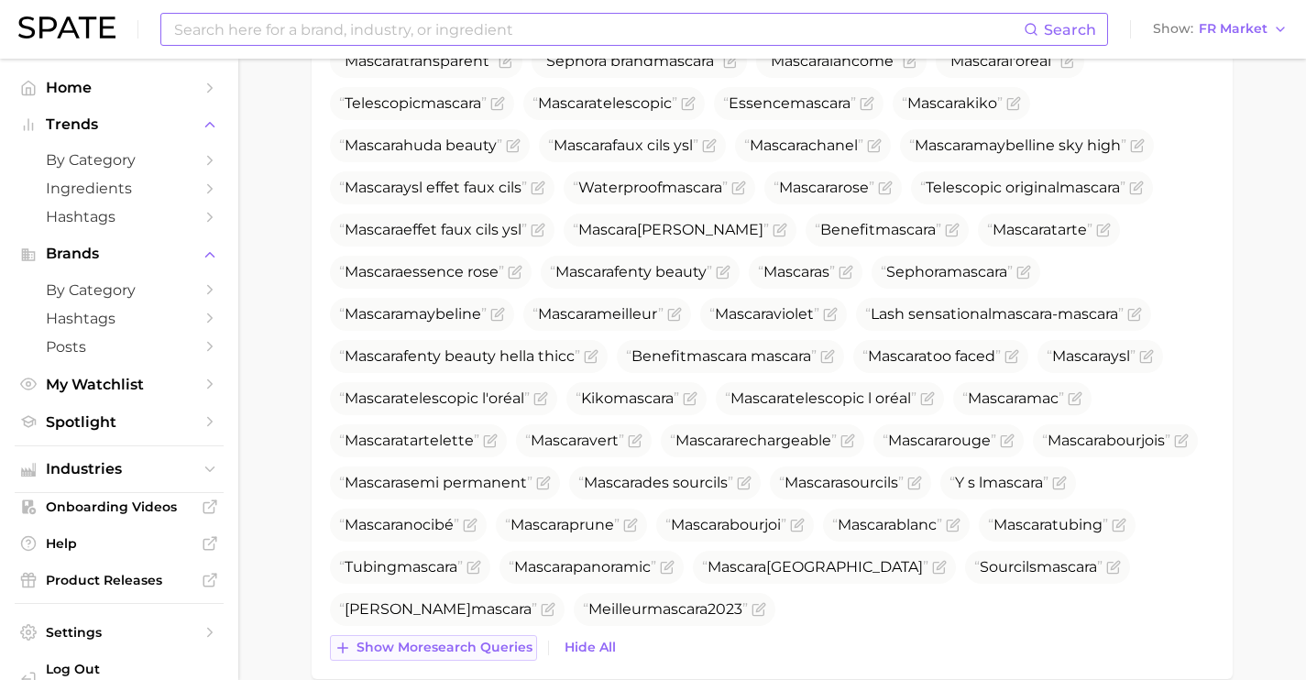
click at [475, 652] on span "Show more search queries" at bounding box center [445, 648] width 176 height 16
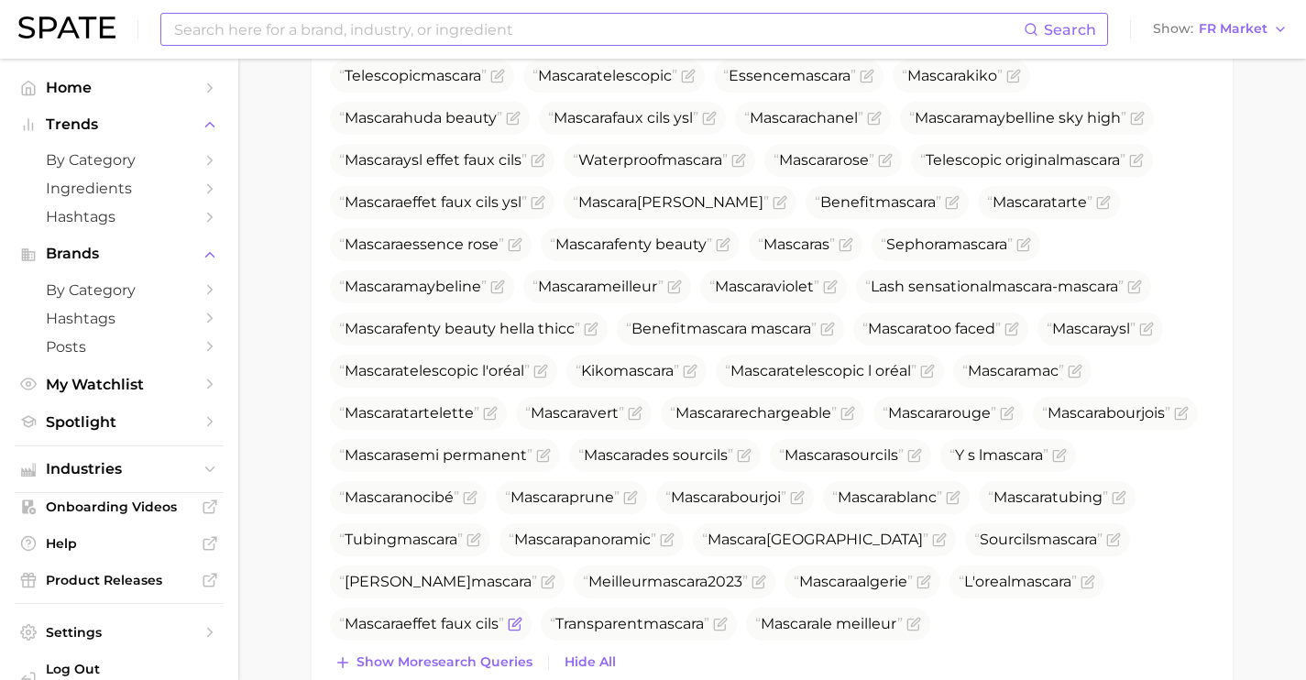
scroll to position [1007, 0]
click at [555, 575] on icon "Flag as miscategorized or irrelevant" at bounding box center [548, 580] width 15 height 15
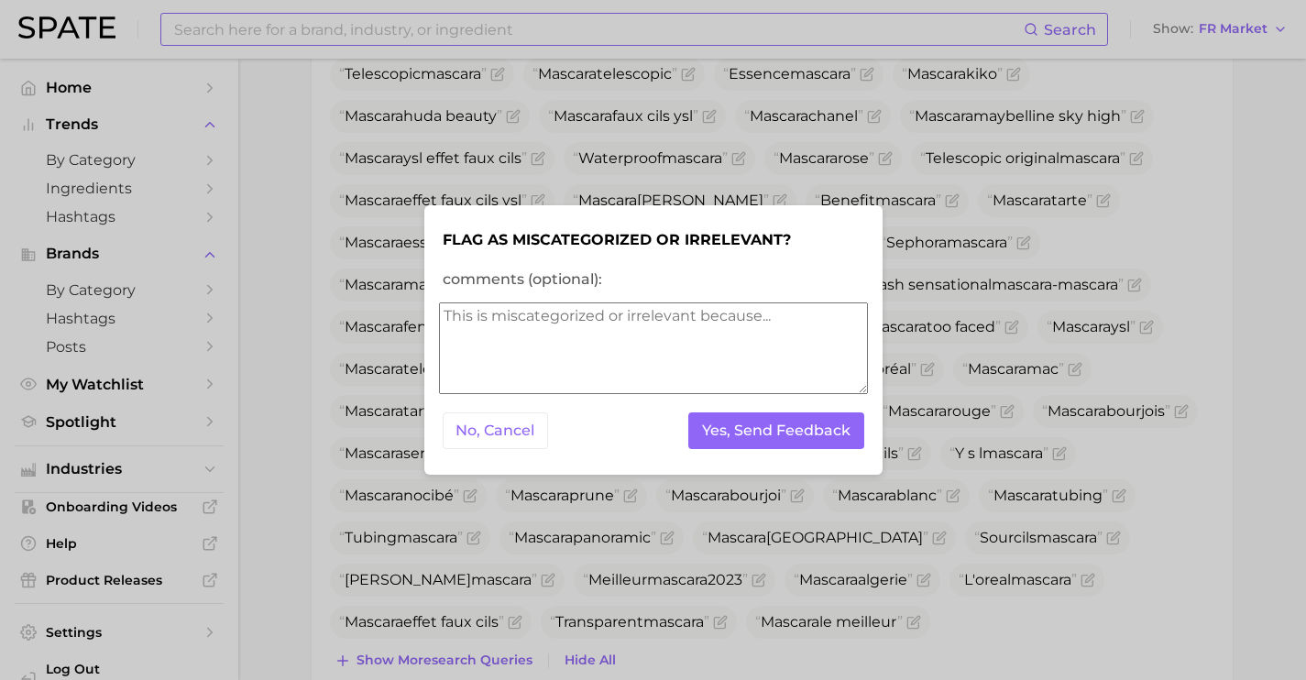
scroll to position [965, 0]
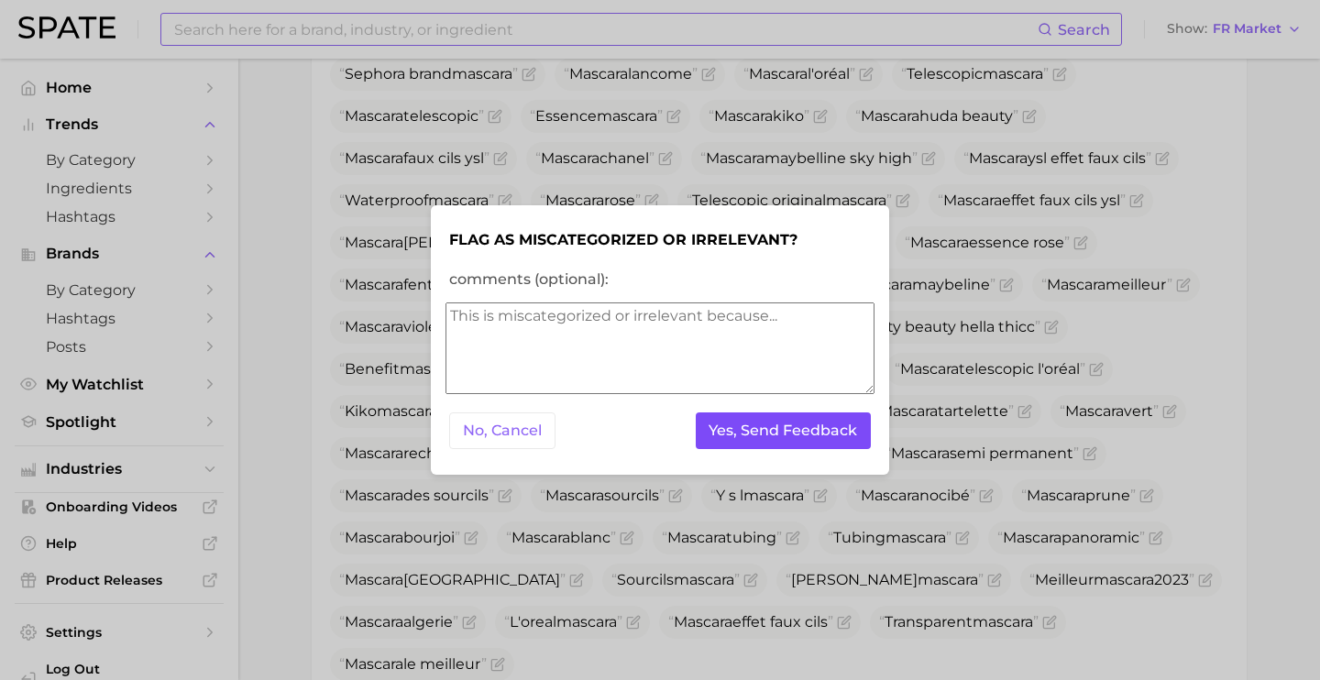
click at [803, 437] on button "Yes, Send Feedback" at bounding box center [784, 431] width 176 height 38
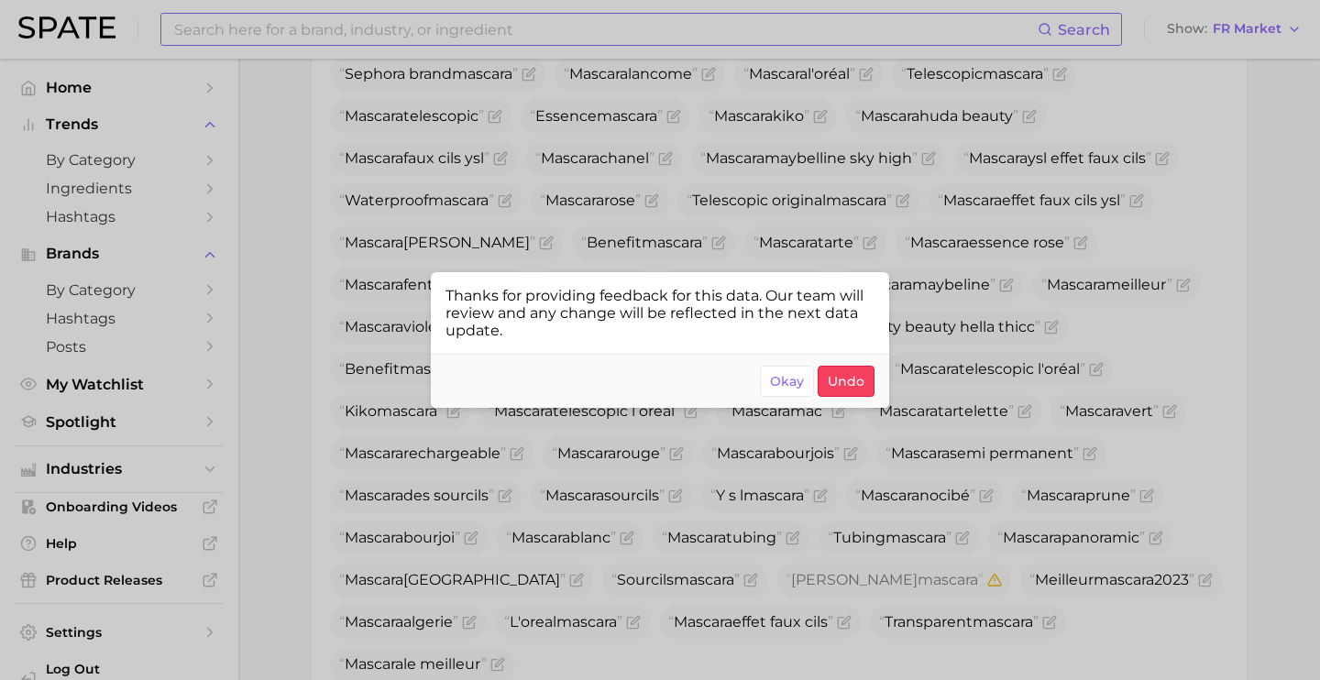
click at [839, 584] on div at bounding box center [660, 340] width 1320 height 680
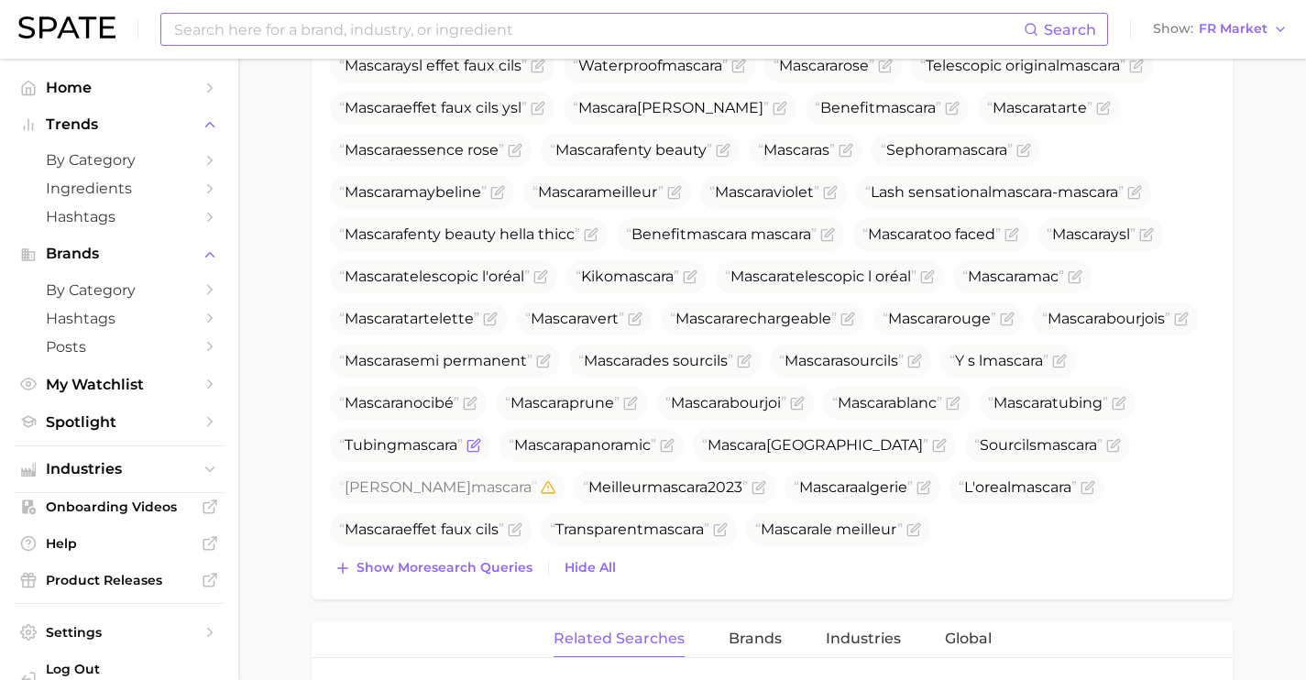
scroll to position [1104, 0]
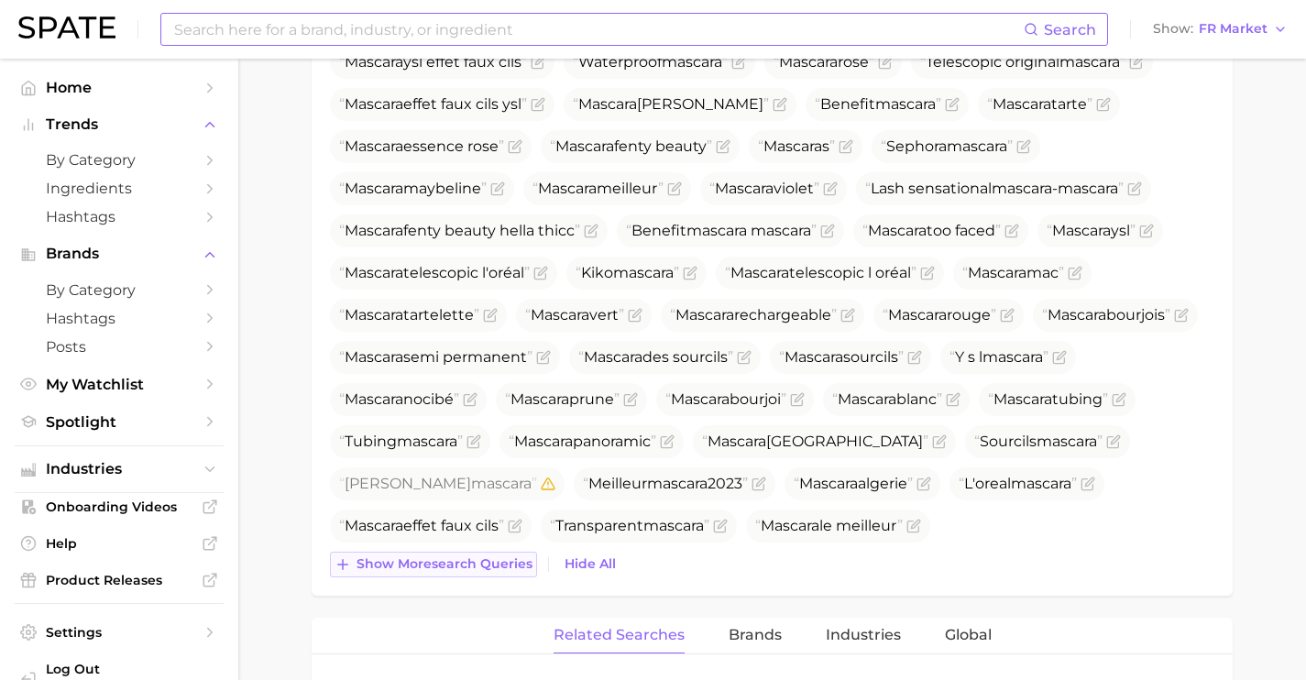
click at [445, 571] on span "Show more search queries" at bounding box center [445, 564] width 176 height 16
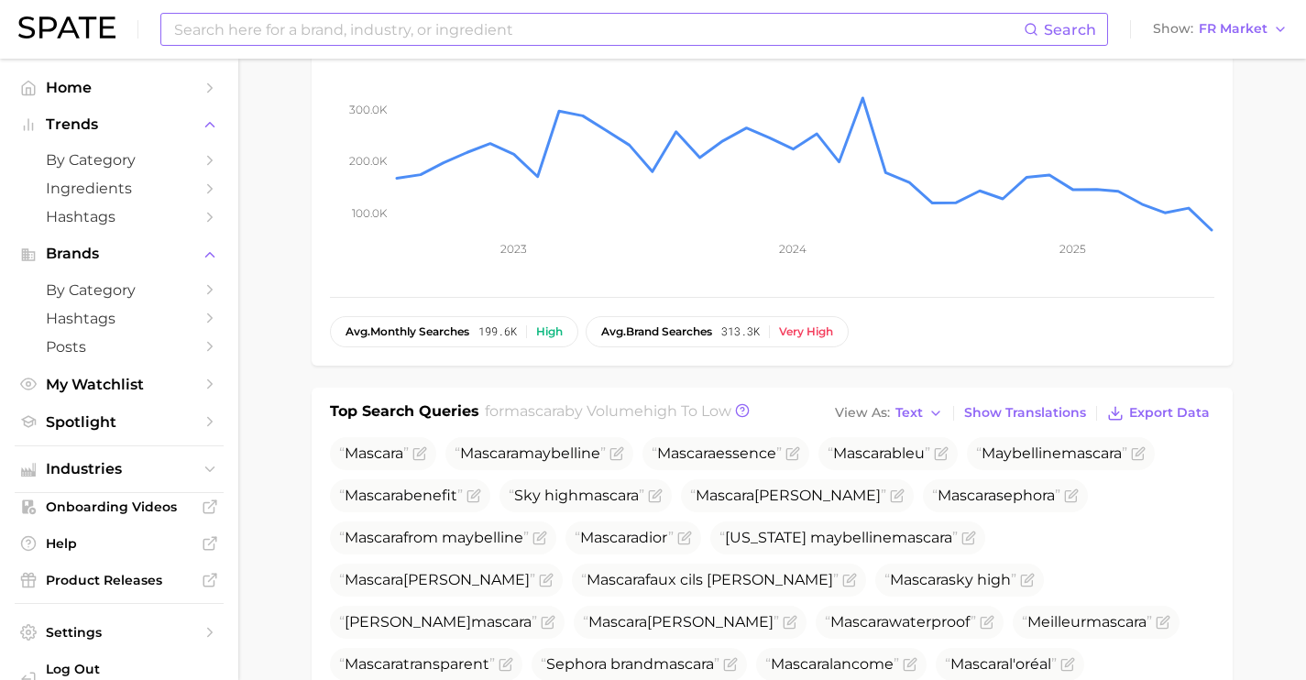
scroll to position [0, 0]
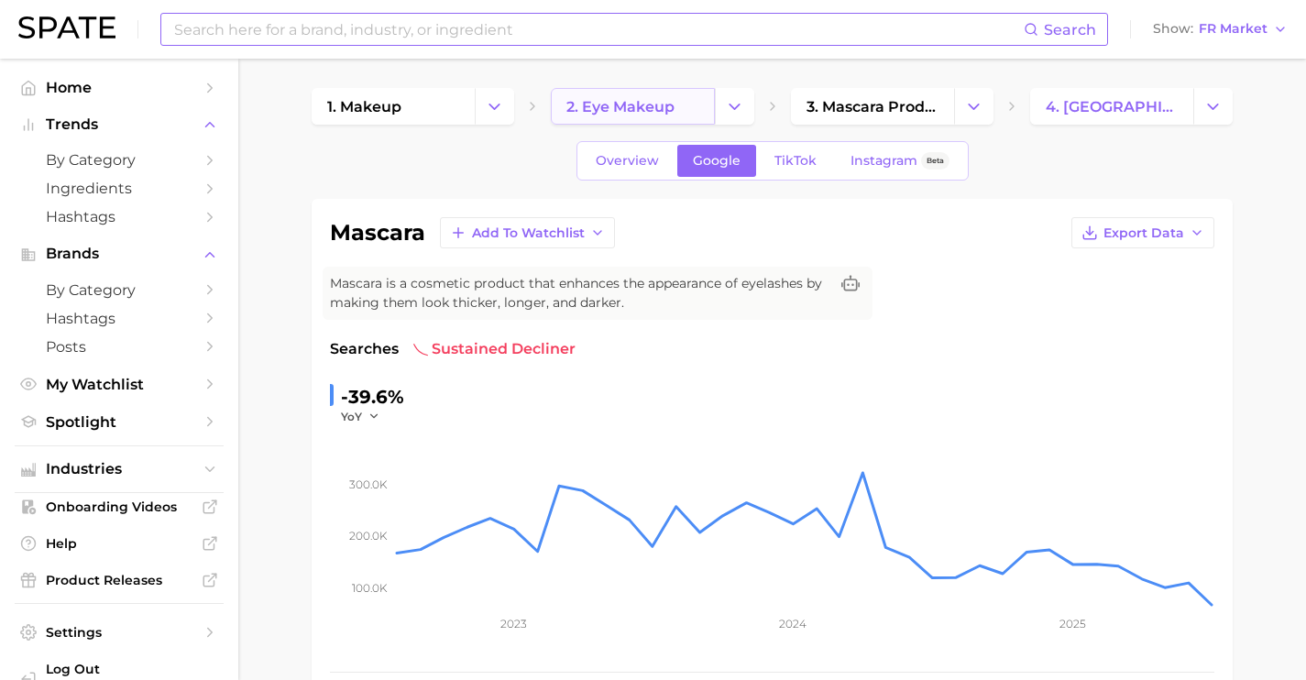
click at [662, 111] on span "2. eye makeup" at bounding box center [620, 106] width 108 height 17
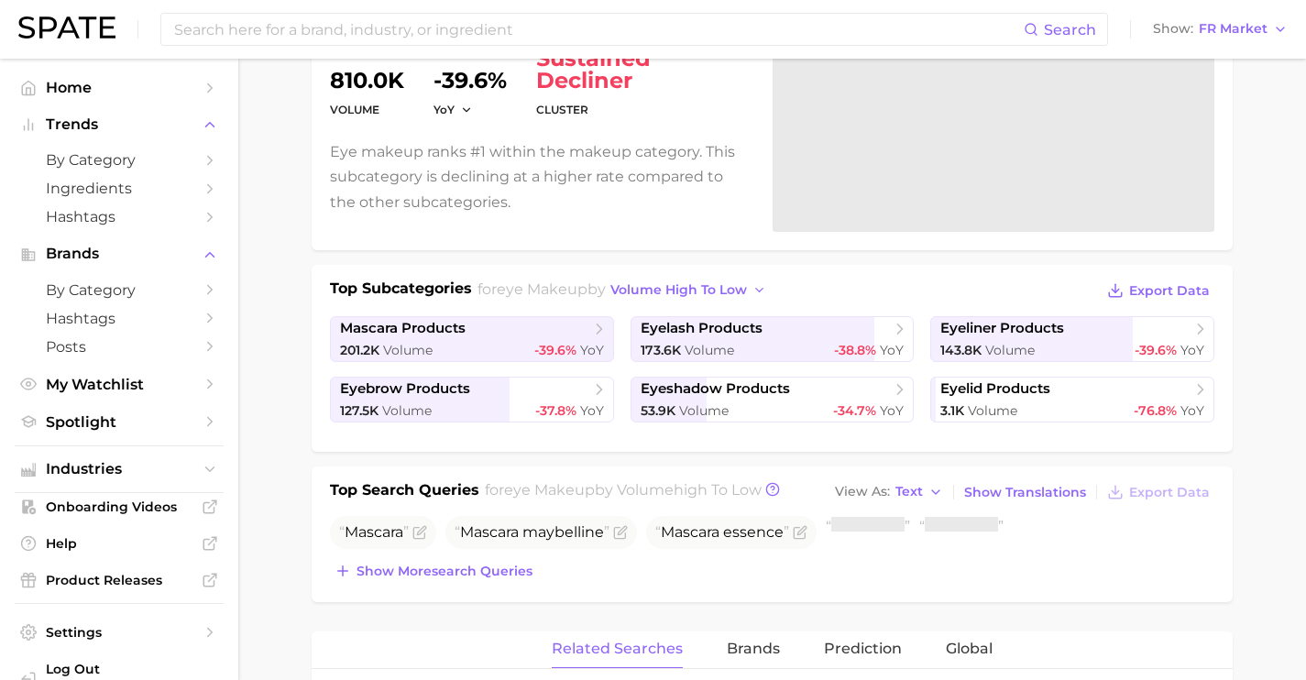
scroll to position [219, 0]
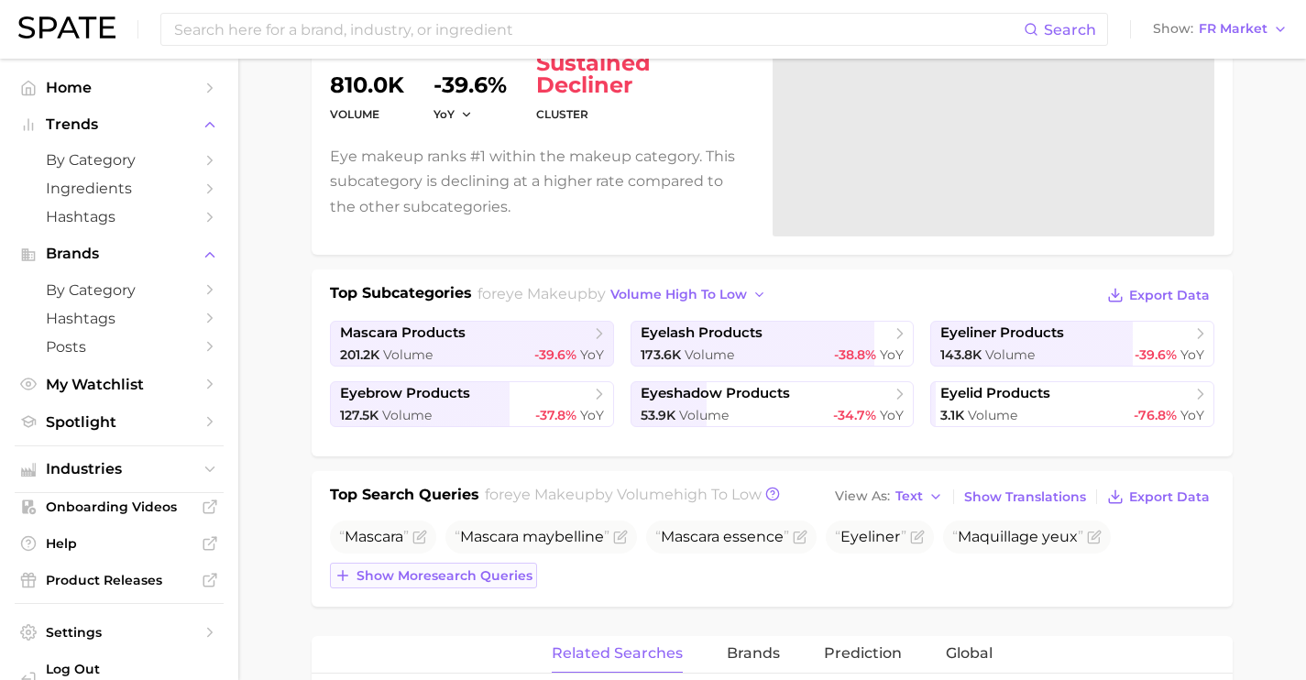
click at [499, 571] on span "Show more search queries" at bounding box center [445, 576] width 176 height 16
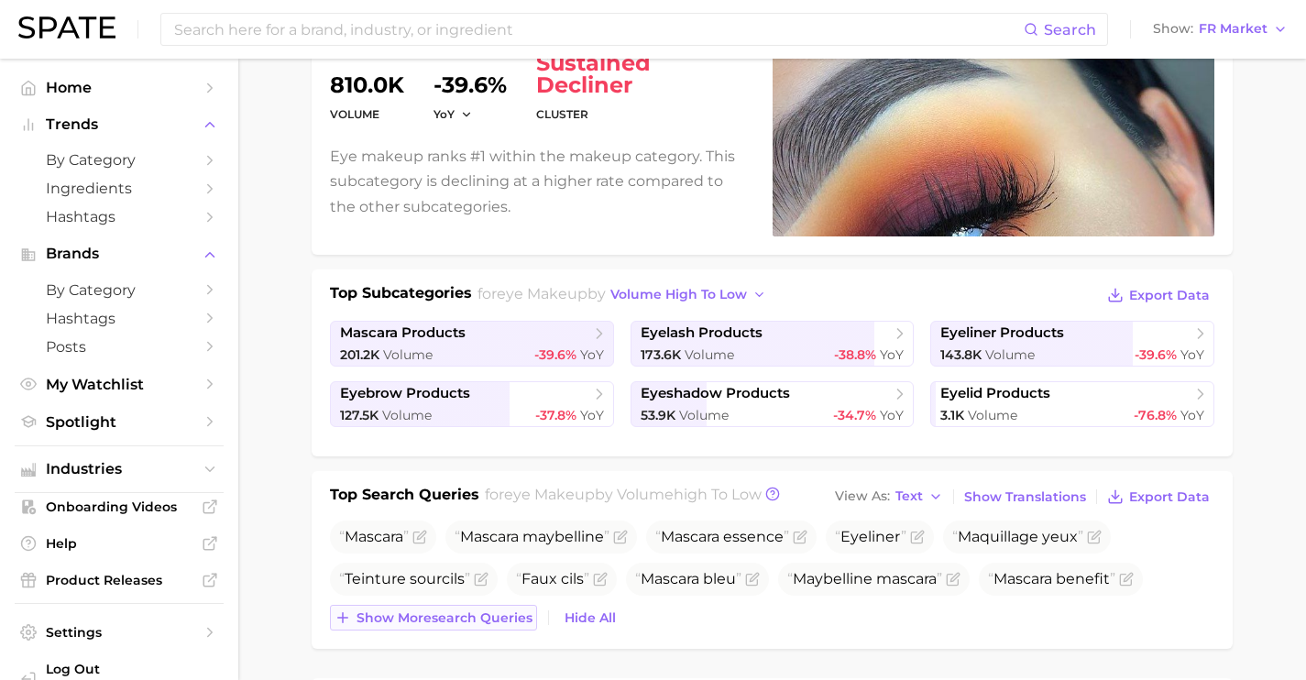
click at [491, 615] on span "Show more search queries" at bounding box center [445, 618] width 176 height 16
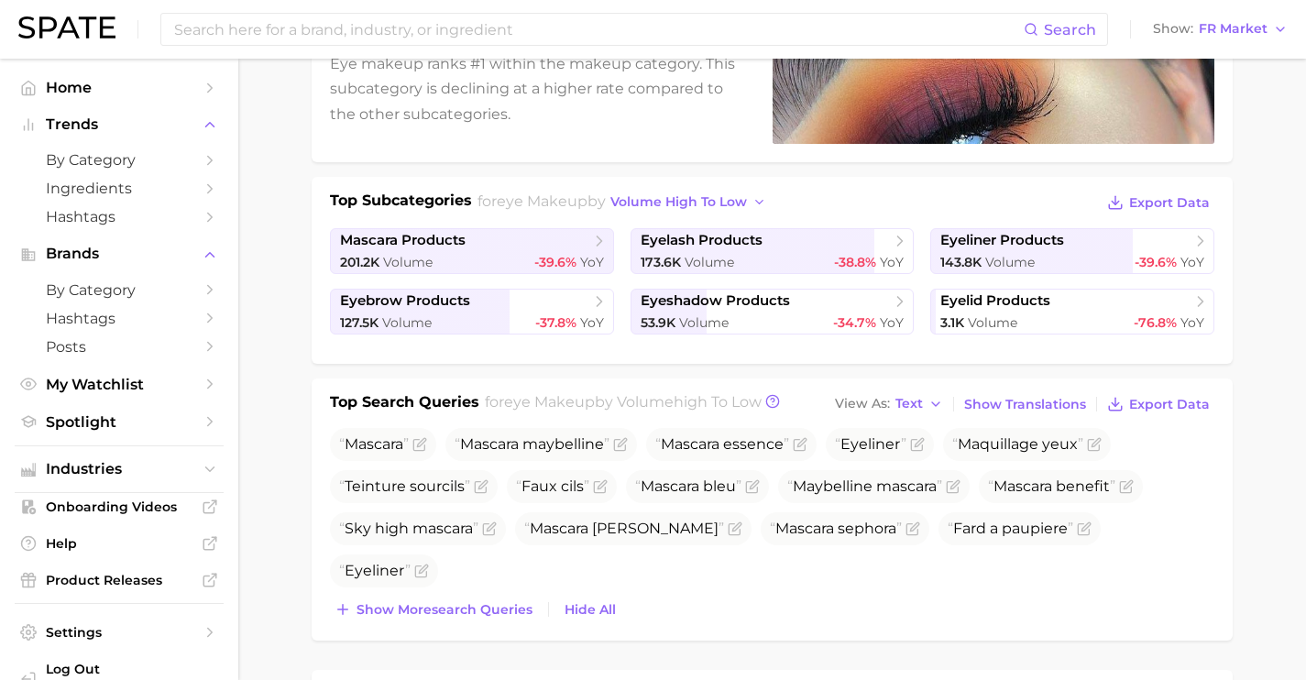
scroll to position [321, 0]
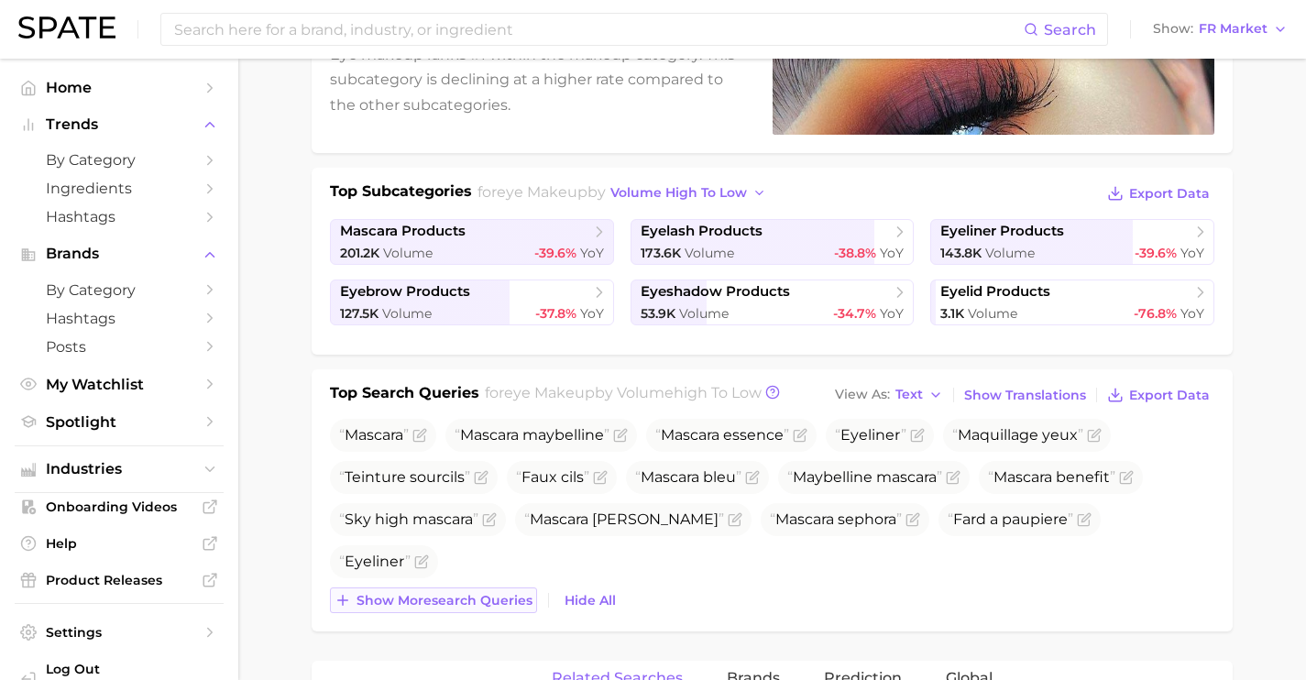
click at [485, 593] on span "Show more search queries" at bounding box center [445, 601] width 176 height 16
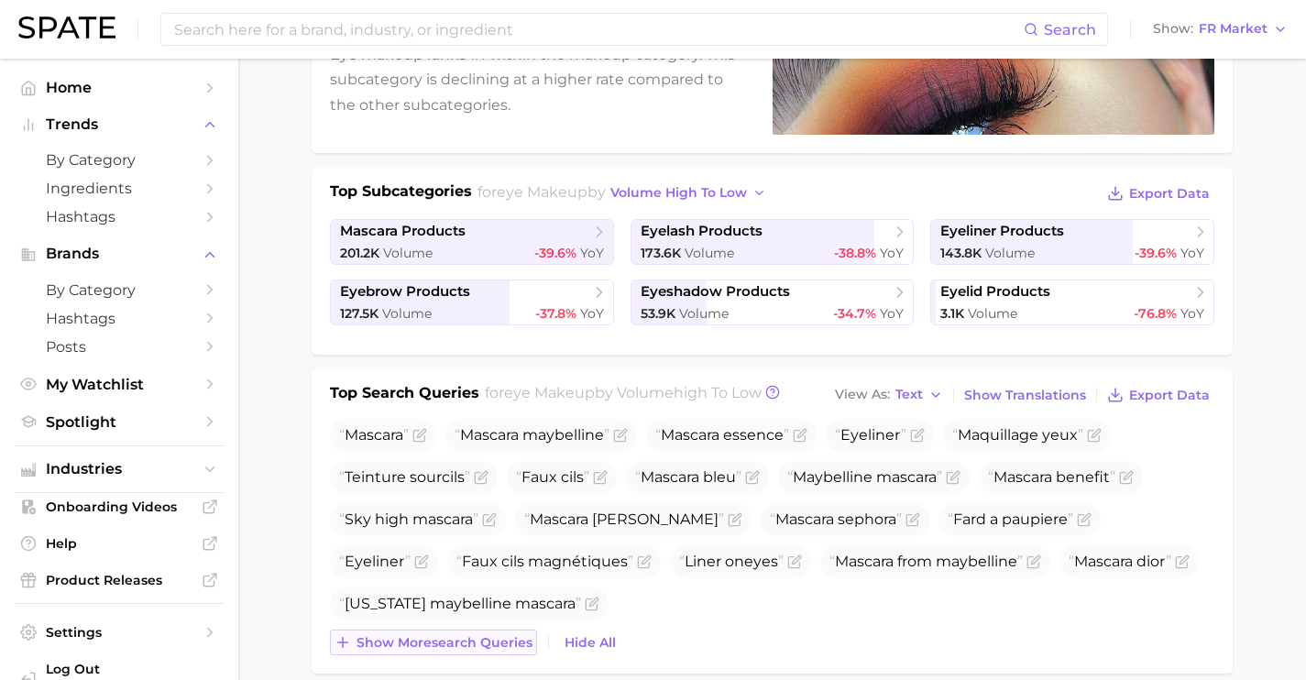
click at [494, 637] on span "Show more search queries" at bounding box center [445, 643] width 176 height 16
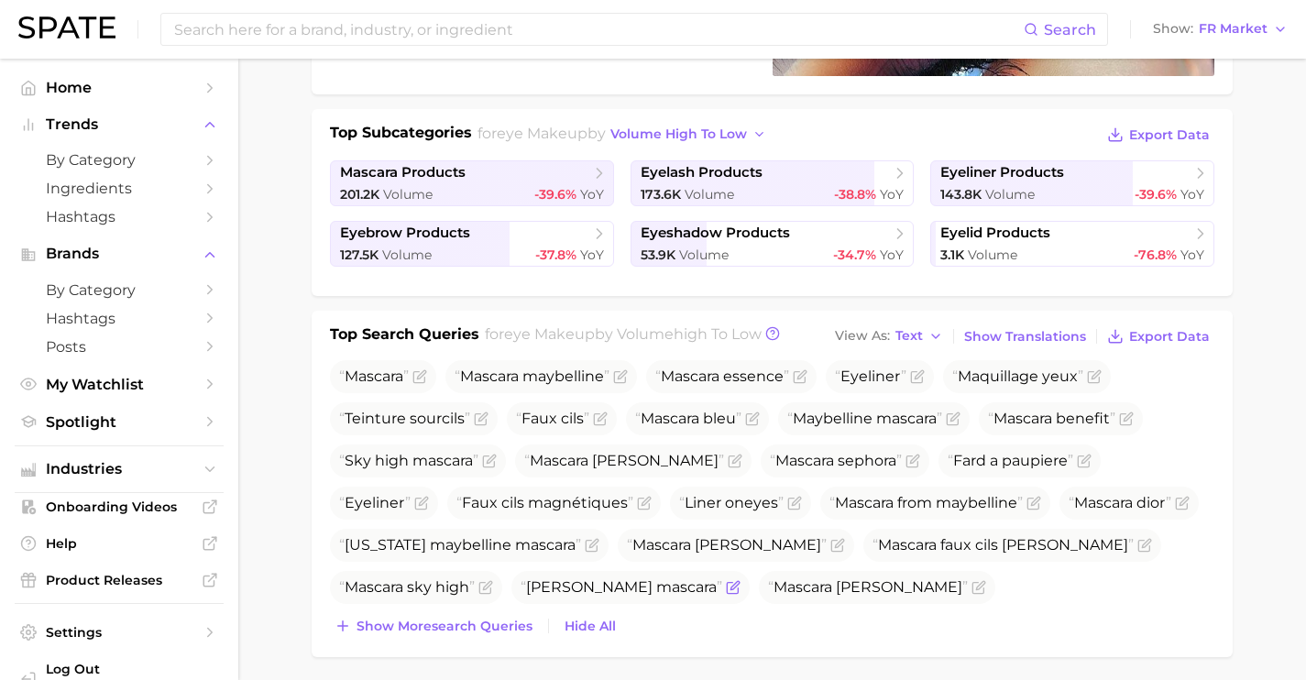
scroll to position [423, 0]
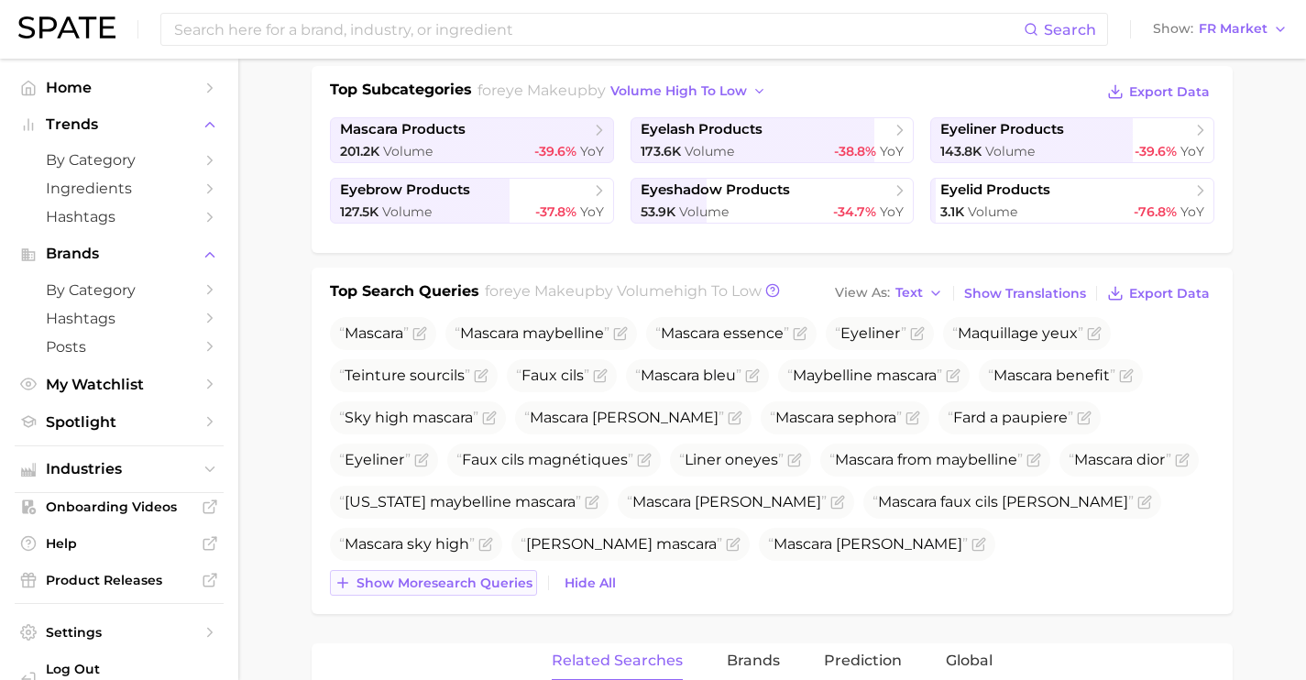
click at [501, 587] on span "Show more search queries" at bounding box center [445, 584] width 176 height 16
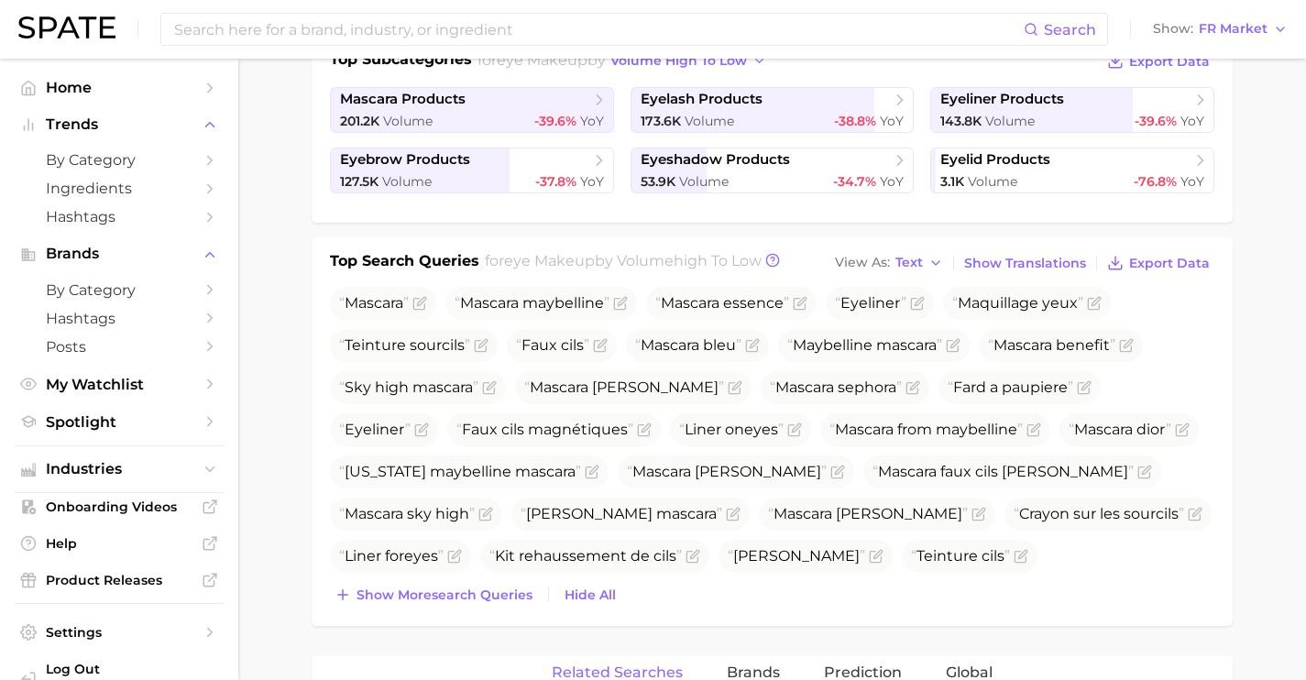
scroll to position [453, 0]
click at [492, 591] on span "Show more search queries" at bounding box center [445, 595] width 176 height 16
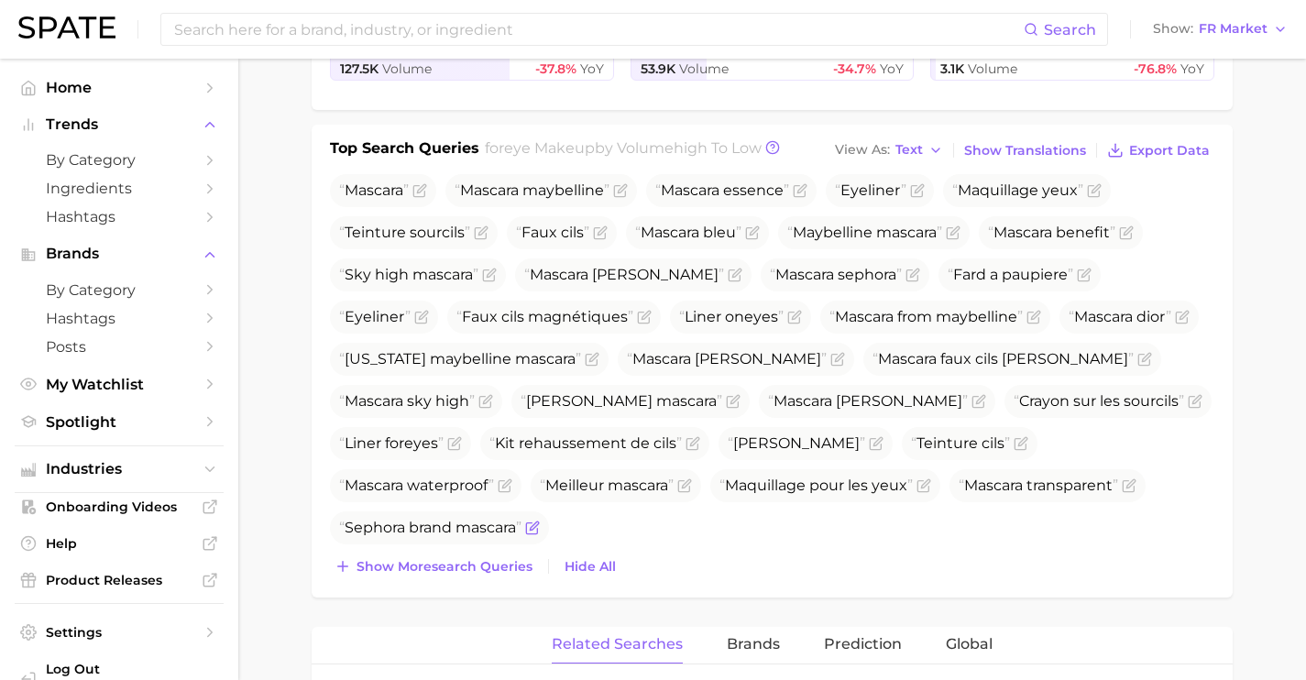
scroll to position [572, 0]
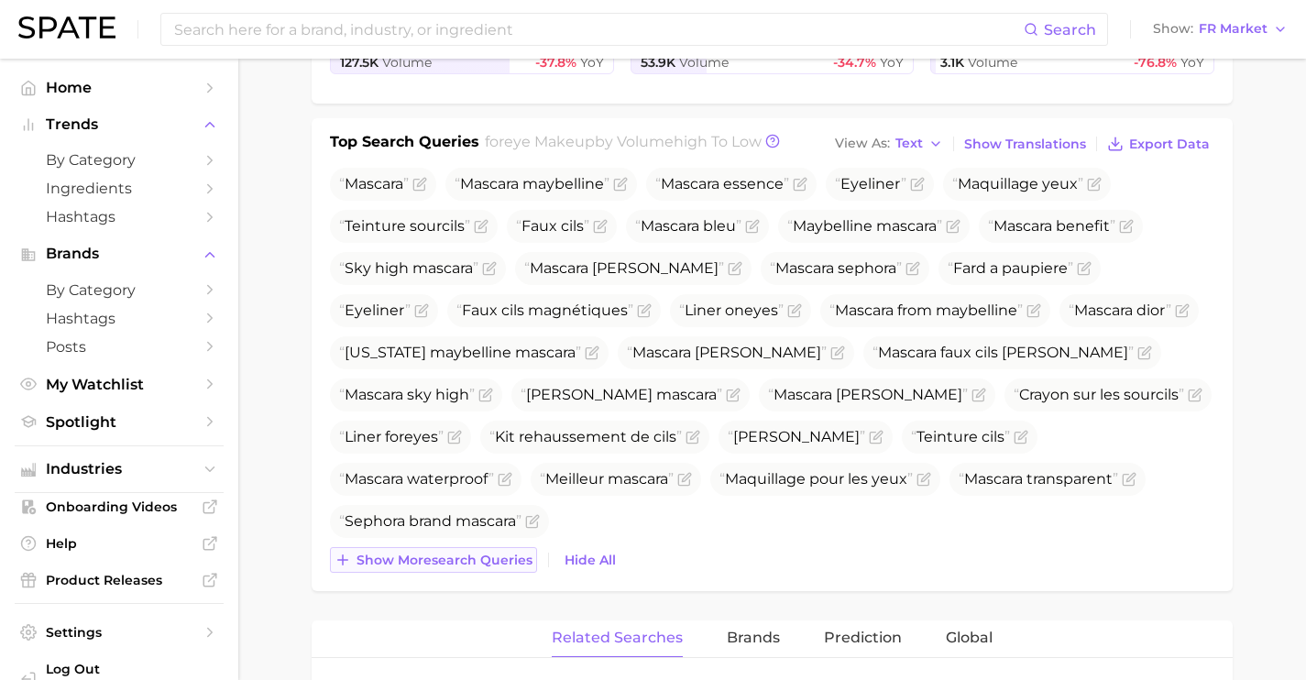
click at [489, 567] on button "Show more search queries" at bounding box center [433, 560] width 207 height 26
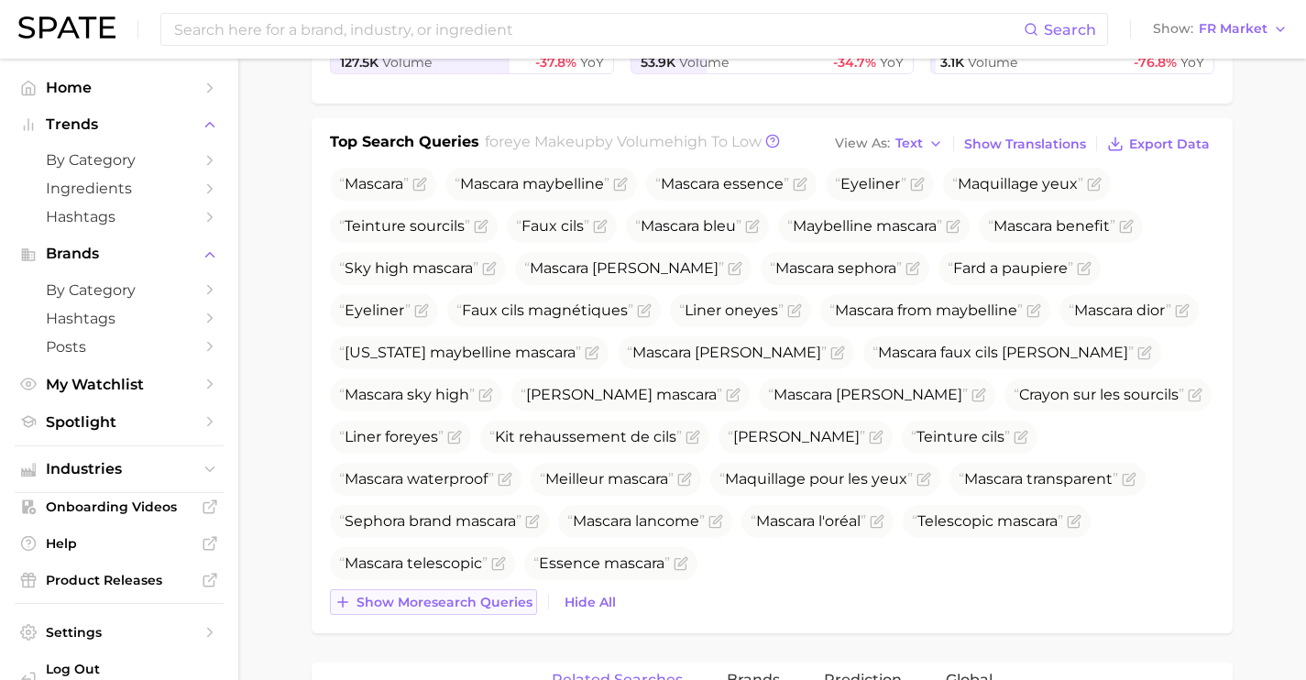
click at [489, 605] on span "Show more search queries" at bounding box center [445, 603] width 176 height 16
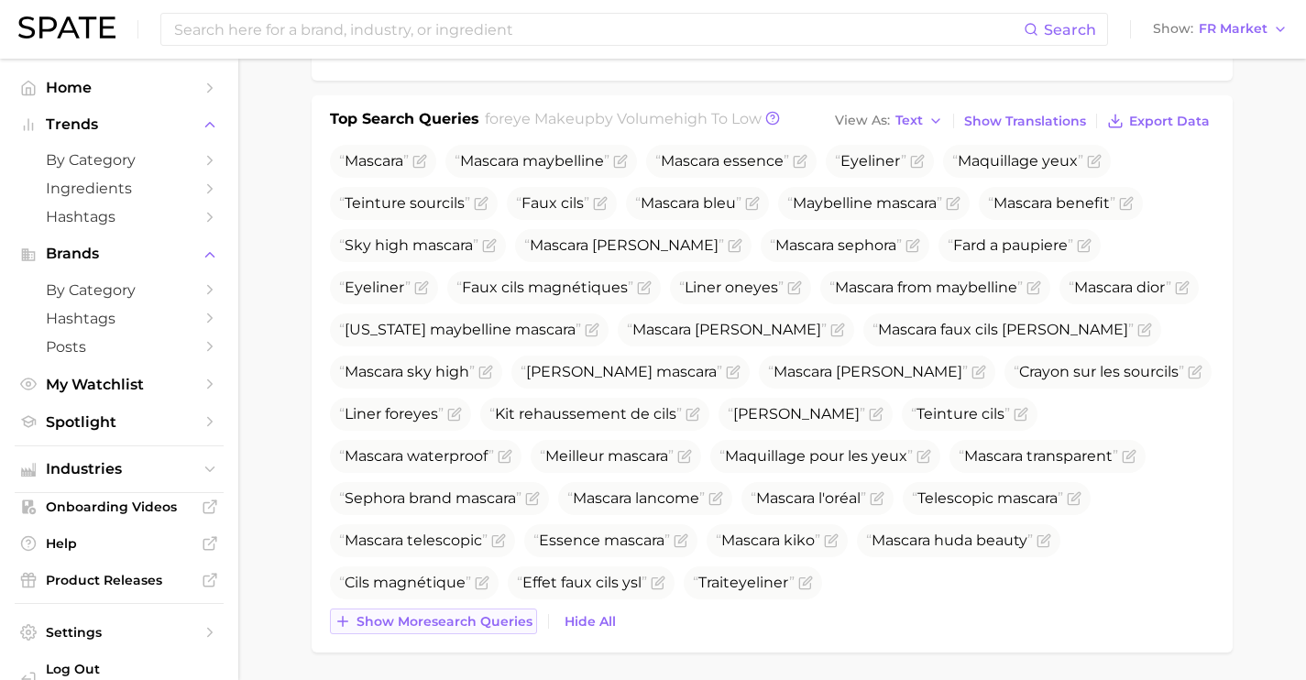
click at [502, 619] on span "Show more search queries" at bounding box center [445, 622] width 176 height 16
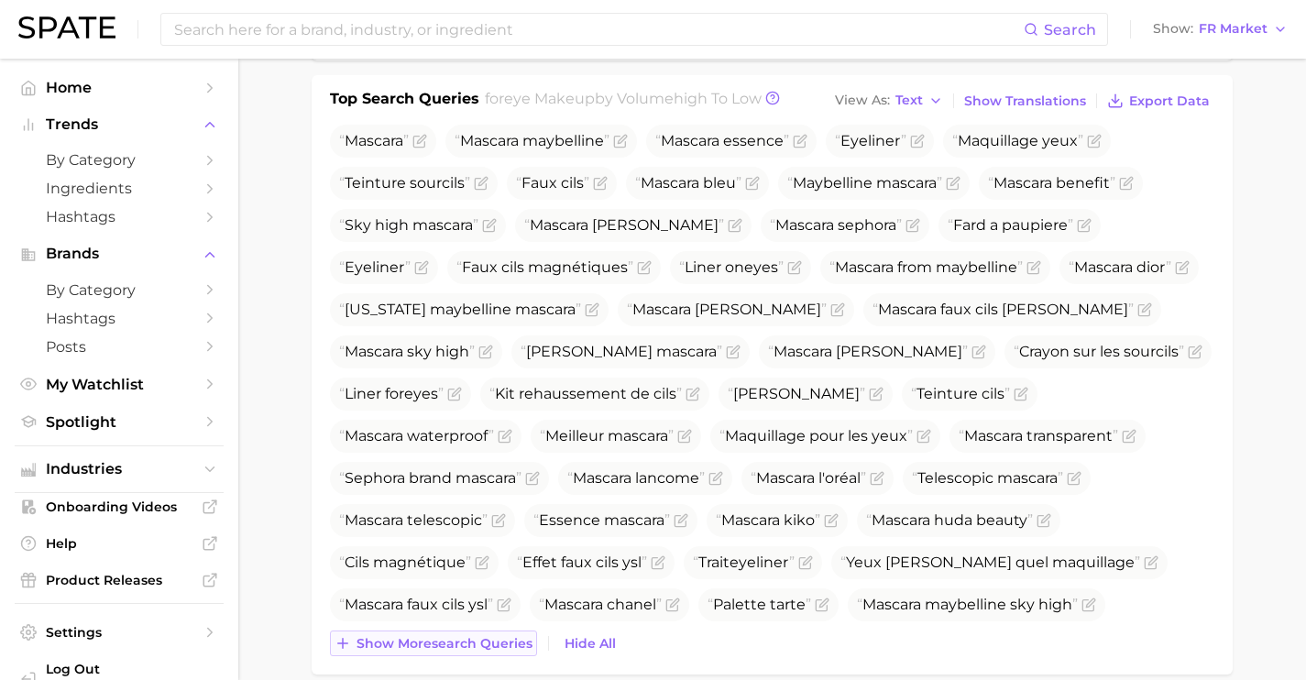
click at [500, 640] on span "Show more search queries" at bounding box center [445, 644] width 176 height 16
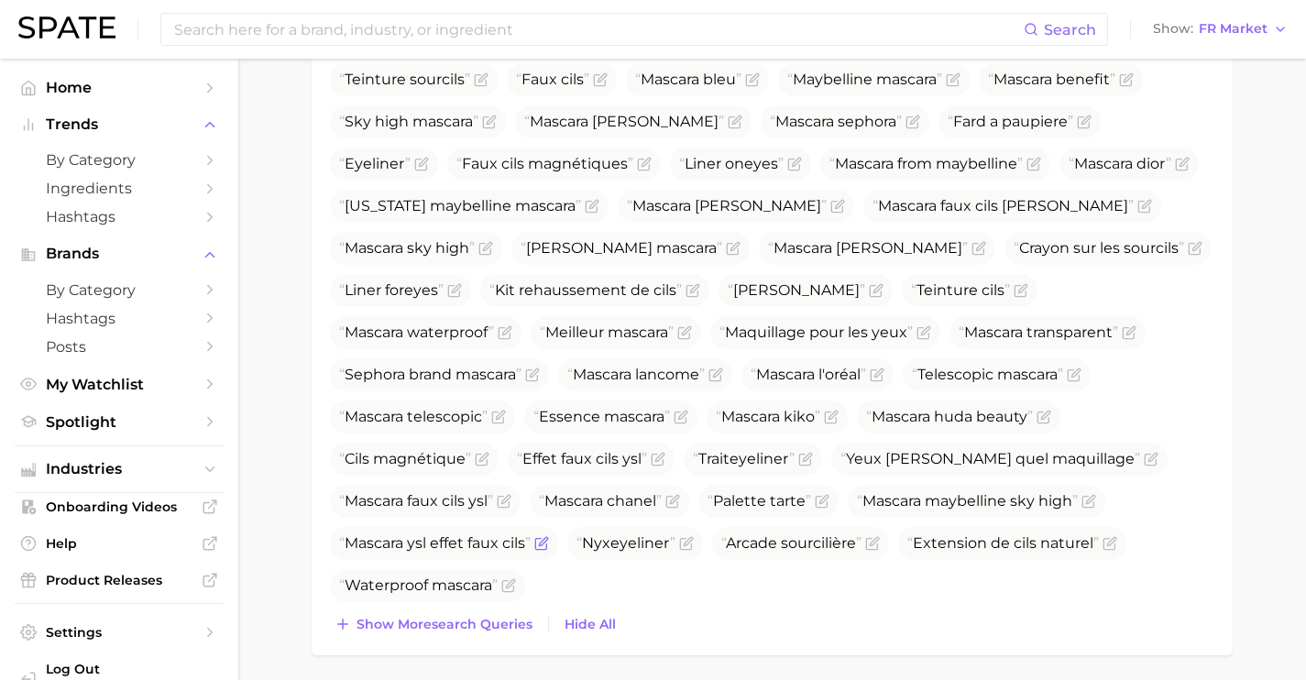
scroll to position [726, 0]
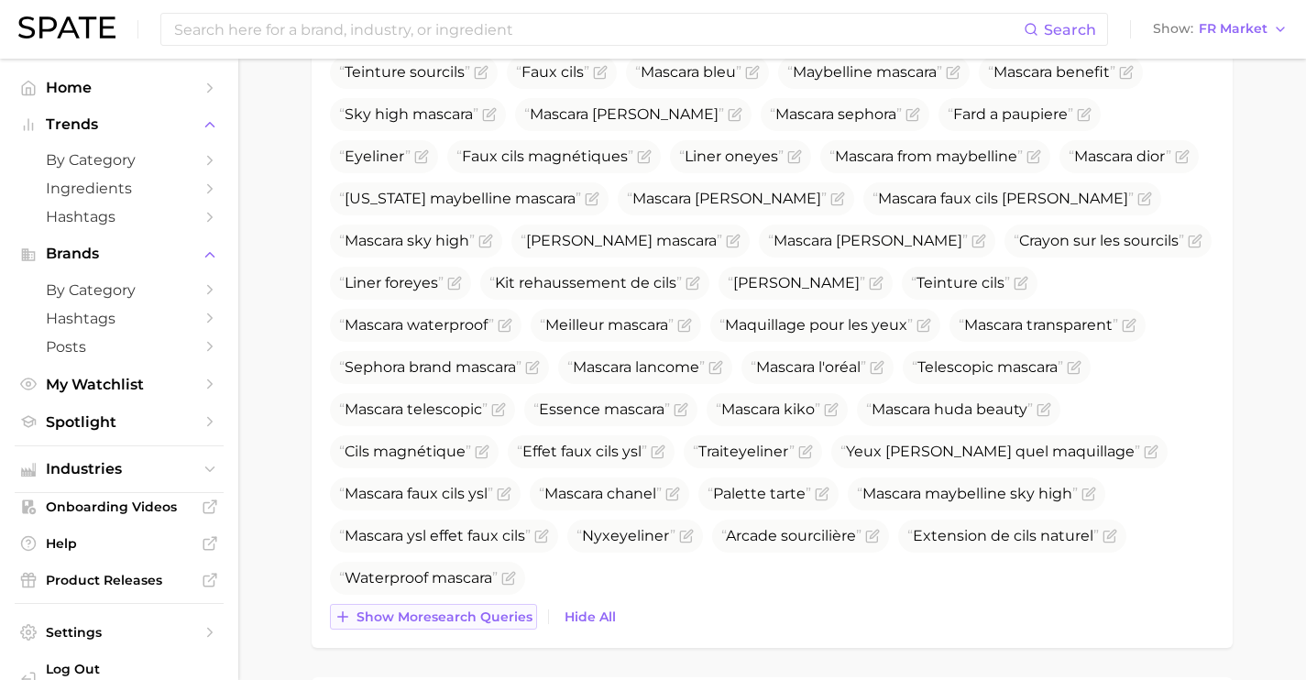
click at [496, 614] on span "Show more search queries" at bounding box center [445, 617] width 176 height 16
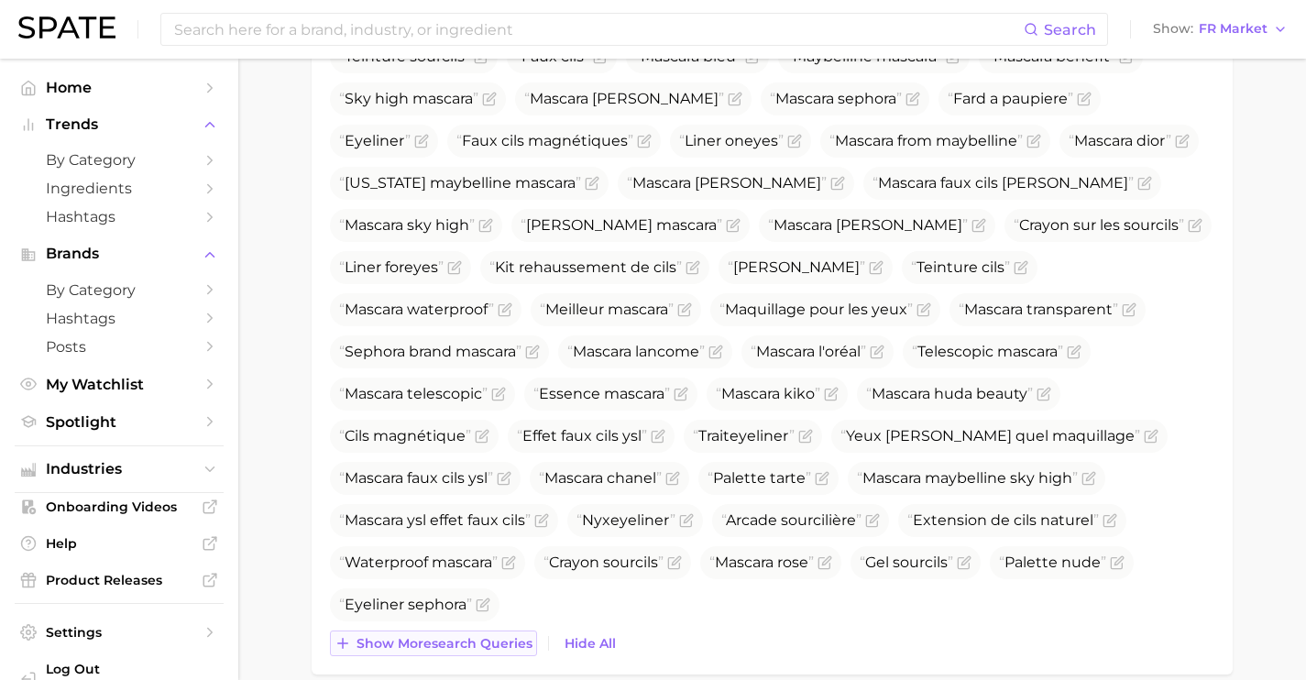
scroll to position [823, 0]
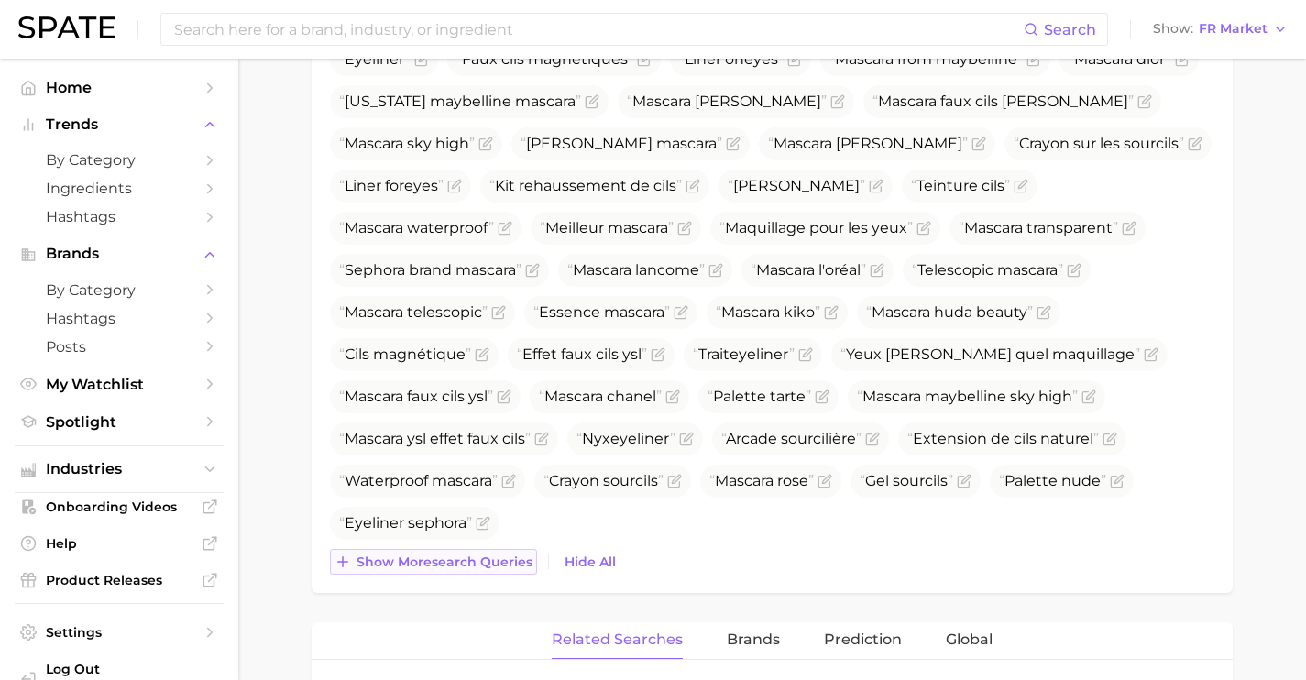
click at [500, 558] on span "Show more search queries" at bounding box center [445, 562] width 176 height 16
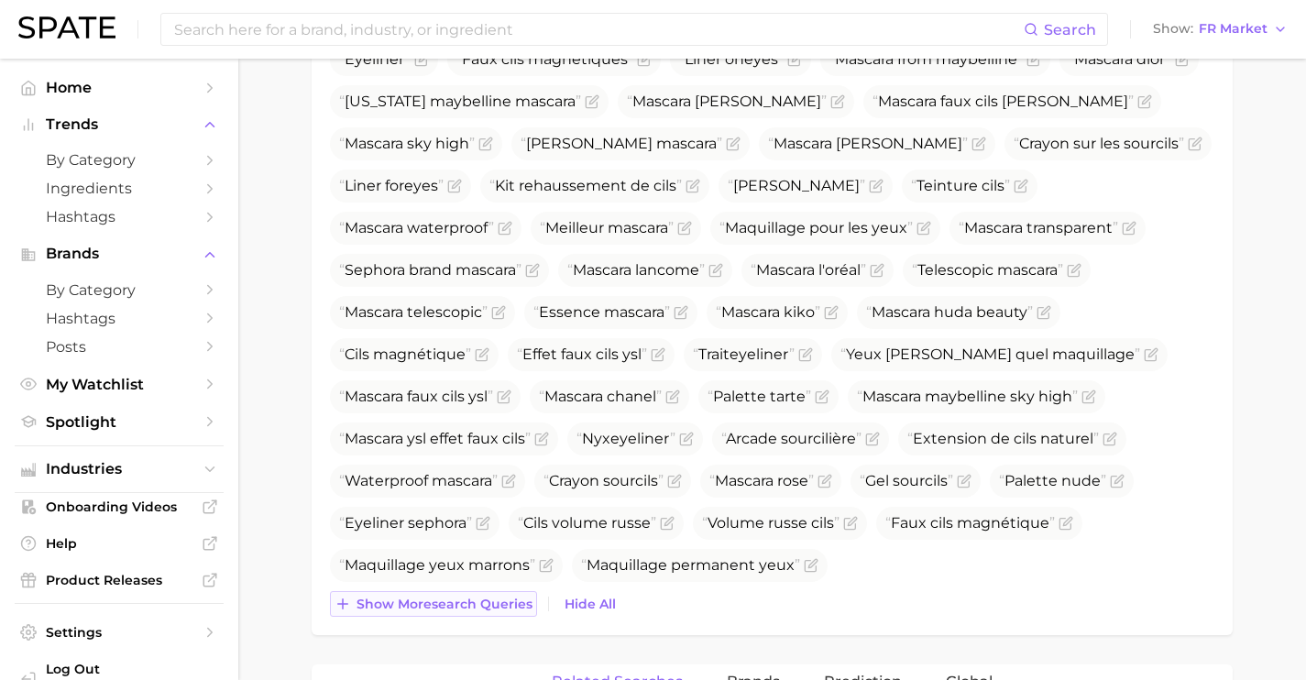
click at [500, 605] on span "Show more search queries" at bounding box center [445, 605] width 176 height 16
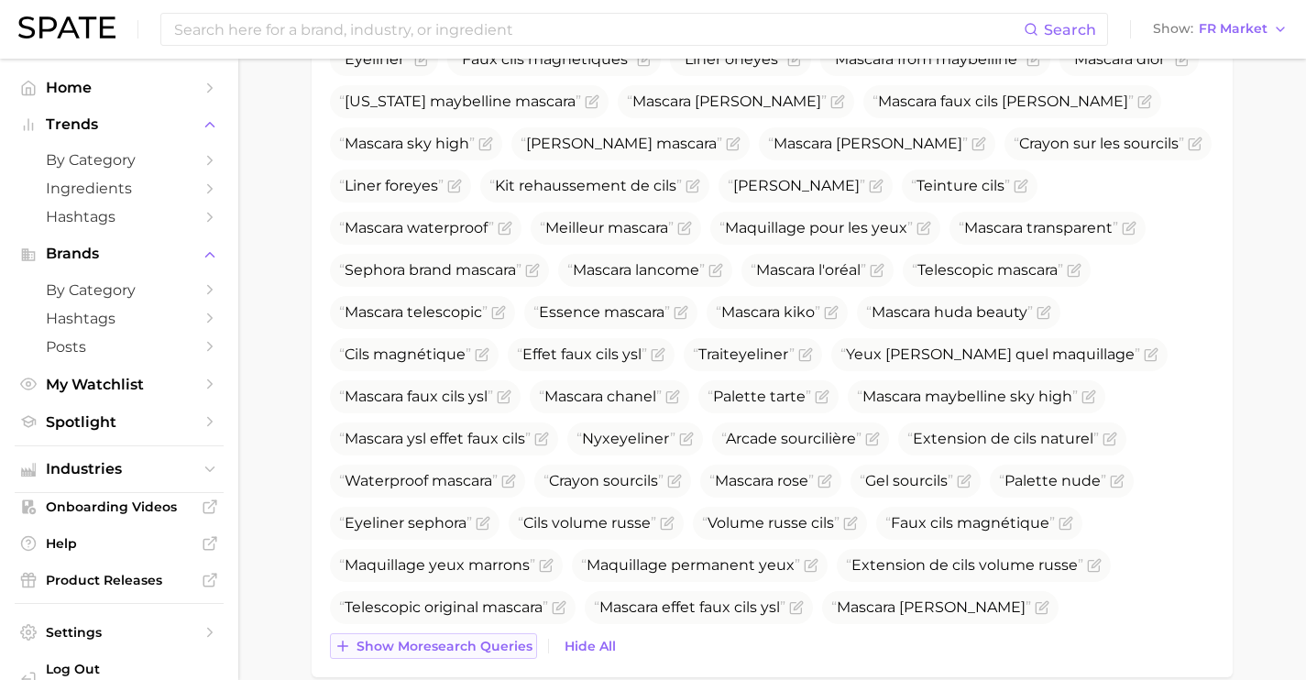
click at [502, 647] on span "Show more search queries" at bounding box center [445, 647] width 176 height 16
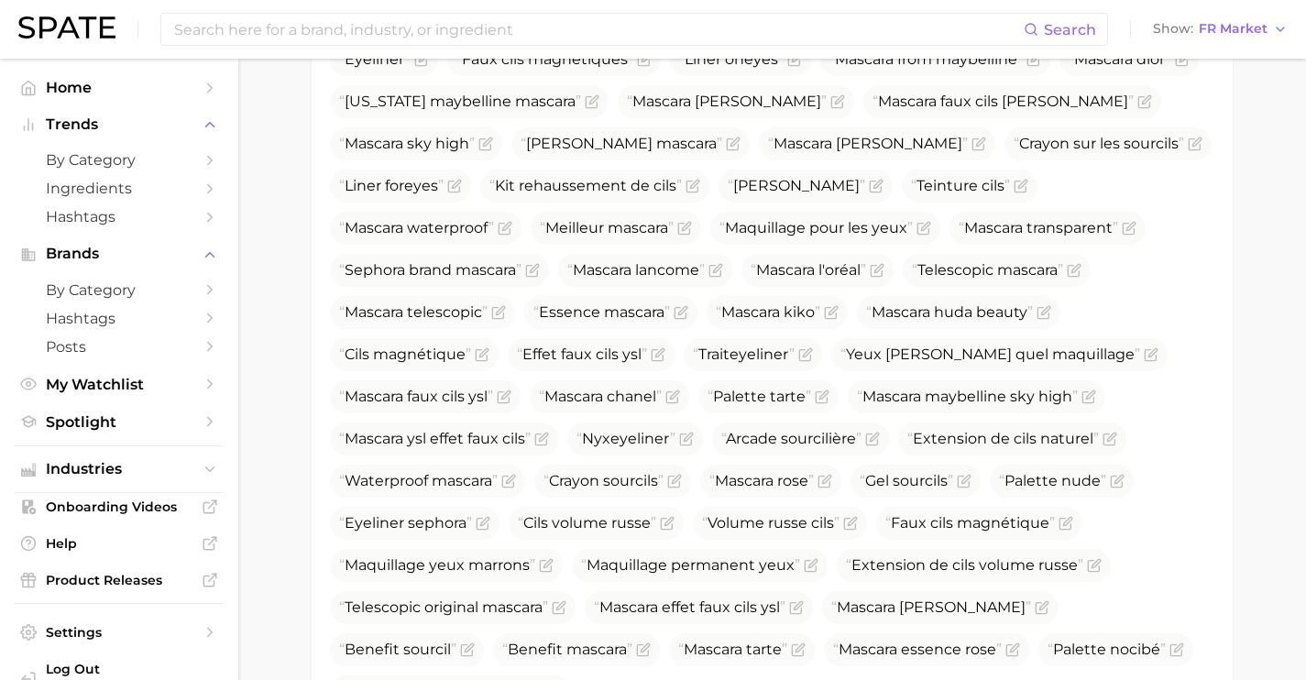
scroll to position [971, 0]
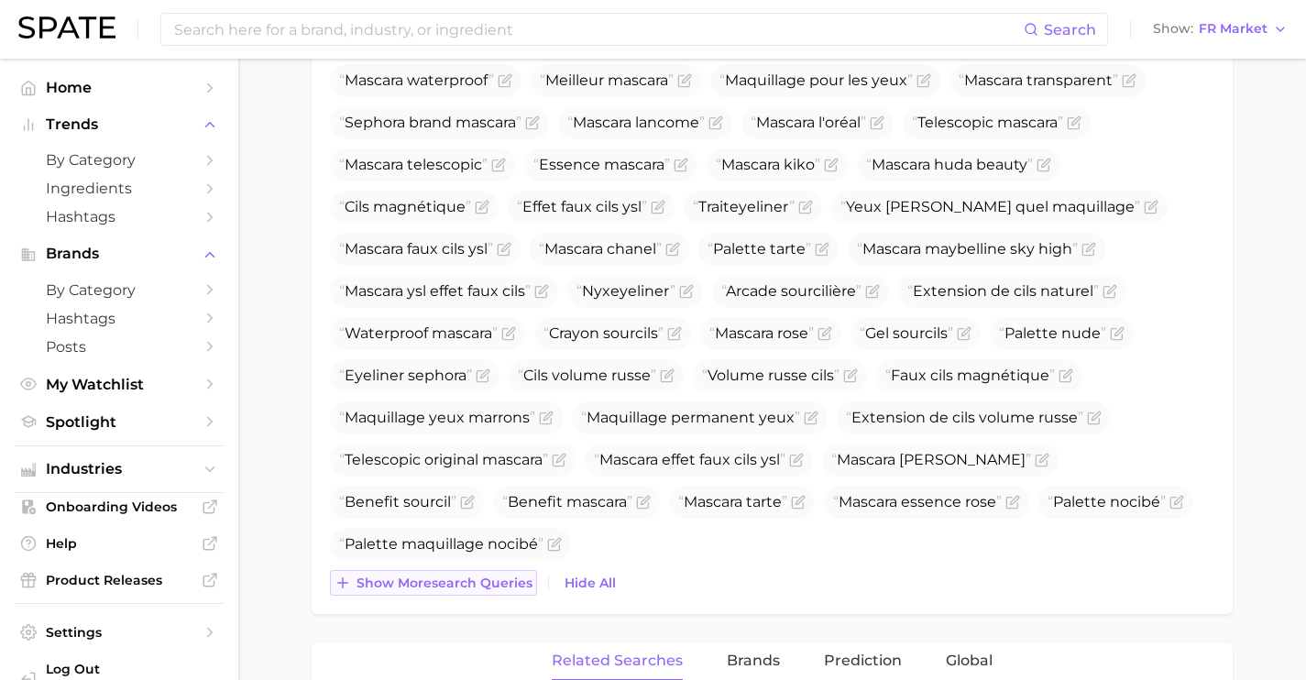
click at [484, 581] on span "Show more search queries" at bounding box center [445, 584] width 176 height 16
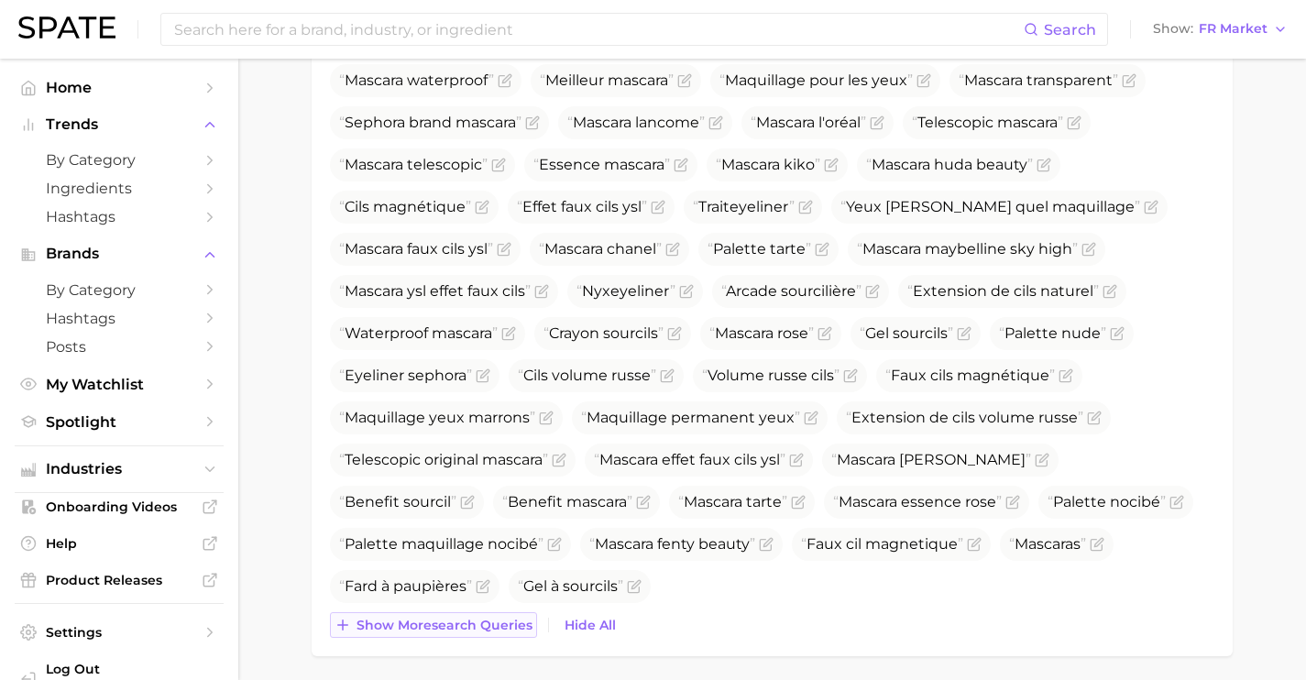
click at [488, 630] on span "Show more search queries" at bounding box center [445, 626] width 176 height 16
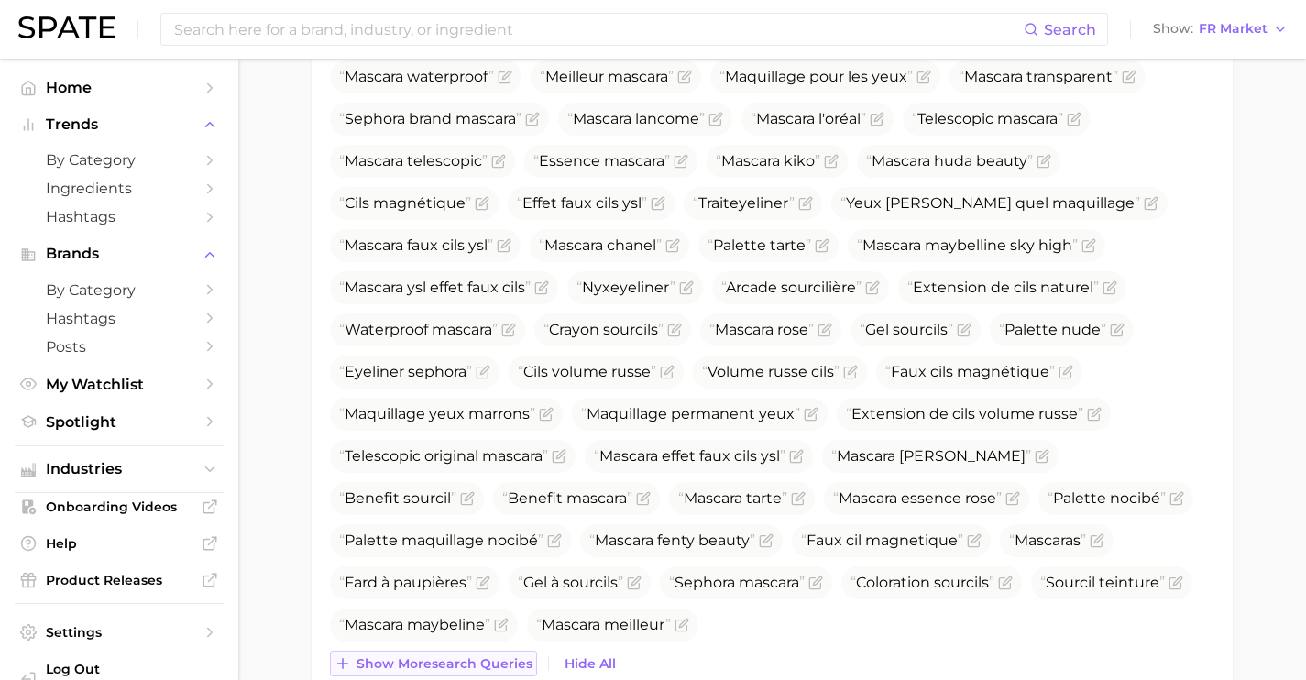
click at [497, 657] on span "Show more search queries" at bounding box center [445, 664] width 176 height 16
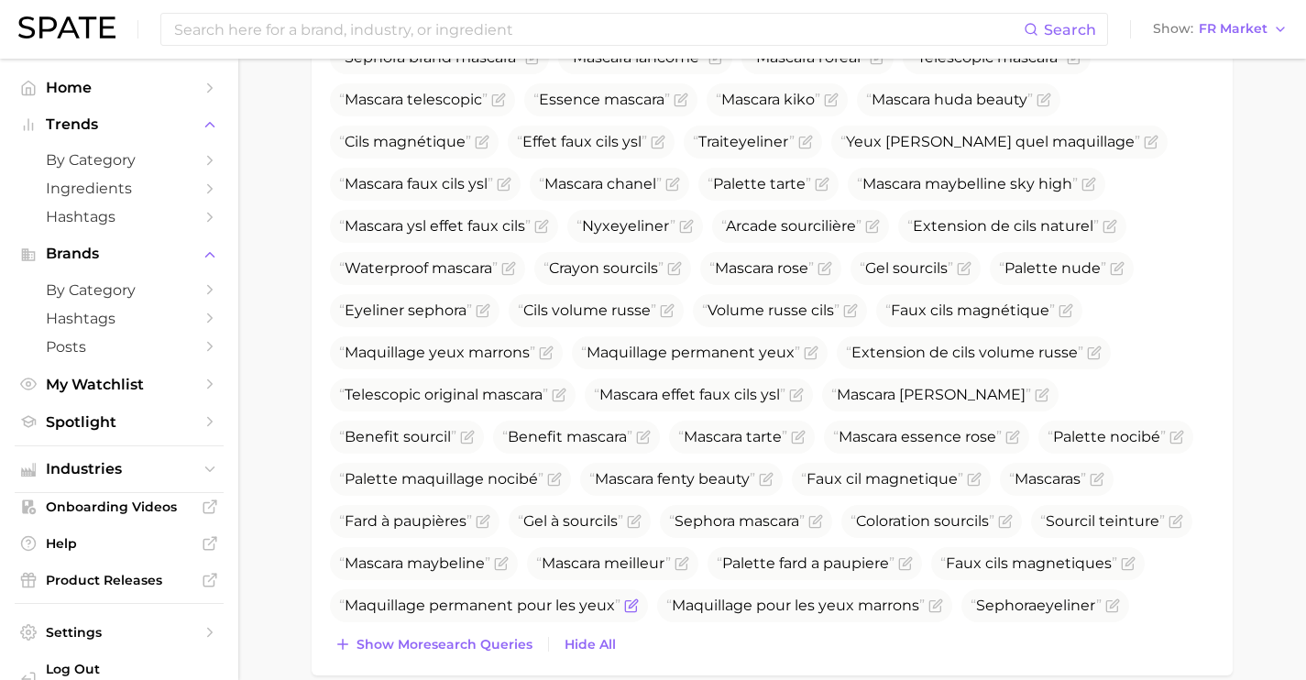
scroll to position [1085, 0]
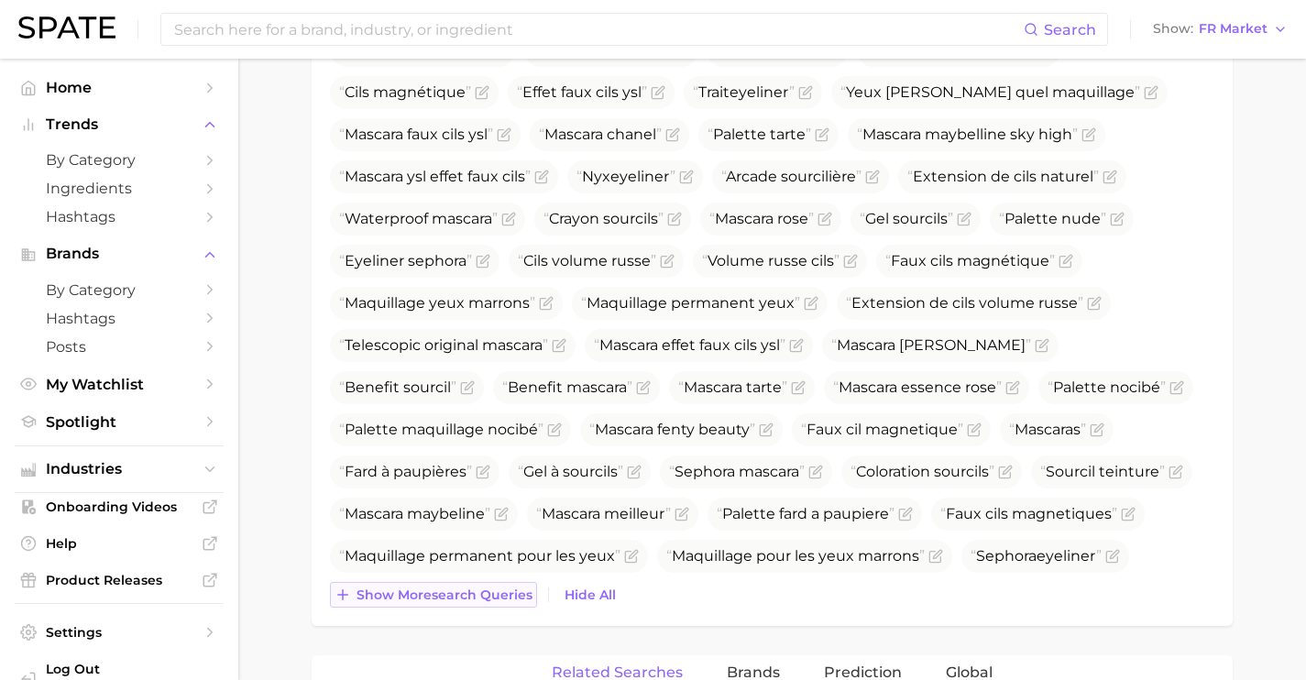
click at [476, 598] on span "Show more search queries" at bounding box center [445, 595] width 176 height 16
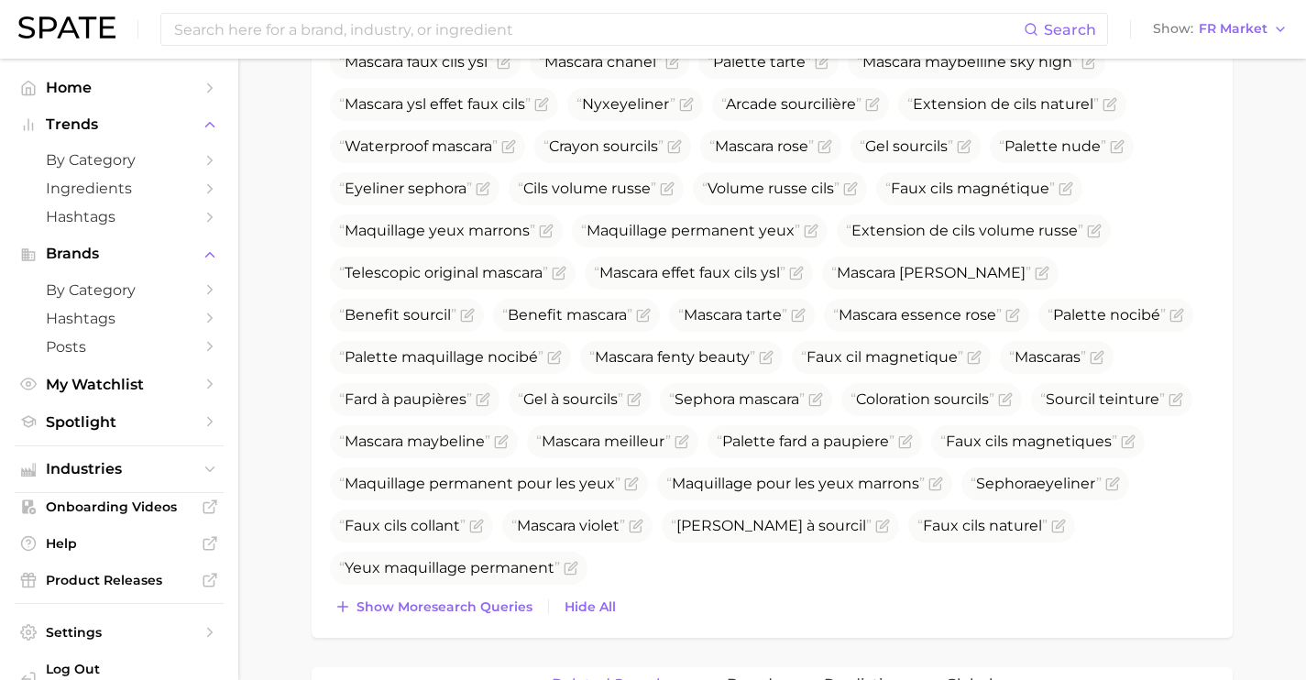
scroll to position [1204, 0]
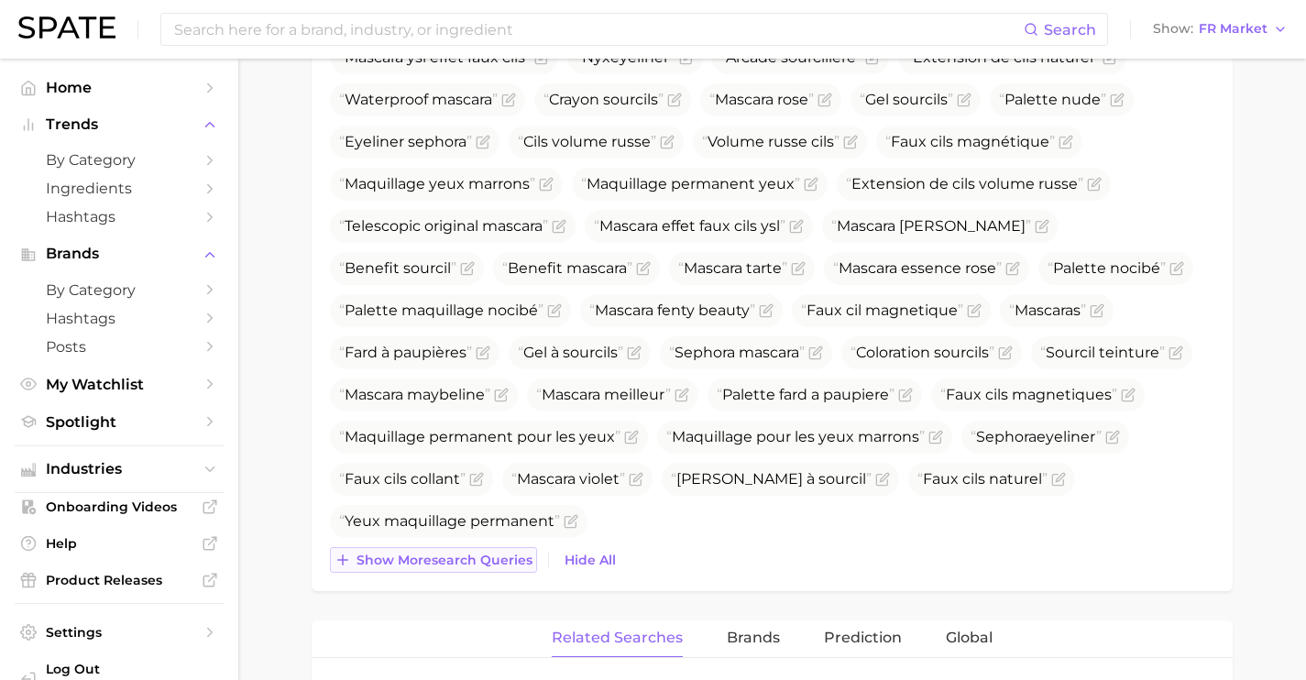
click at [478, 558] on span "Show more search queries" at bounding box center [445, 561] width 176 height 16
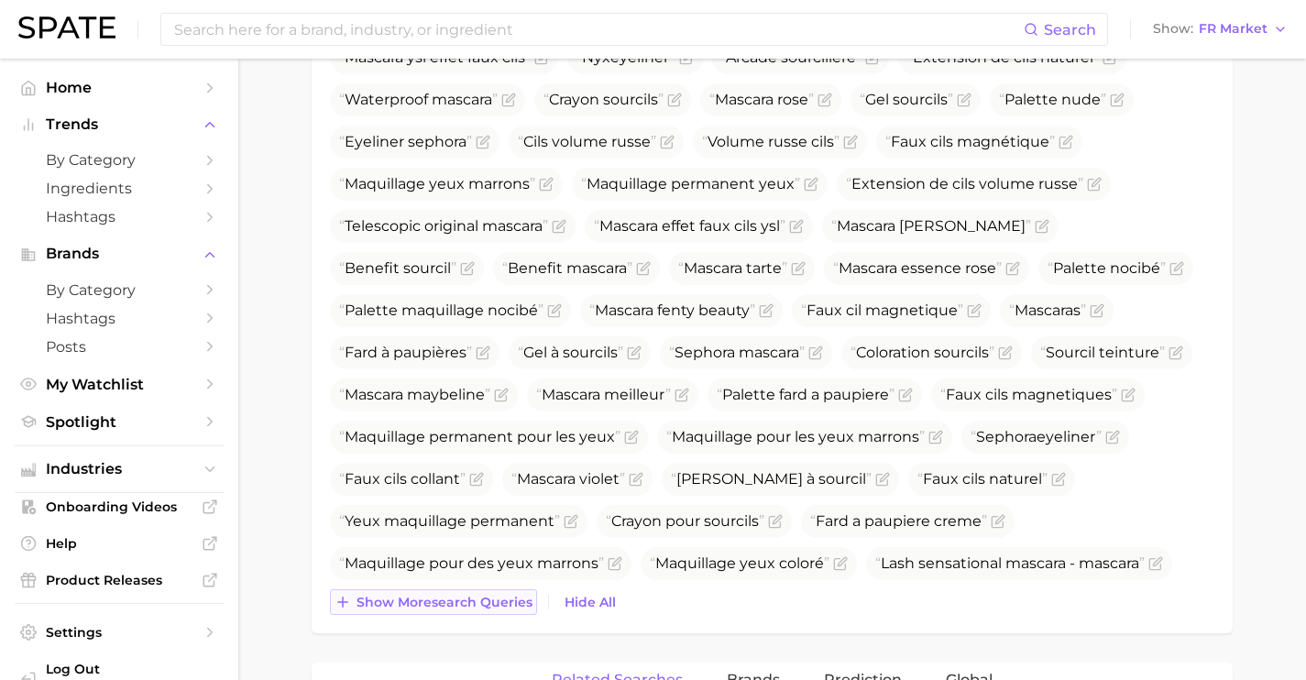
click at [485, 609] on span "Show more search queries" at bounding box center [445, 603] width 176 height 16
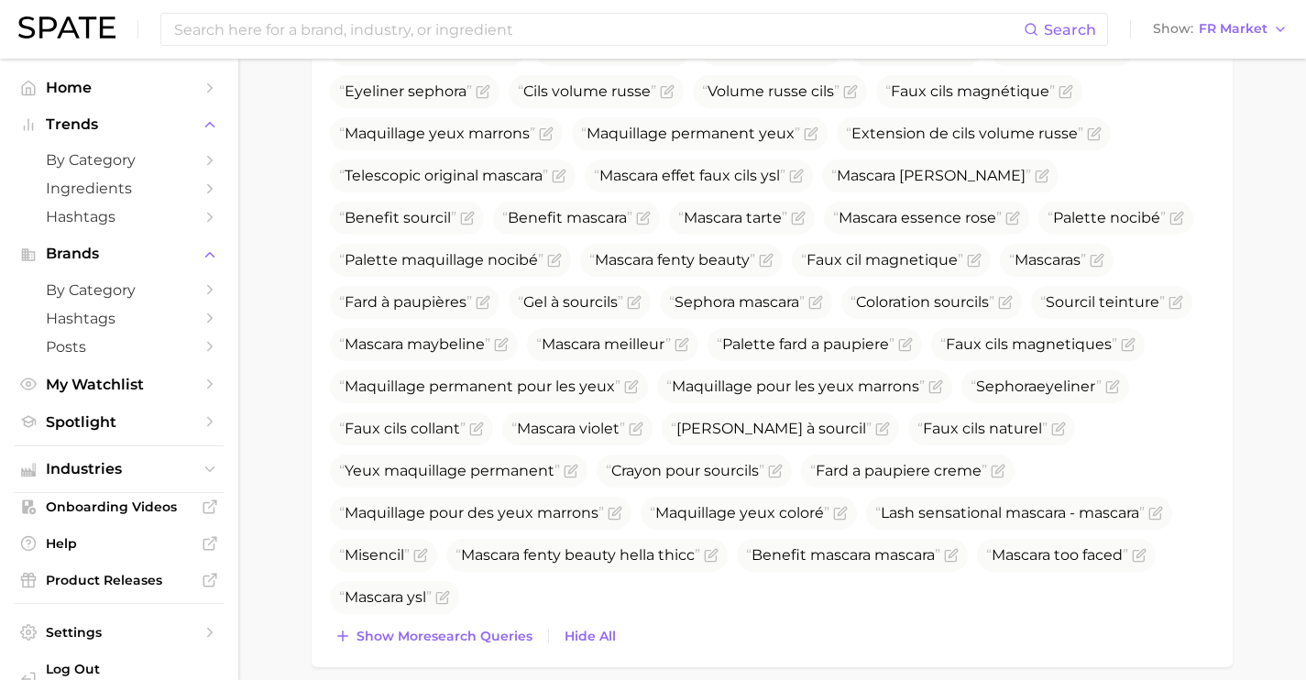
scroll to position [1290, 0]
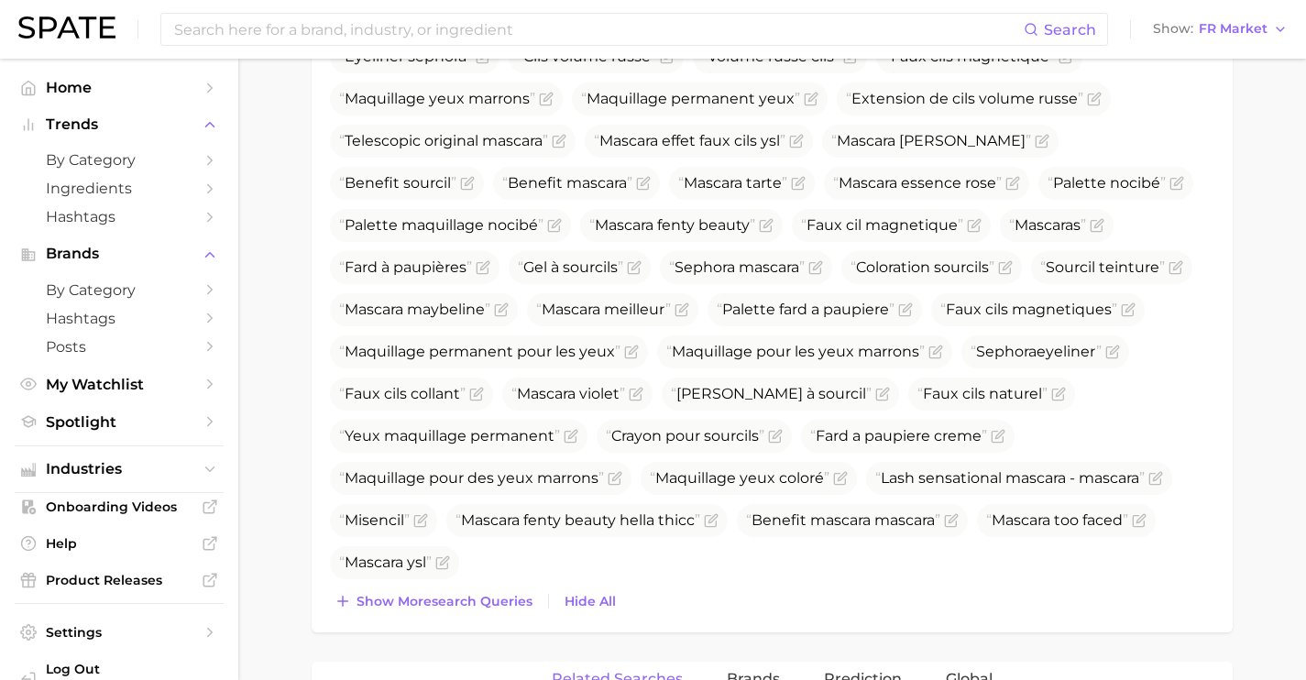
click at [489, 613] on div "Top Search Queries for eye makeup by Volume high to low View As Text Show Trans…" at bounding box center [772, 17] width 921 height 1232
click at [489, 609] on button "Show more search queries" at bounding box center [433, 601] width 207 height 26
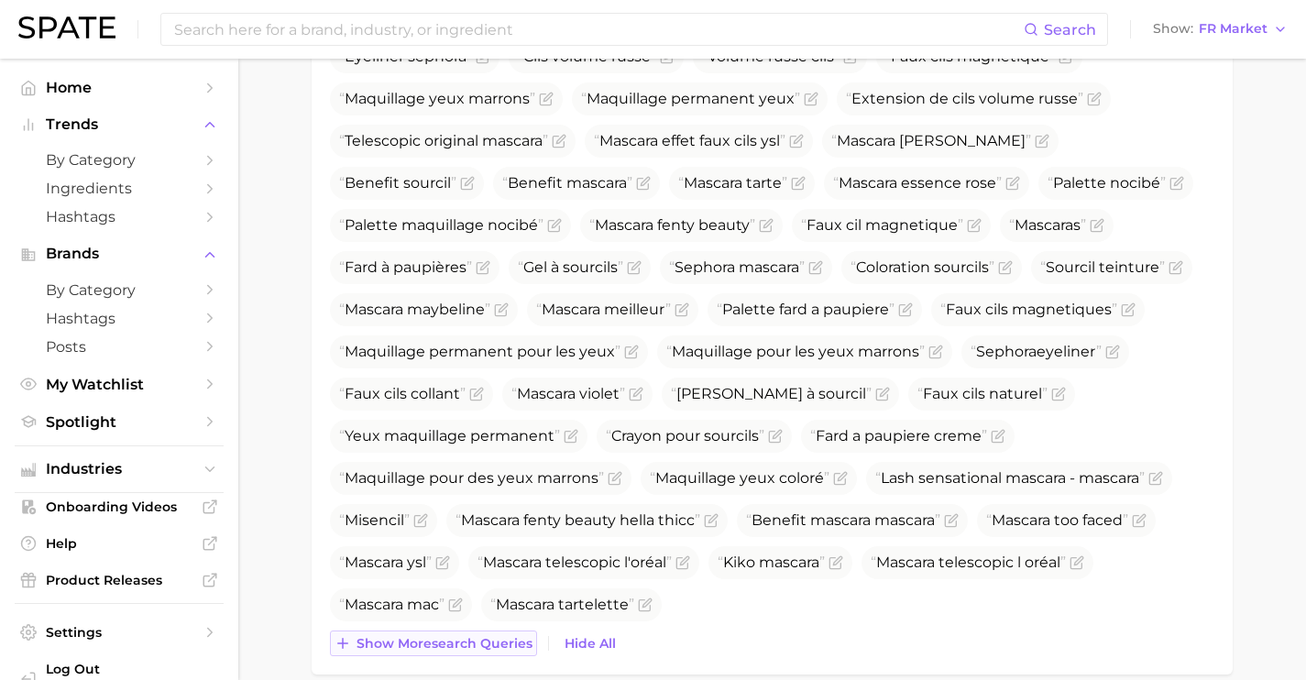
click at [492, 648] on span "Show more search queries" at bounding box center [445, 644] width 176 height 16
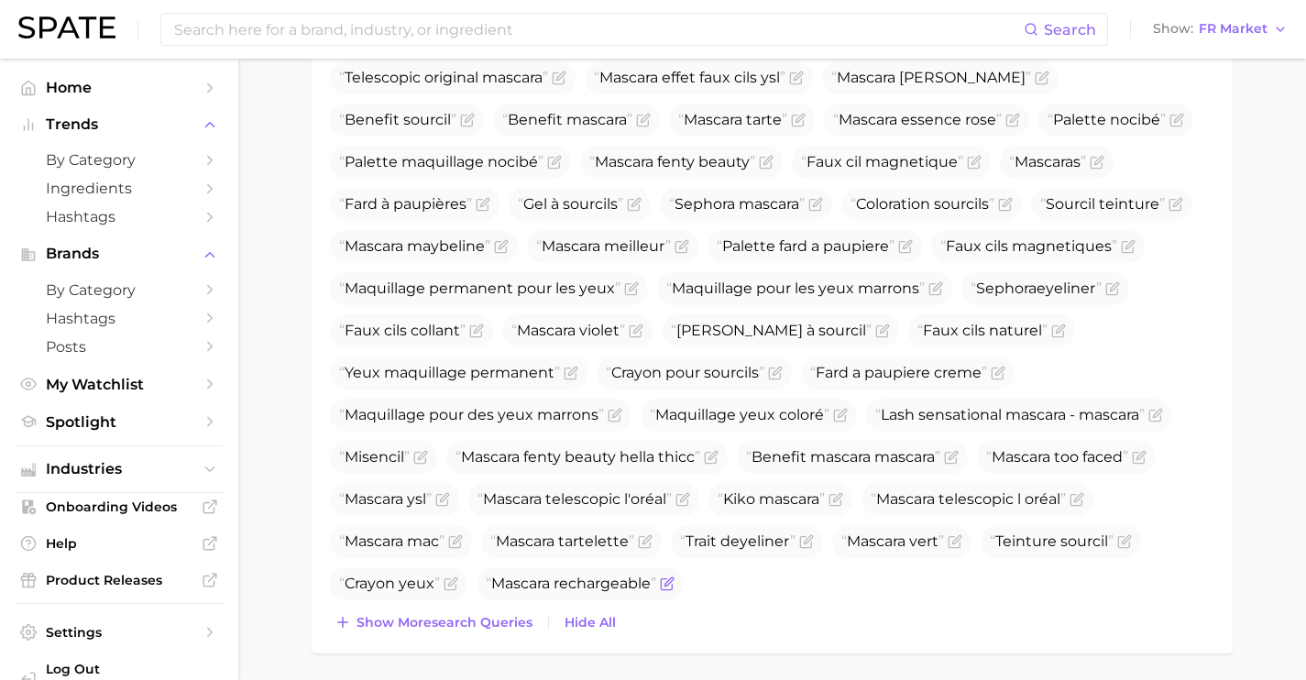
scroll to position [1428, 0]
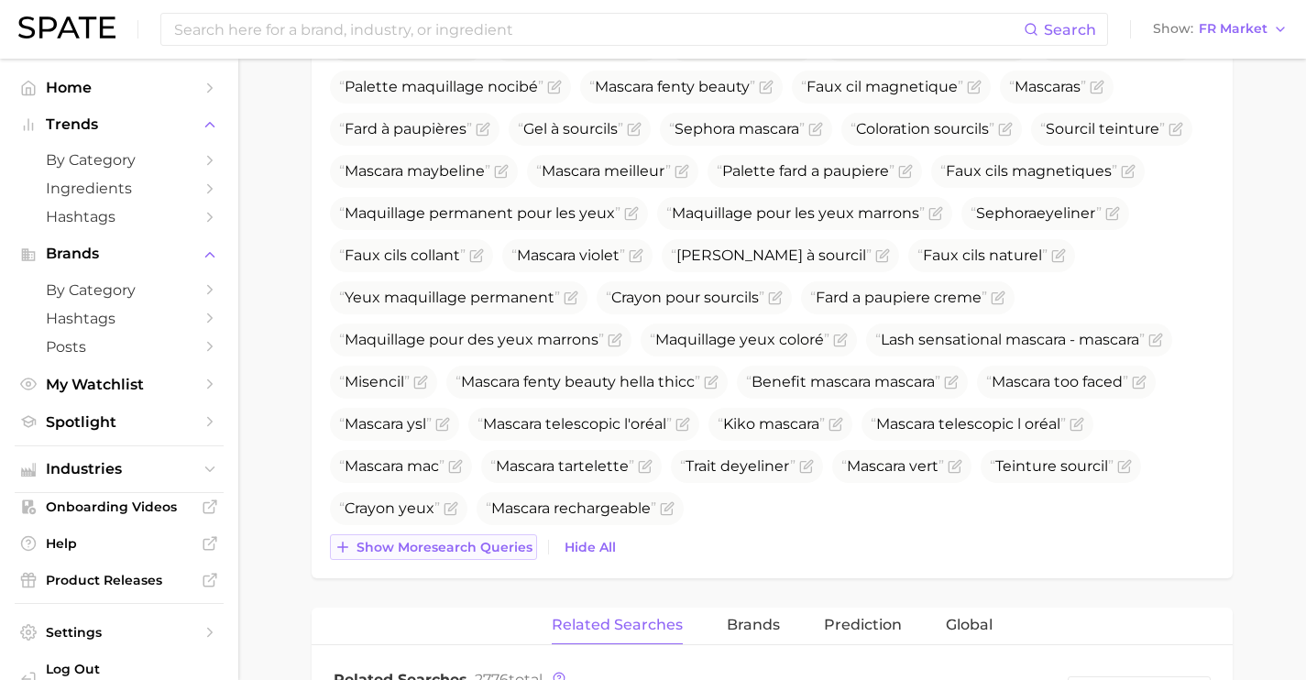
click at [501, 541] on span "Show more search queries" at bounding box center [445, 548] width 176 height 16
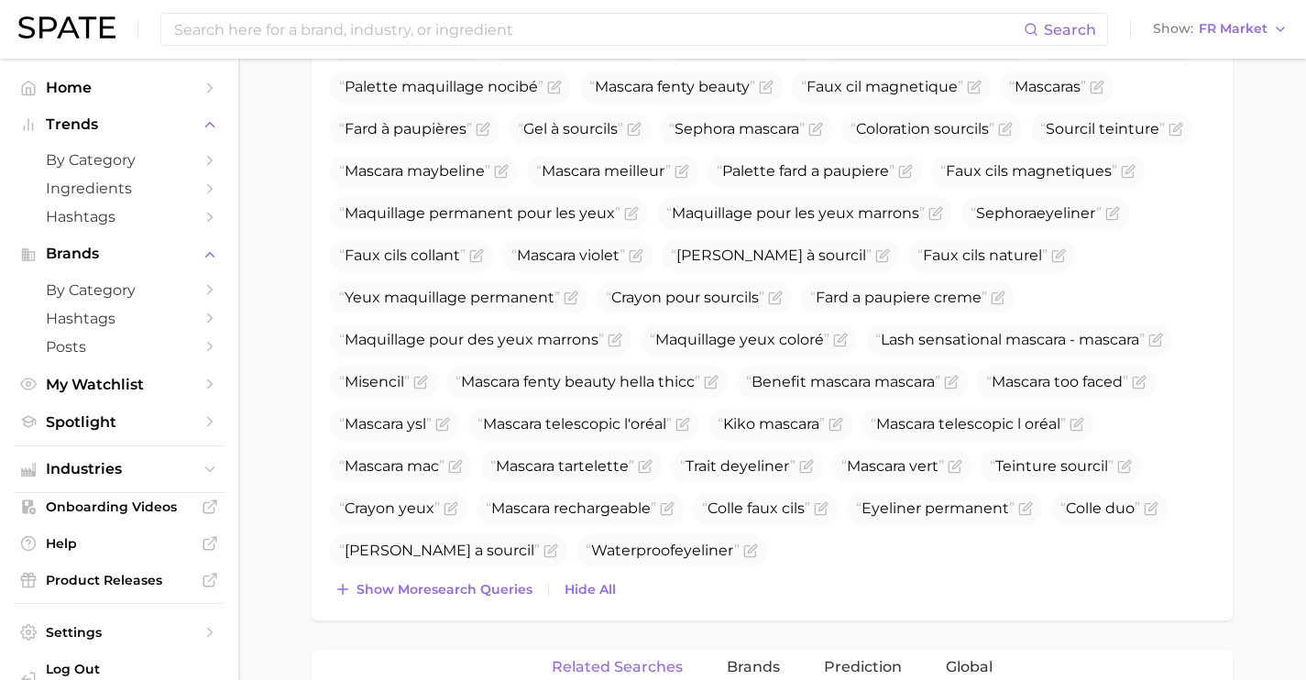
drag, startPoint x: 500, startPoint y: 581, endPoint x: 499, endPoint y: 605, distance: 23.8
click at [500, 582] on span "Show more search queries" at bounding box center [445, 590] width 176 height 16
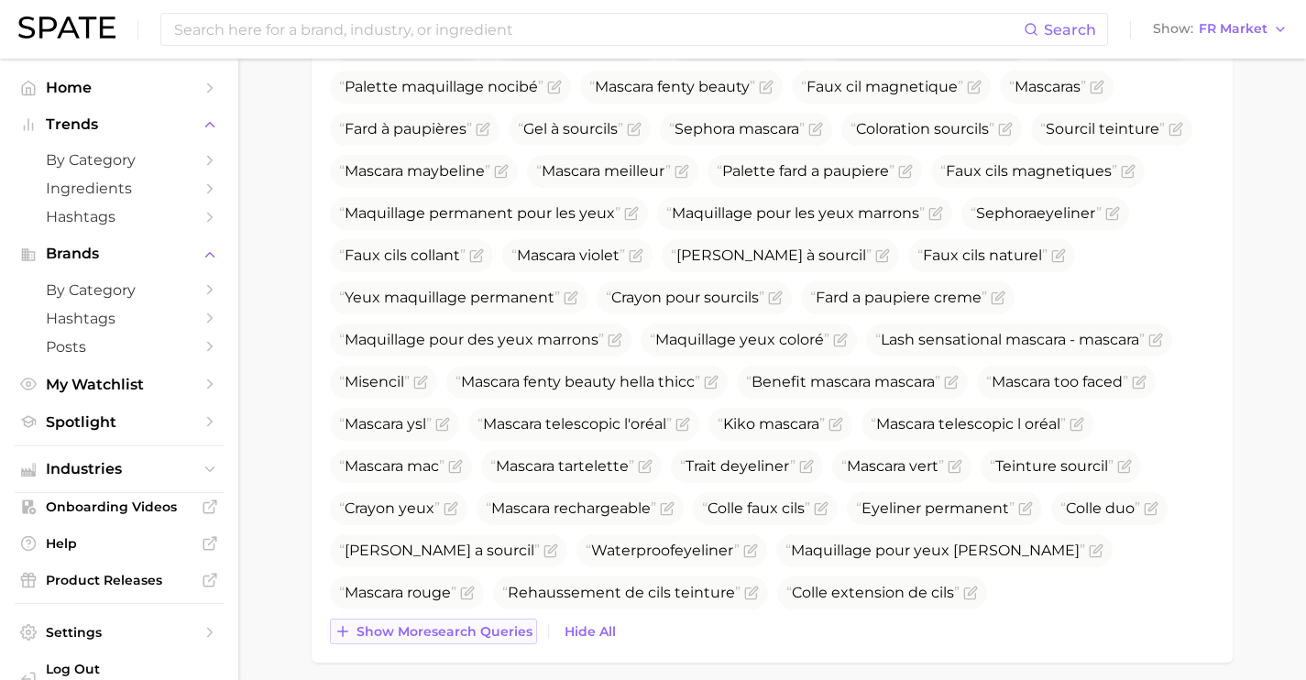
click at [499, 632] on span "Show more search queries" at bounding box center [445, 632] width 176 height 16
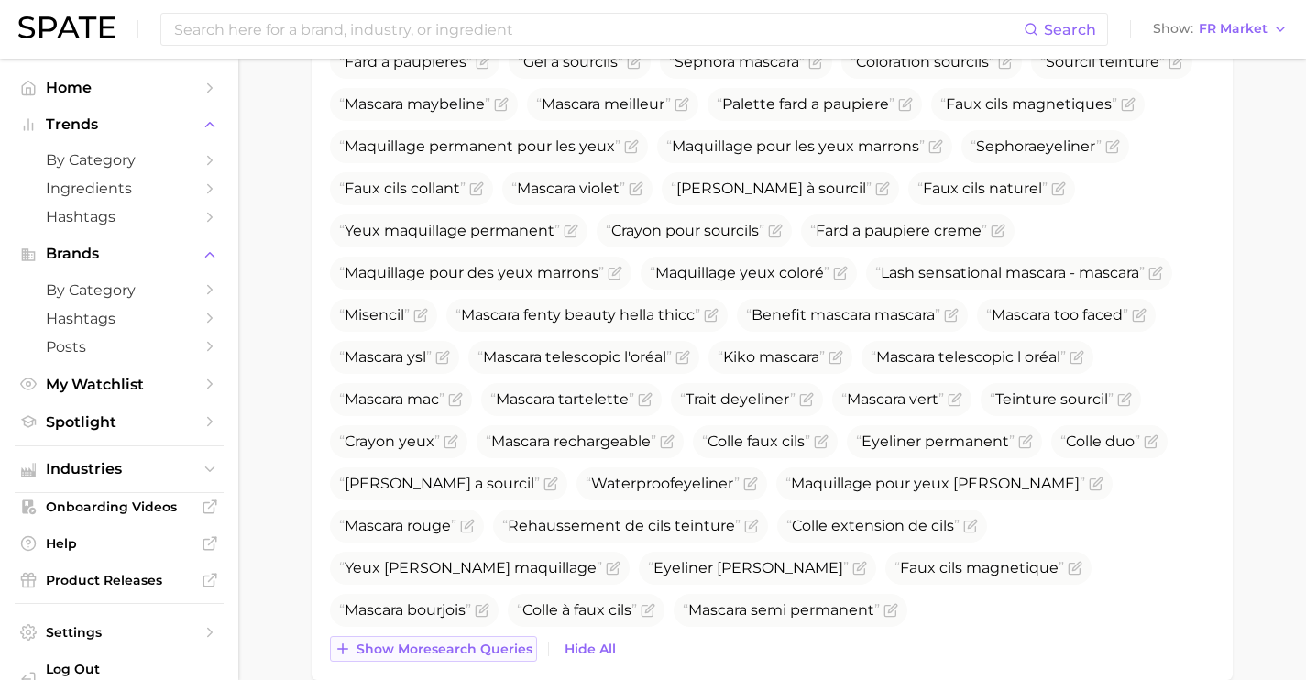
click at [480, 642] on span "Show more search queries" at bounding box center [445, 650] width 176 height 16
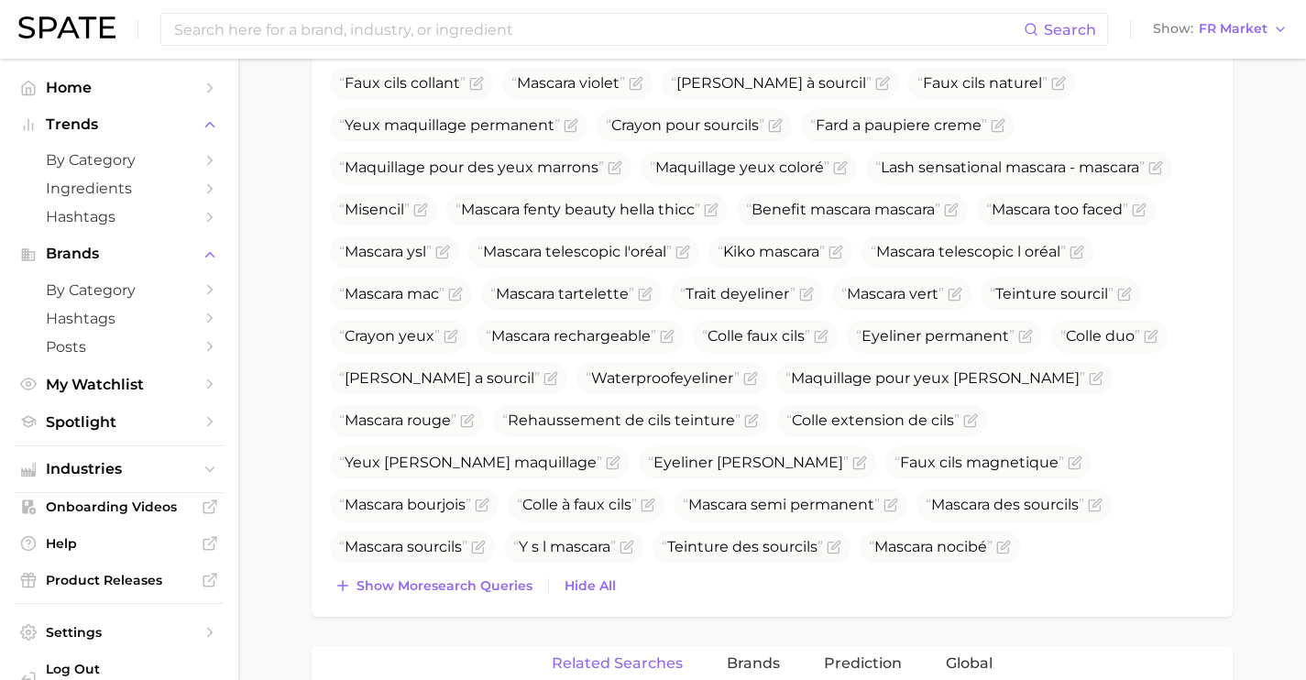
scroll to position [1623, 0]
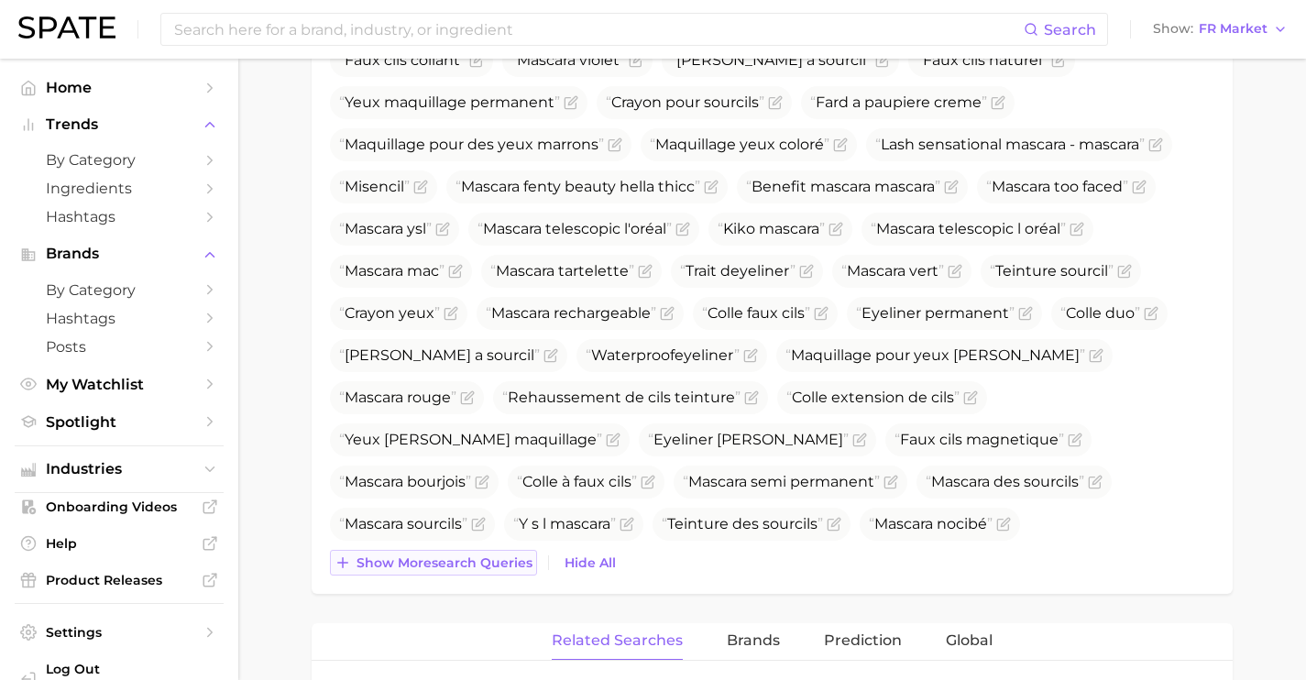
click at [492, 568] on span "Show more search queries" at bounding box center [445, 563] width 176 height 16
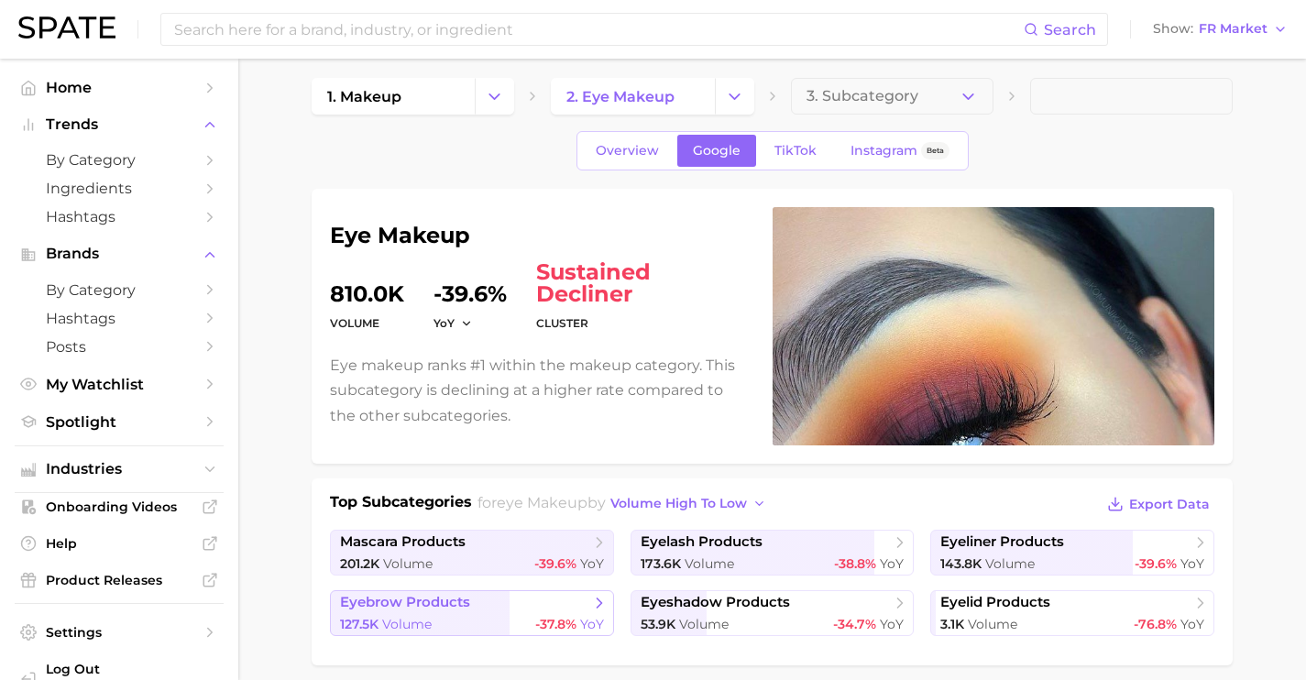
scroll to position [29, 0]
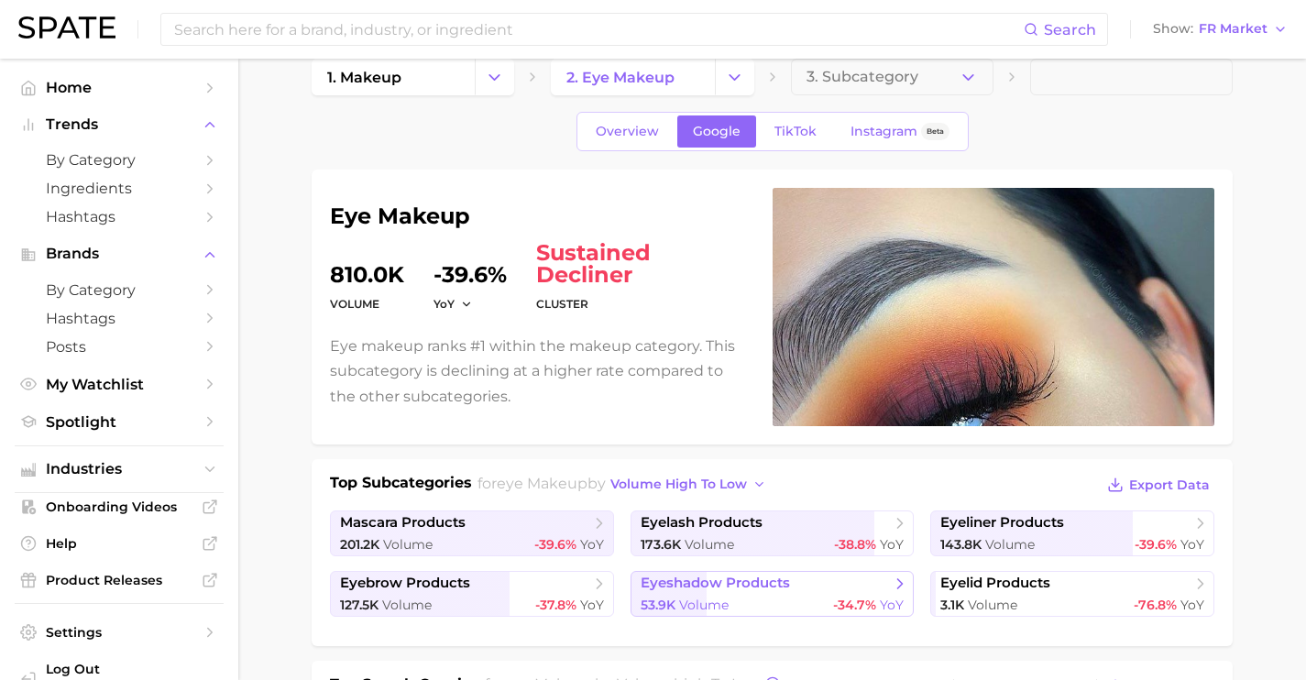
click at [802, 603] on div "53.9k Volume -34.7% YoY" at bounding box center [773, 605] width 264 height 17
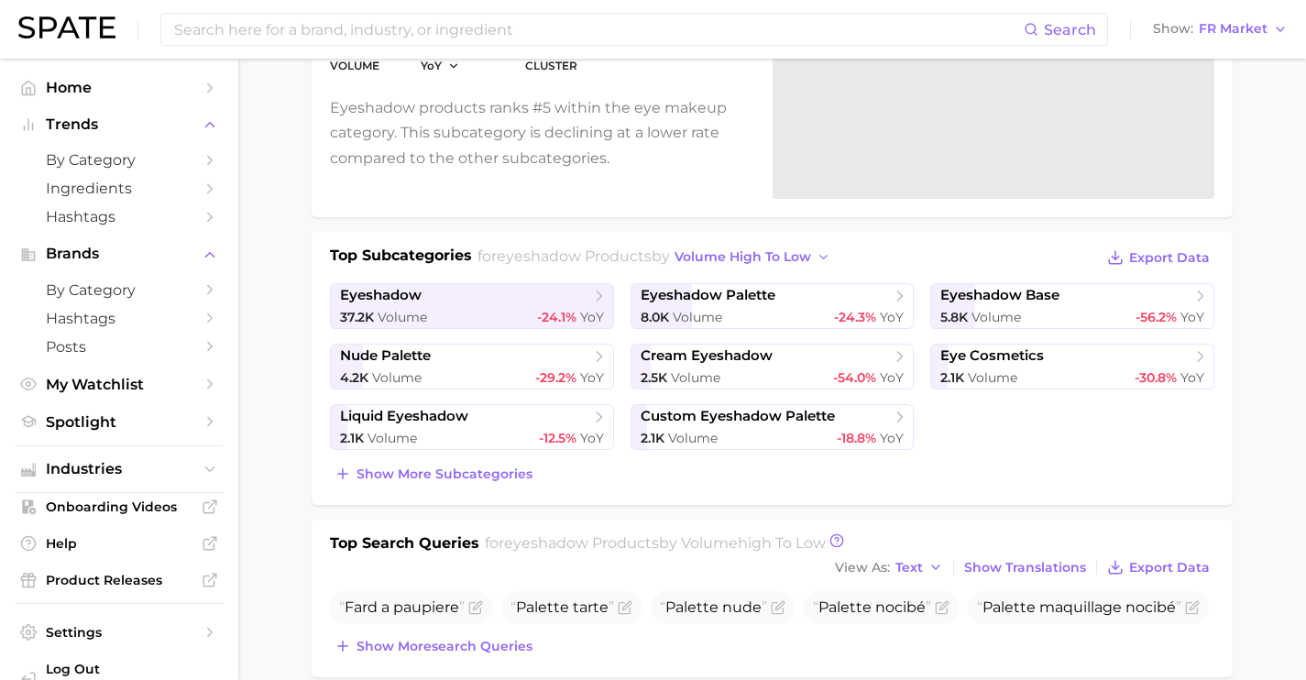
scroll to position [274, 0]
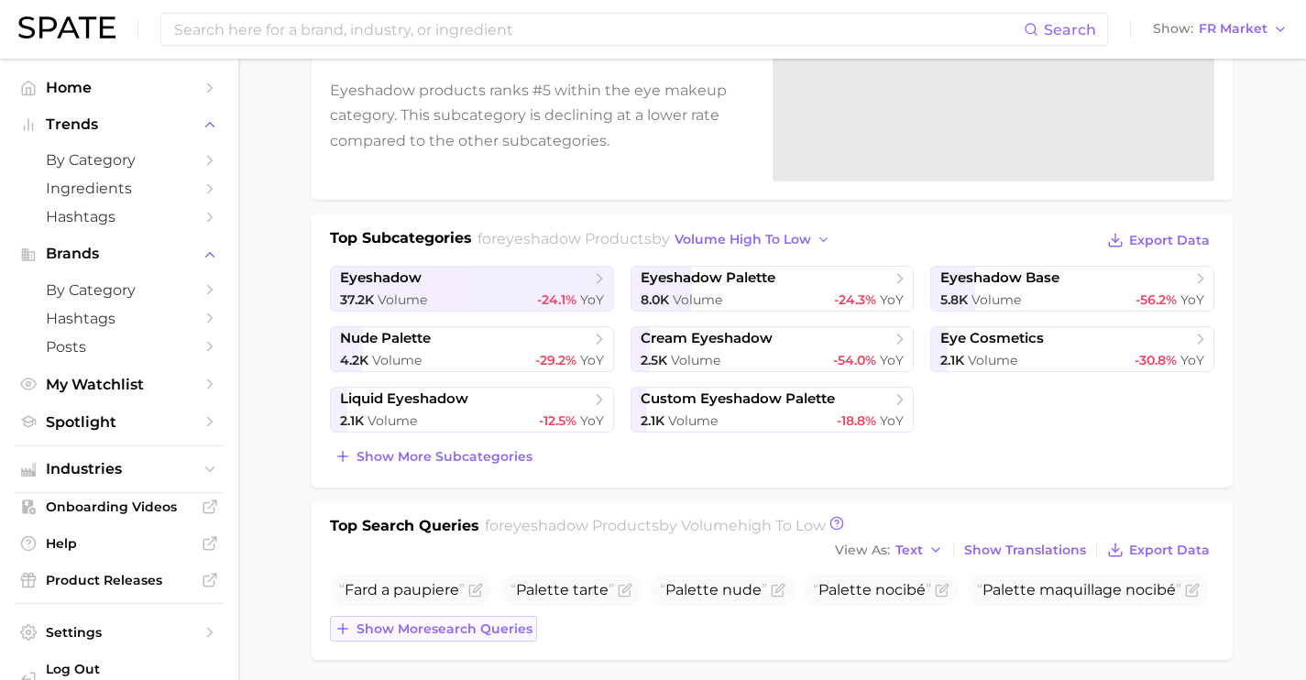
click at [491, 625] on span "Show more search queries" at bounding box center [445, 629] width 176 height 16
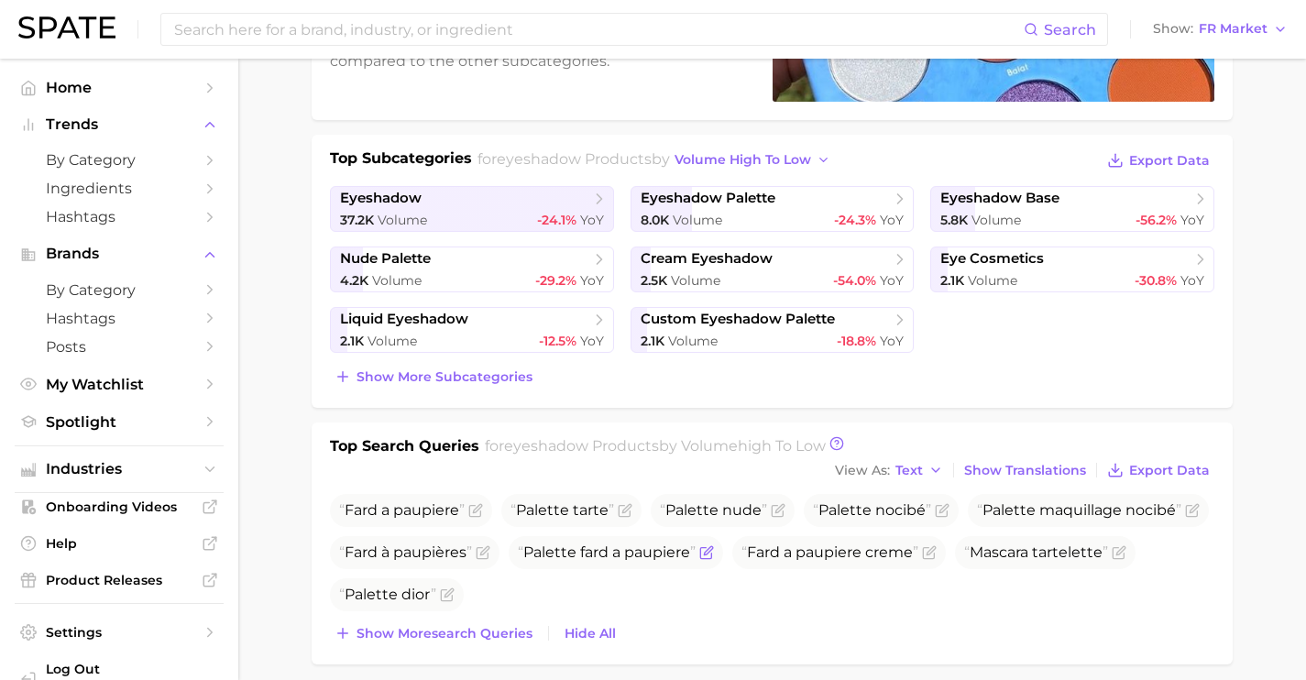
scroll to position [366, 0]
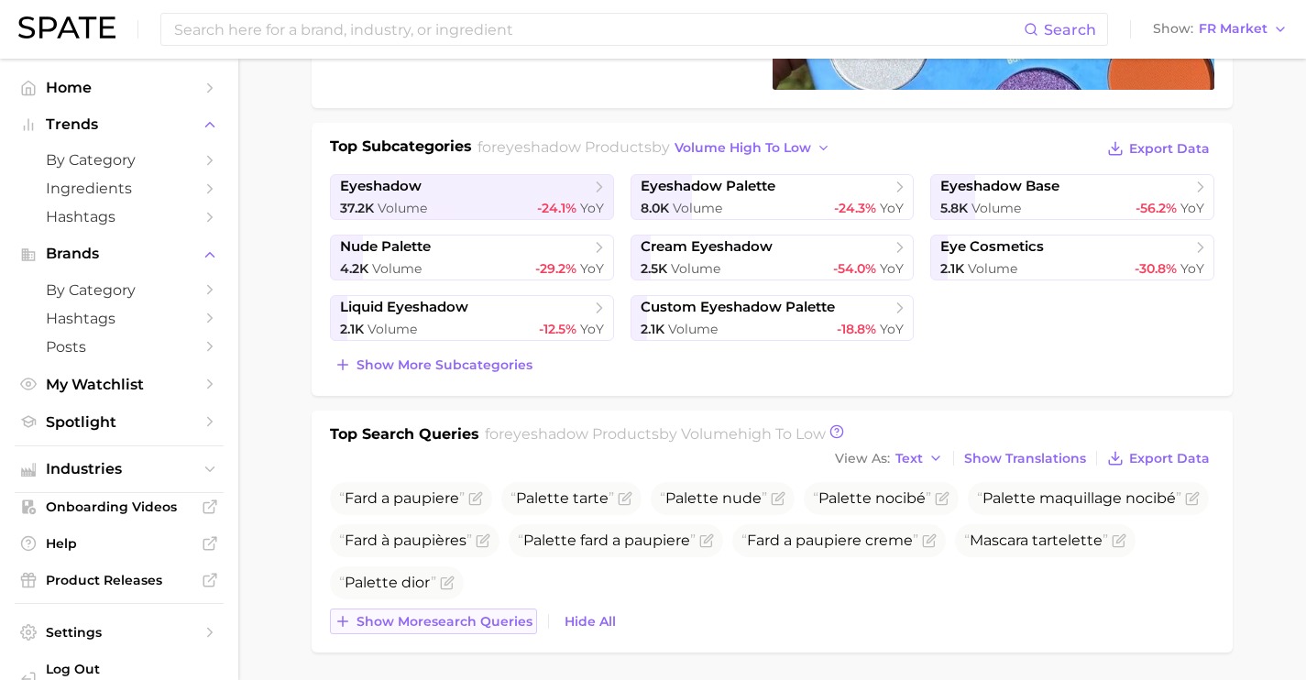
click at [487, 620] on span "Show more search queries" at bounding box center [445, 622] width 176 height 16
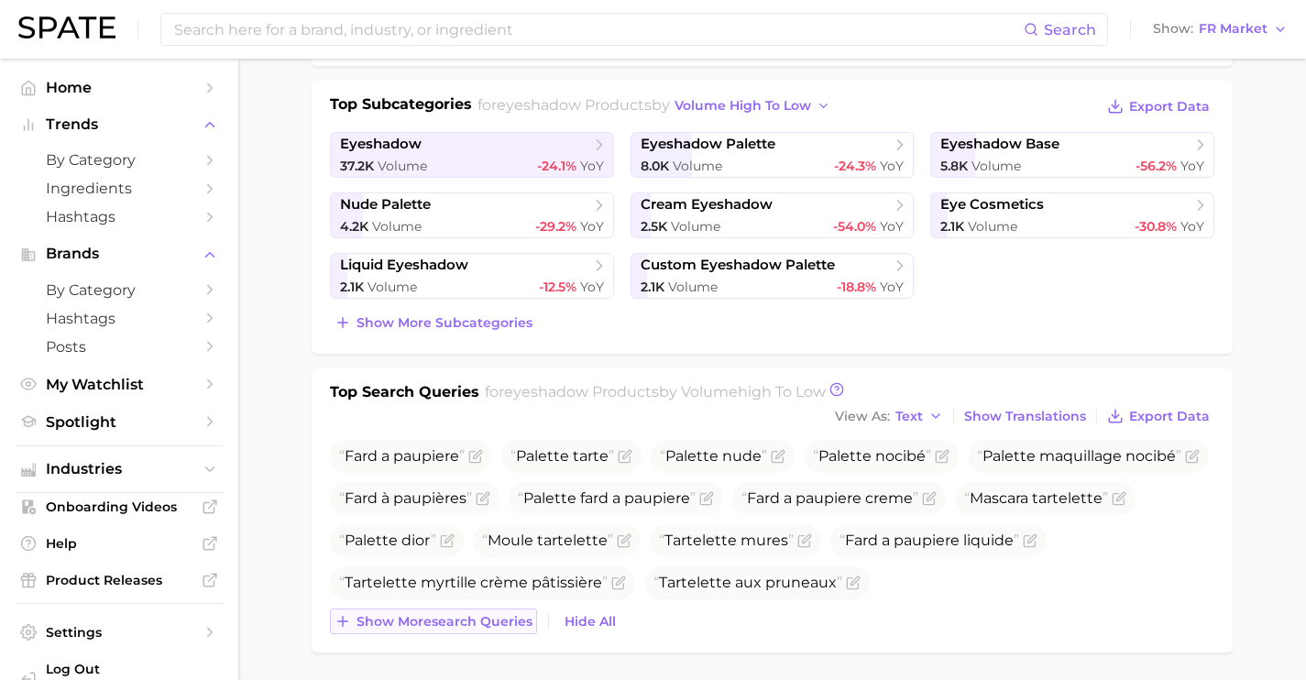
click at [499, 622] on span "Show more search queries" at bounding box center [445, 622] width 176 height 16
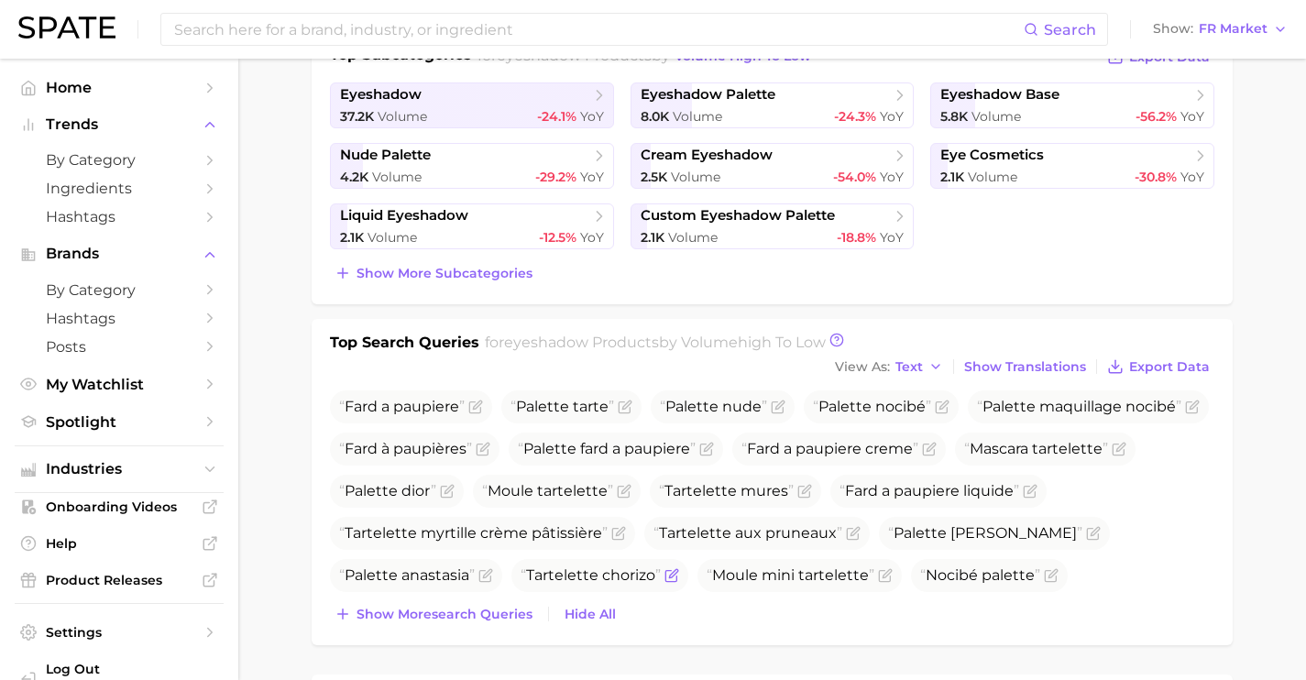
scroll to position [487, 0]
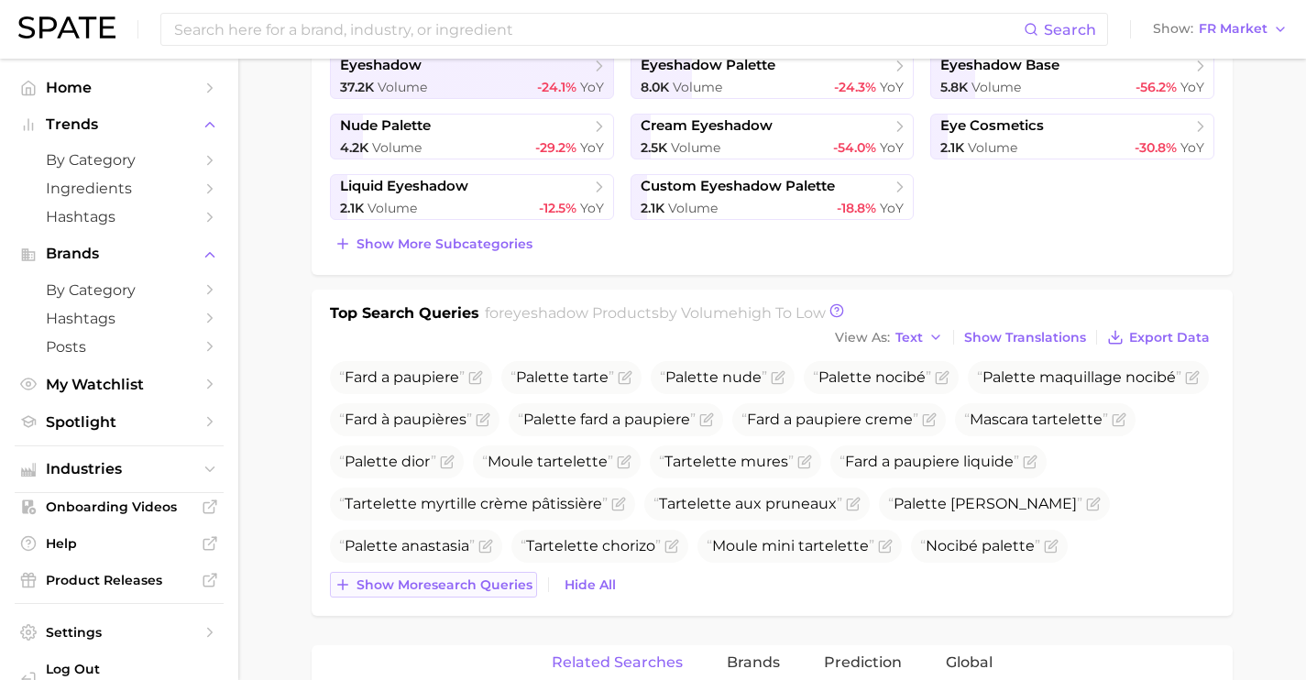
click at [489, 587] on span "Show more search queries" at bounding box center [445, 585] width 176 height 16
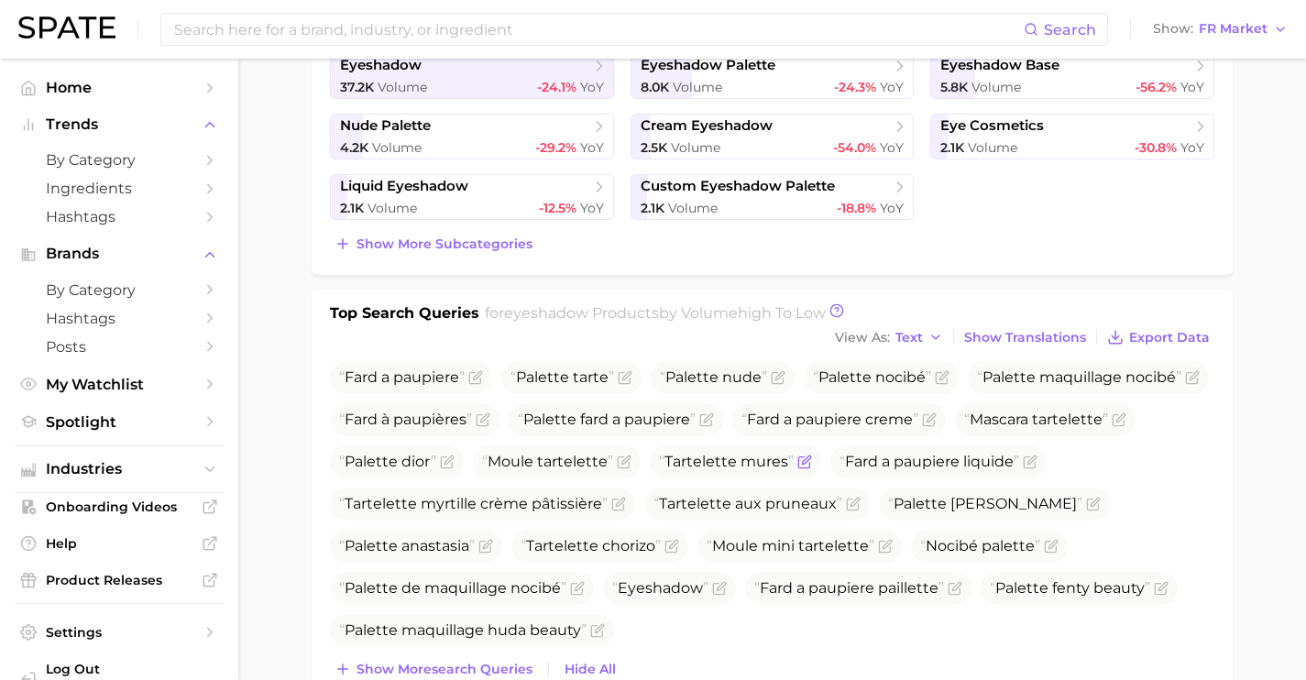
click at [805, 461] on icon "Flag as miscategorized or irrelevant" at bounding box center [804, 462] width 15 height 15
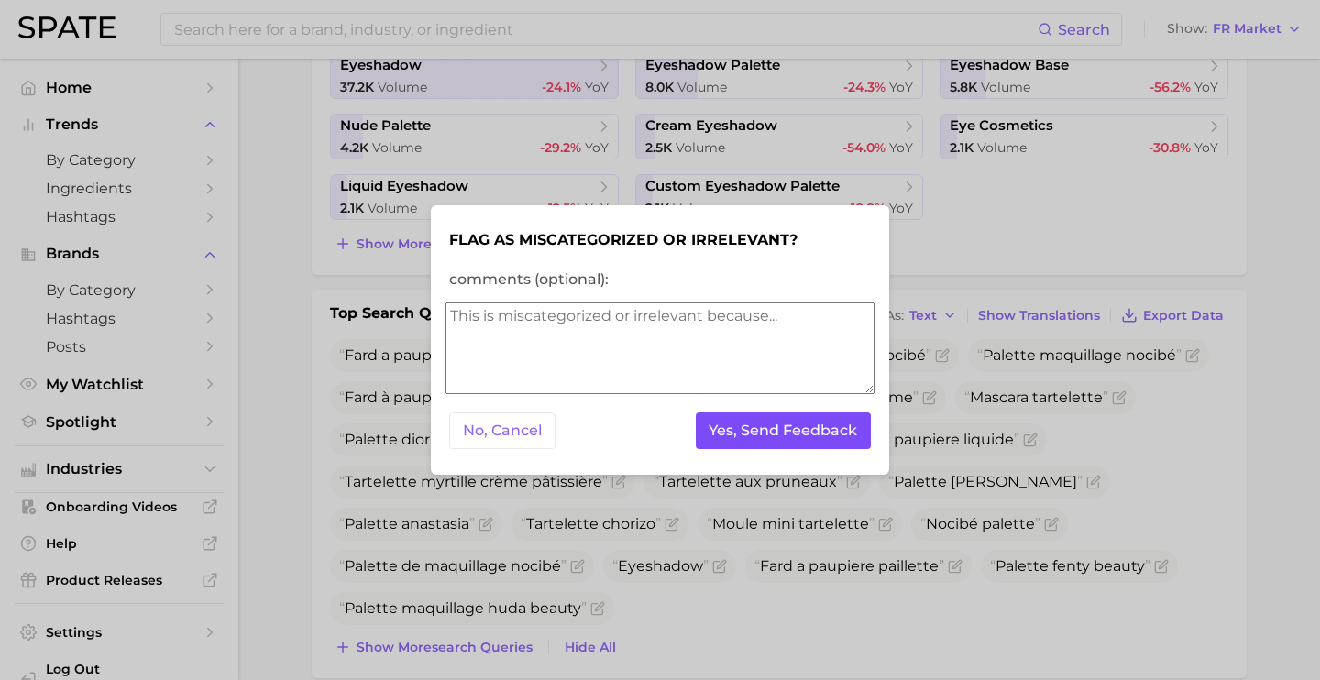
click at [746, 434] on button "Yes, Send Feedback" at bounding box center [784, 431] width 176 height 38
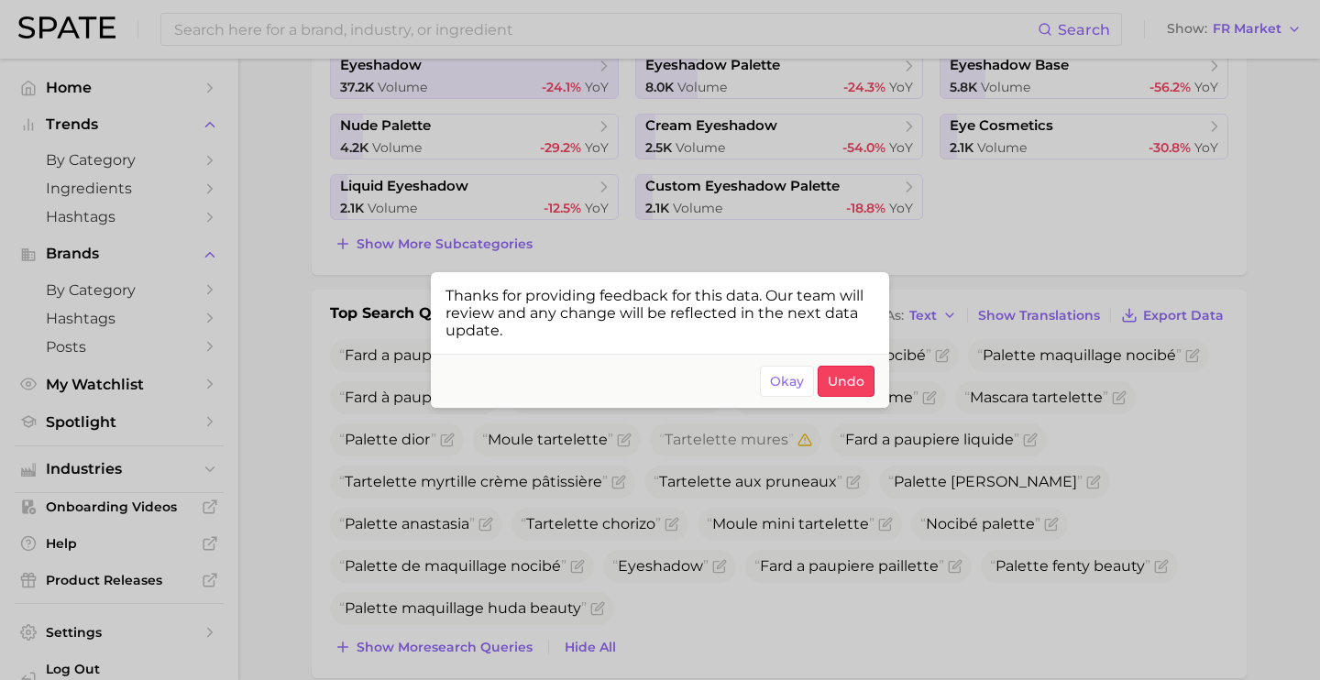
click at [691, 546] on div at bounding box center [660, 340] width 1320 height 680
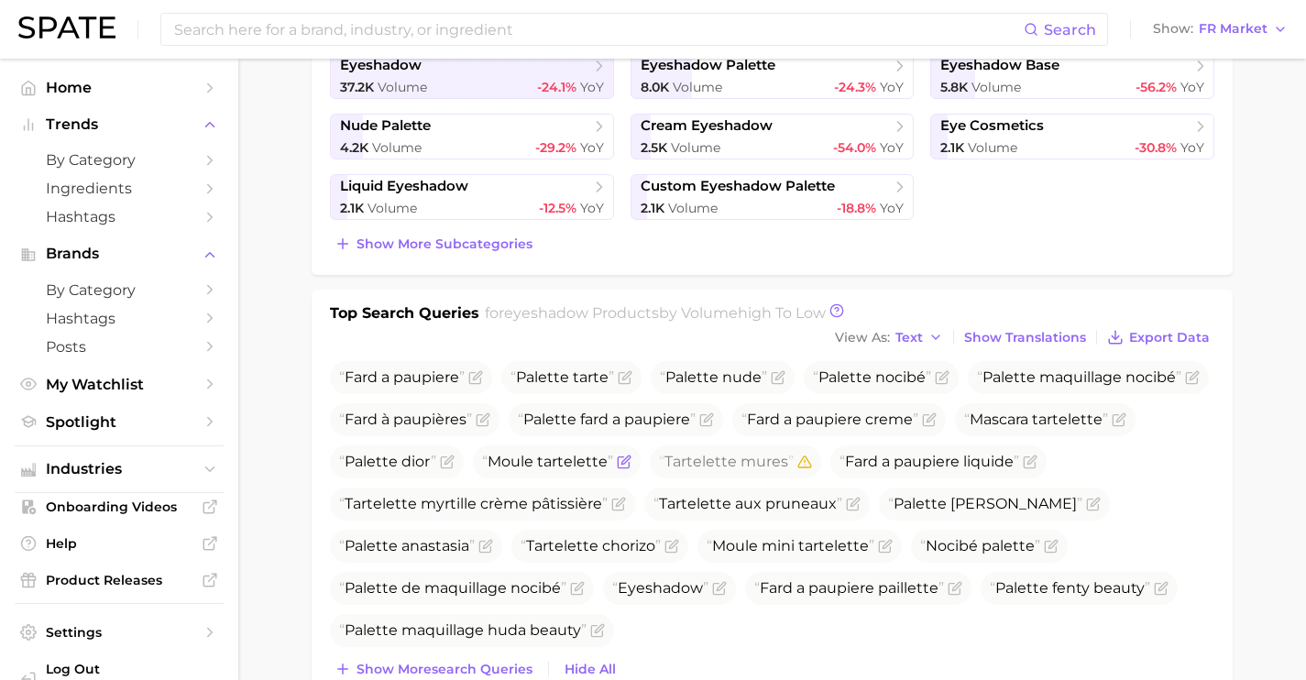
click at [622, 459] on icon "Flag as miscategorized or irrelevant" at bounding box center [624, 462] width 15 height 15
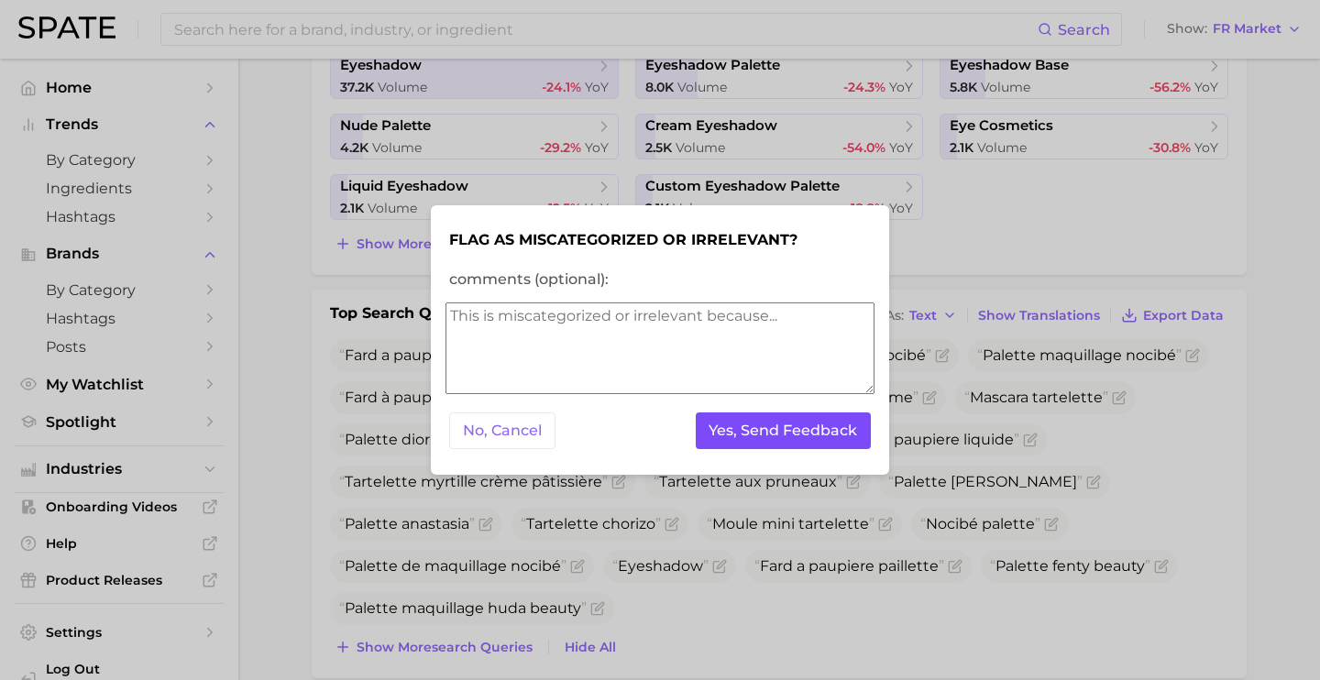
click at [722, 441] on button "Yes, Send Feedback" at bounding box center [784, 431] width 176 height 38
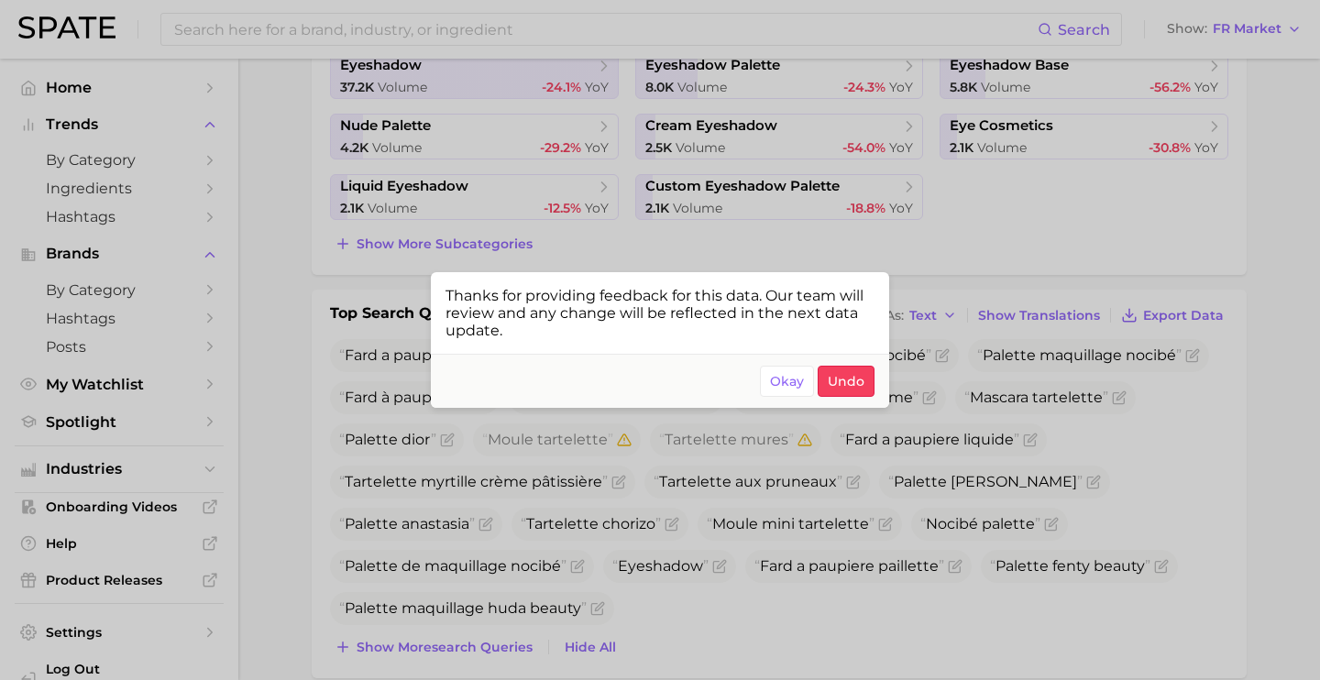
click at [675, 564] on div at bounding box center [660, 340] width 1320 height 680
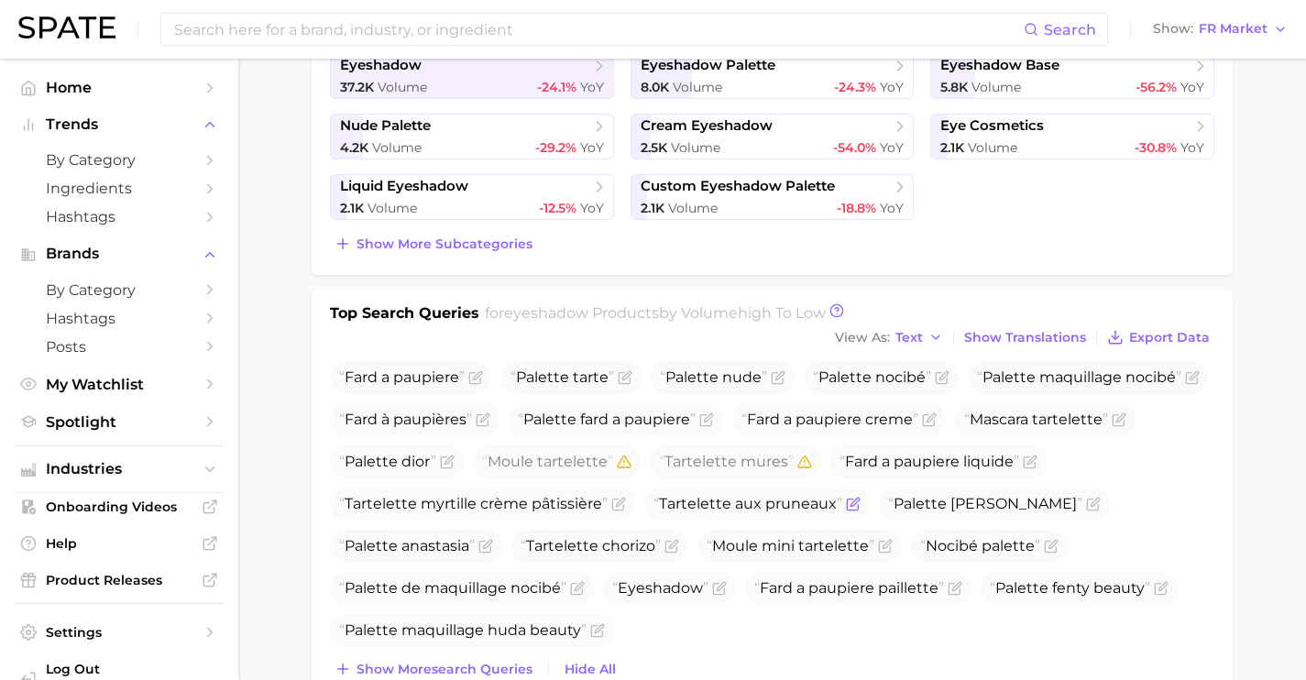
click at [855, 502] on icon "Flag as miscategorized or irrelevant" at bounding box center [853, 504] width 15 height 15
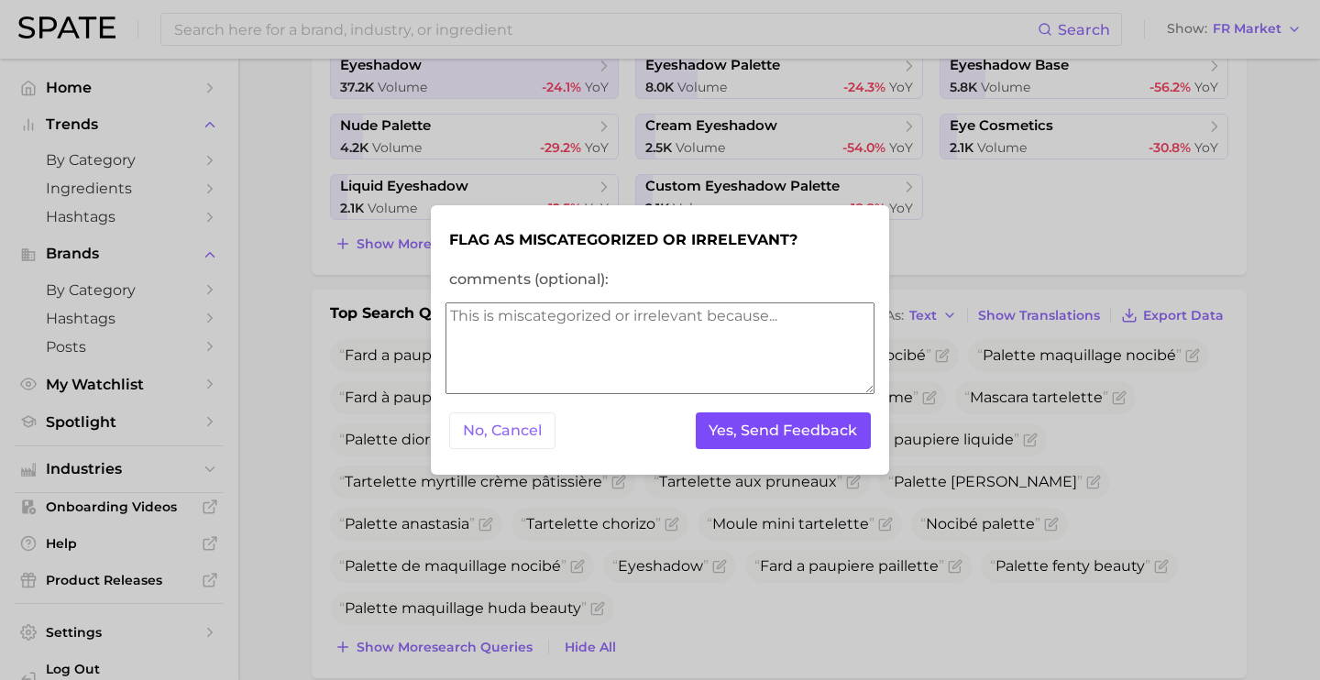
click at [787, 434] on button "Yes, Send Feedback" at bounding box center [784, 431] width 176 height 38
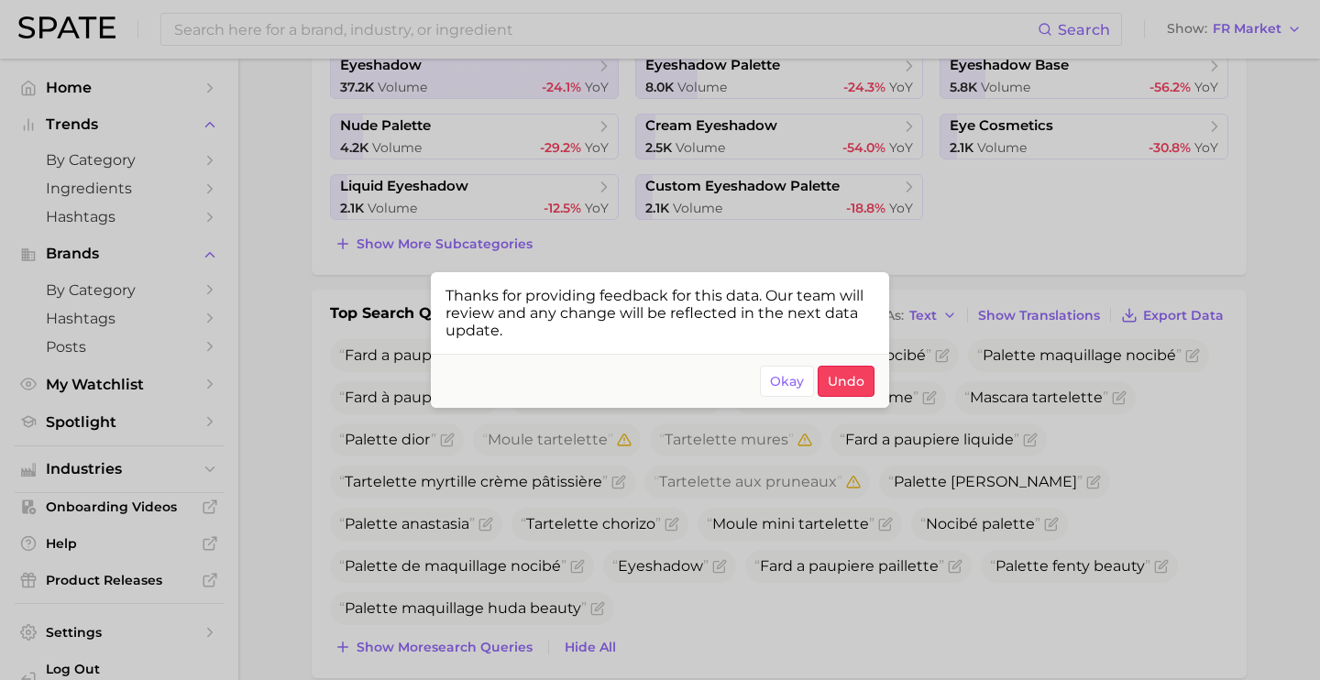
click at [709, 551] on div at bounding box center [660, 340] width 1320 height 680
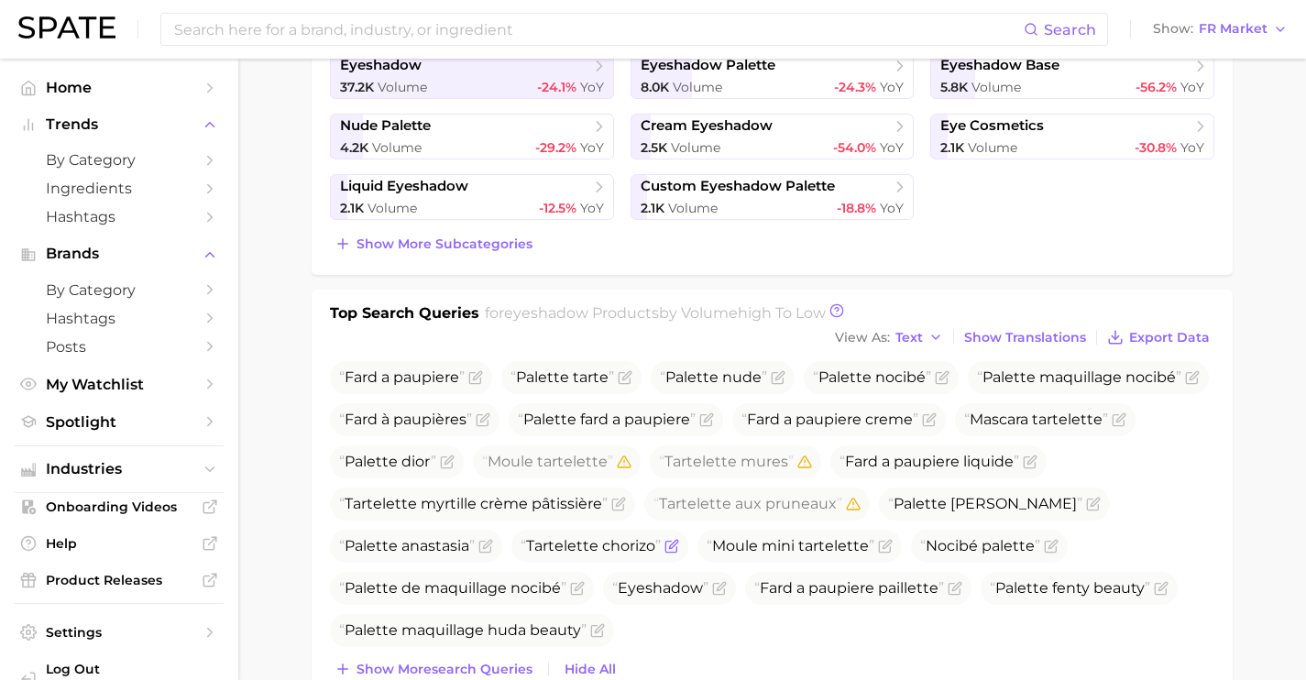
click at [673, 547] on icon "Flag as miscategorized or irrelevant" at bounding box center [671, 546] width 15 height 15
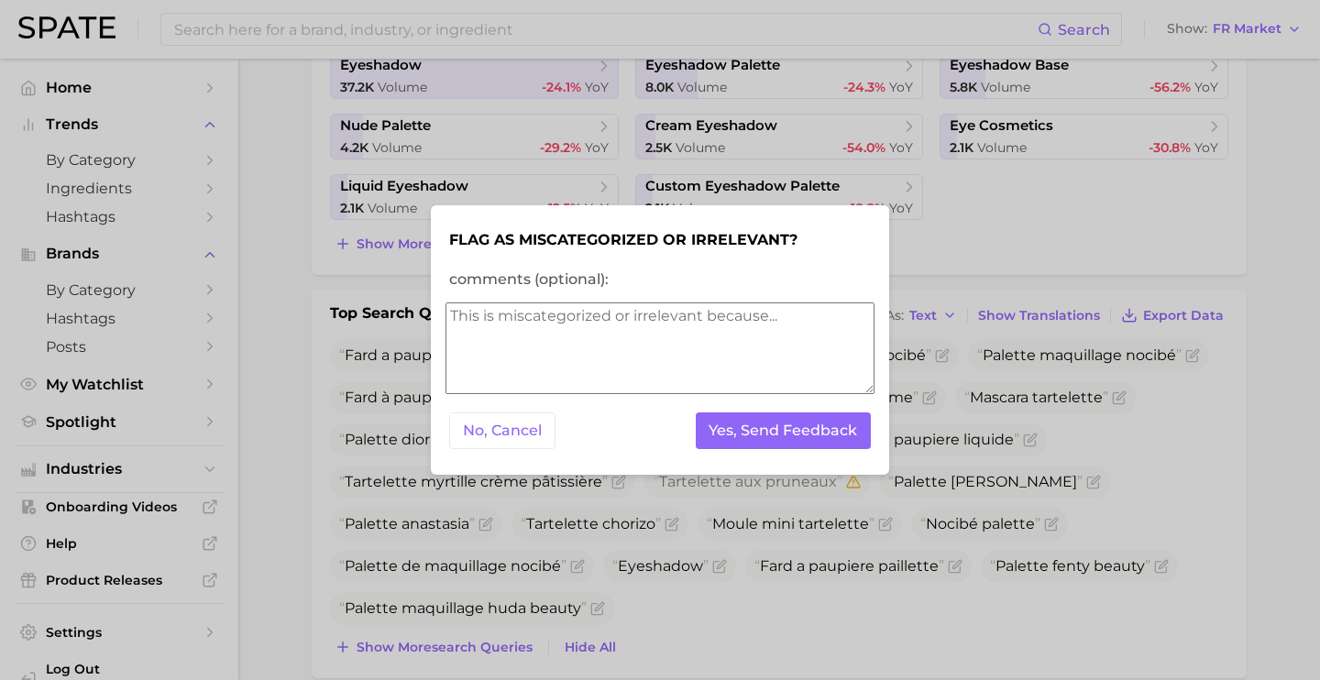
click at [775, 456] on form "Flag as miscategorized or irrelevant? comments (optional): No, Cancel Yes, Send…" at bounding box center [659, 340] width 429 height 241
click at [784, 440] on button "Yes, Send Feedback" at bounding box center [784, 431] width 176 height 38
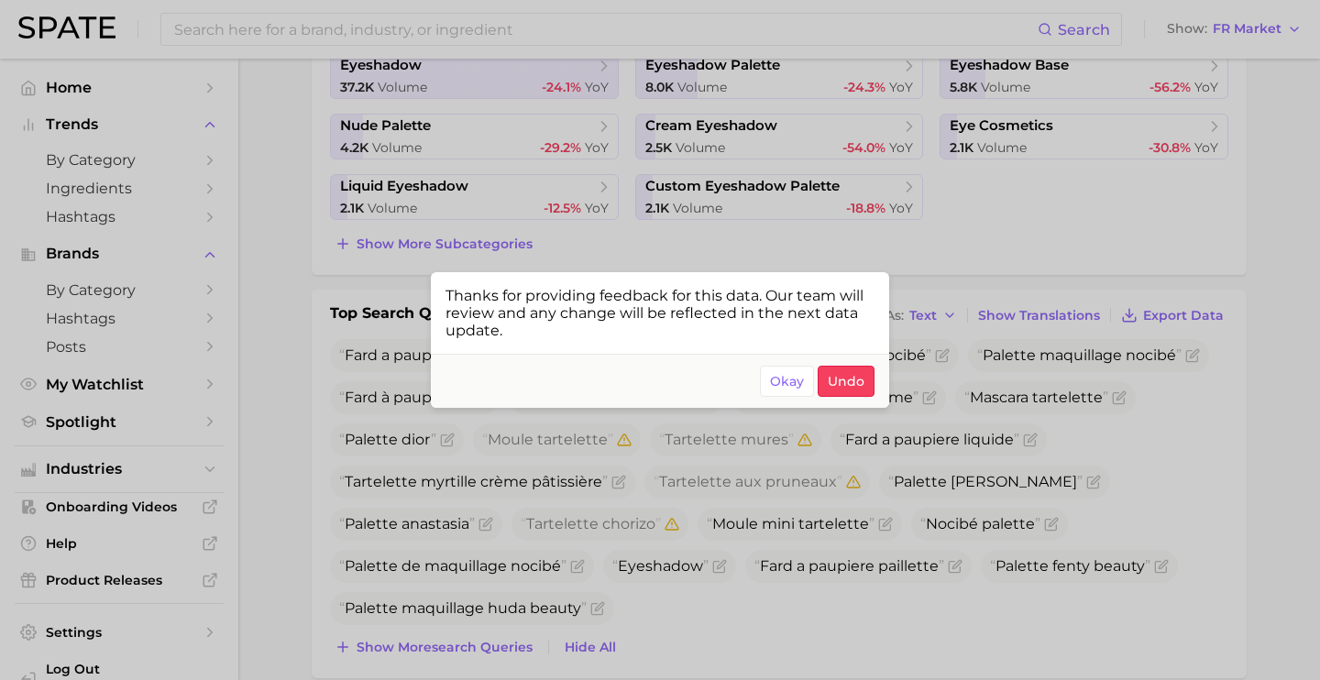
click at [808, 560] on div at bounding box center [660, 340] width 1320 height 680
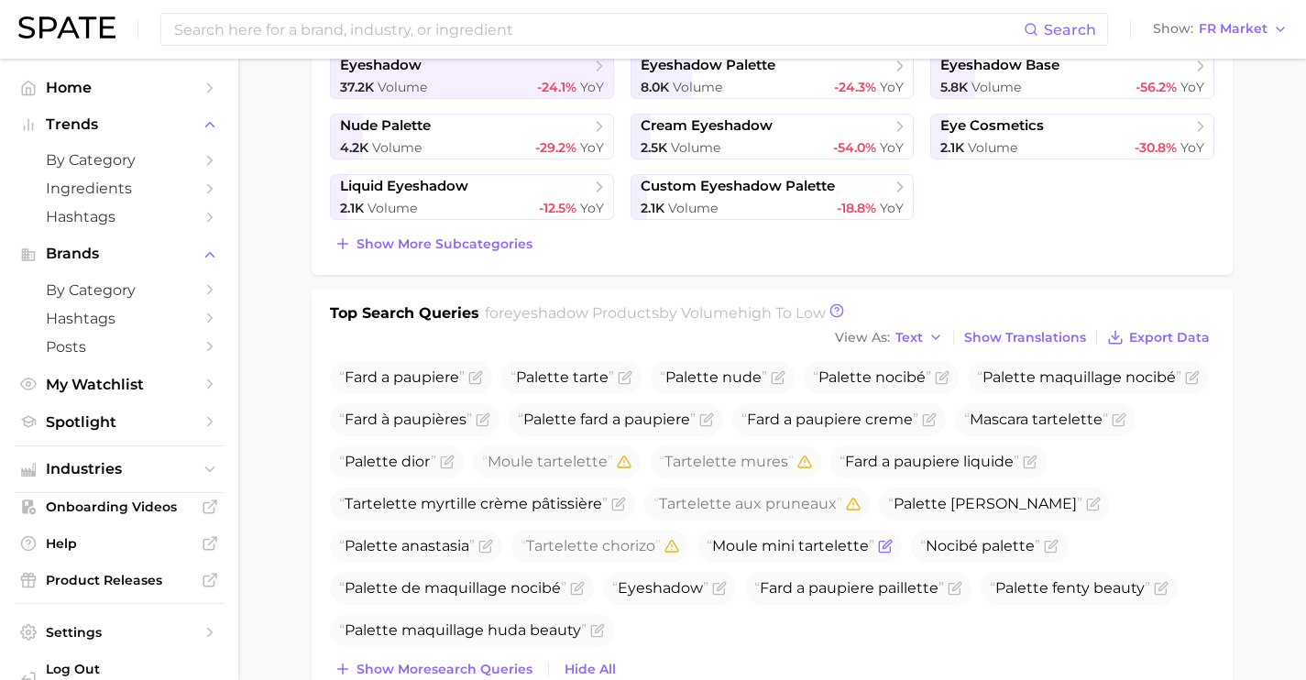
click at [879, 545] on icon "Flag as miscategorized or irrelevant" at bounding box center [884, 547] width 11 height 11
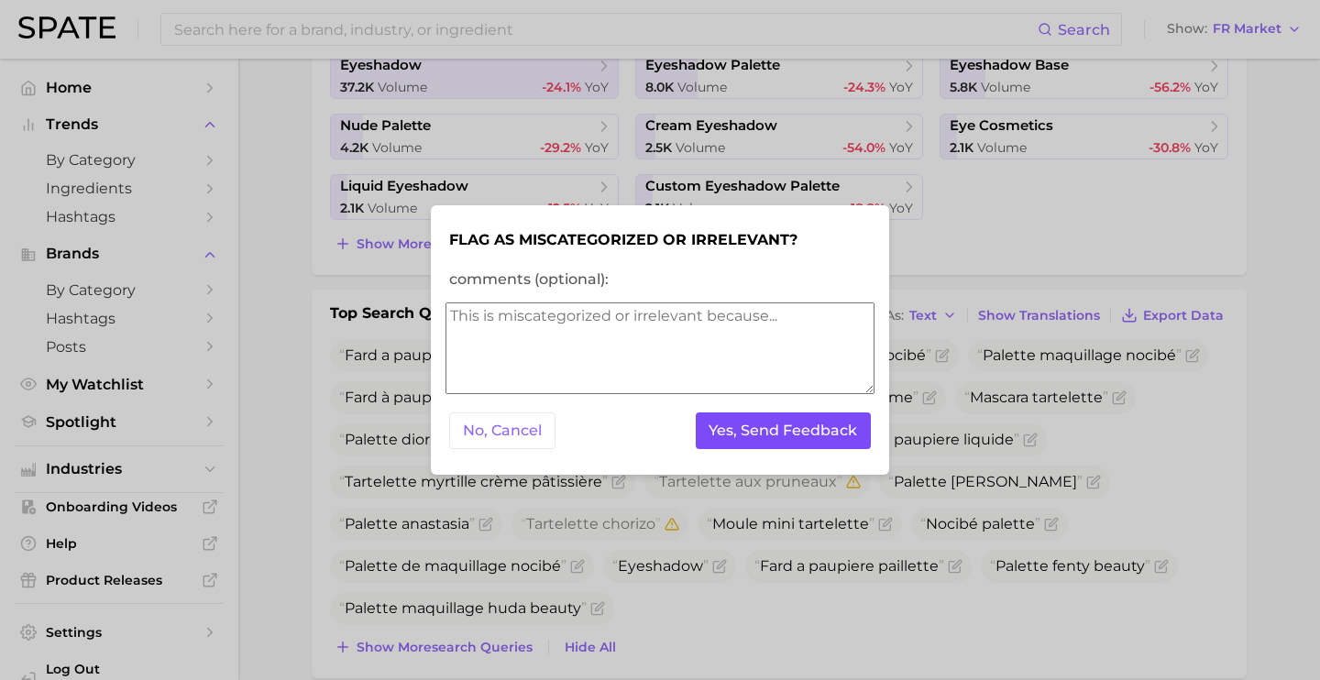
click at [810, 430] on button "Yes, Send Feedback" at bounding box center [784, 431] width 176 height 38
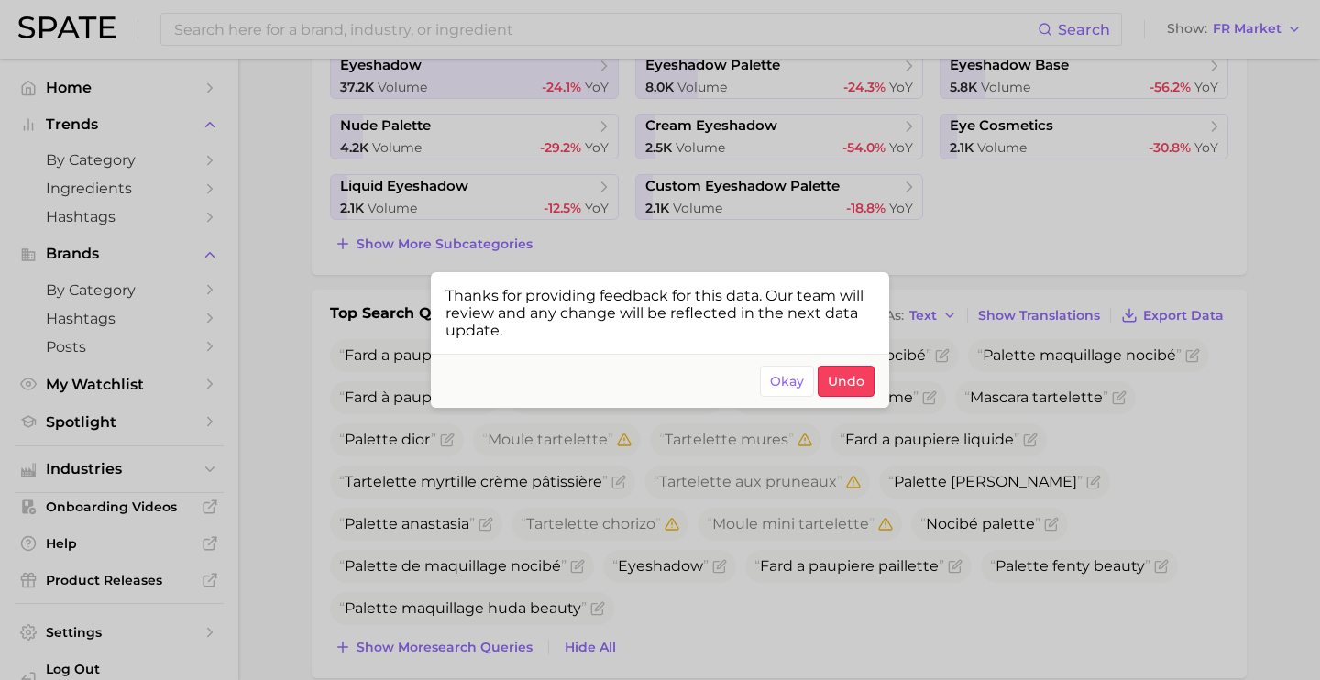
click at [802, 572] on div at bounding box center [660, 340] width 1320 height 680
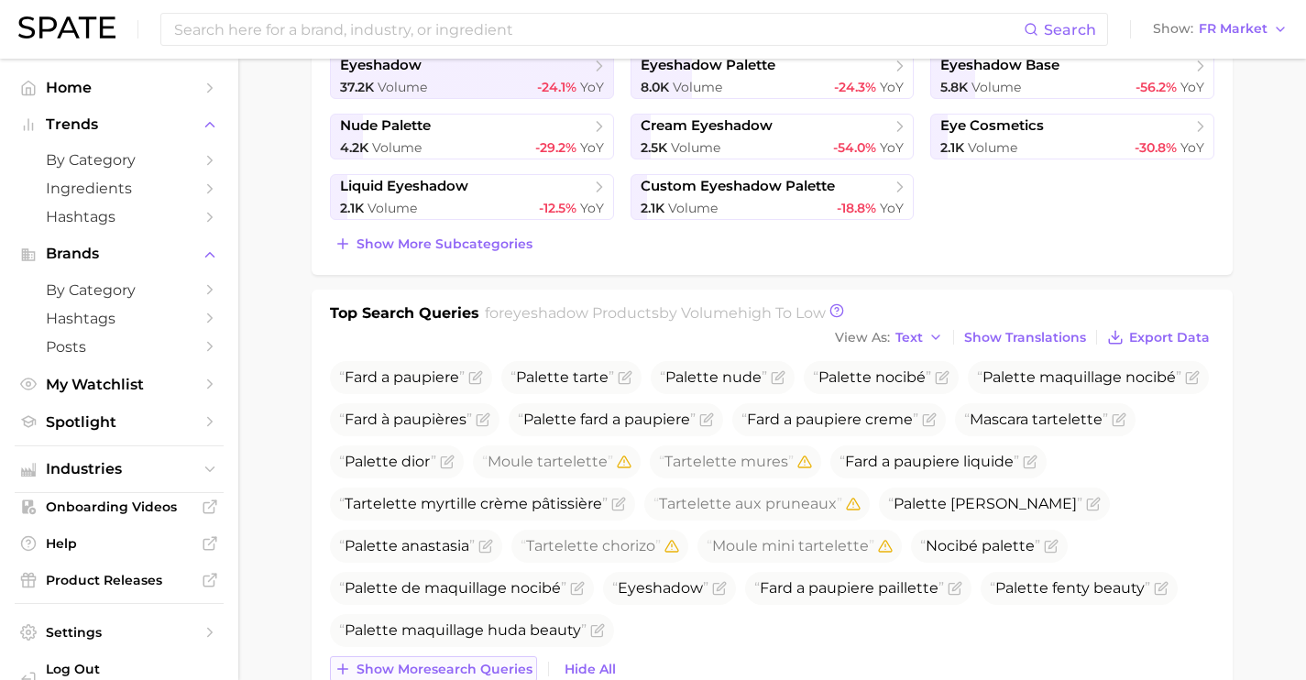
click at [522, 664] on span "Show more search queries" at bounding box center [445, 670] width 176 height 16
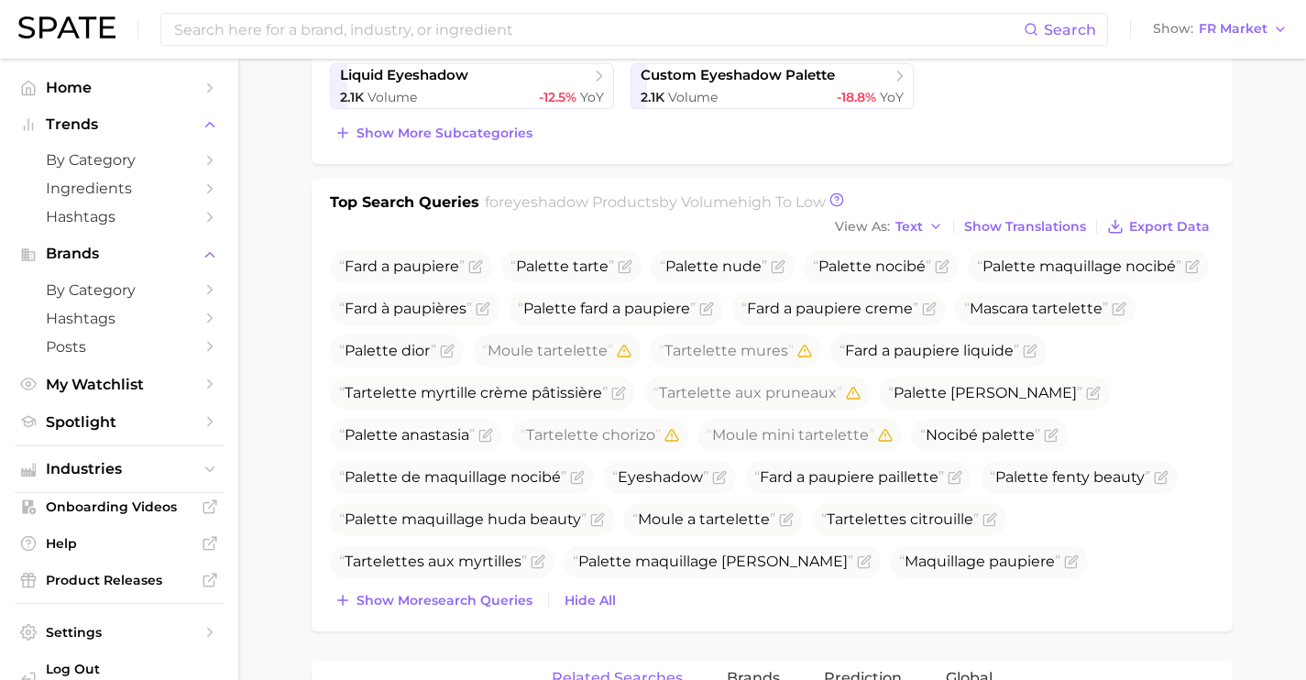
scroll to position [653, 0]
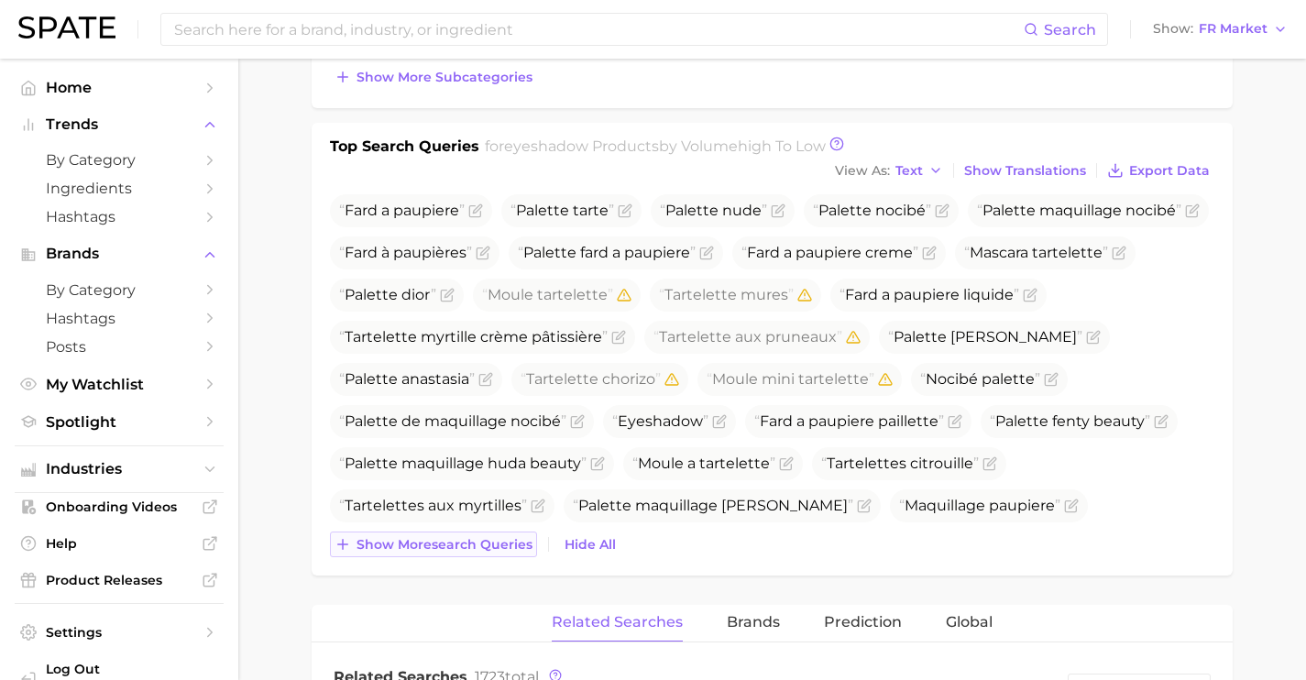
click at [485, 537] on span "Show more search queries" at bounding box center [445, 545] width 176 height 16
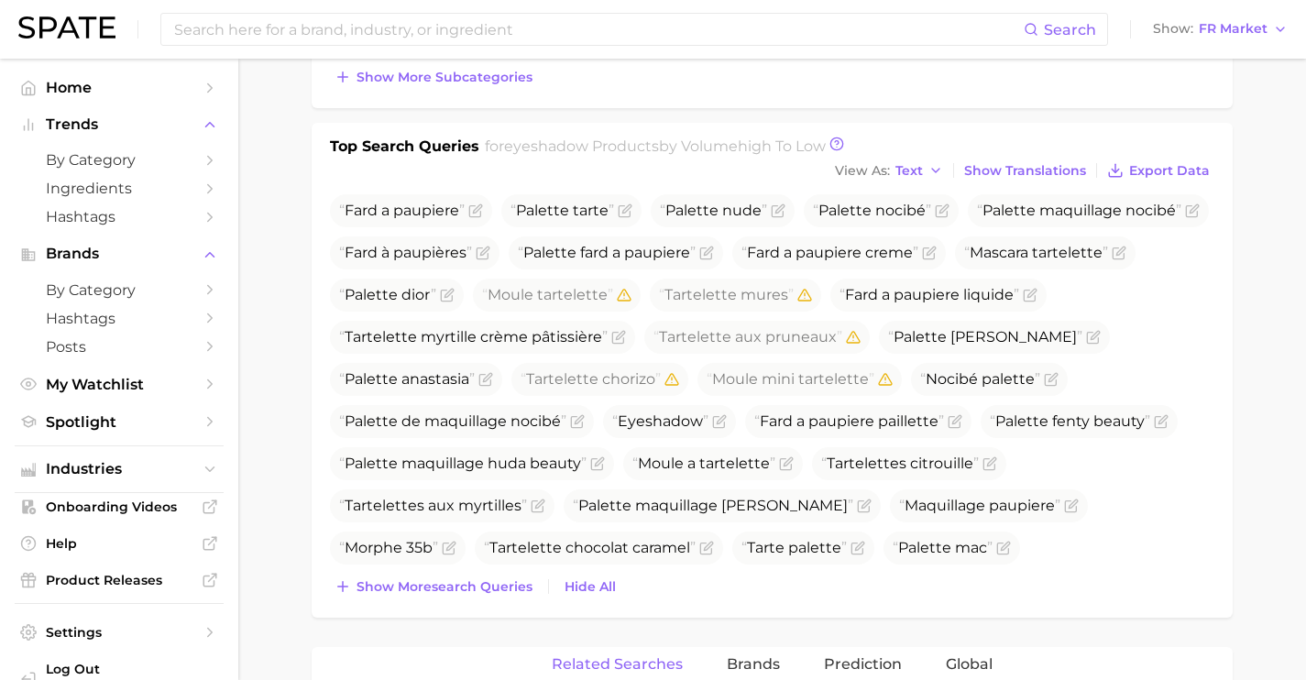
click at [494, 601] on div "Top Search Queries for eyeshadow products by Volume high to low View As Text Sh…" at bounding box center [772, 370] width 921 height 495
click at [496, 588] on span "Show more search queries" at bounding box center [445, 587] width 176 height 16
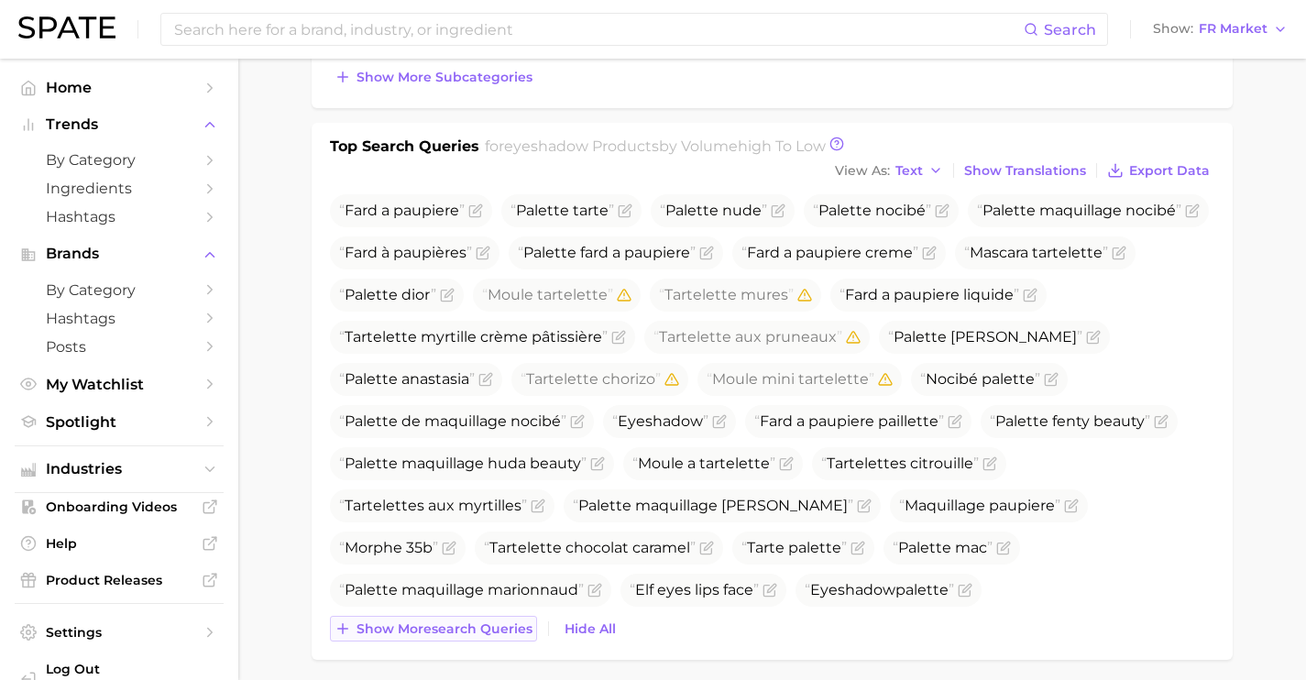
click at [509, 626] on span "Show more search queries" at bounding box center [445, 629] width 176 height 16
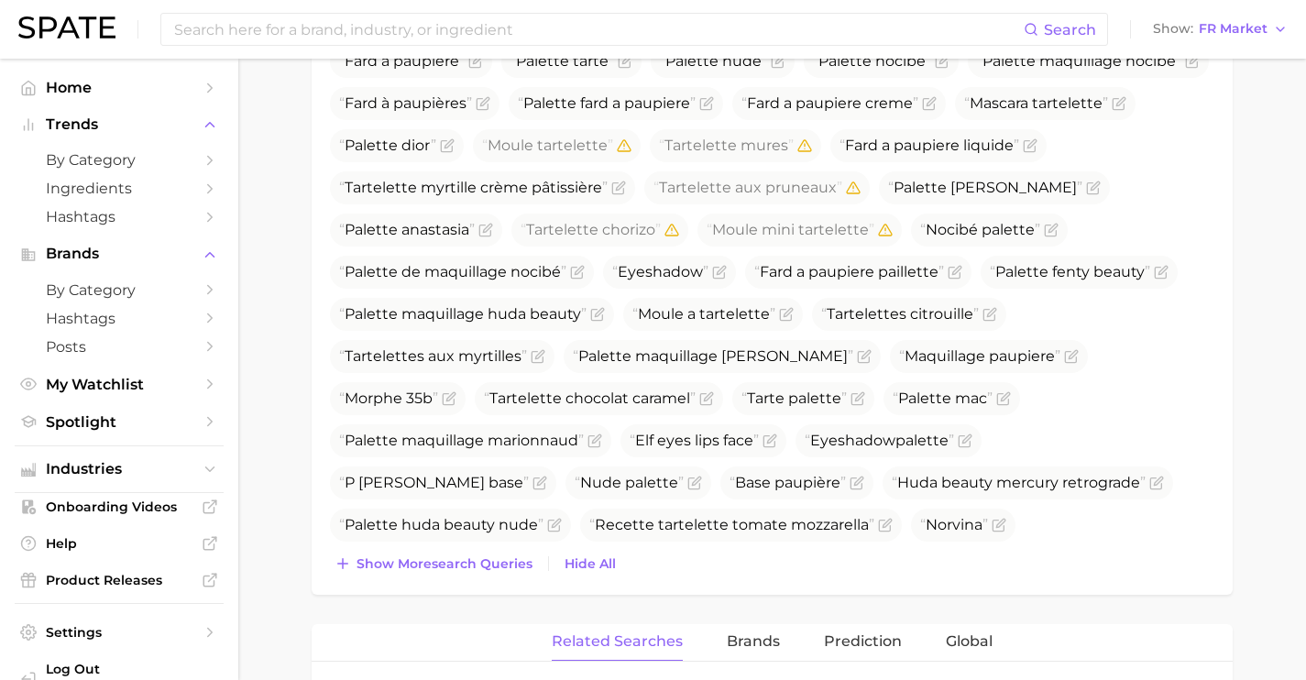
scroll to position [804, 0]
click at [471, 572] on button "Show more search queries" at bounding box center [433, 563] width 207 height 26
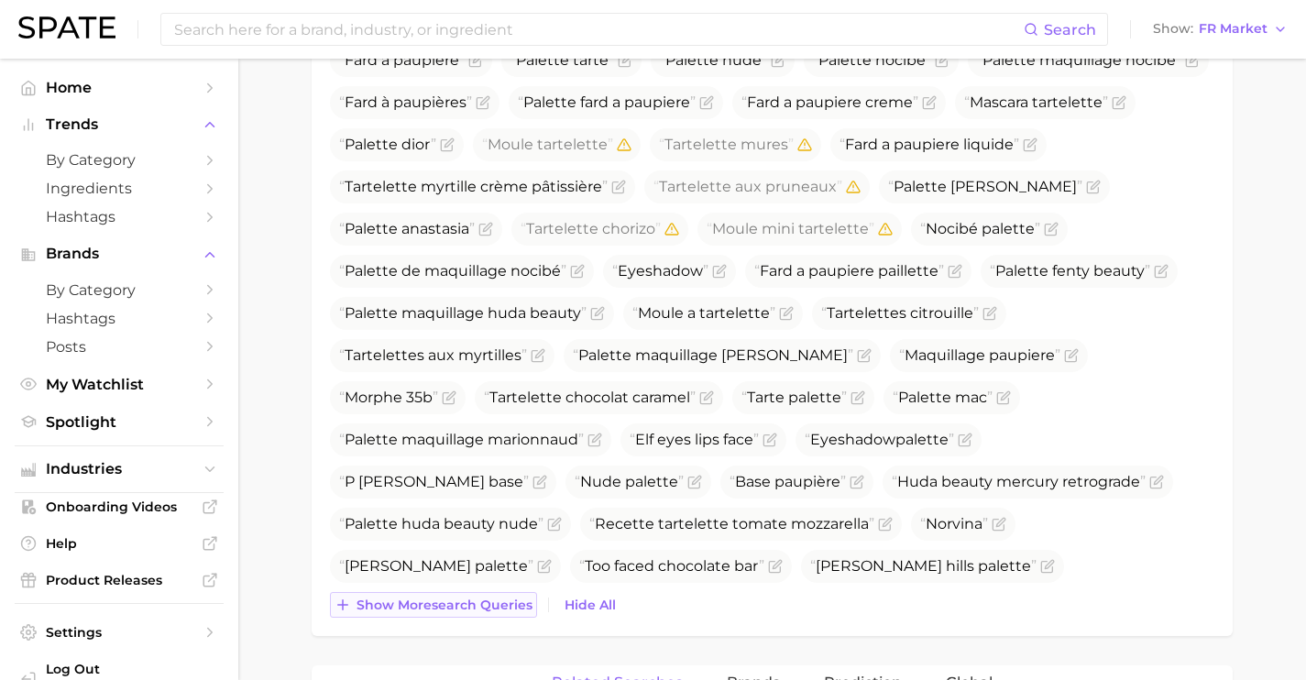
click at [486, 602] on span "Show more search queries" at bounding box center [445, 606] width 176 height 16
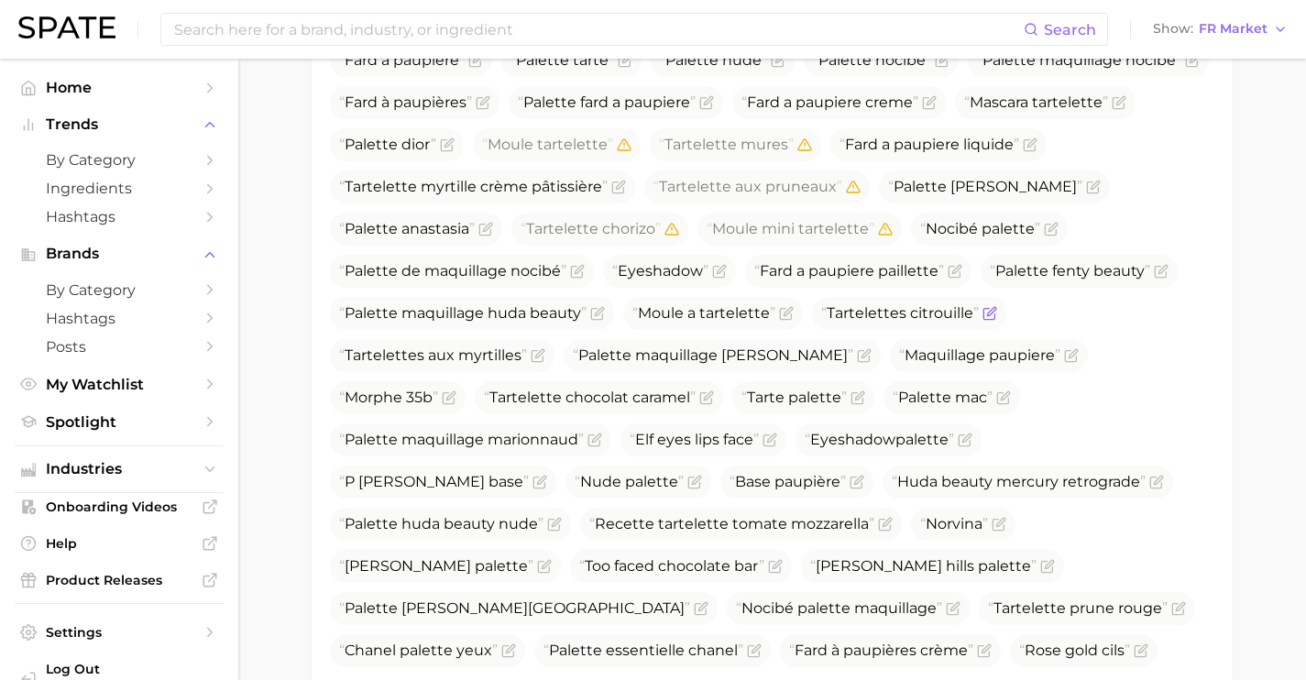
click at [989, 313] on icon "Flag as miscategorized or irrelevant" at bounding box center [990, 313] width 15 height 15
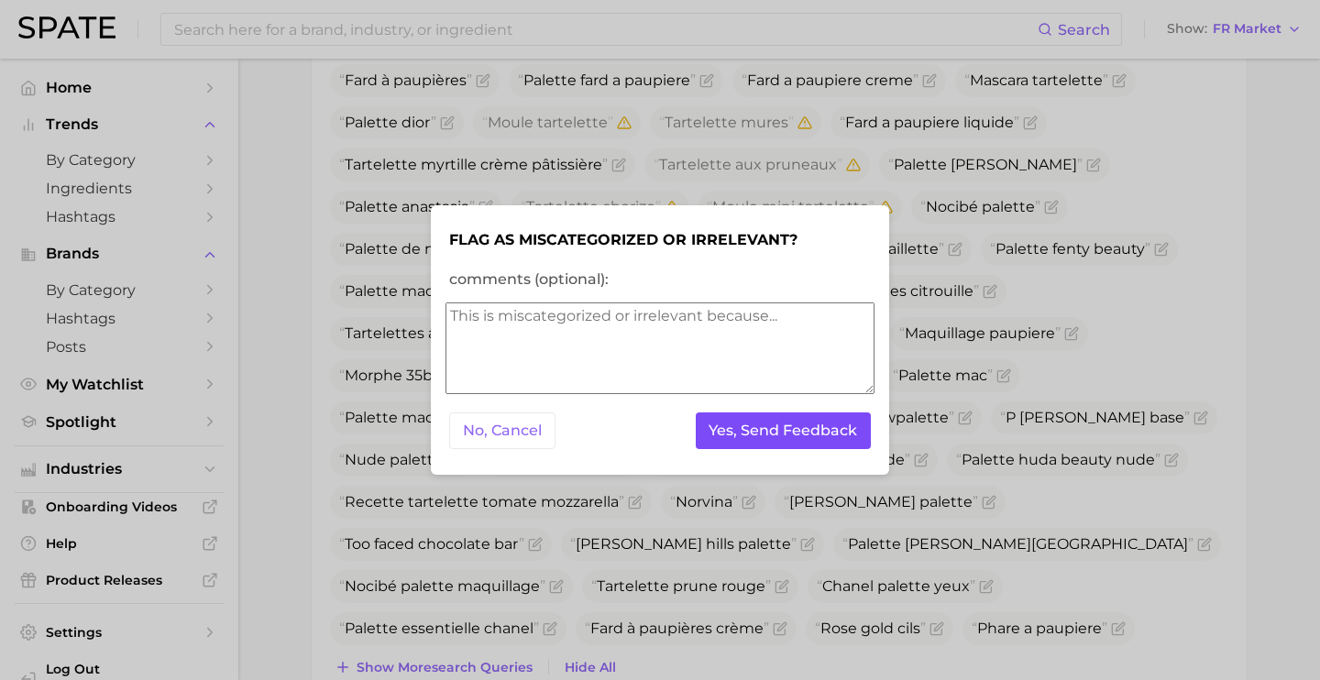
click at [825, 431] on button "Yes, Send Feedback" at bounding box center [784, 431] width 176 height 38
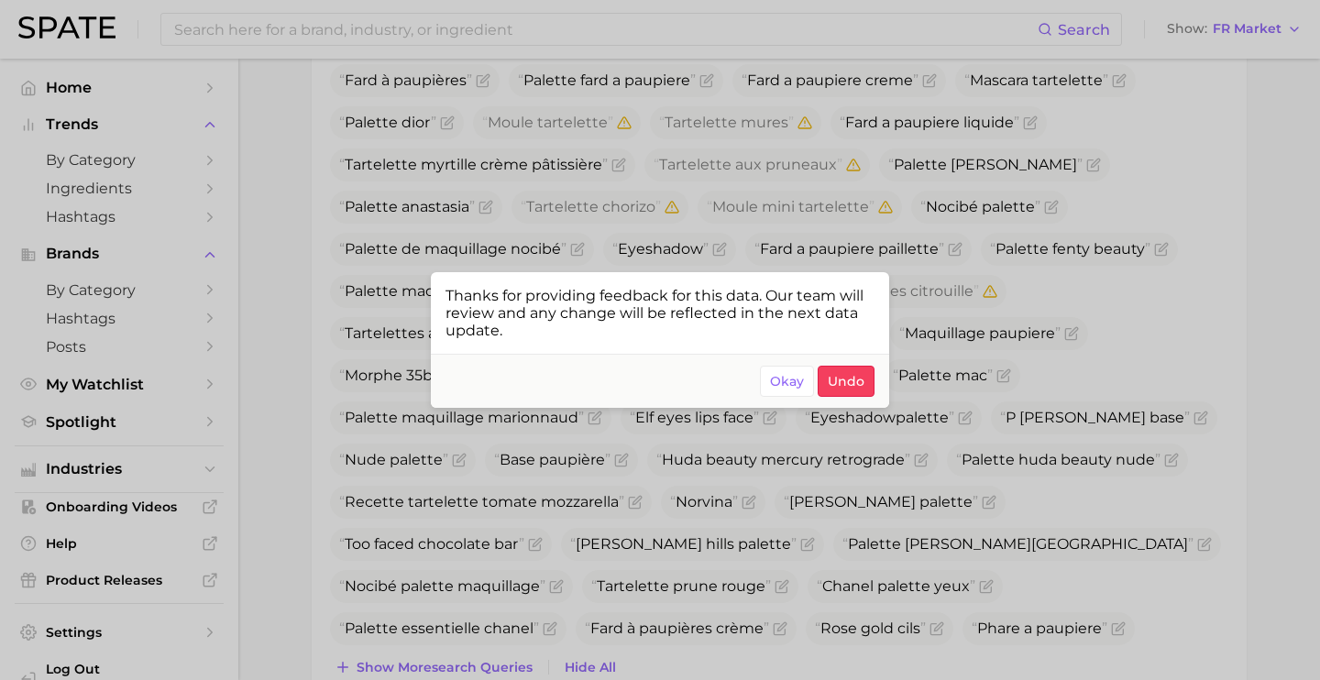
click at [1026, 380] on div at bounding box center [660, 340] width 1320 height 680
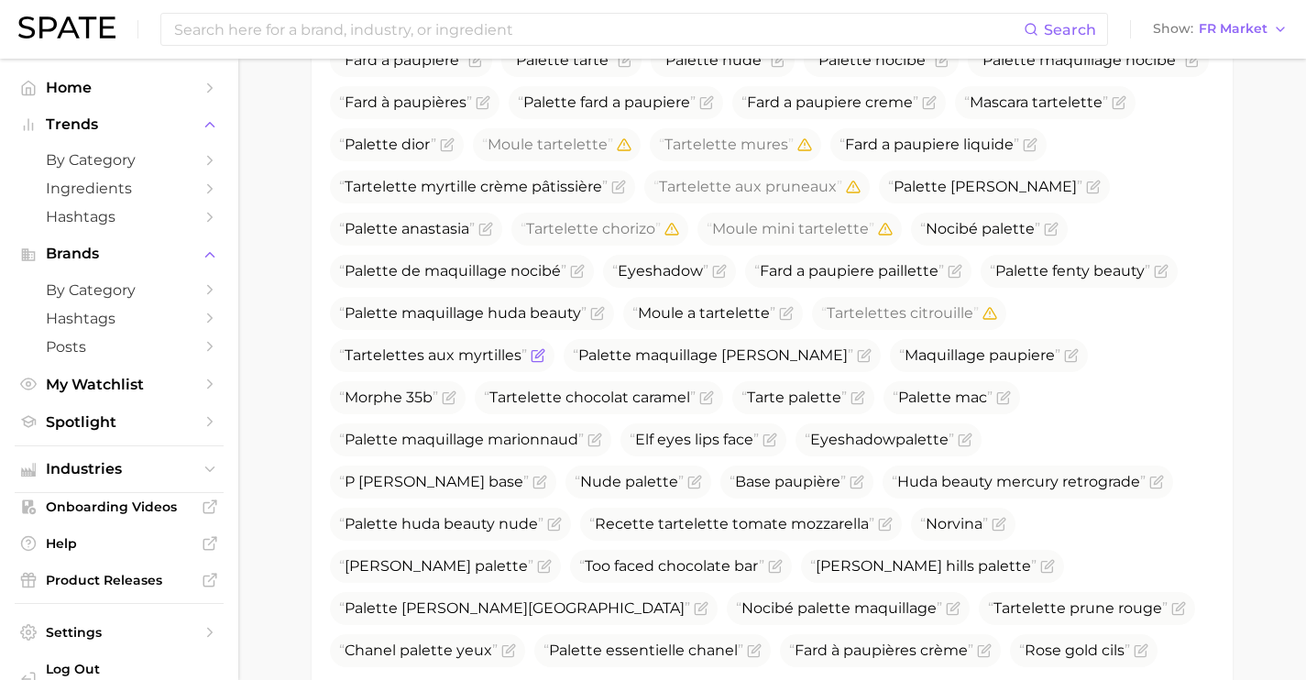
click at [535, 351] on icon "Flag as miscategorized or irrelevant" at bounding box center [538, 355] width 15 height 15
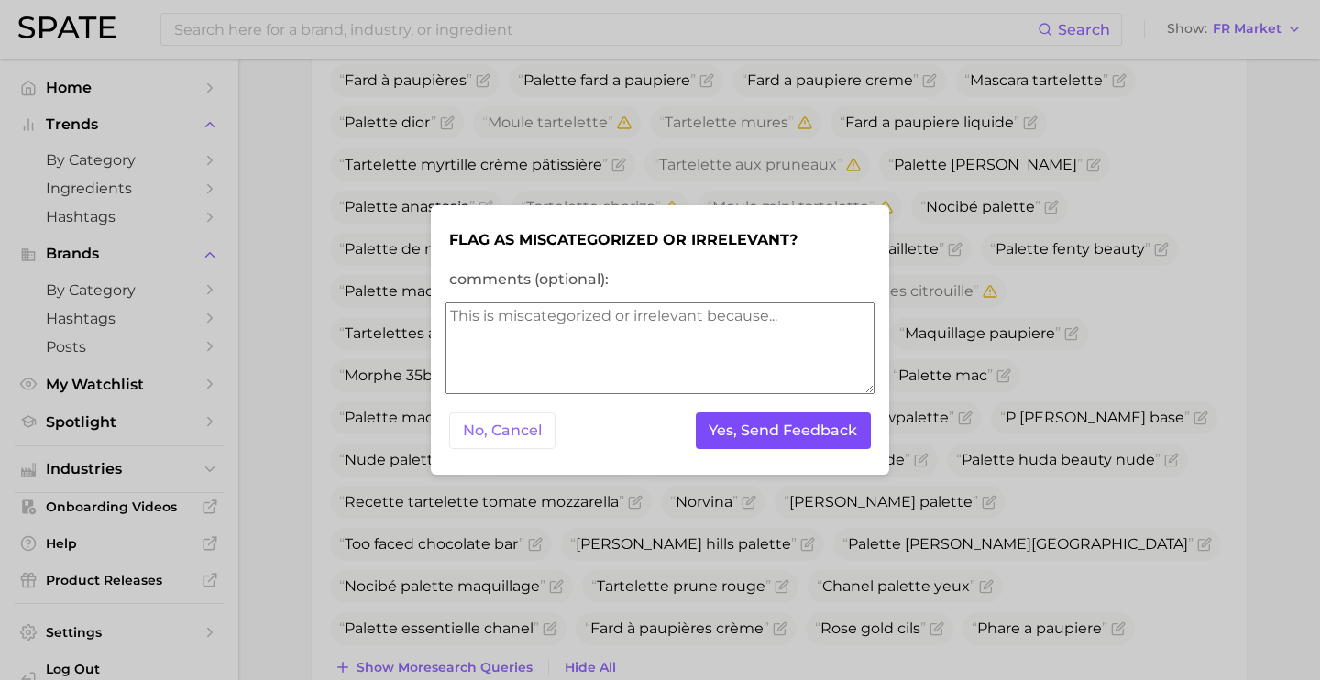
click at [735, 423] on button "Yes, Send Feedback" at bounding box center [784, 431] width 176 height 38
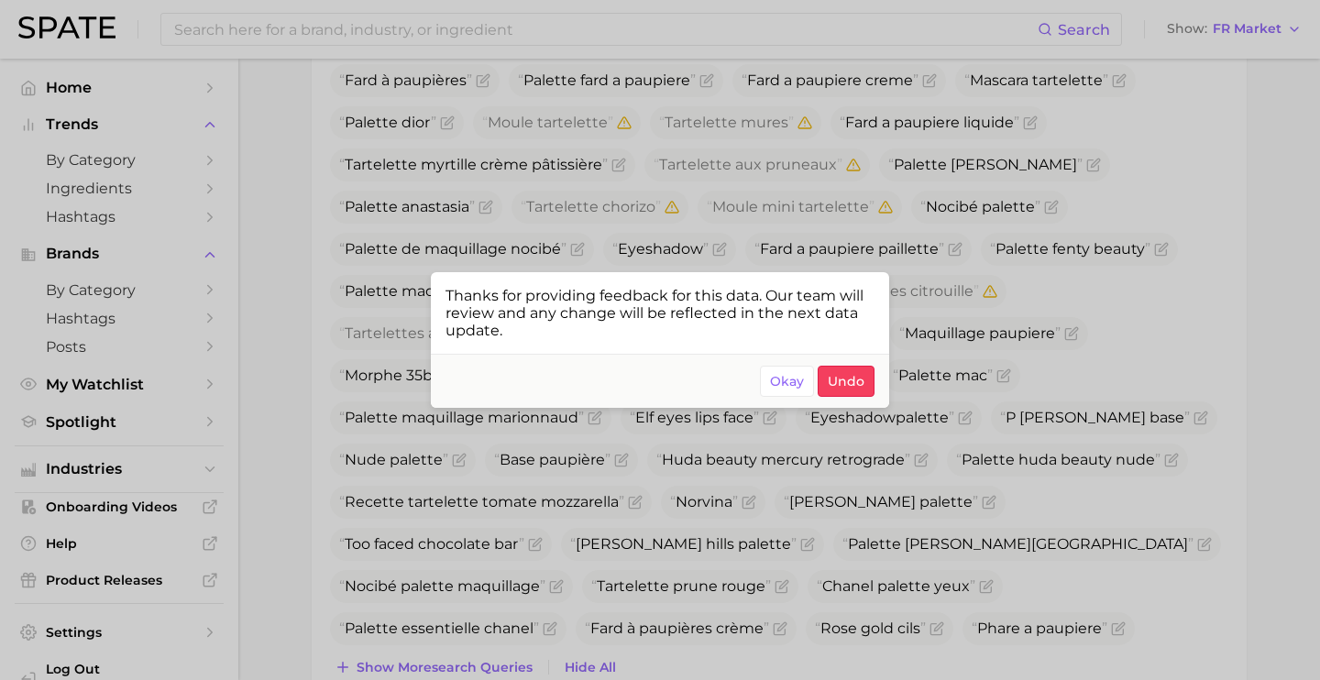
click at [1018, 304] on div at bounding box center [660, 340] width 1320 height 680
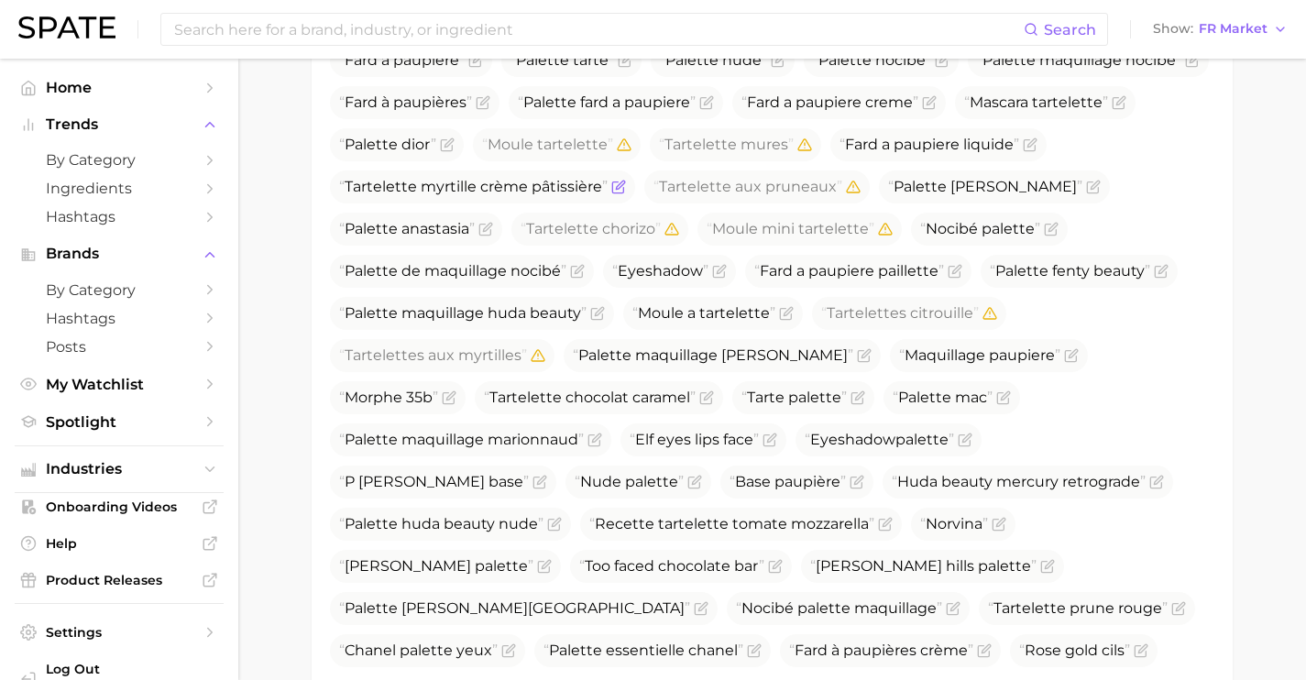
click at [620, 189] on icon "Flag as miscategorized or irrelevant" at bounding box center [618, 187] width 15 height 15
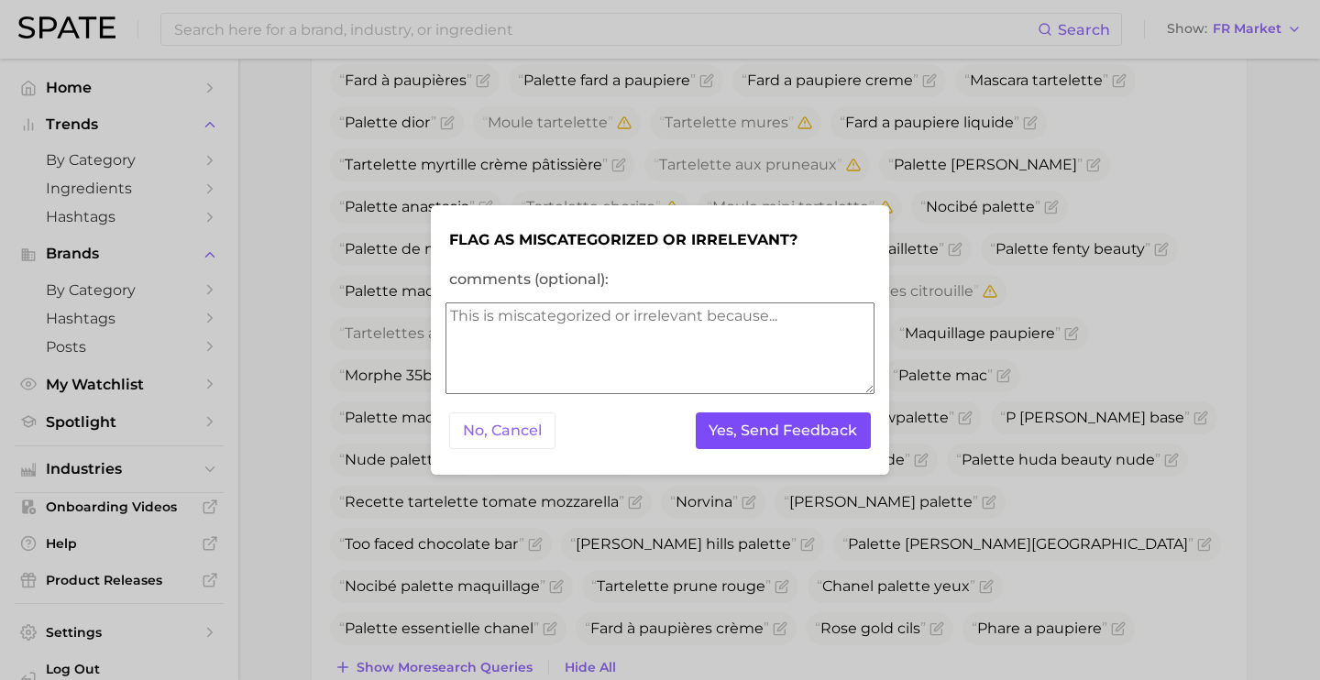
click at [775, 425] on button "Yes, Send Feedback" at bounding box center [784, 431] width 176 height 38
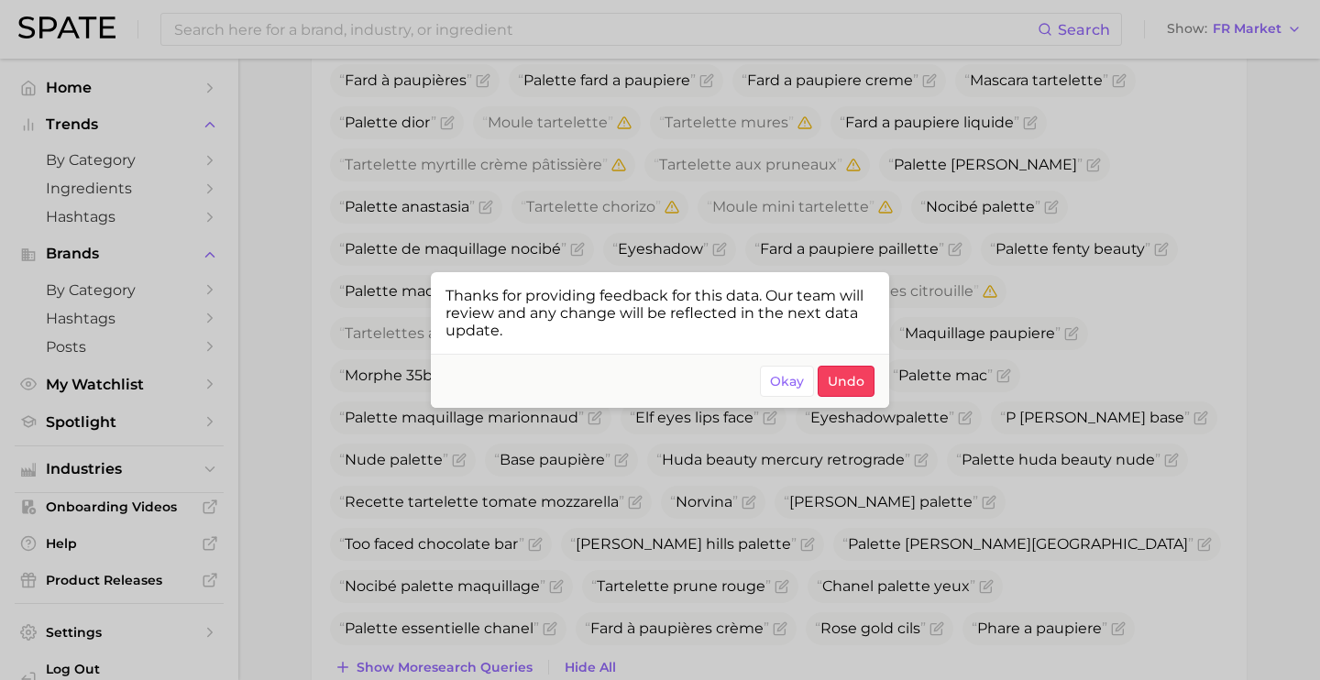
click at [598, 582] on div at bounding box center [660, 340] width 1320 height 680
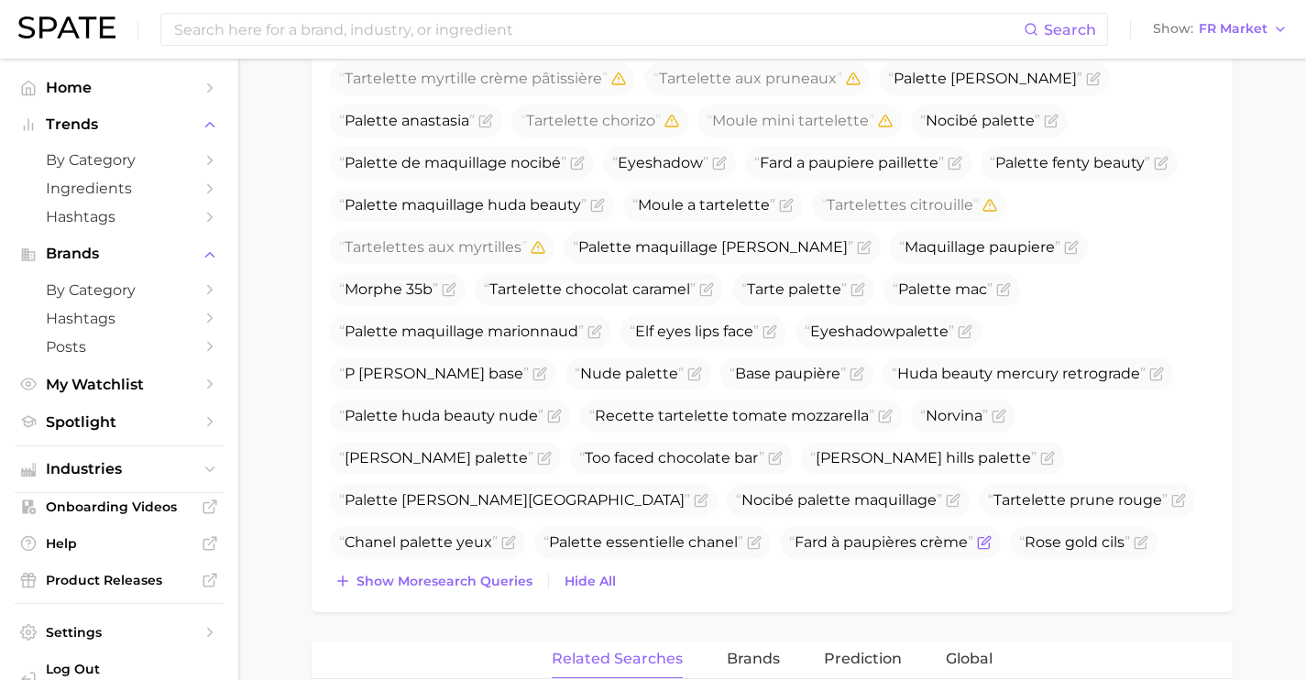
scroll to position [919, 0]
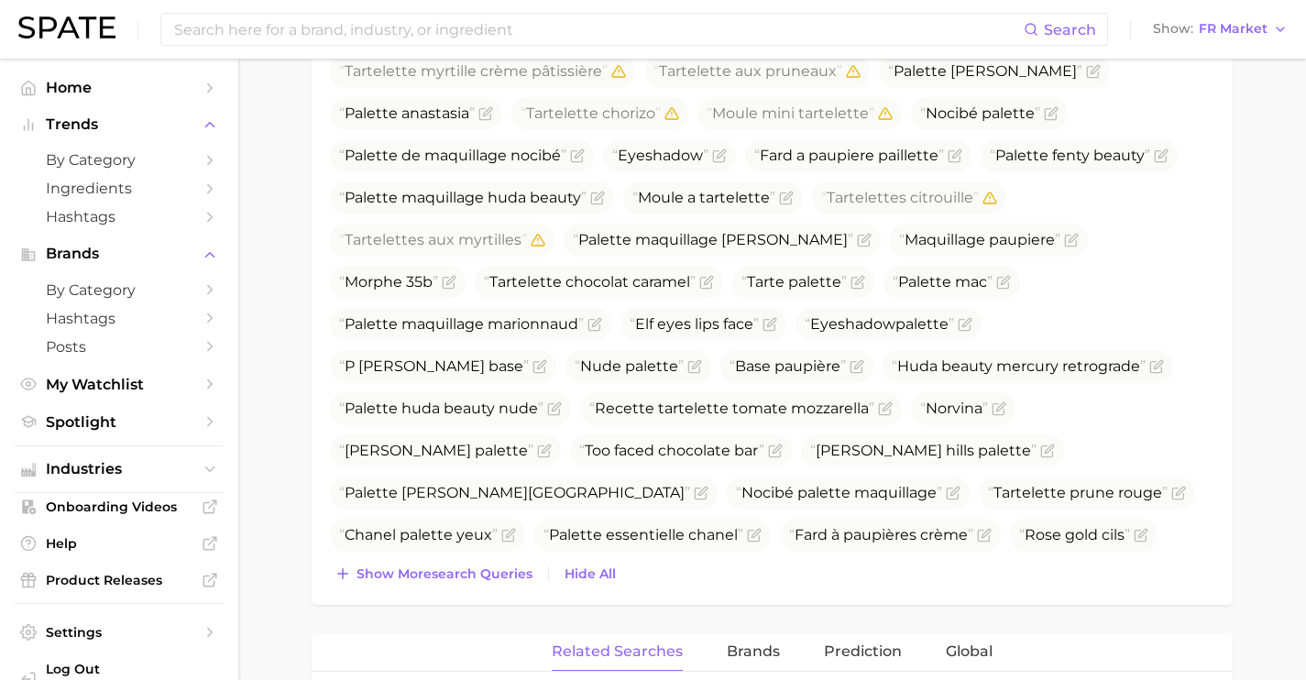
click at [496, 556] on div "Fard a paupiere Palette tarte Palette nude Palette nocibé Palette maquillage no…" at bounding box center [772, 258] width 884 height 658
click at [506, 581] on button "Show more search queries" at bounding box center [433, 574] width 207 height 26
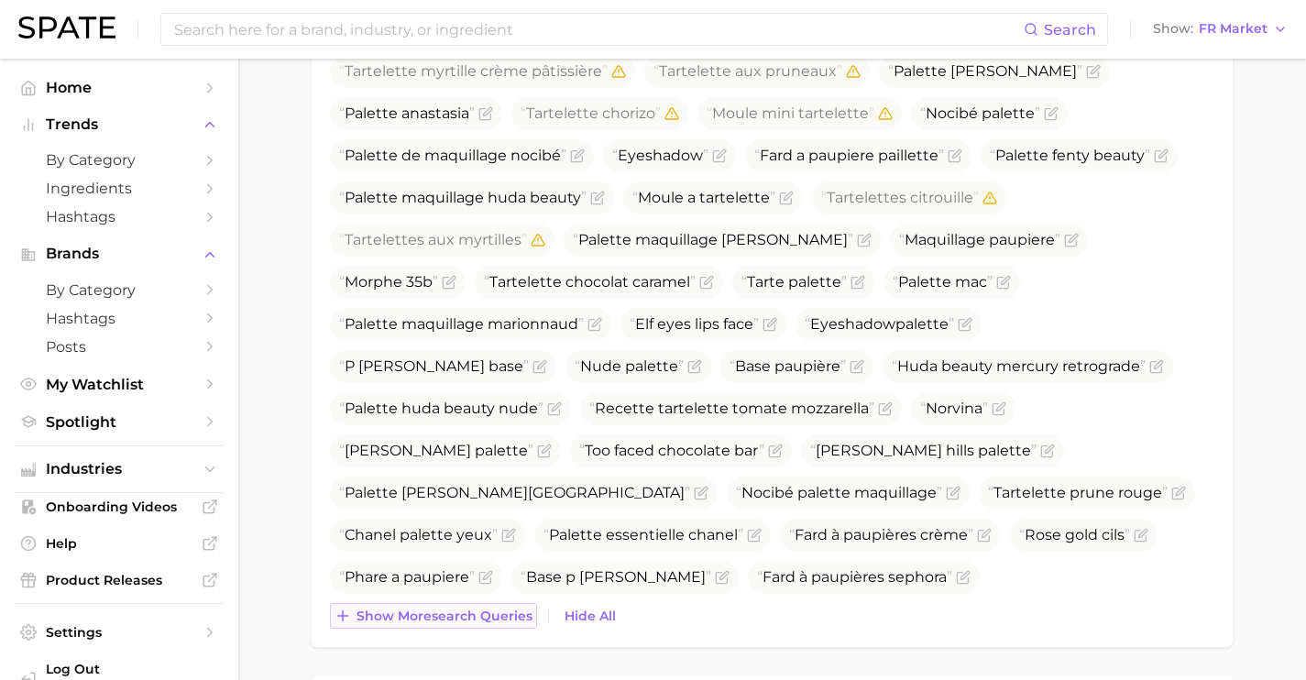
click at [515, 609] on span "Show more search queries" at bounding box center [445, 617] width 176 height 16
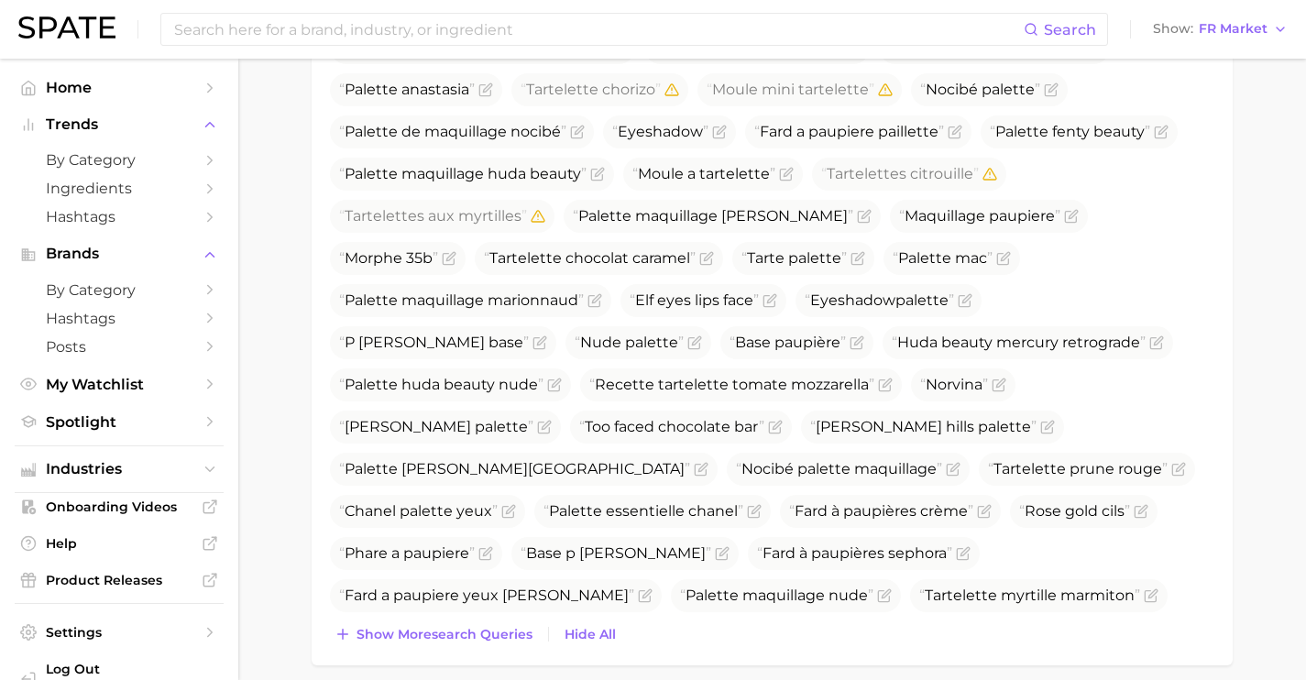
scroll to position [969, 0]
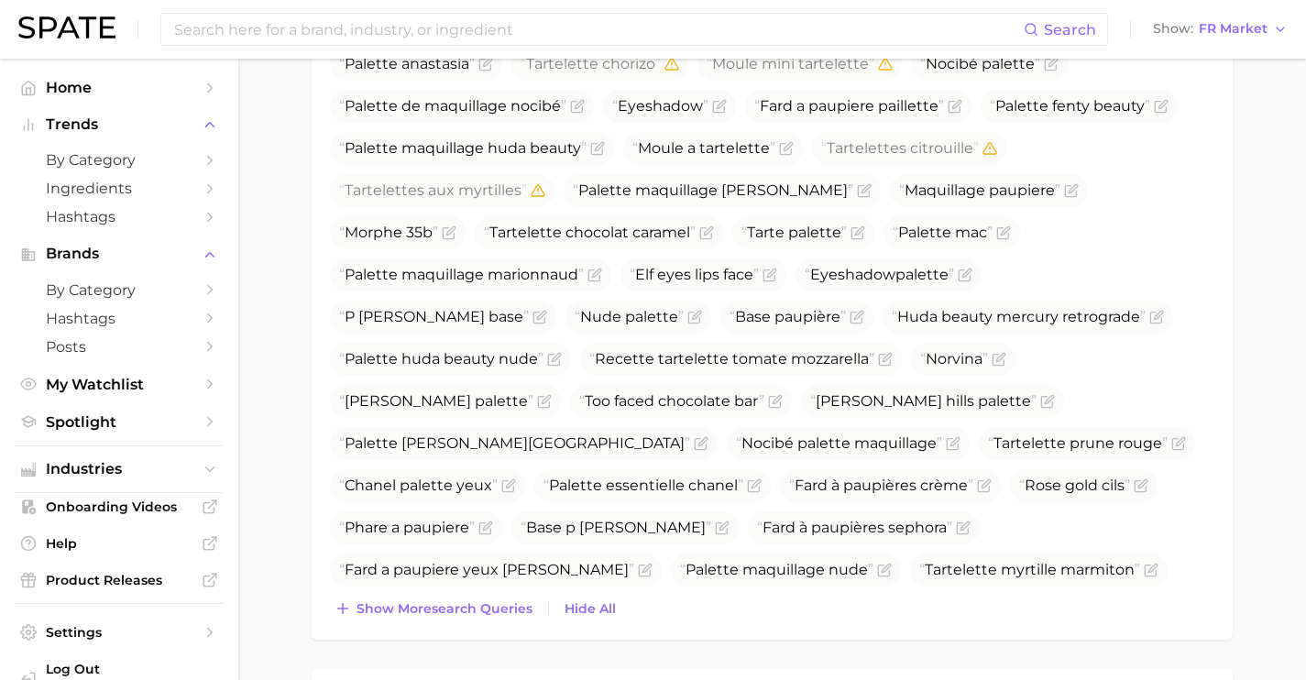
click at [515, 607] on span "Show more search queries" at bounding box center [445, 609] width 176 height 16
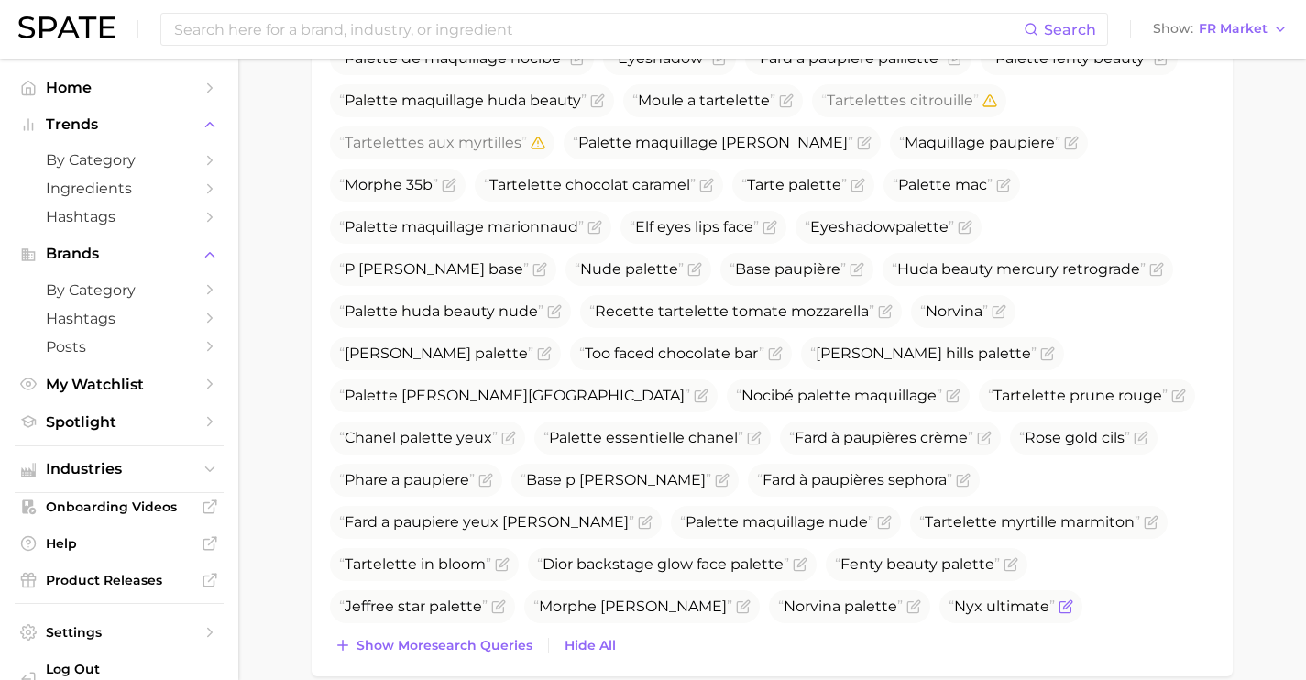
scroll to position [1044, 0]
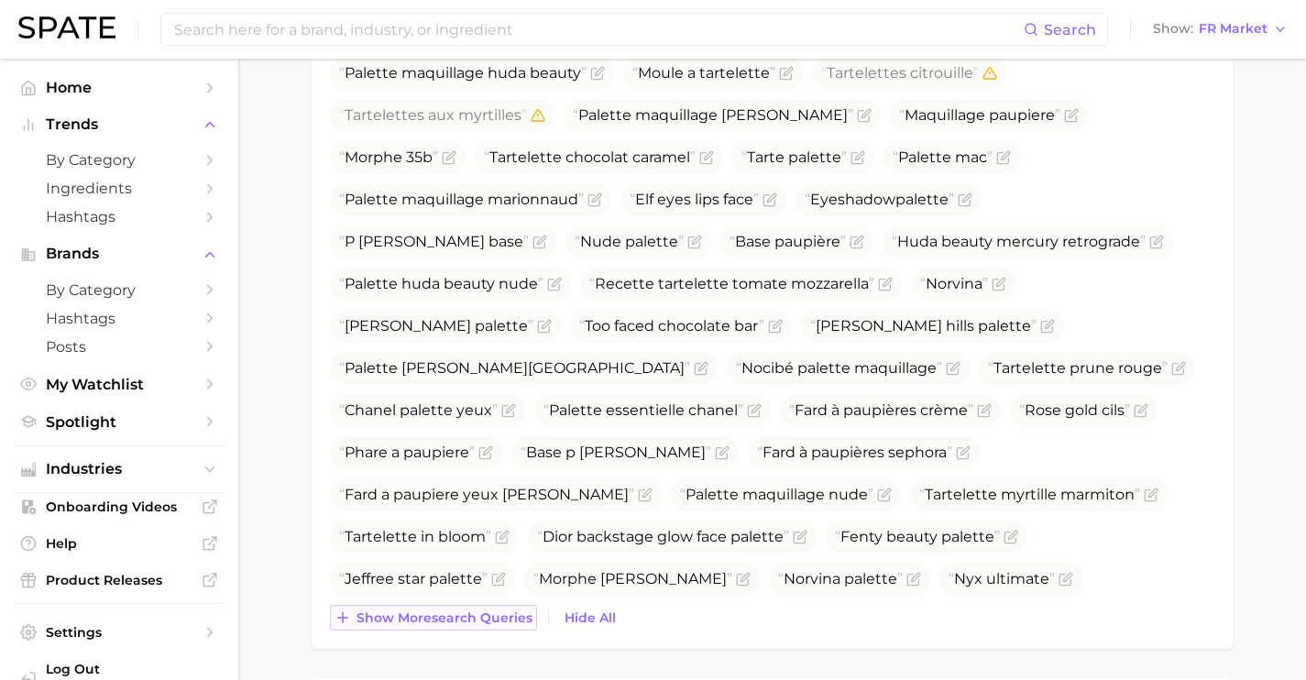
click at [500, 618] on span "Show more search queries" at bounding box center [445, 618] width 176 height 16
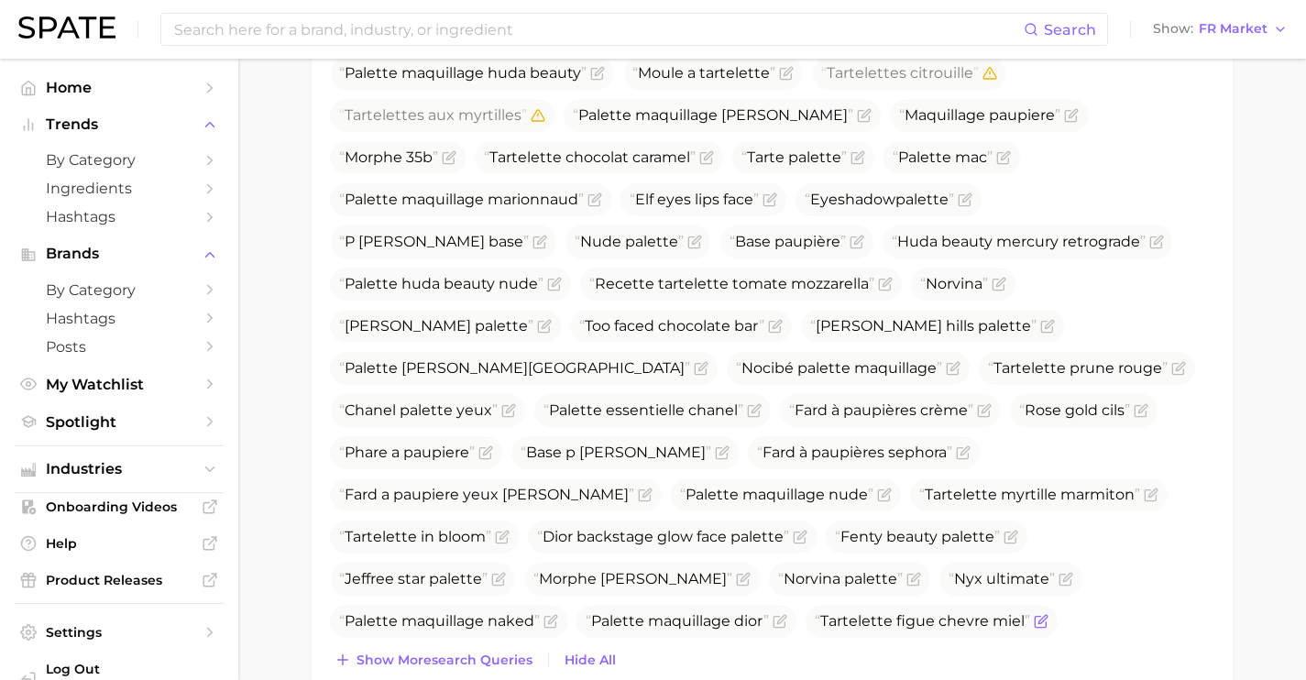
click at [1034, 614] on icon "Flag as miscategorized or irrelevant" at bounding box center [1041, 621] width 15 height 15
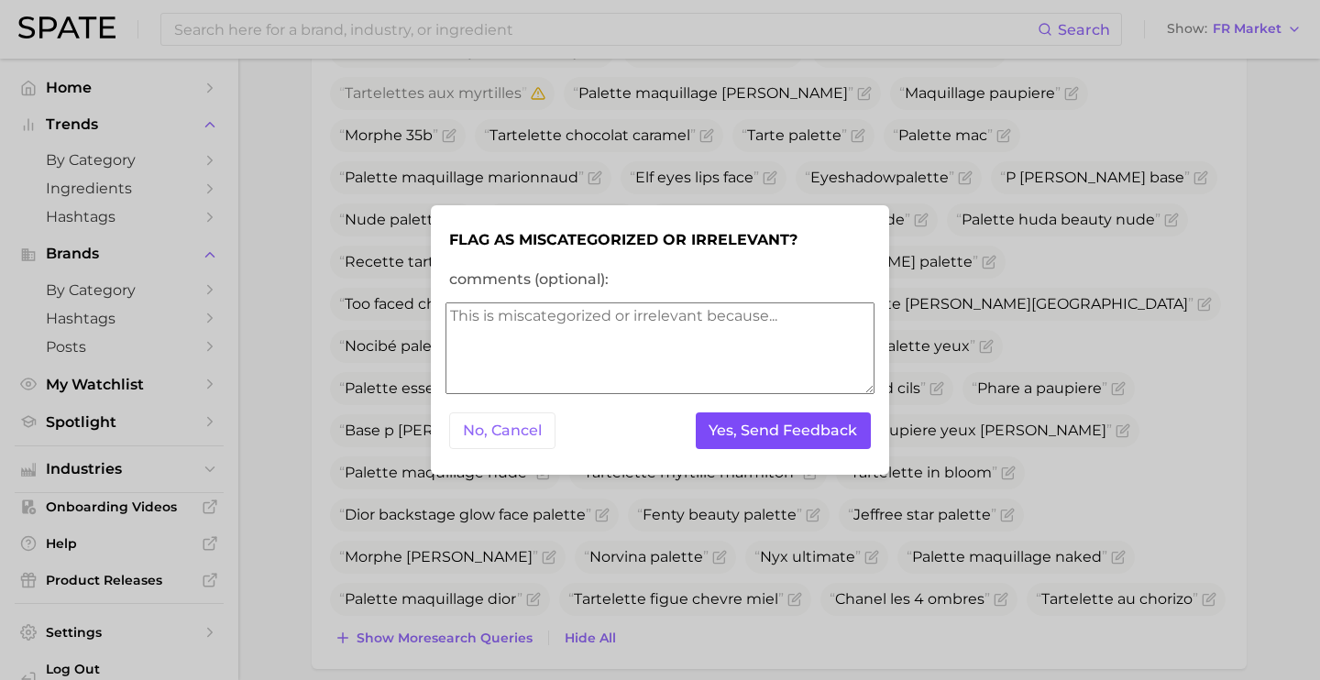
click at [757, 432] on button "Yes, Send Feedback" at bounding box center [784, 431] width 176 height 38
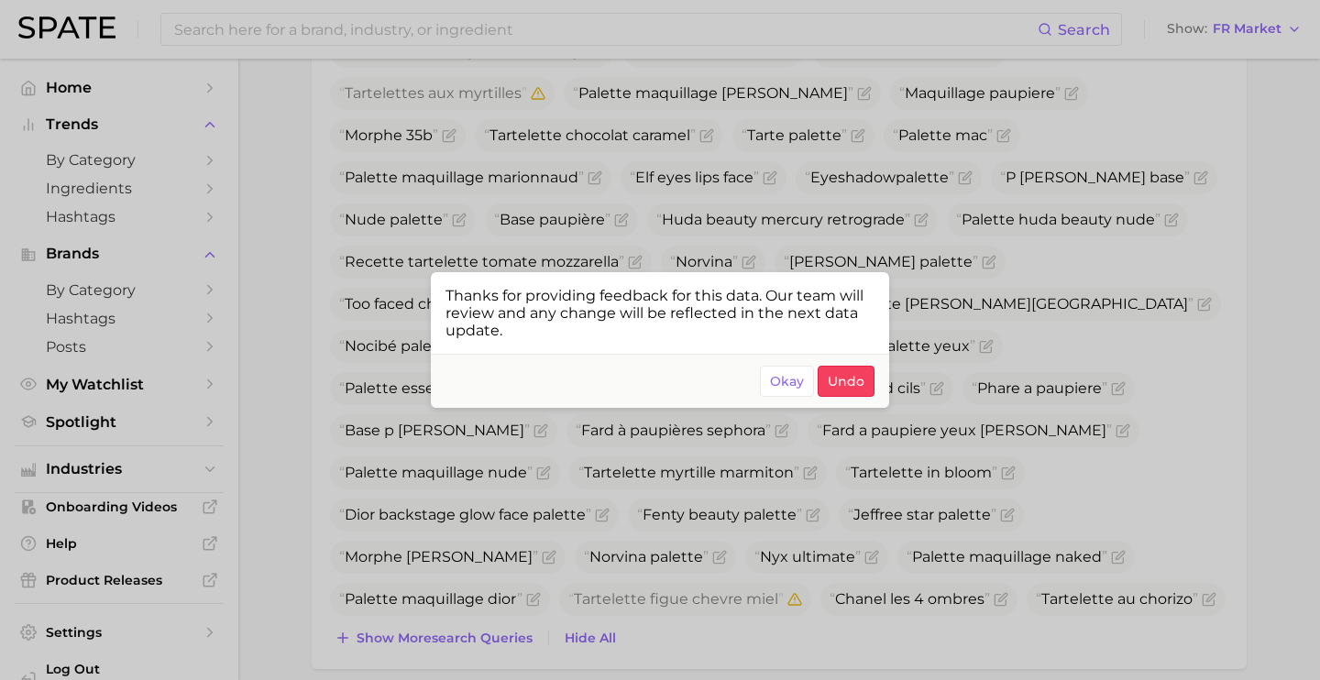
click at [462, 11] on div at bounding box center [660, 340] width 1320 height 680
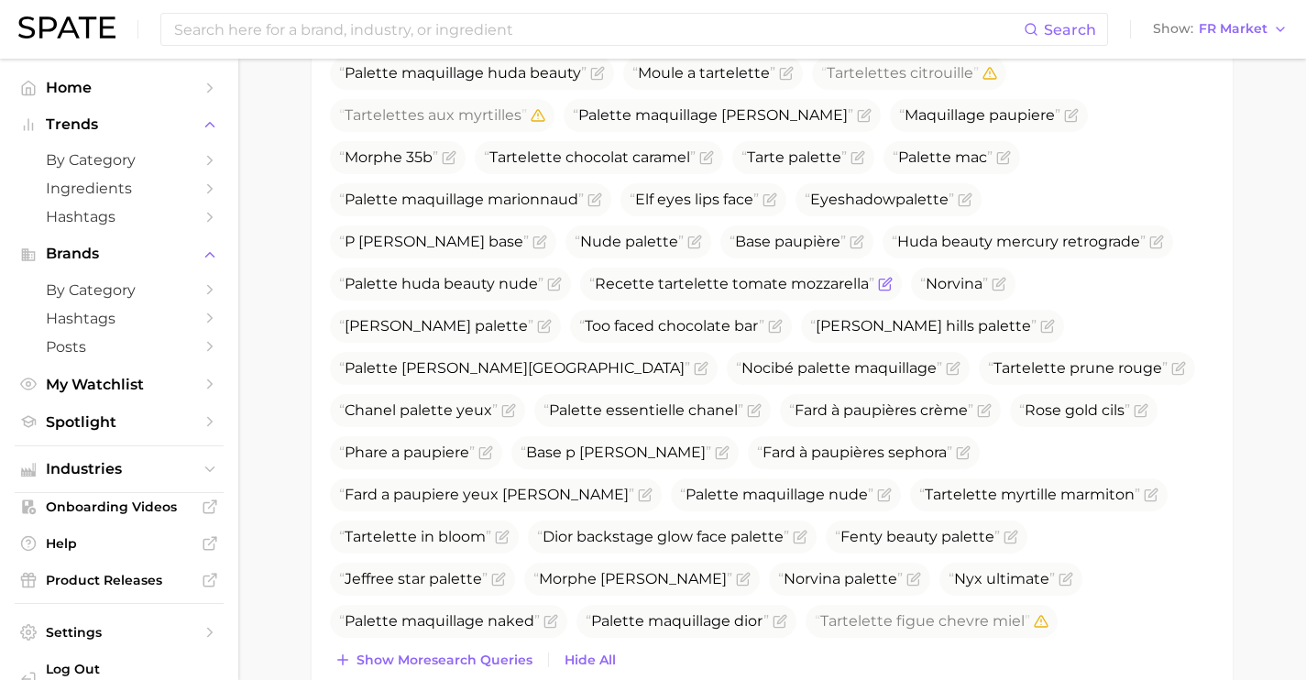
click at [902, 268] on span "Recette tartelette tomate mozzarella" at bounding box center [741, 284] width 322 height 33
click at [890, 280] on icon "Flag as miscategorized or irrelevant" at bounding box center [884, 285] width 11 height 11
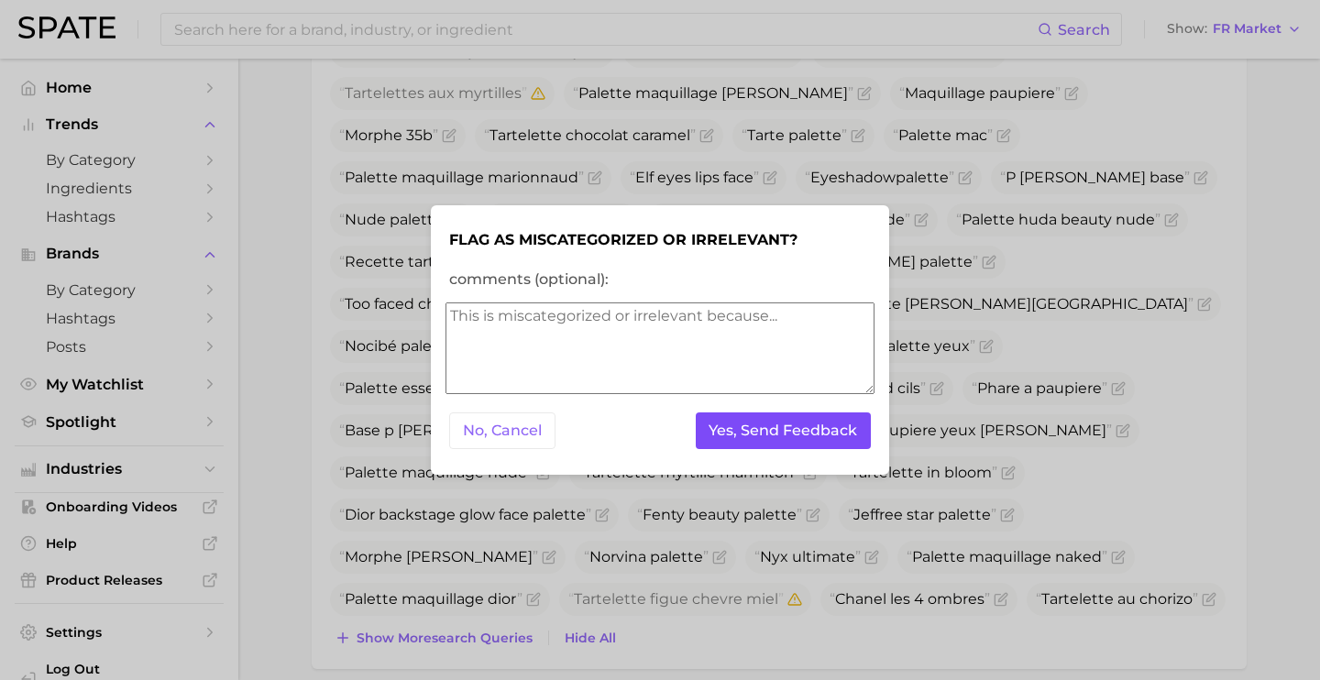
click at [795, 424] on button "Yes, Send Feedback" at bounding box center [784, 431] width 176 height 38
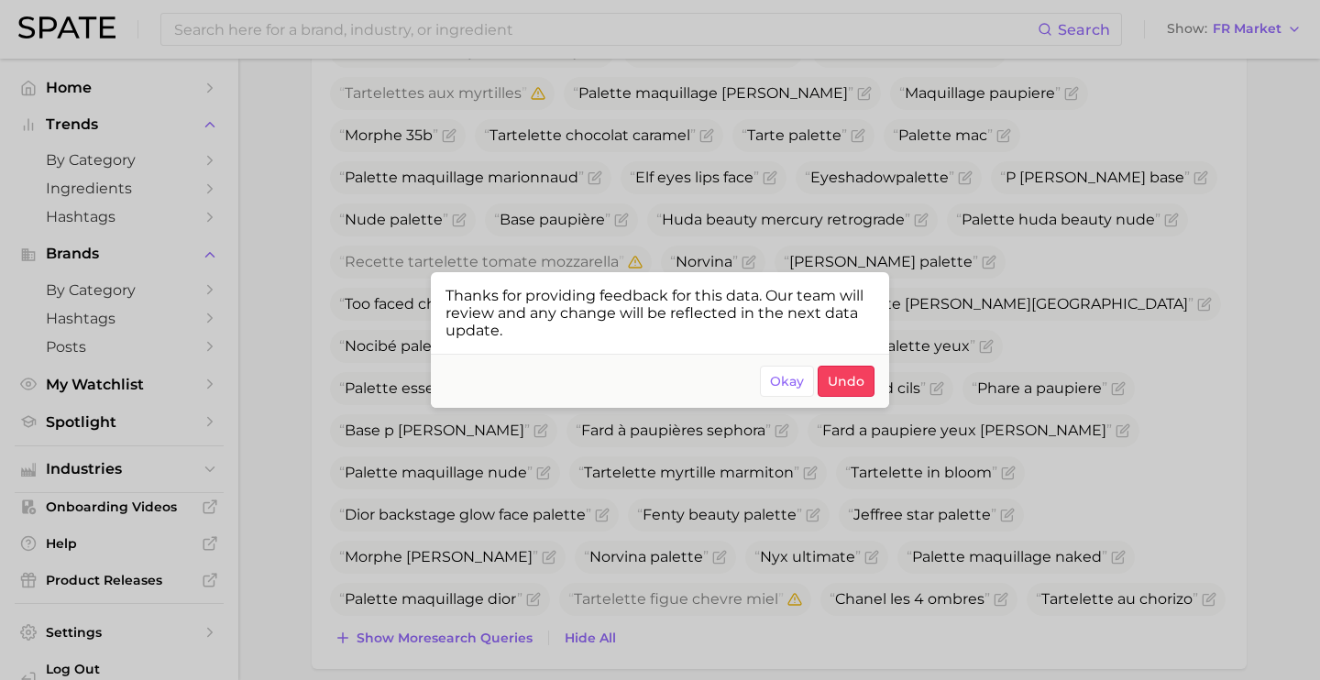
click at [499, 27] on div at bounding box center [660, 340] width 1320 height 680
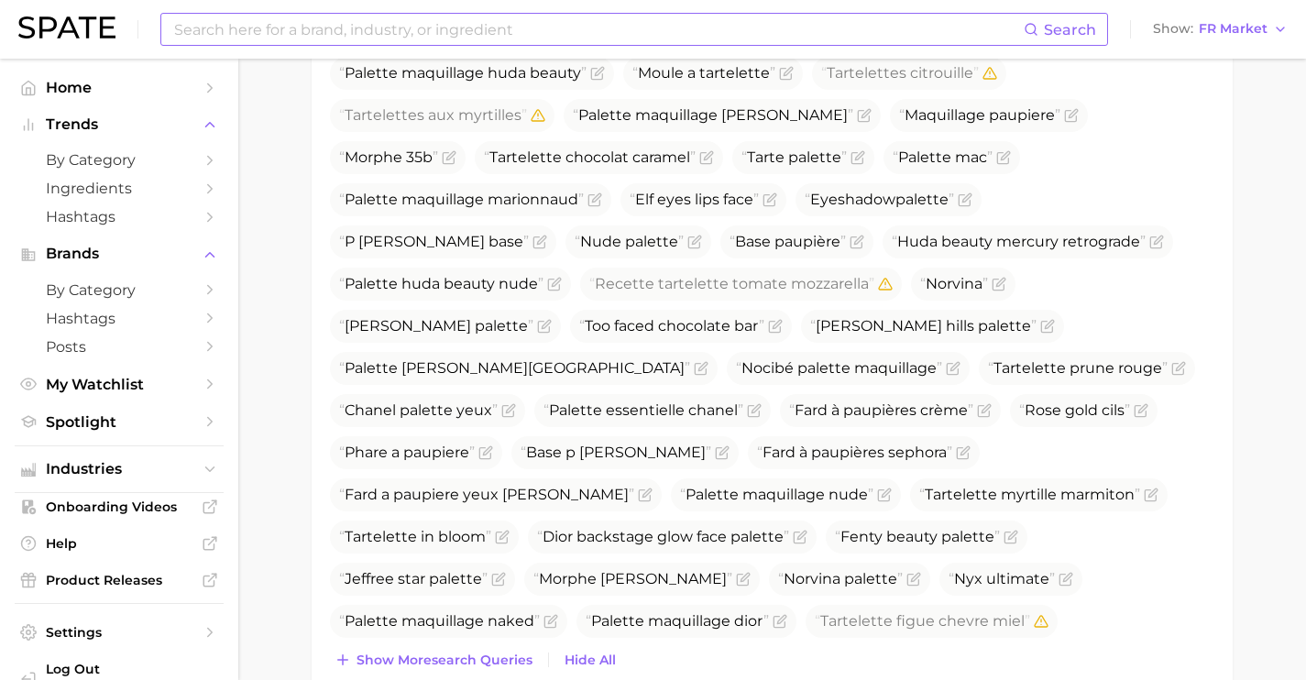
click at [503, 24] on input at bounding box center [597, 29] width 851 height 31
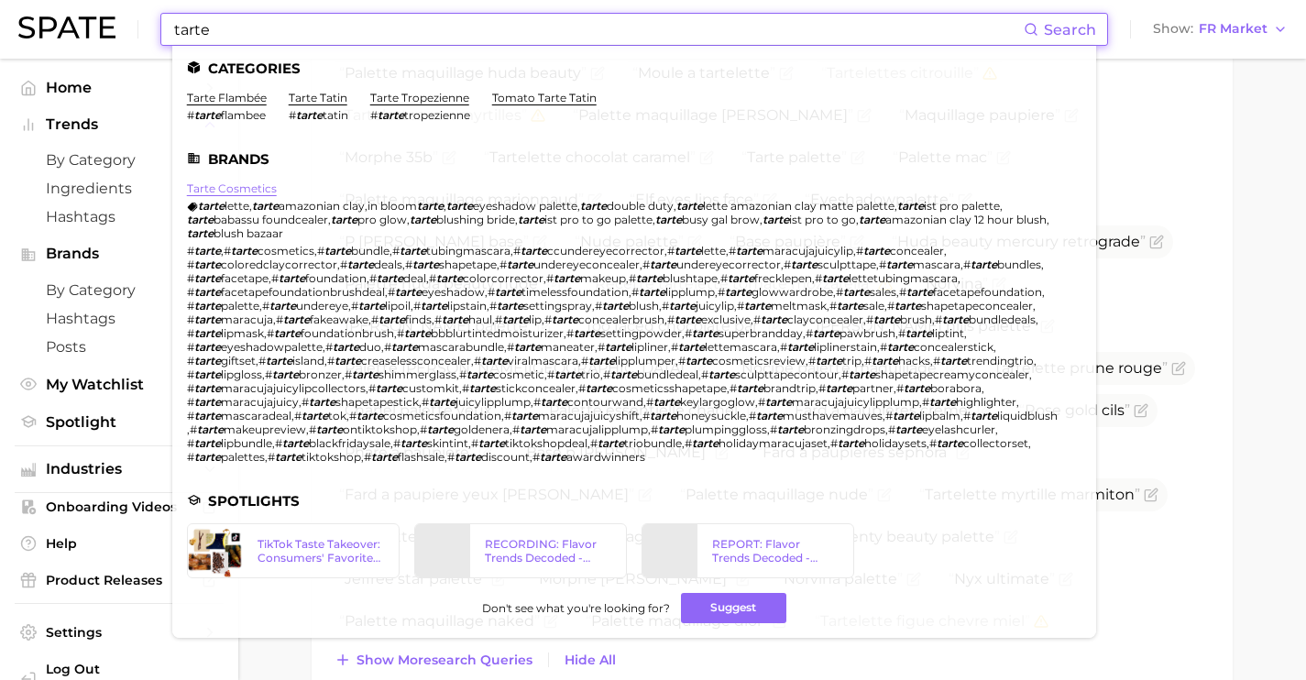
type input "tarte"
click at [256, 189] on link "tarte cosmetics" at bounding box center [232, 188] width 90 height 14
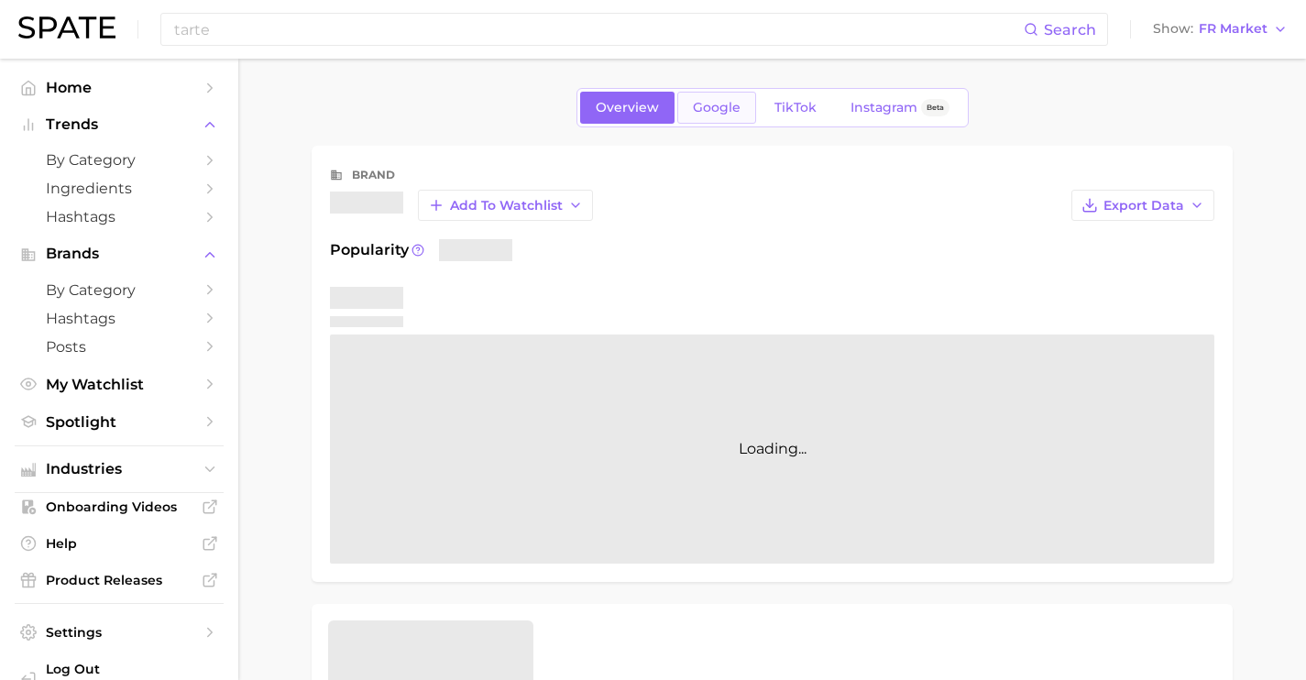
click at [715, 115] on span "Google" at bounding box center [717, 108] width 48 height 16
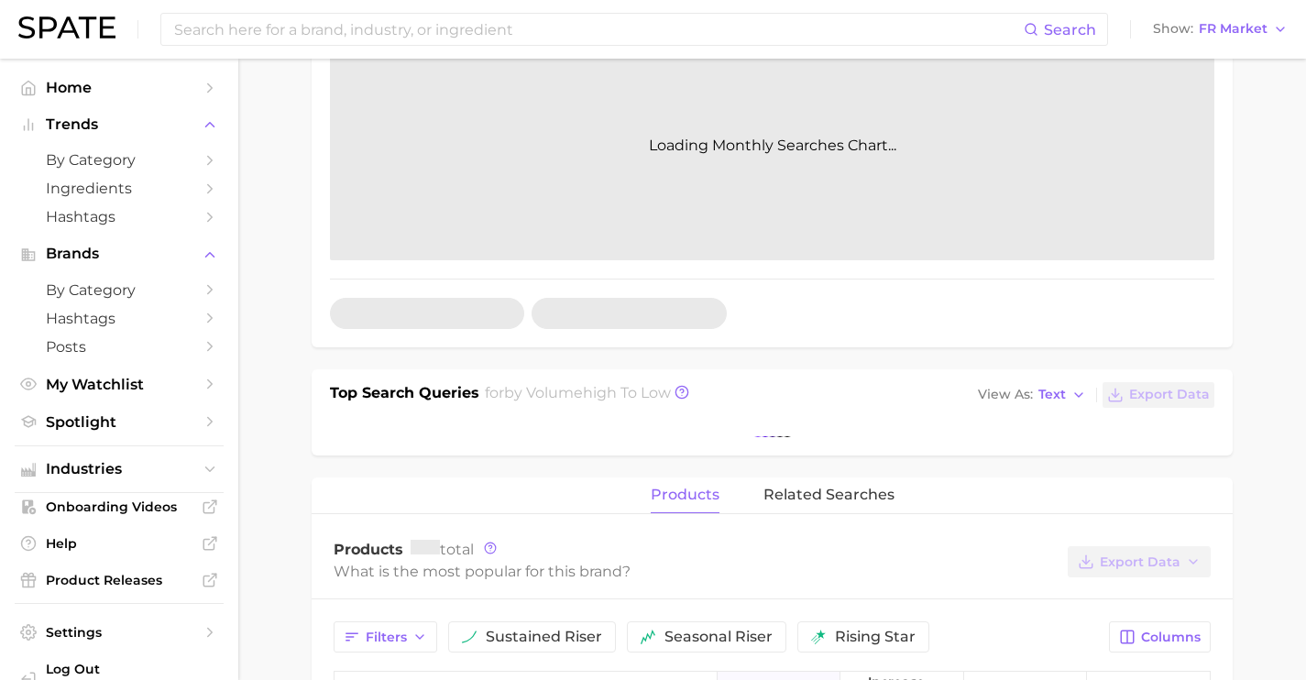
scroll to position [395, 0]
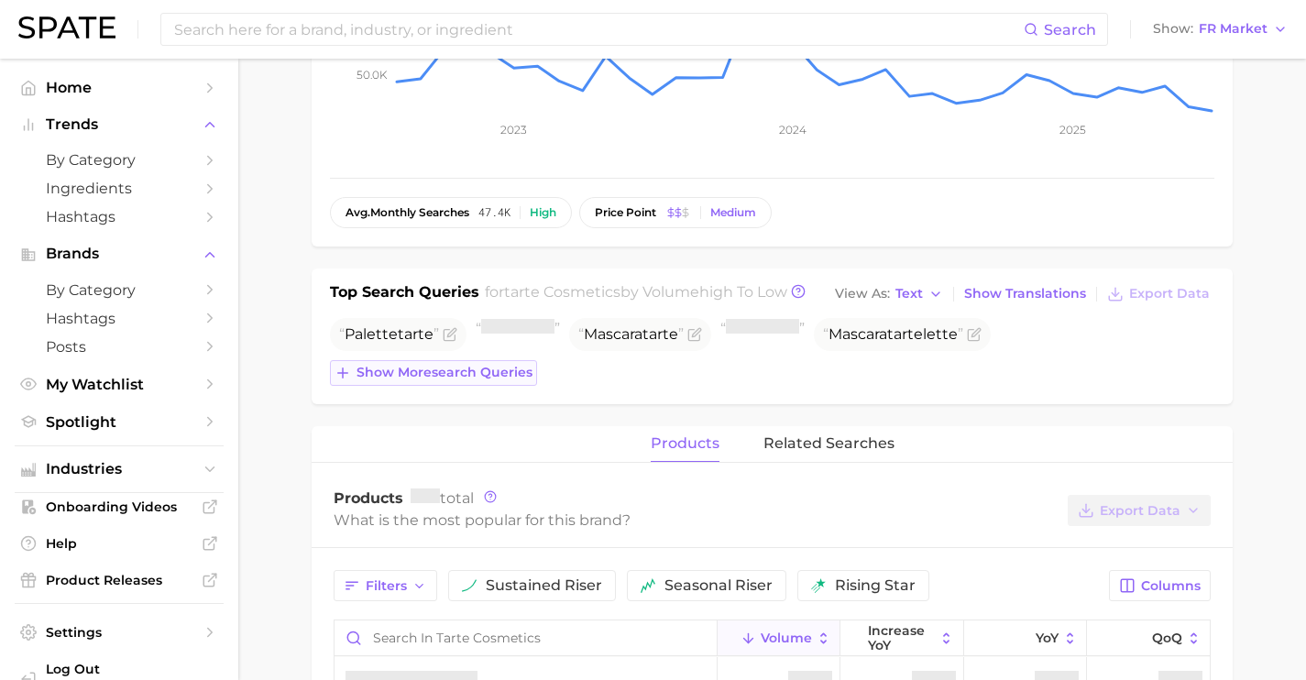
click at [424, 379] on span "Show more search queries" at bounding box center [445, 373] width 176 height 16
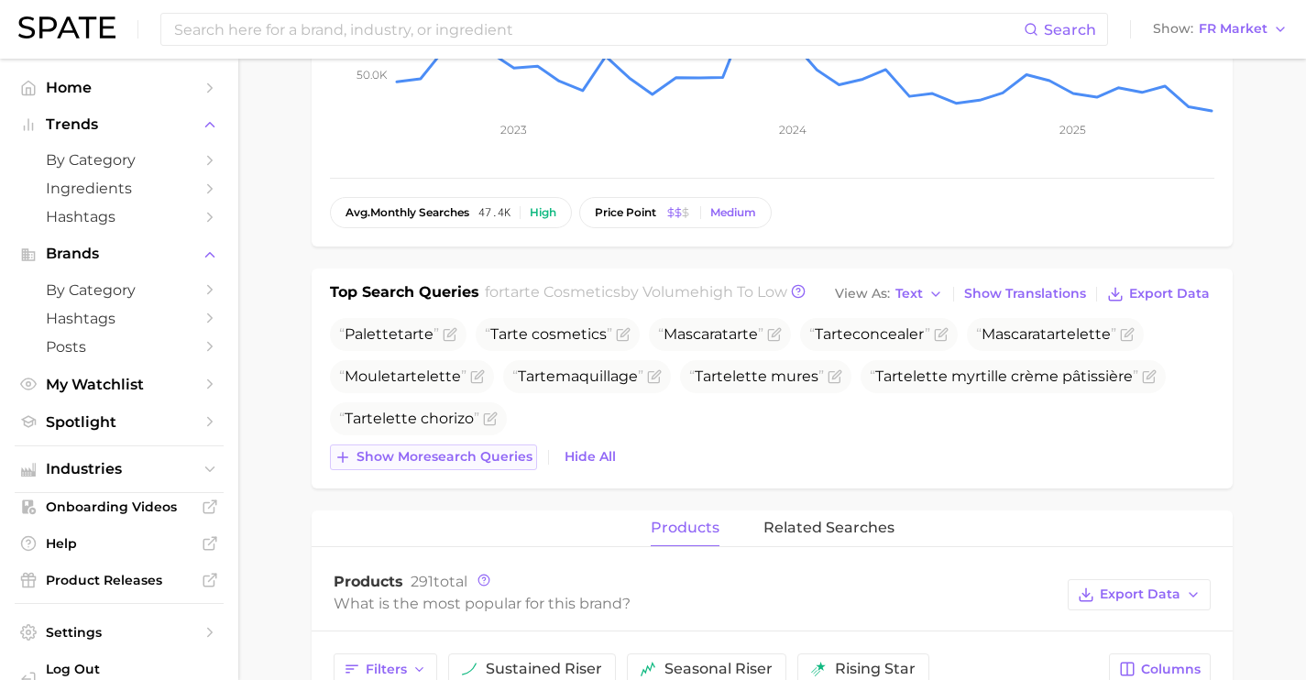
click at [438, 464] on span "Show more search queries" at bounding box center [445, 457] width 176 height 16
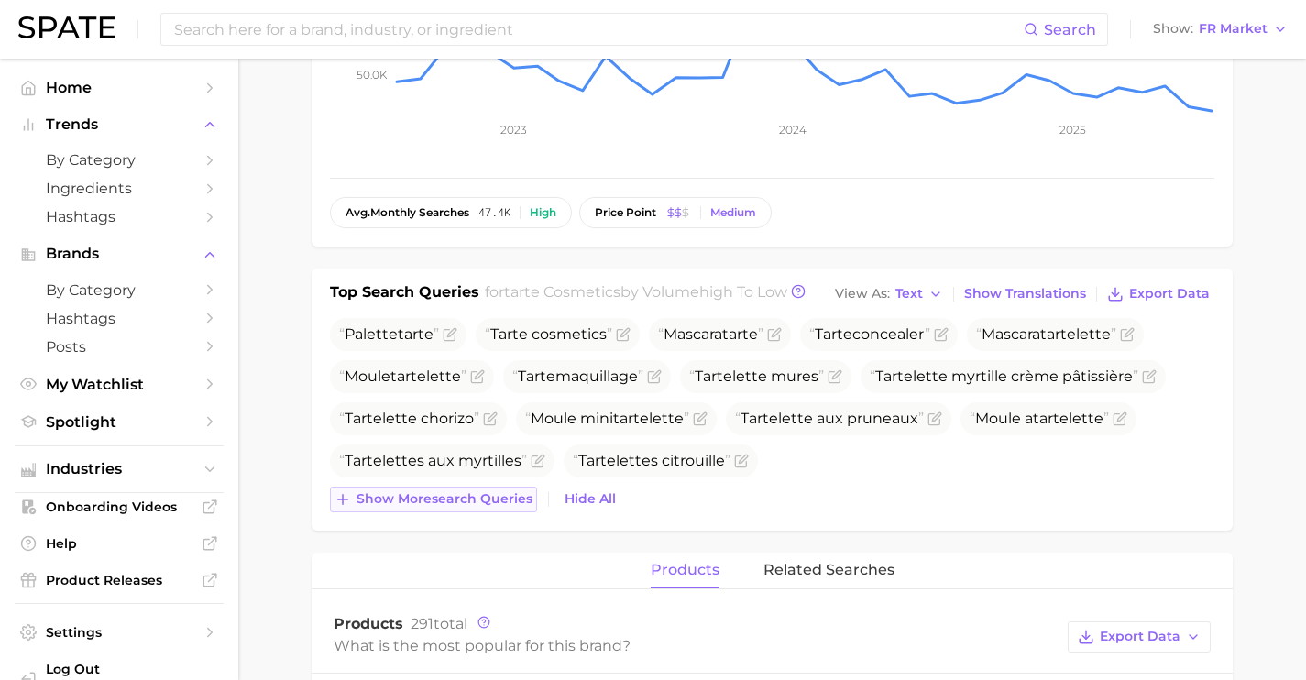
click at [459, 495] on span "Show more search queries" at bounding box center [445, 499] width 176 height 16
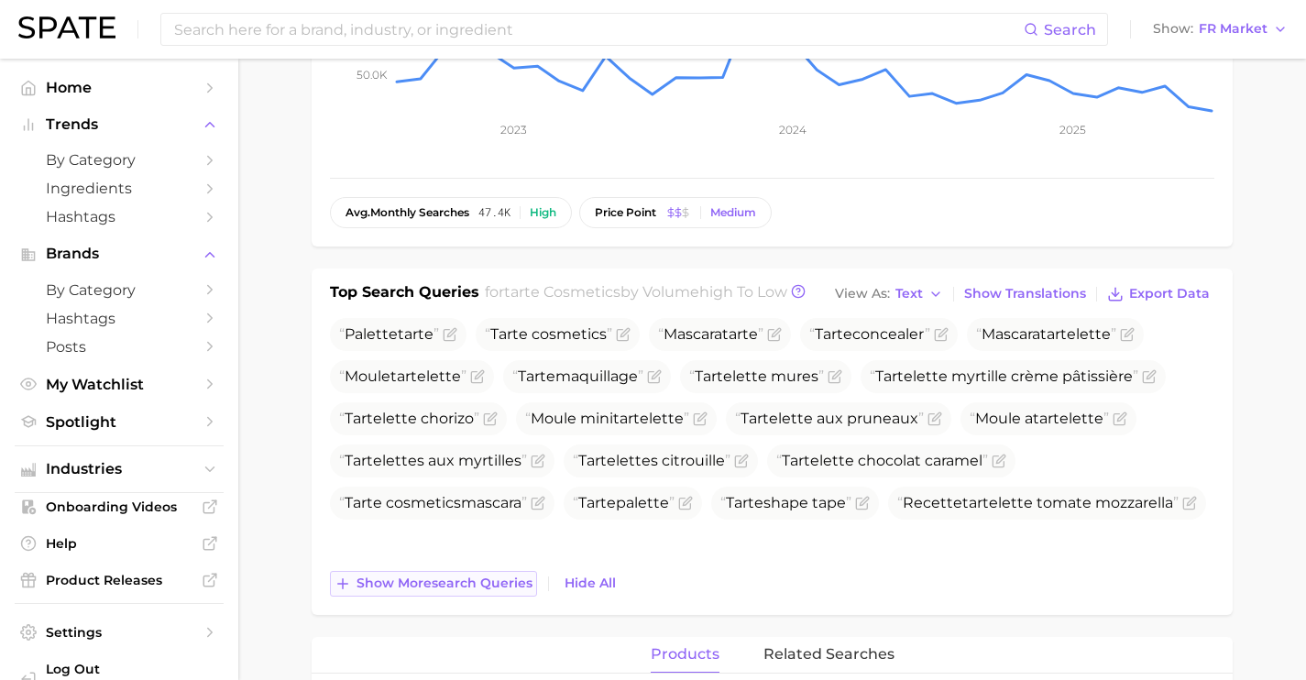
click at [457, 587] on span "Show more search queries" at bounding box center [445, 584] width 176 height 16
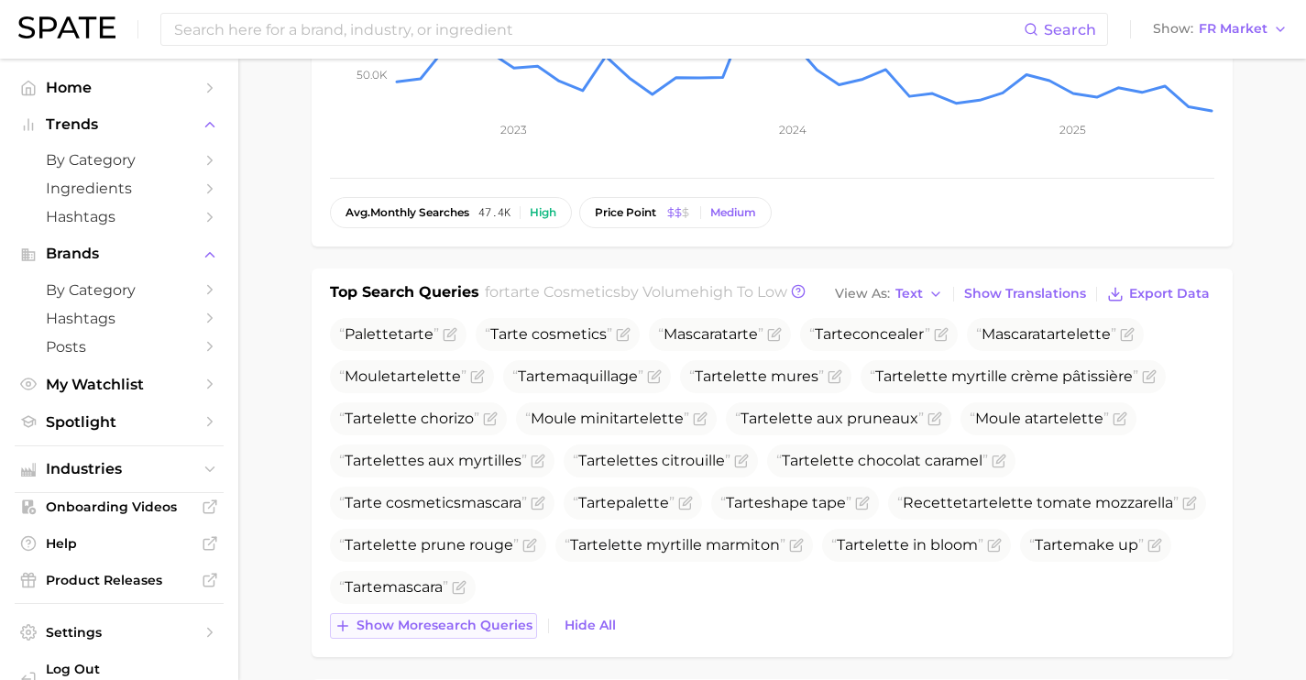
click at [533, 620] on span "Show more search queries" at bounding box center [445, 626] width 176 height 16
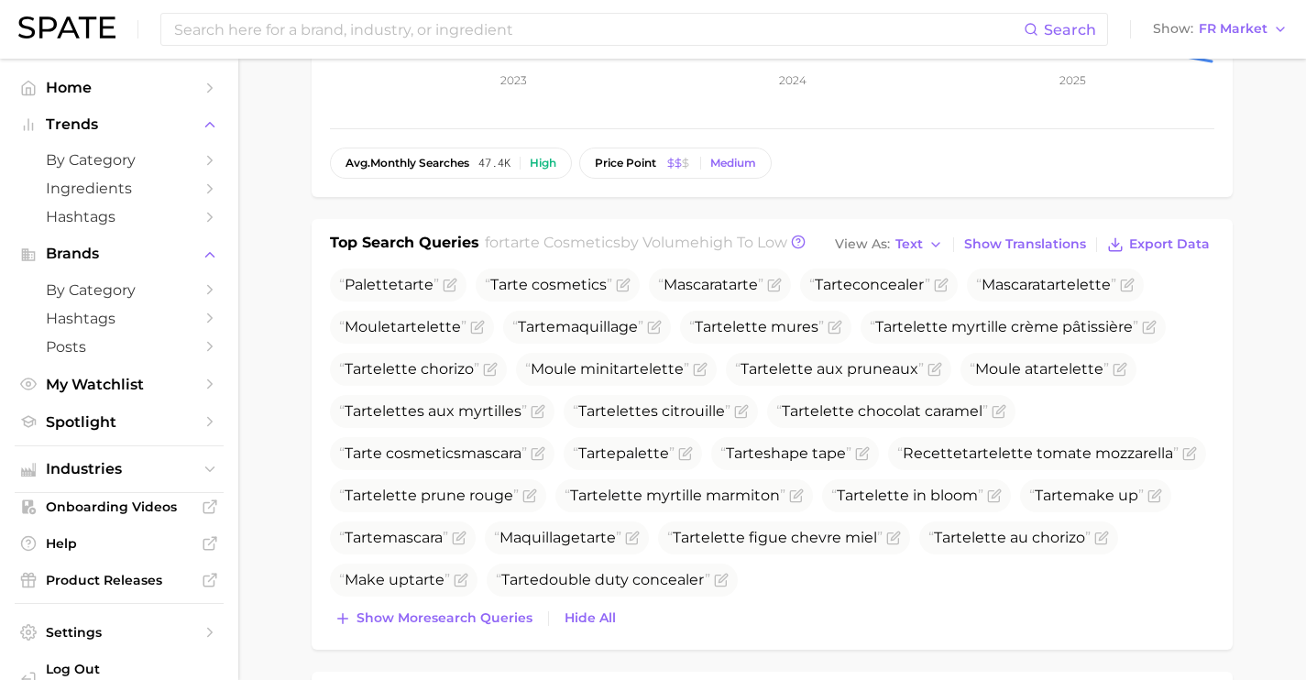
scroll to position [491, 0]
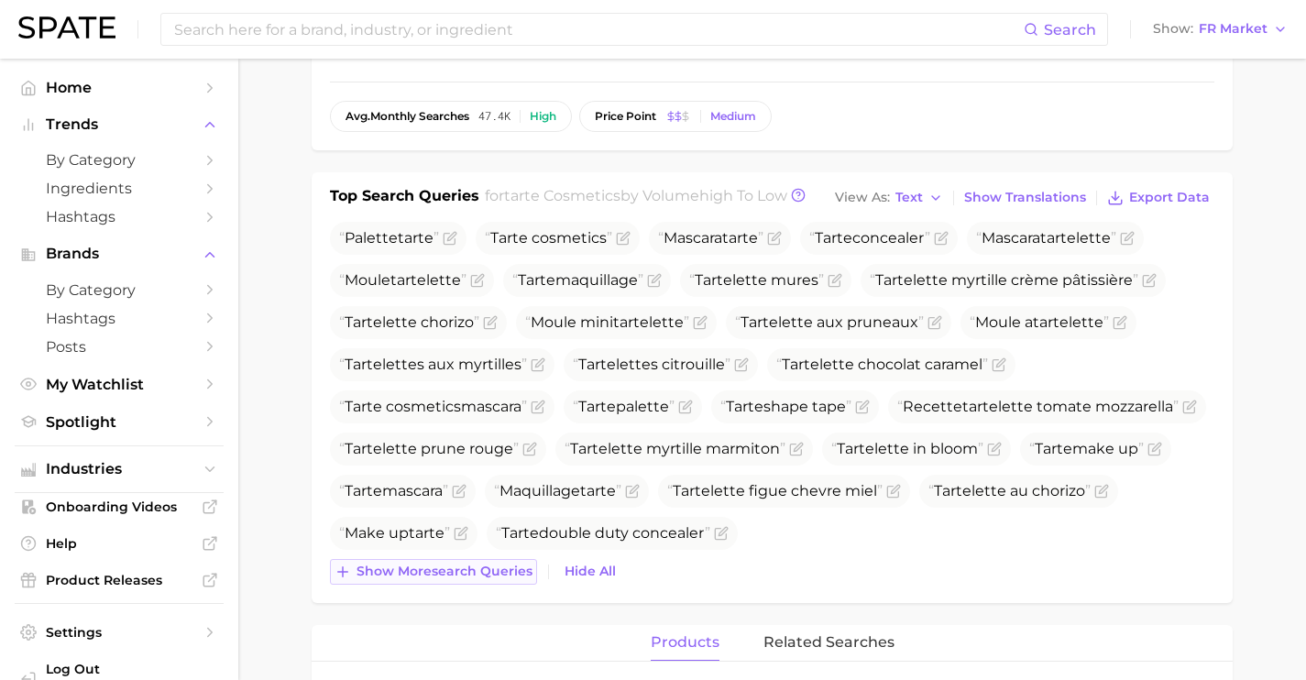
click at [498, 578] on span "Show more search queries" at bounding box center [445, 572] width 176 height 16
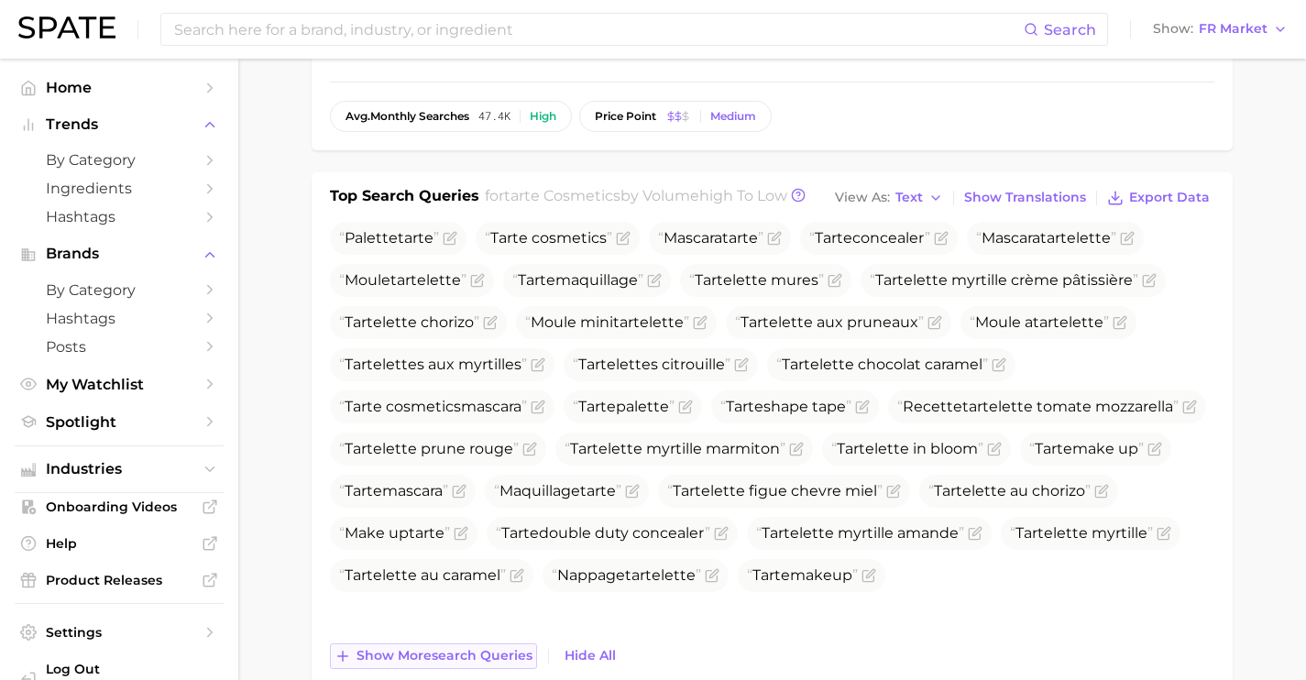
click at [518, 654] on span "Show more search queries" at bounding box center [445, 656] width 176 height 16
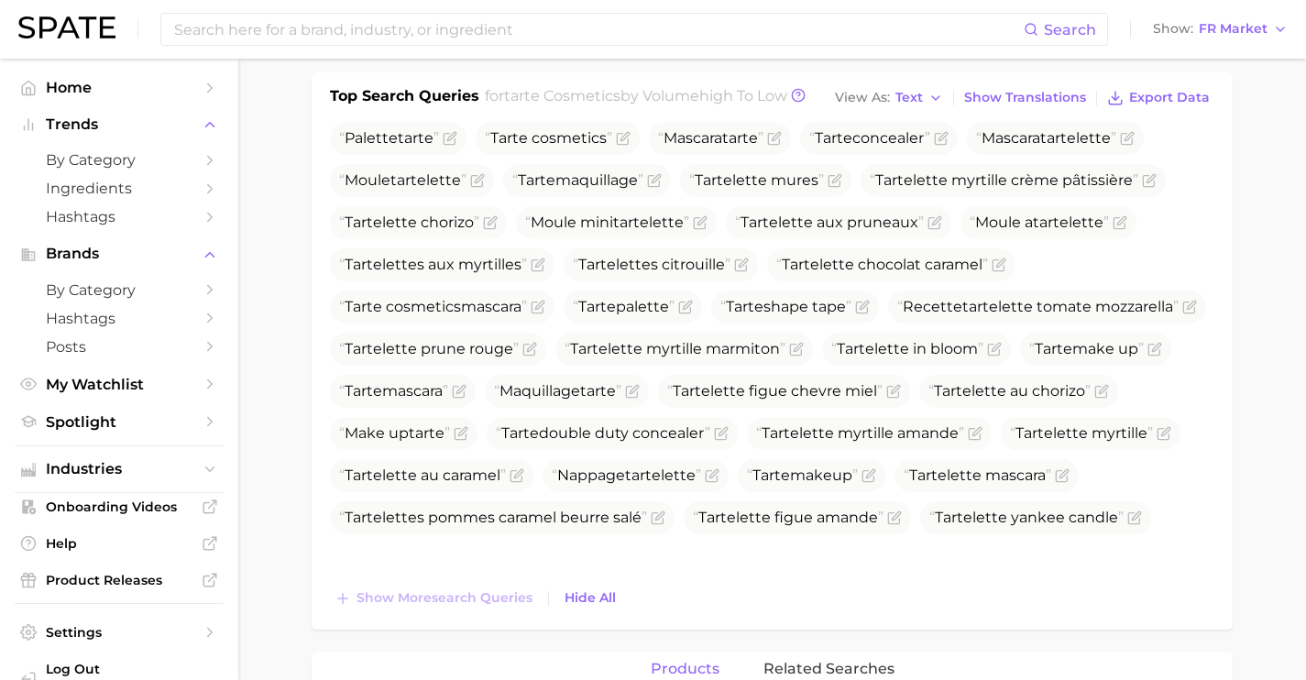
scroll to position [599, 0]
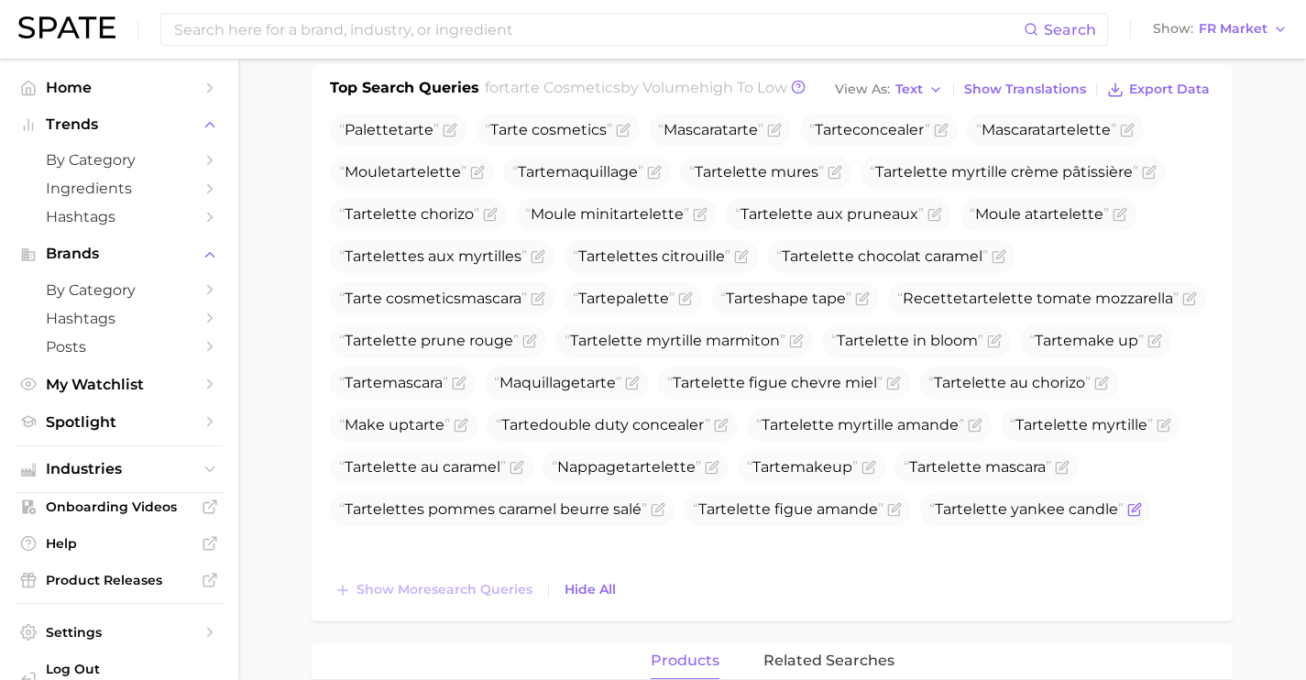
click at [1127, 517] on icon "Flag as miscategorized or irrelevant" at bounding box center [1134, 509] width 15 height 15
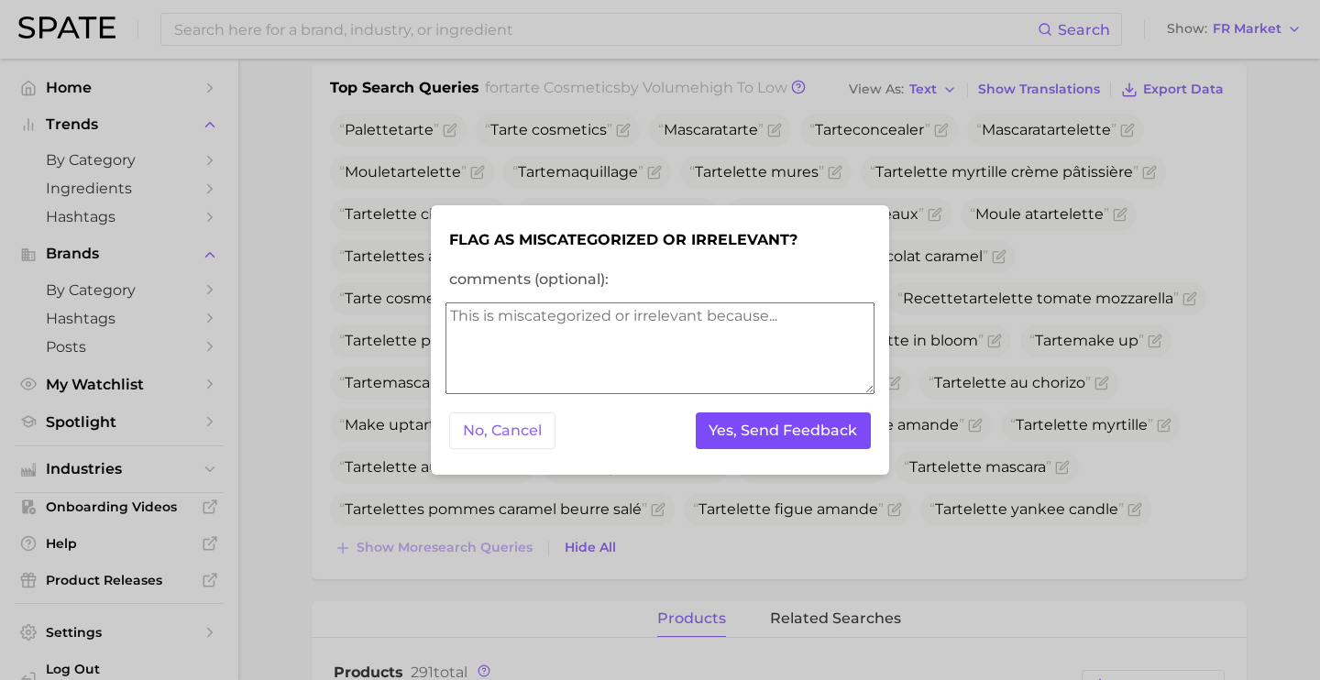
click at [777, 443] on button "Yes, Send Feedback" at bounding box center [784, 431] width 176 height 38
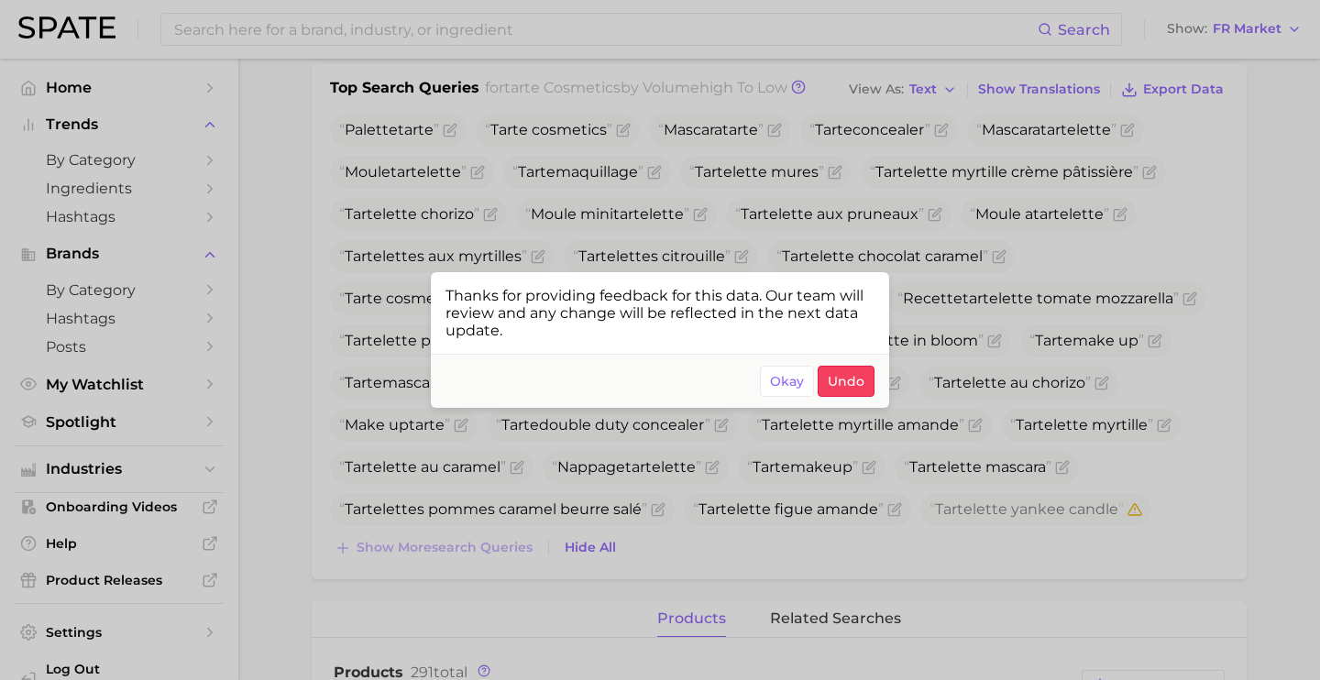
click at [870, 551] on div at bounding box center [660, 340] width 1320 height 680
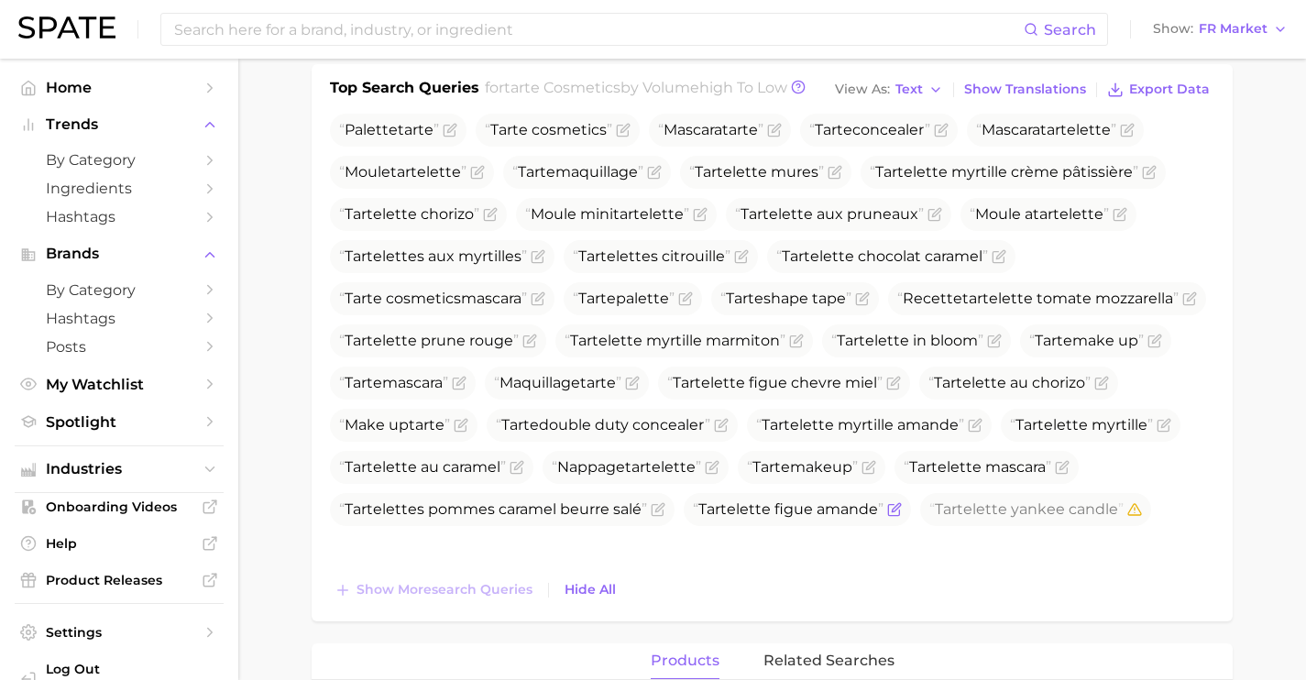
click at [887, 517] on icon "Flag as miscategorized or irrelevant" at bounding box center [894, 509] width 15 height 15
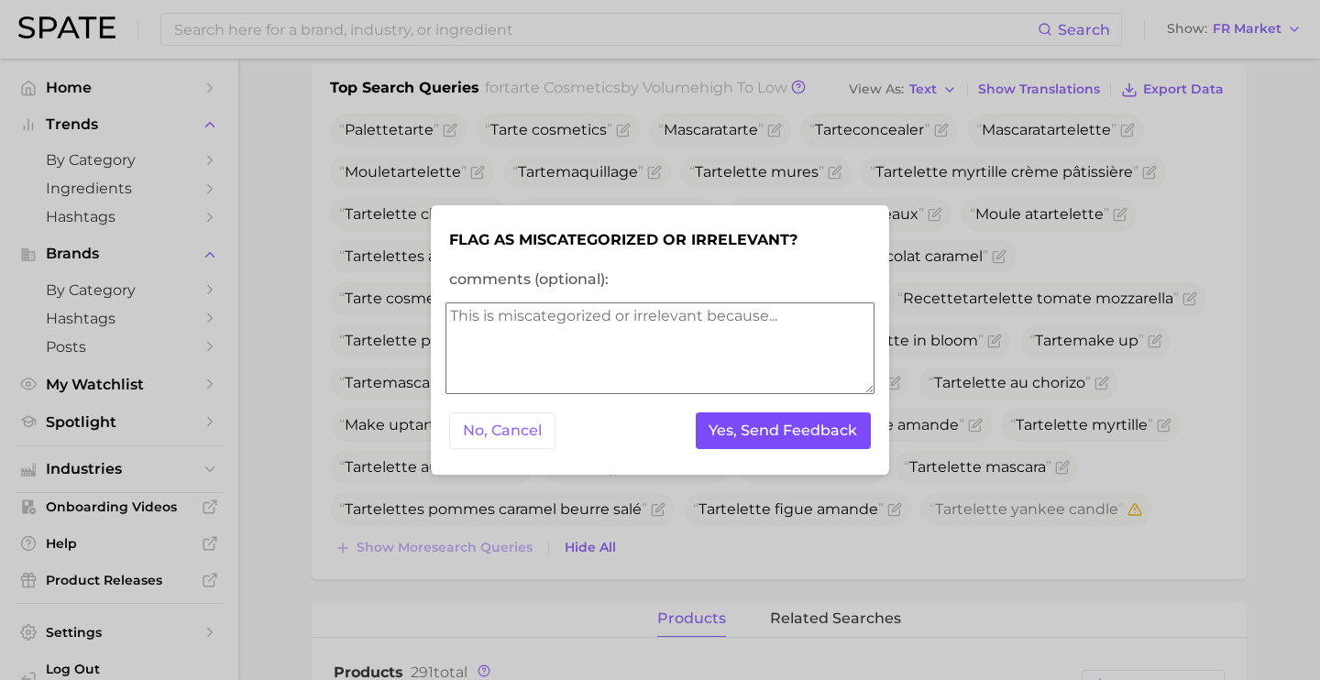
click at [747, 428] on button "Yes, Send Feedback" at bounding box center [784, 431] width 176 height 38
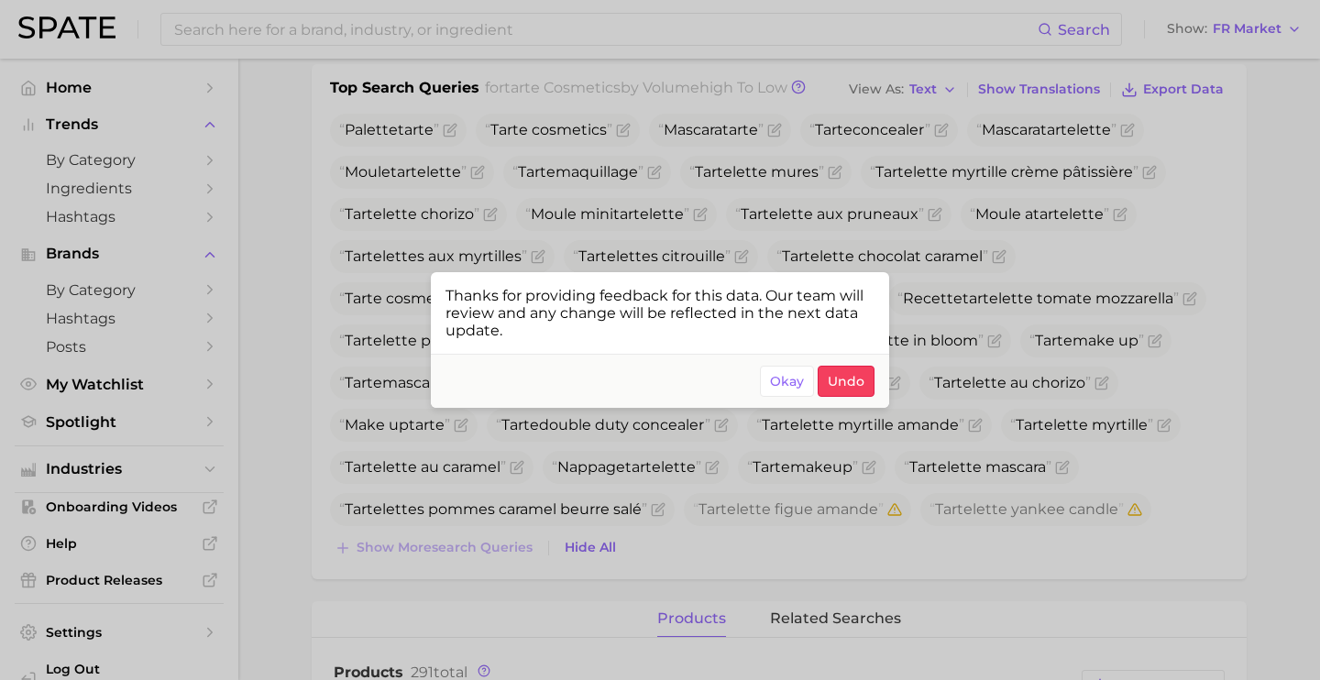
click at [943, 566] on div at bounding box center [660, 340] width 1320 height 680
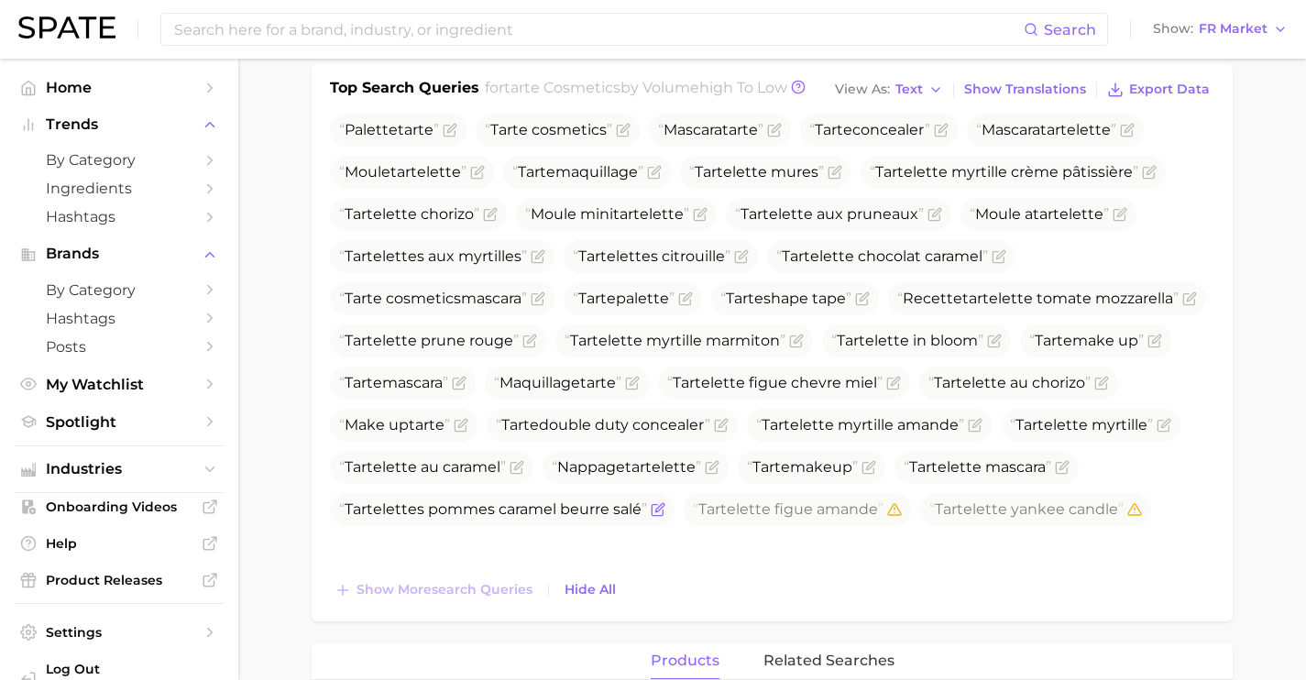
click at [664, 511] on icon "Flag as miscategorized or irrelevant" at bounding box center [659, 507] width 8 height 8
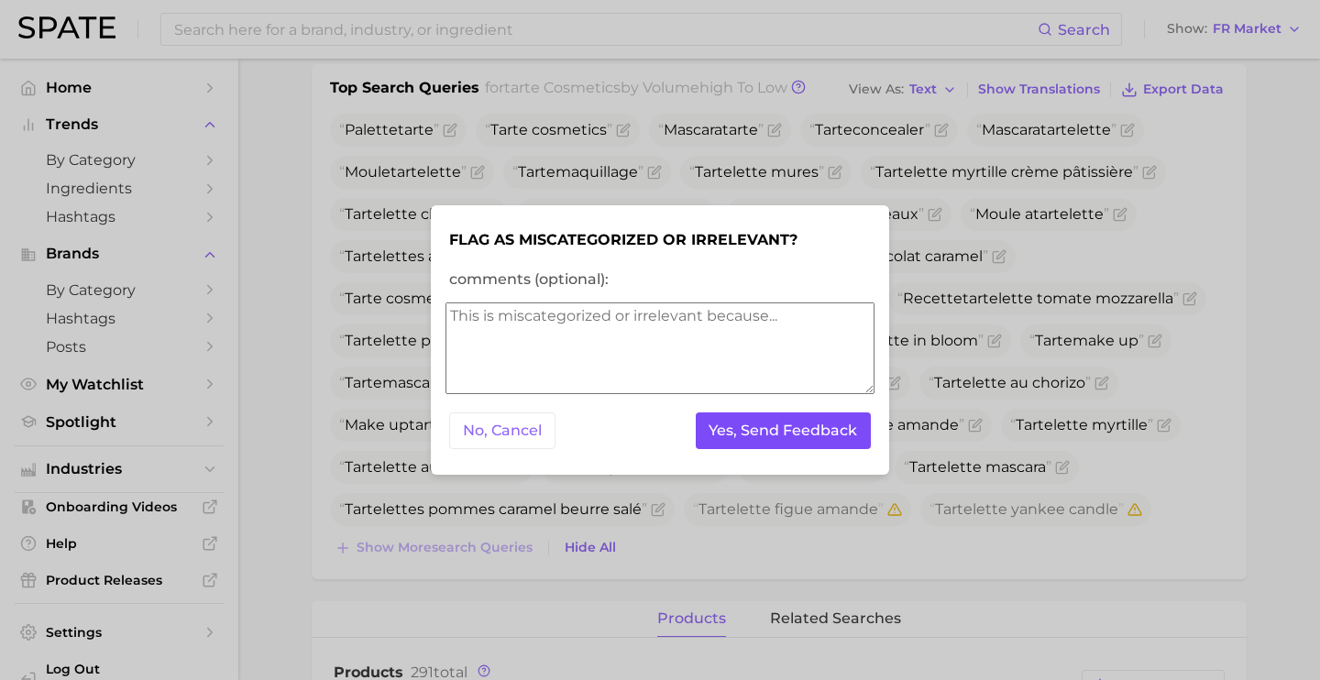
click at [815, 445] on button "Yes, Send Feedback" at bounding box center [784, 431] width 176 height 38
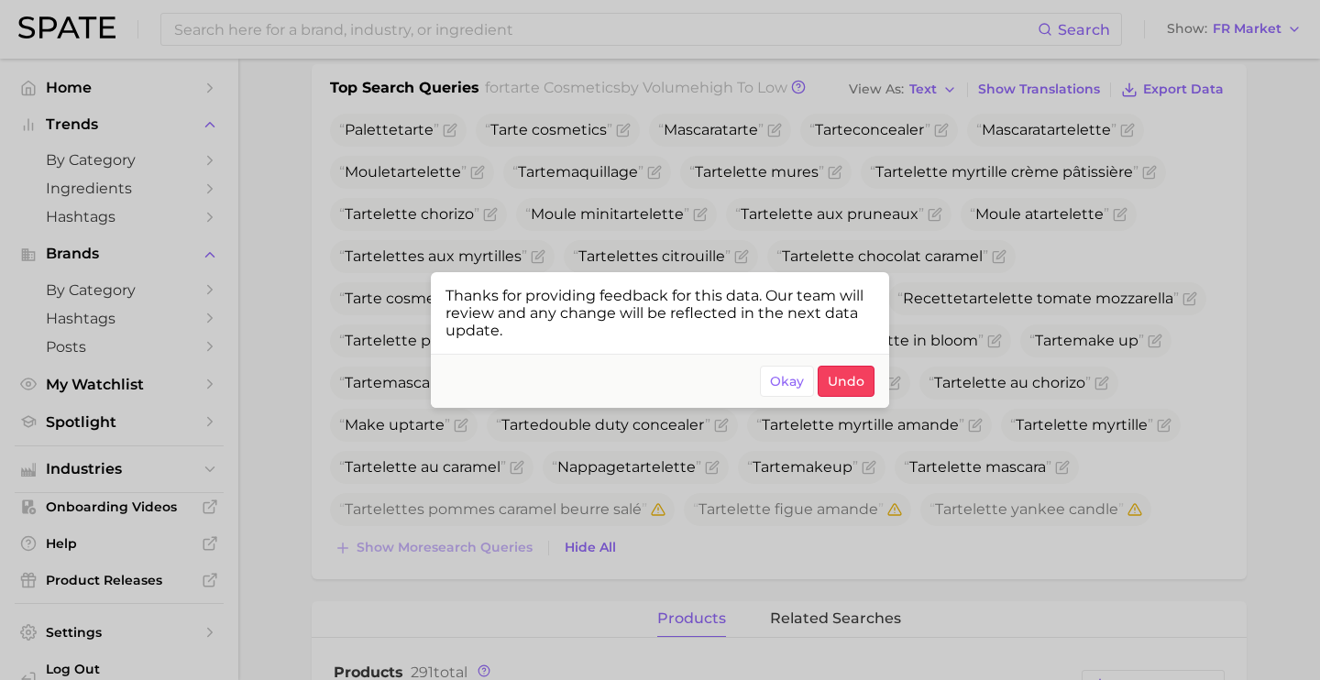
click at [878, 555] on div at bounding box center [660, 340] width 1320 height 680
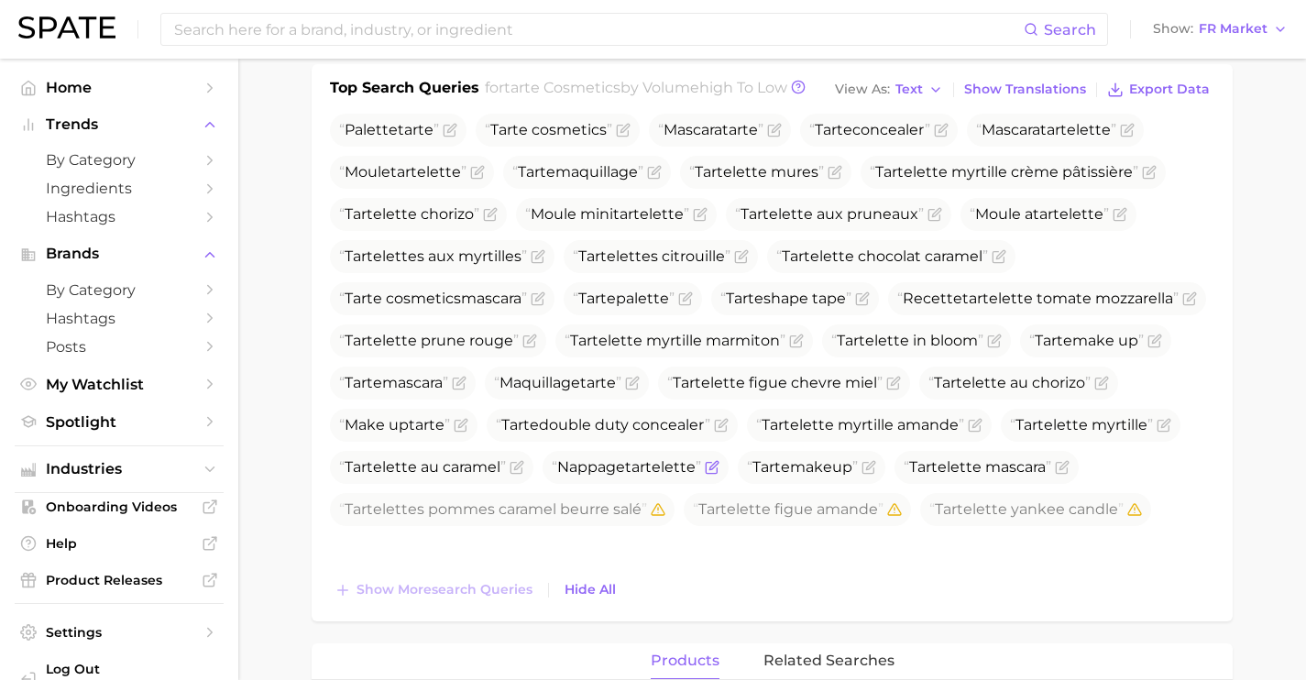
click at [718, 467] on icon "Flag as miscategorized or irrelevant" at bounding box center [713, 465] width 8 height 8
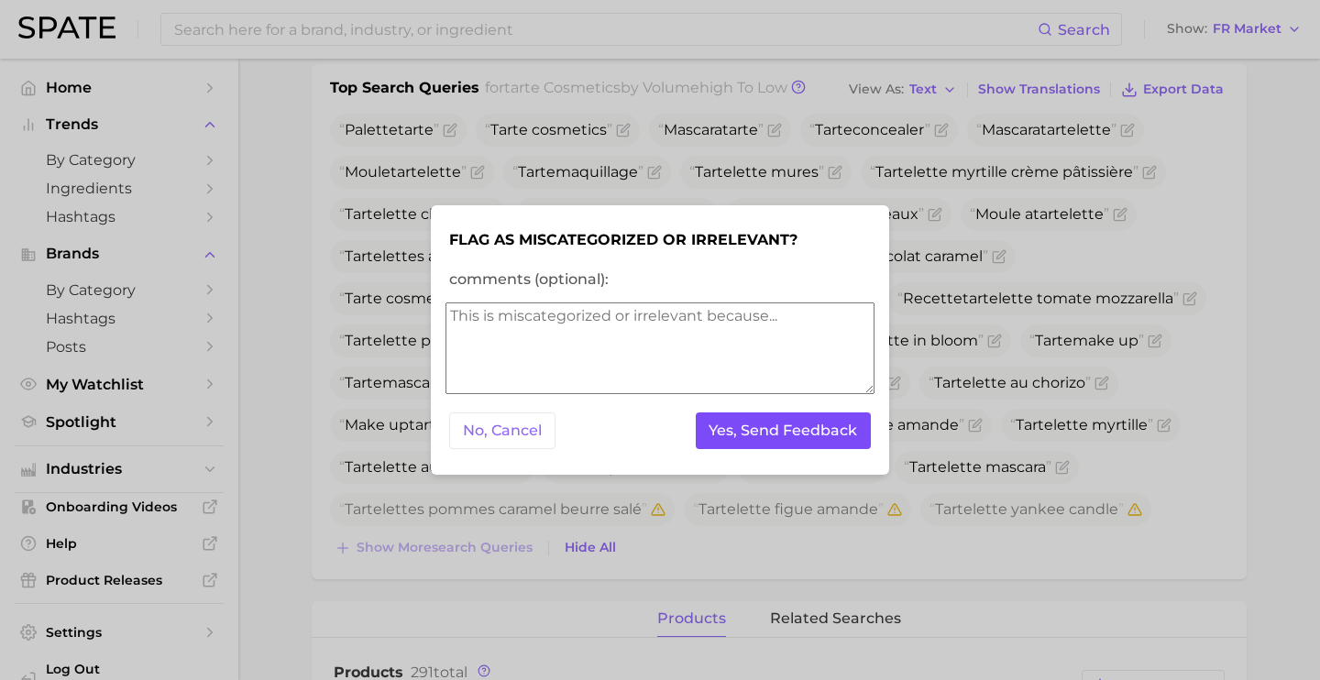
click at [829, 442] on button "Yes, Send Feedback" at bounding box center [784, 431] width 176 height 38
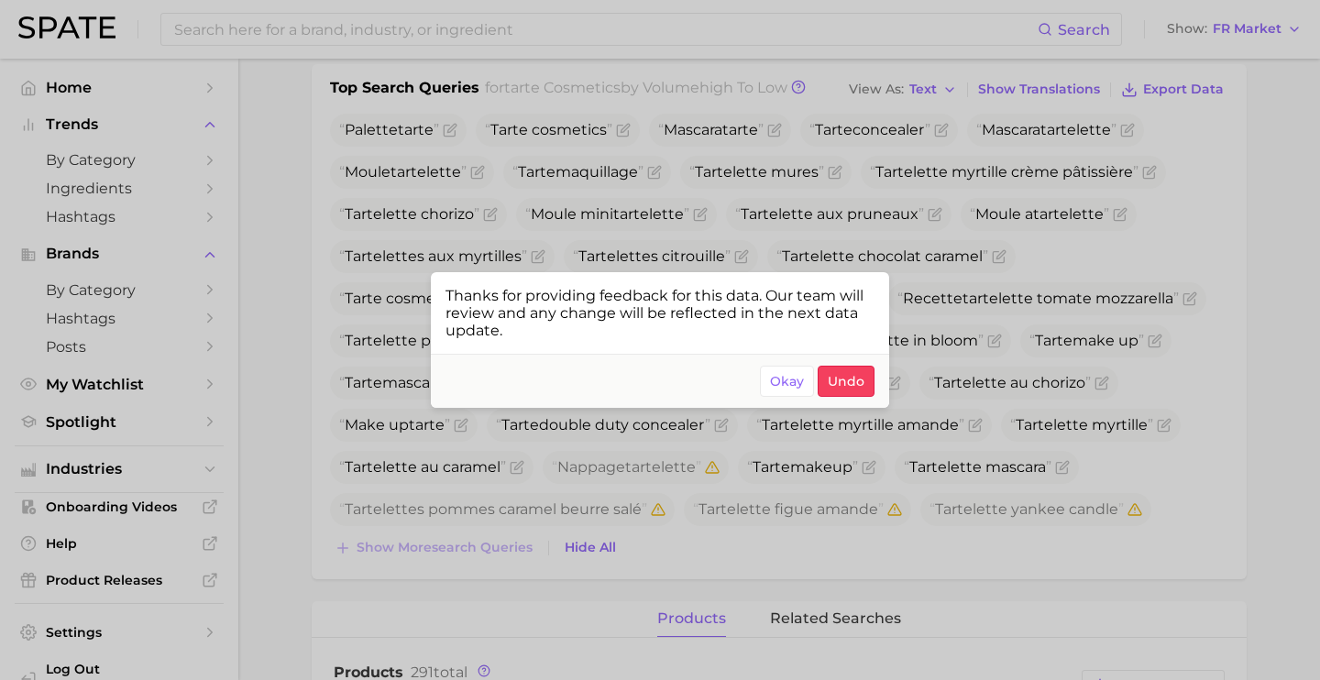
click at [958, 579] on div at bounding box center [660, 340] width 1320 height 680
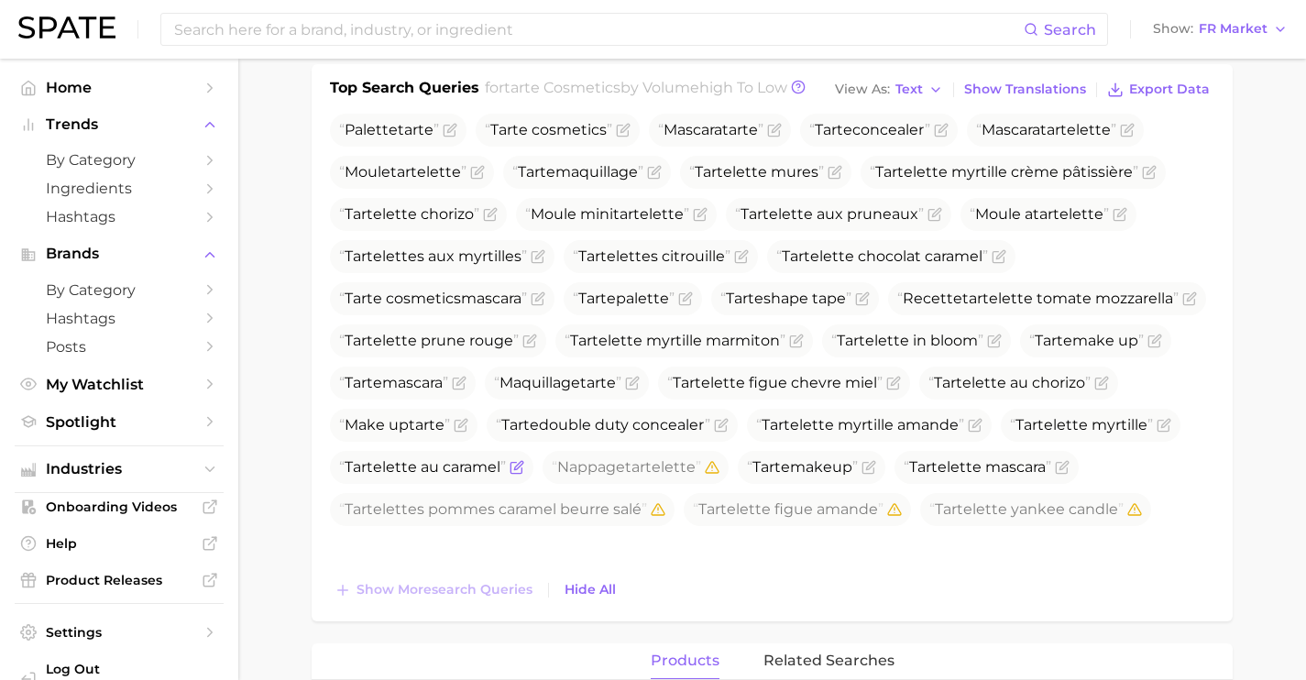
click at [524, 467] on icon "Flag as miscategorized or irrelevant" at bounding box center [517, 467] width 15 height 15
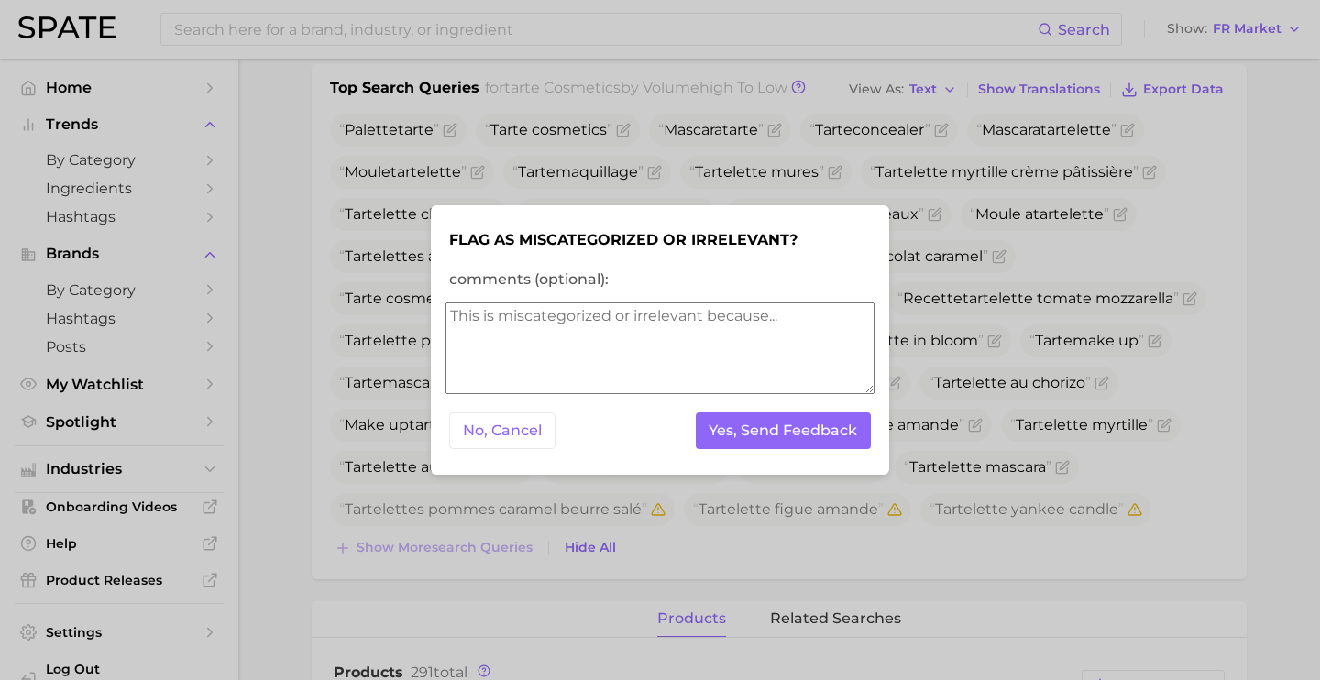
click at [774, 342] on textarea "comments (optional):" at bounding box center [659, 348] width 429 height 92
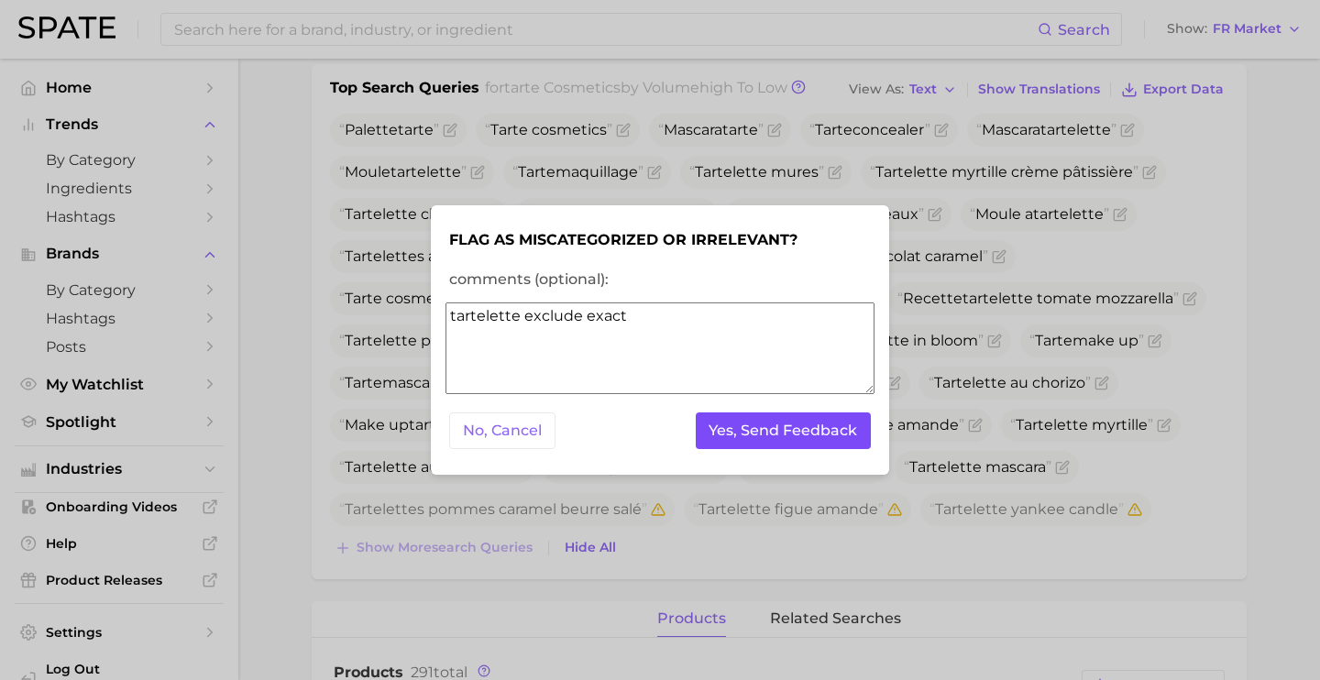
type textarea "tartelette exclude exact"
click at [761, 434] on button "Yes, Send Feedback" at bounding box center [784, 431] width 176 height 38
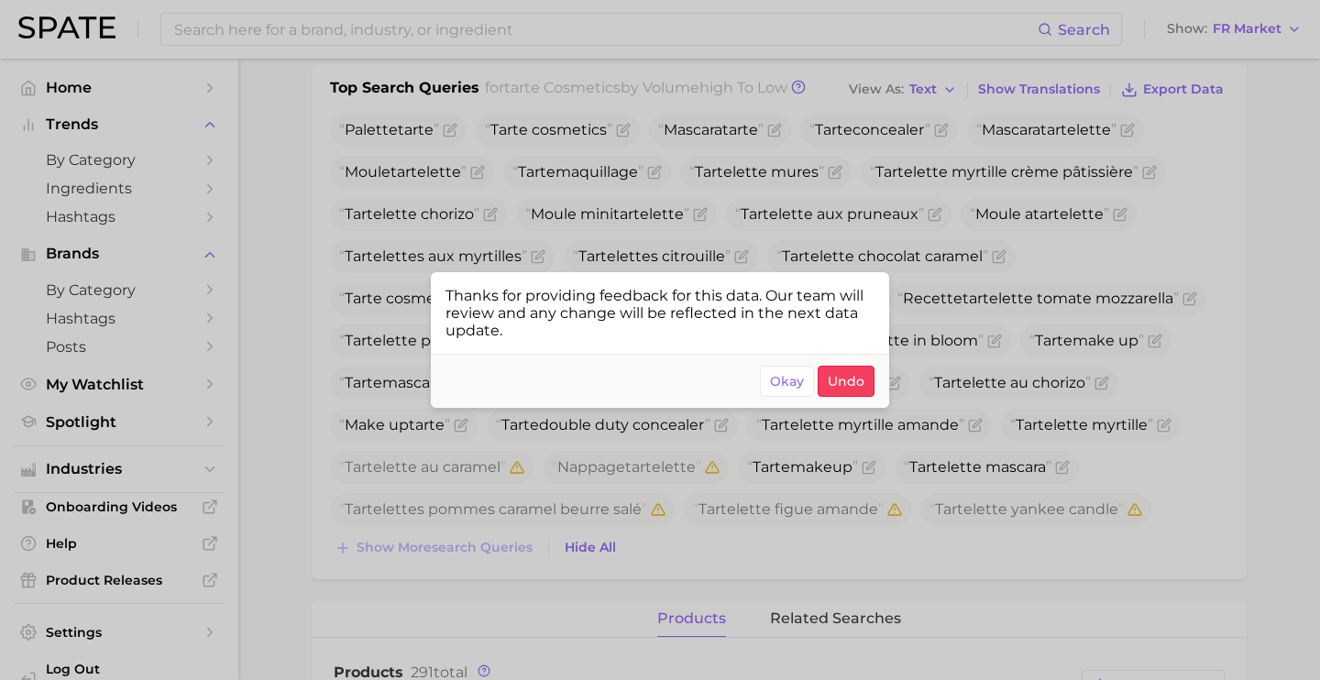
click at [404, 26] on div at bounding box center [660, 340] width 1320 height 680
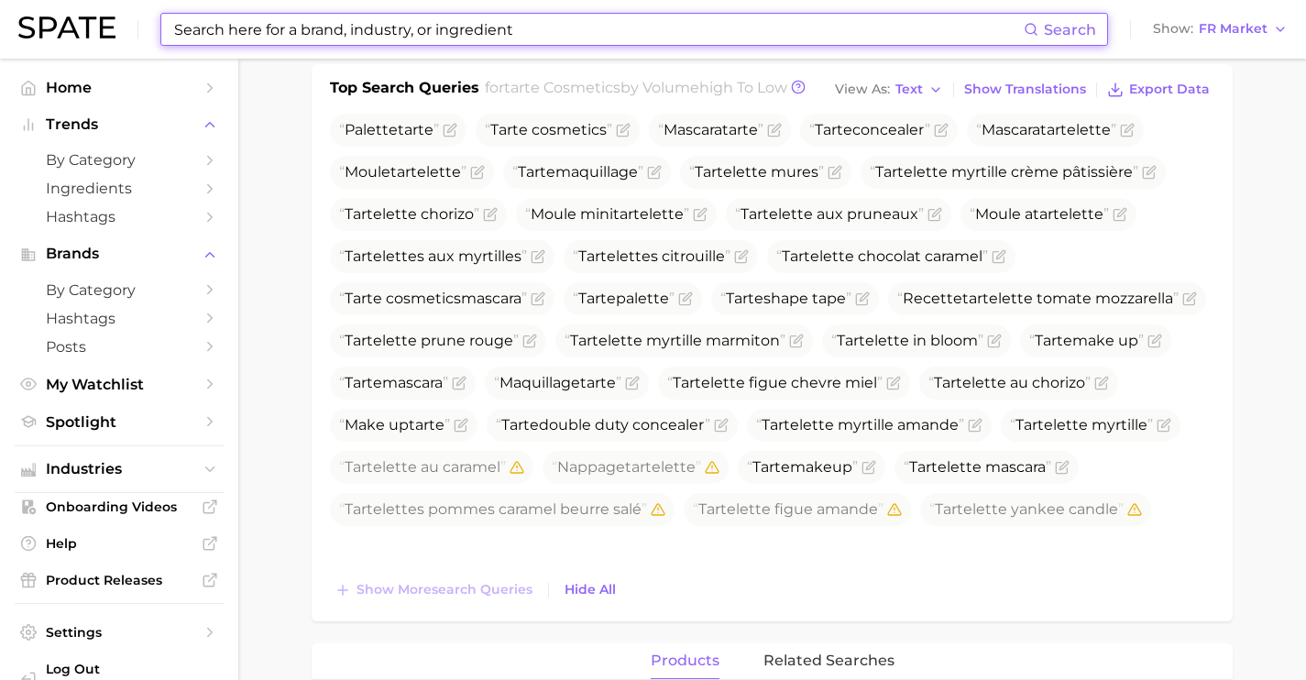
click at [420, 27] on input at bounding box center [597, 29] width 851 height 31
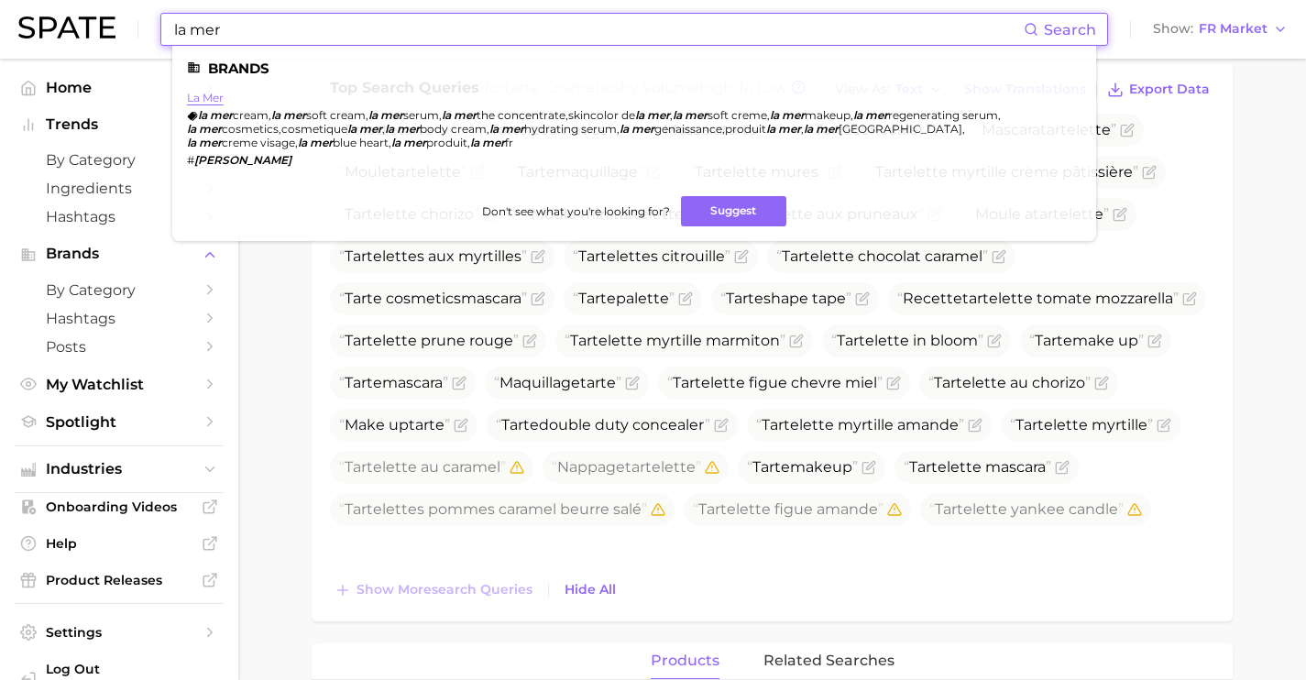
type input "la mer"
click at [214, 95] on link "la mer" at bounding box center [205, 98] width 37 height 14
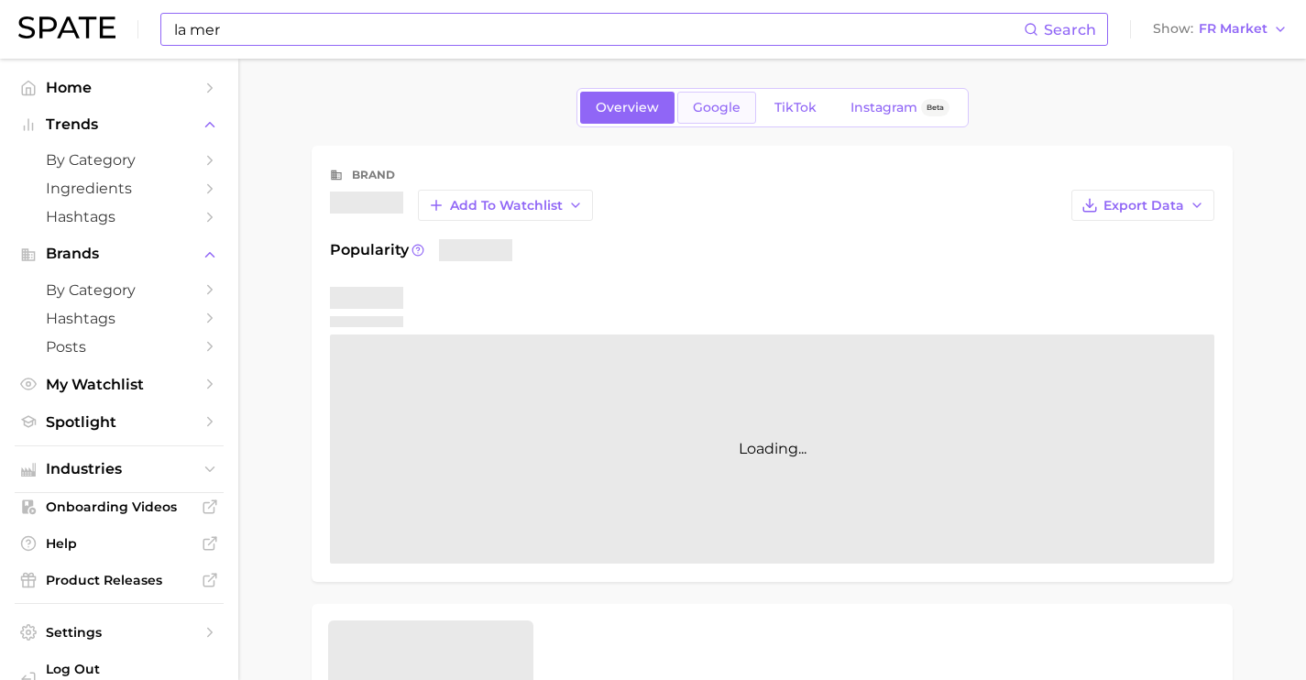
click at [705, 115] on link "Google" at bounding box center [716, 108] width 79 height 32
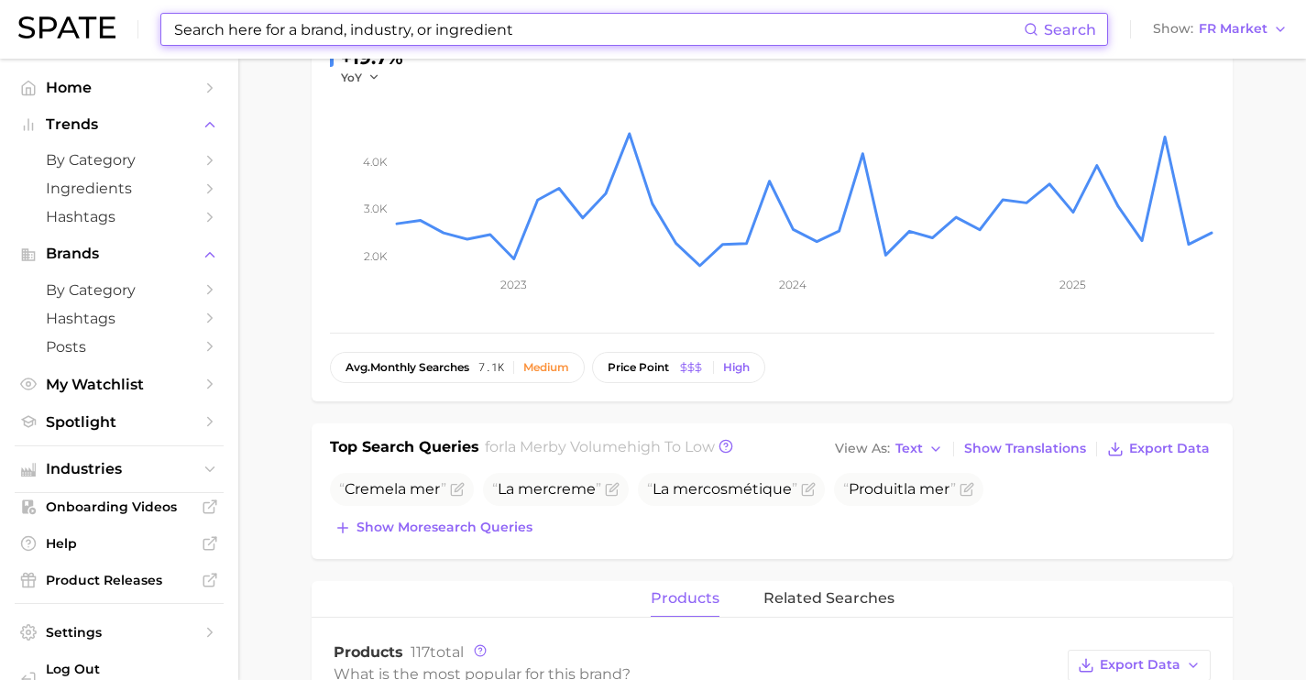
scroll to position [620, 0]
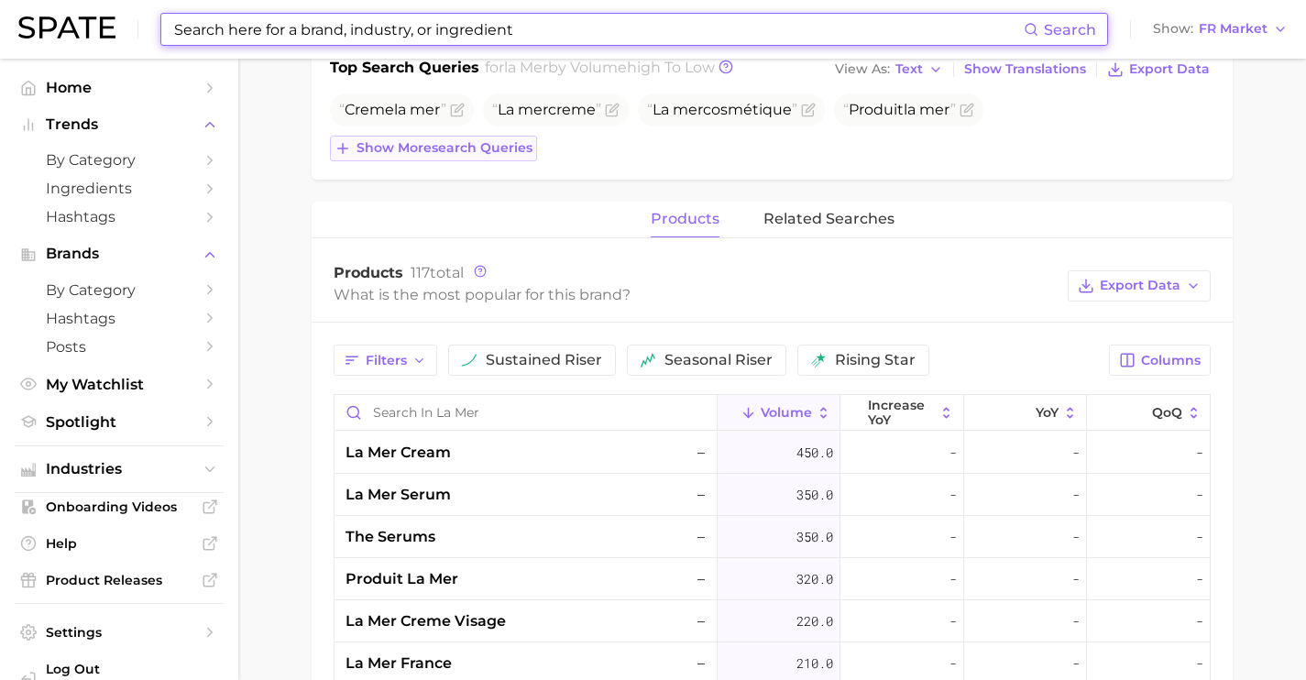
click at [500, 153] on span "Show more search queries" at bounding box center [445, 148] width 176 height 16
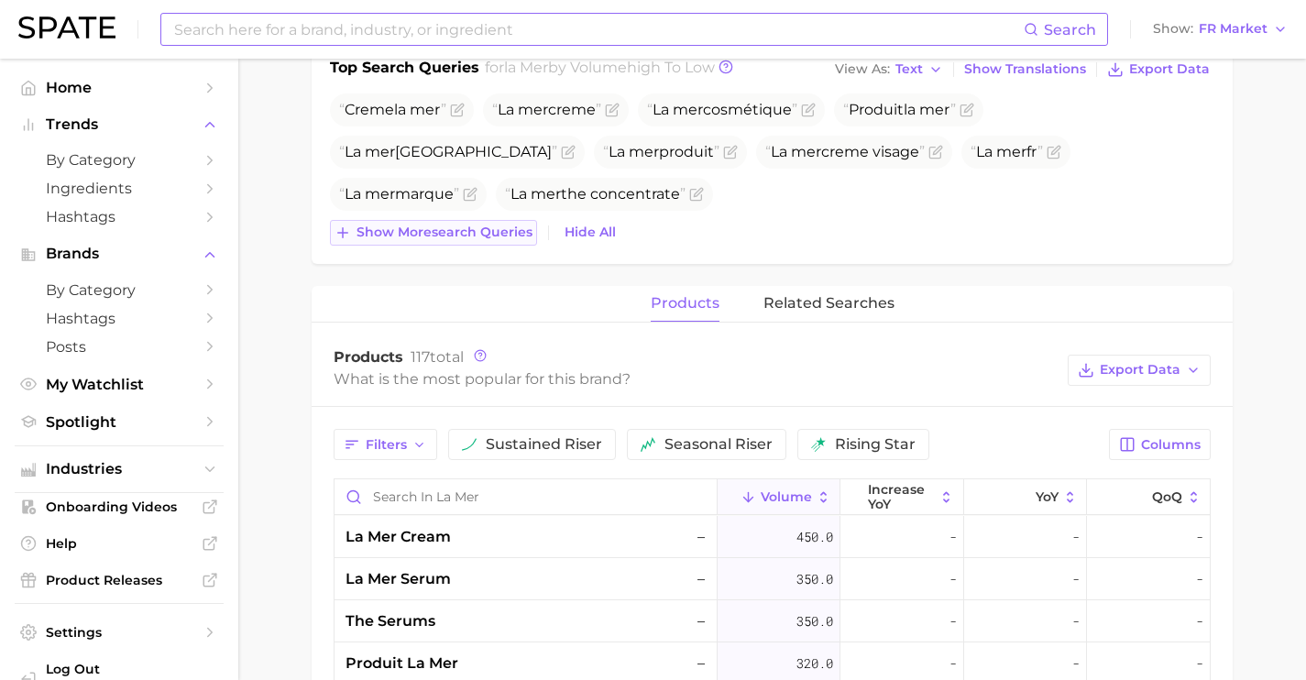
click at [511, 226] on span "Show more search queries" at bounding box center [445, 233] width 176 height 16
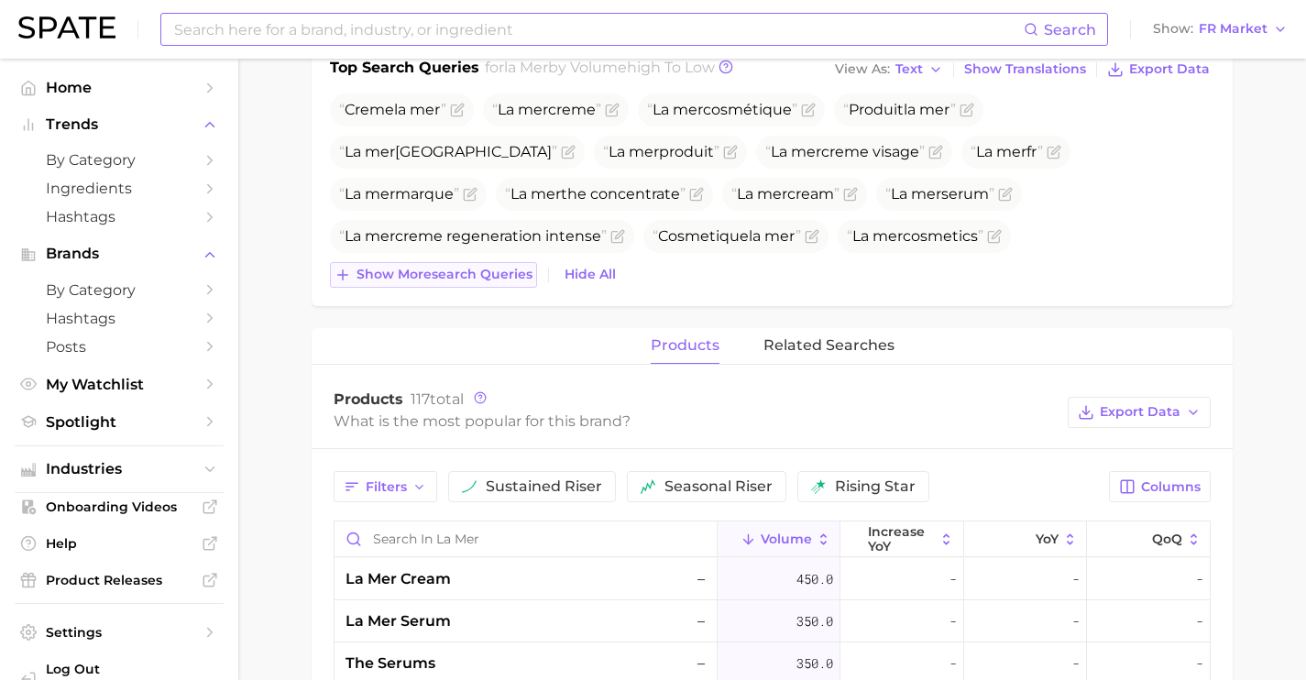
click at [493, 267] on span "Show more search queries" at bounding box center [445, 275] width 176 height 16
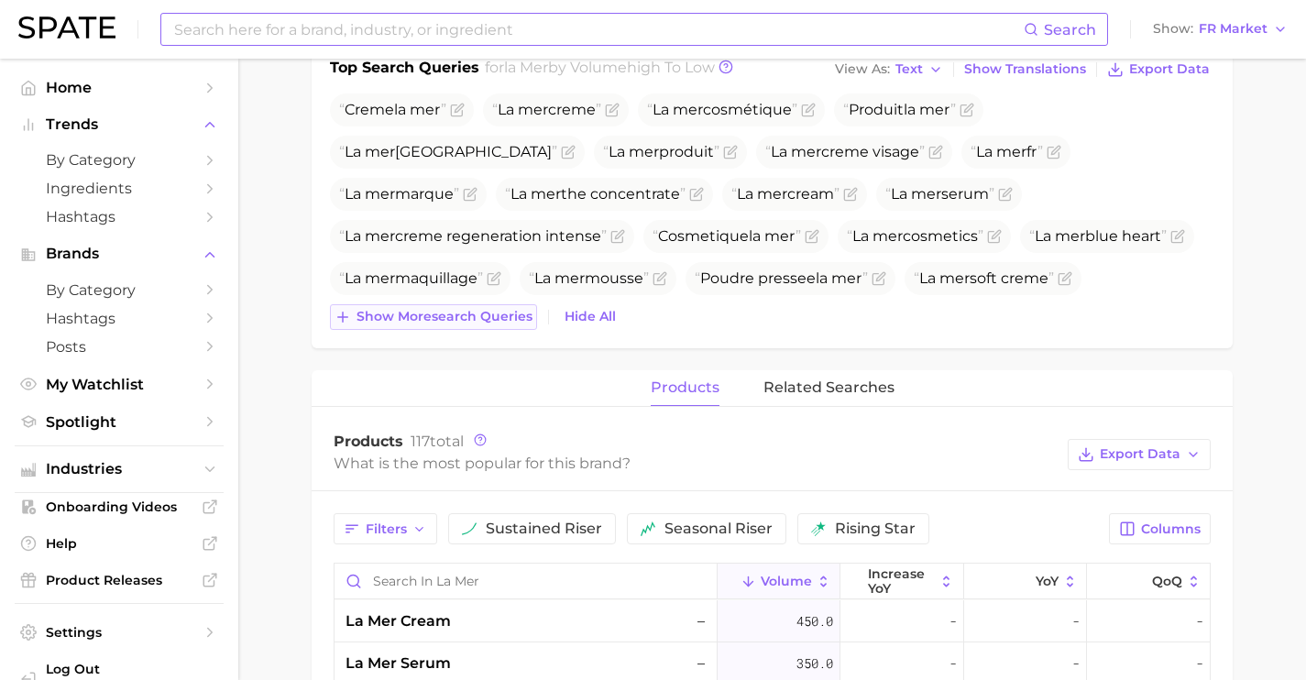
click at [499, 307] on button "Show more search queries" at bounding box center [433, 317] width 207 height 26
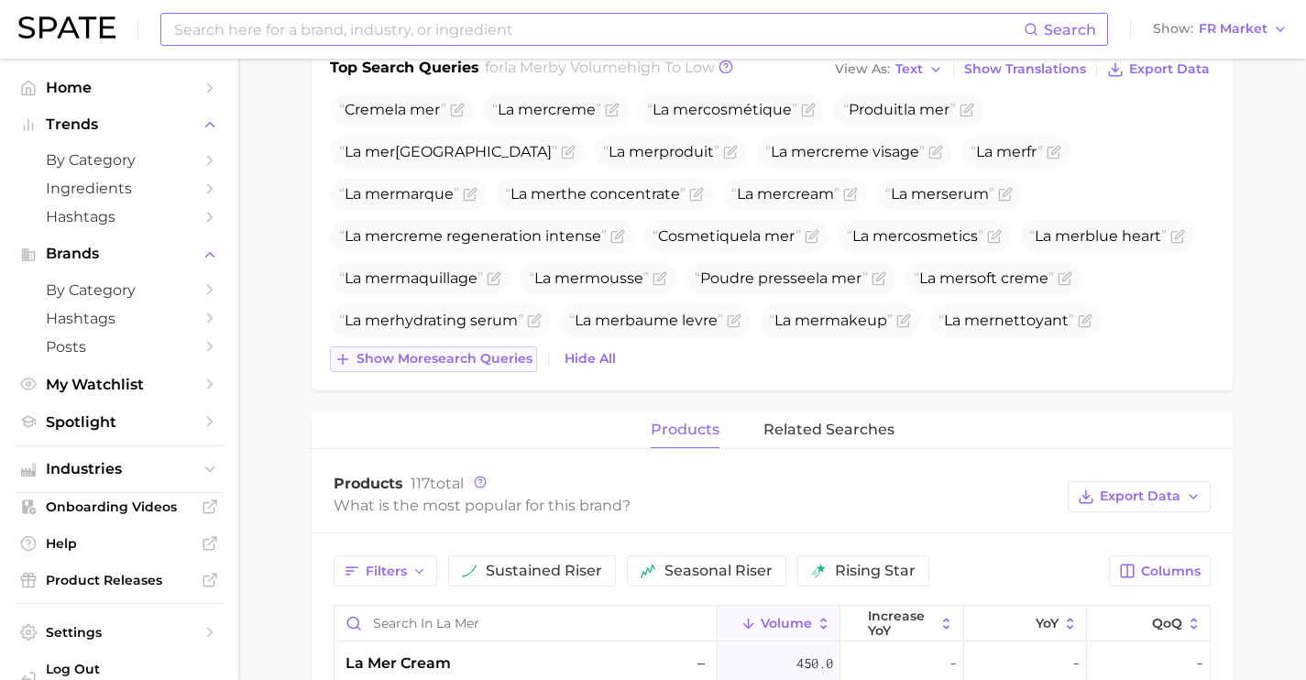
click at [462, 346] on button "Show more search queries" at bounding box center [433, 359] width 207 height 26
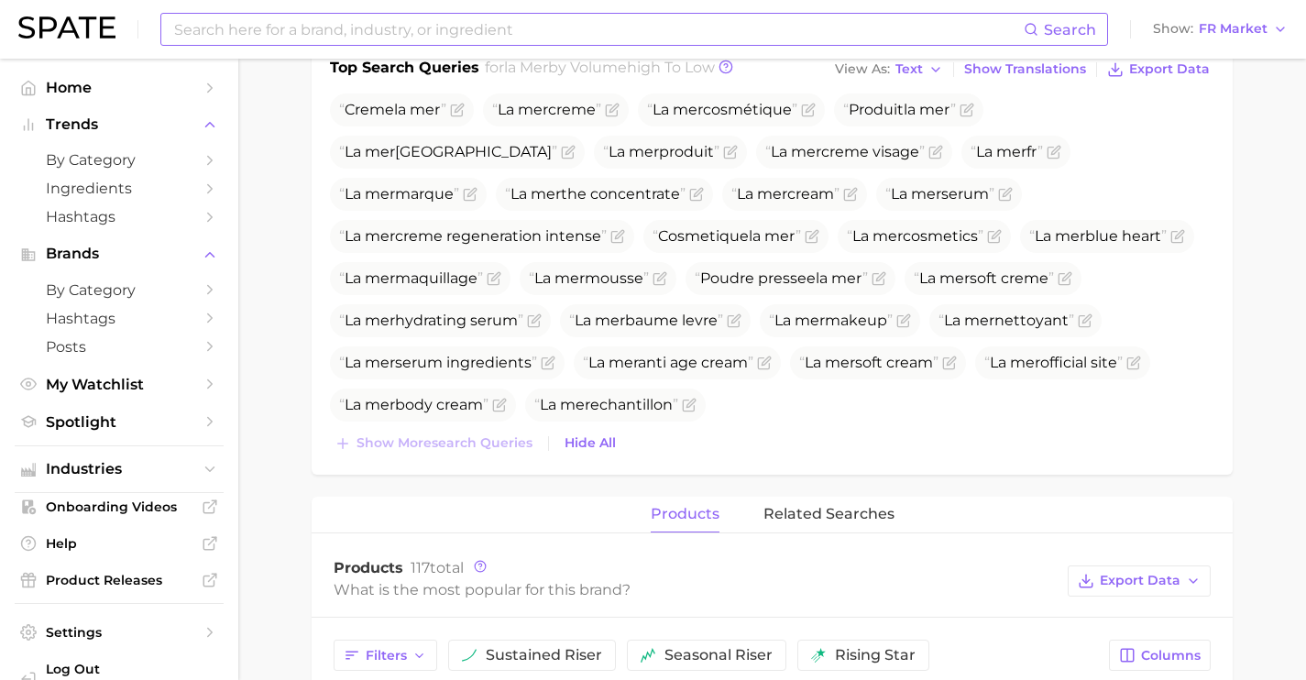
click at [475, 426] on div "Creme la mer La mer creme La mer cosmétique Produit la mer La mer france La mer…" at bounding box center [772, 274] width 884 height 363
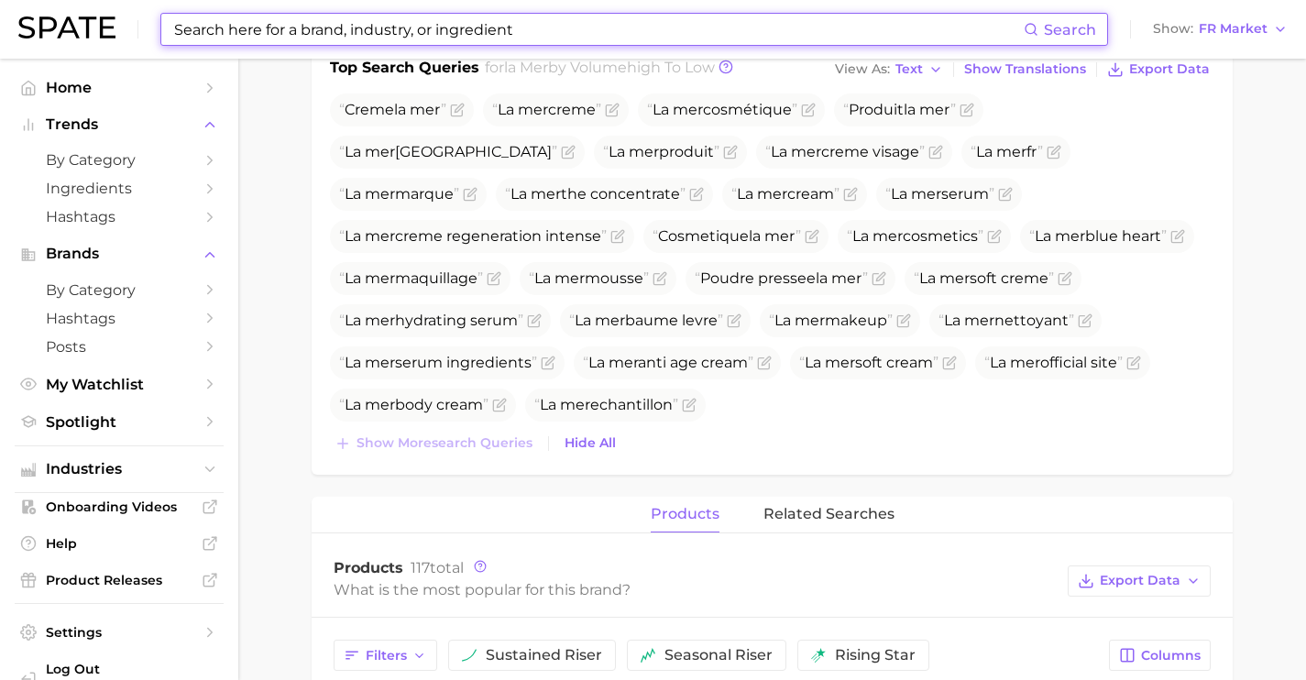
click at [431, 35] on input at bounding box center [597, 29] width 851 height 31
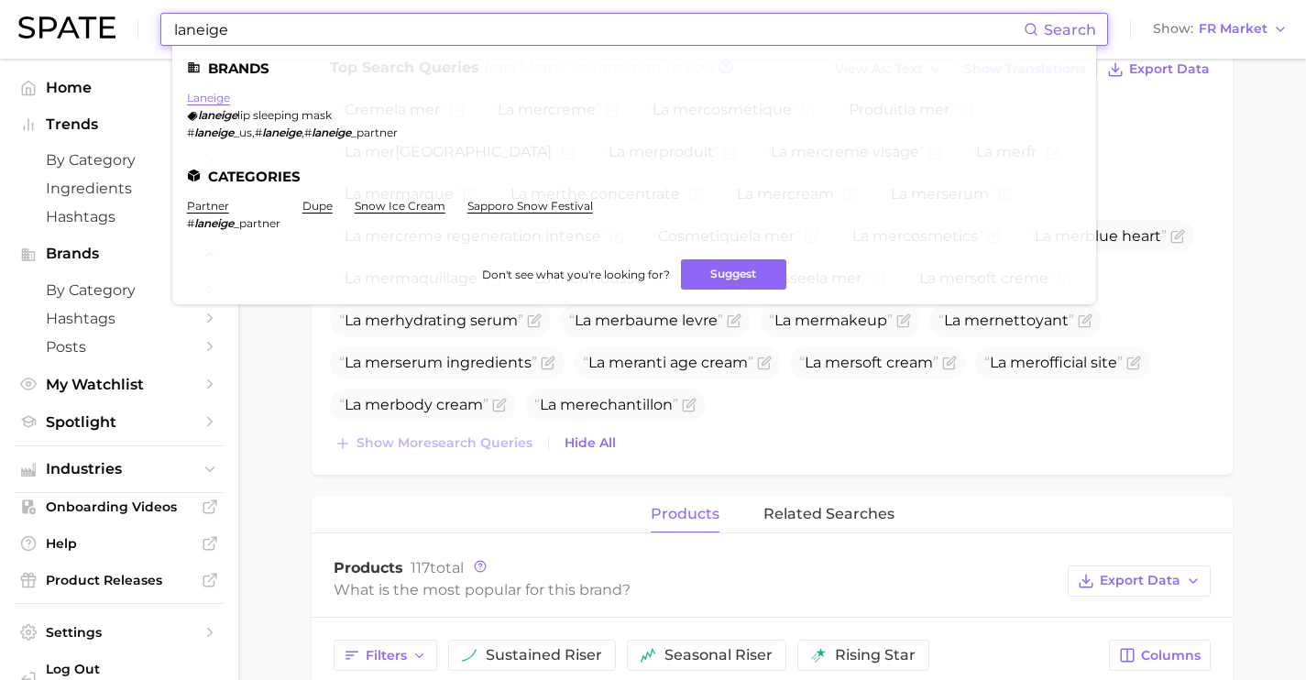
type input "laneige"
click at [222, 96] on link "laneige" at bounding box center [208, 98] width 43 height 14
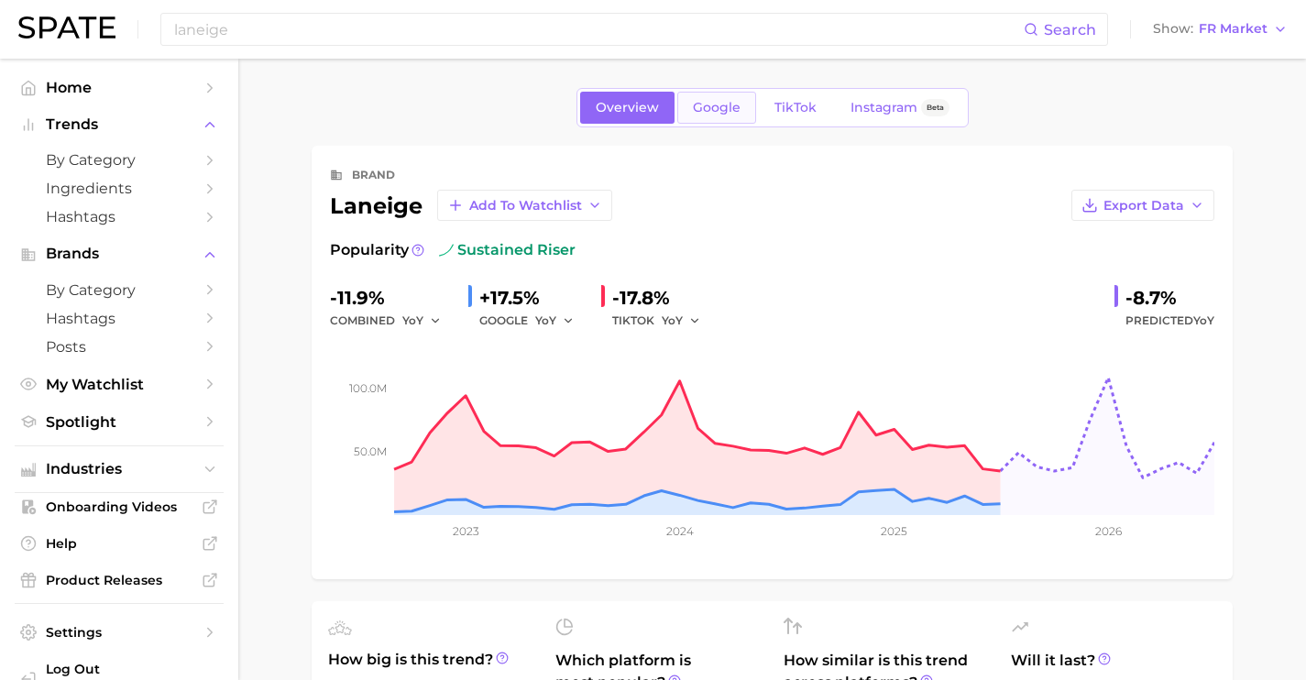
click at [716, 112] on span "Google" at bounding box center [717, 108] width 48 height 16
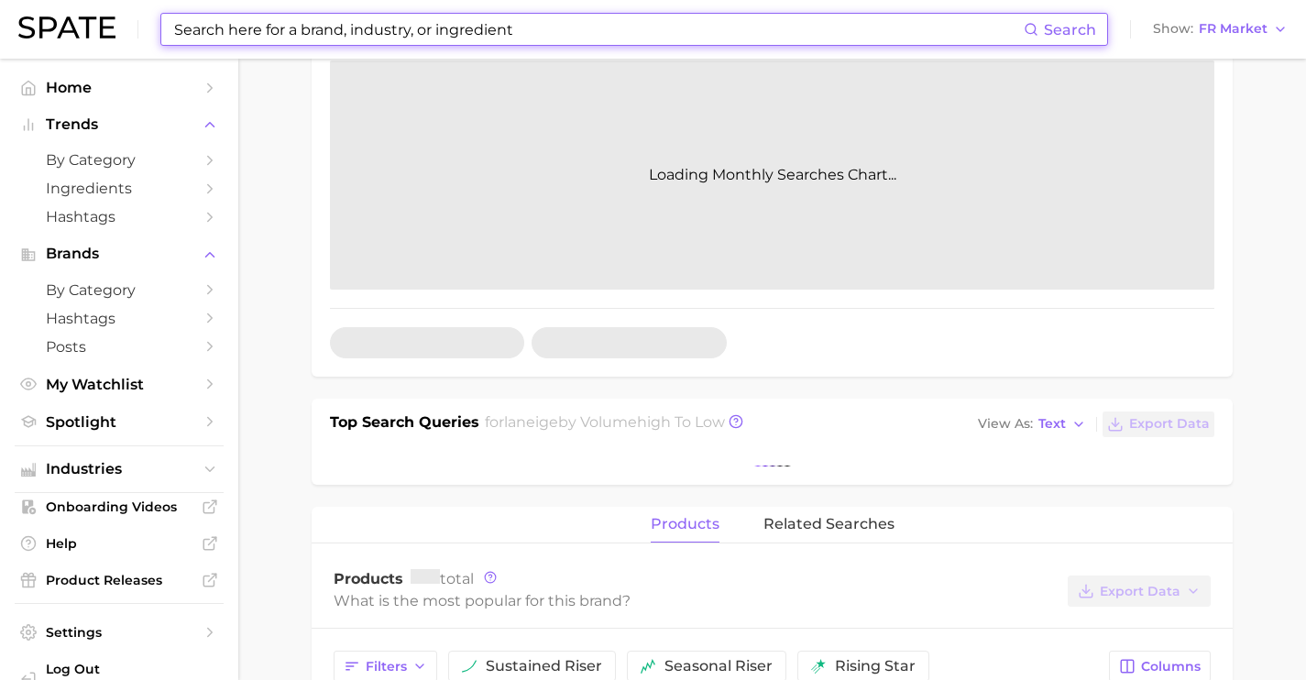
scroll to position [321, 0]
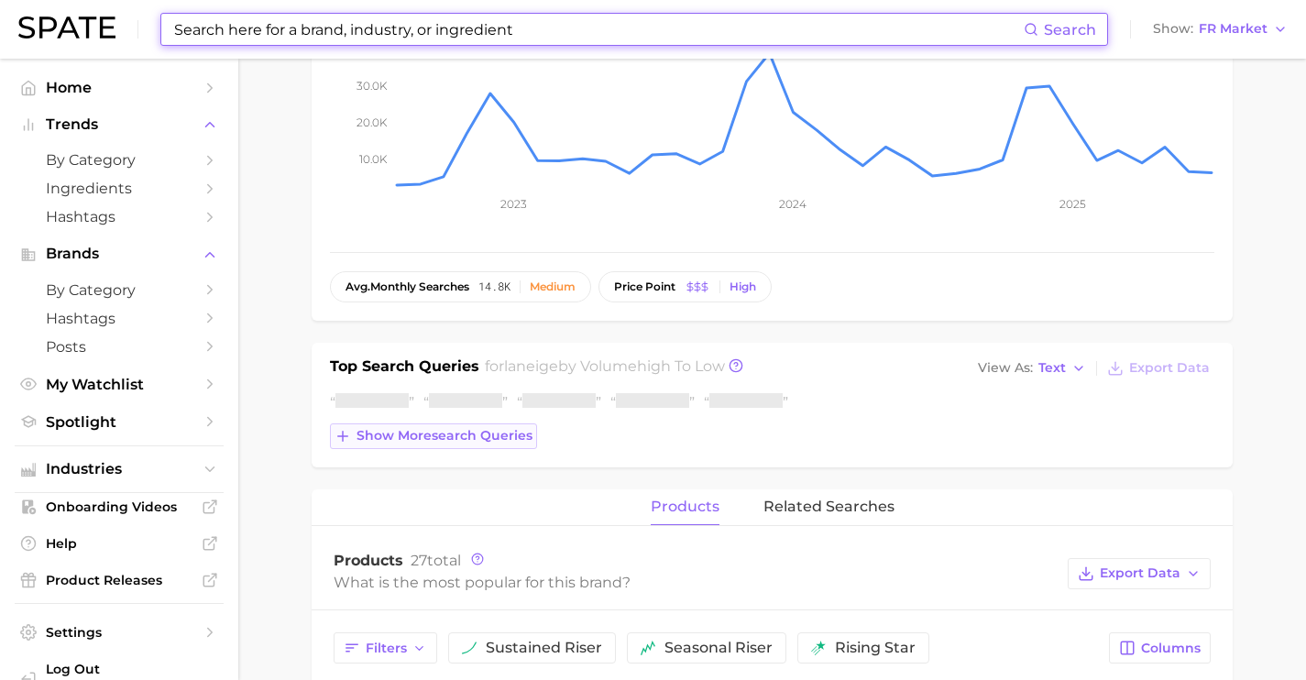
click at [397, 424] on button "Show more search queries" at bounding box center [433, 436] width 207 height 26
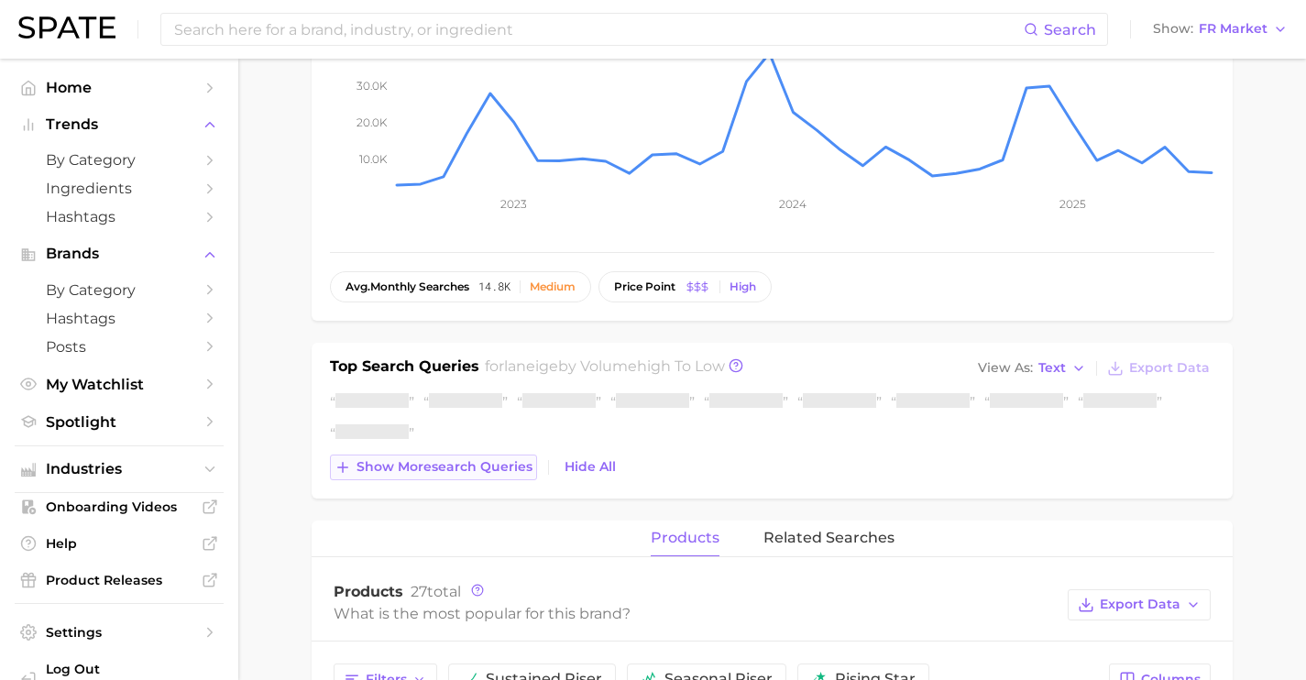
click at [433, 460] on span "Show more search queries" at bounding box center [445, 467] width 176 height 16
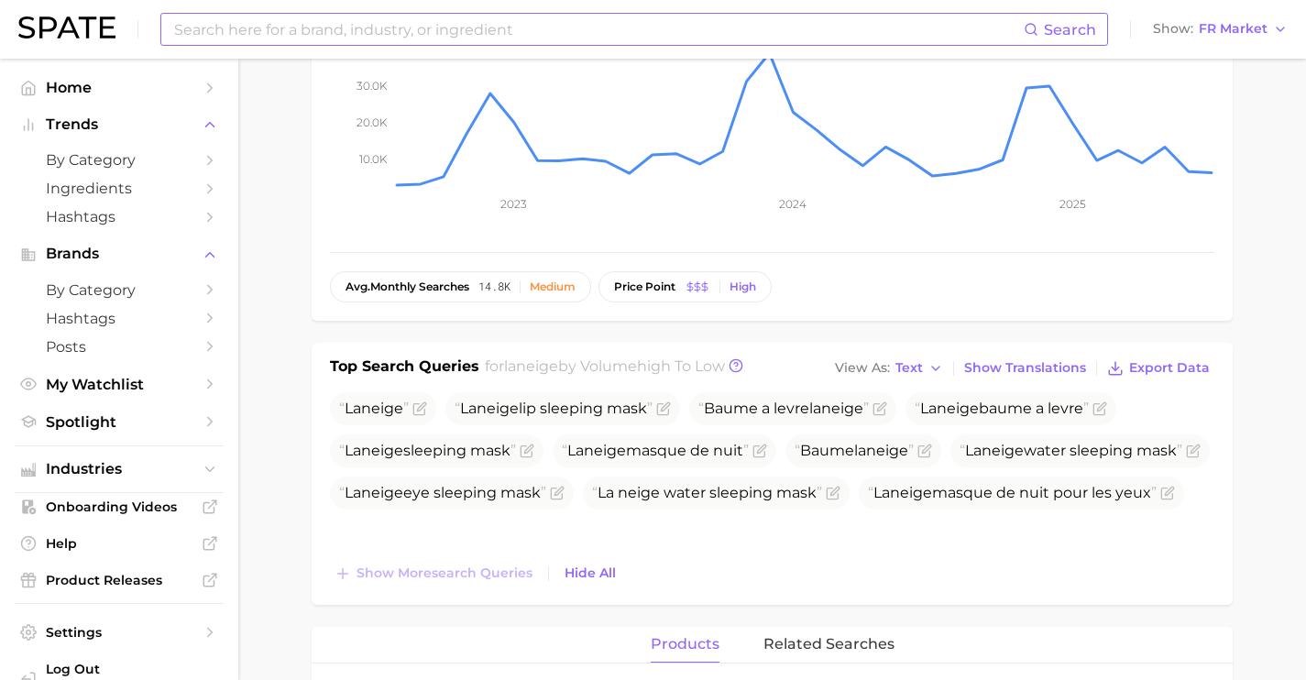
click at [347, 20] on input at bounding box center [597, 29] width 851 height 31
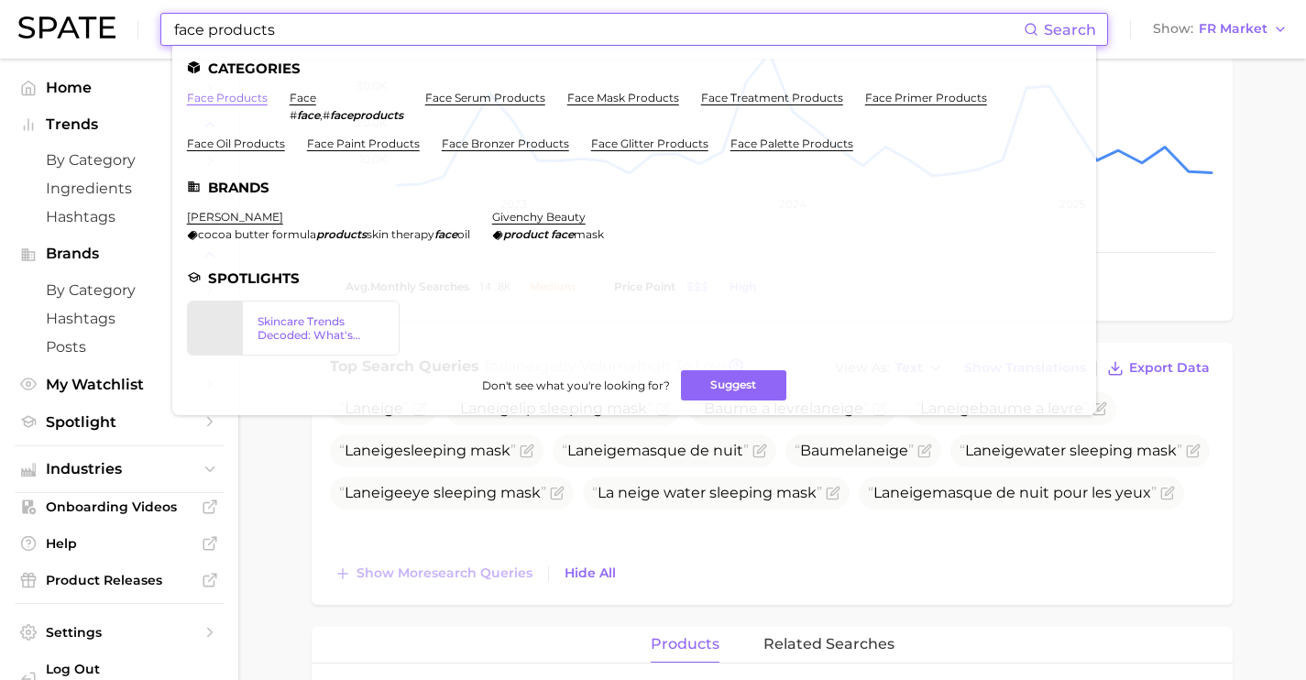
type input "face products"
click at [242, 93] on link "face products" at bounding box center [227, 98] width 81 height 14
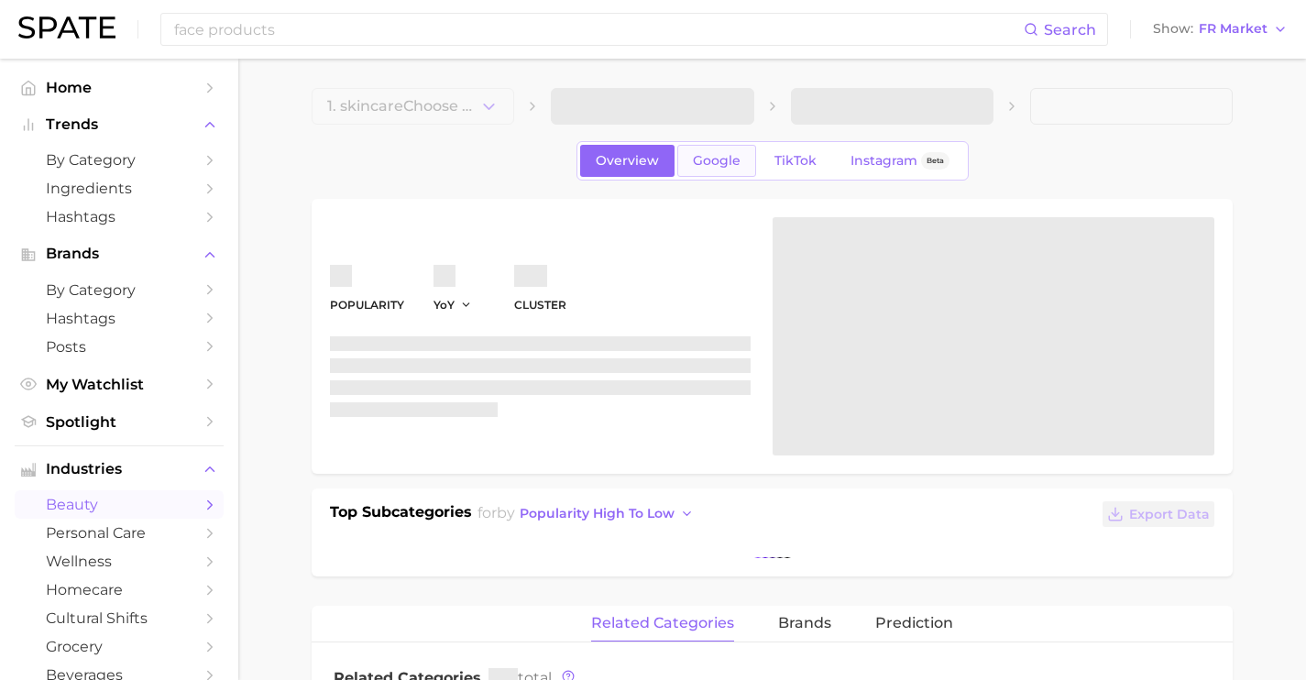
click at [707, 166] on span "Google" at bounding box center [717, 161] width 48 height 16
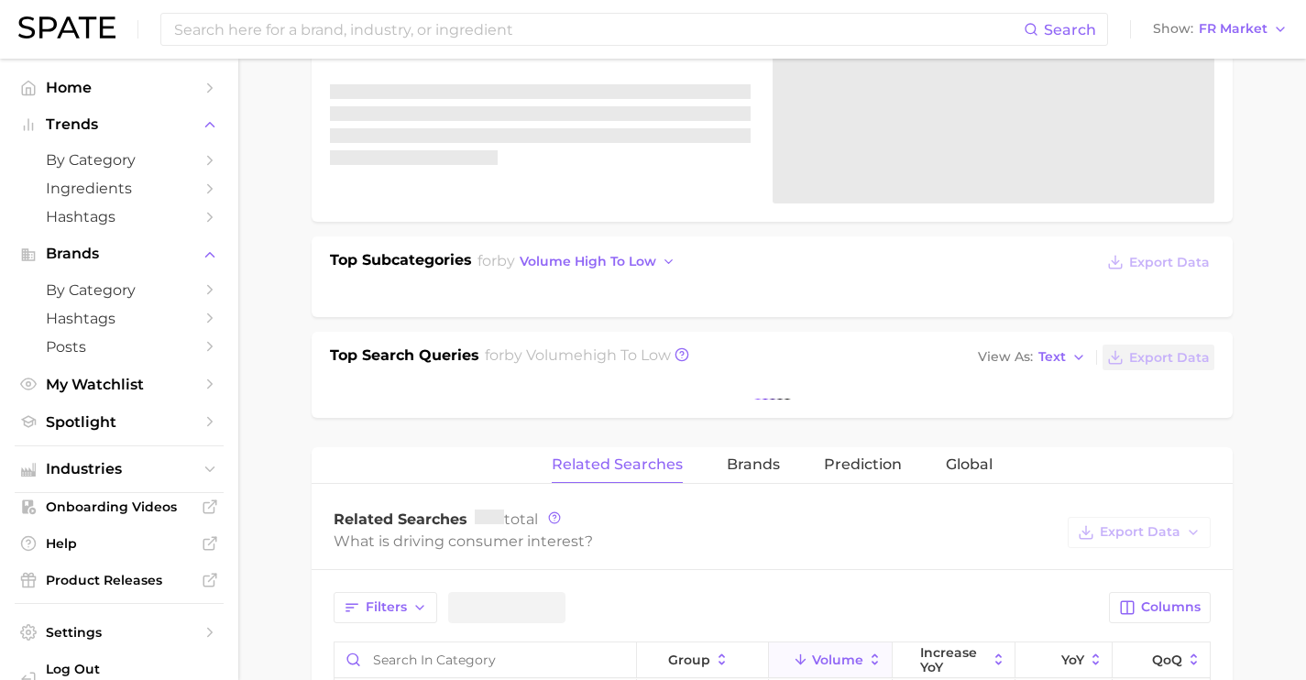
scroll to position [382, 0]
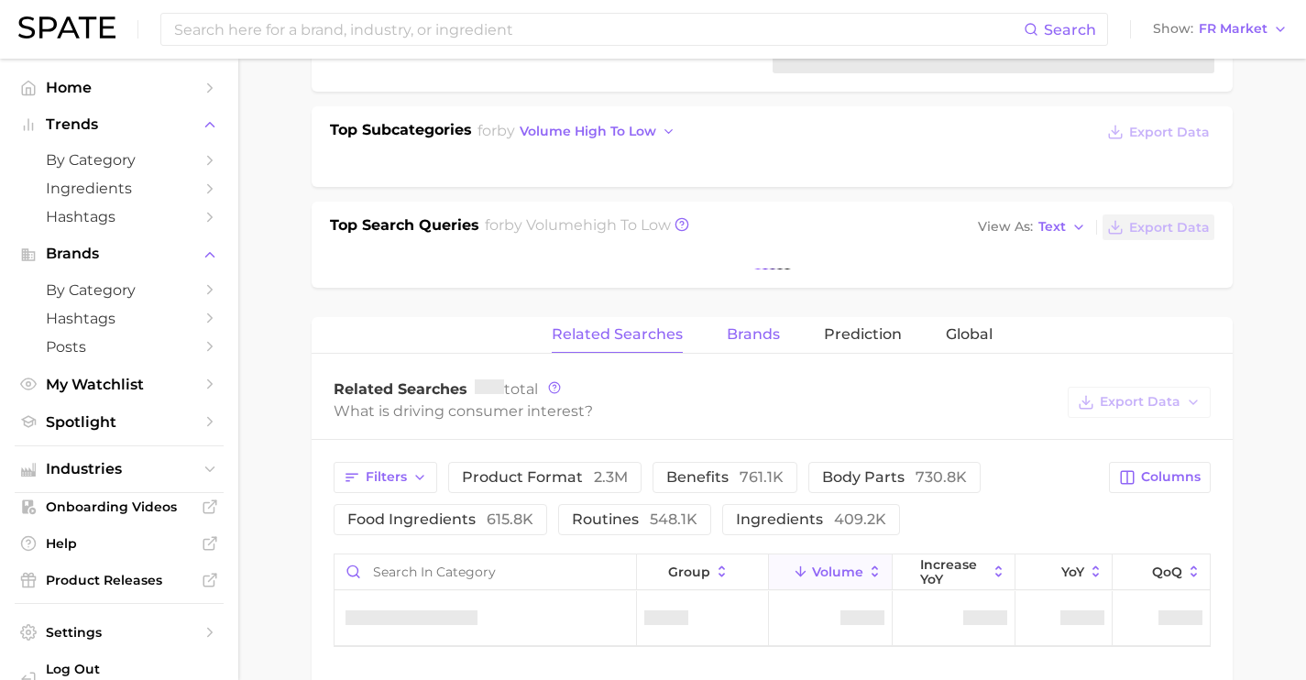
click at [745, 339] on div "volume 1.7m YoY -30.4% cluster sustained decliner Top Subcategories for by volu…" at bounding box center [772, 348] width 921 height 1063
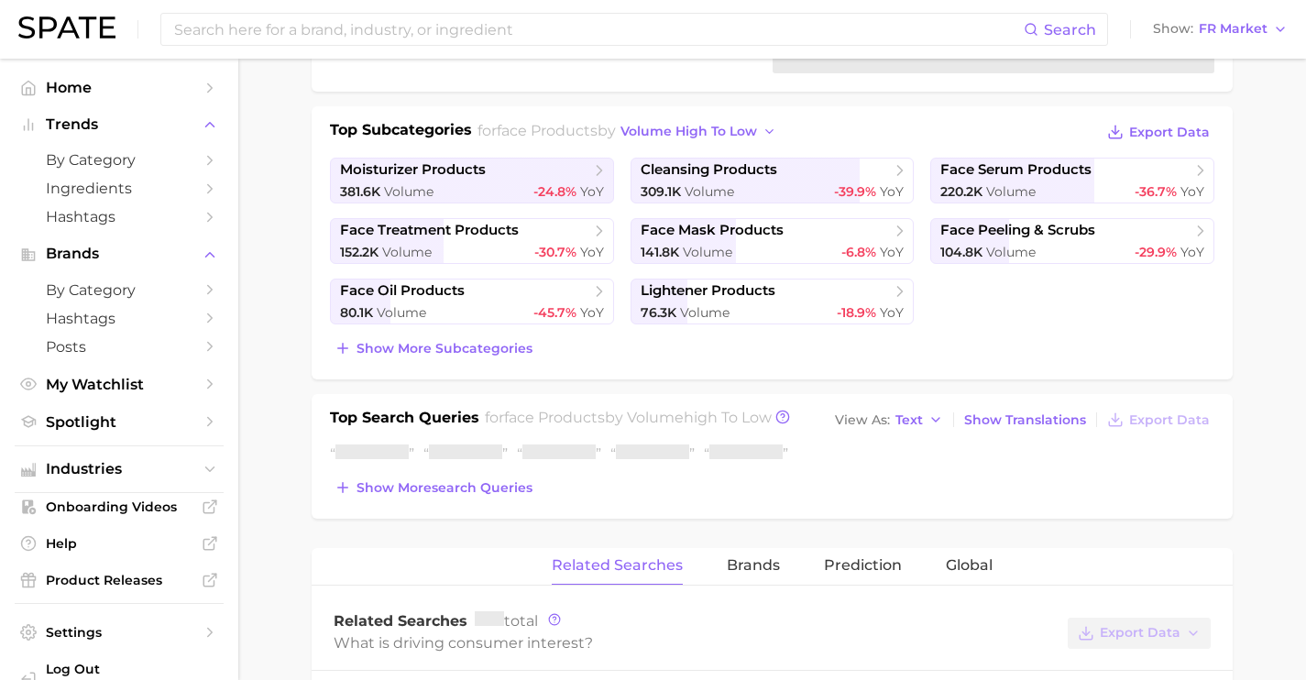
click at [763, 365] on div "Top Subcategories for face products by volume high to low Export Data moisturiz…" at bounding box center [772, 242] width 921 height 273
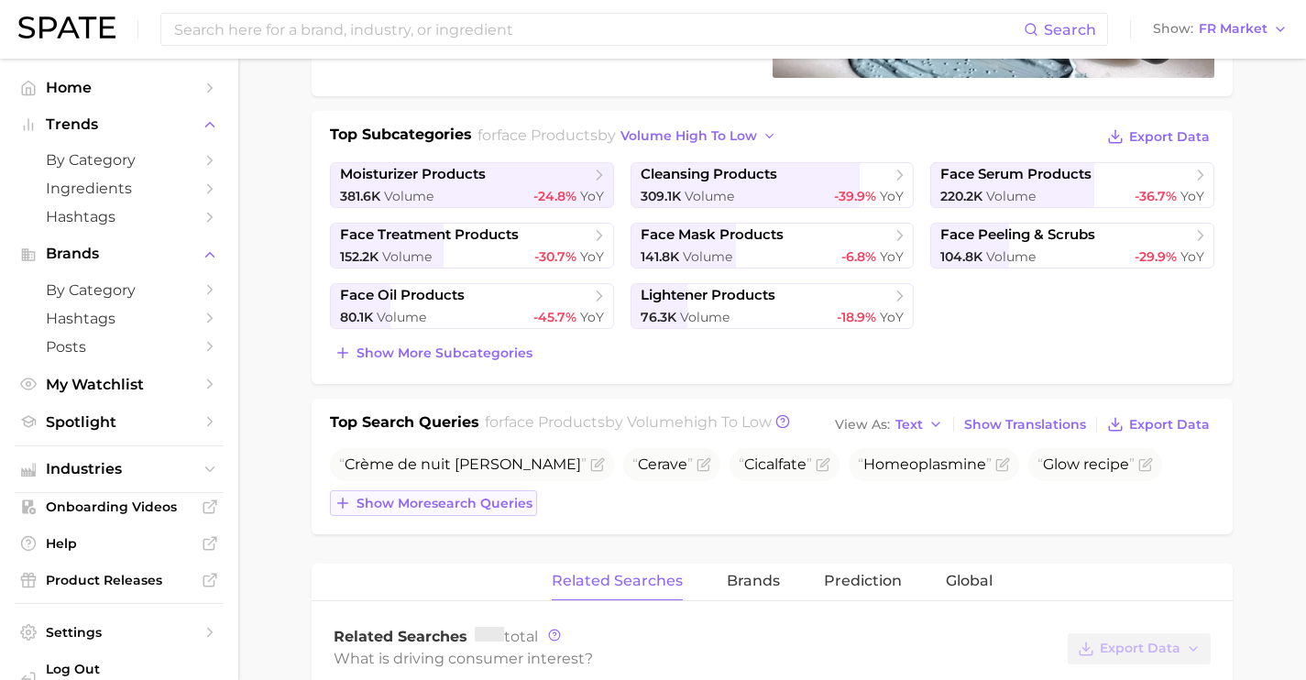
click at [471, 502] on span "Show more search queries" at bounding box center [445, 504] width 176 height 16
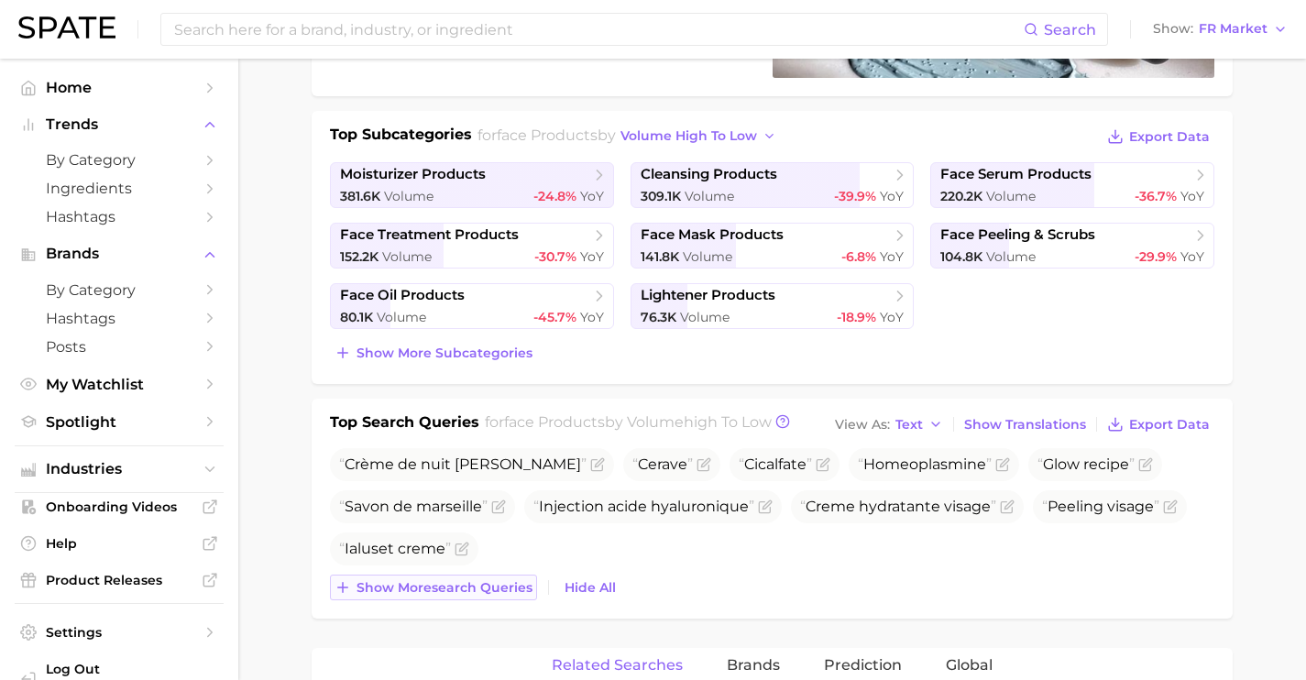
click at [498, 587] on span "Show more search queries" at bounding box center [445, 588] width 176 height 16
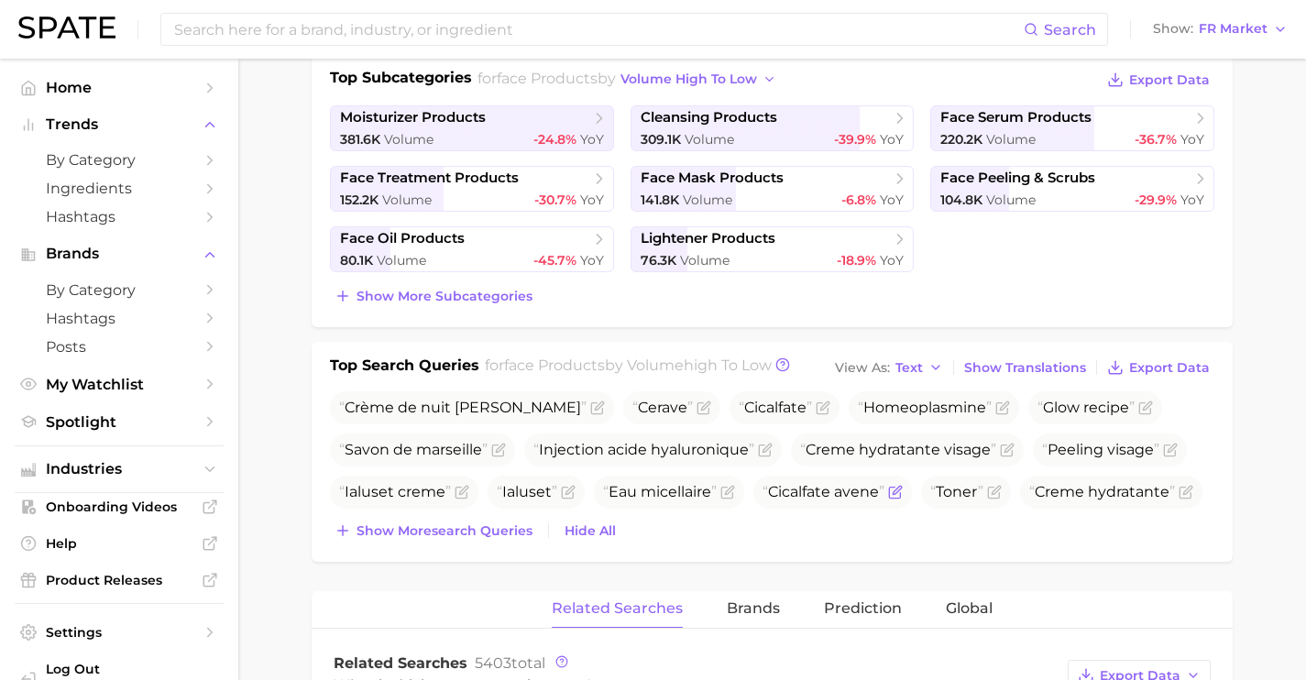
scroll to position [565, 0]
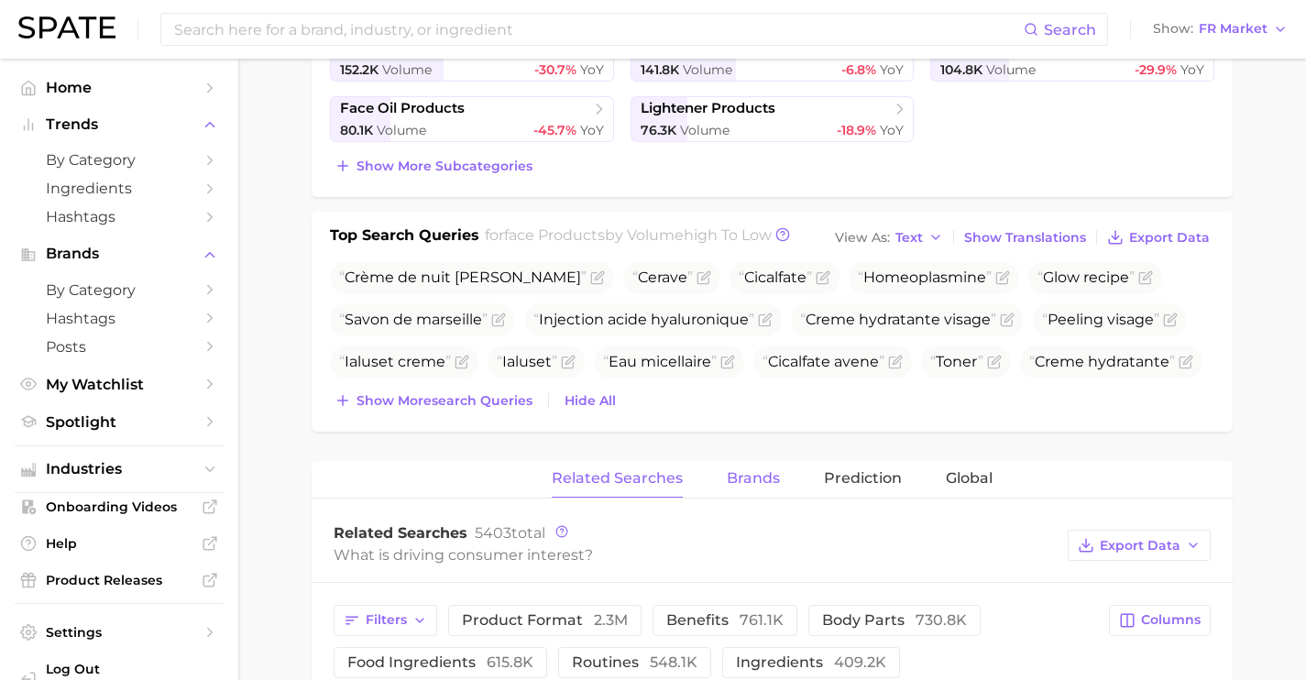
click at [742, 481] on span "Brands" at bounding box center [753, 478] width 53 height 16
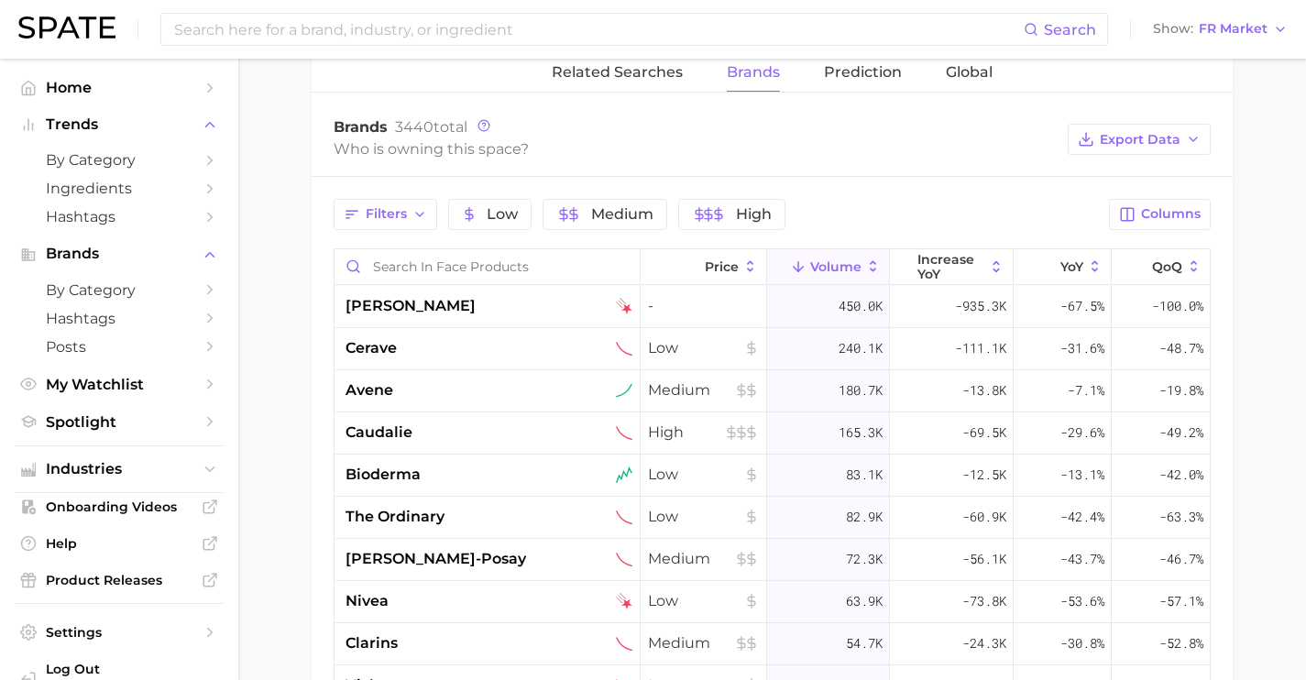
scroll to position [976, 0]
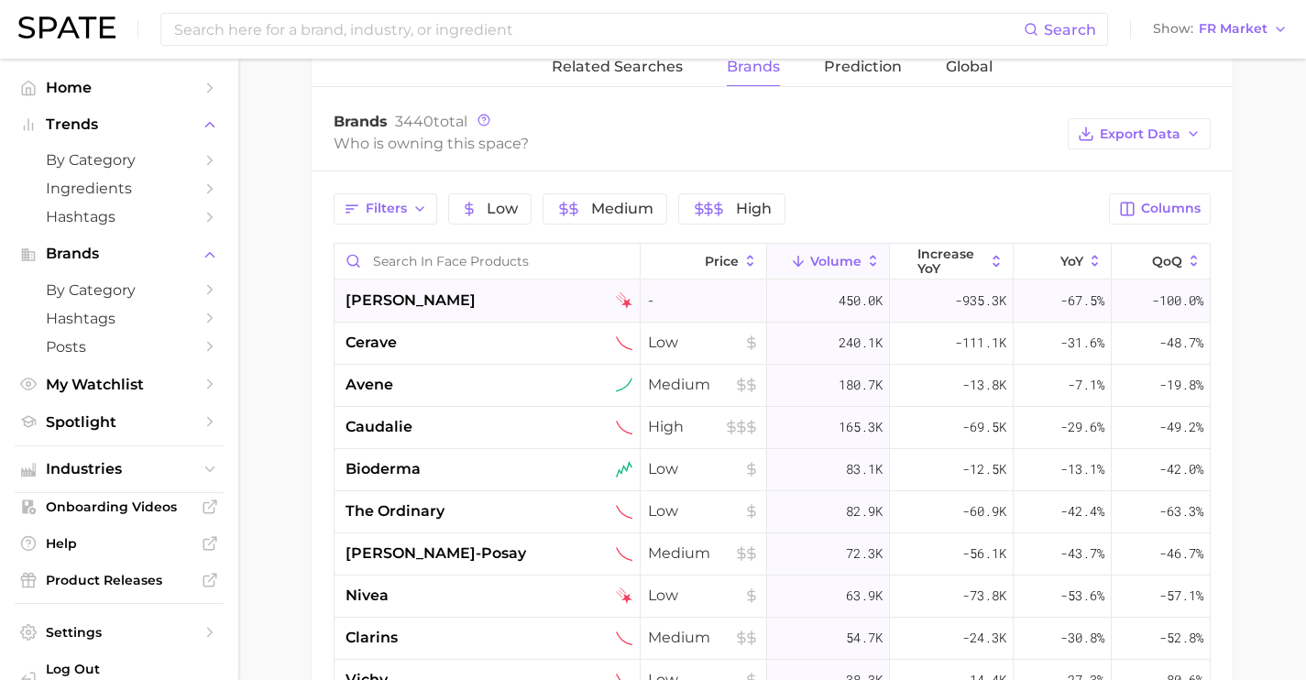
click at [454, 310] on span "[PERSON_NAME]" at bounding box center [411, 301] width 130 height 22
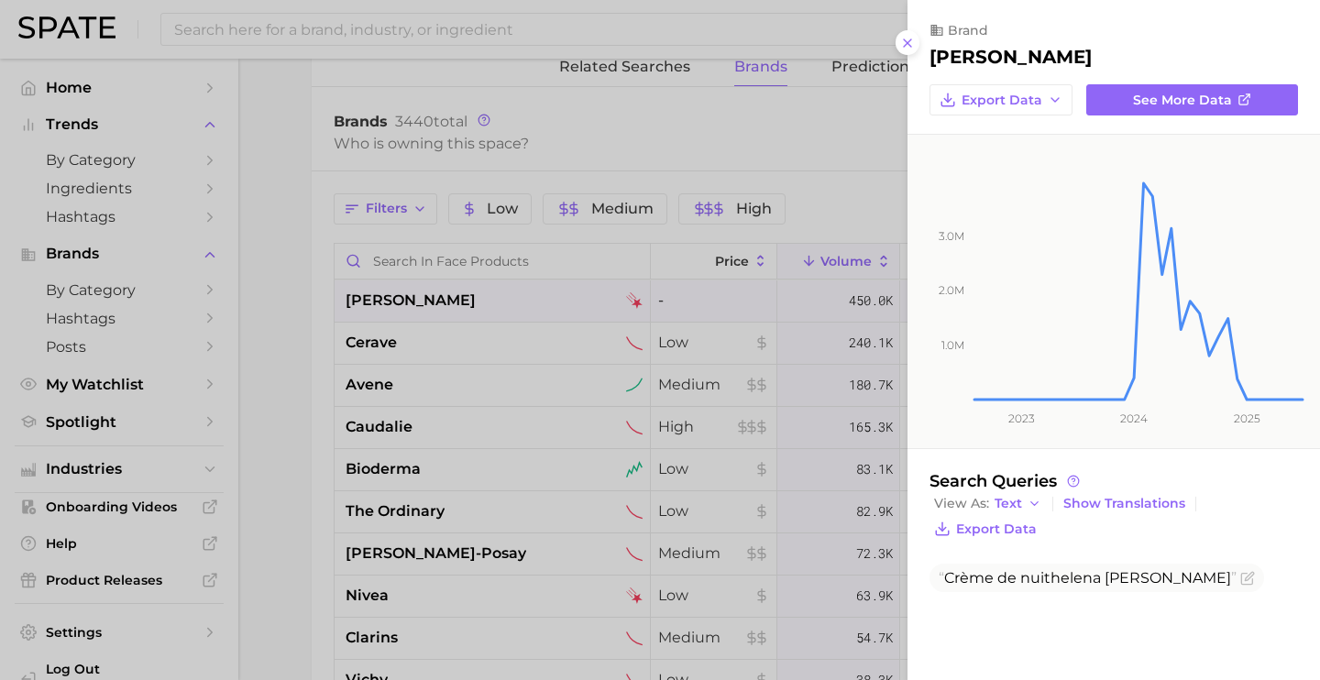
click at [522, 387] on div at bounding box center [660, 340] width 1320 height 680
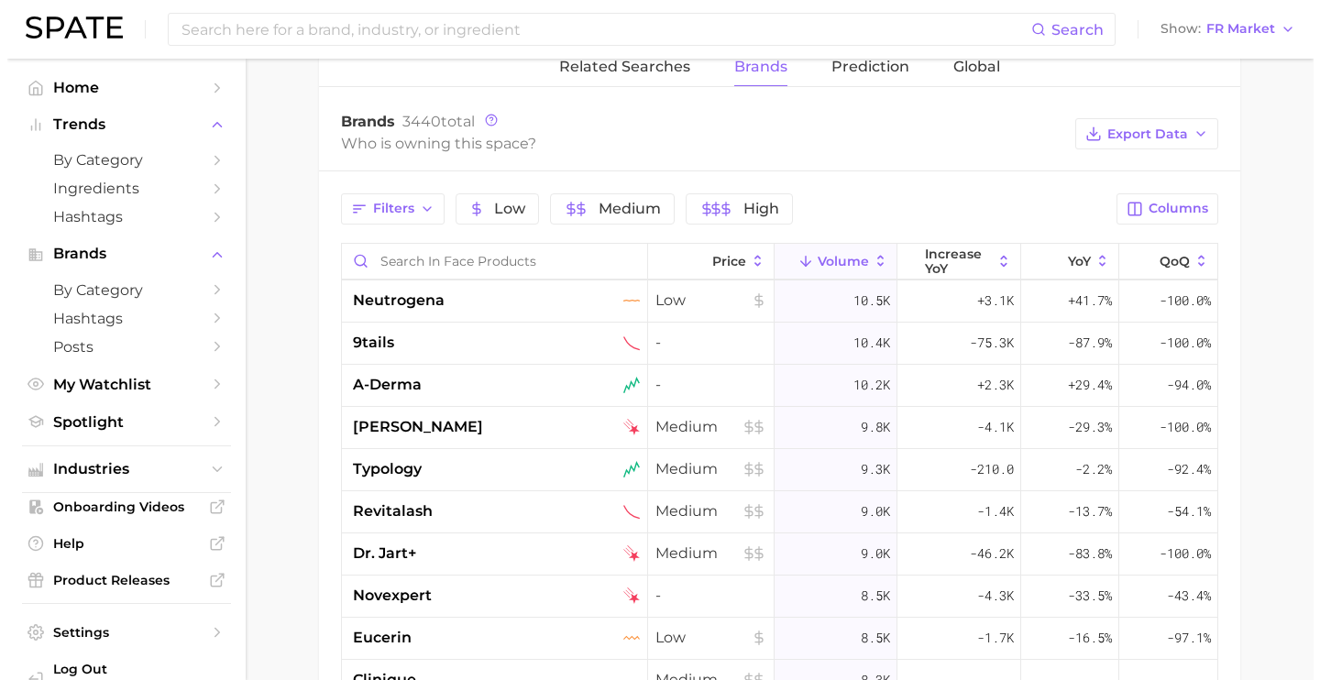
scroll to position [1263, 0]
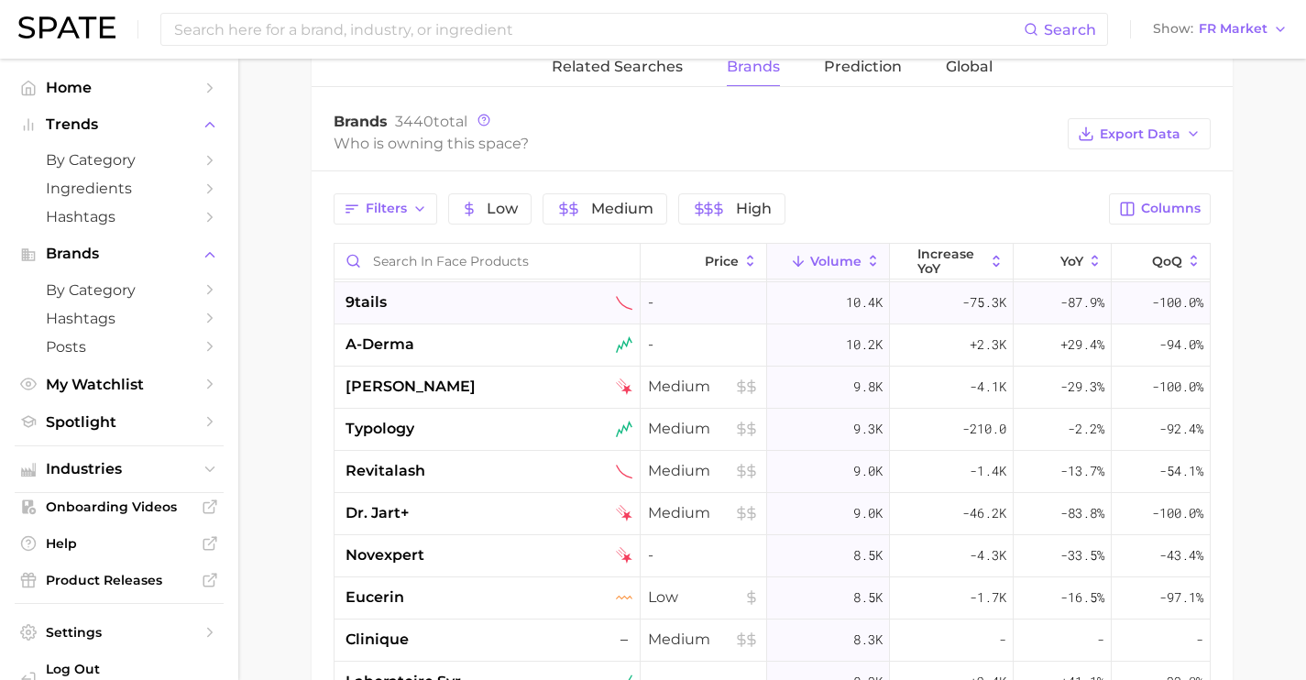
click at [525, 305] on div "9tails" at bounding box center [489, 302] width 287 height 22
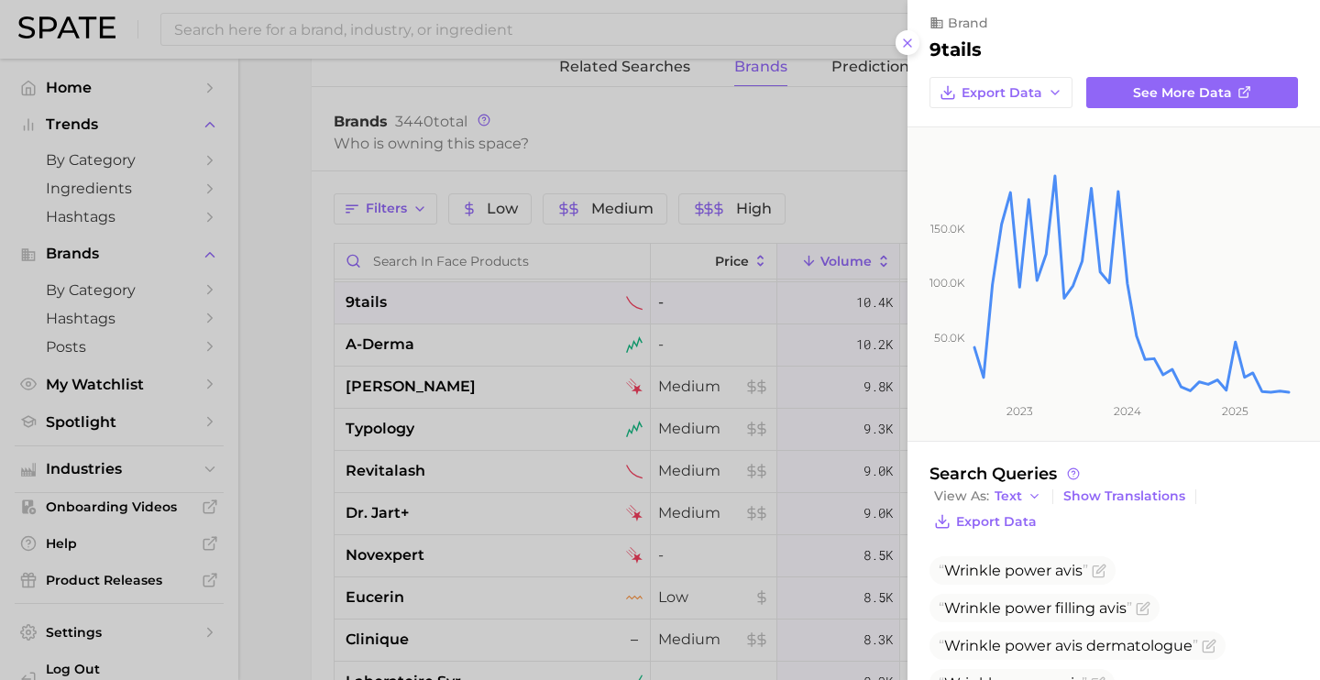
scroll to position [0, 0]
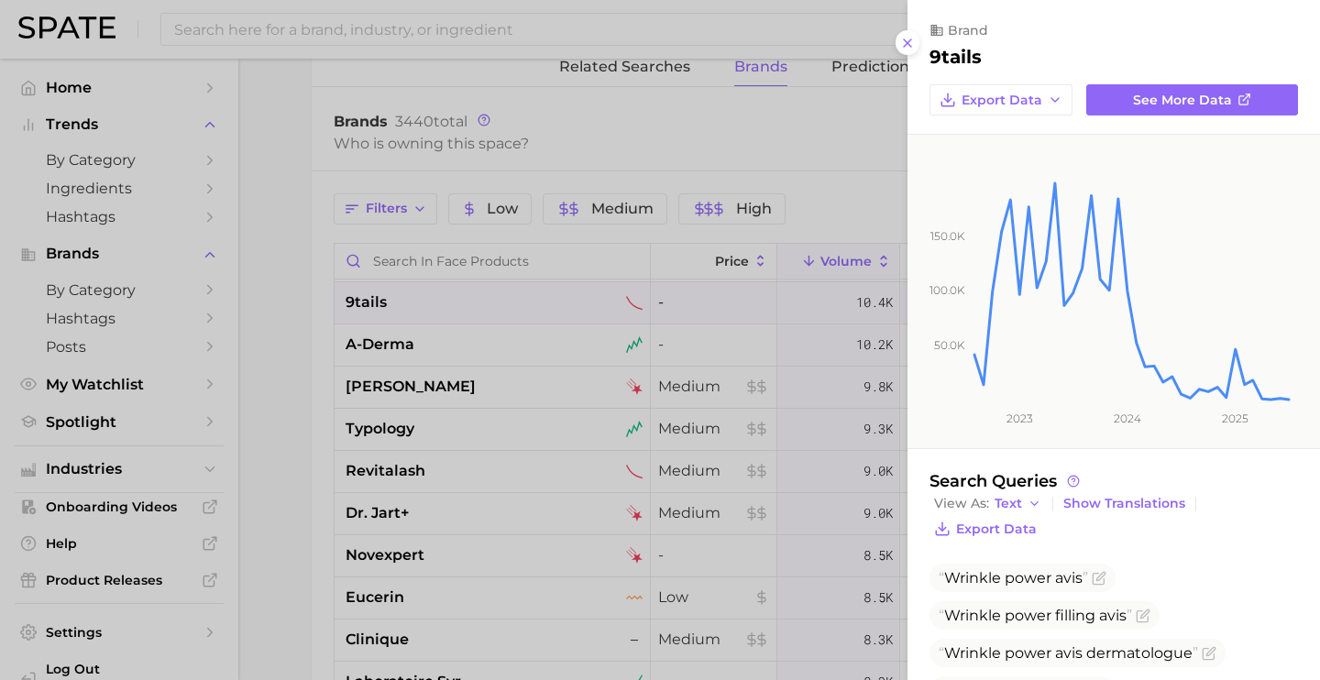
click at [501, 394] on div at bounding box center [660, 340] width 1320 height 680
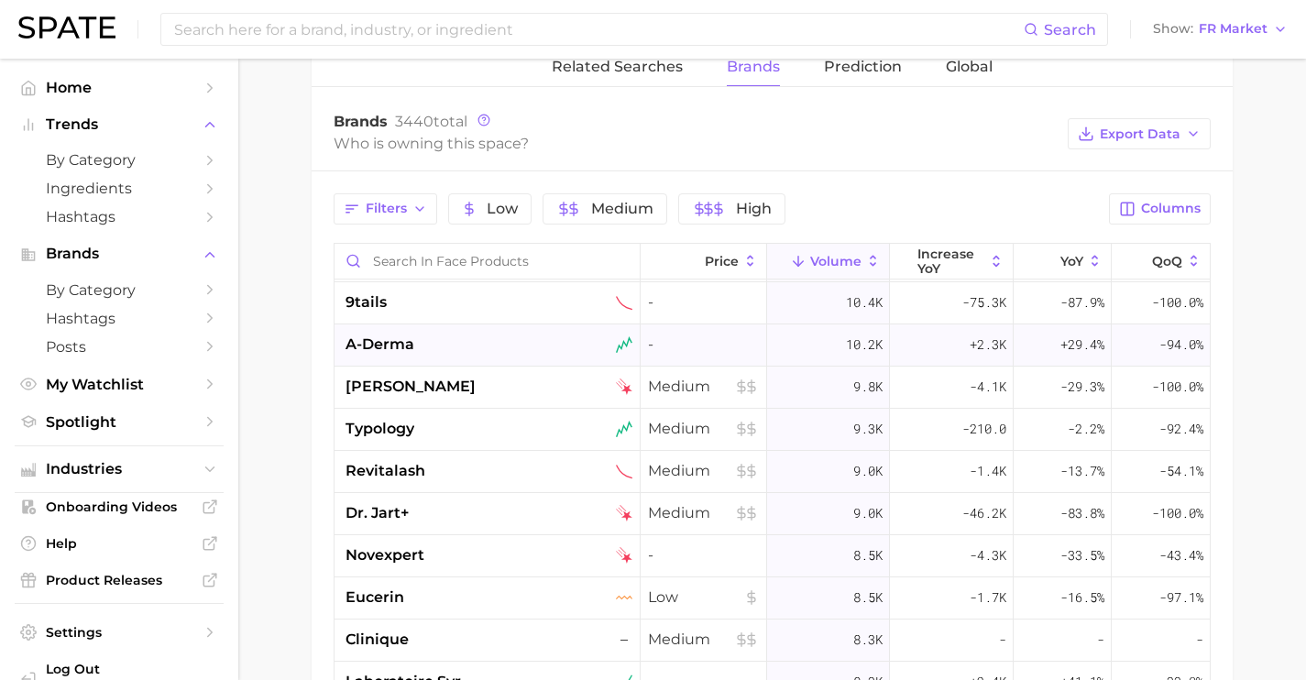
click at [501, 354] on div "a-derma" at bounding box center [489, 345] width 287 height 22
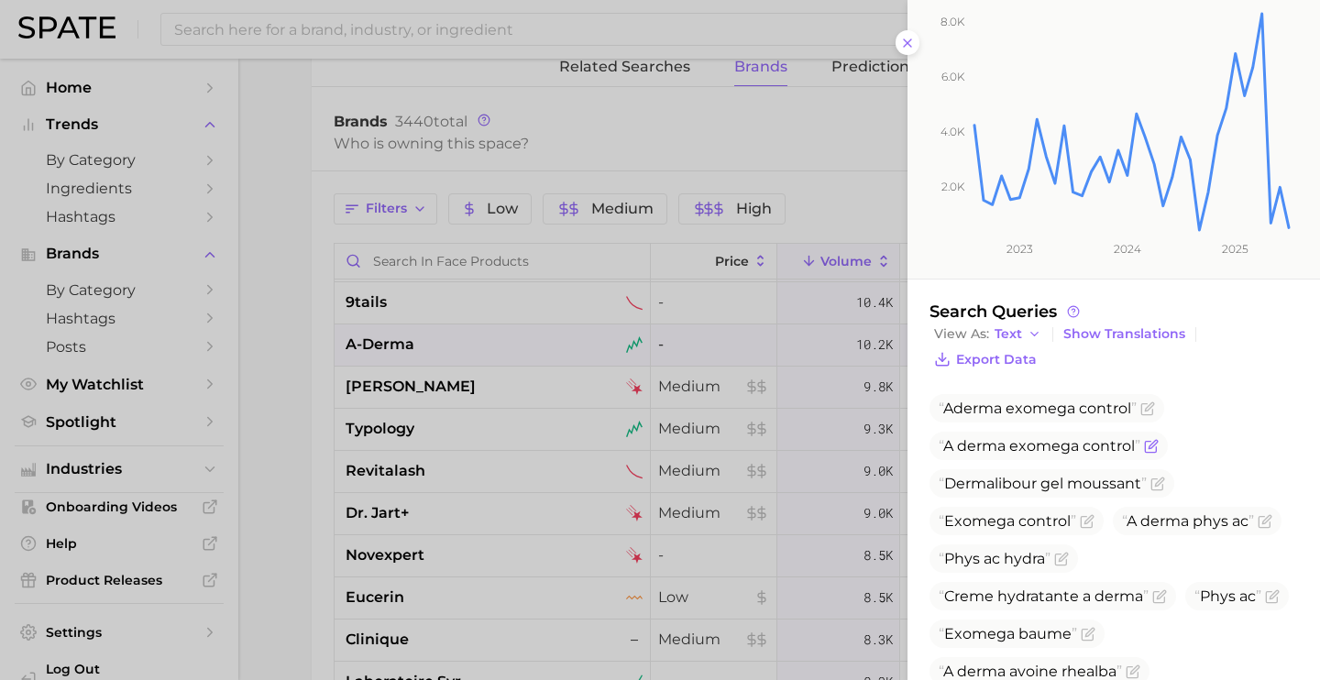
scroll to position [246, 0]
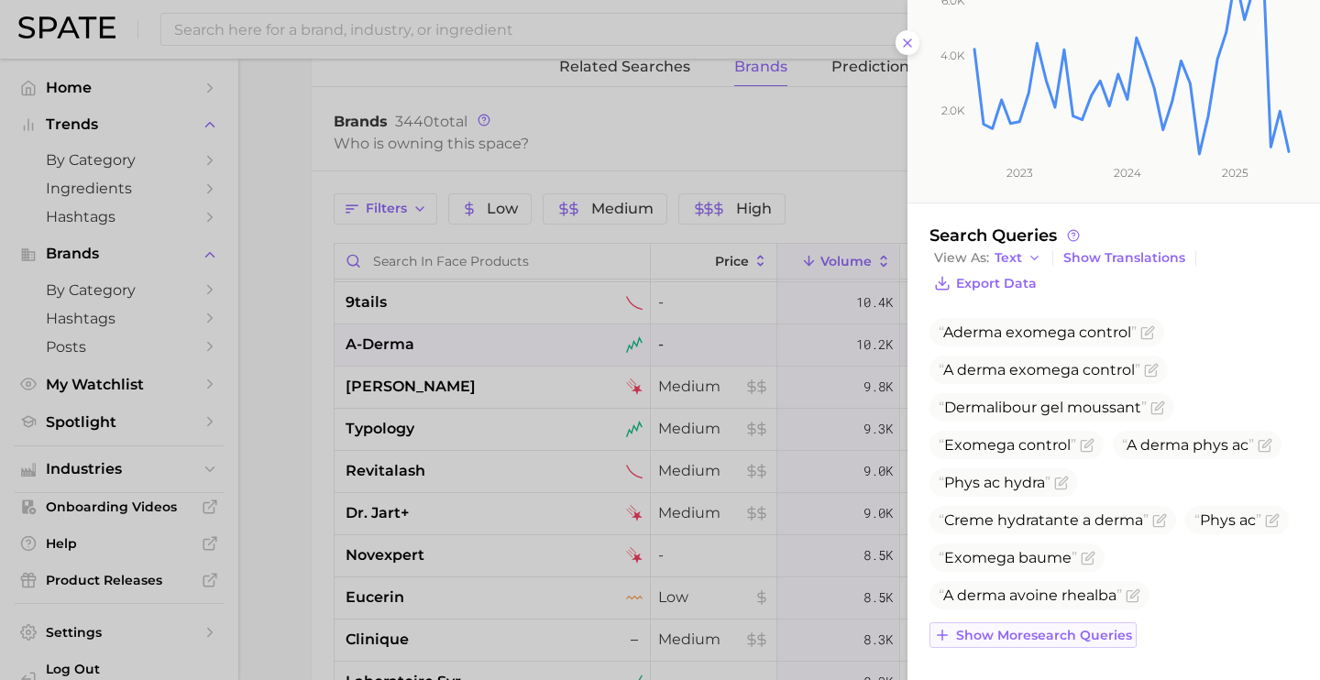
click at [1066, 636] on span "Show more search queries" at bounding box center [1044, 636] width 176 height 16
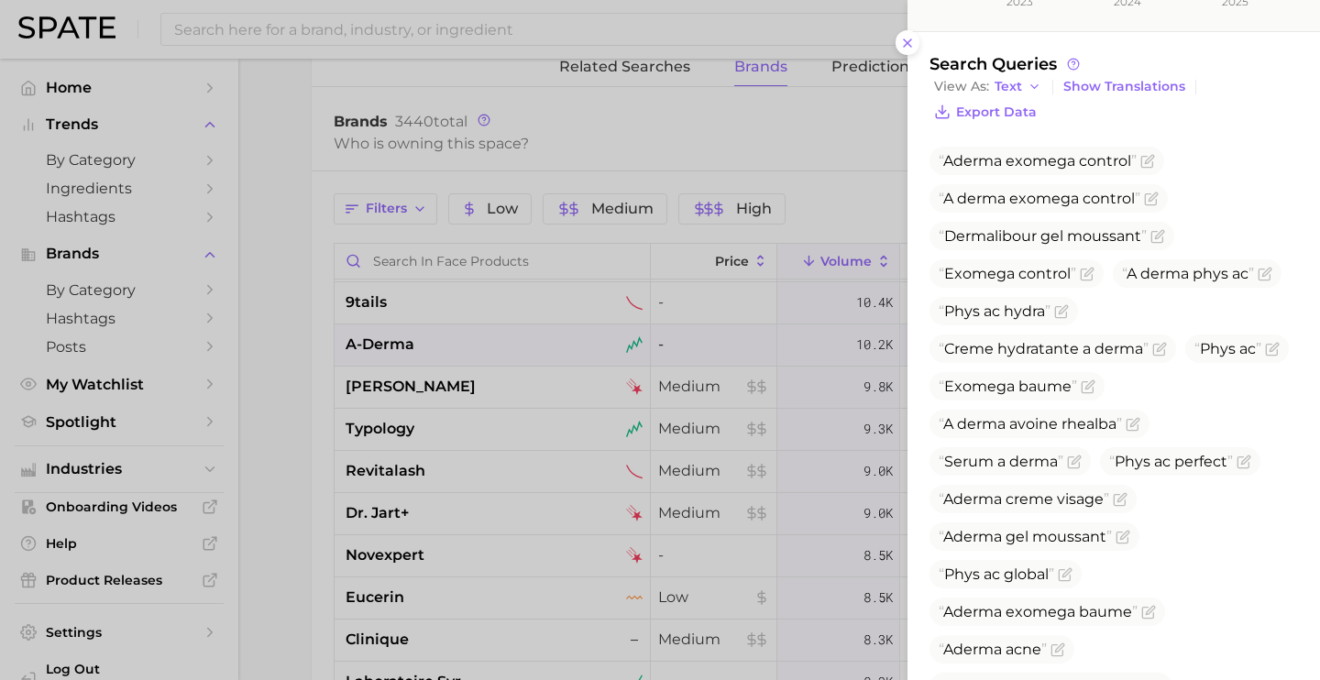
scroll to position [508, 0]
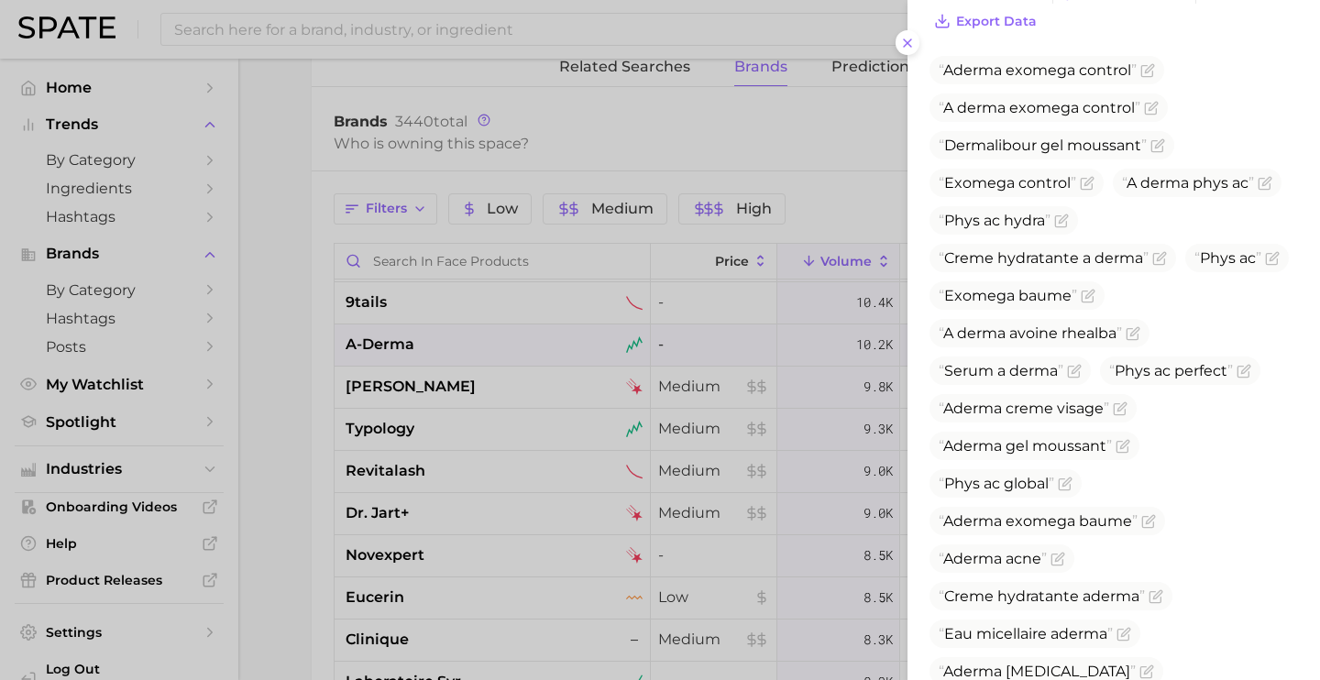
click at [453, 407] on div at bounding box center [660, 340] width 1320 height 680
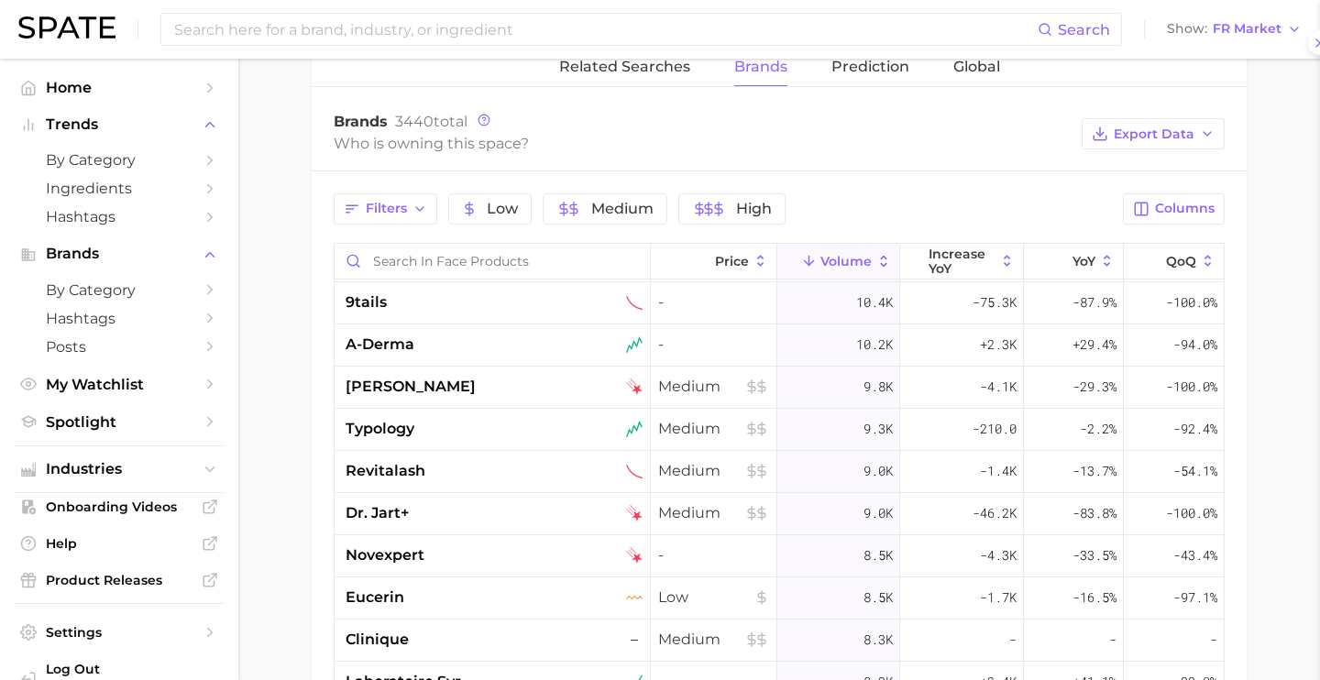
click at [453, 407] on div at bounding box center [660, 340] width 1320 height 680
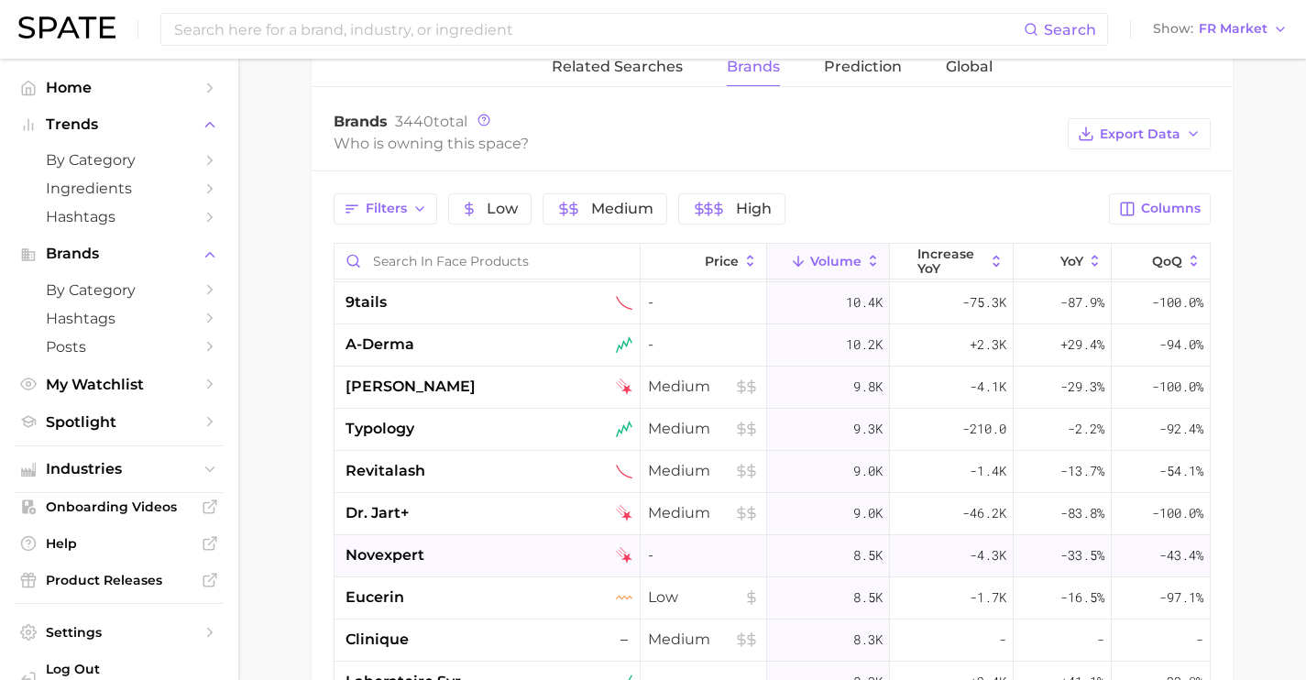
click at [478, 549] on div "novexpert" at bounding box center [489, 555] width 287 height 22
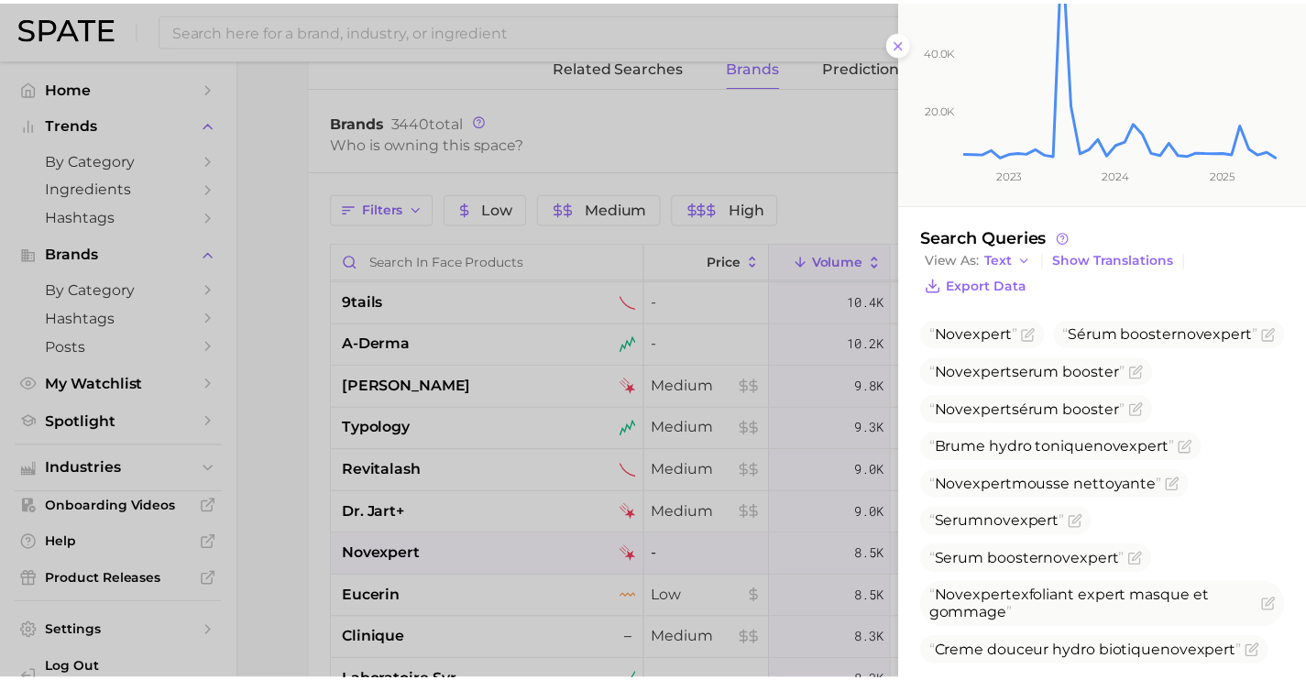
scroll to position [340, 0]
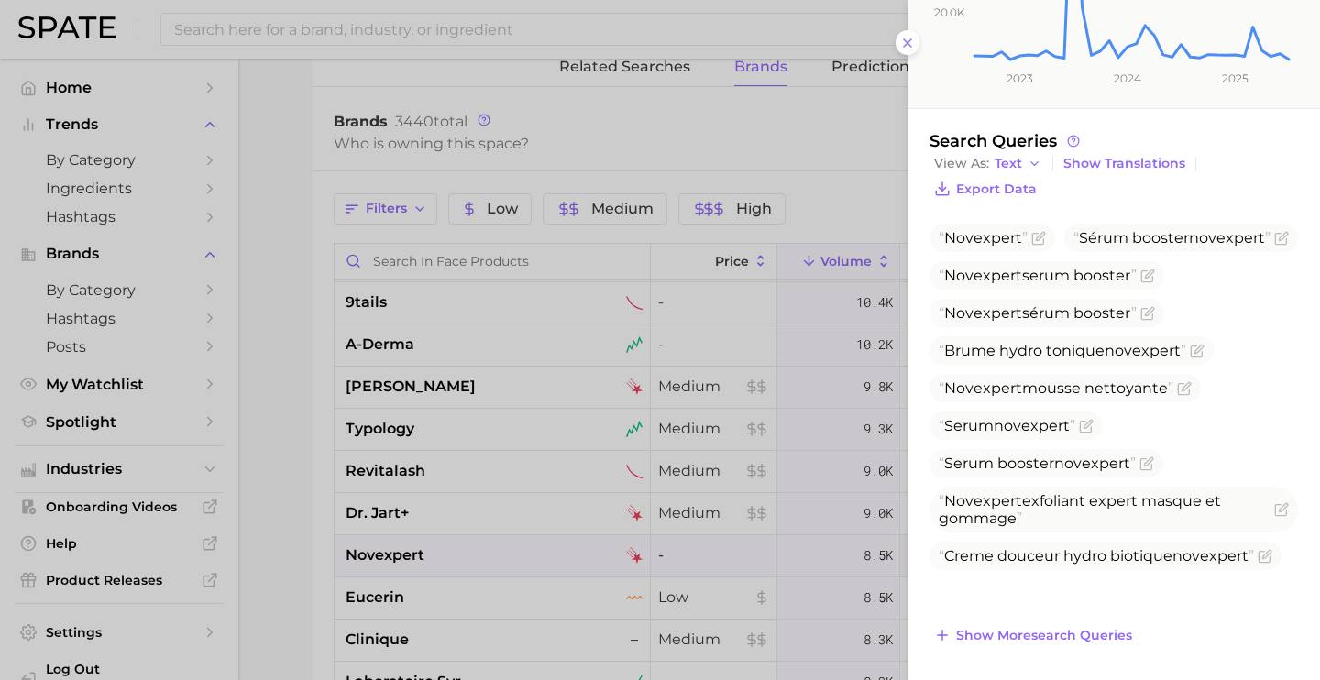
click at [447, 524] on div at bounding box center [660, 340] width 1320 height 680
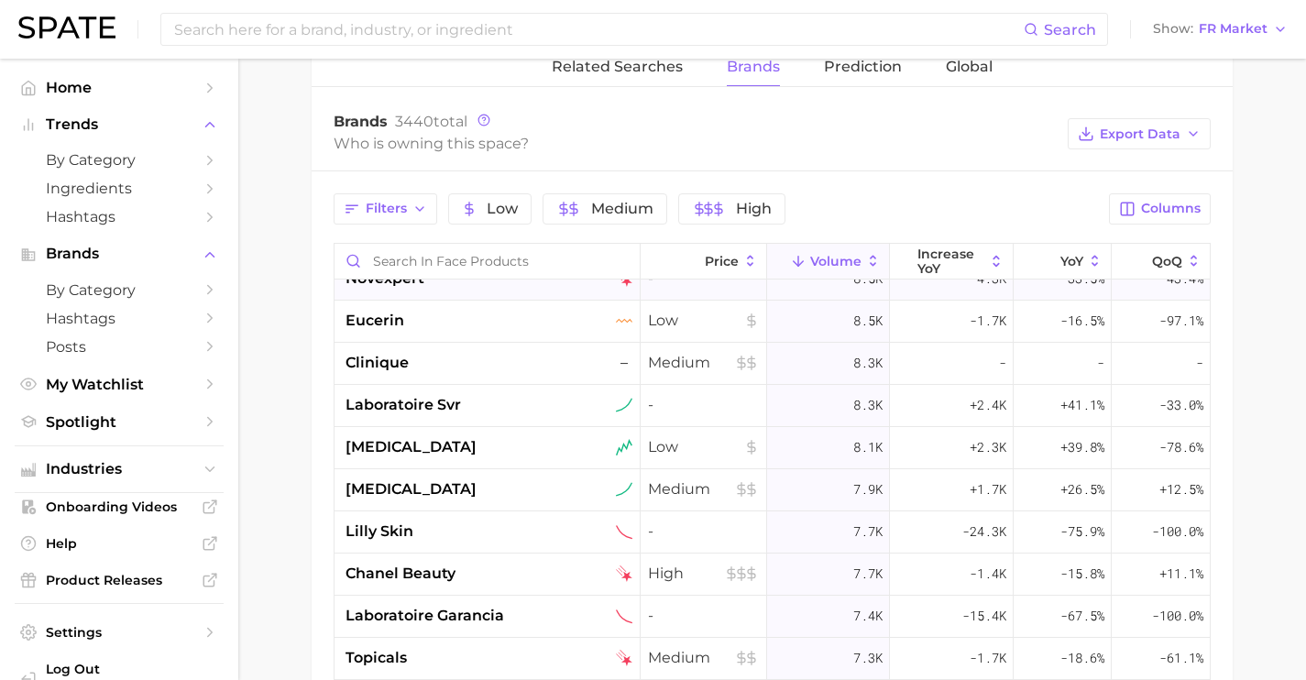
scroll to position [1599, 0]
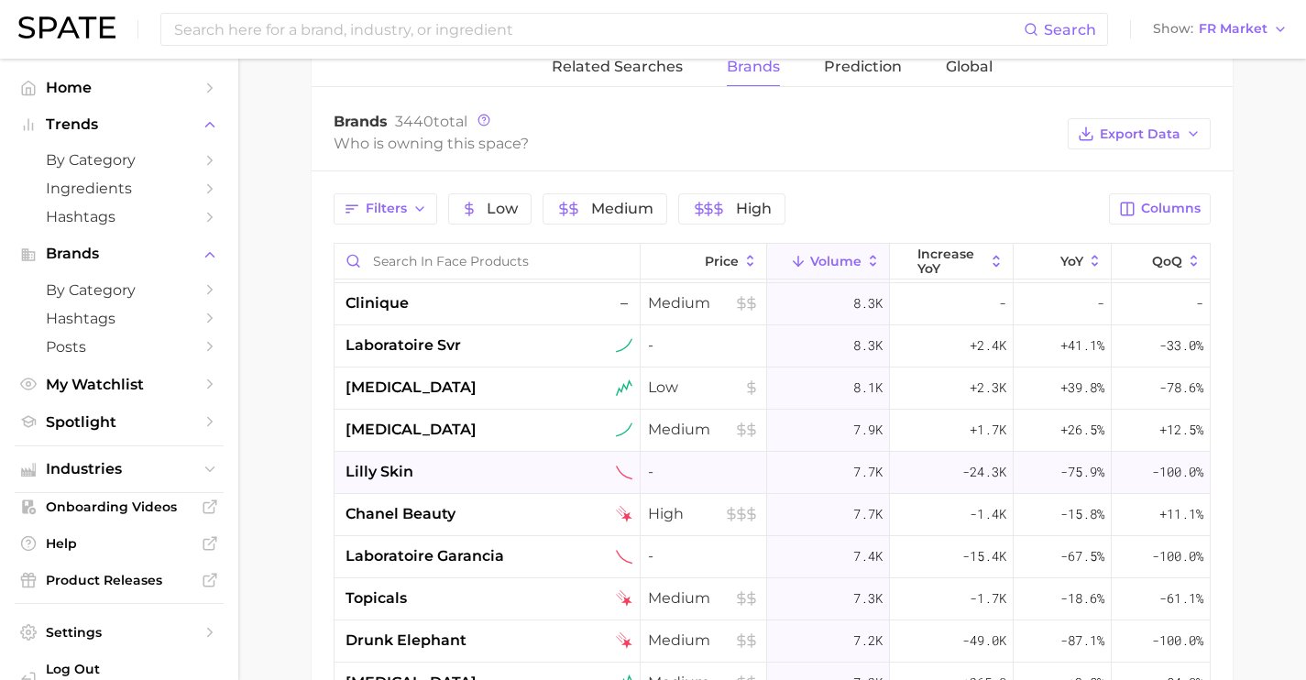
click at [516, 469] on div "lilly skin" at bounding box center [489, 472] width 287 height 22
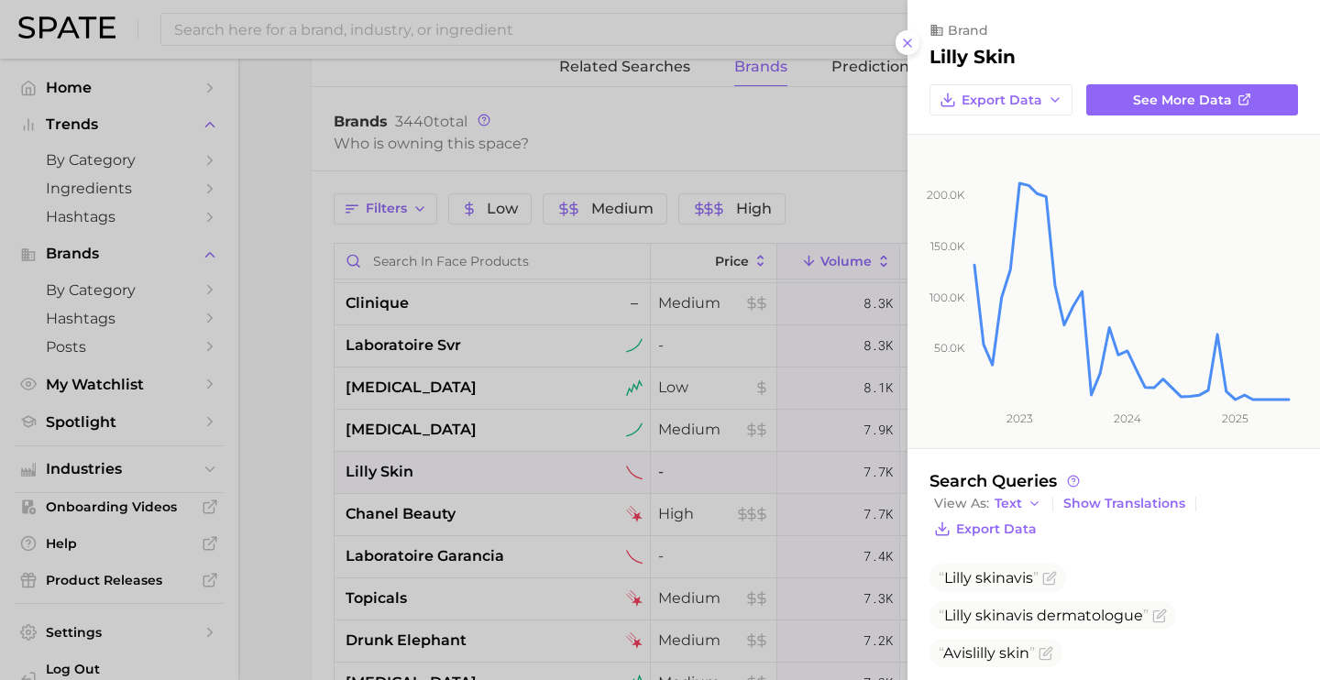
click at [489, 494] on div at bounding box center [660, 340] width 1320 height 680
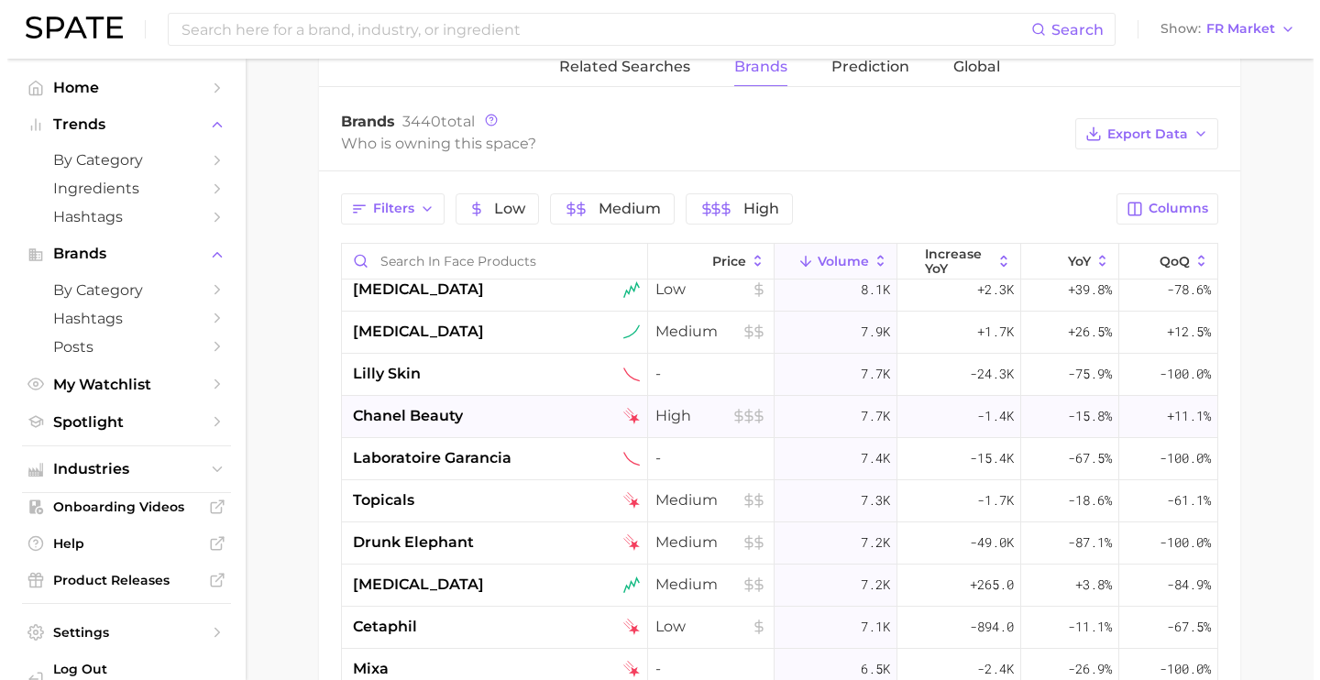
scroll to position [1706, 0]
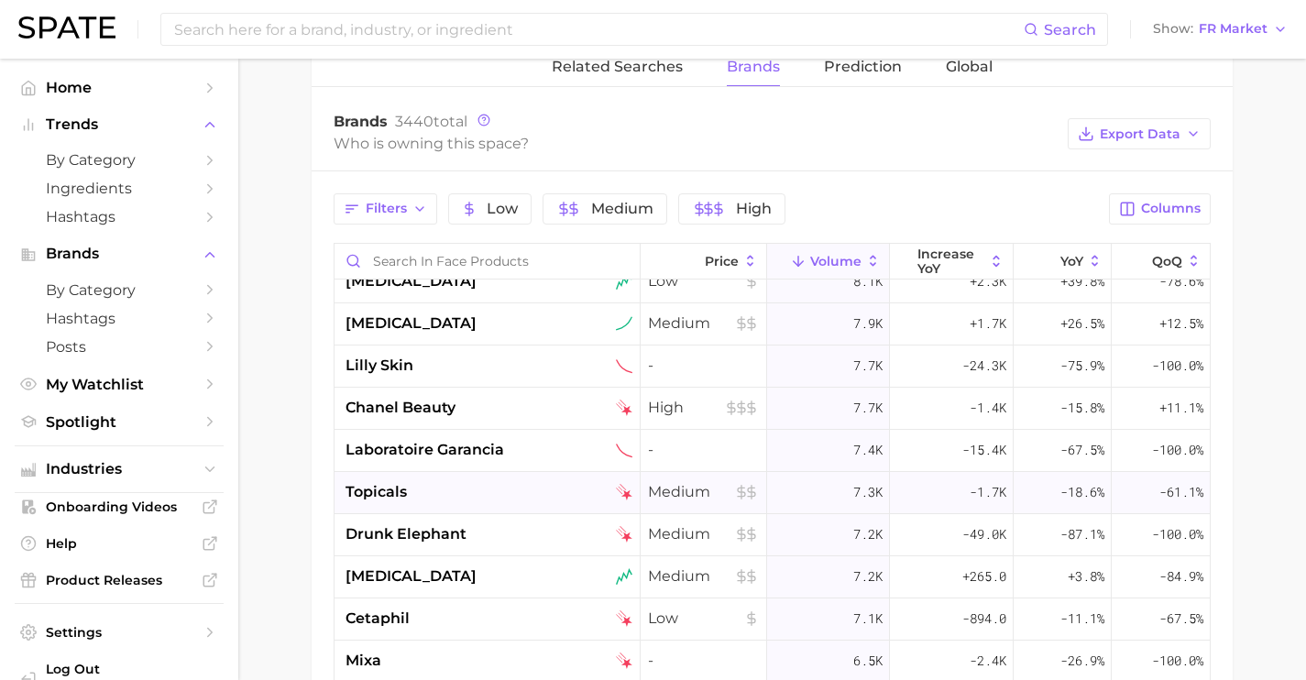
click at [513, 491] on div "topicals" at bounding box center [489, 492] width 287 height 22
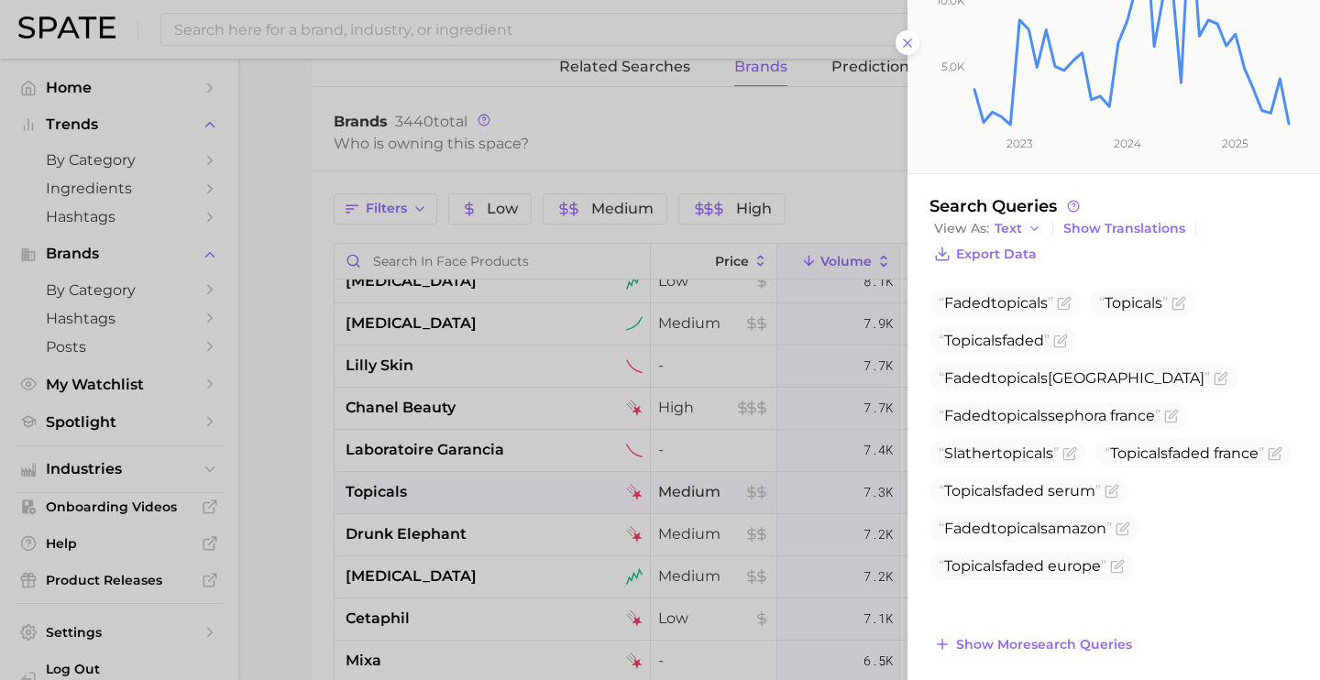
scroll to position [277, 0]
click at [1106, 637] on span "Show more search queries" at bounding box center [1044, 643] width 176 height 16
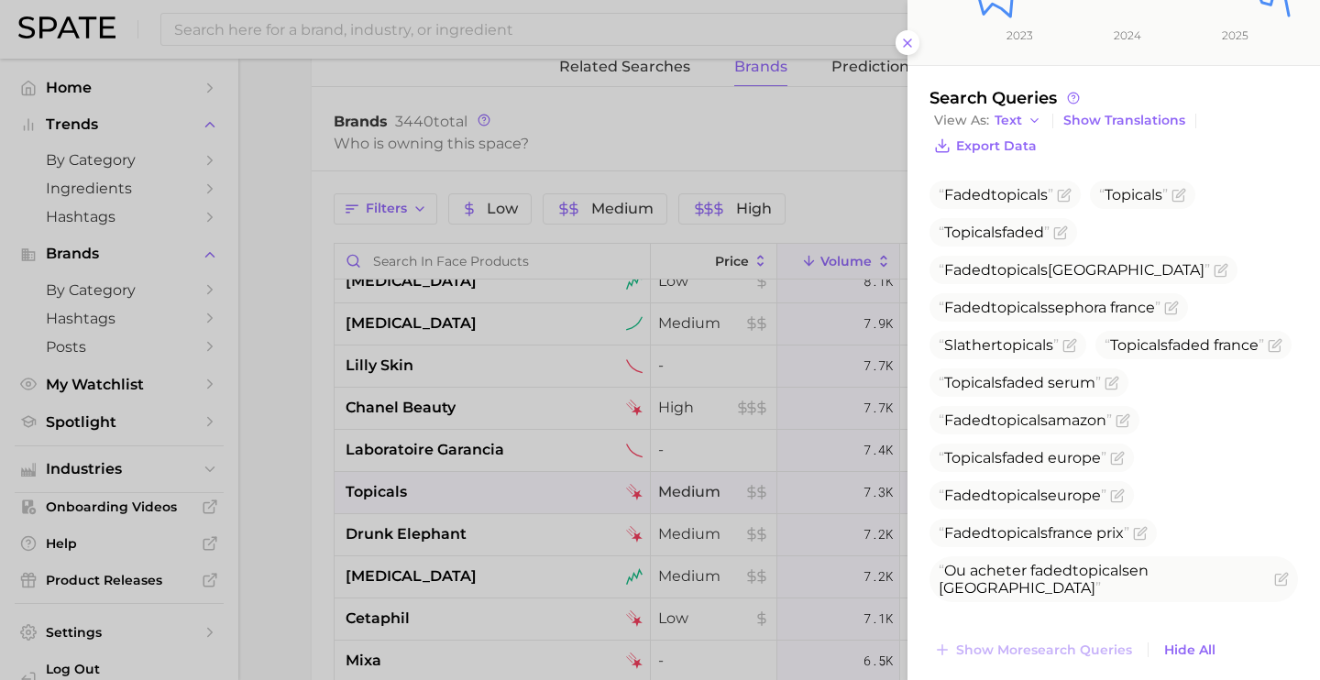
scroll to position [398, 0]
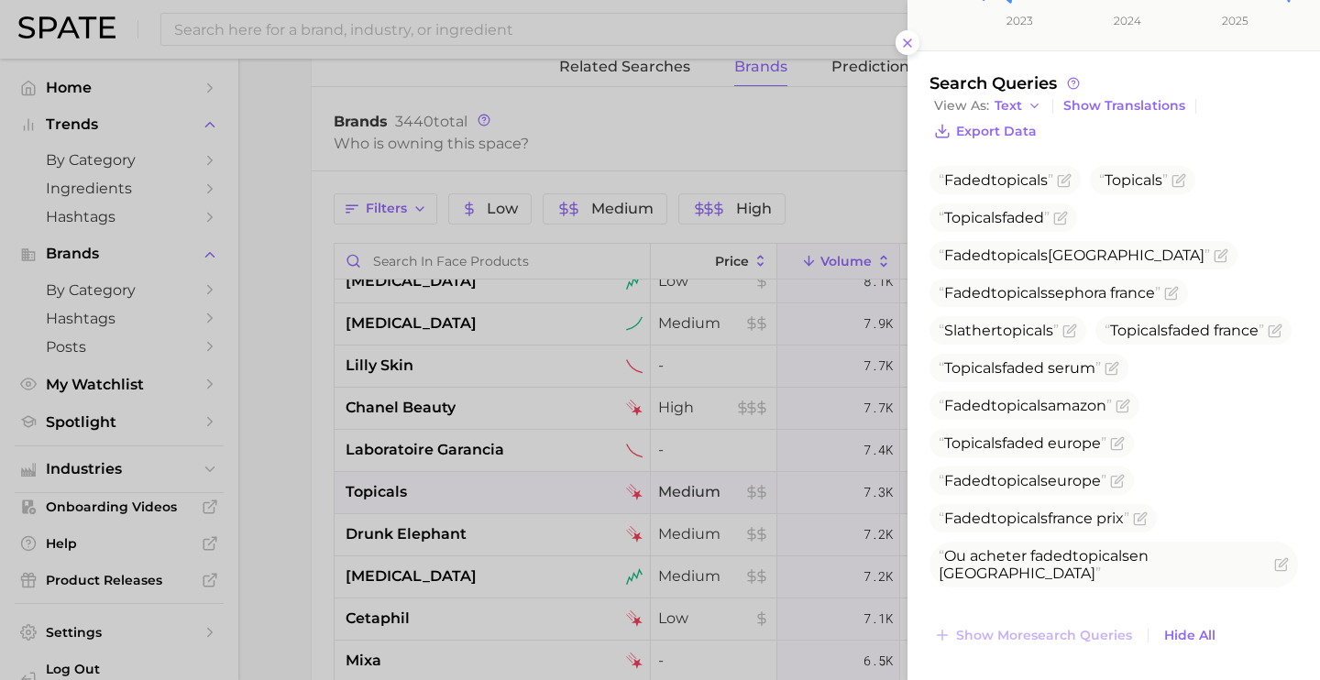
click at [488, 489] on div at bounding box center [660, 340] width 1320 height 680
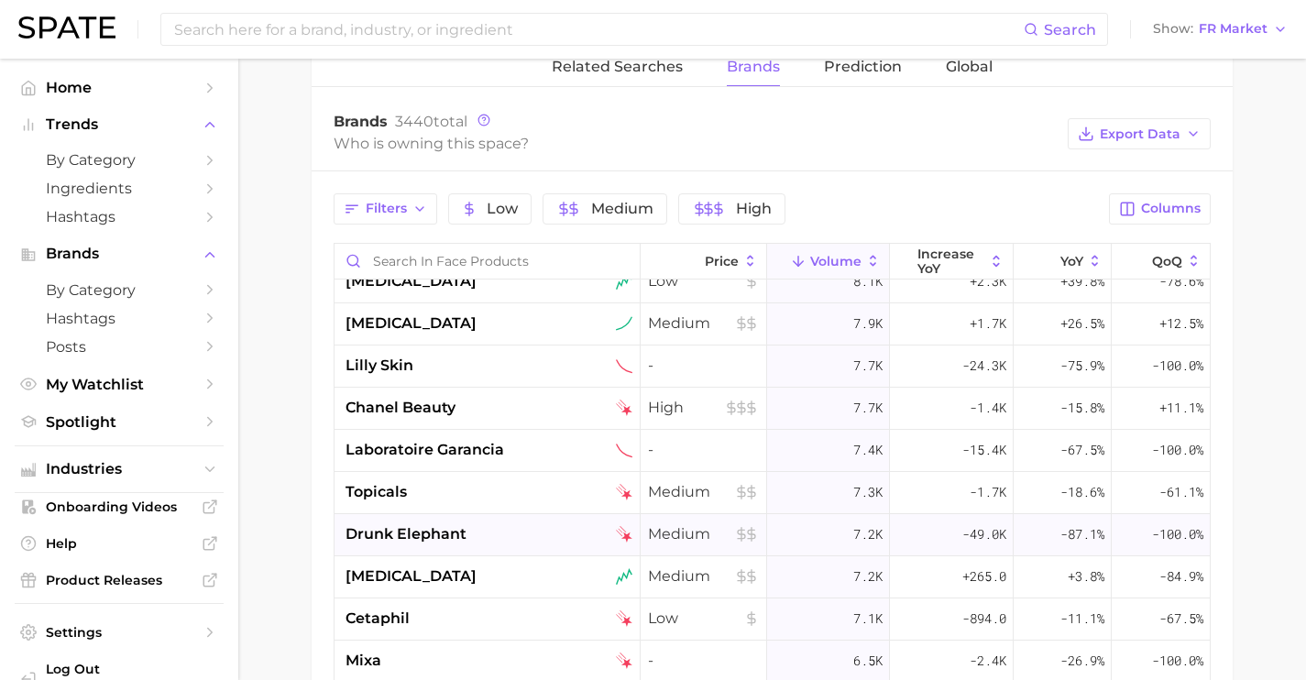
click at [509, 526] on div "drunk elephant" at bounding box center [489, 534] width 287 height 22
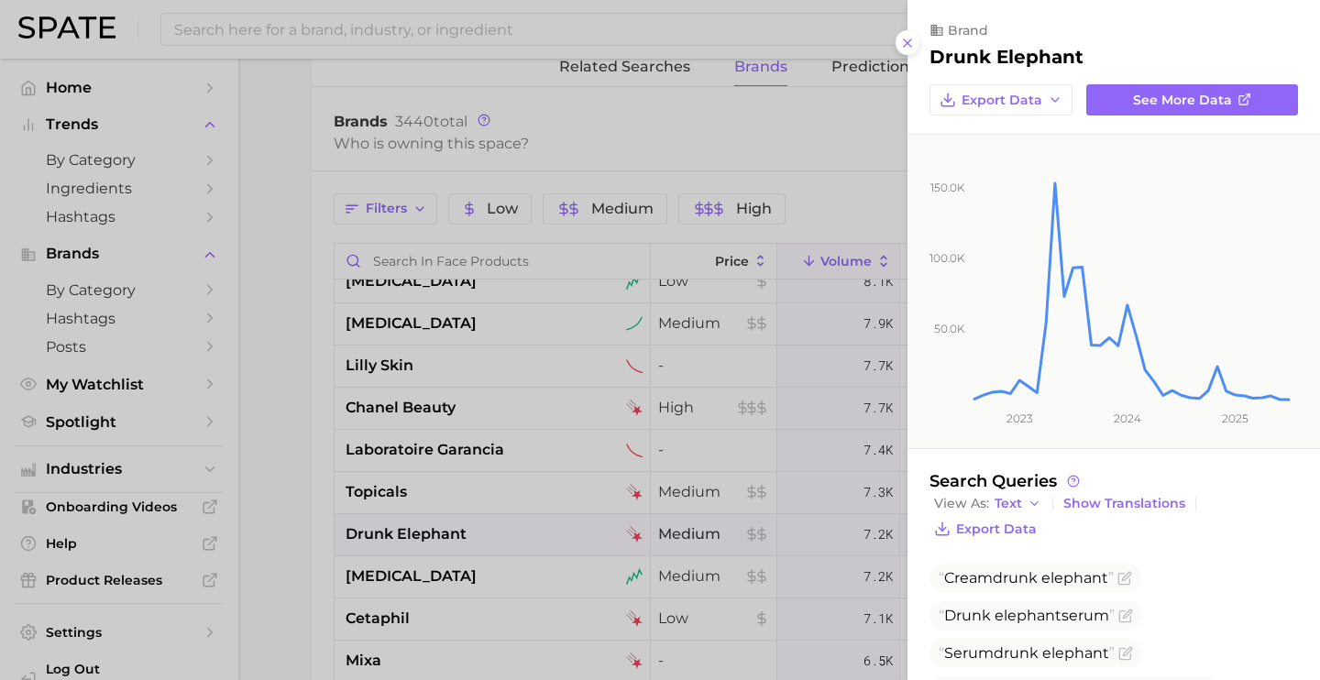
click at [434, 570] on div at bounding box center [660, 340] width 1320 height 680
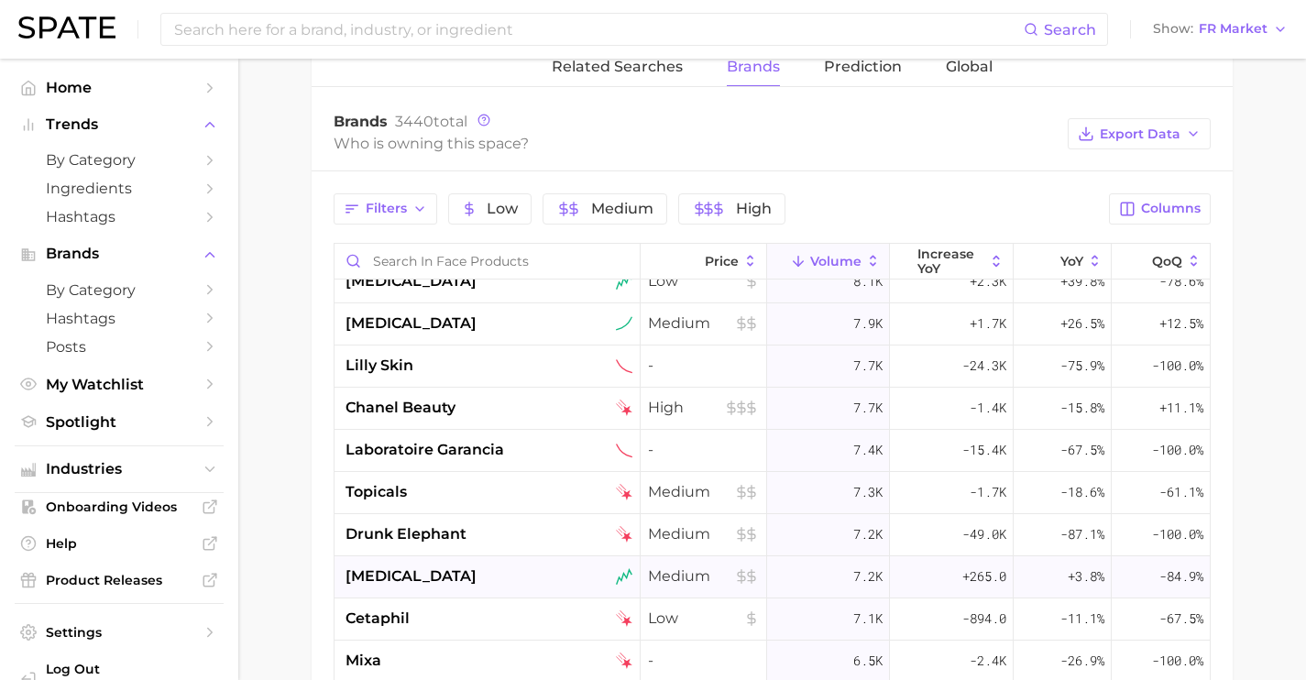
click at [430, 573] on div "[MEDICAL_DATA]" at bounding box center [489, 576] width 287 height 22
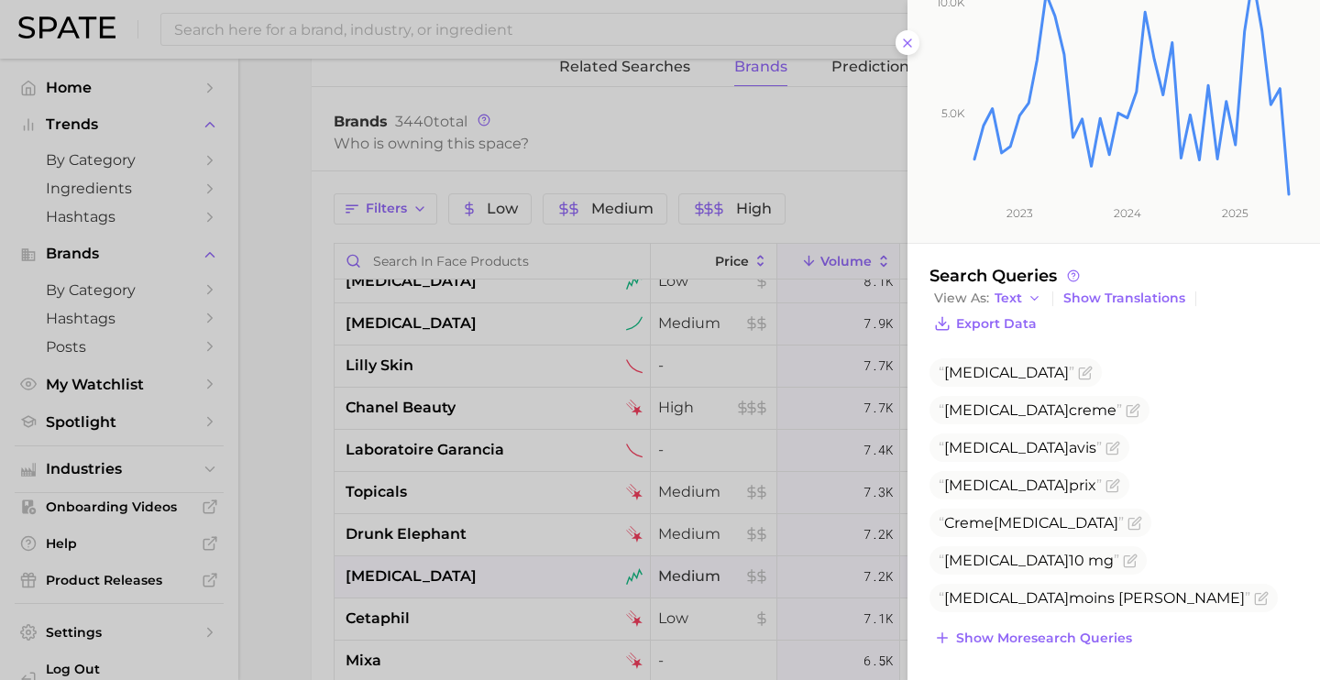
scroll to position [208, 0]
click at [1070, 637] on span "Show more search queries" at bounding box center [1044, 636] width 176 height 16
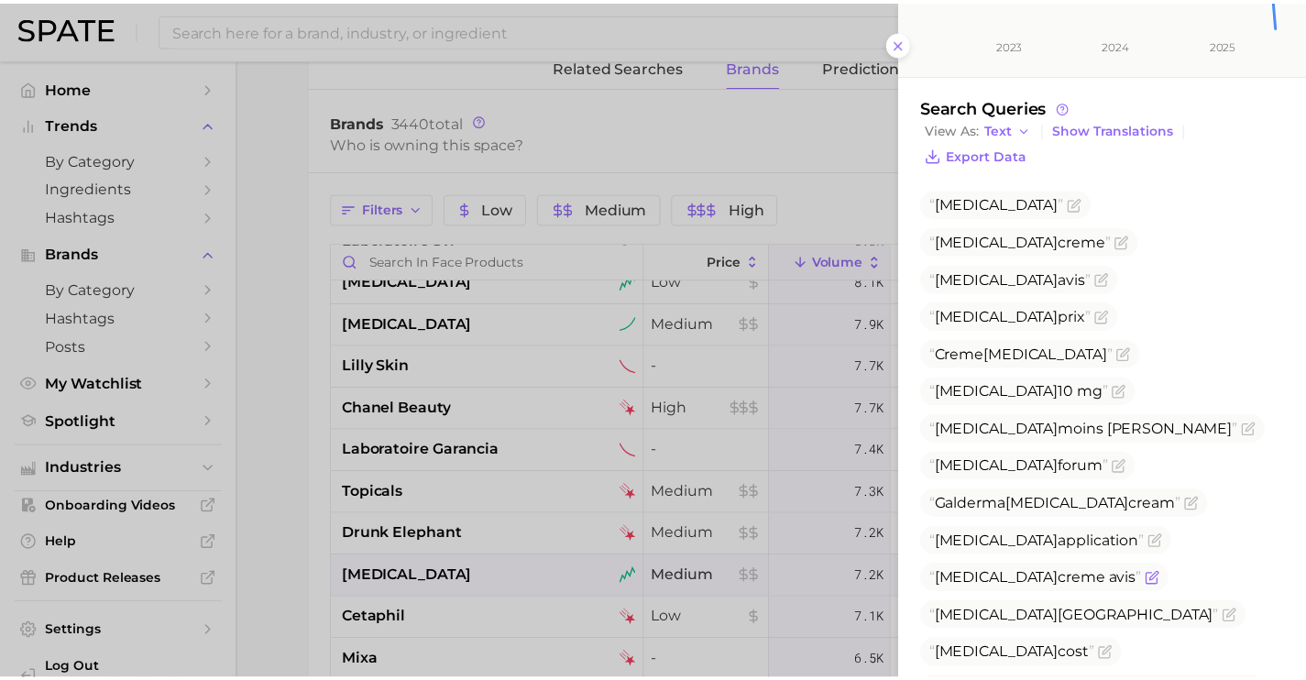
scroll to position [474, 0]
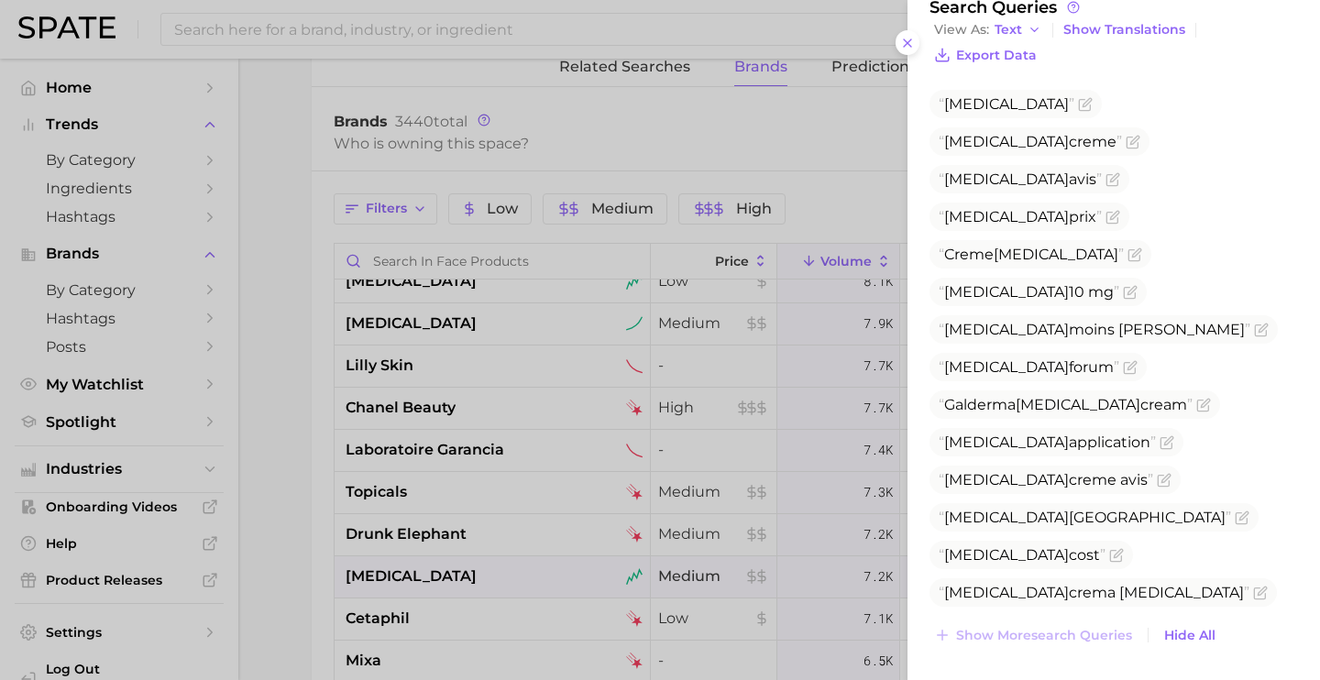
click at [483, 534] on div at bounding box center [660, 340] width 1320 height 680
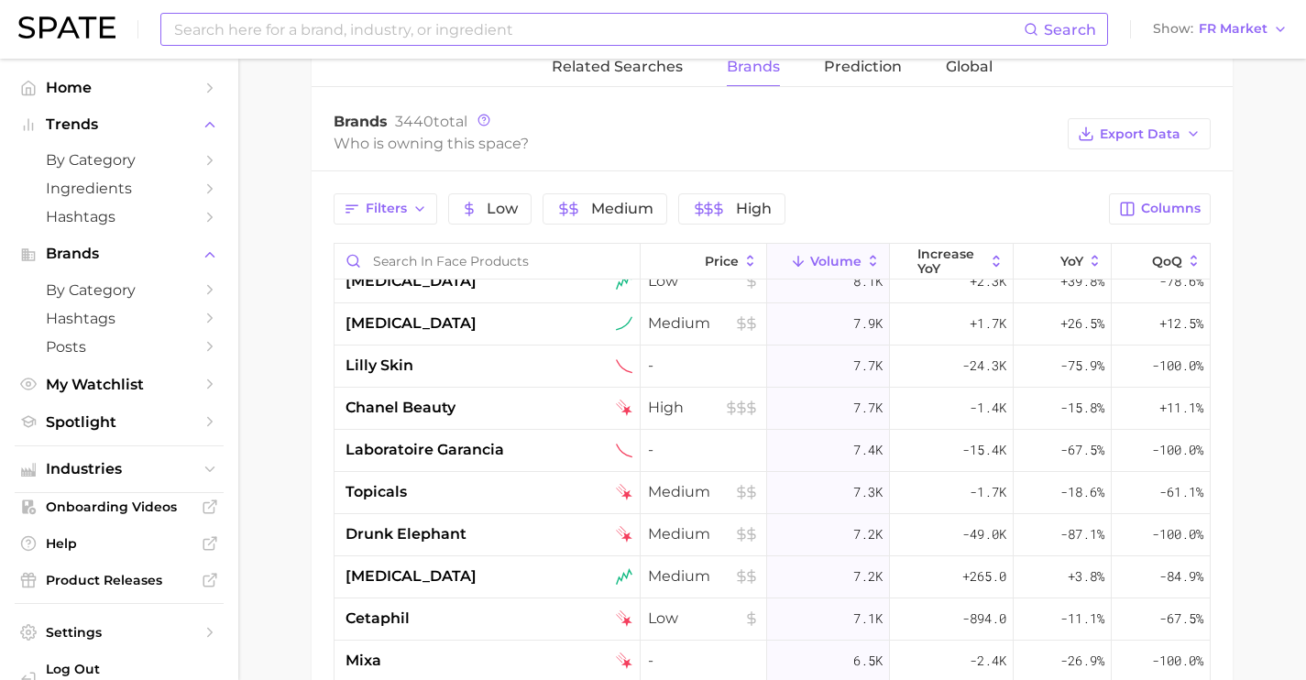
click at [316, 24] on input at bounding box center [597, 29] width 851 height 31
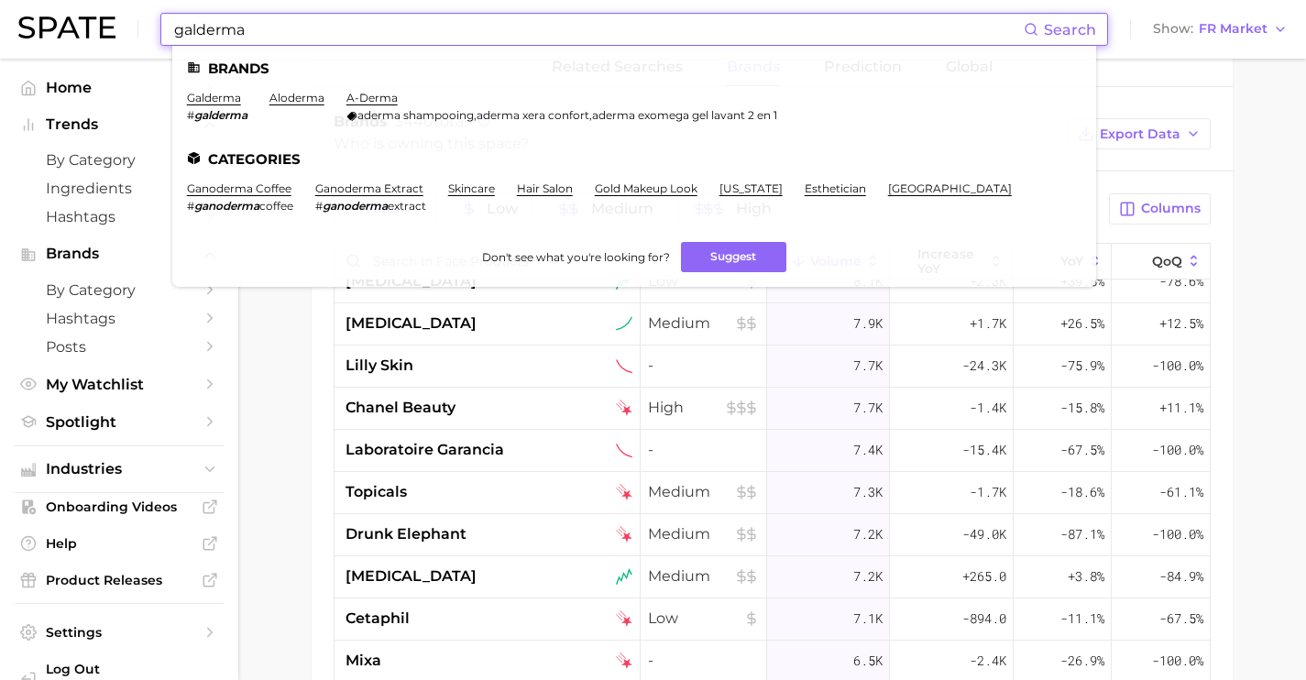
type input "galderma"
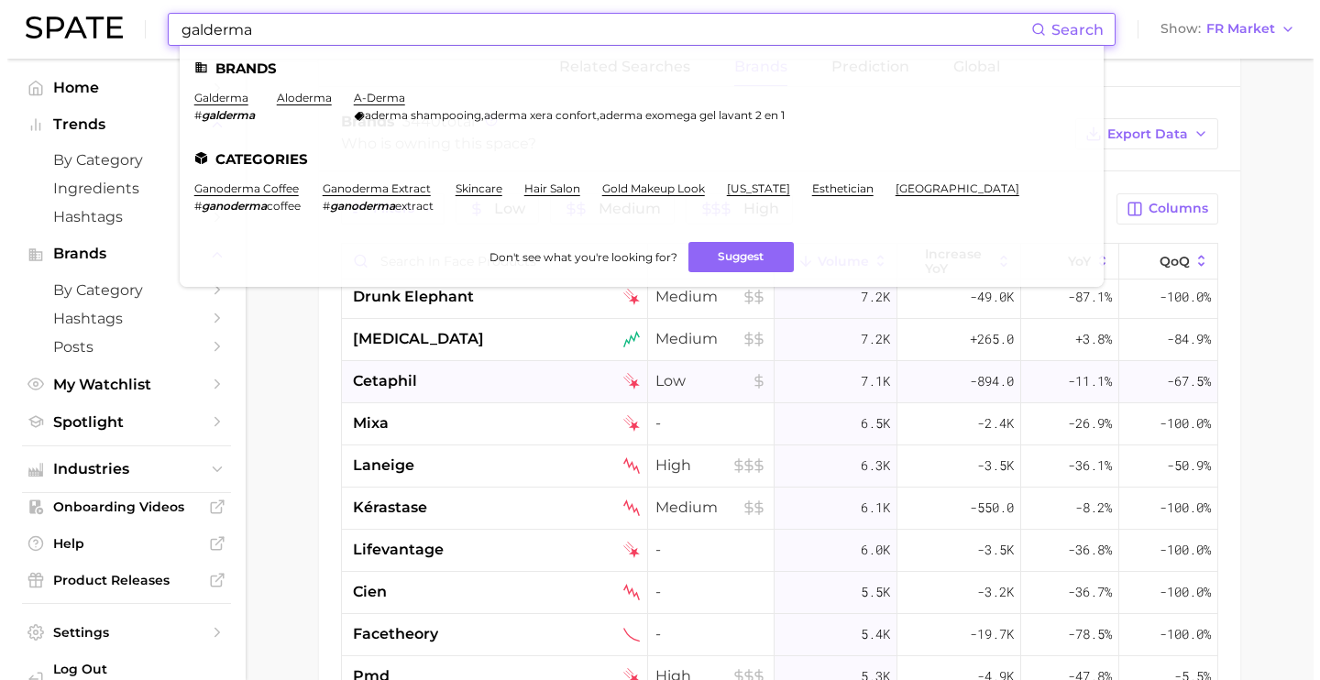
scroll to position [1981, 0]
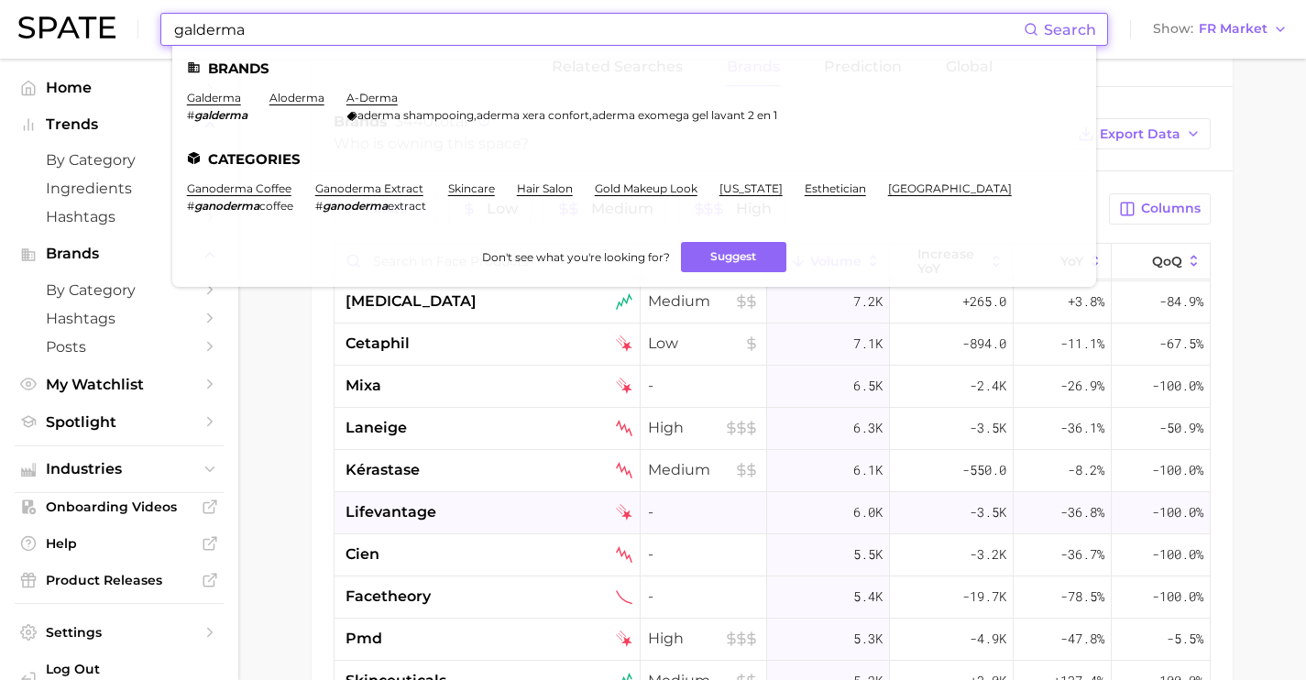
click at [500, 520] on div "lifevantage" at bounding box center [489, 512] width 287 height 22
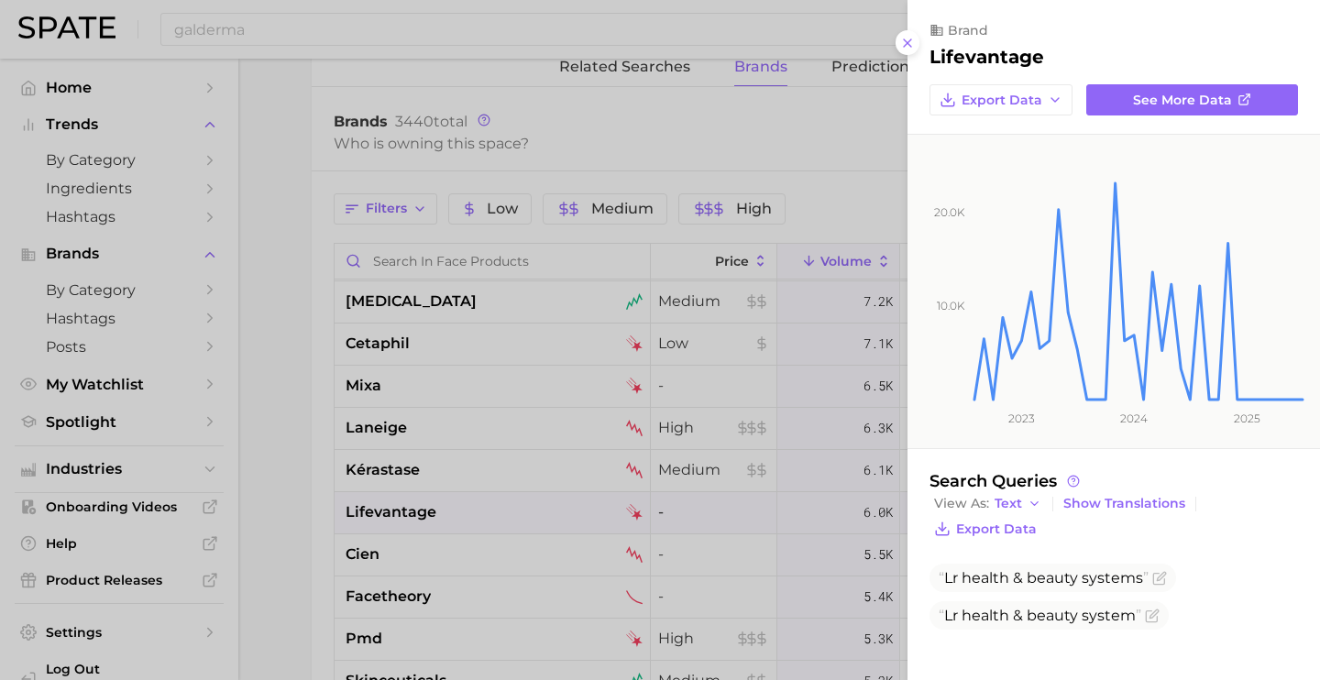
click at [570, 544] on div at bounding box center [660, 340] width 1320 height 680
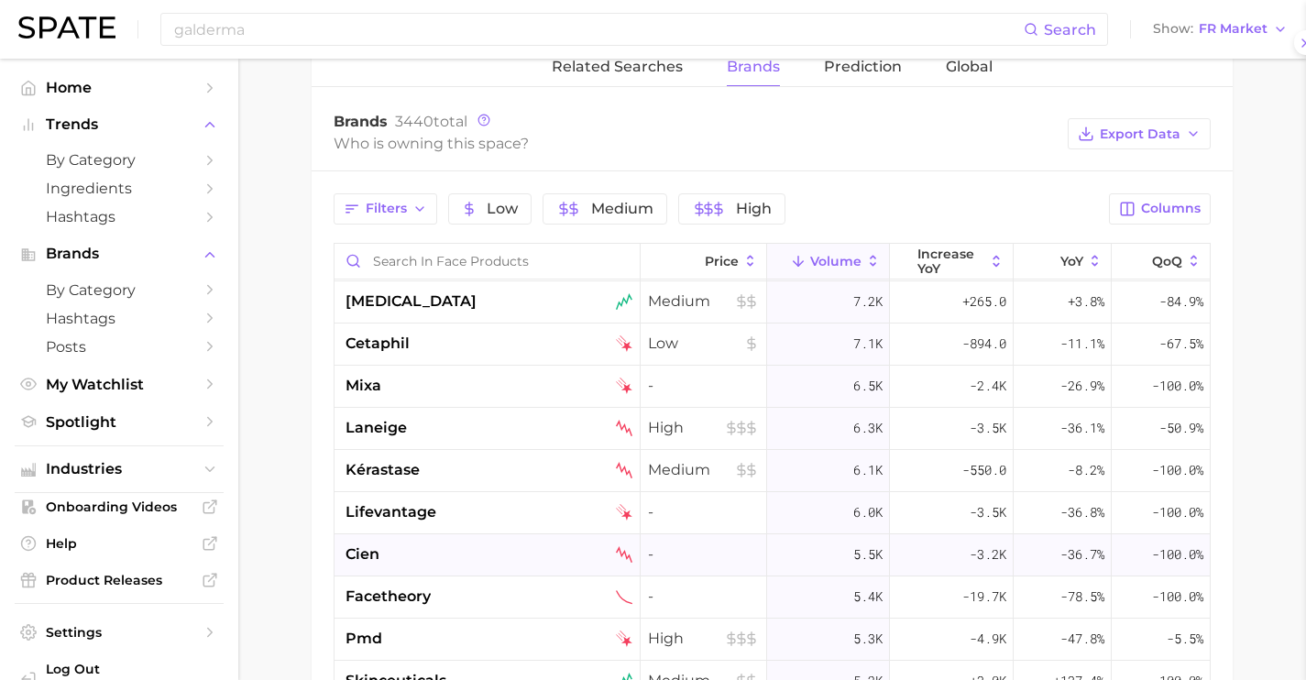
click at [554, 556] on div "cien" at bounding box center [489, 555] width 287 height 22
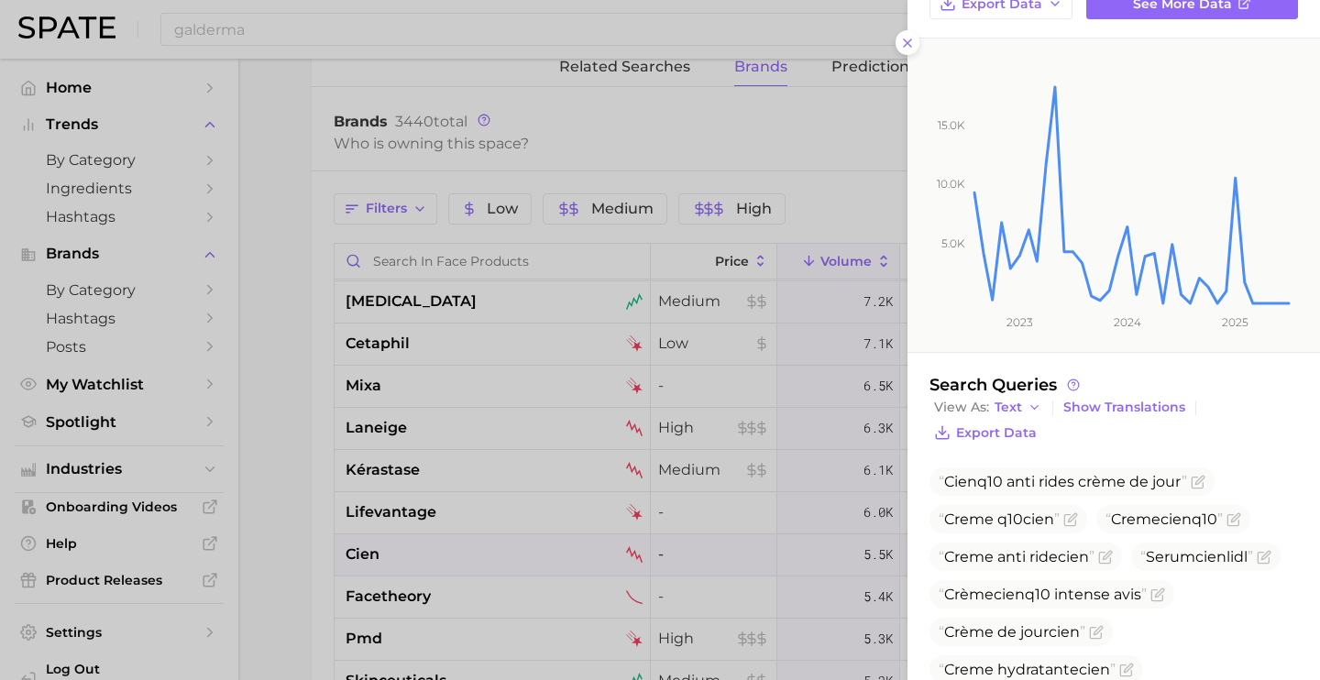
scroll to position [284, 0]
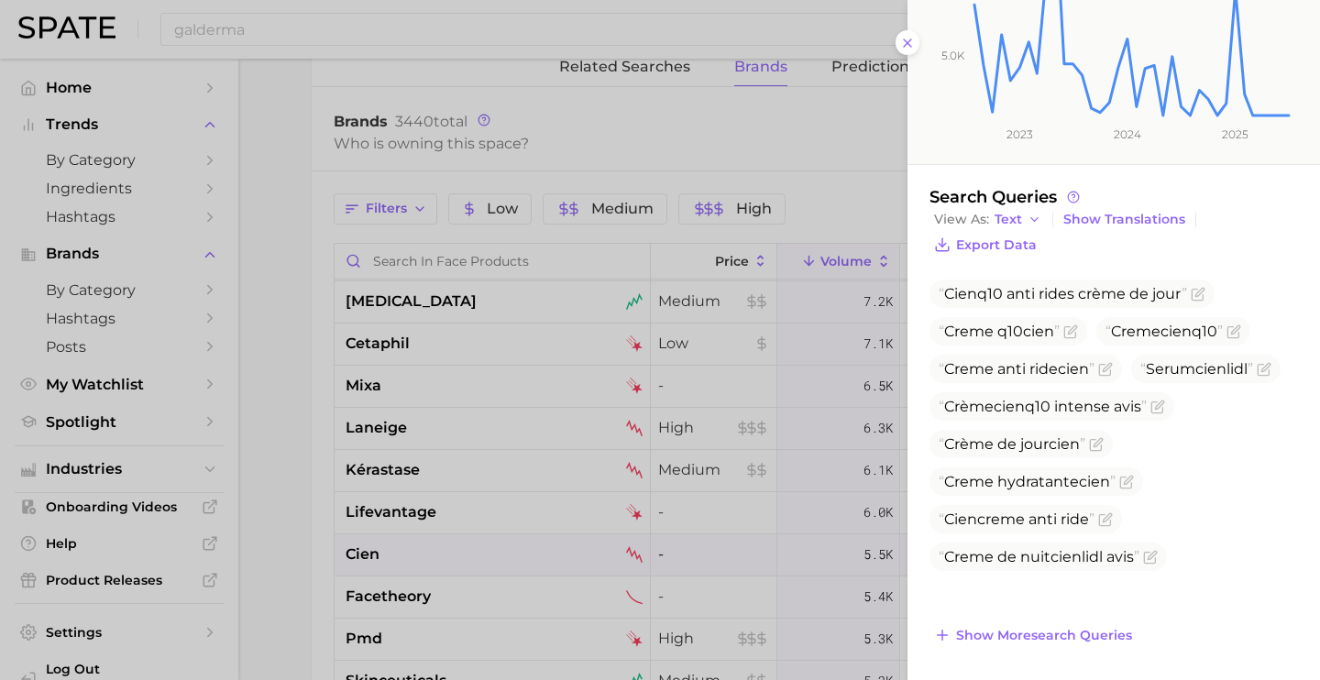
click at [414, 556] on div at bounding box center [660, 340] width 1320 height 680
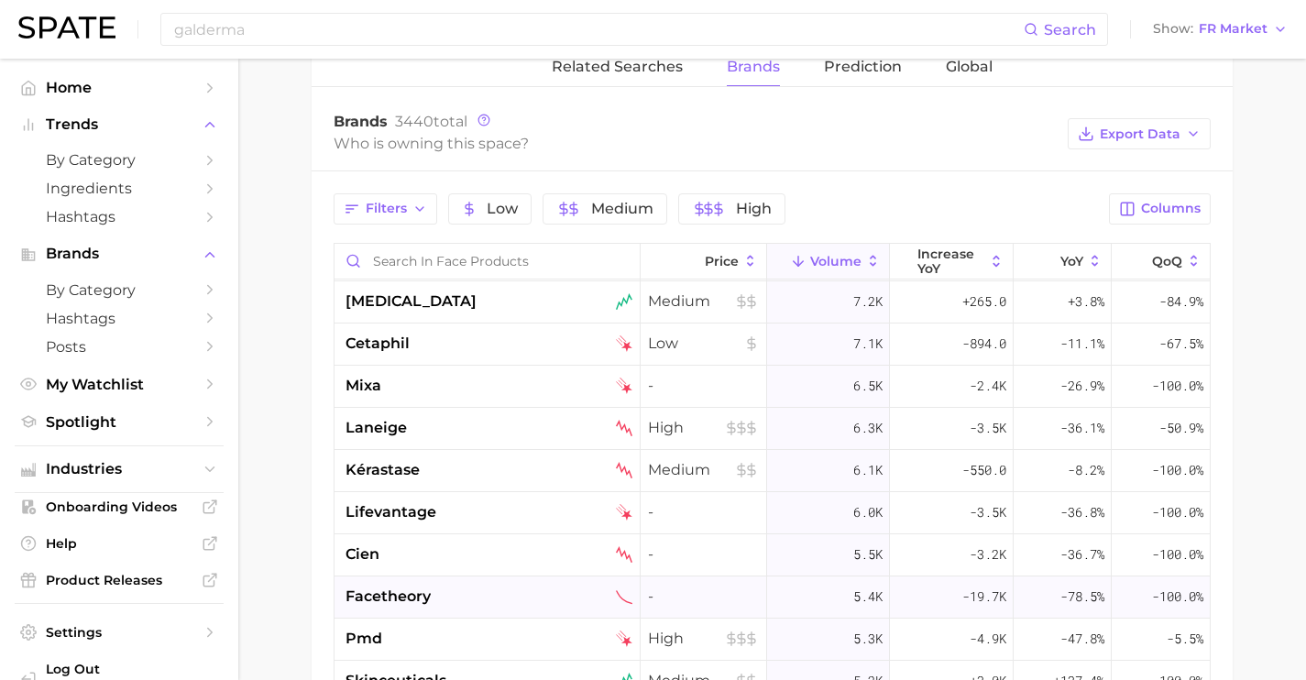
click at [440, 590] on div "facetheory" at bounding box center [489, 597] width 287 height 22
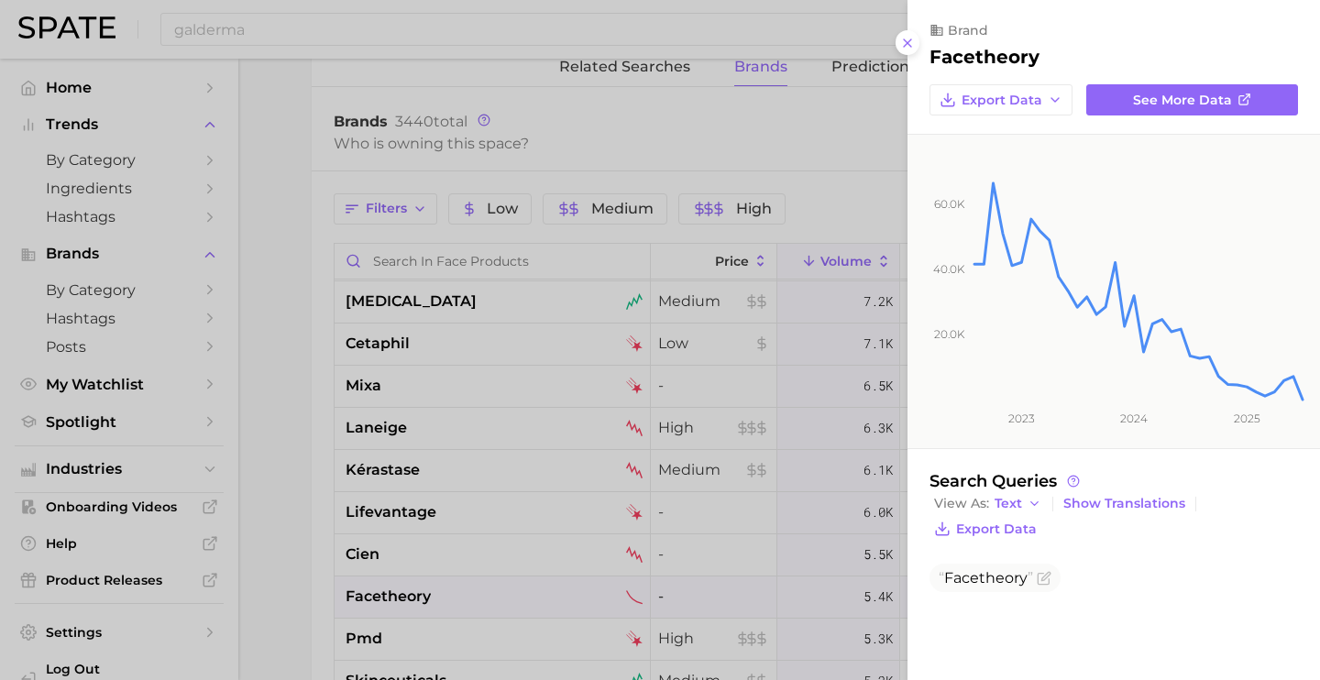
click at [464, 599] on div at bounding box center [660, 340] width 1320 height 680
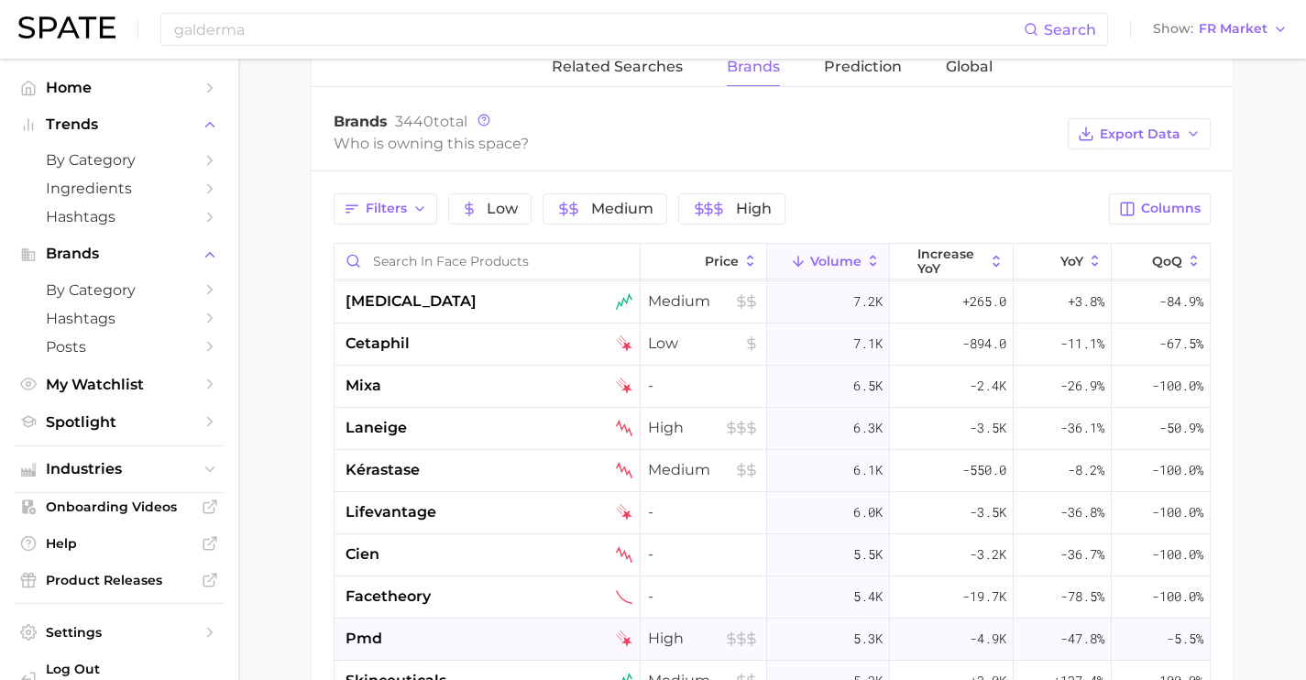
click at [465, 634] on div "pmd" at bounding box center [489, 639] width 287 height 22
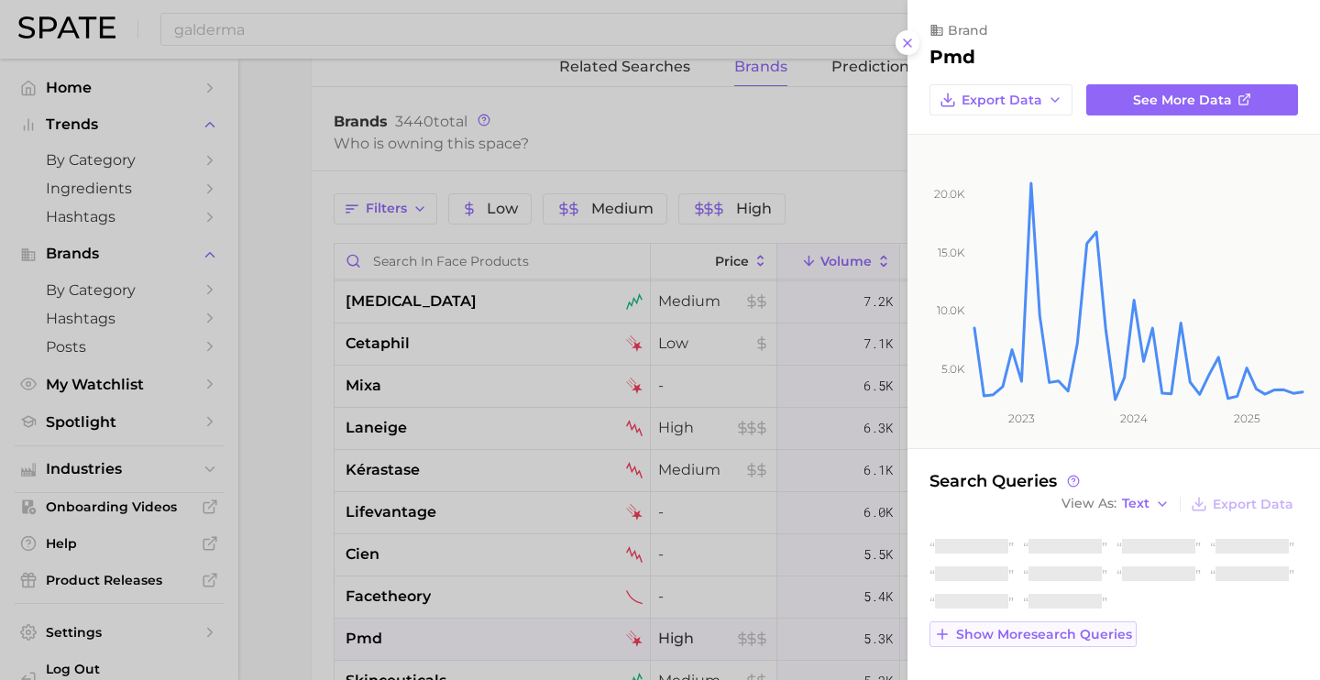
click at [1040, 612] on ul at bounding box center [1113, 575] width 368 height 73
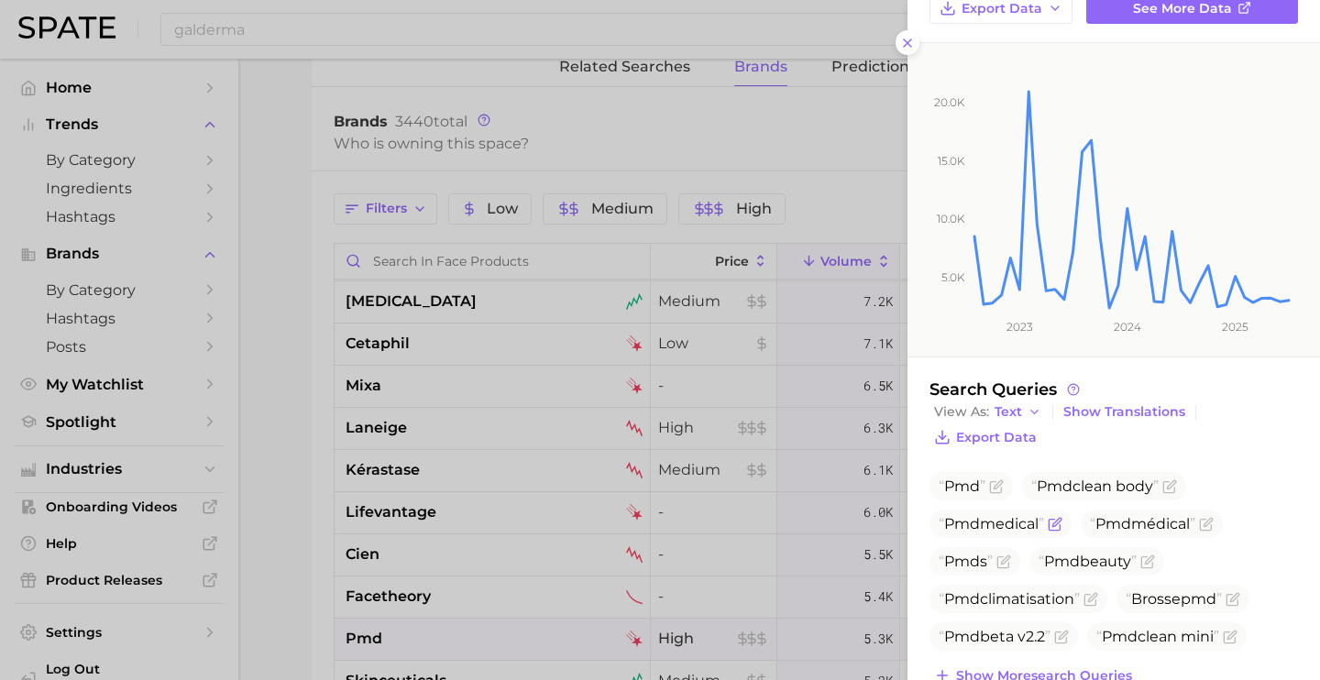
scroll to position [132, 0]
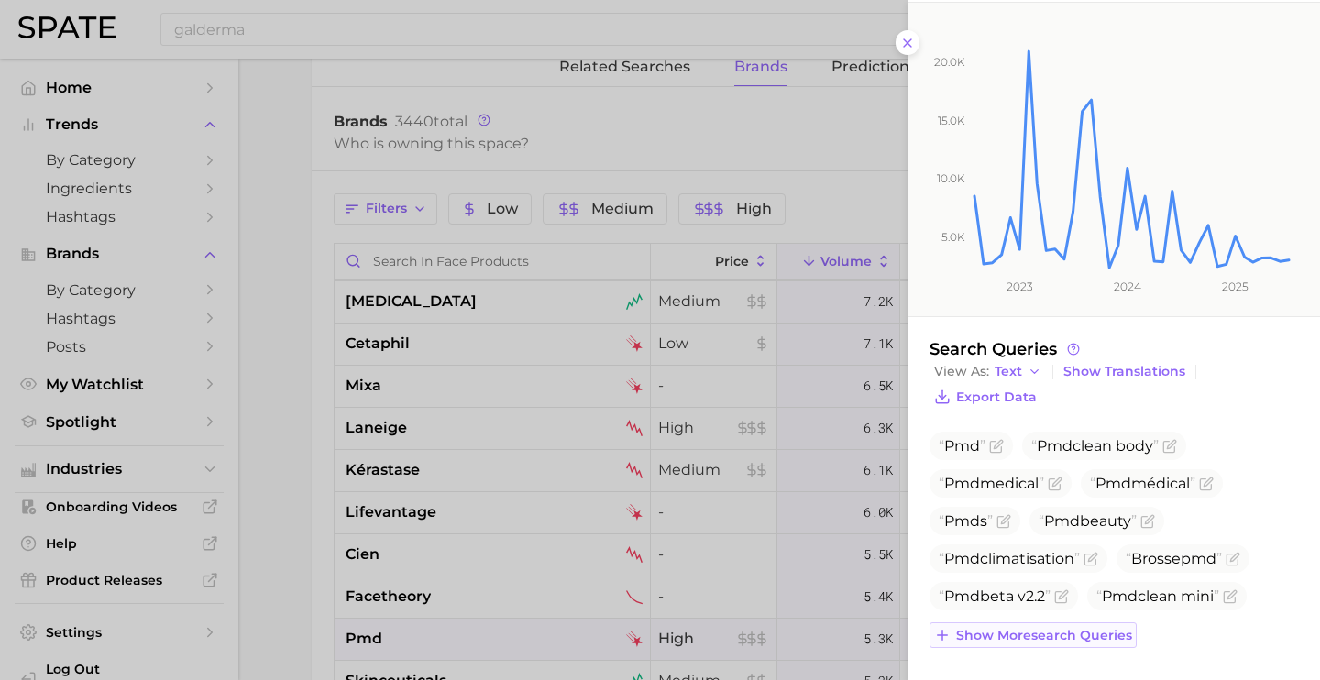
click at [1052, 630] on span "Show more search queries" at bounding box center [1044, 636] width 176 height 16
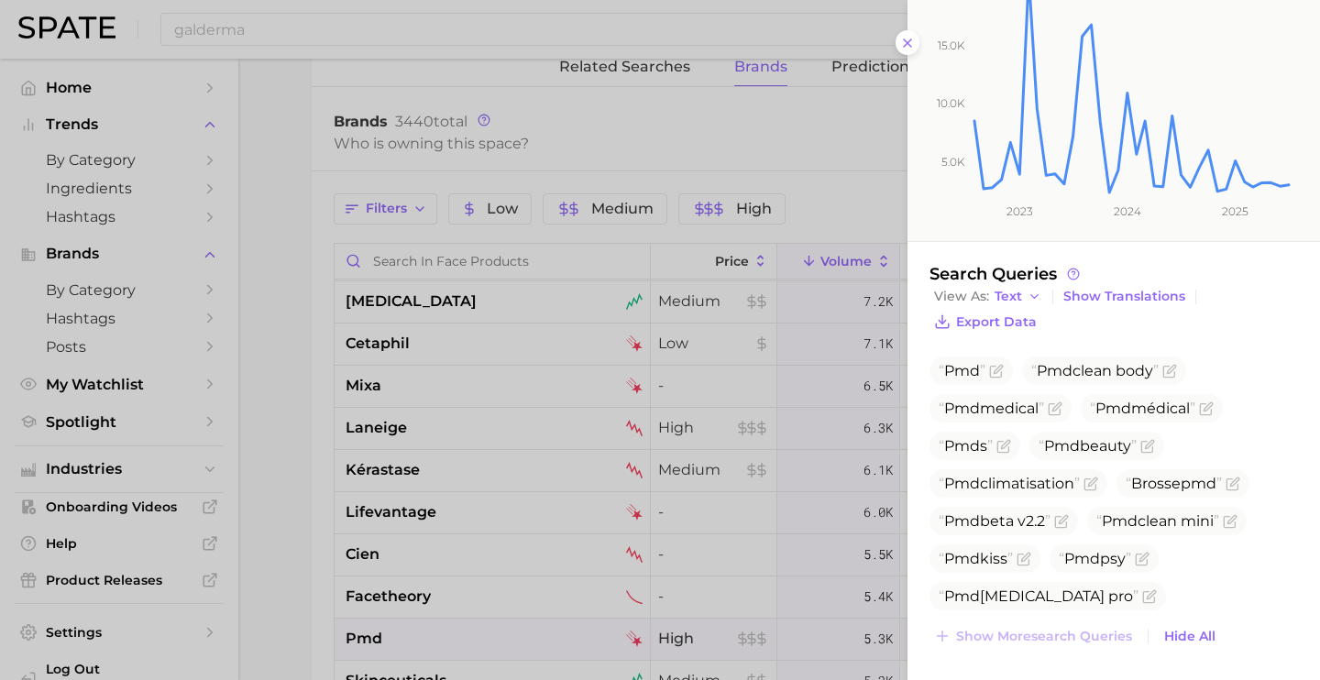
scroll to position [208, 0]
drag, startPoint x: 1077, startPoint y: 486, endPoint x: 916, endPoint y: 489, distance: 161.4
click at [916, 489] on div "Search Queries View As Text Show Translations Export Data Pmd Pmd clean body Pm…" at bounding box center [1113, 455] width 412 height 385
copy span "Pmd climatisation"
click at [1090, 478] on icon "Flag as miscategorized or irrelevant" at bounding box center [1089, 483] width 11 height 11
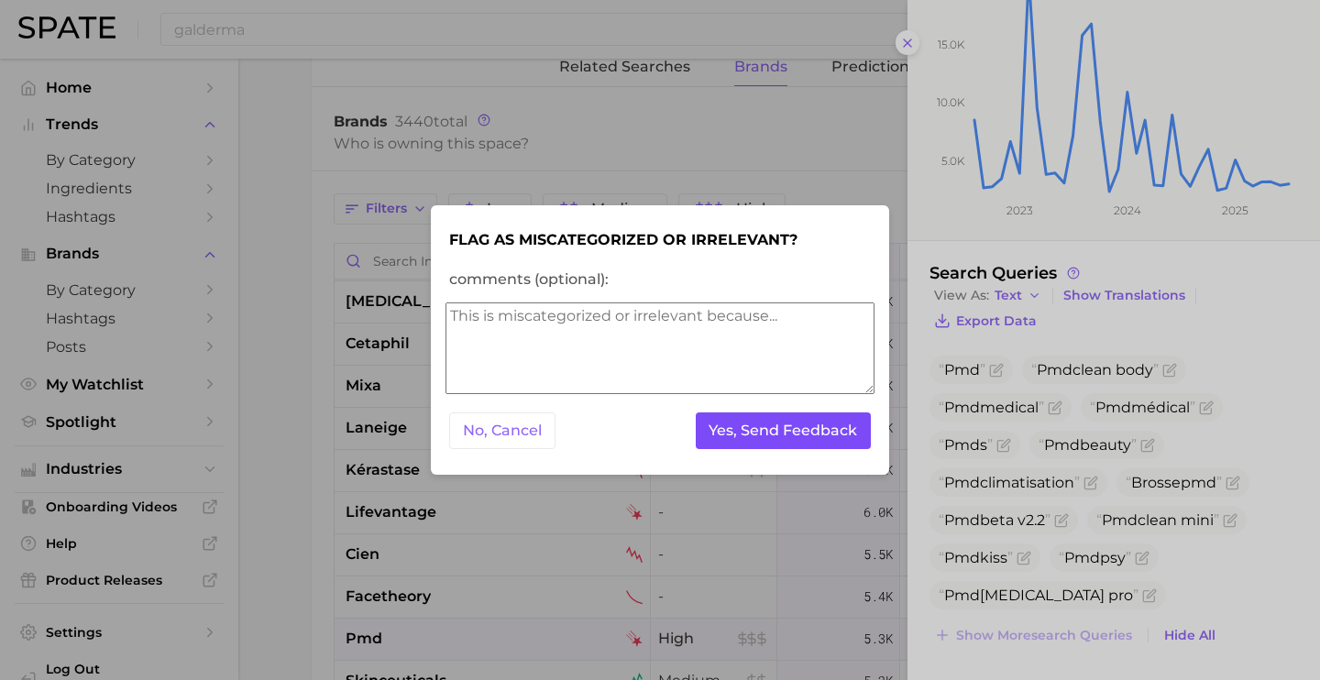
click at [835, 439] on button "Yes, Send Feedback" at bounding box center [784, 431] width 176 height 38
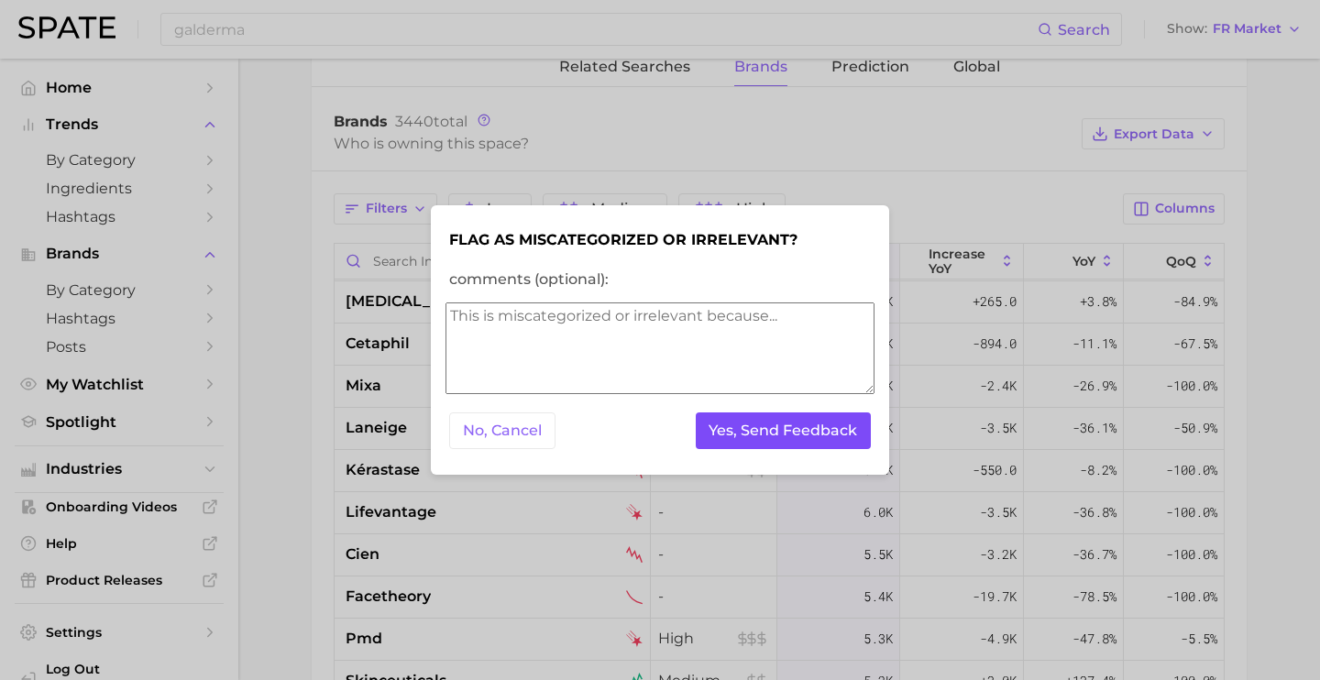
click at [727, 419] on button "Yes, Send Feedback" at bounding box center [784, 431] width 176 height 38
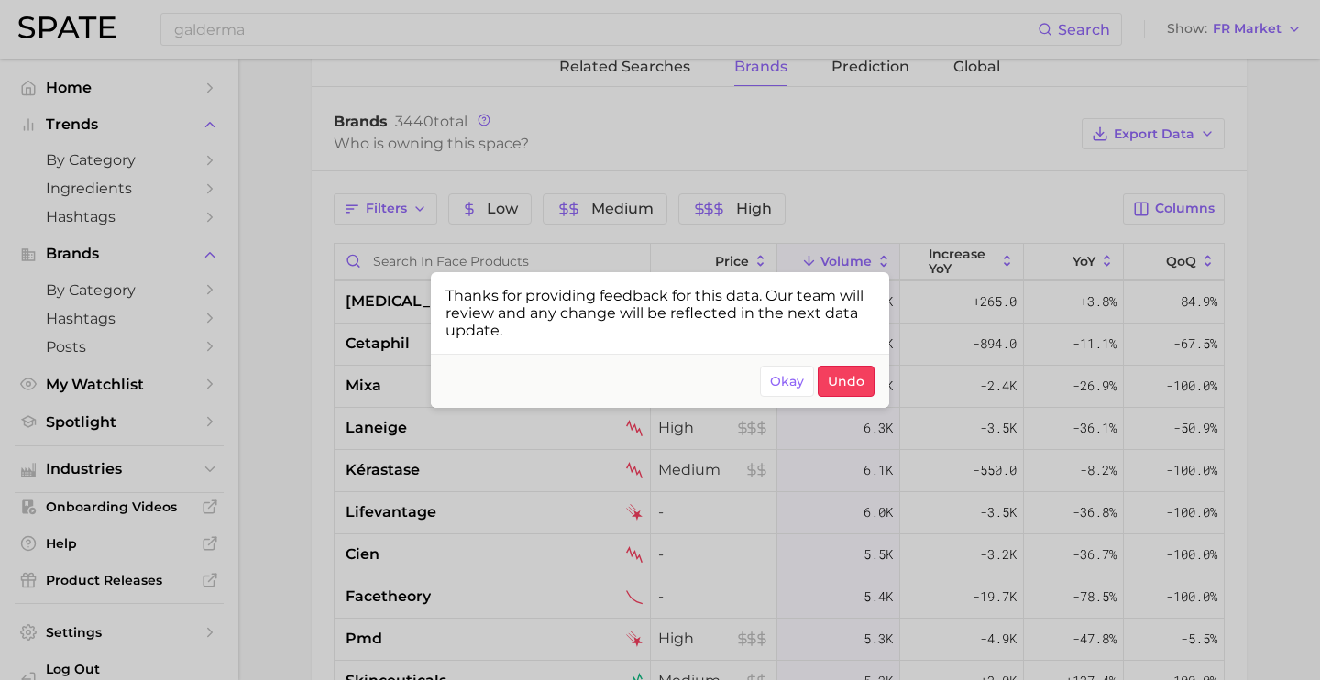
click at [545, 638] on div at bounding box center [660, 340] width 1320 height 680
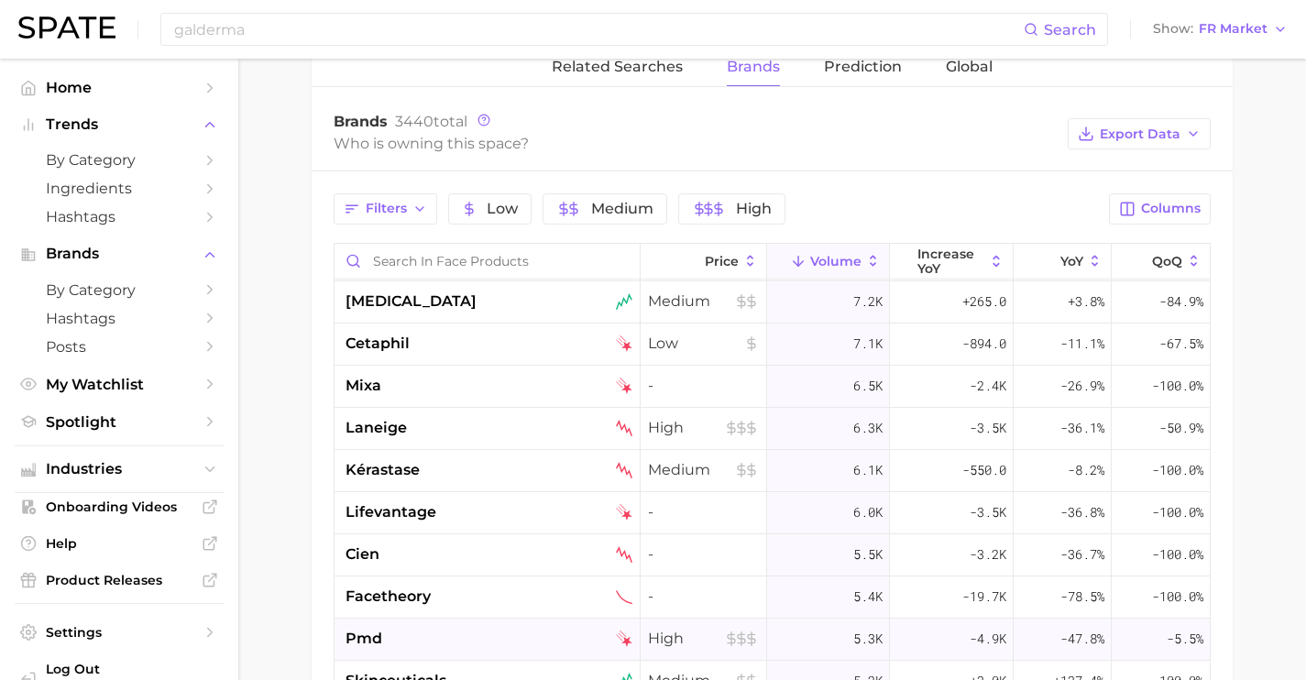
click at [537, 642] on div "pmd" at bounding box center [489, 639] width 287 height 22
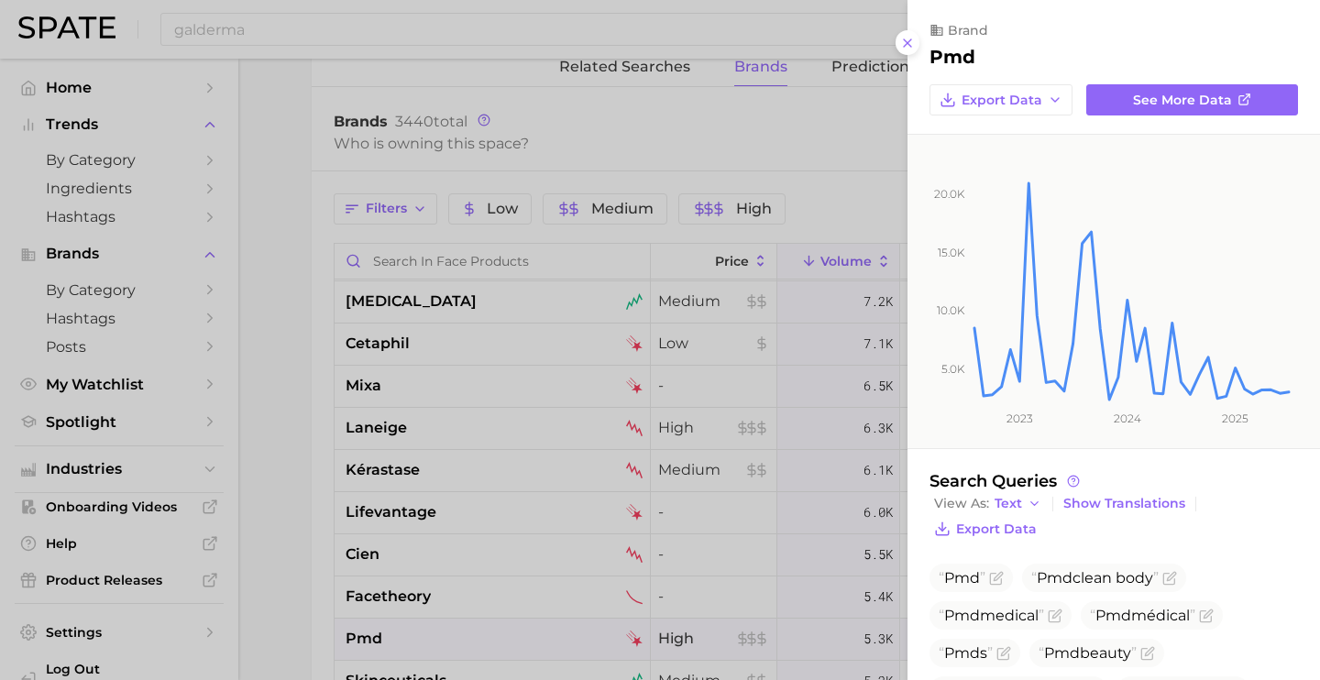
scroll to position [132, 0]
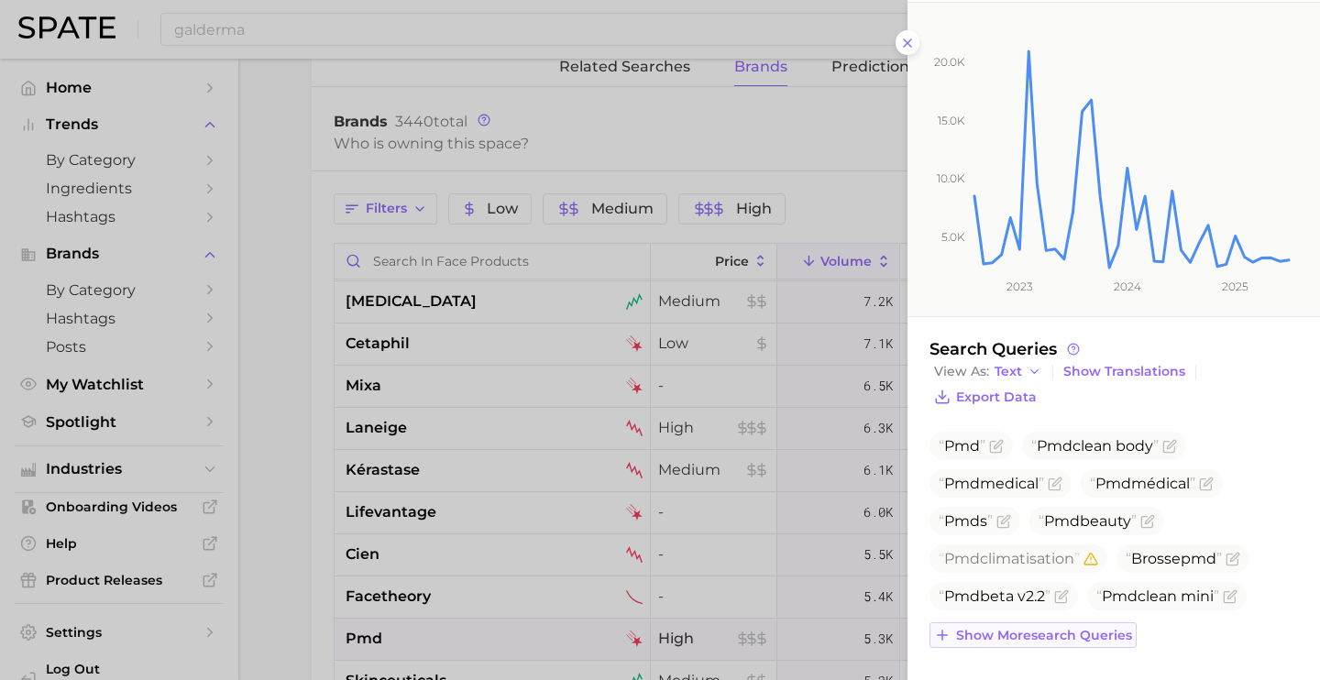
click at [1034, 638] on span "Show more search queries" at bounding box center [1044, 636] width 176 height 16
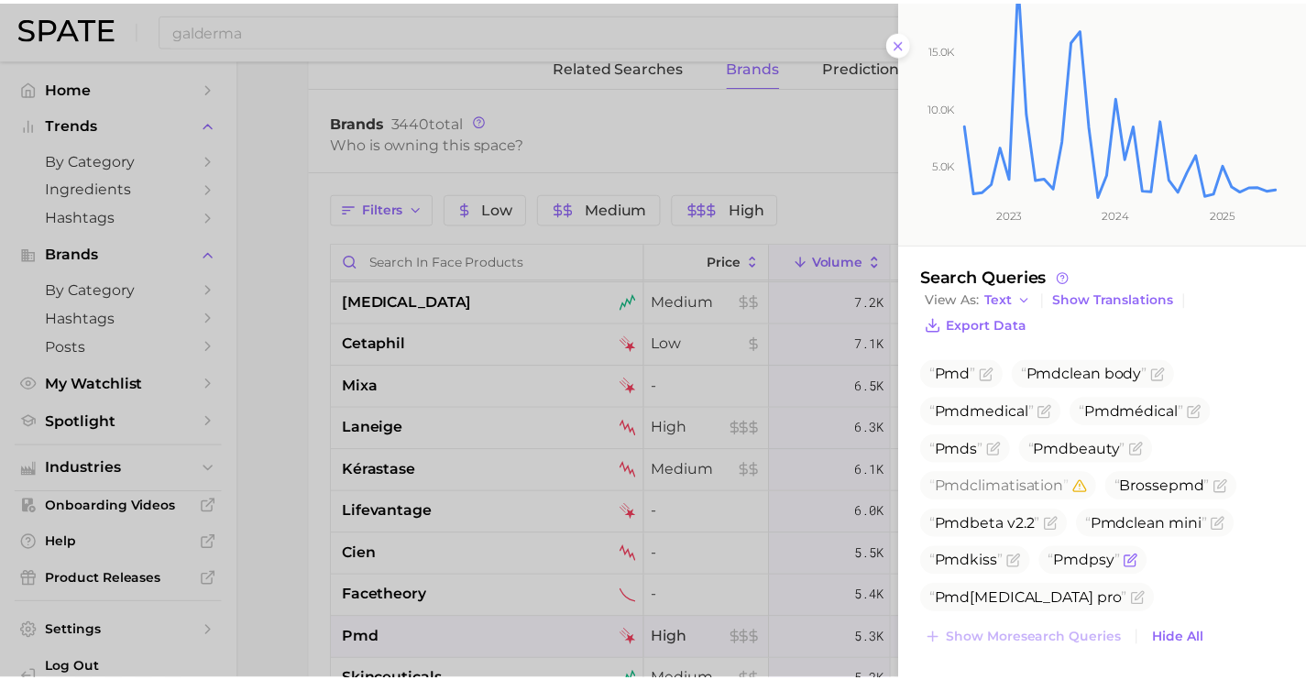
scroll to position [208, 0]
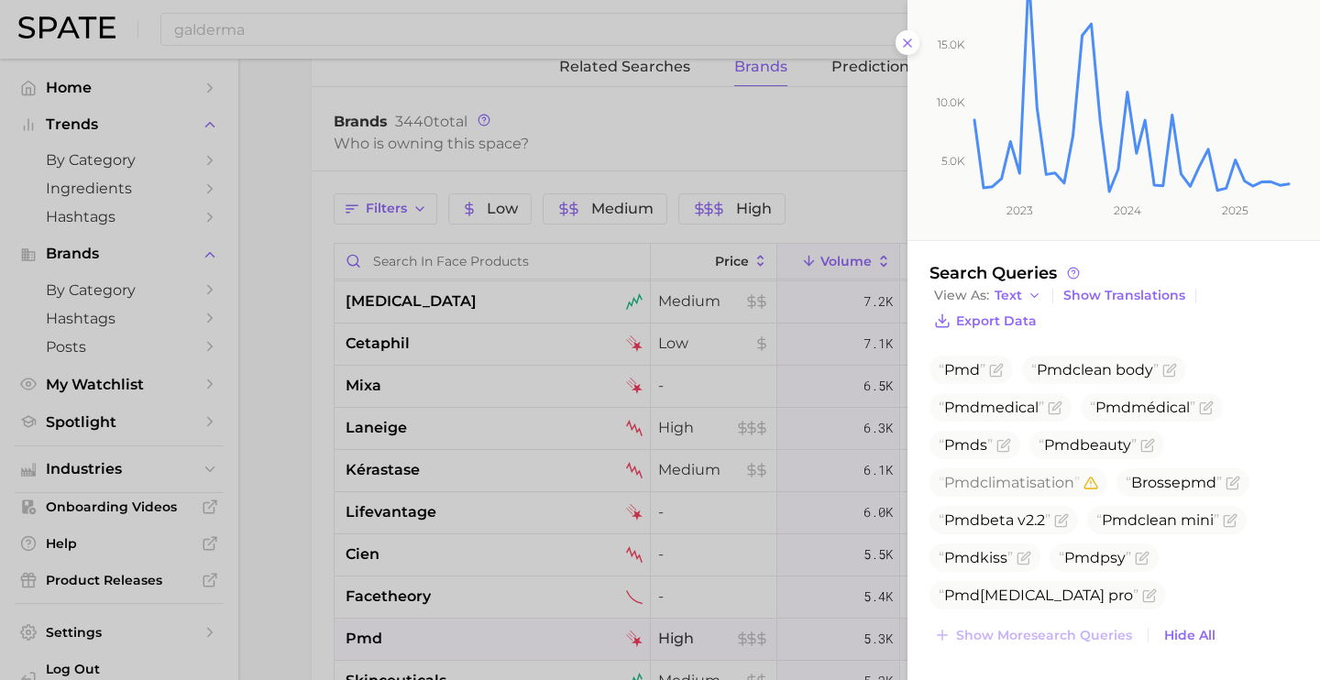
click at [525, 601] on div at bounding box center [660, 340] width 1320 height 680
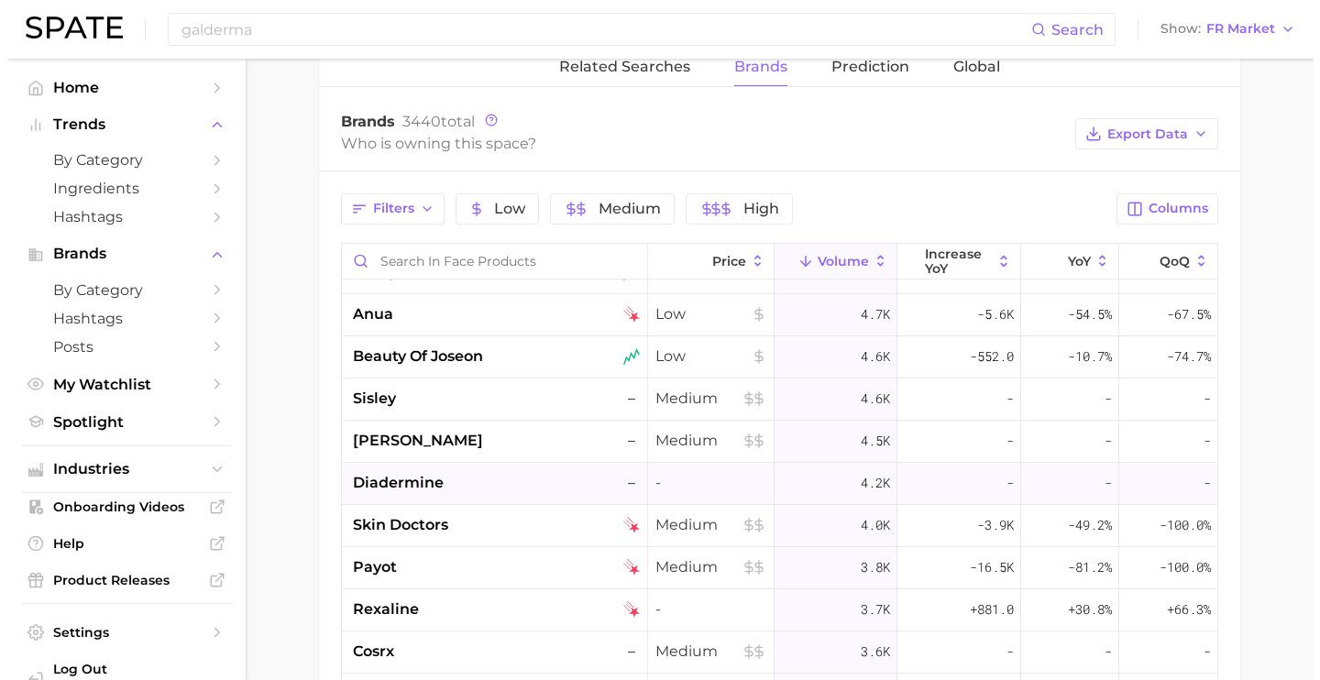
scroll to position [2544, 0]
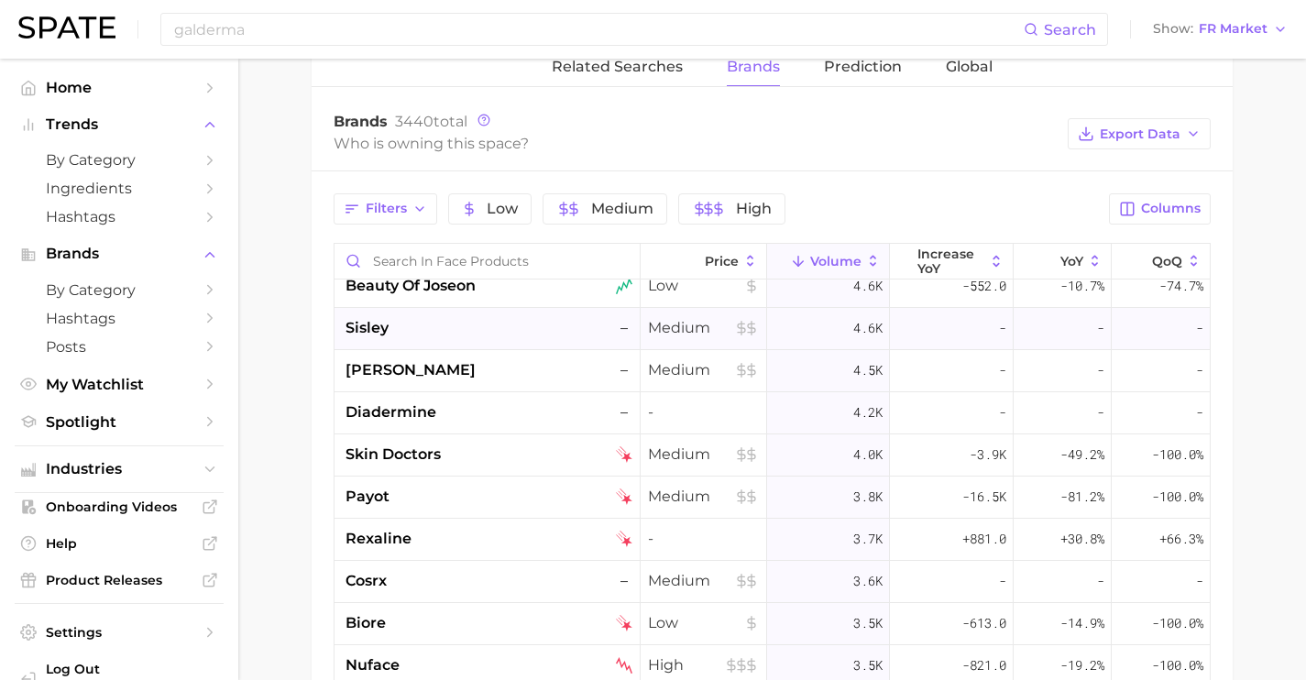
click at [511, 334] on div "sisley –" at bounding box center [489, 328] width 287 height 22
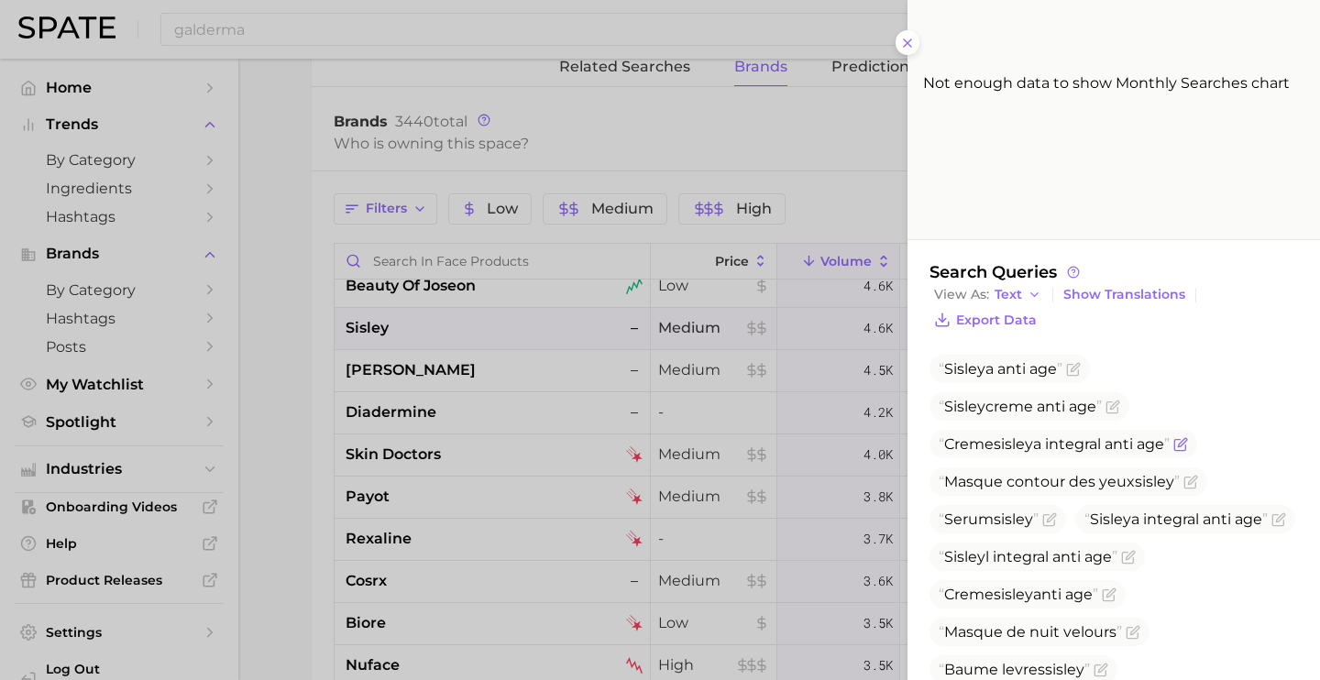
scroll to position [322, 0]
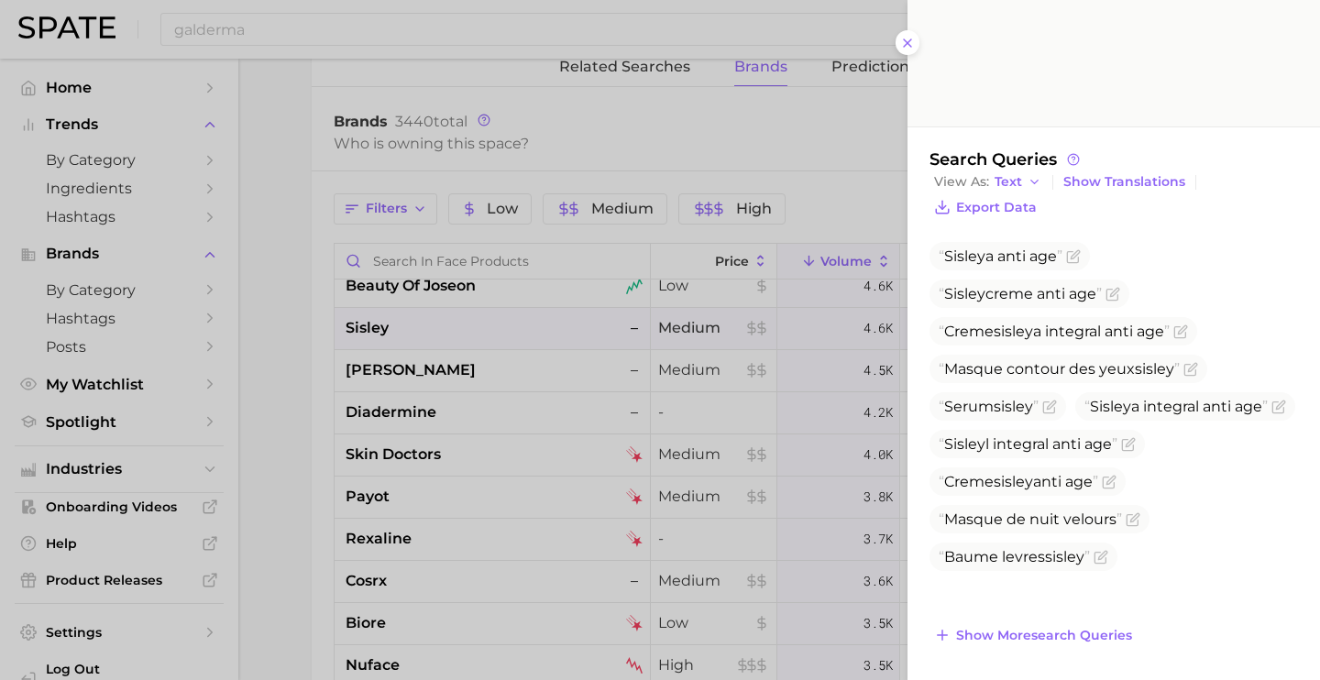
click at [428, 481] on div at bounding box center [660, 340] width 1320 height 680
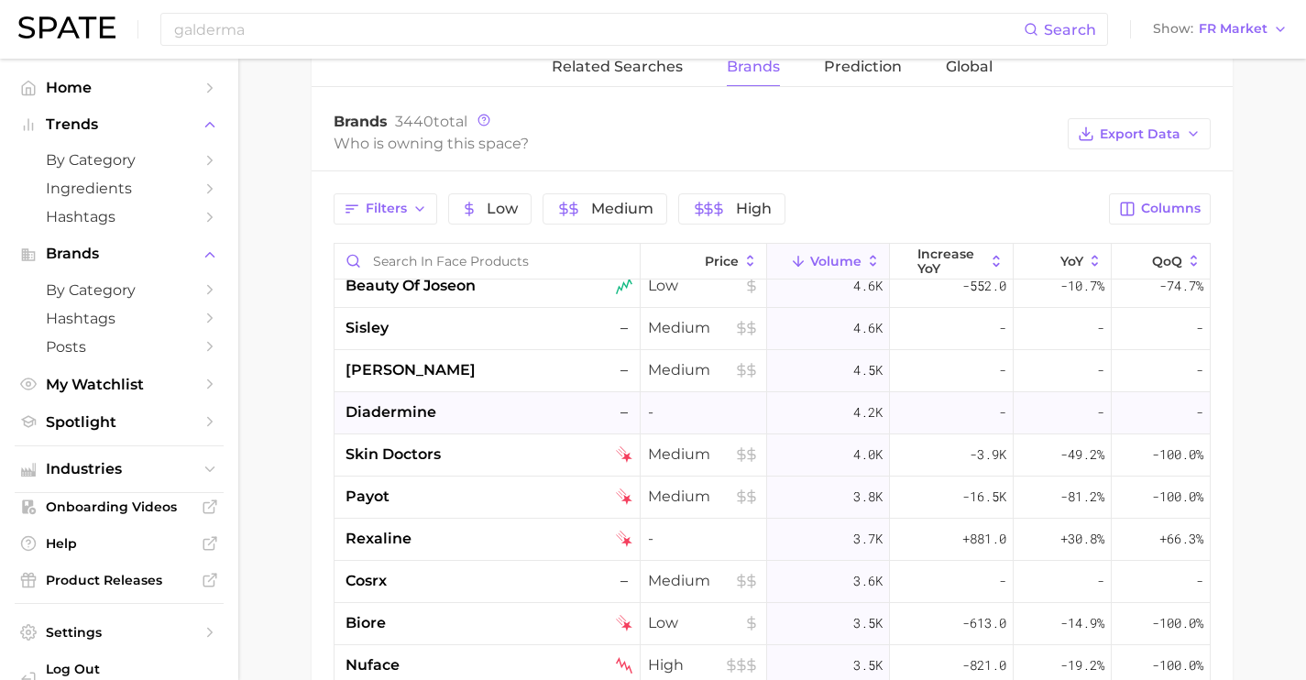
click at [472, 414] on div "diadermine –" at bounding box center [489, 412] width 287 height 22
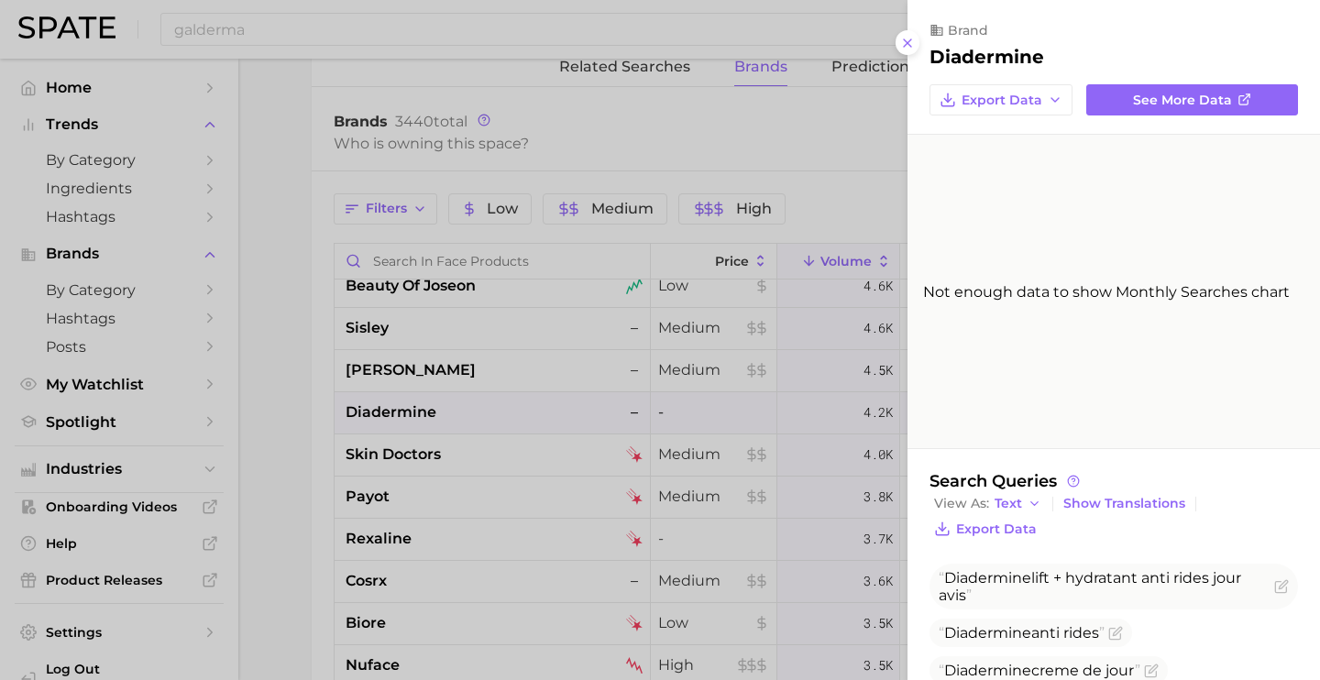
click at [475, 470] on div at bounding box center [660, 340] width 1320 height 680
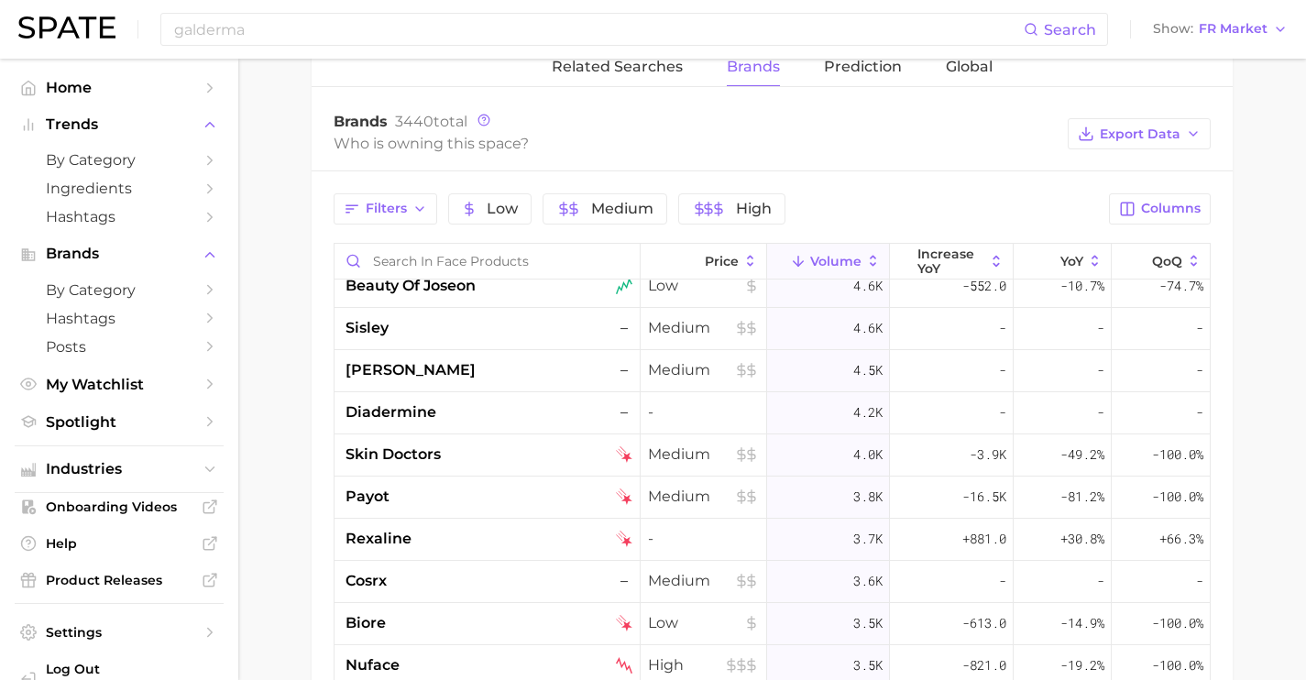
click at [475, 470] on div "skin doctors" at bounding box center [488, 455] width 306 height 42
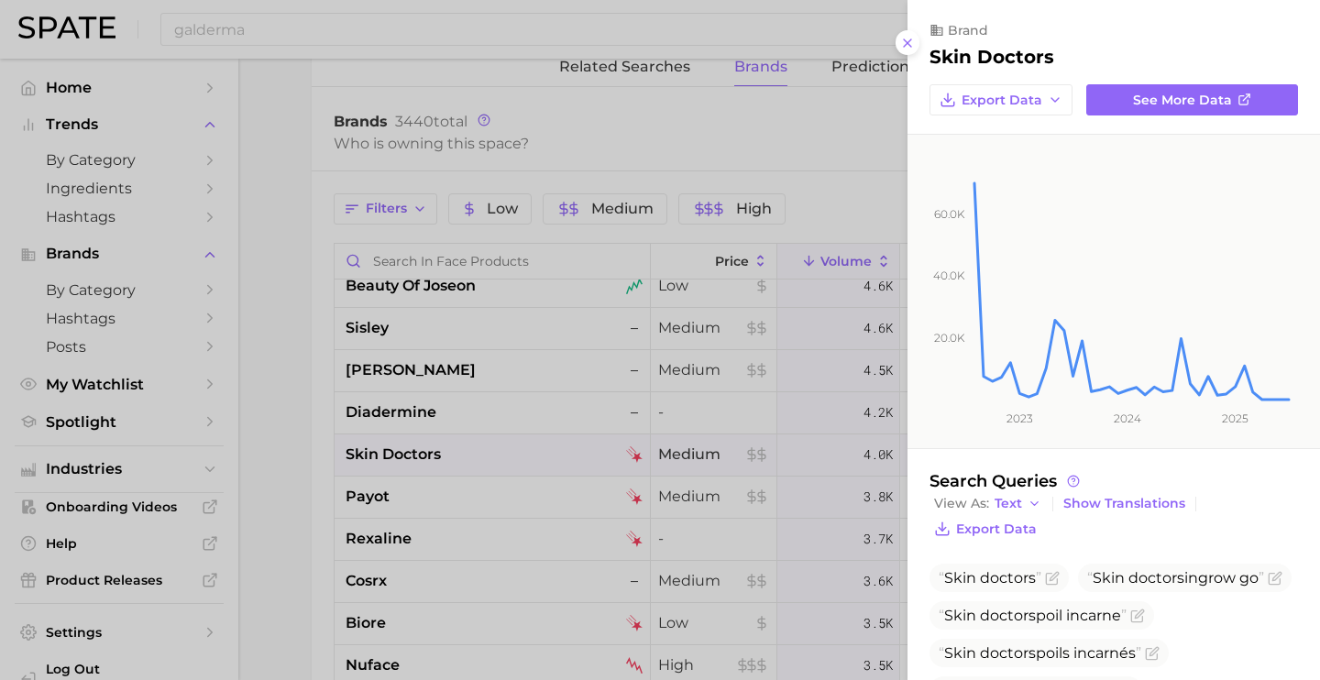
click at [476, 498] on div at bounding box center [660, 340] width 1320 height 680
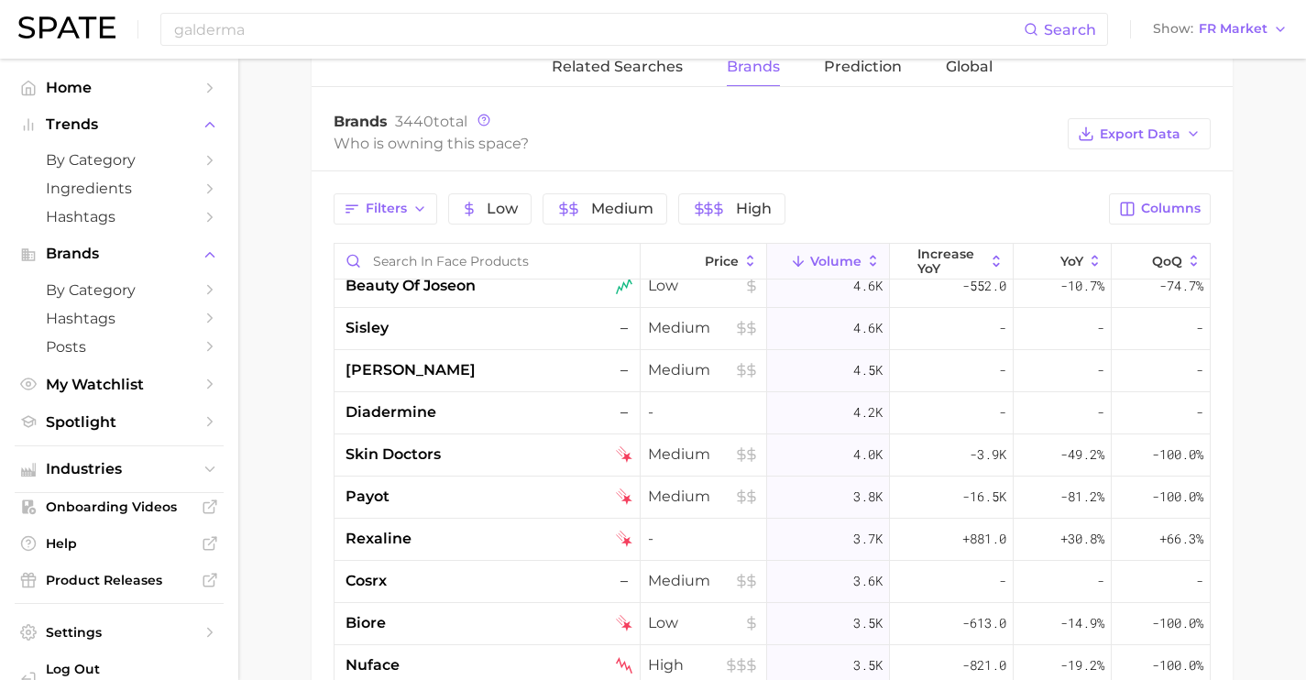
click at [476, 498] on div "payot" at bounding box center [489, 497] width 287 height 22
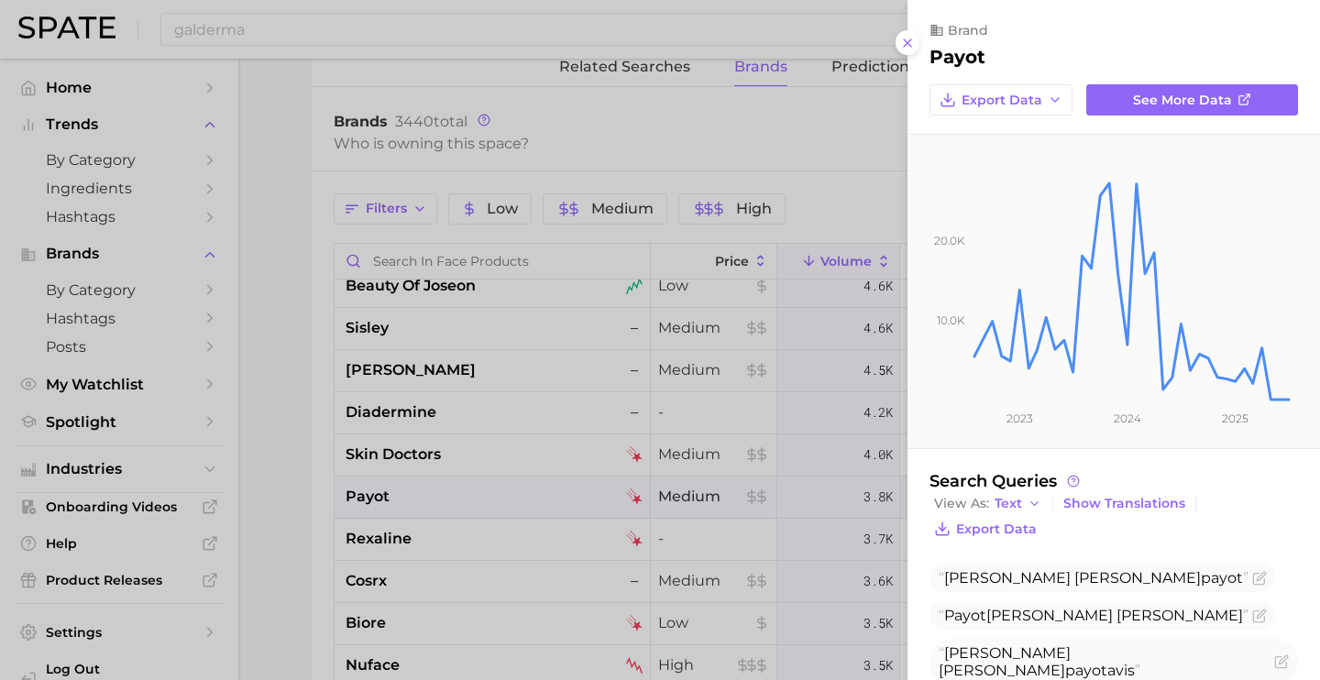
click at [483, 533] on div at bounding box center [660, 340] width 1320 height 680
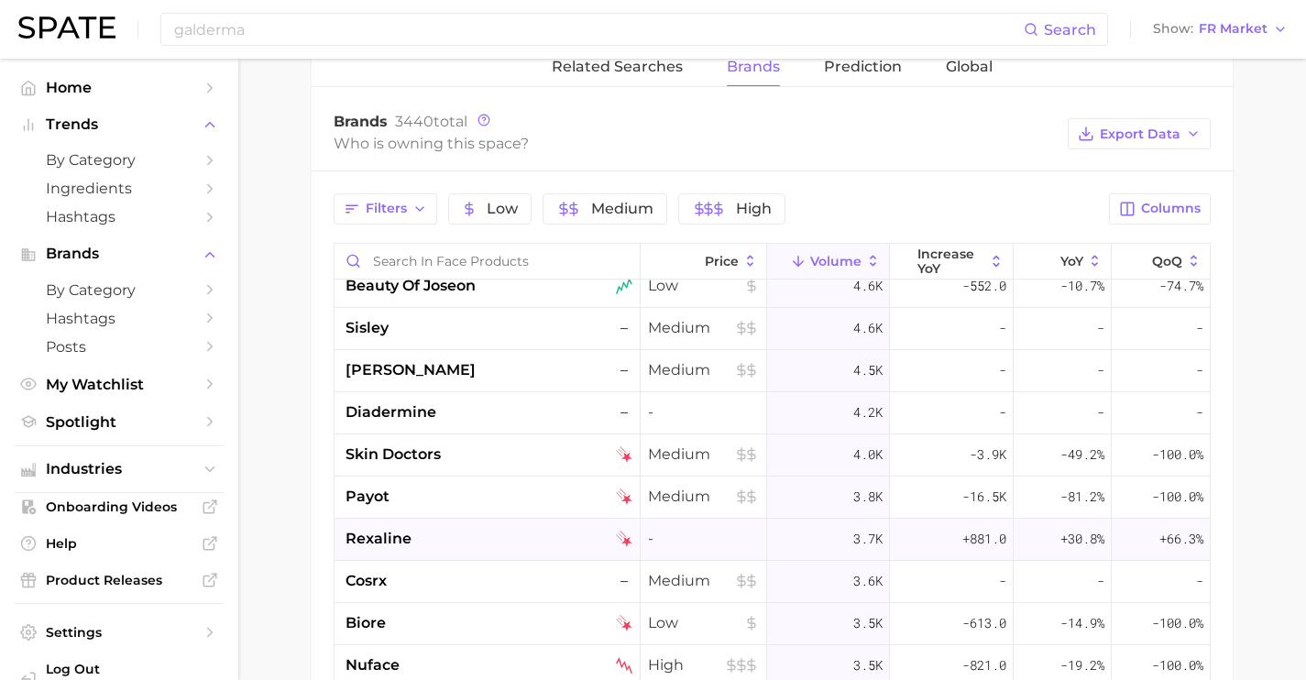
click at [483, 536] on div "rexaline" at bounding box center [489, 539] width 287 height 22
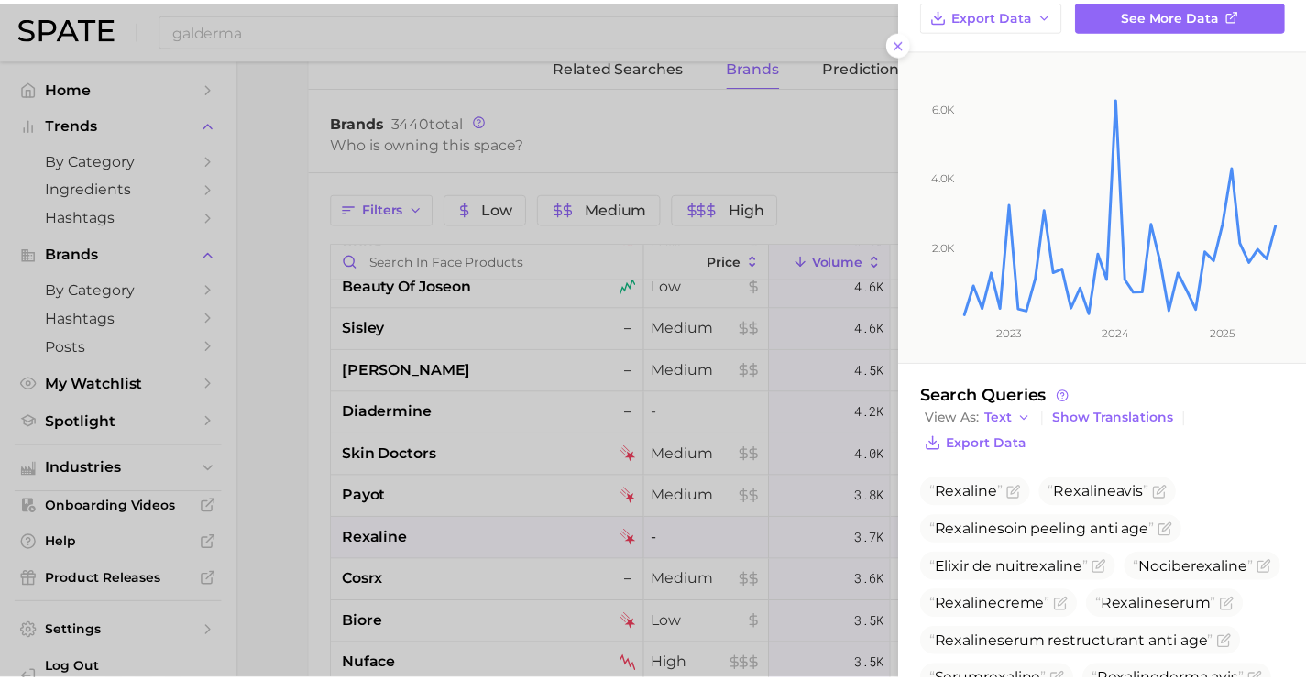
scroll to position [246, 0]
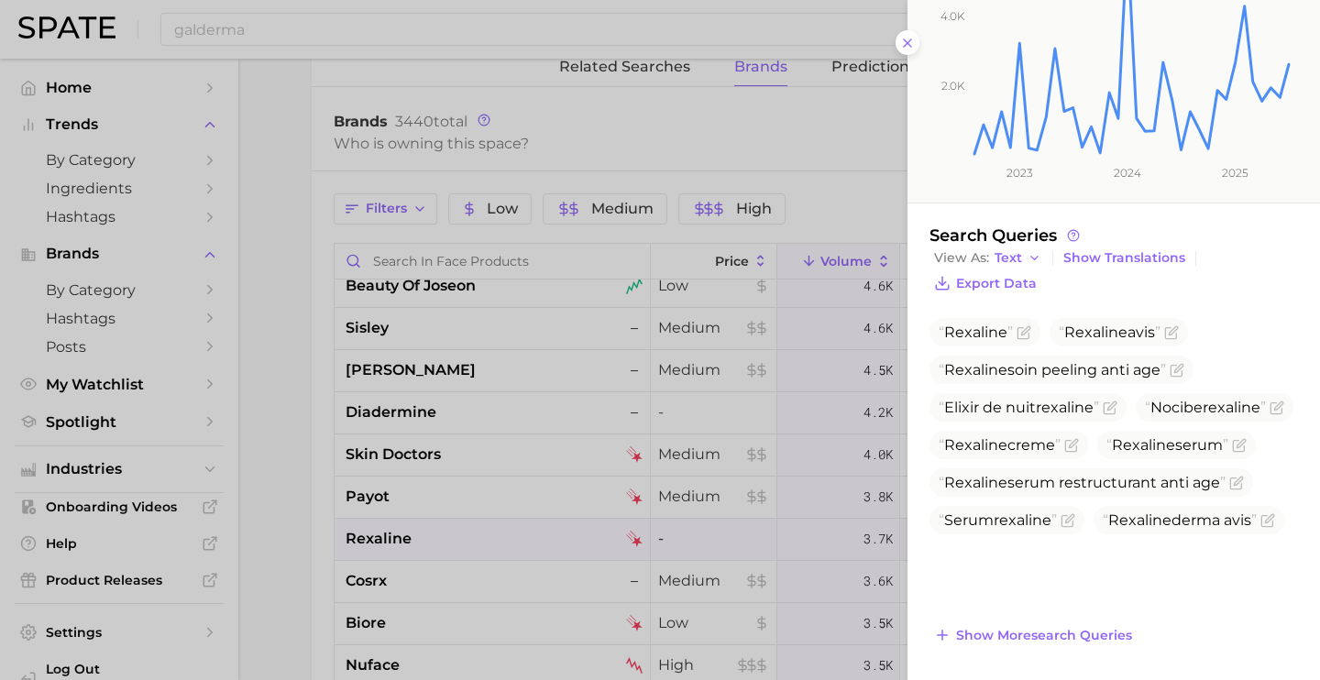
click at [544, 592] on div at bounding box center [660, 340] width 1320 height 680
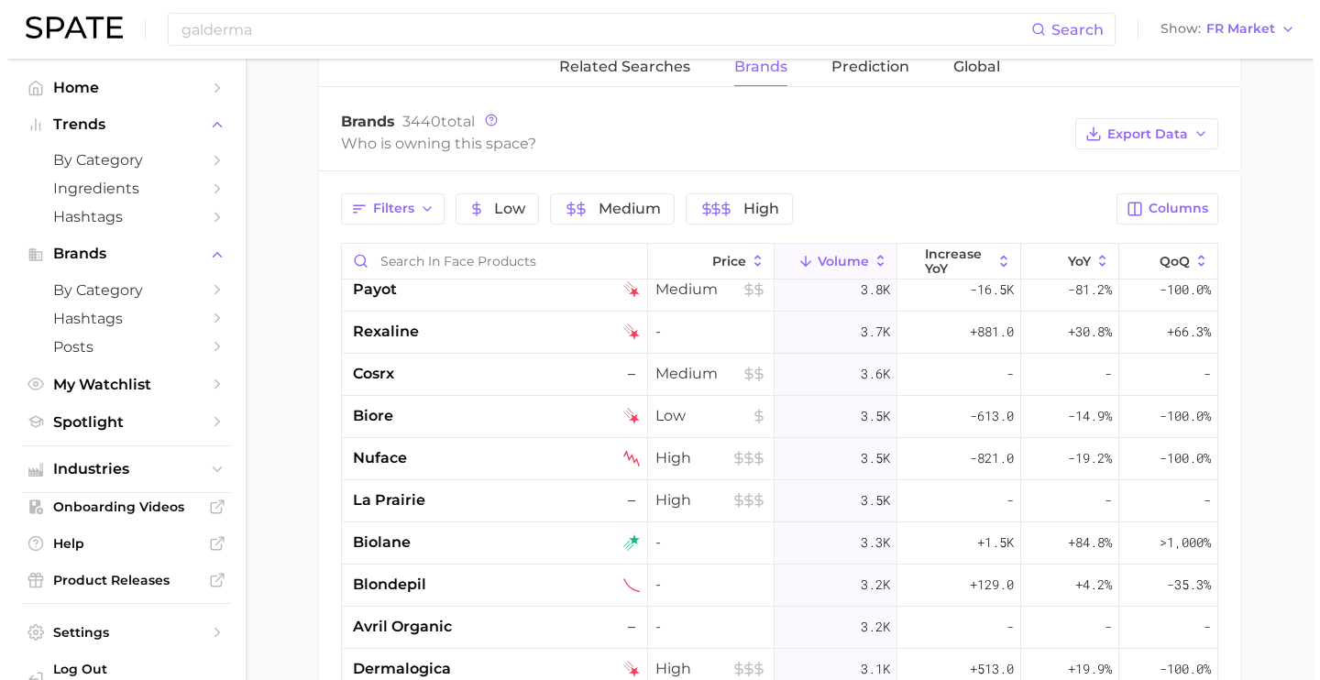
scroll to position [2788, 0]
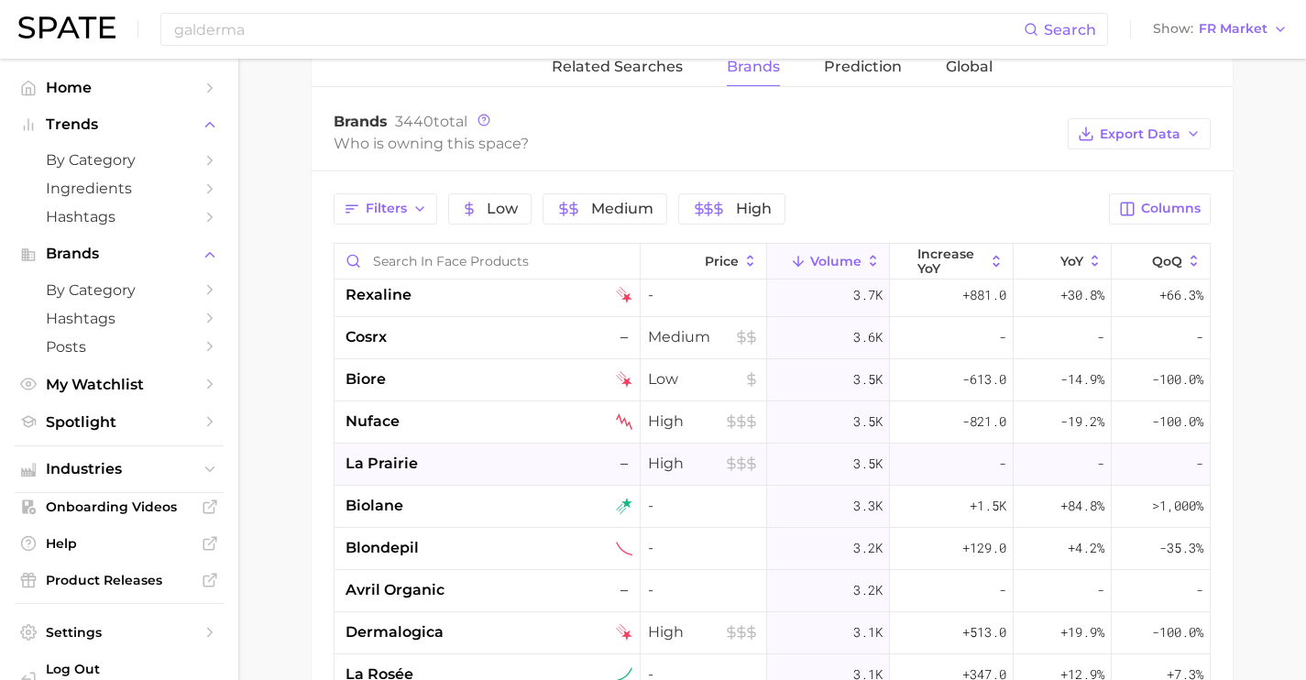
click at [474, 444] on div "la prairie –" at bounding box center [488, 465] width 306 height 42
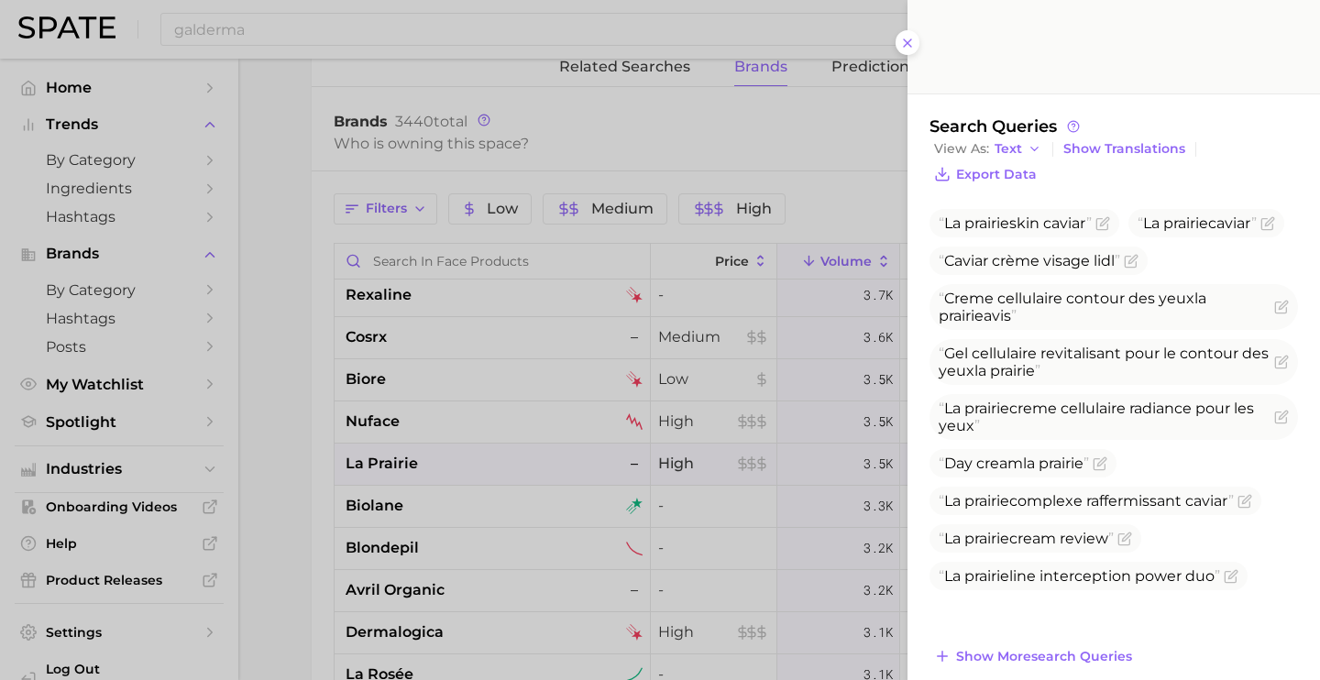
scroll to position [376, 0]
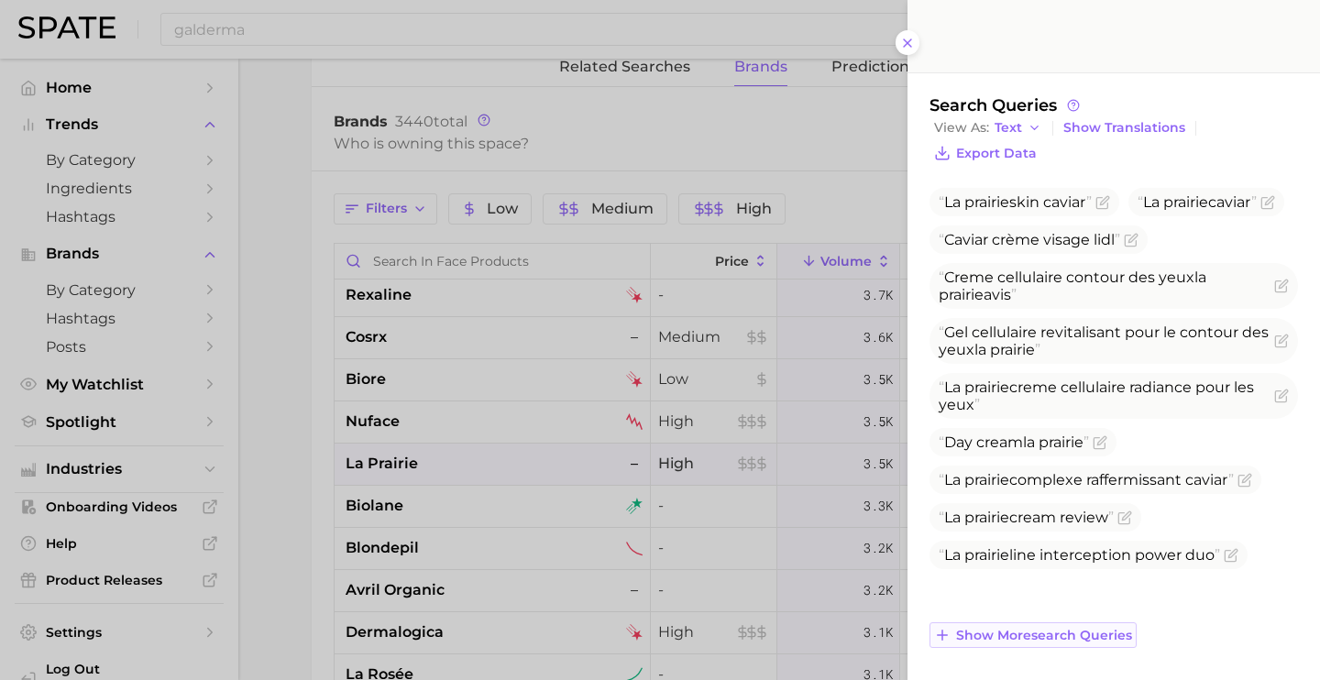
click at [1092, 632] on span "Show more search queries" at bounding box center [1044, 636] width 176 height 16
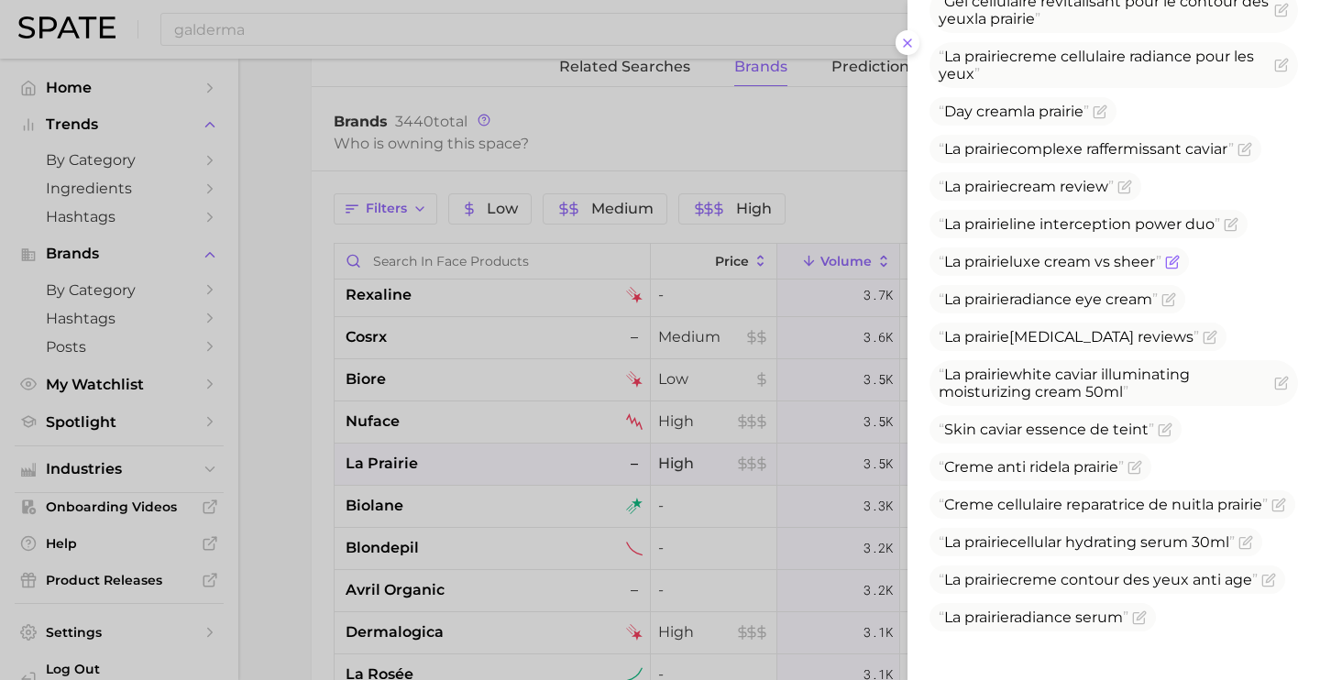
scroll to position [809, 0]
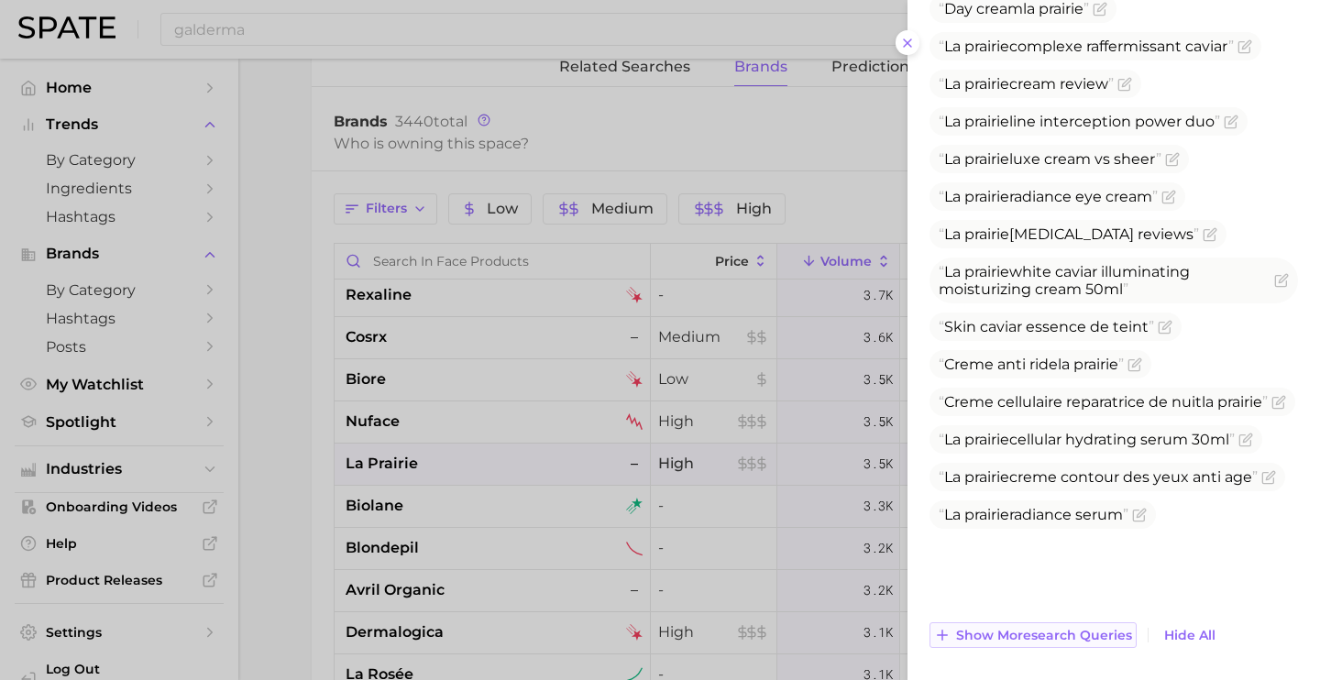
click at [1102, 638] on span "Show more search queries" at bounding box center [1044, 636] width 176 height 16
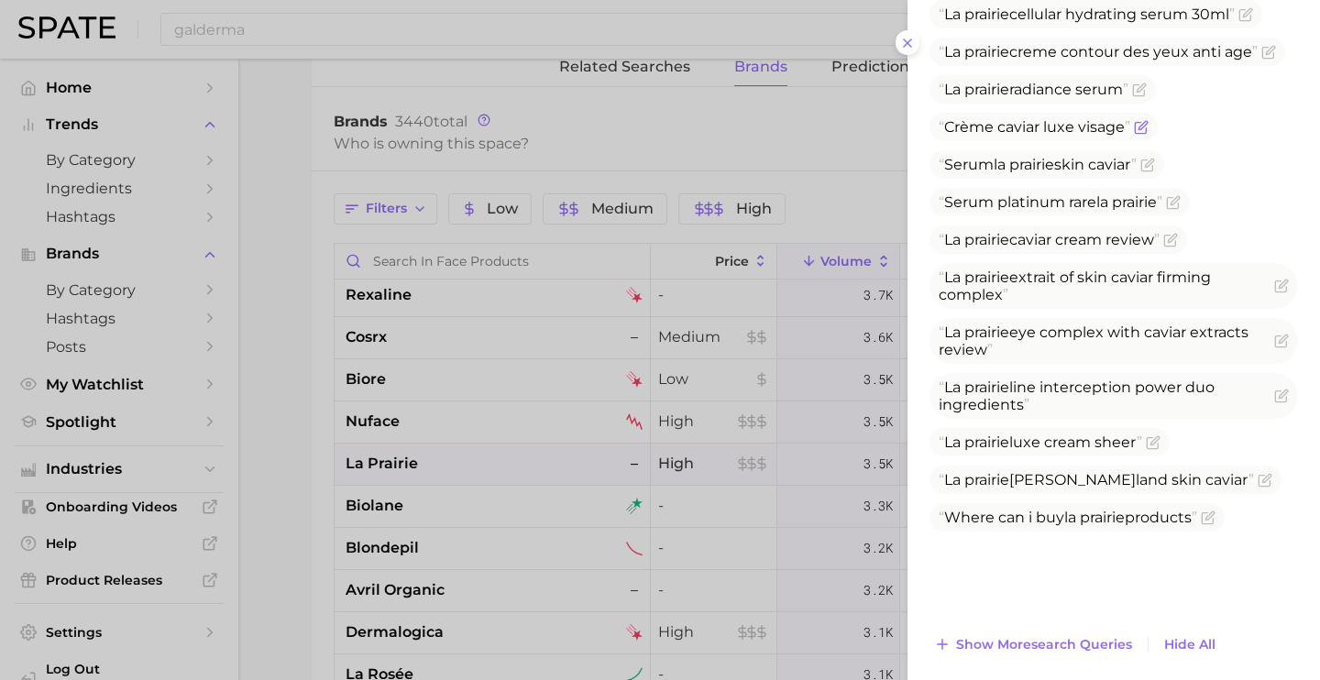
scroll to position [1244, 0]
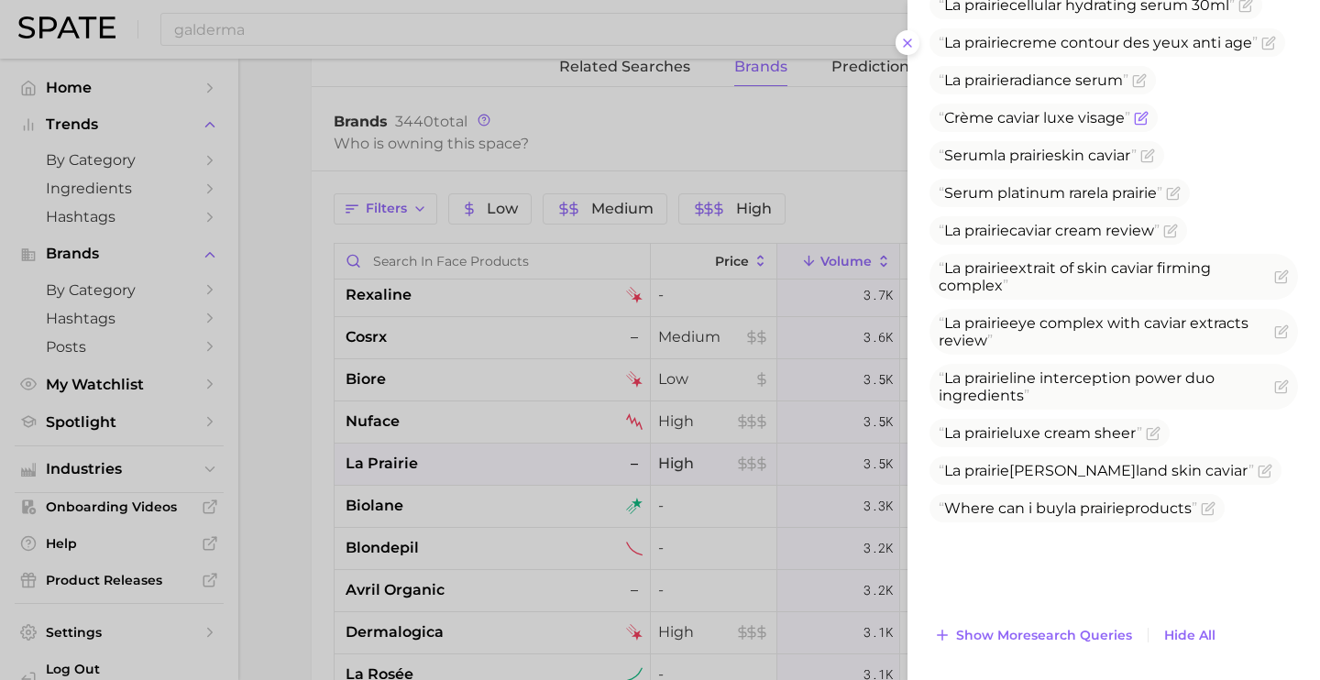
click at [1106, 631] on span "Show more search queries" at bounding box center [1044, 636] width 176 height 16
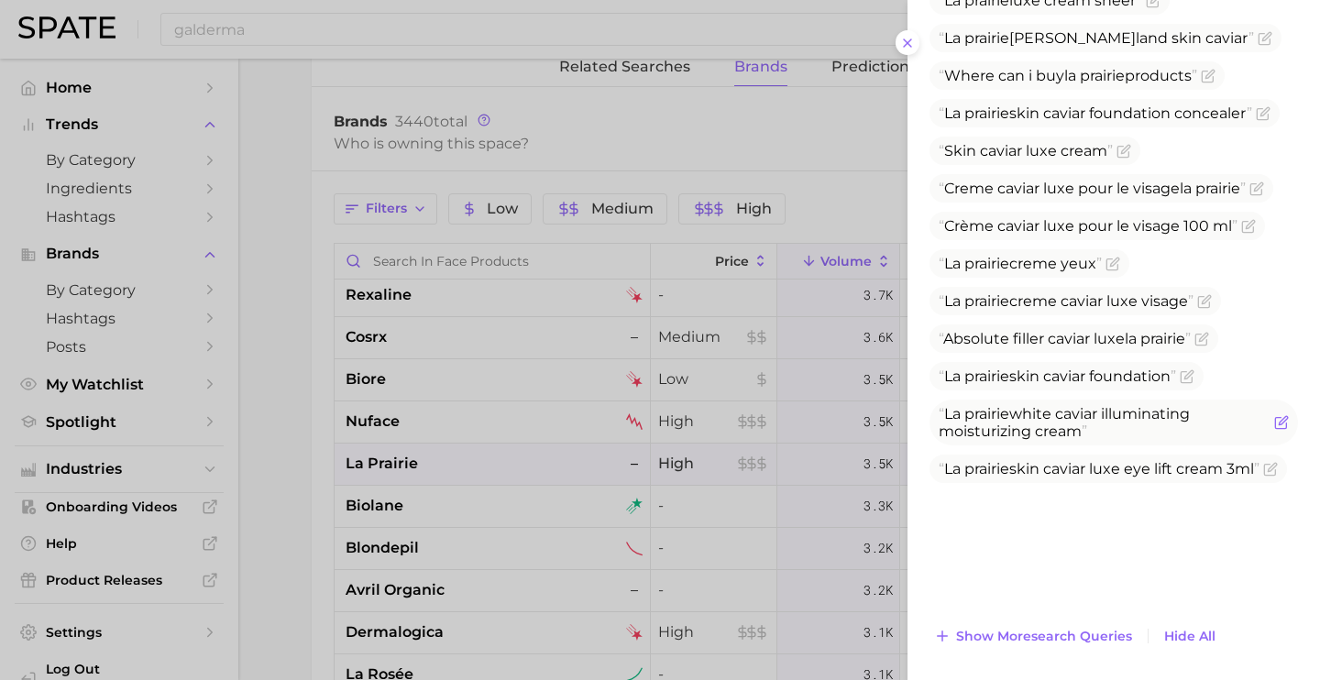
scroll to position [1677, 0]
click at [1106, 631] on span "Show more search queries" at bounding box center [1044, 636] width 176 height 16
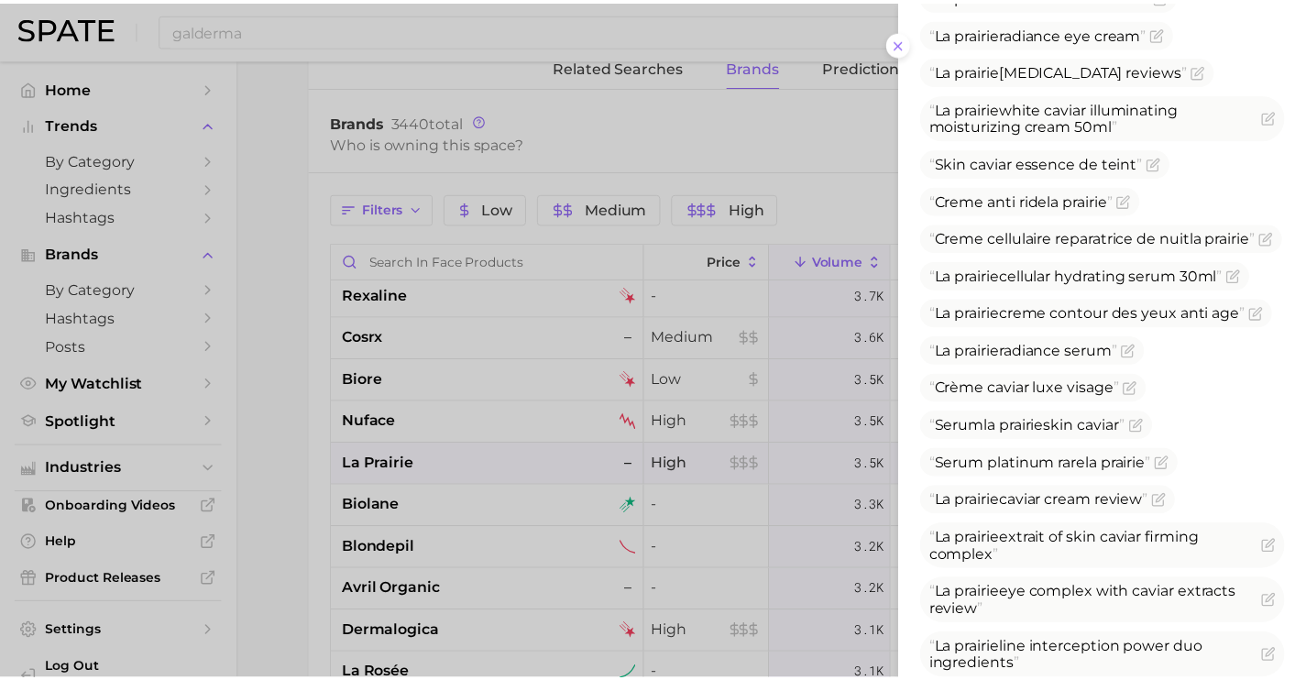
scroll to position [439, 0]
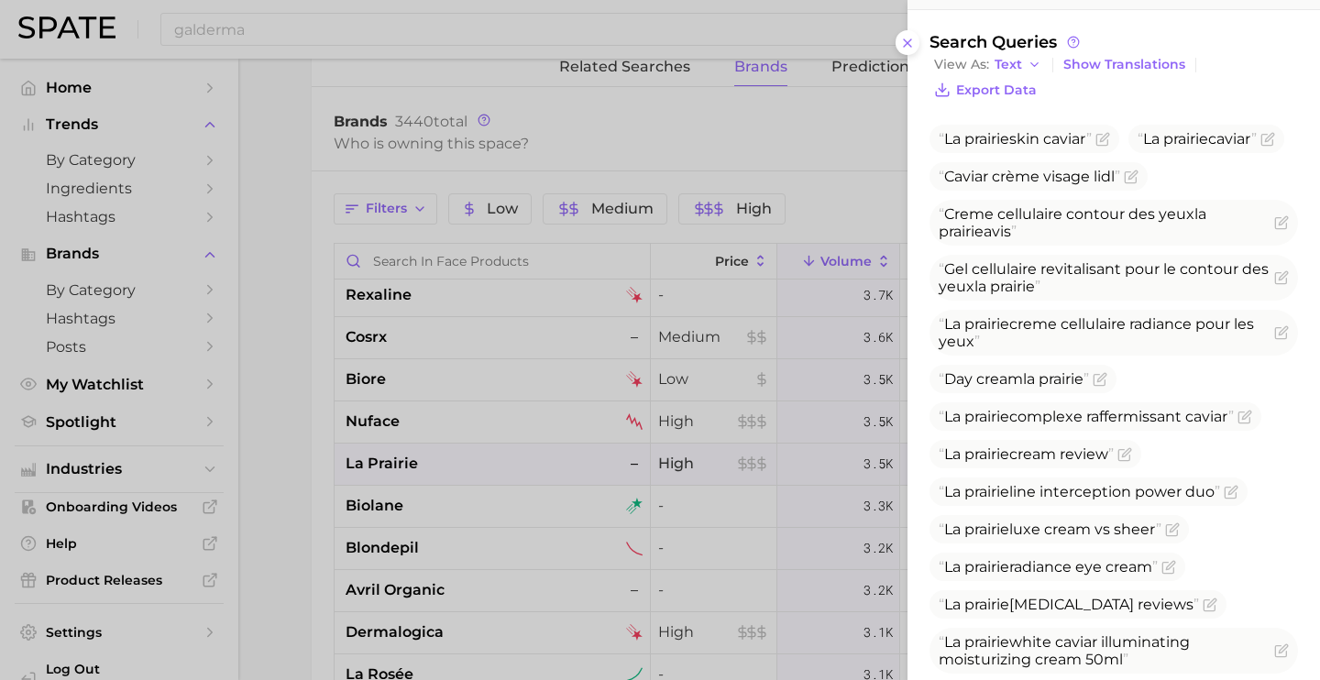
click at [452, 545] on div at bounding box center [660, 340] width 1320 height 680
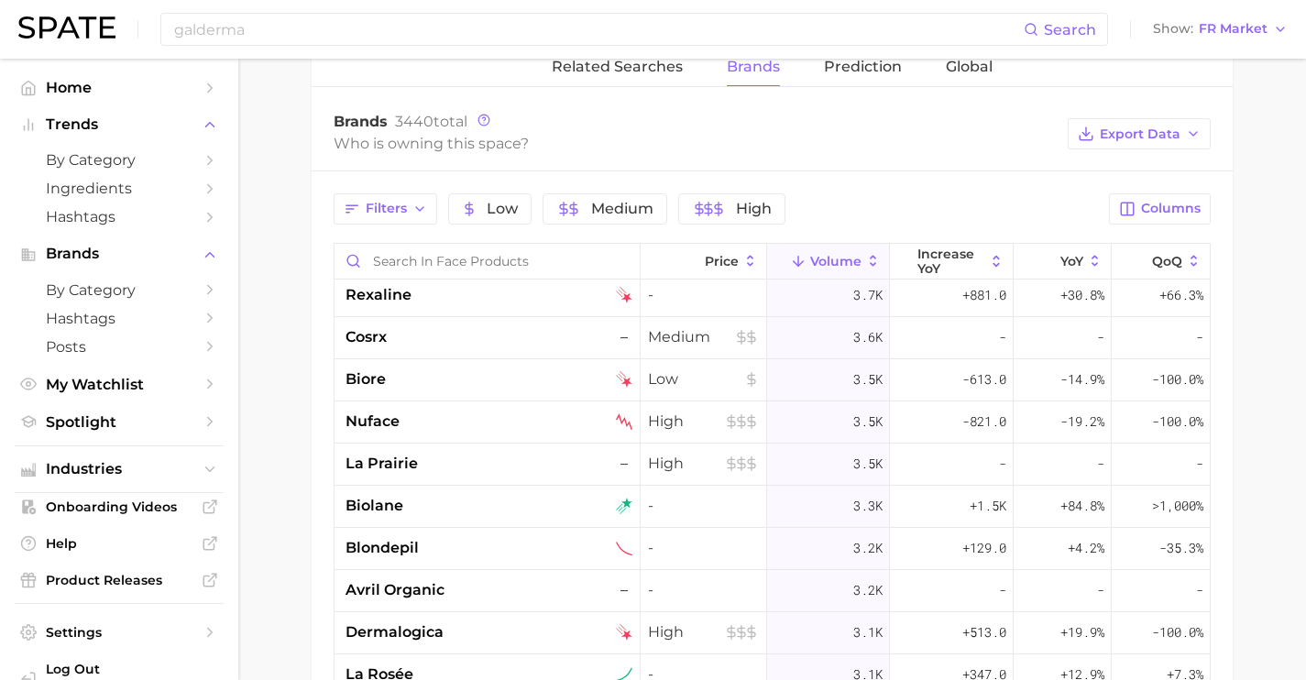
click at [479, 545] on div "blondepil" at bounding box center [489, 548] width 287 height 22
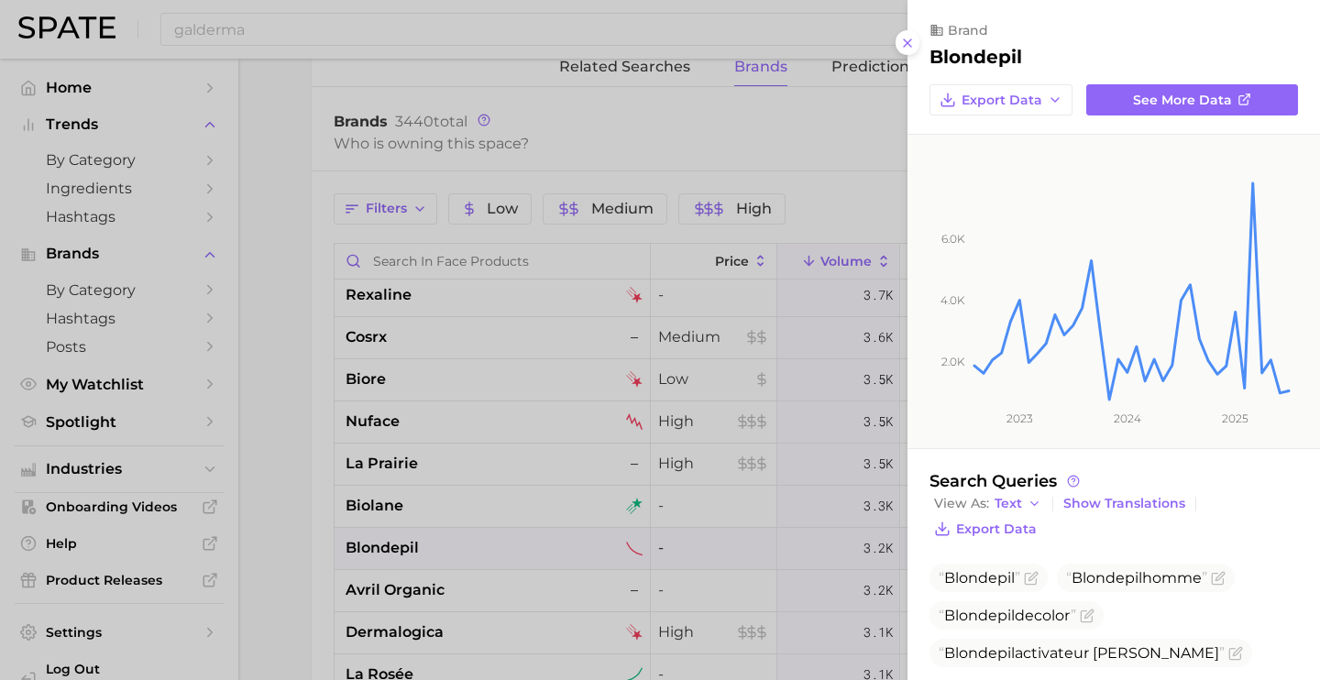
click at [444, 554] on div at bounding box center [660, 340] width 1320 height 680
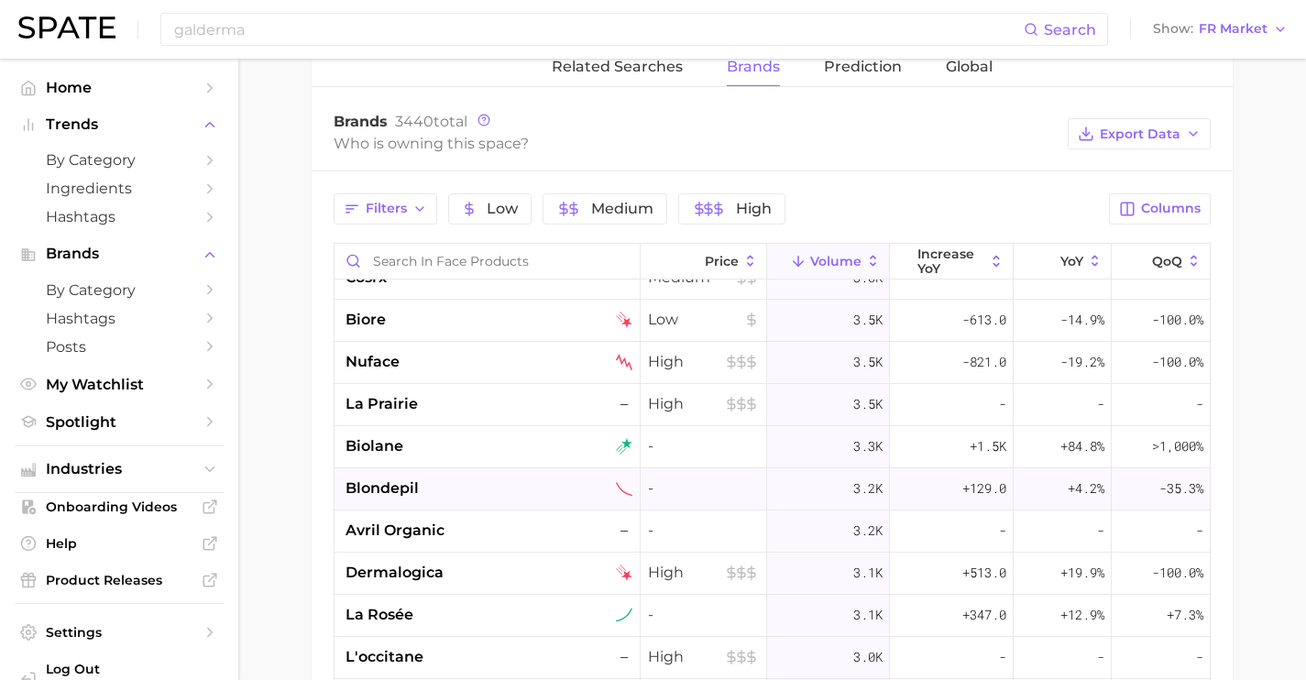
scroll to position [2872, 0]
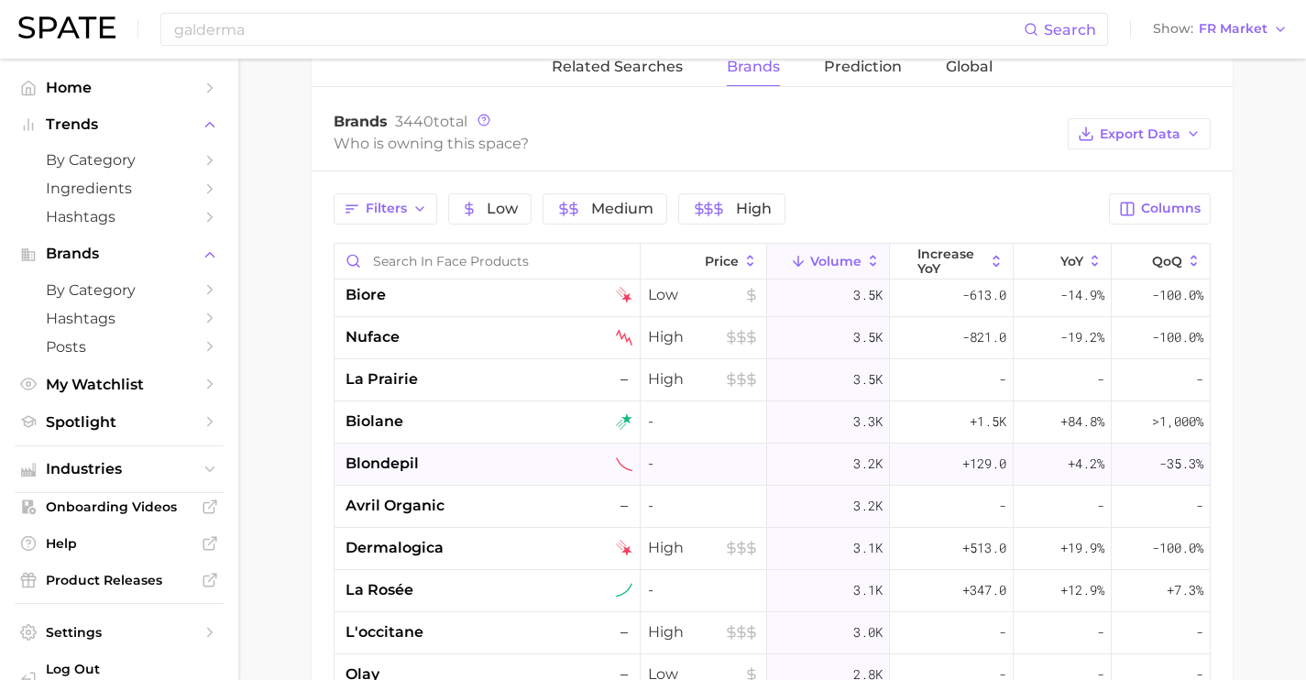
click at [499, 454] on div "blondepil" at bounding box center [489, 464] width 287 height 22
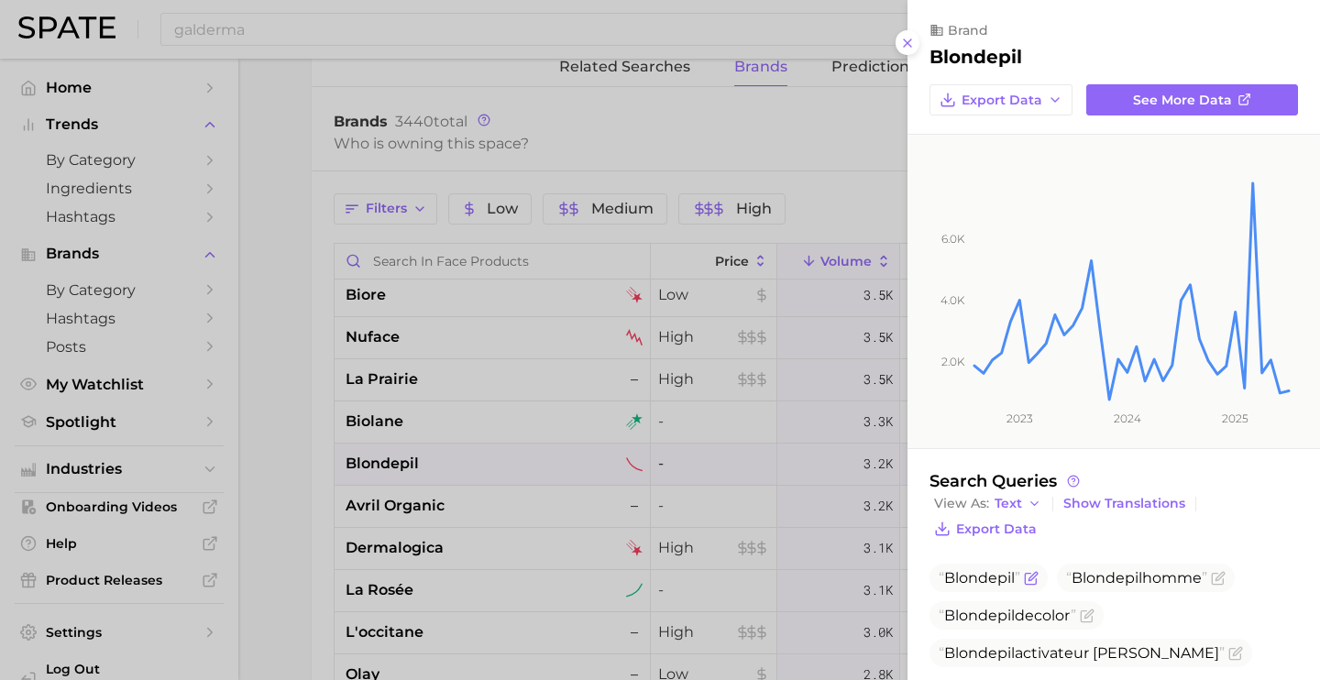
click at [1033, 577] on icon "Flag as miscategorized or irrelevant" at bounding box center [1032, 576] width 8 height 8
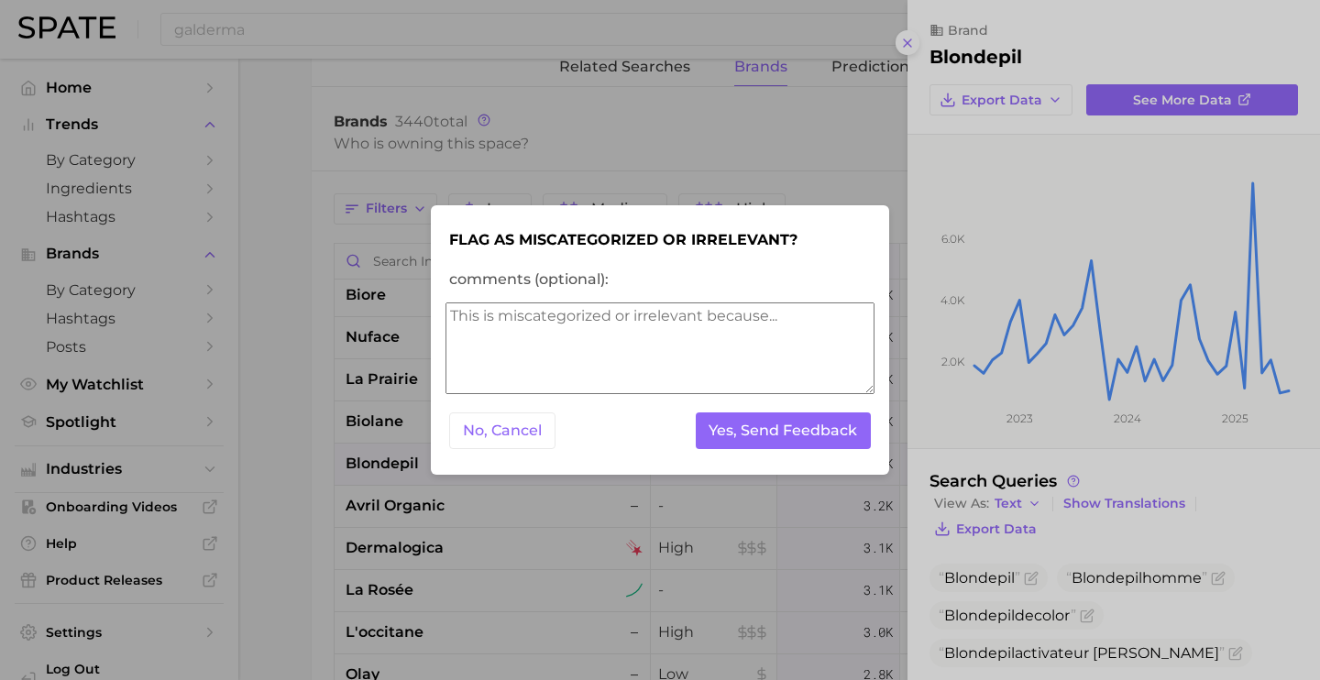
click at [737, 389] on textarea "comments (optional):" at bounding box center [659, 348] width 429 height 92
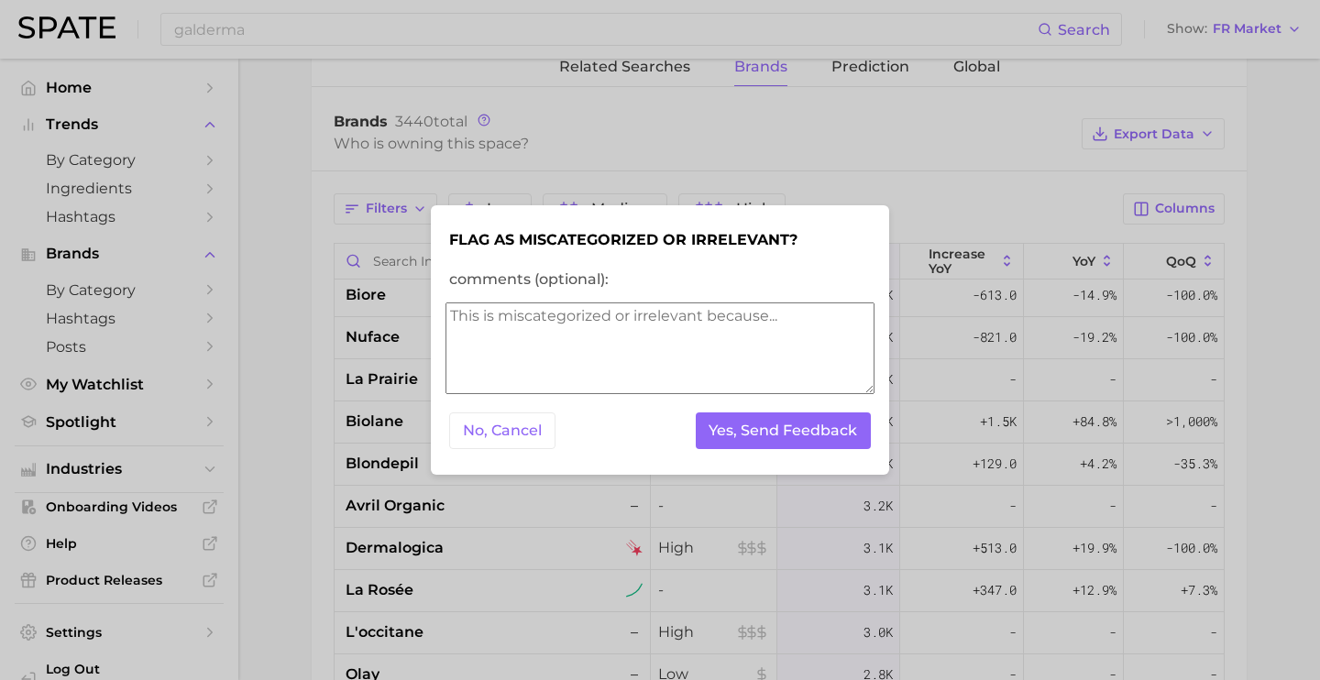
click at [741, 364] on textarea "comments (optional):" at bounding box center [659, 348] width 429 height 92
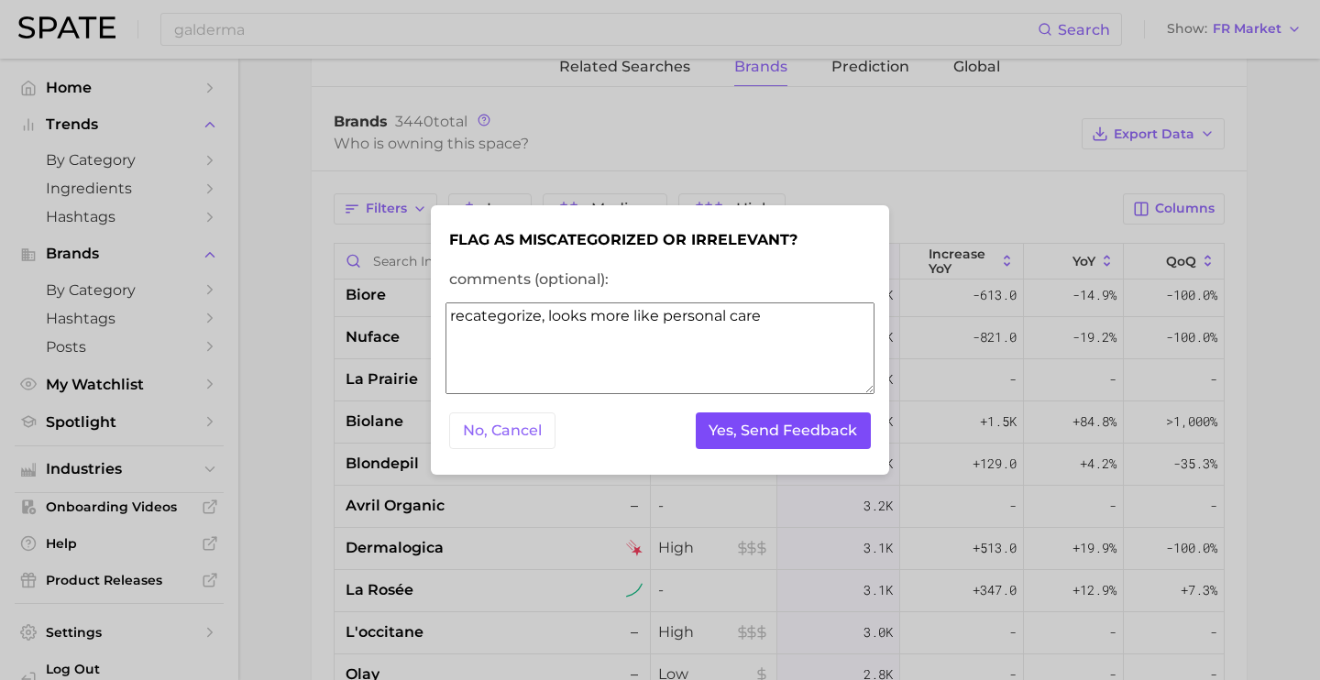
type textarea "recategorize, looks more like personal care"
click at [795, 419] on button "Yes, Send Feedback" at bounding box center [784, 431] width 176 height 38
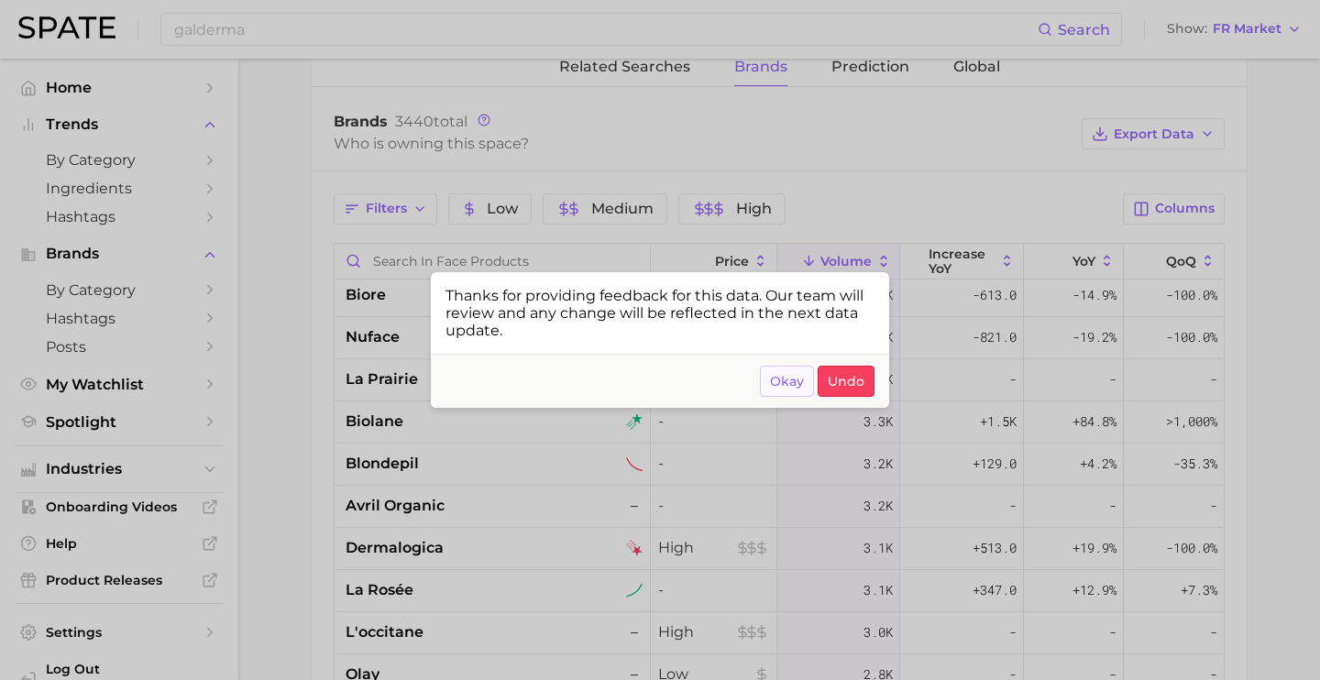
click at [794, 382] on span "Okay" at bounding box center [787, 382] width 34 height 16
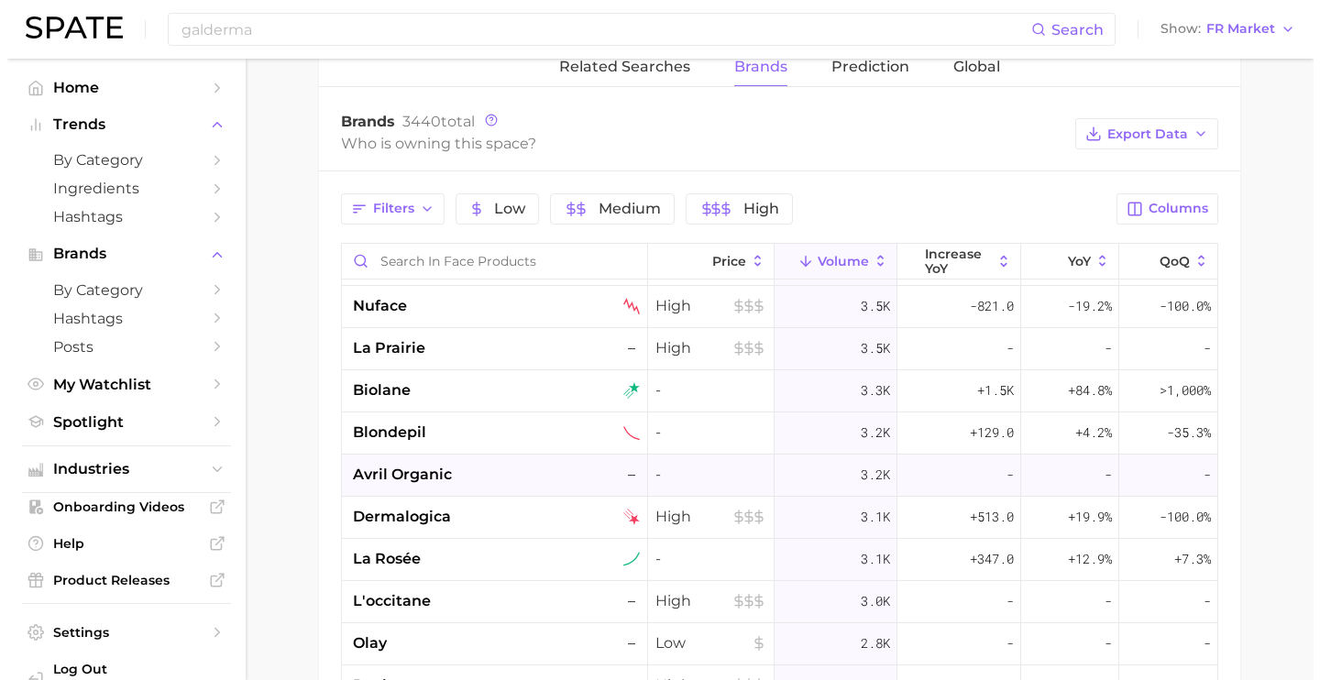
scroll to position [2986, 0]
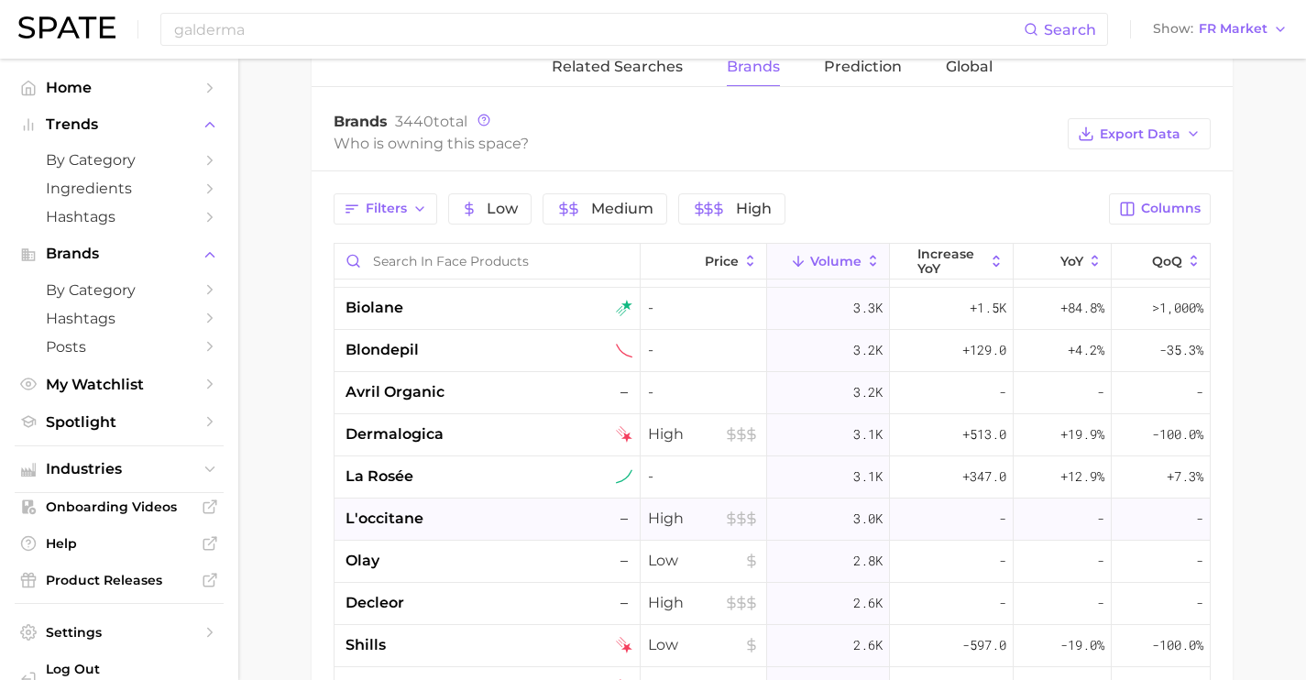
click at [528, 522] on div "l'occitane –" at bounding box center [489, 519] width 287 height 22
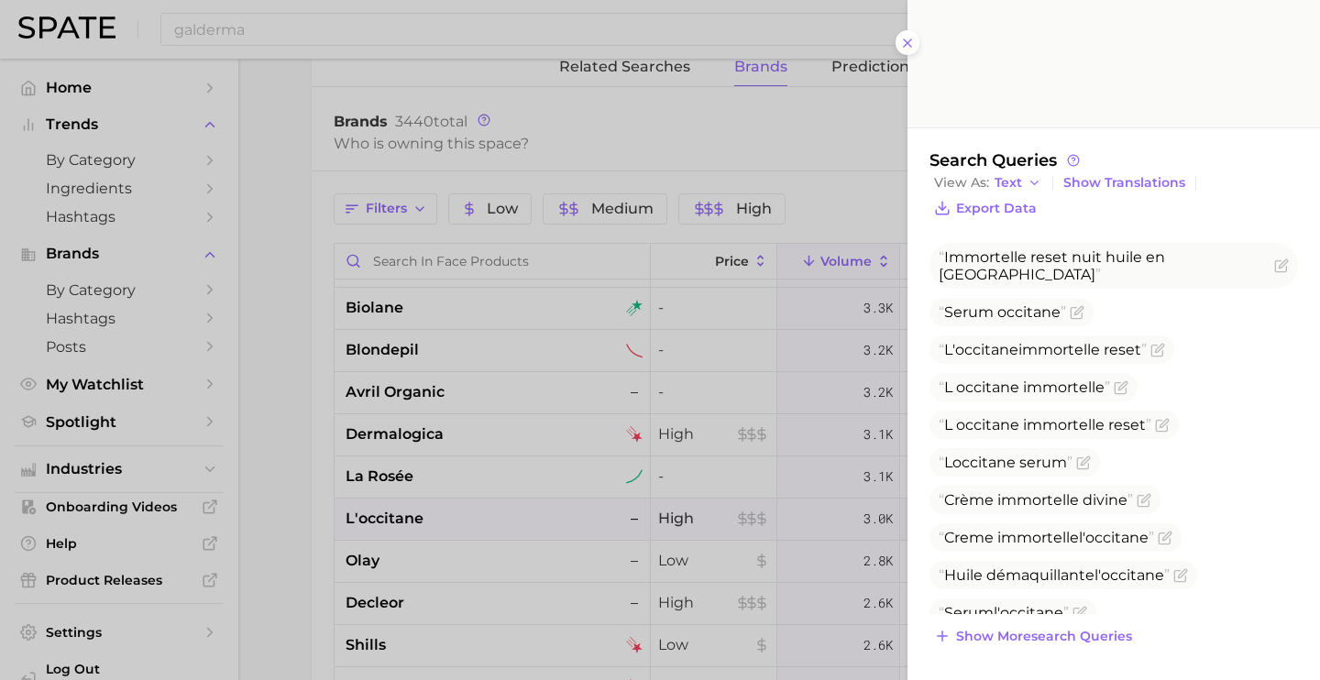
scroll to position [322, 0]
click at [1103, 636] on span "Show more search queries" at bounding box center [1044, 636] width 176 height 16
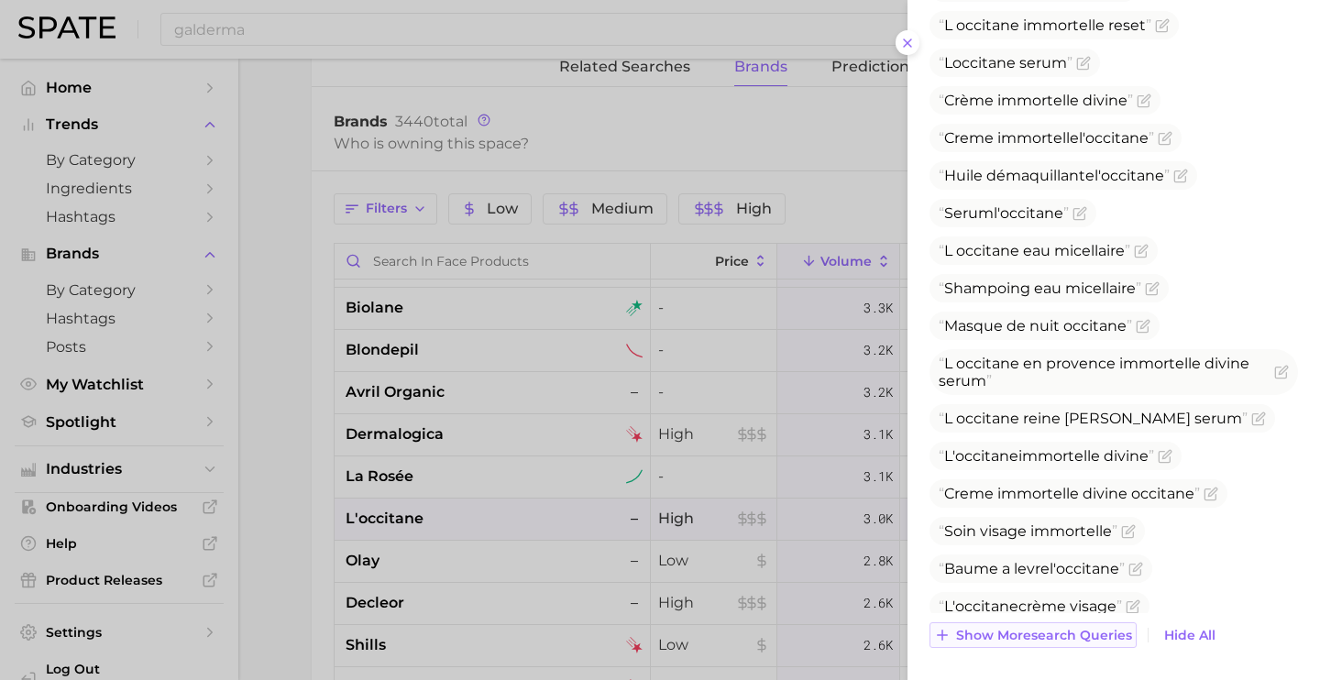
click at [1103, 636] on span "Show more search queries" at bounding box center [1044, 636] width 176 height 16
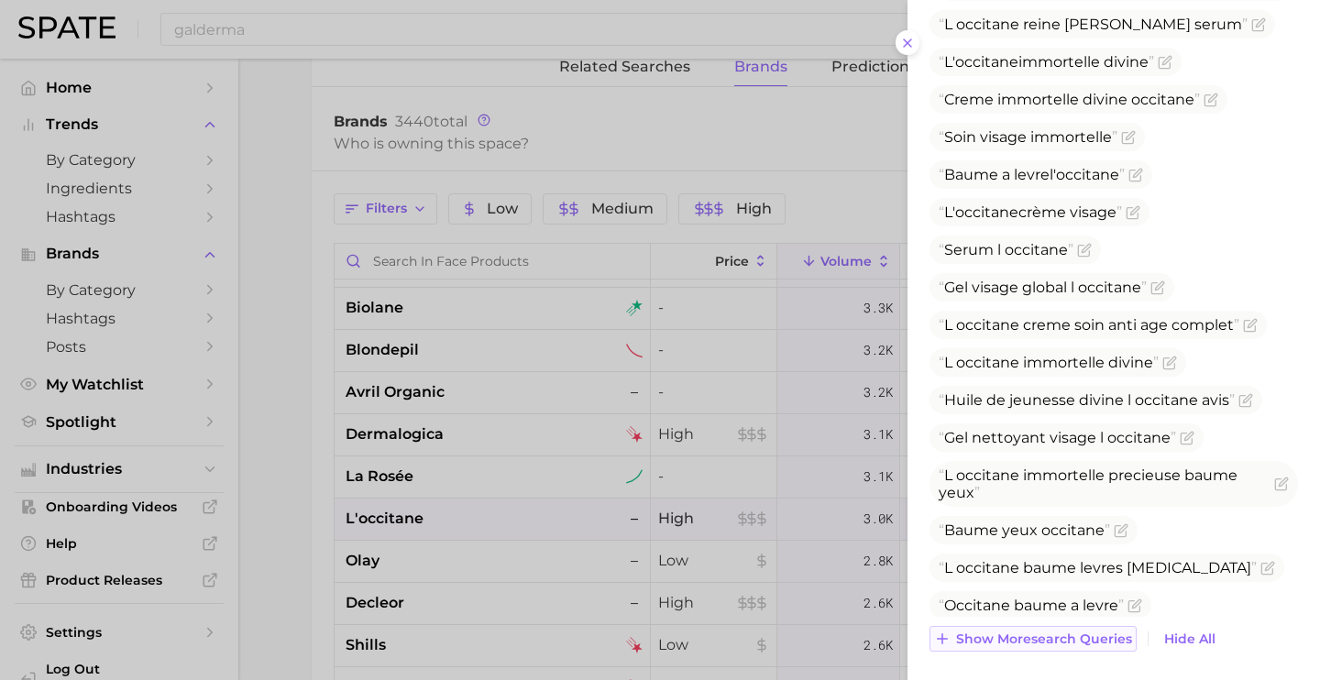
scroll to position [1118, 0]
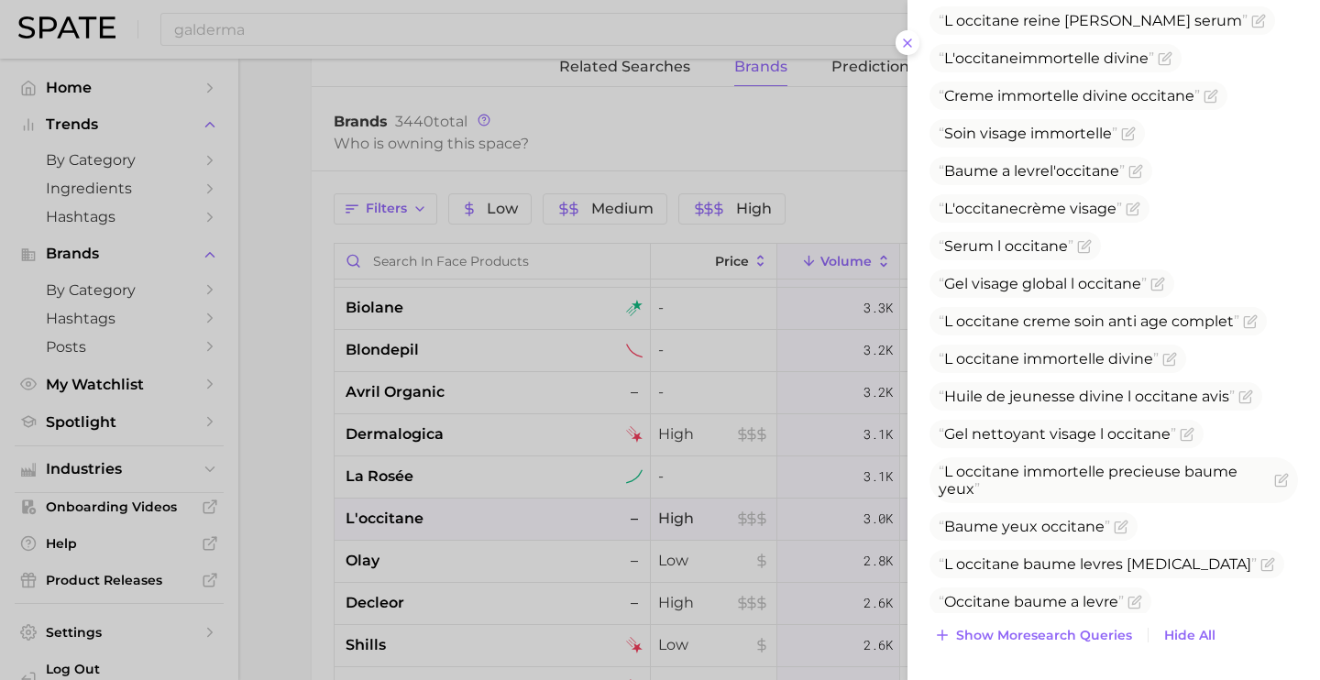
click at [521, 527] on div at bounding box center [660, 340] width 1320 height 680
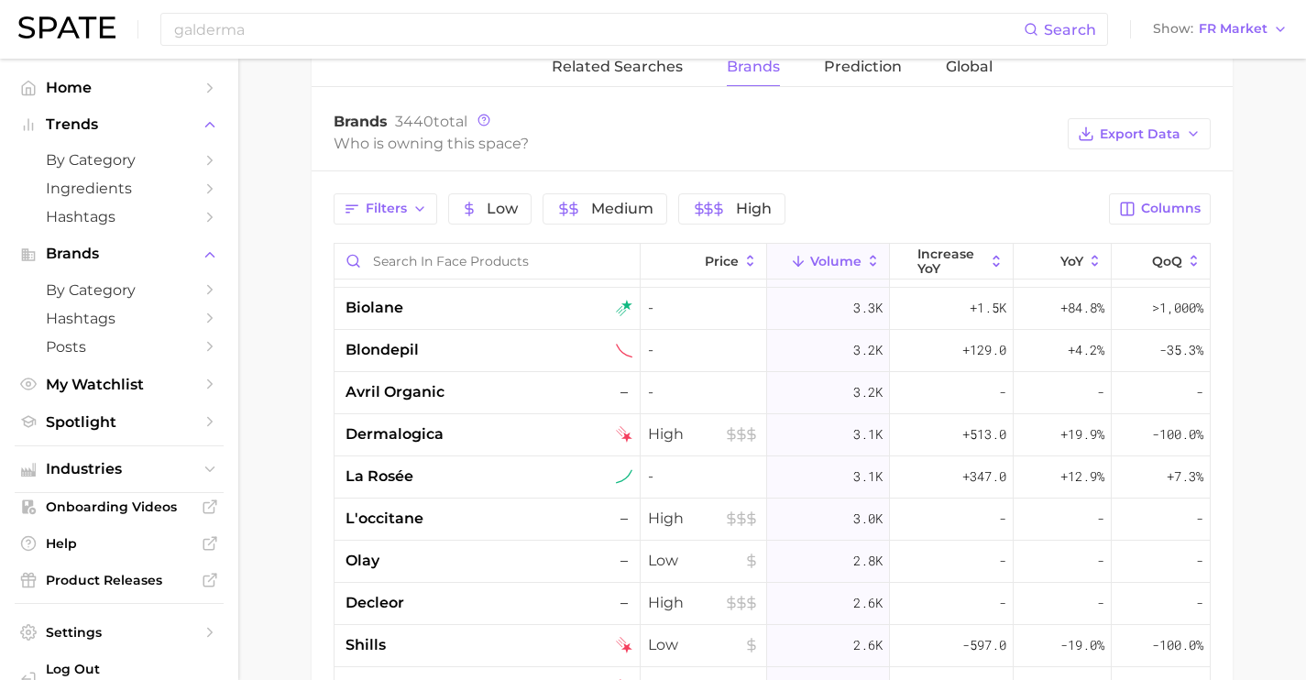
click at [515, 478] on div "la rosée" at bounding box center [489, 477] width 287 height 22
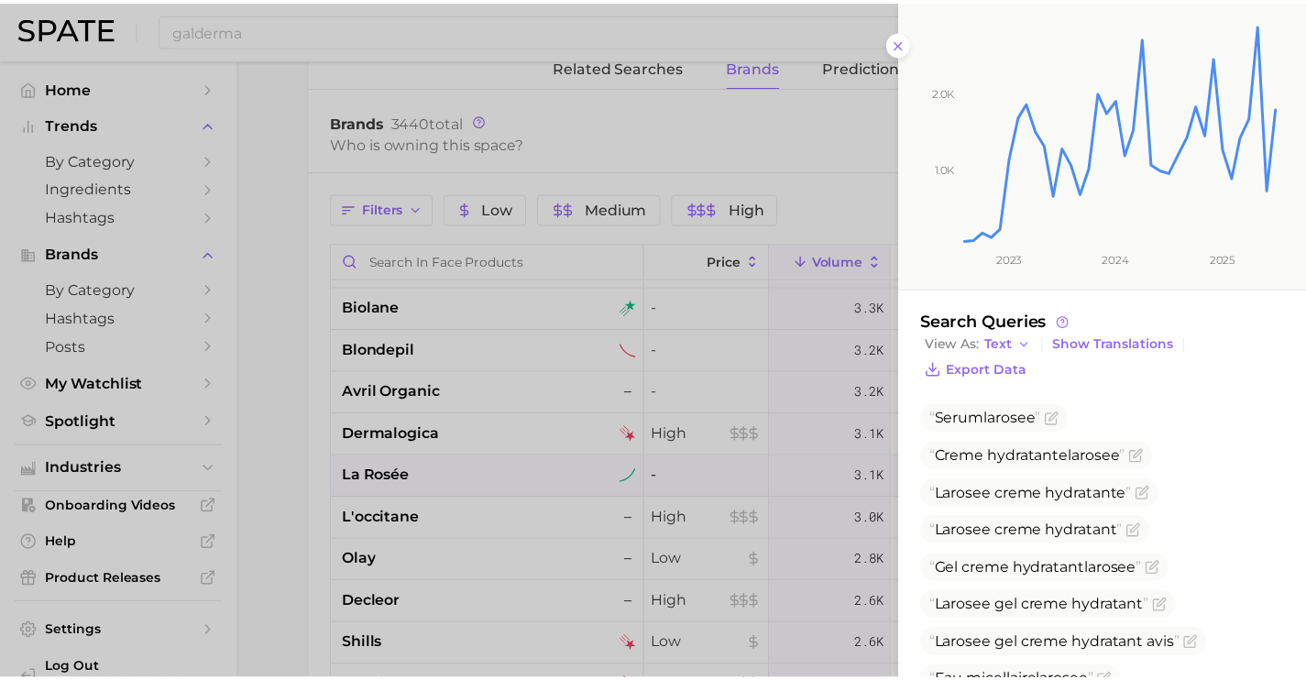
scroll to position [220, 0]
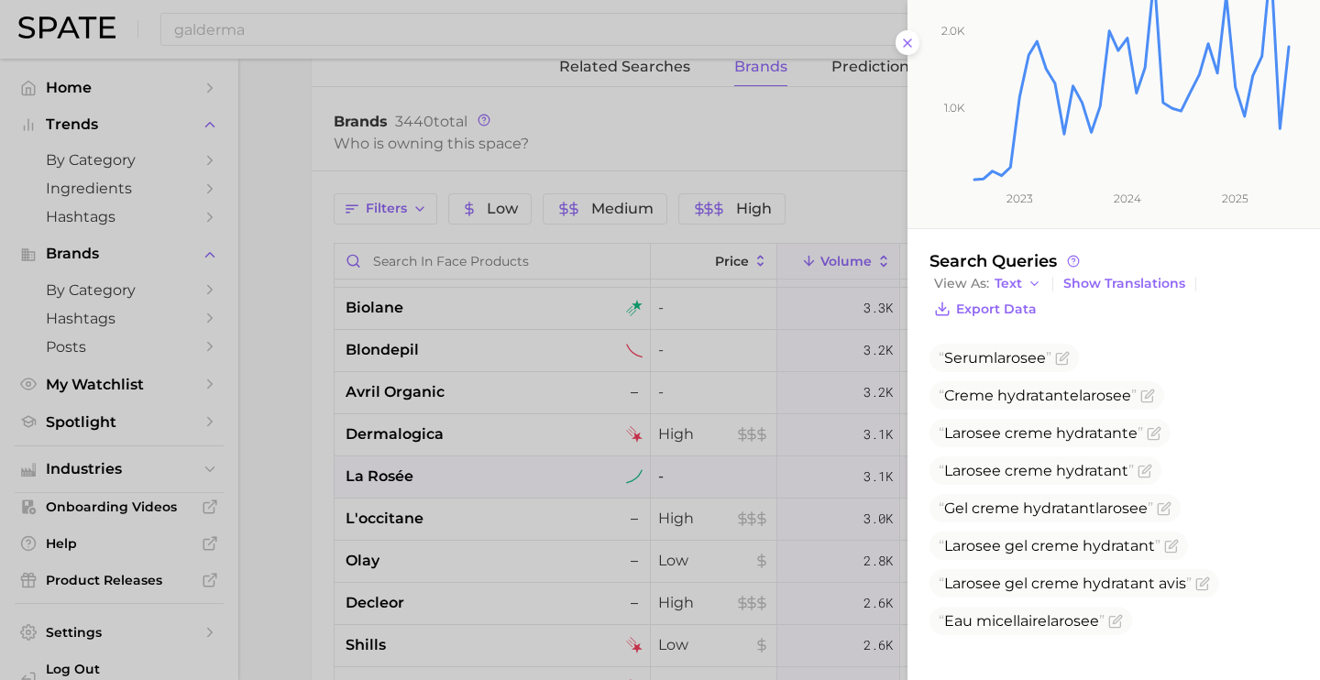
click at [489, 540] on div at bounding box center [660, 340] width 1320 height 680
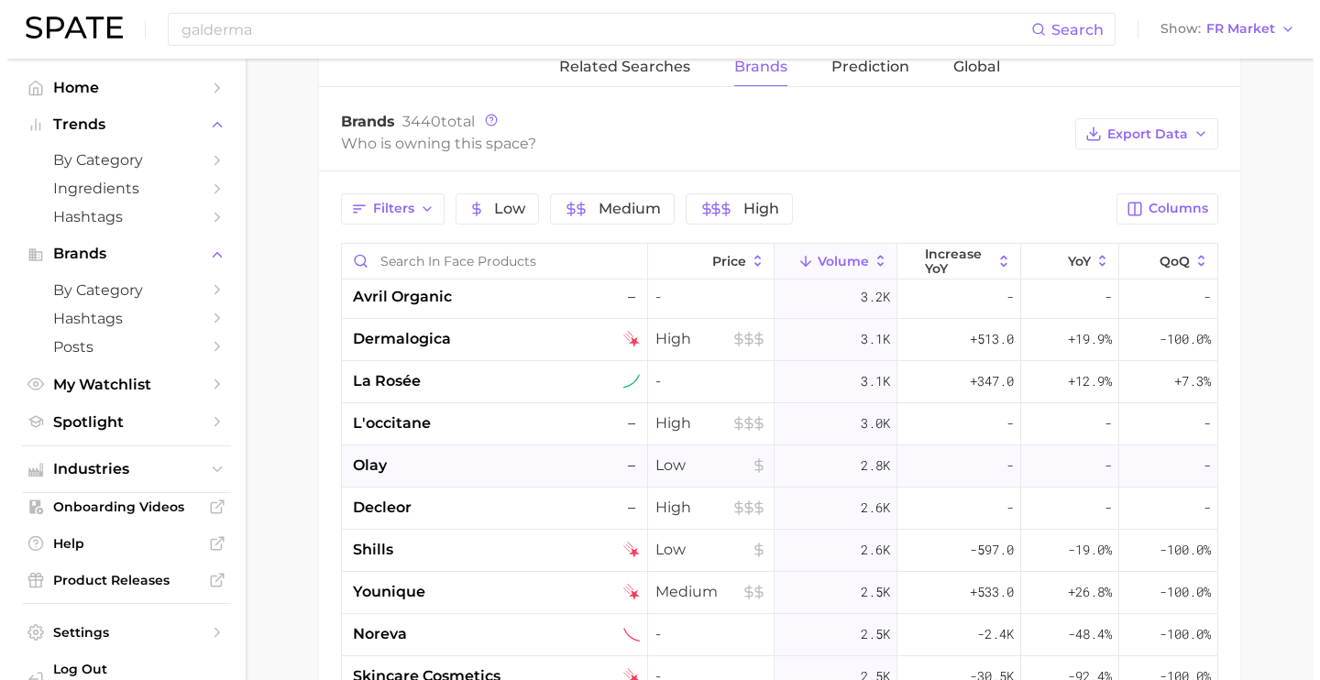
scroll to position [3089, 0]
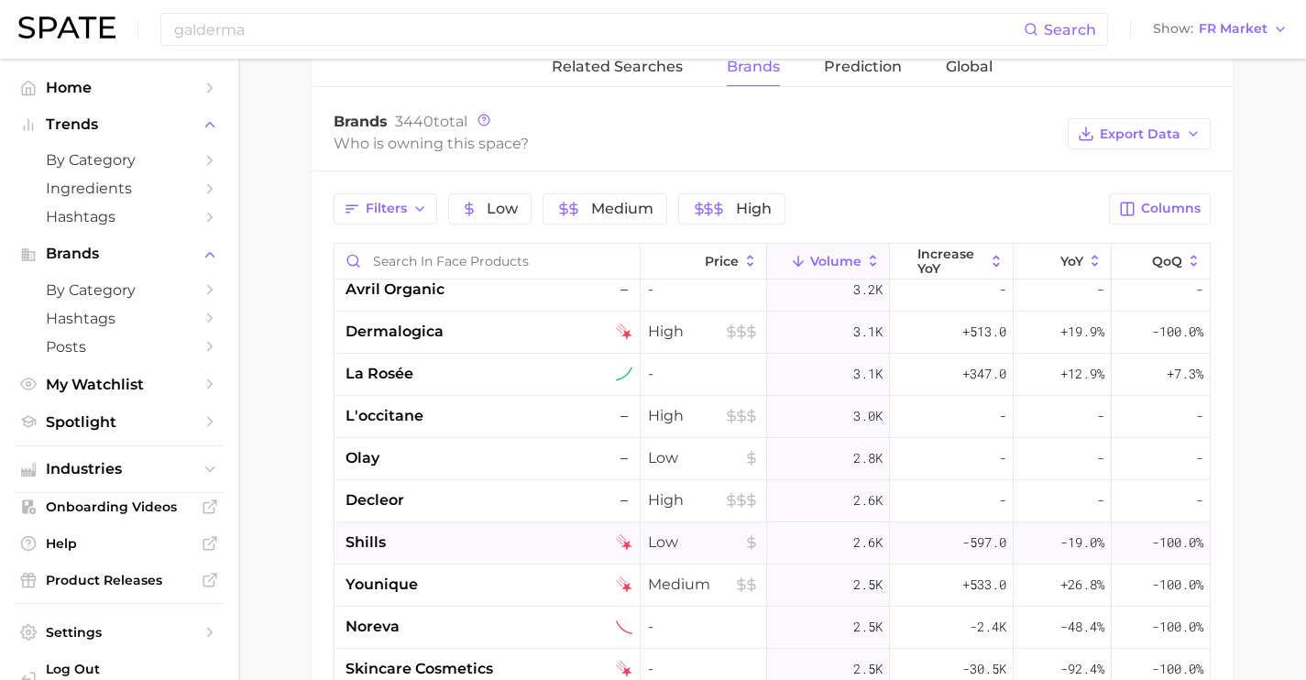
click at [501, 532] on div "shills" at bounding box center [489, 543] width 287 height 22
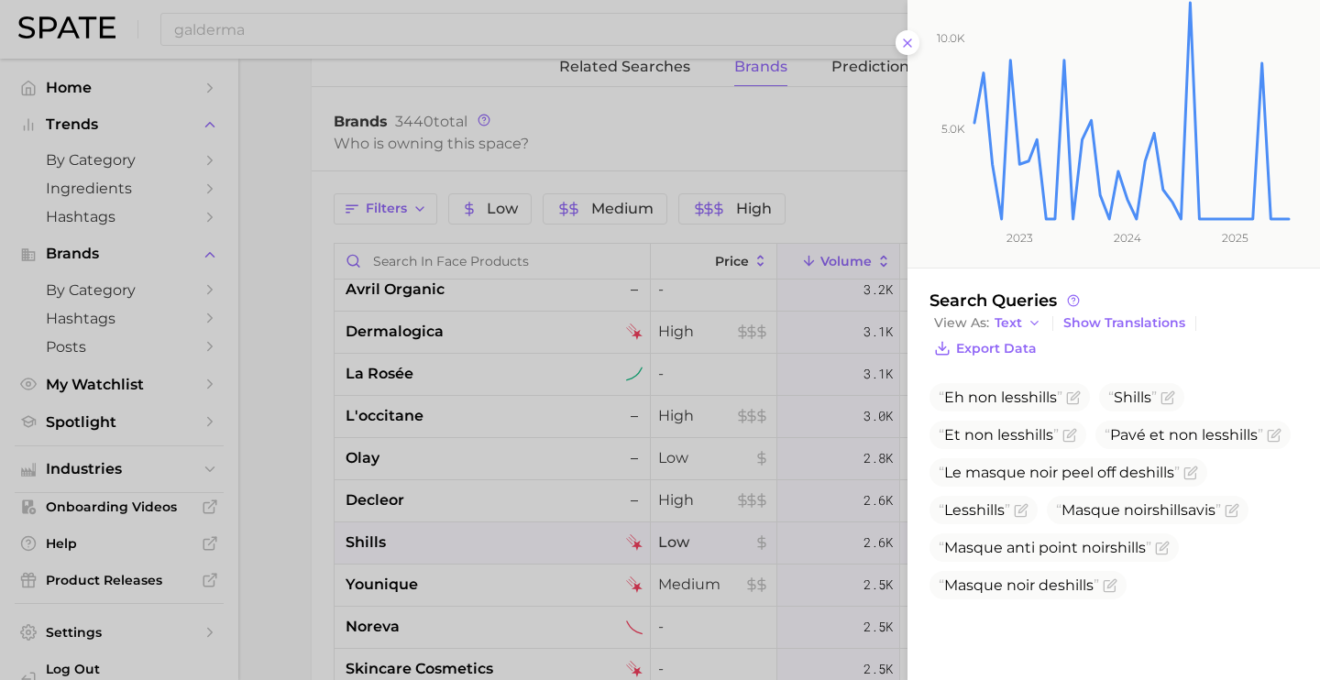
scroll to position [182, 0]
click at [1077, 390] on icon "Flag as miscategorized or irrelevant" at bounding box center [1073, 396] width 15 height 15
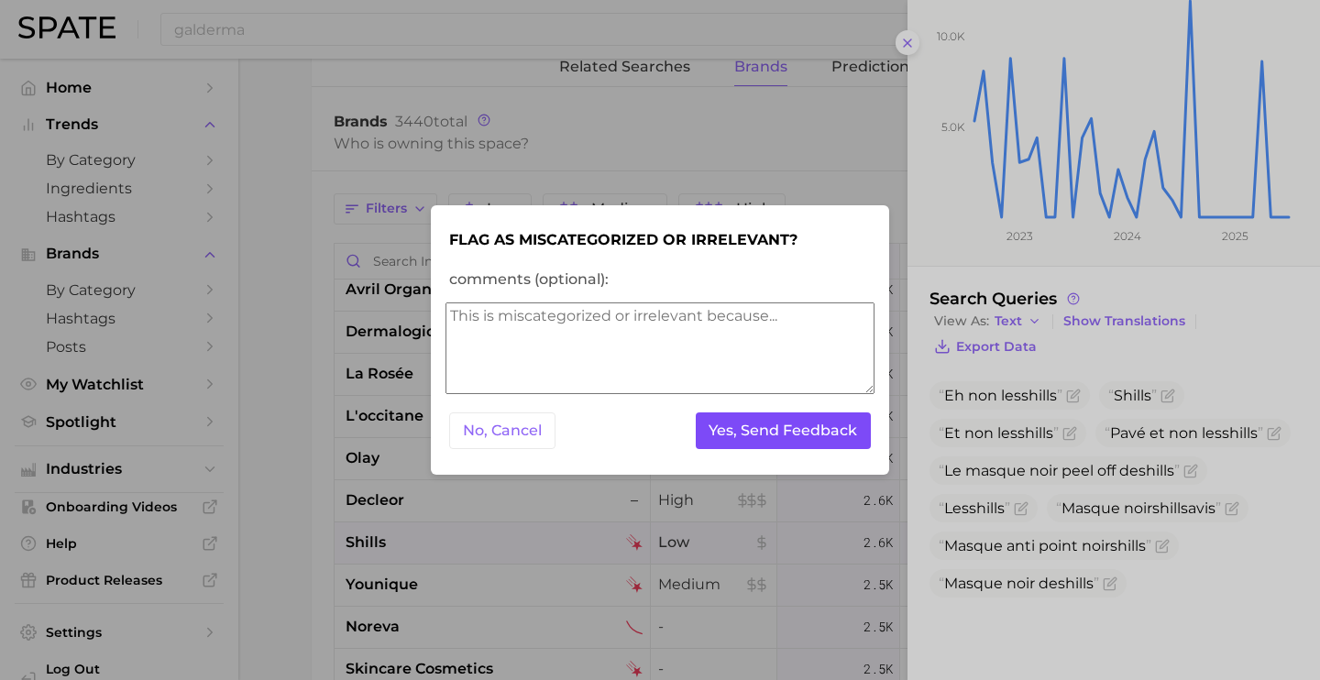
click at [796, 429] on button "Yes, Send Feedback" at bounding box center [784, 431] width 176 height 38
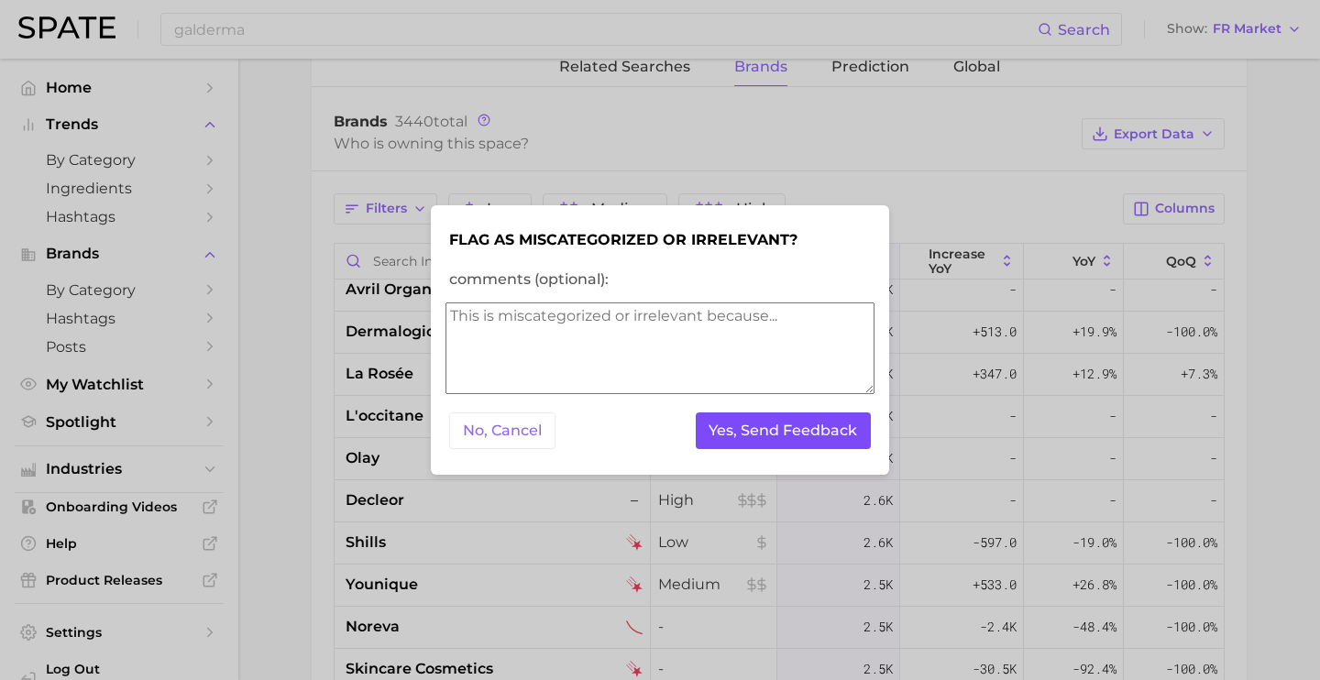
click at [845, 429] on button "Yes, Send Feedback" at bounding box center [784, 431] width 176 height 38
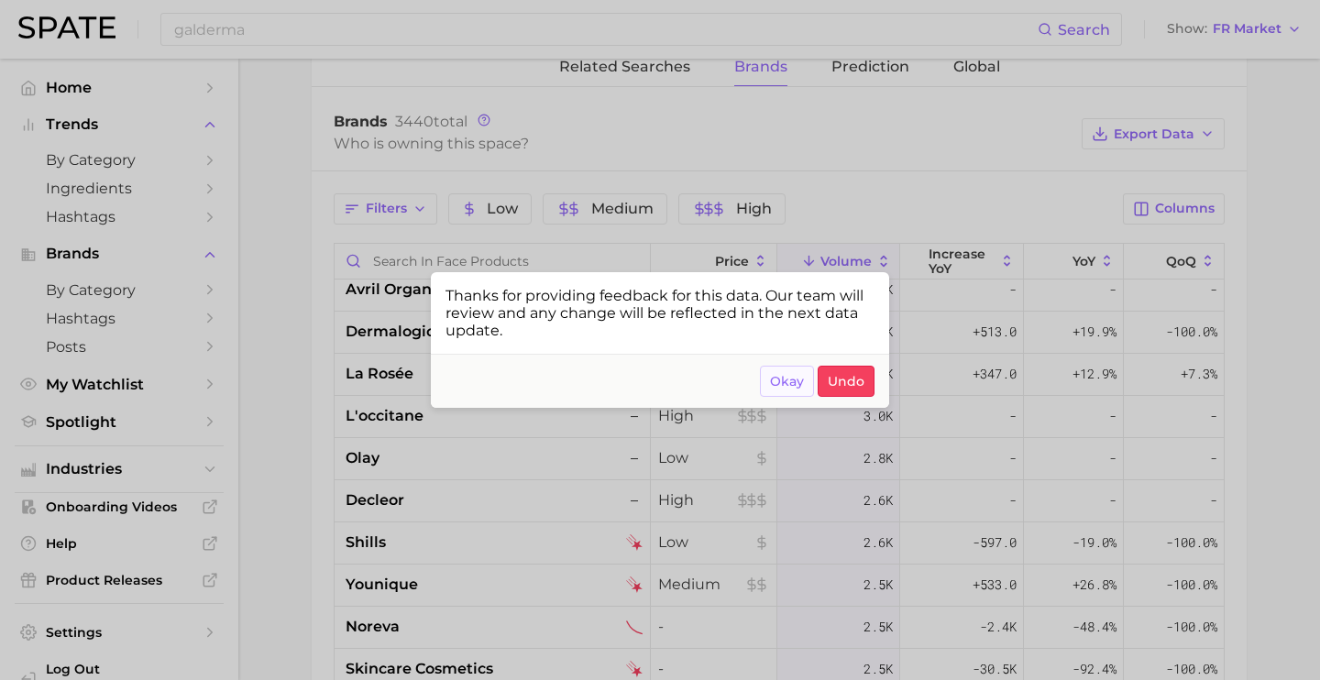
click at [774, 372] on button "Okay" at bounding box center [787, 381] width 54 height 31
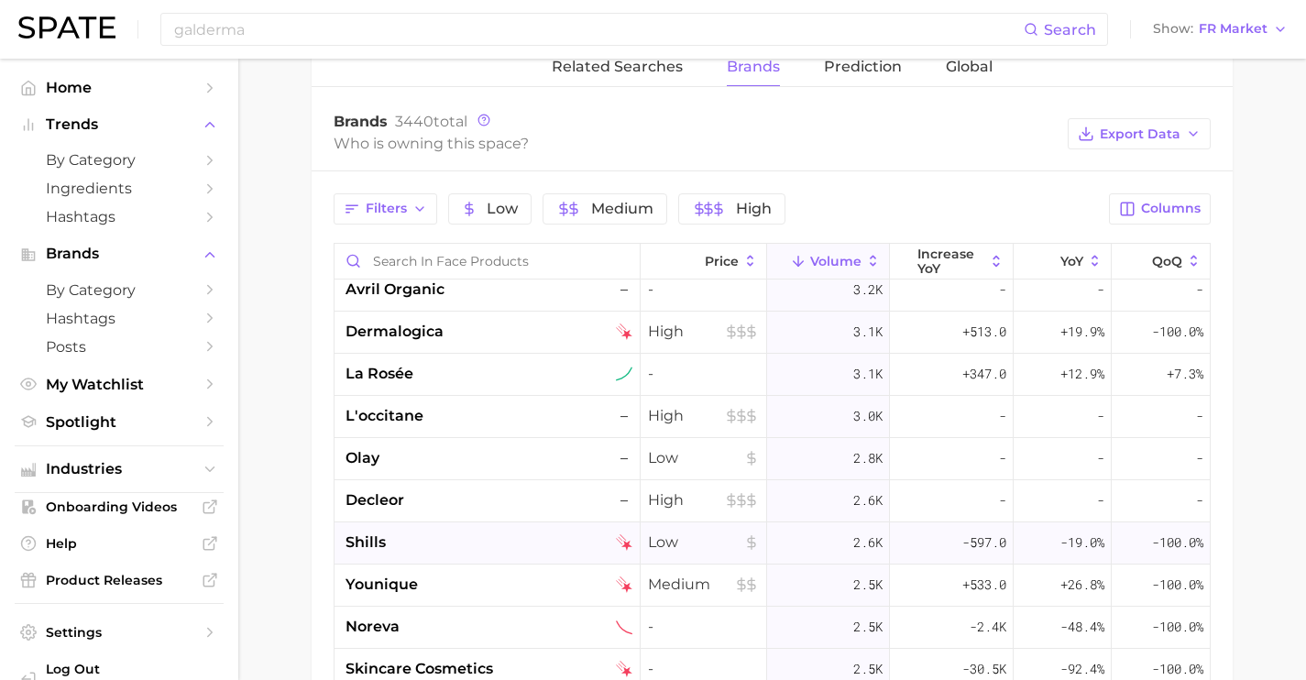
click at [453, 530] on div "shills" at bounding box center [488, 543] width 306 height 42
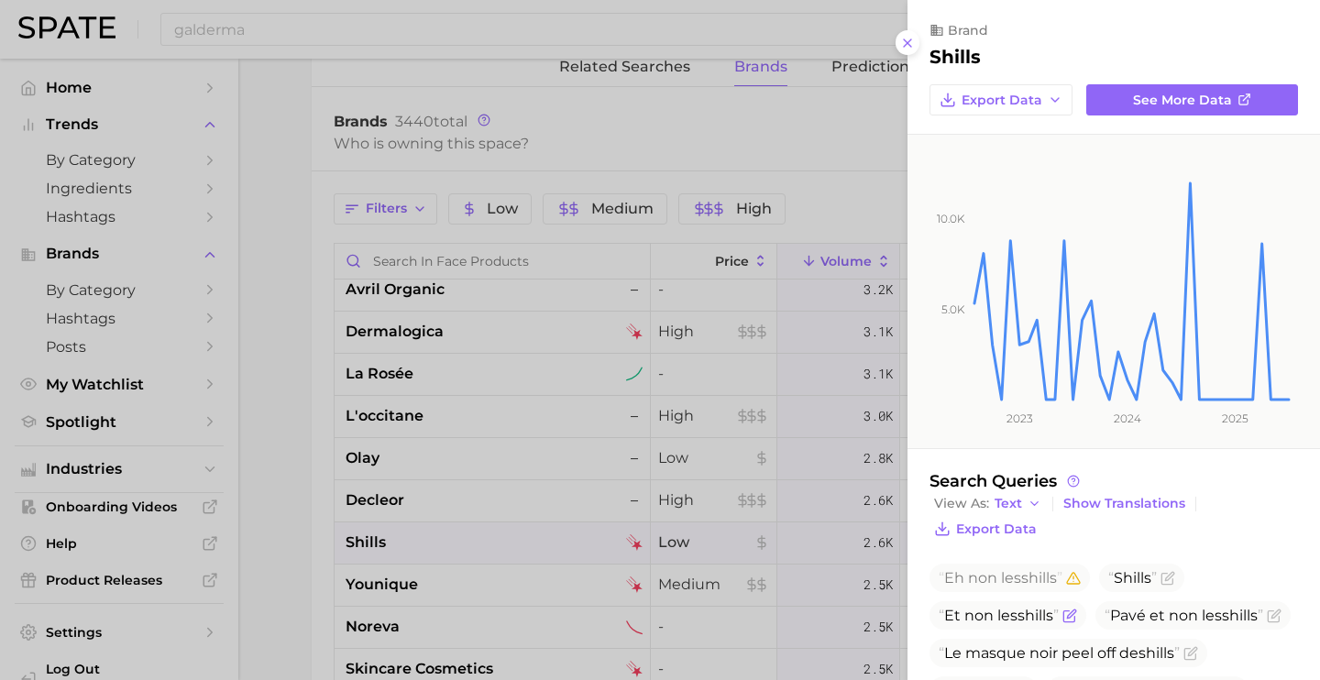
click at [1070, 615] on icon "Flag as miscategorized or irrelevant" at bounding box center [1069, 616] width 15 height 15
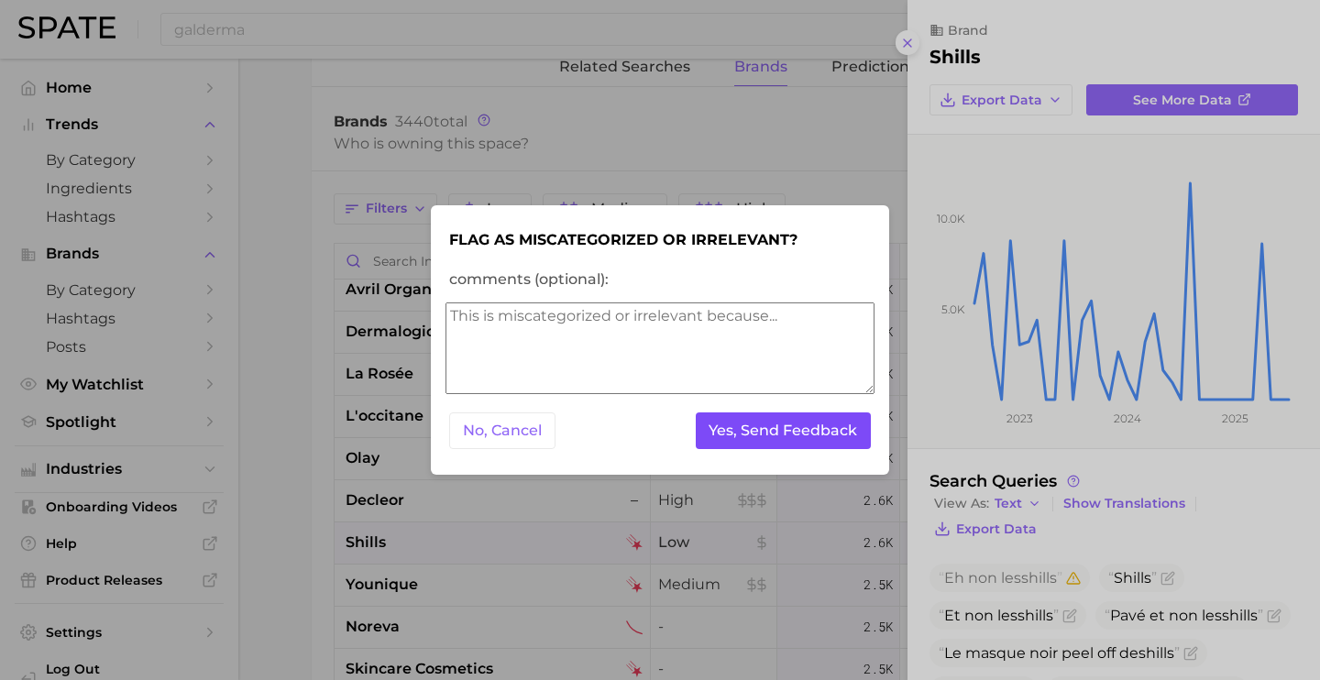
click at [821, 429] on button "Yes, Send Feedback" at bounding box center [784, 431] width 176 height 38
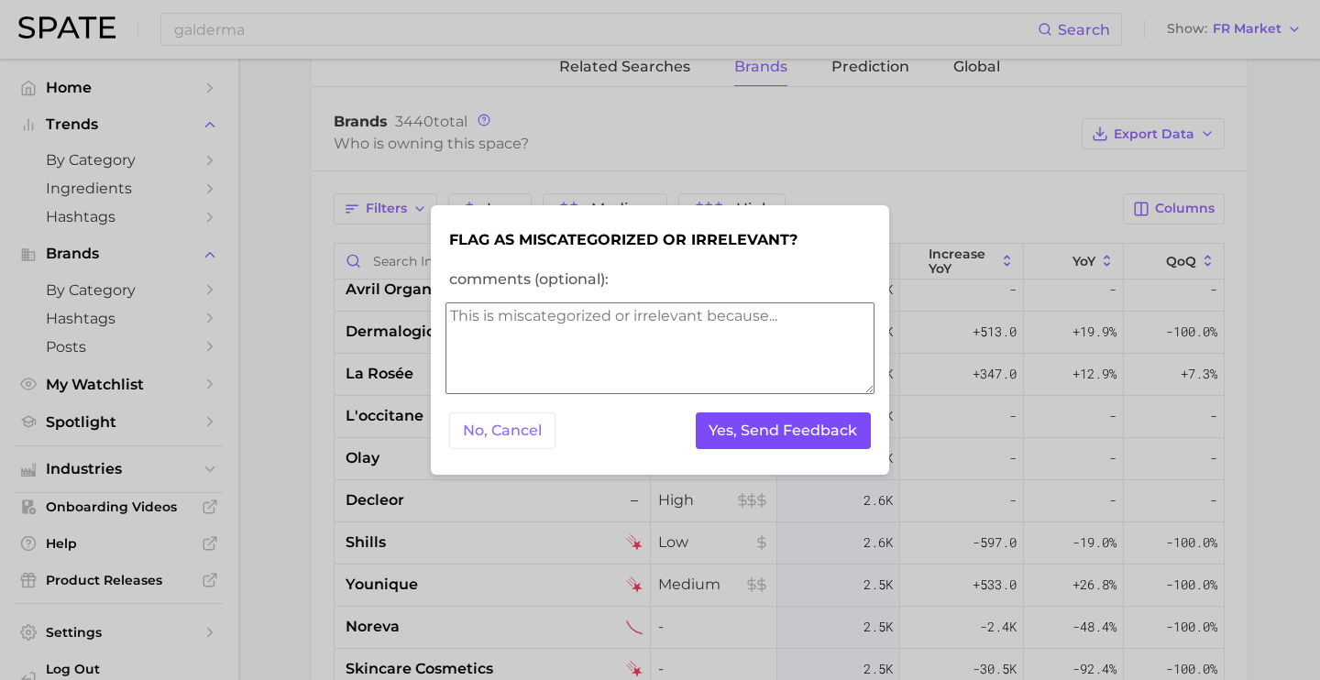
click at [796, 439] on button "Yes, Send Feedback" at bounding box center [784, 431] width 176 height 38
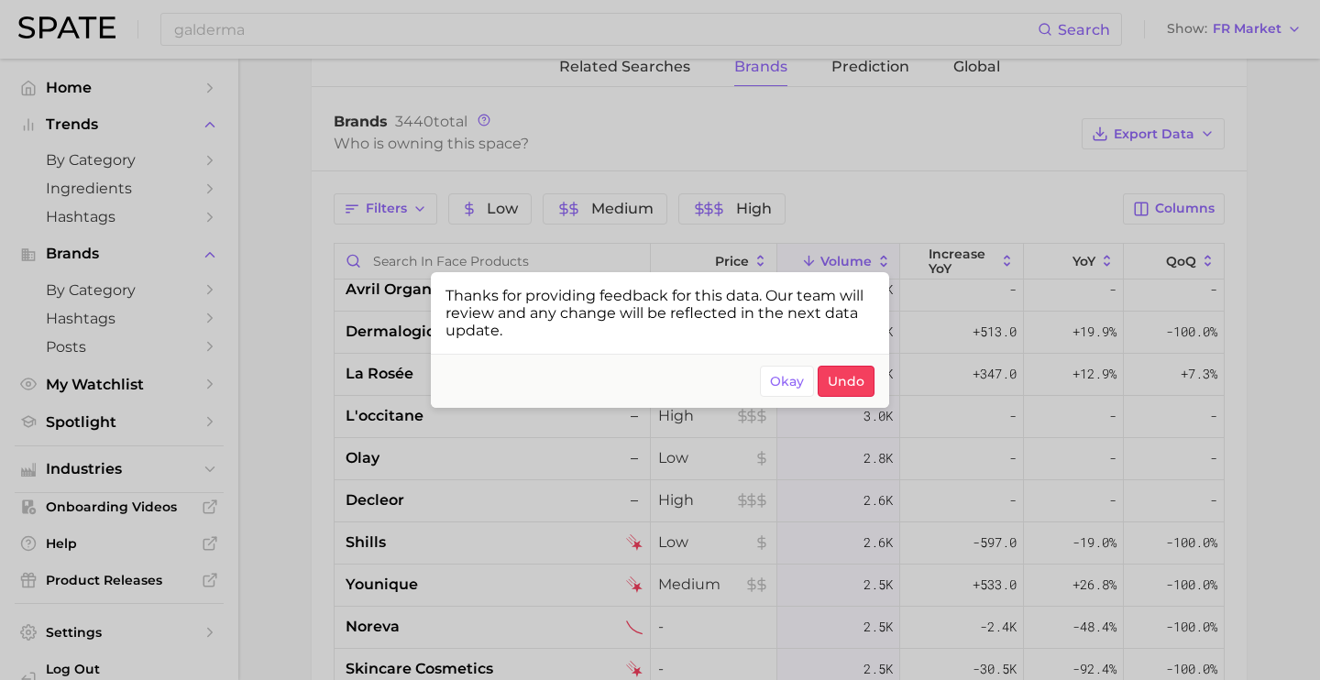
click at [541, 478] on div at bounding box center [660, 340] width 1320 height 680
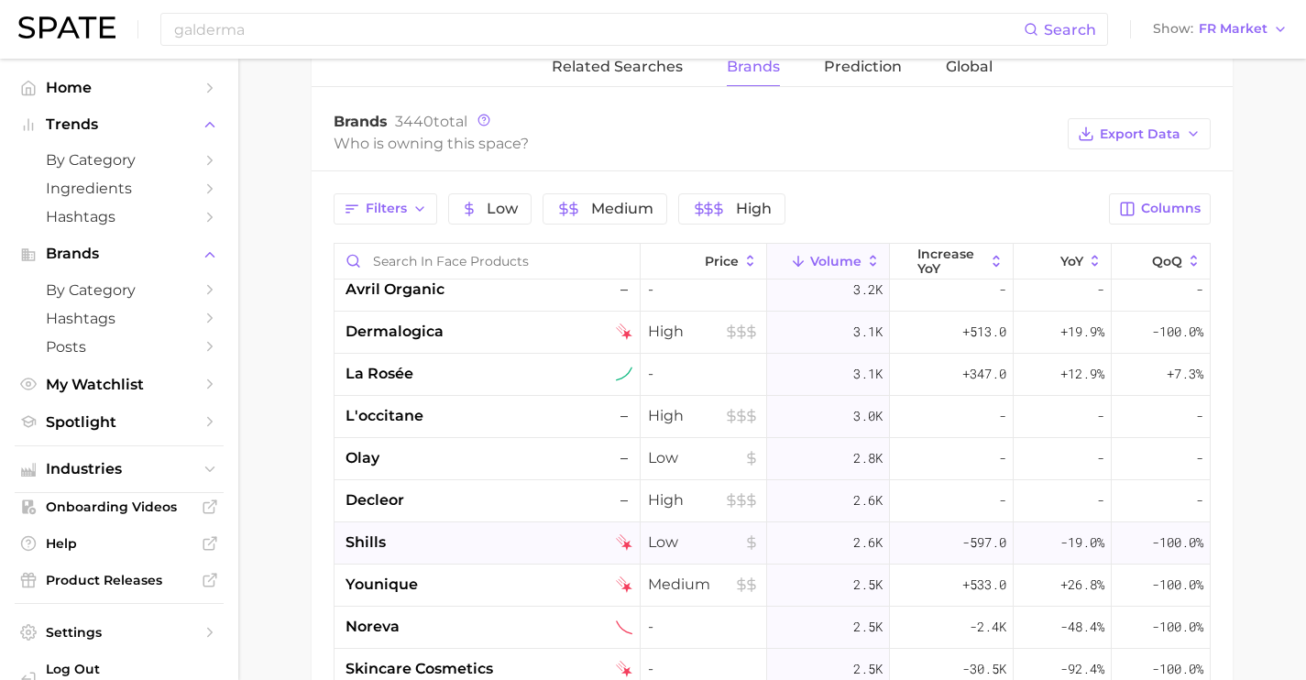
click at [503, 532] on div "shills" at bounding box center [489, 543] width 287 height 22
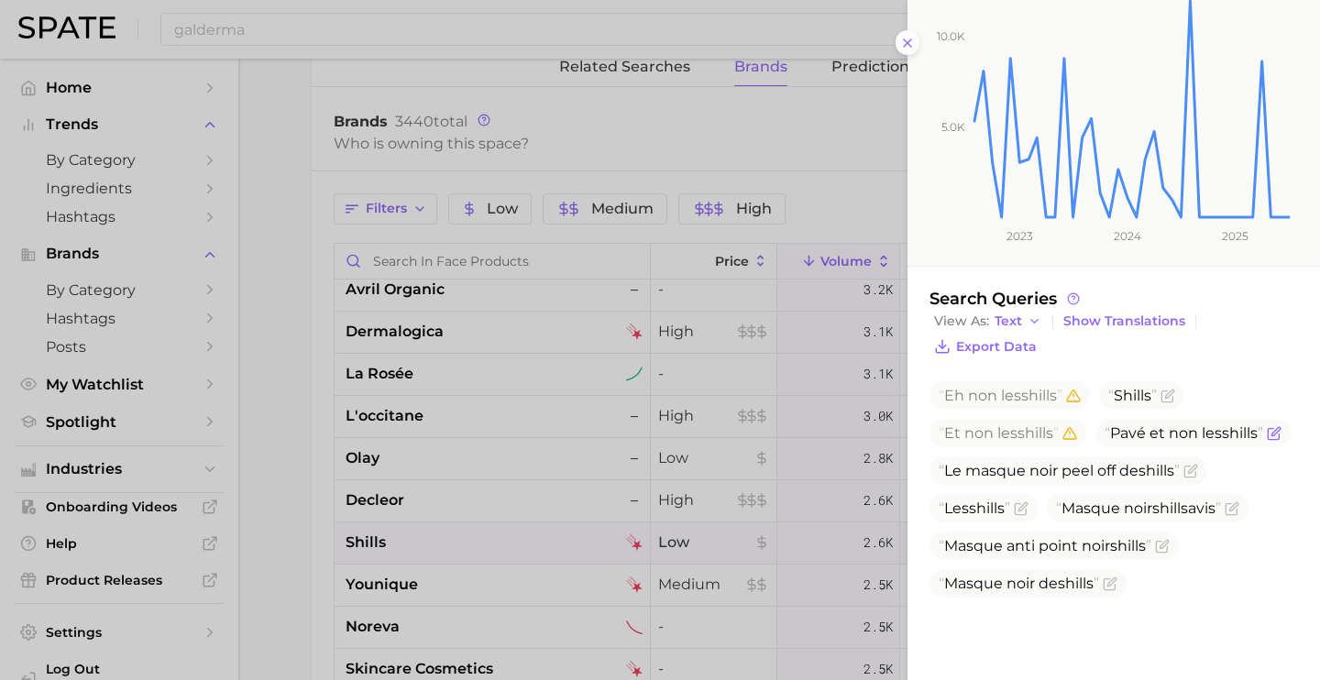
click at [1267, 441] on icon "Flag as miscategorized or irrelevant" at bounding box center [1274, 433] width 15 height 15
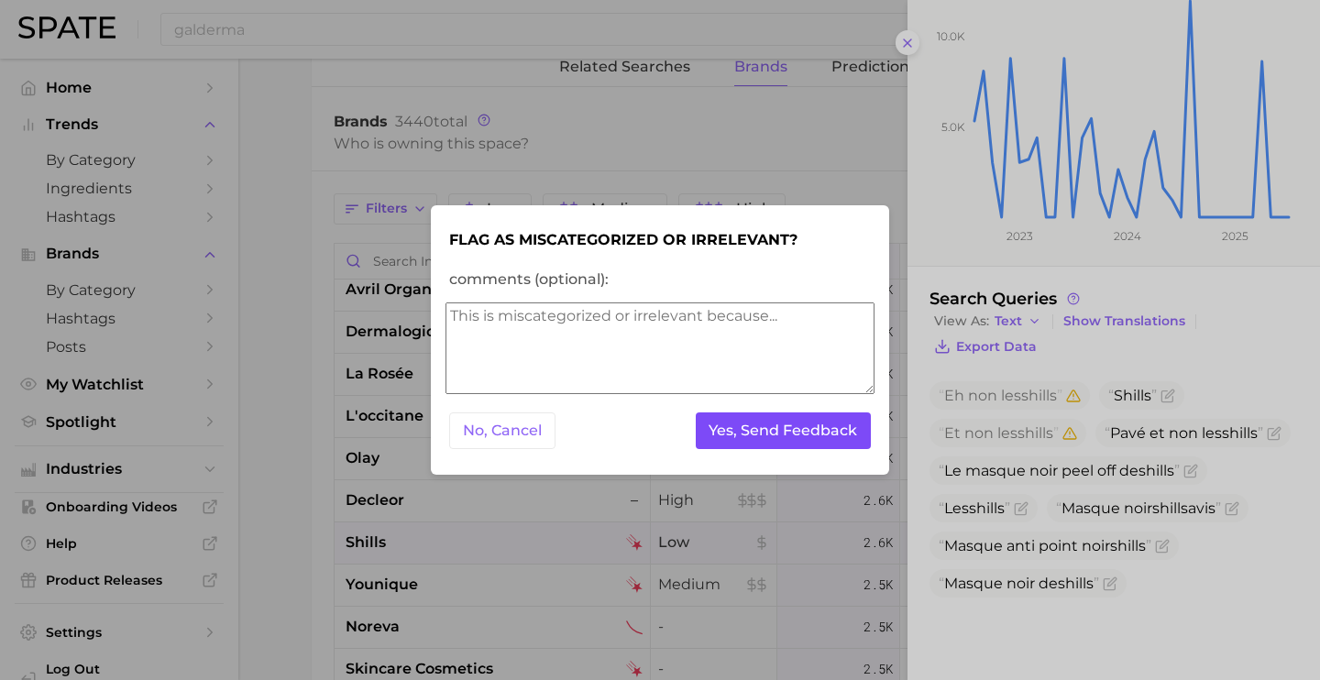
click at [838, 434] on button "Yes, Send Feedback" at bounding box center [784, 431] width 176 height 38
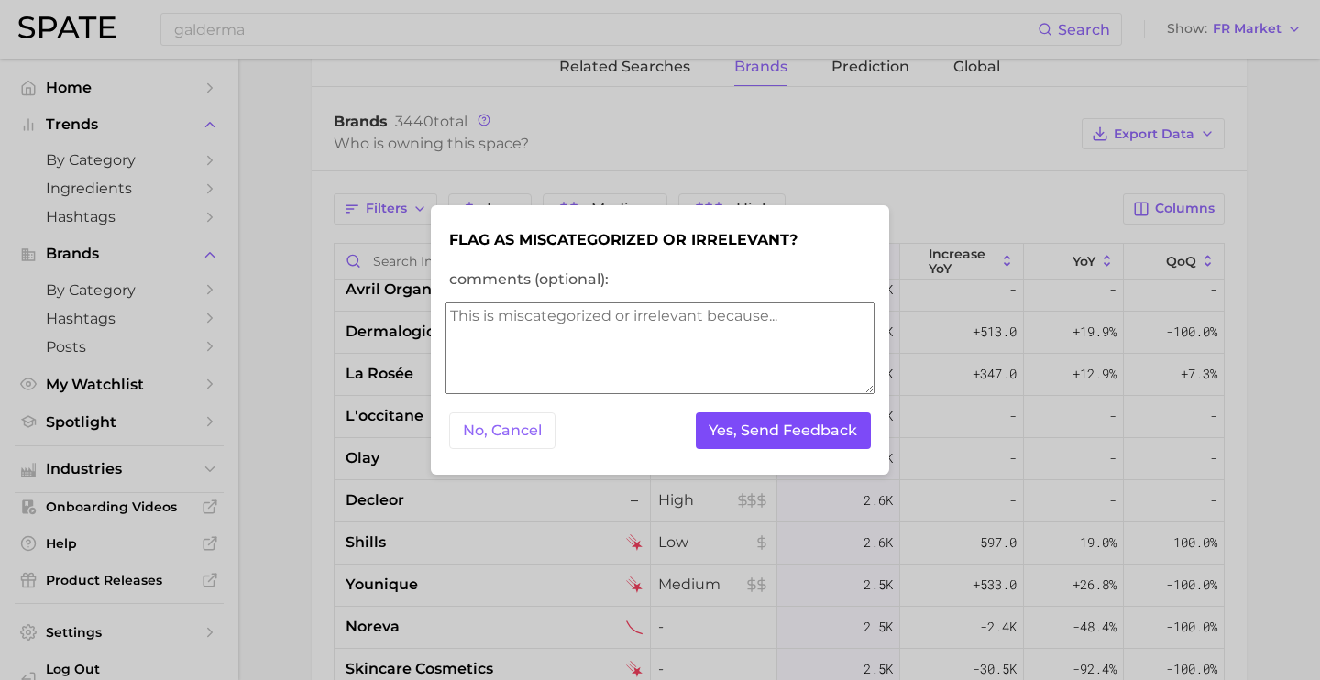
click at [780, 435] on button "Yes, Send Feedback" at bounding box center [784, 431] width 176 height 38
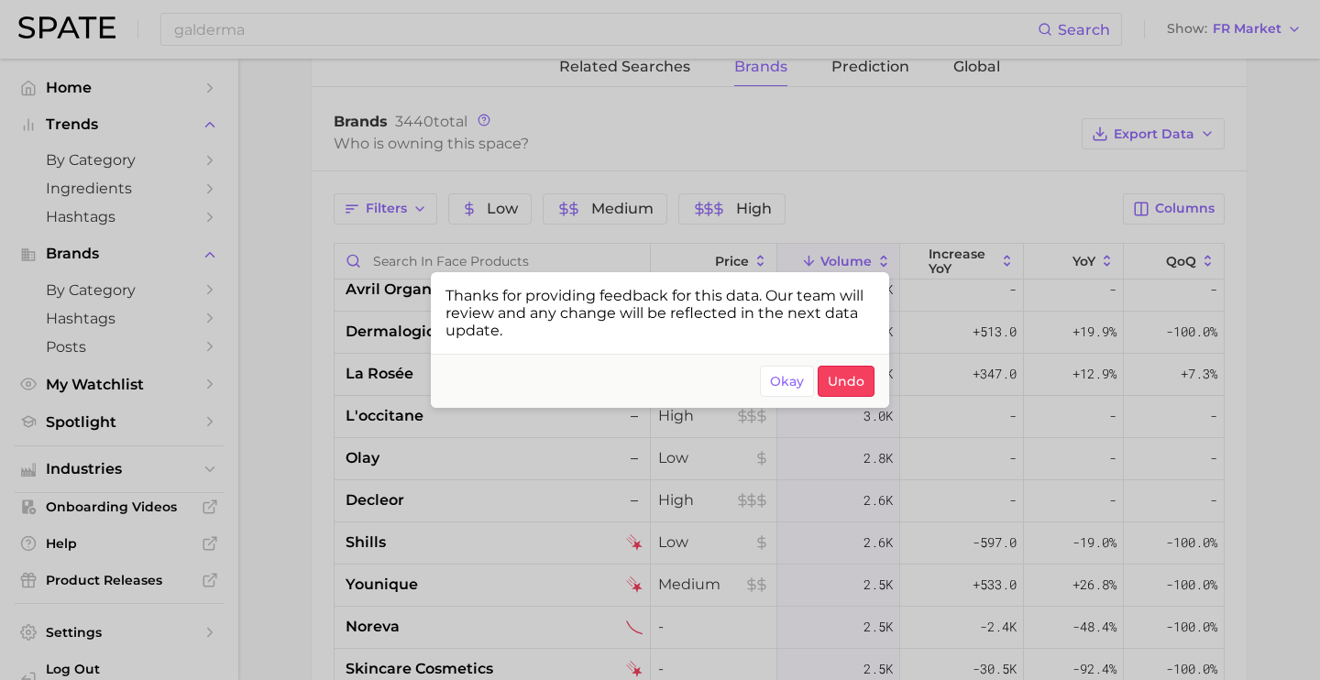
click at [561, 611] on div at bounding box center [660, 340] width 1320 height 680
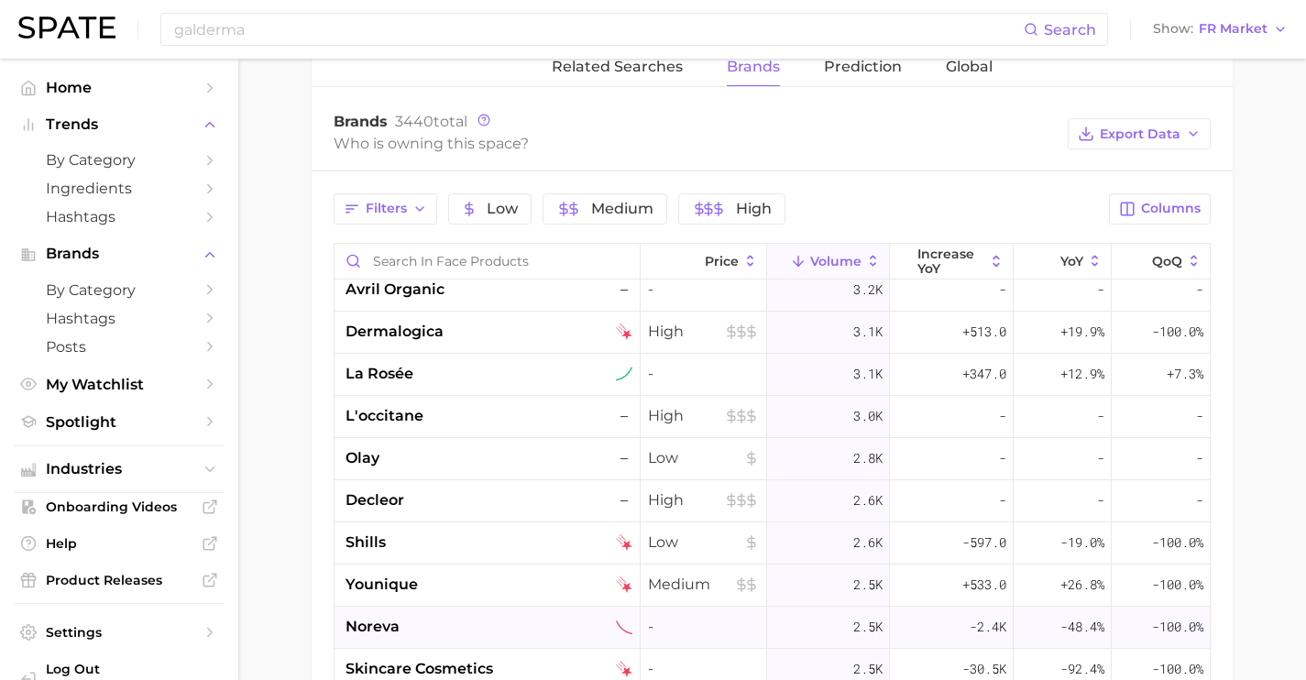
click at [546, 628] on div "noreva" at bounding box center [489, 627] width 287 height 22
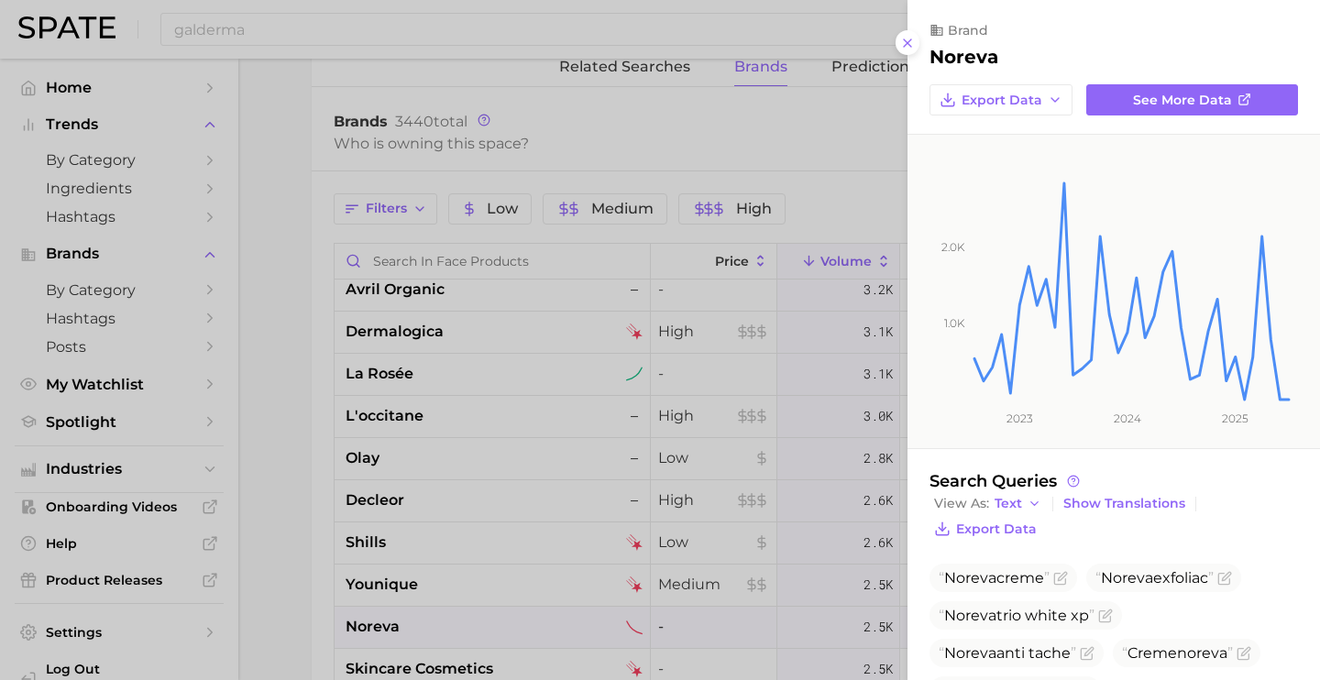
click at [521, 604] on div at bounding box center [660, 340] width 1320 height 680
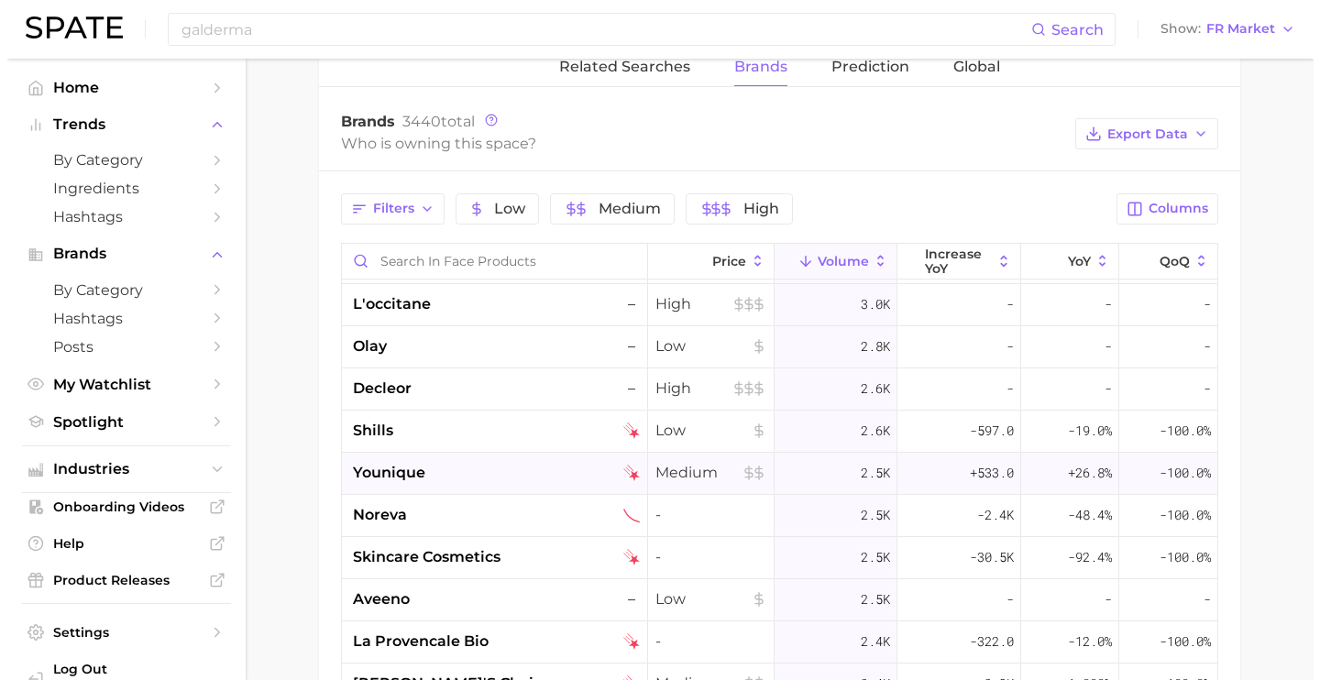
scroll to position [3274, 0]
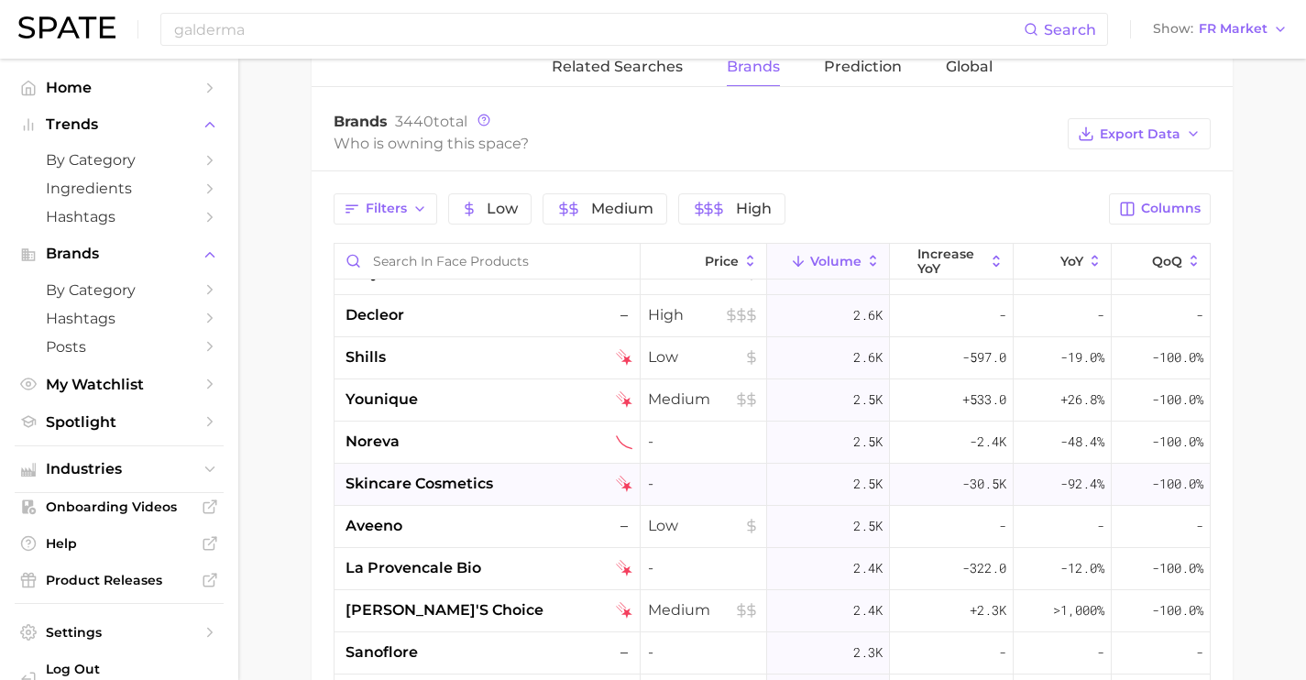
click at [538, 487] on div "skincare cosmetics" at bounding box center [489, 484] width 287 height 22
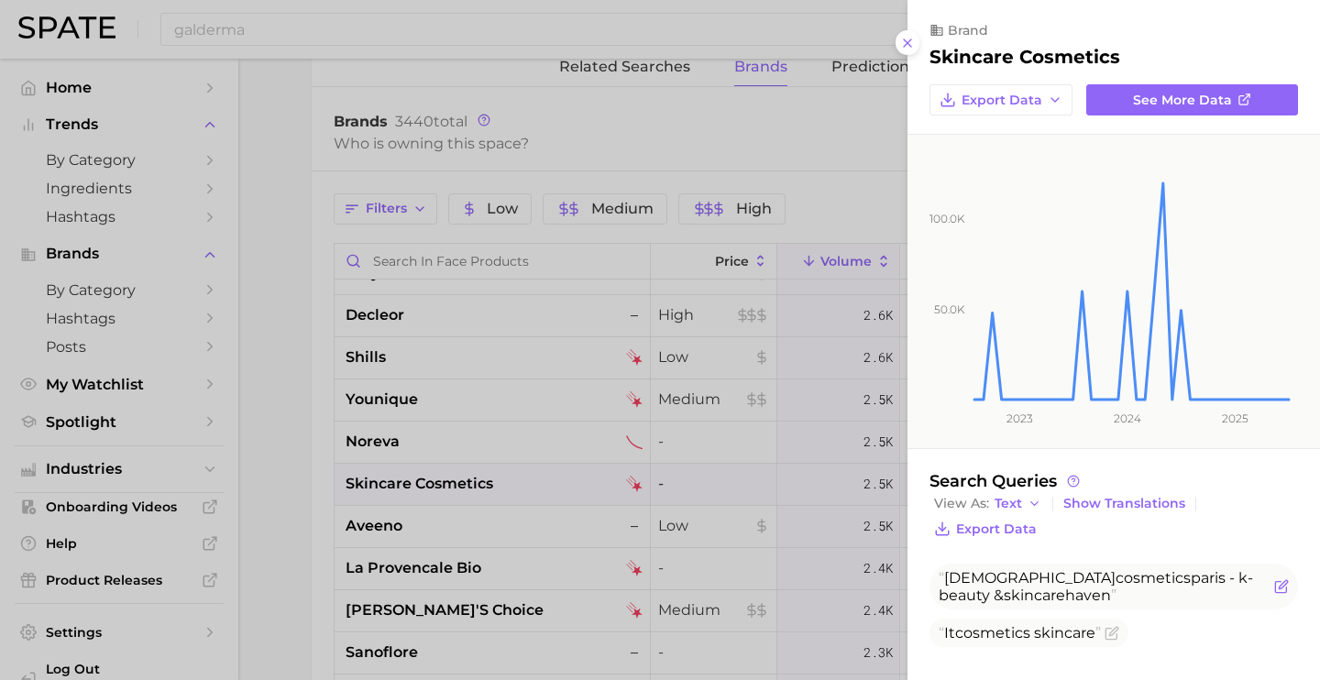
click at [1274, 583] on icon "Flag as miscategorized or irrelevant" at bounding box center [1281, 586] width 15 height 15
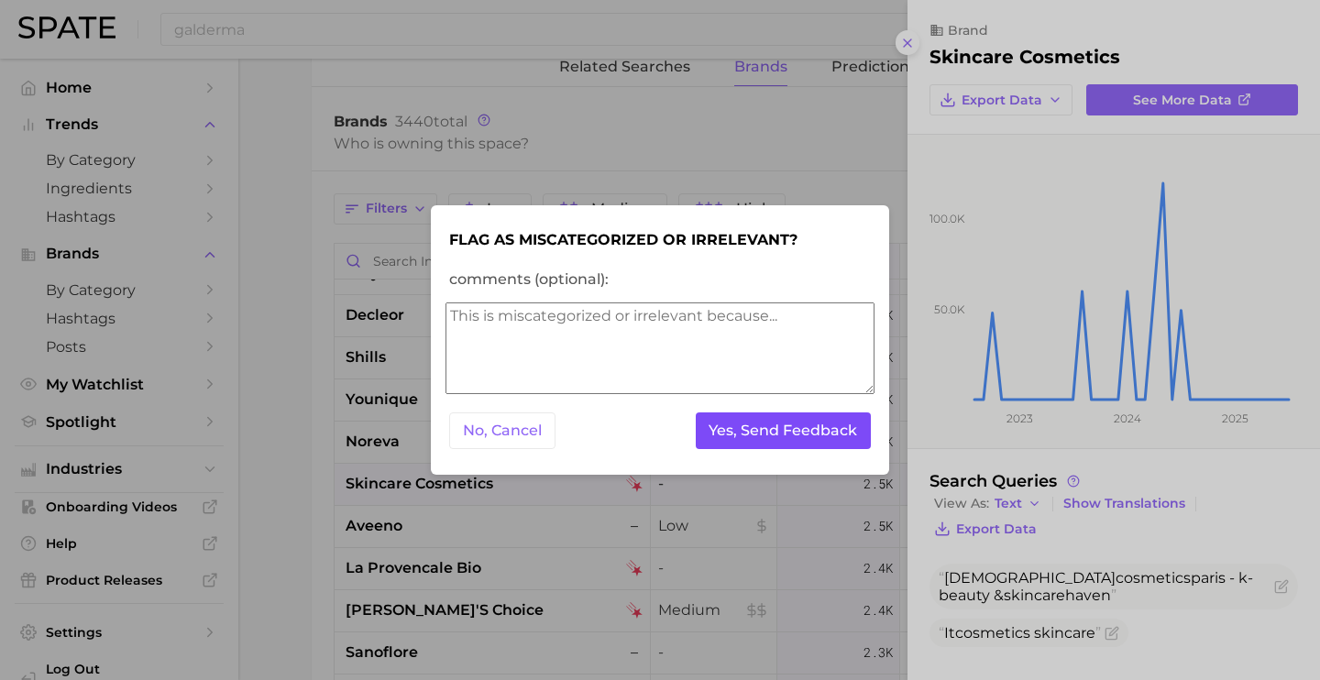
click at [771, 427] on button "Yes, Send Feedback" at bounding box center [784, 431] width 176 height 38
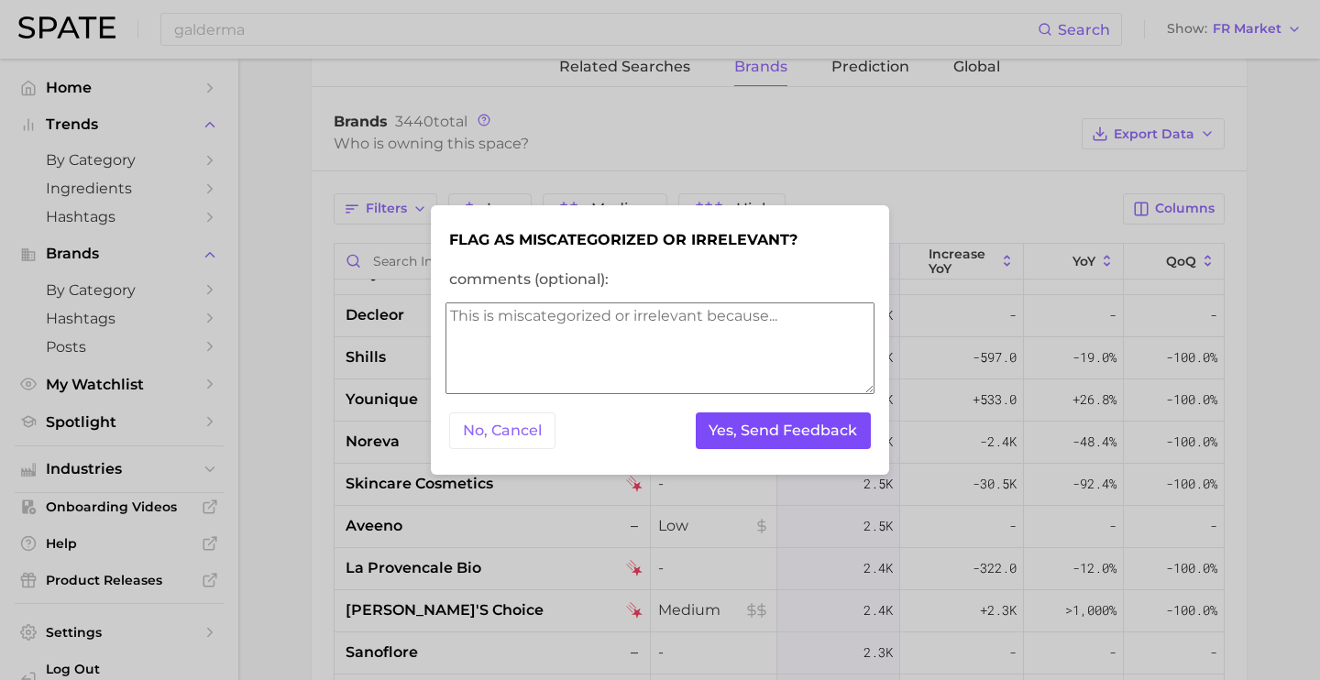
click at [782, 433] on button "Yes, Send Feedback" at bounding box center [784, 431] width 176 height 38
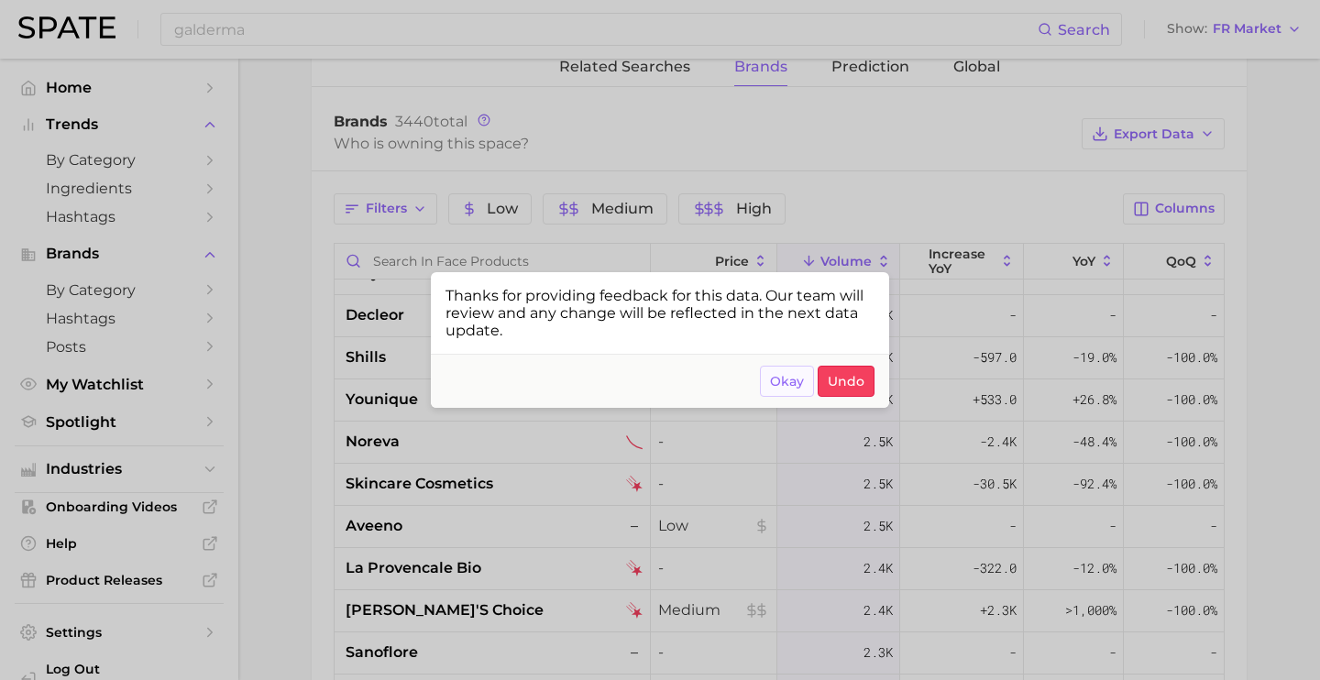
click at [798, 384] on span "Okay" at bounding box center [787, 382] width 34 height 16
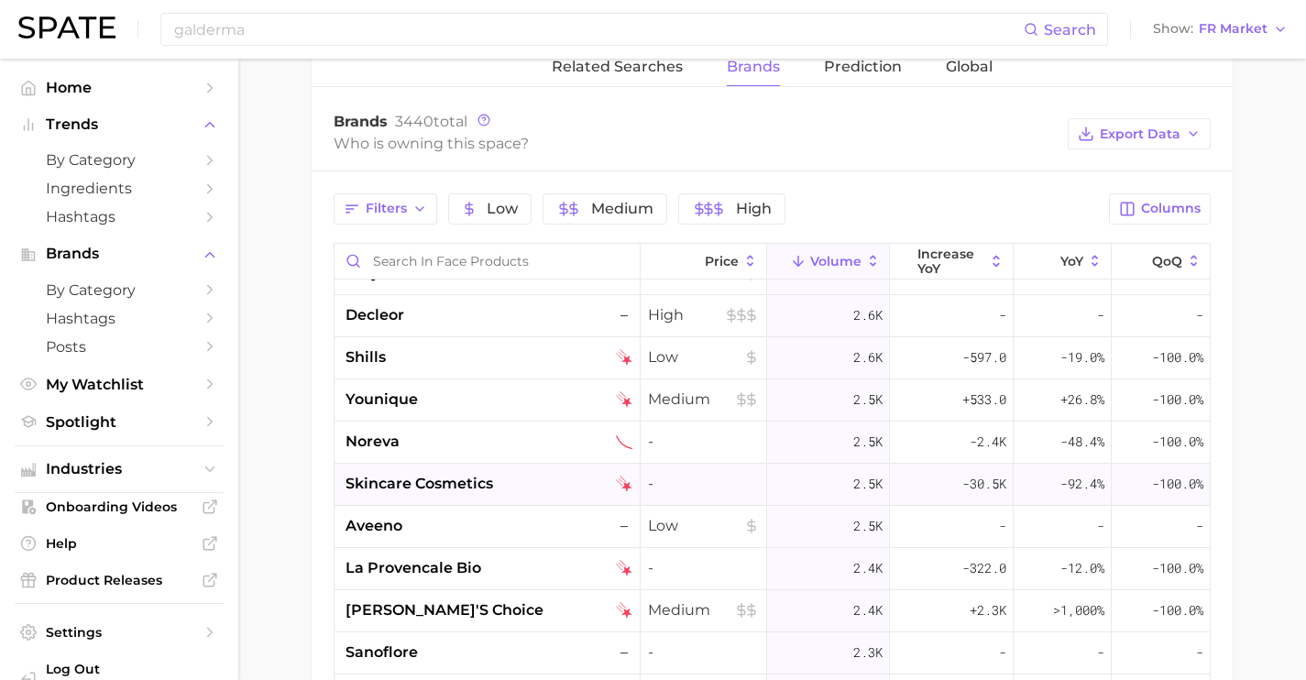
click at [517, 487] on div "skincare cosmetics" at bounding box center [489, 484] width 287 height 22
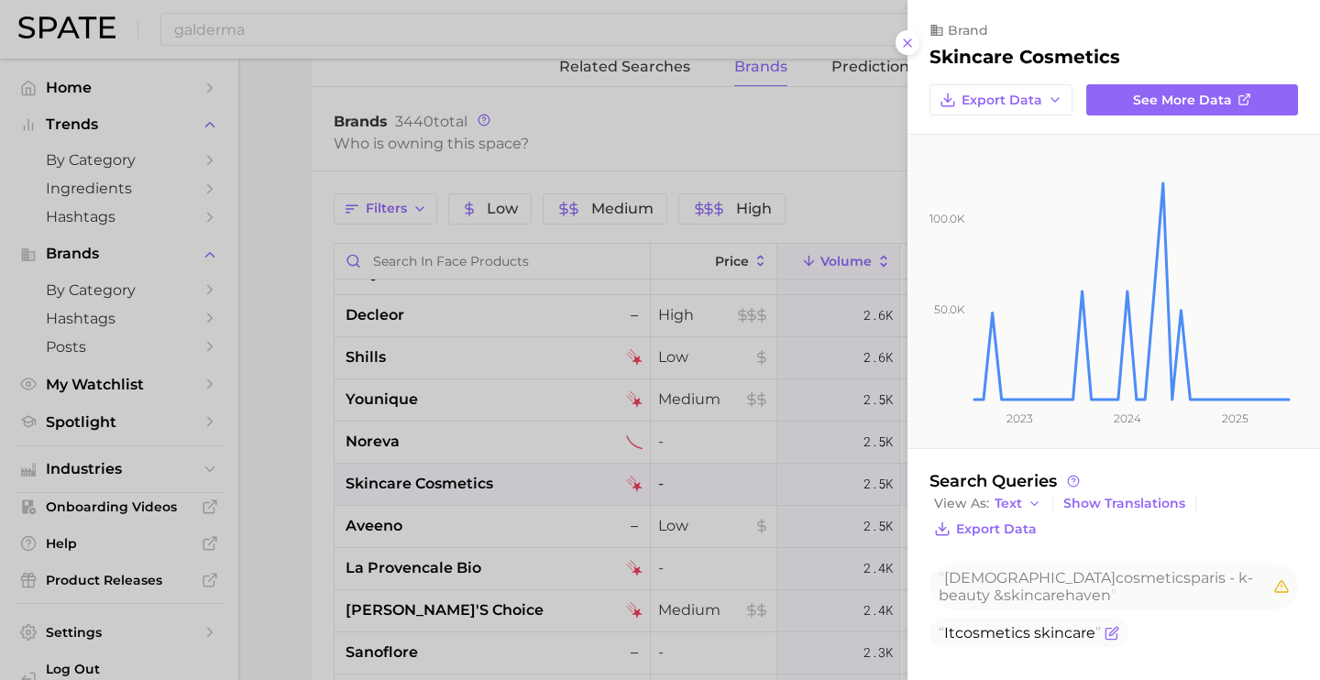
click at [1113, 632] on icon "Flag as miscategorized or irrelevant" at bounding box center [1113, 631] width 8 height 8
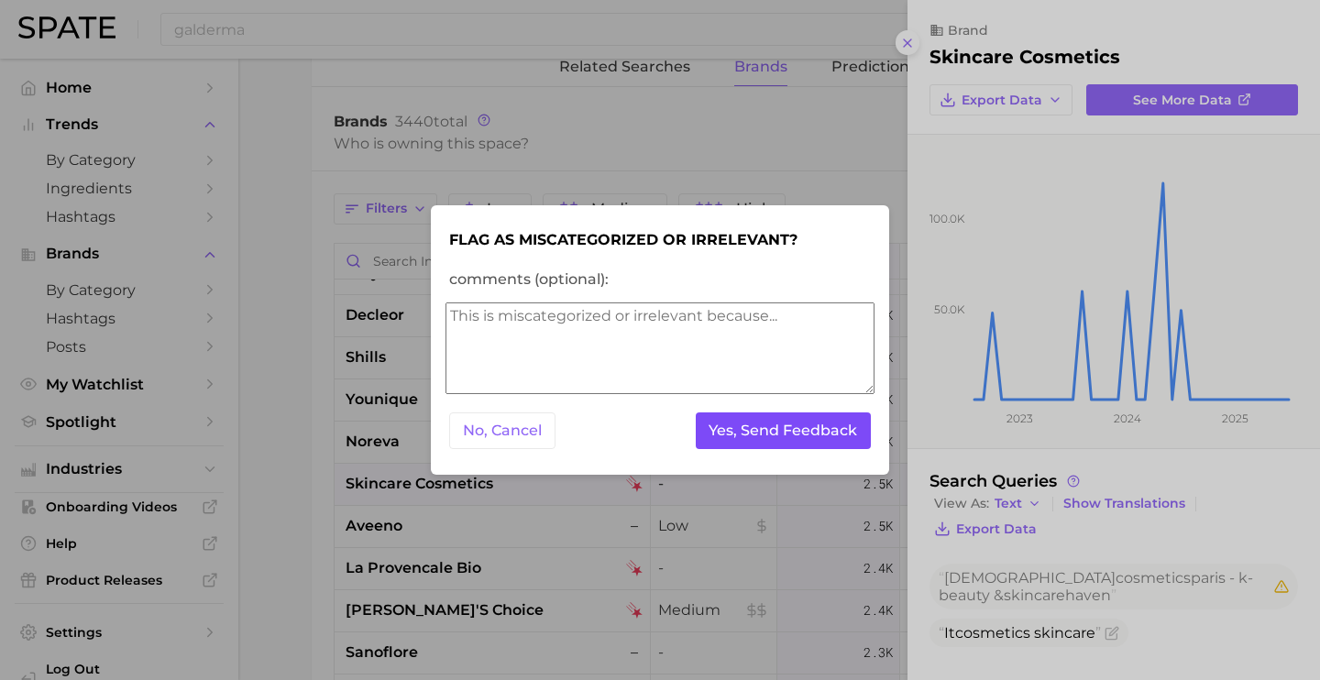
click at [809, 435] on button "Yes, Send Feedback" at bounding box center [784, 431] width 176 height 38
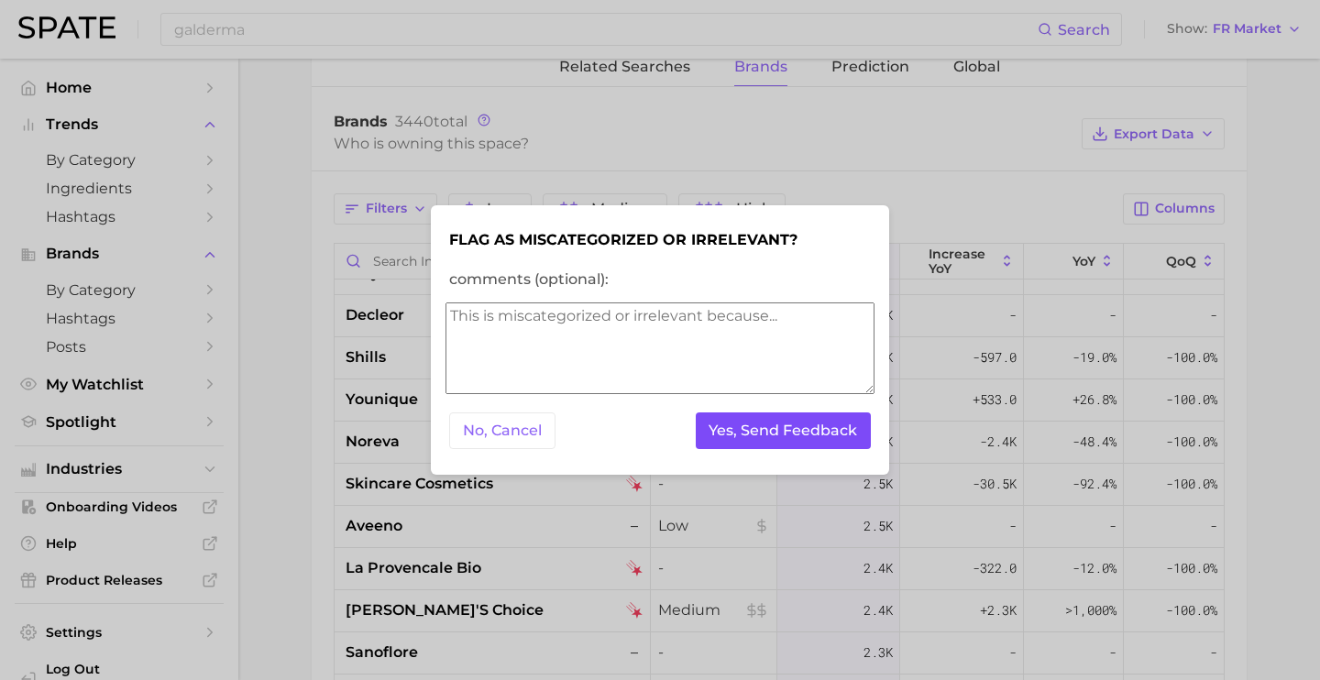
click at [714, 438] on button "Yes, Send Feedback" at bounding box center [784, 431] width 176 height 38
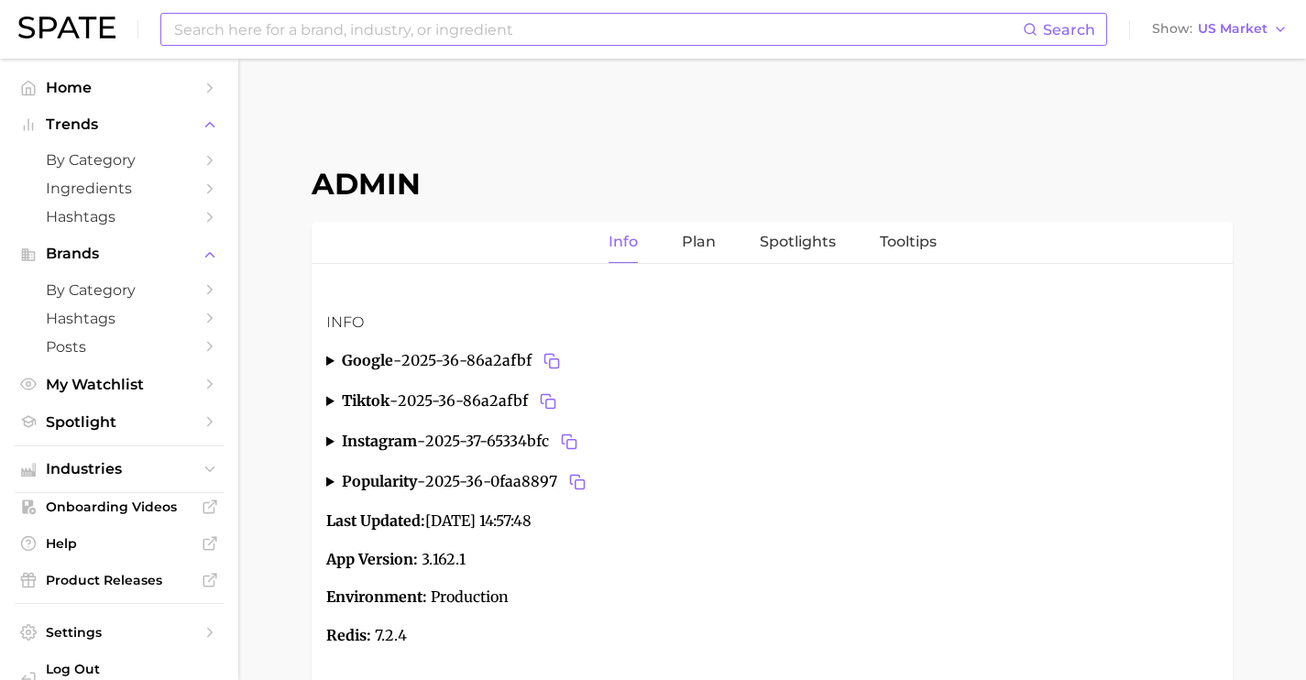
click at [619, 36] on input at bounding box center [597, 29] width 851 height 31
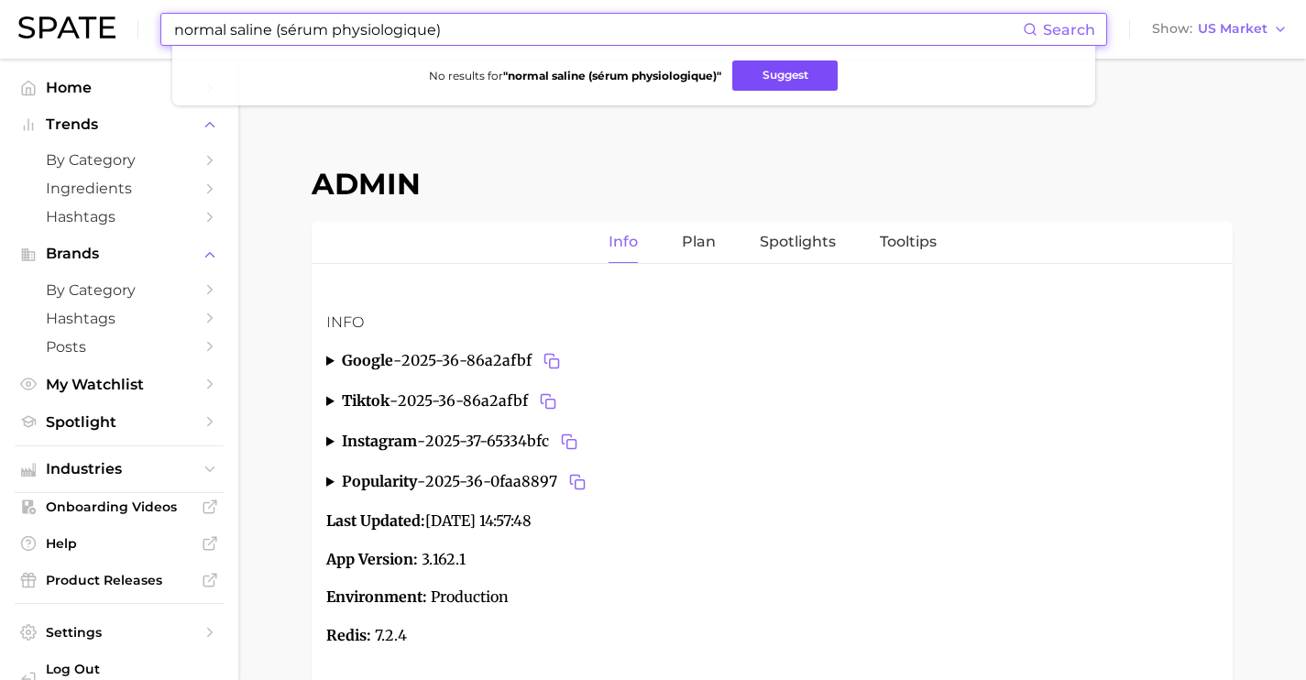
type input "normal saline (sérum physiologique)"
click at [774, 71] on button "Suggest" at bounding box center [784, 75] width 105 height 30
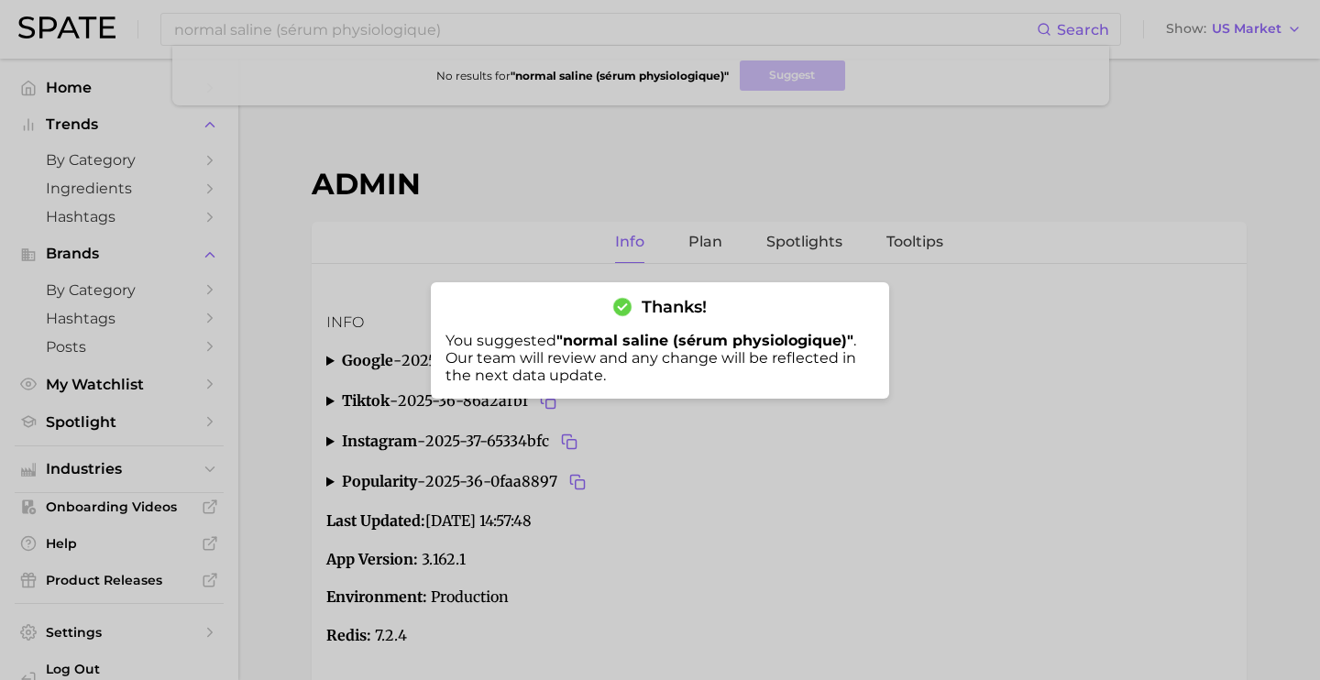
click at [1259, 37] on div at bounding box center [660, 340] width 1320 height 680
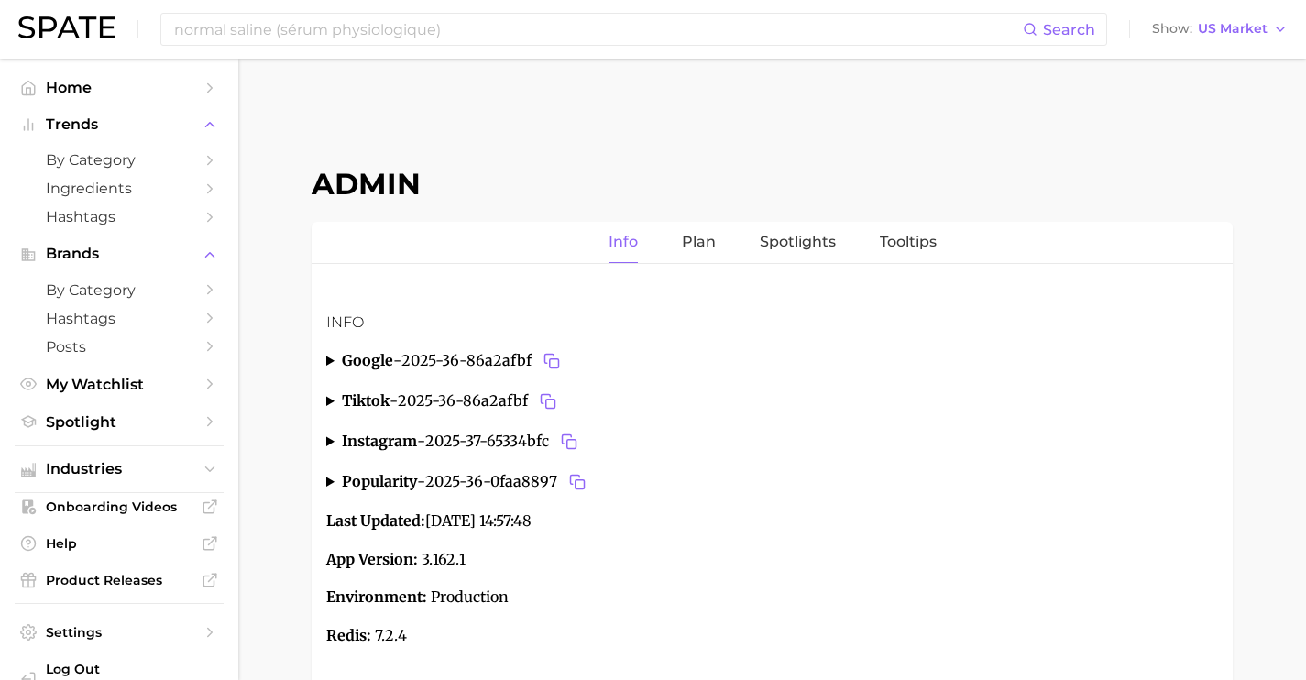
click at [1246, 9] on div "normal saline (sérum physiologique) Search Show US Market" at bounding box center [652, 29] width 1269 height 59
click at [1246, 19] on button "Show US Market" at bounding box center [1219, 29] width 145 height 24
